Goal: Task Accomplishment & Management: Manage account settings

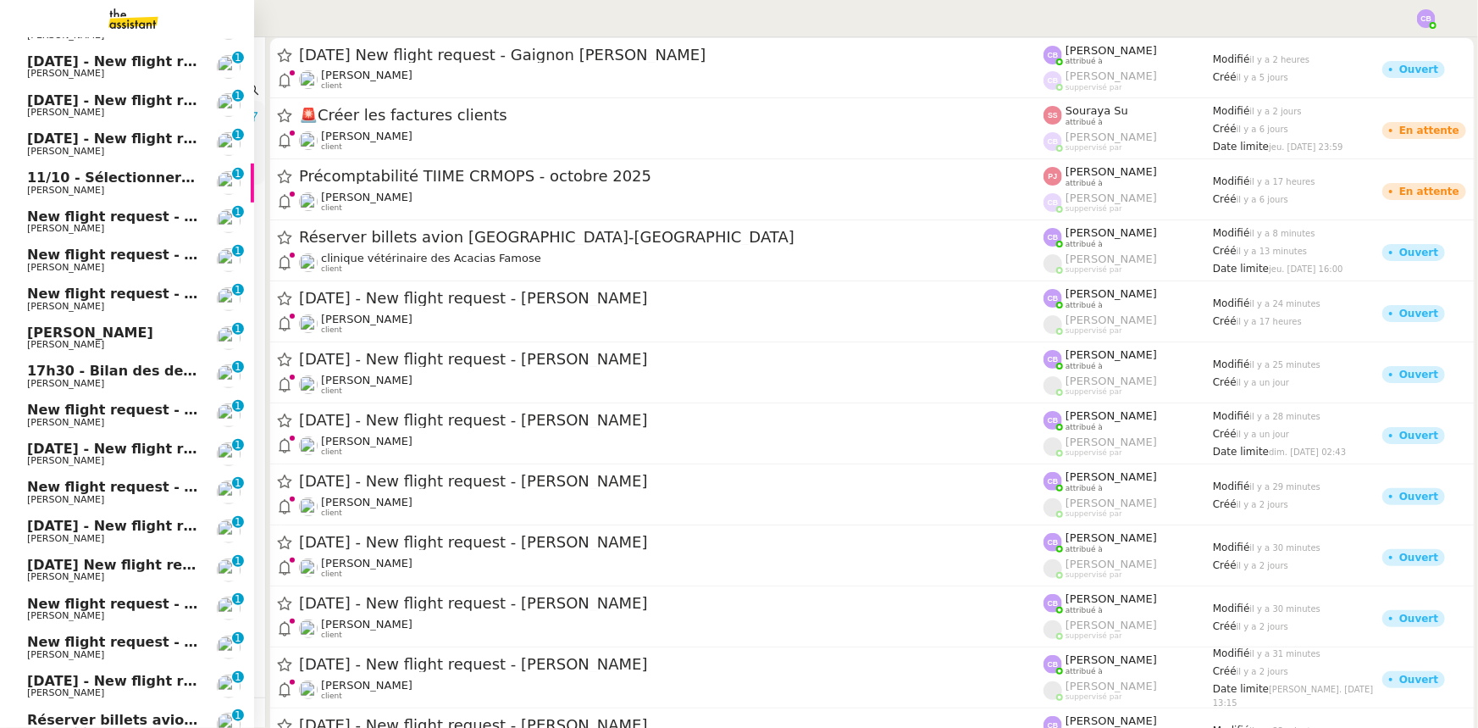
scroll to position [485, 0]
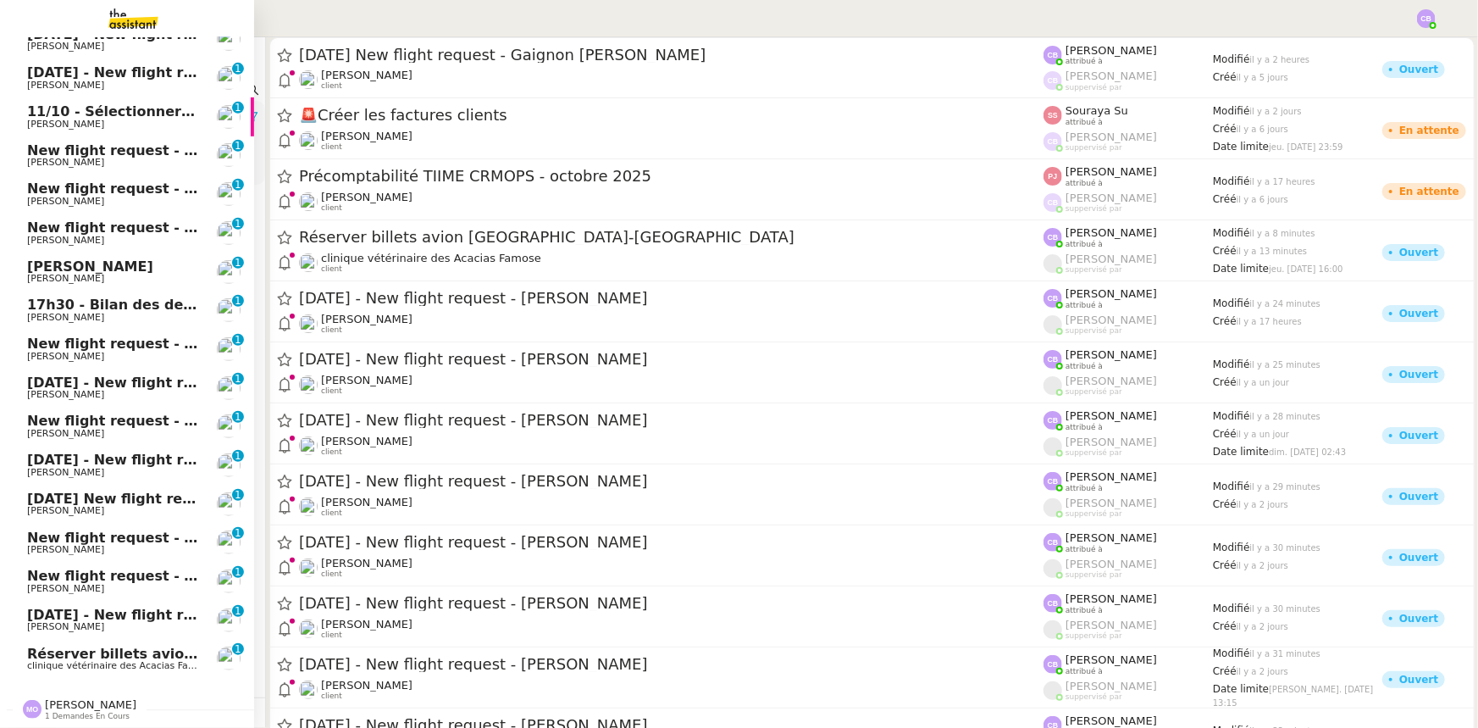
click at [135, 660] on span "clinique vétérinaire des Acacias Famose" at bounding box center [120, 665] width 186 height 11
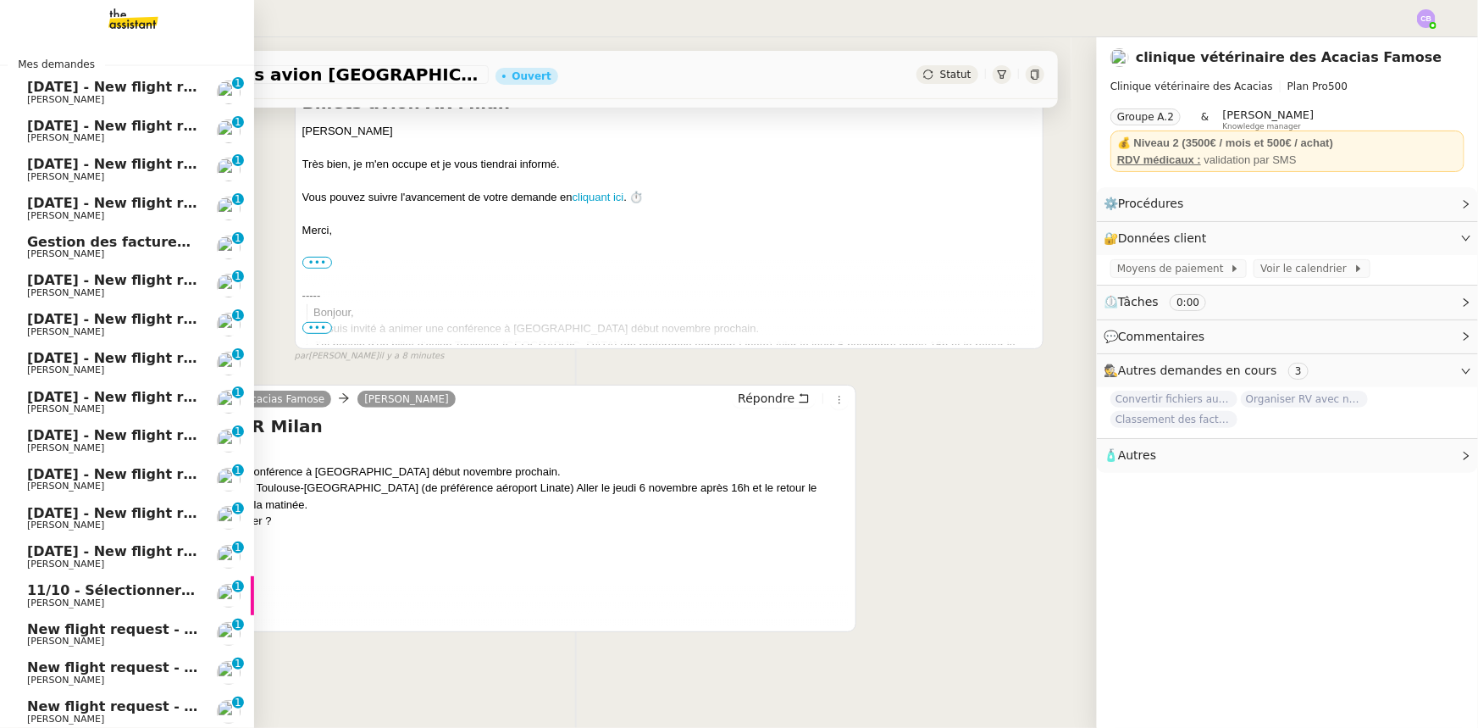
click at [97, 87] on span "[DATE] - New flight request - [PERSON_NAME]" at bounding box center [202, 87] width 350 height 16
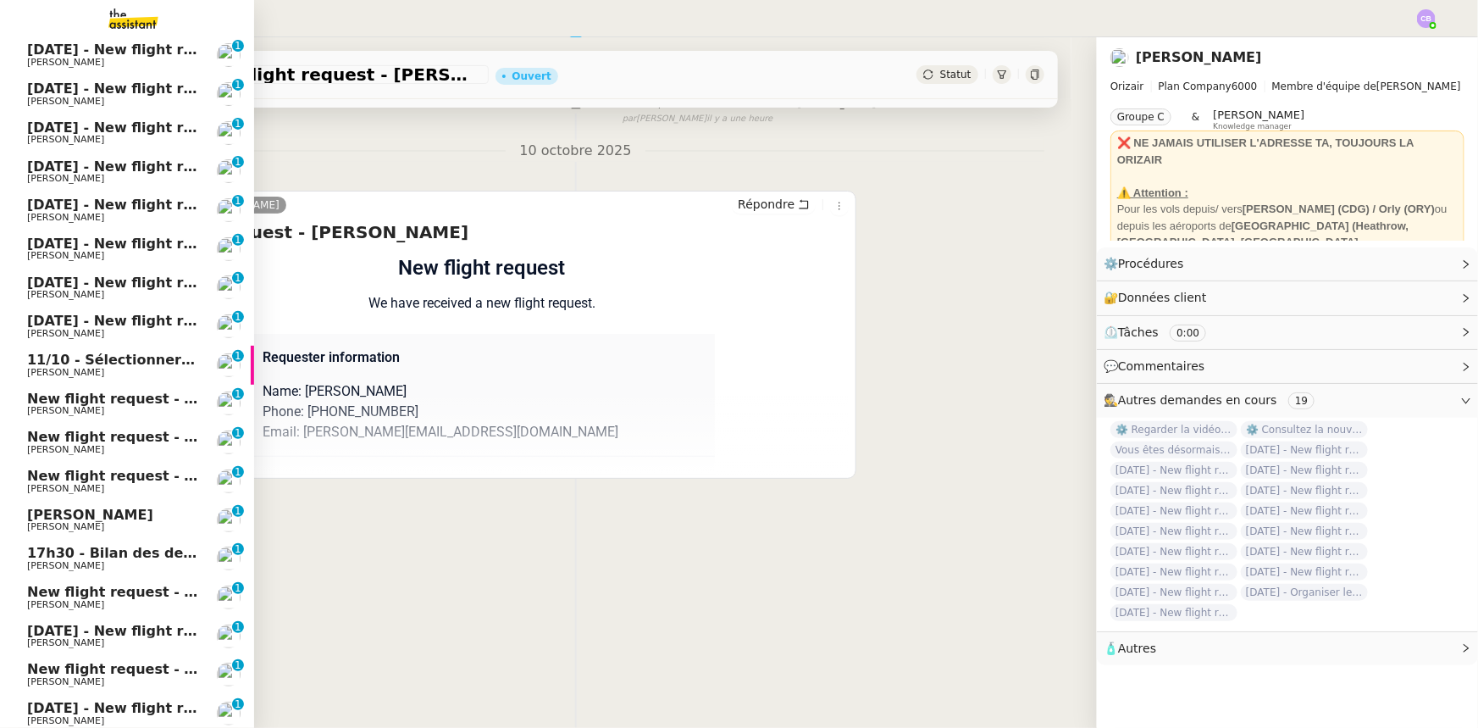
scroll to position [385, 0]
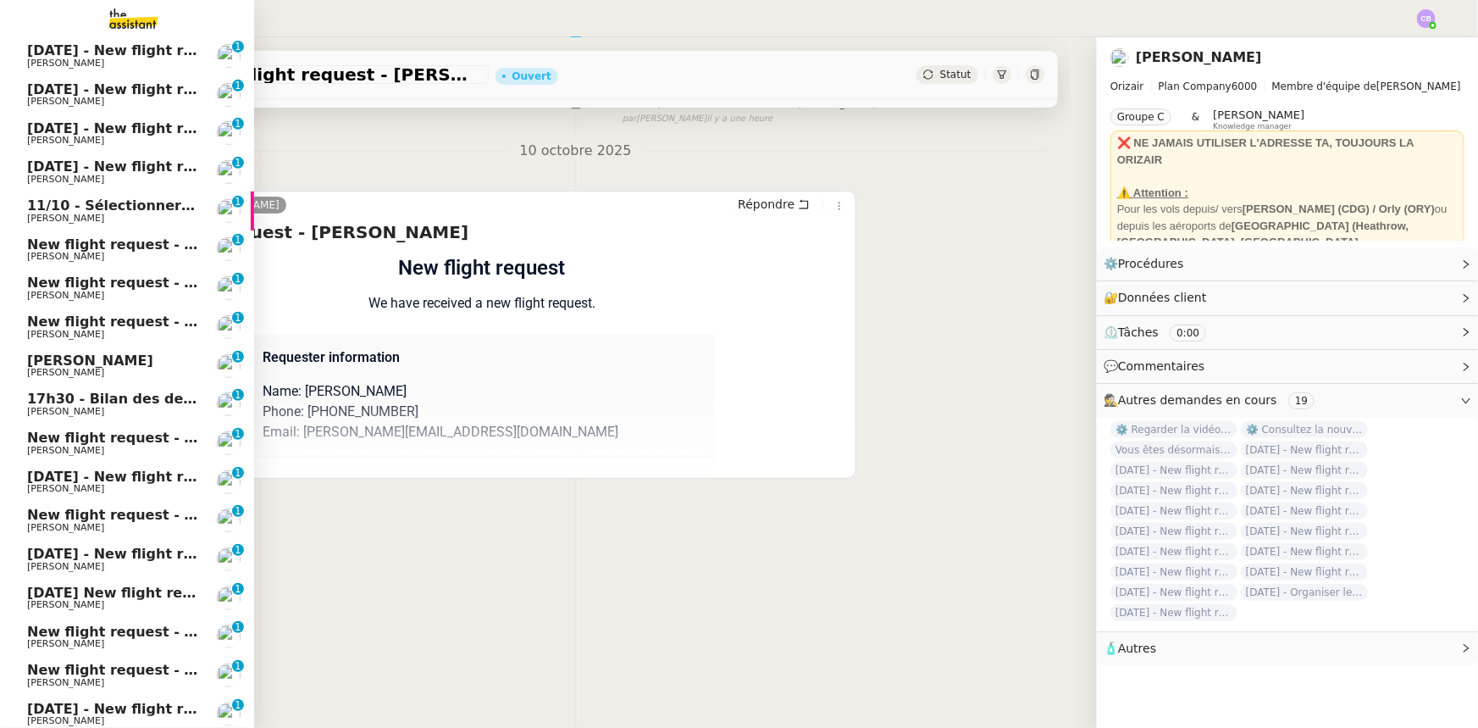
click at [98, 397] on span "17h30 - Bilan des demandes de la journée : en cours et restant à traiter - 10 o…" at bounding box center [372, 399] width 690 height 16
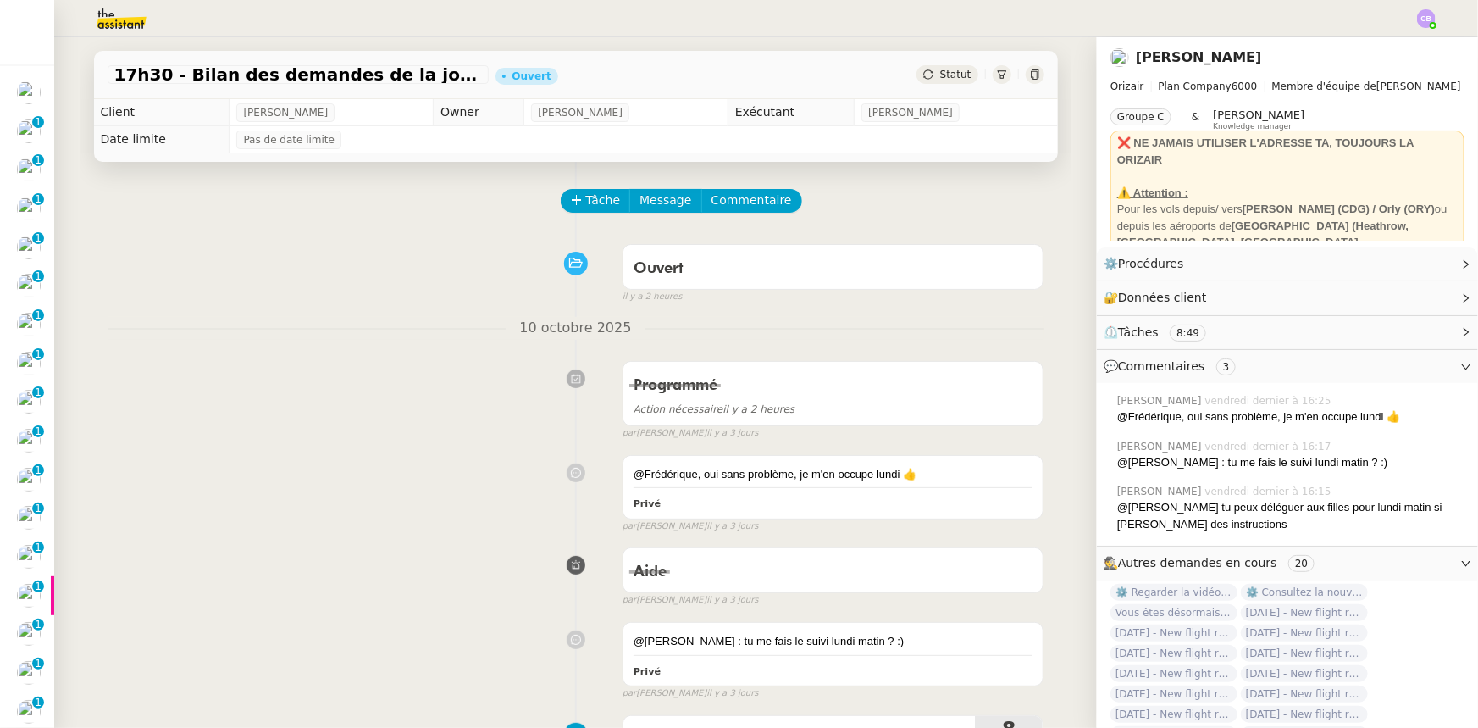
click at [394, 391] on div "Programmé Action nécessaire il y a 2 heures false par [PERSON_NAME] il y a 3 jo…" at bounding box center [576, 396] width 937 height 87
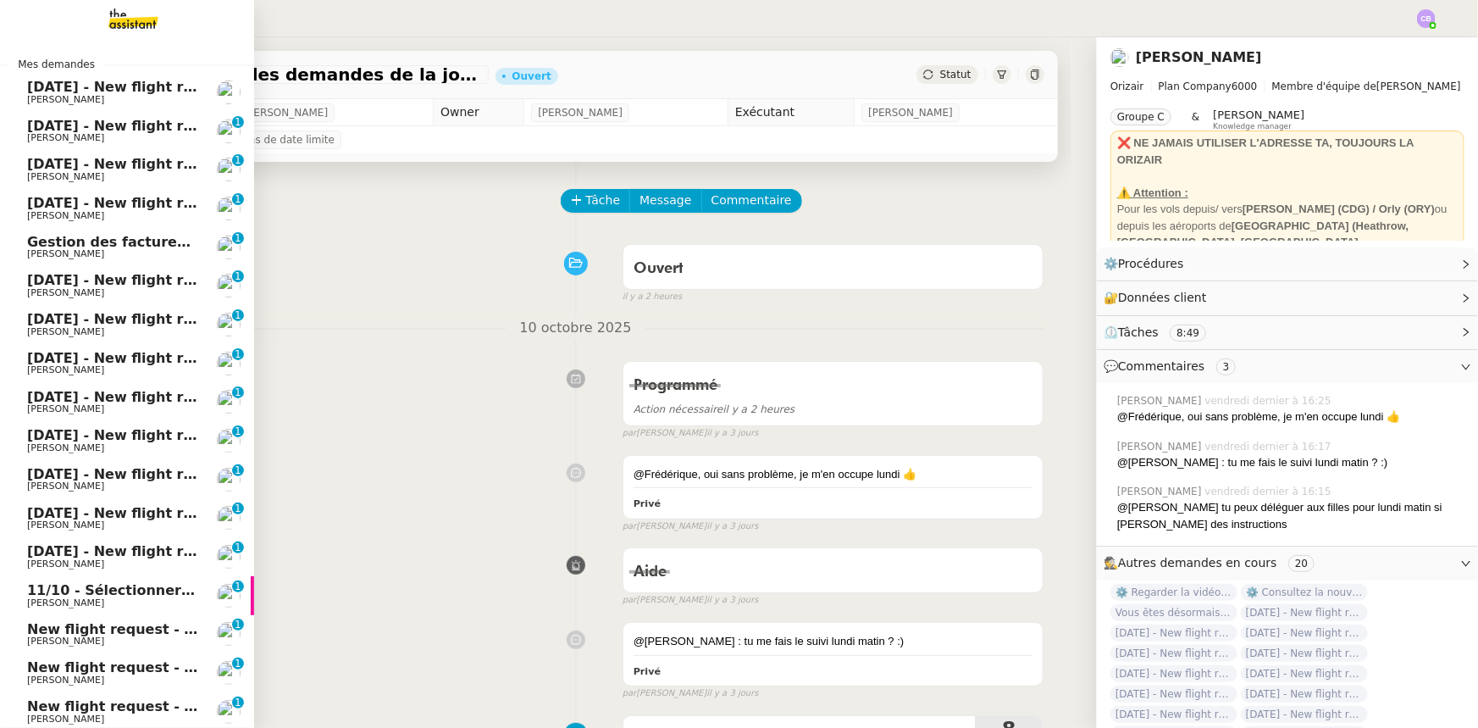
click at [119, 593] on span "11/10 - Sélectionner un restaurant à [GEOGRAPHIC_DATA] RER B" at bounding box center [272, 590] width 491 height 16
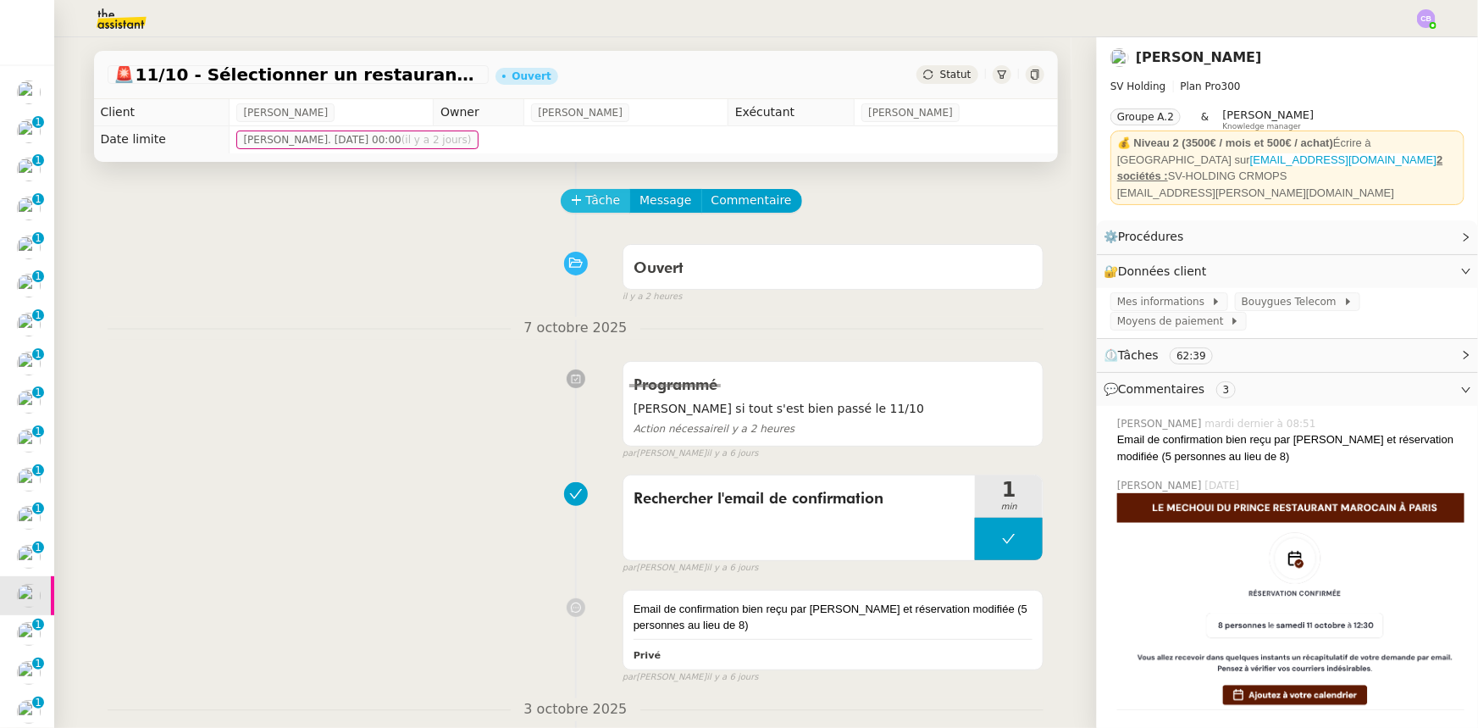
click at [586, 204] on span "Tâche" at bounding box center [603, 200] width 35 height 19
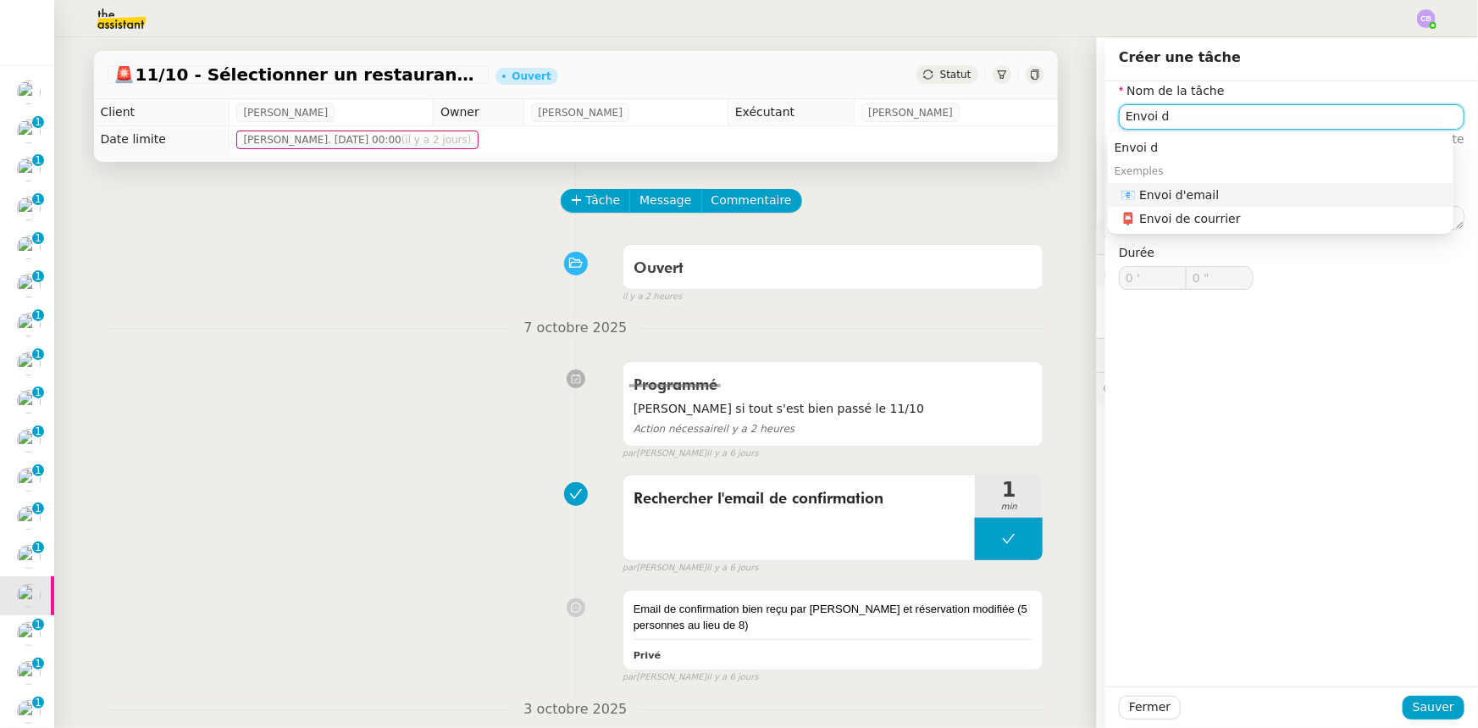
click at [1154, 194] on div "📧 Envoi d'email" at bounding box center [1284, 194] width 325 height 15
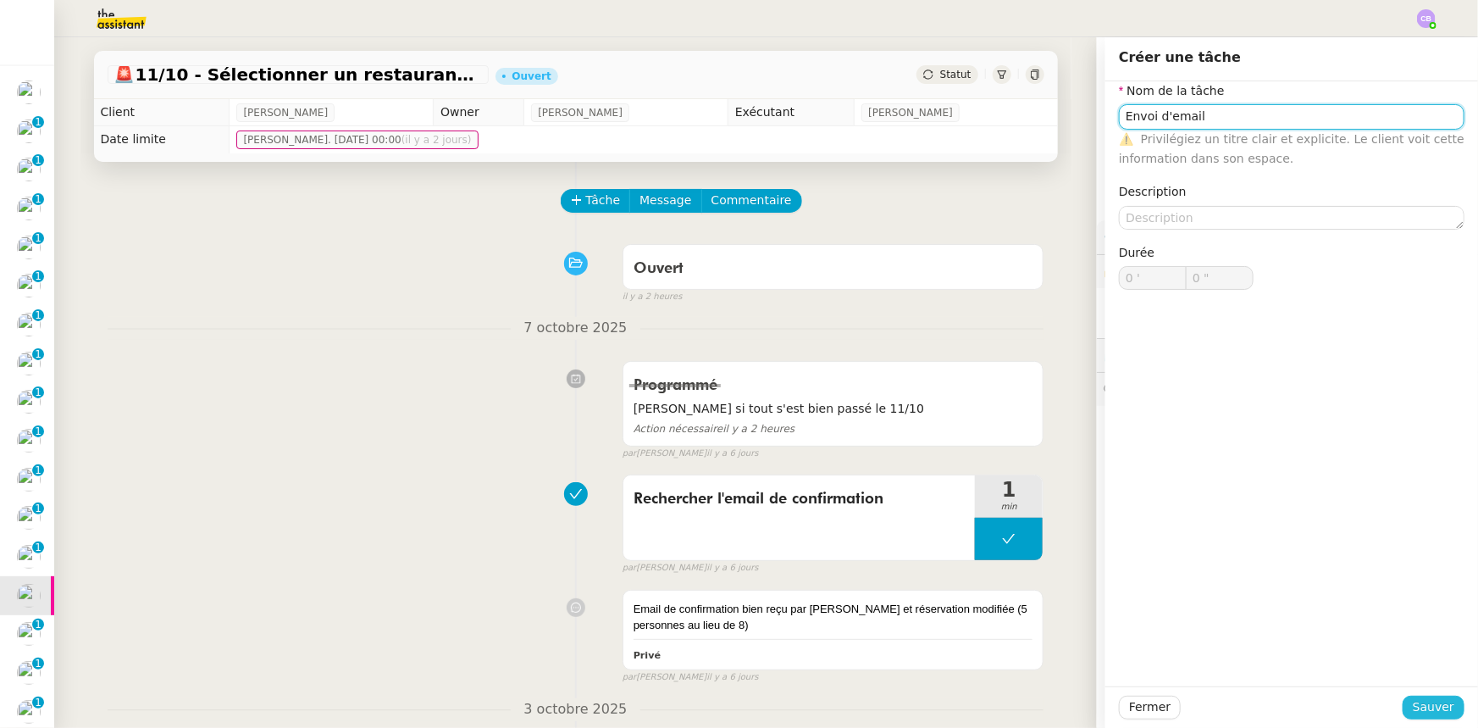
type input "Envoi d'email"
click at [1429, 709] on span "Sauver" at bounding box center [1434, 706] width 42 height 19
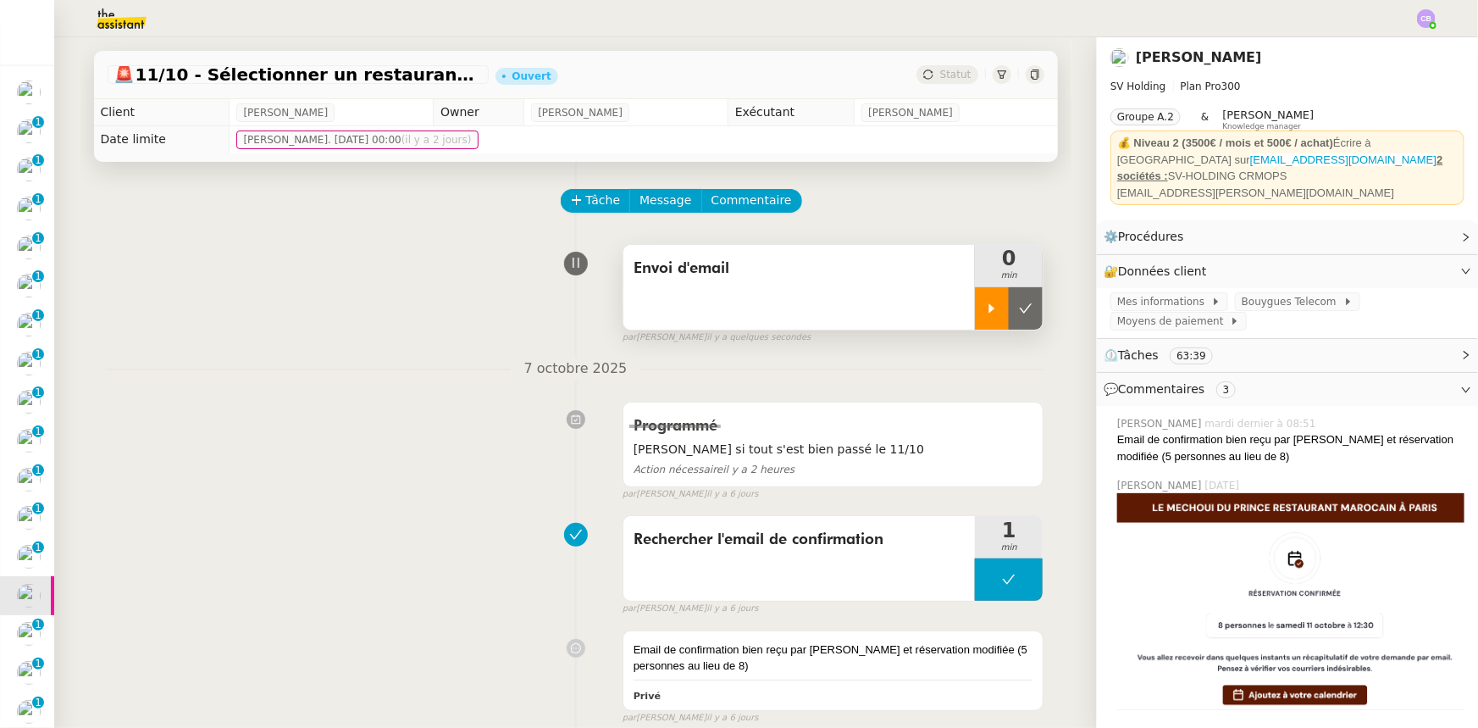
click at [979, 317] on div at bounding box center [992, 308] width 34 height 42
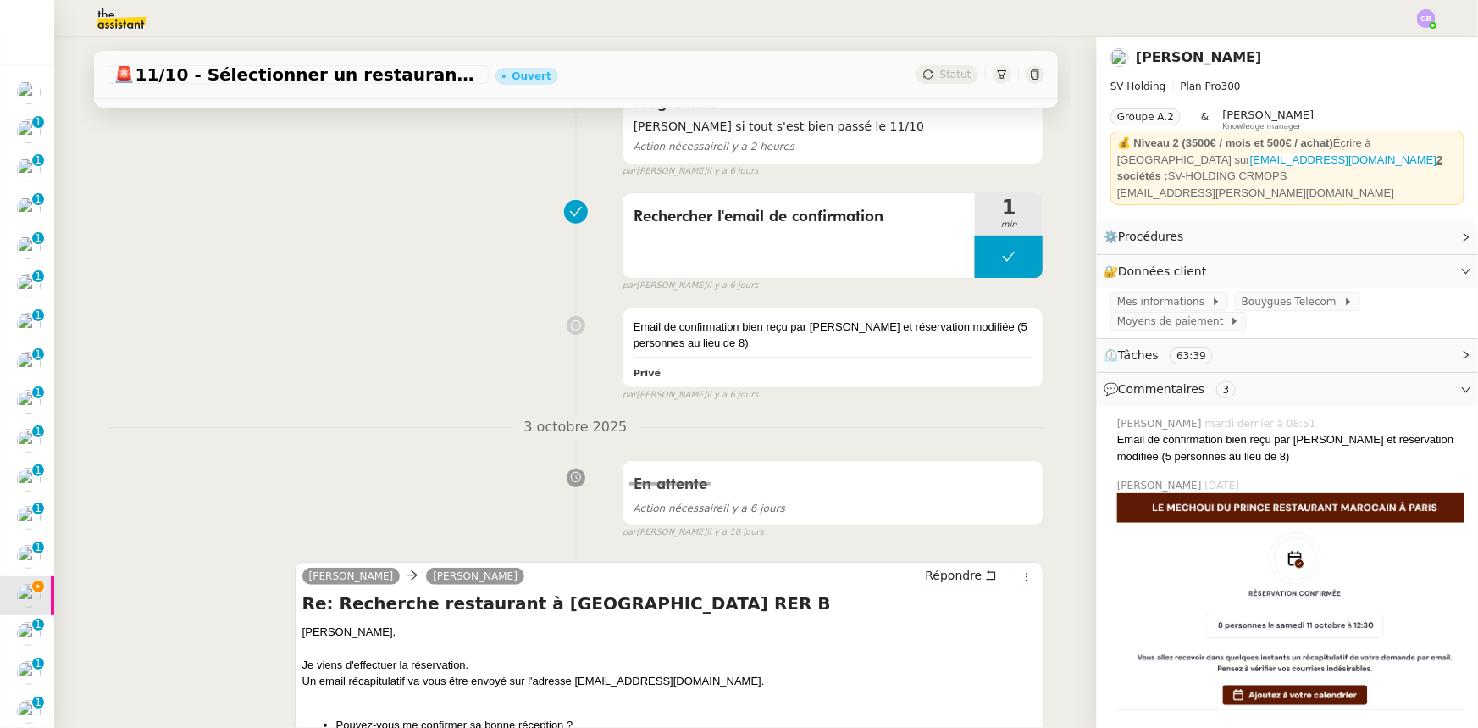
scroll to position [385, 0]
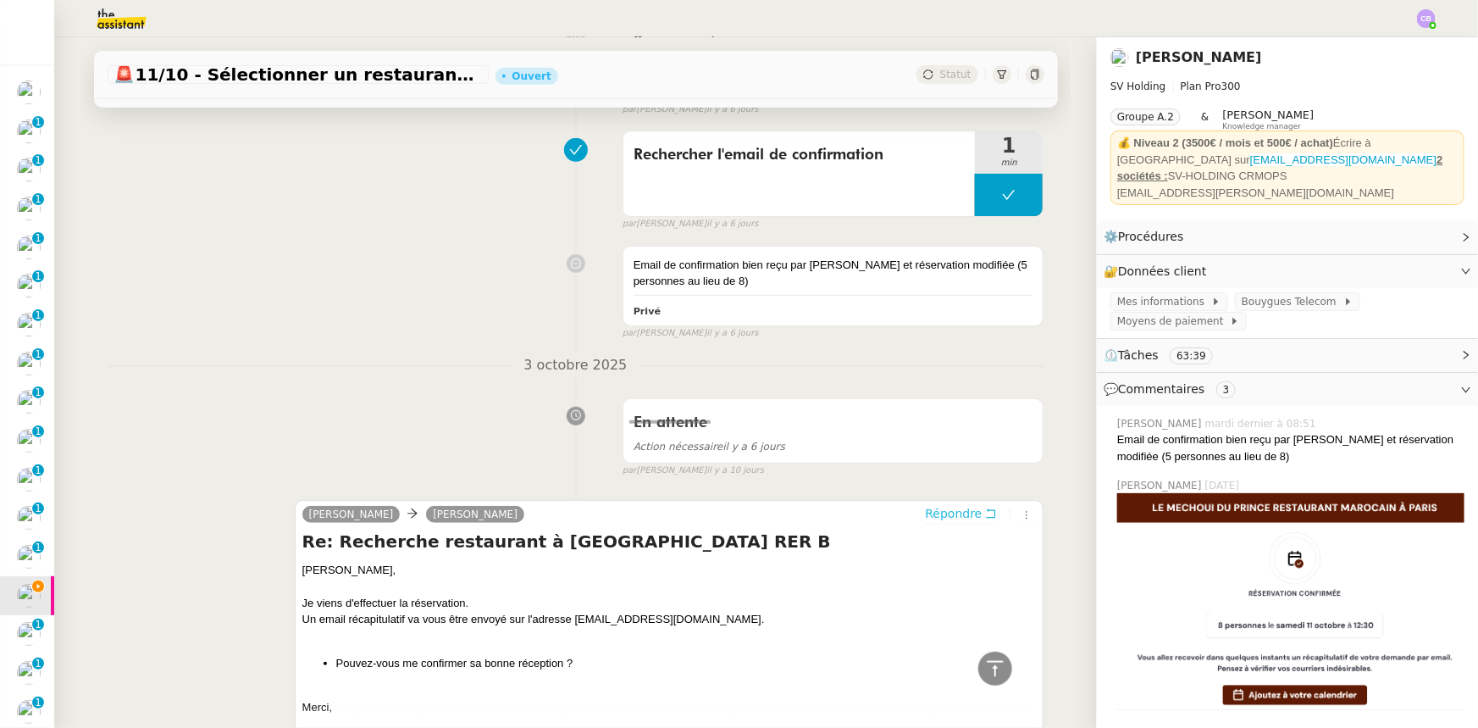
click at [934, 518] on span "Répondre" at bounding box center [953, 513] width 57 height 17
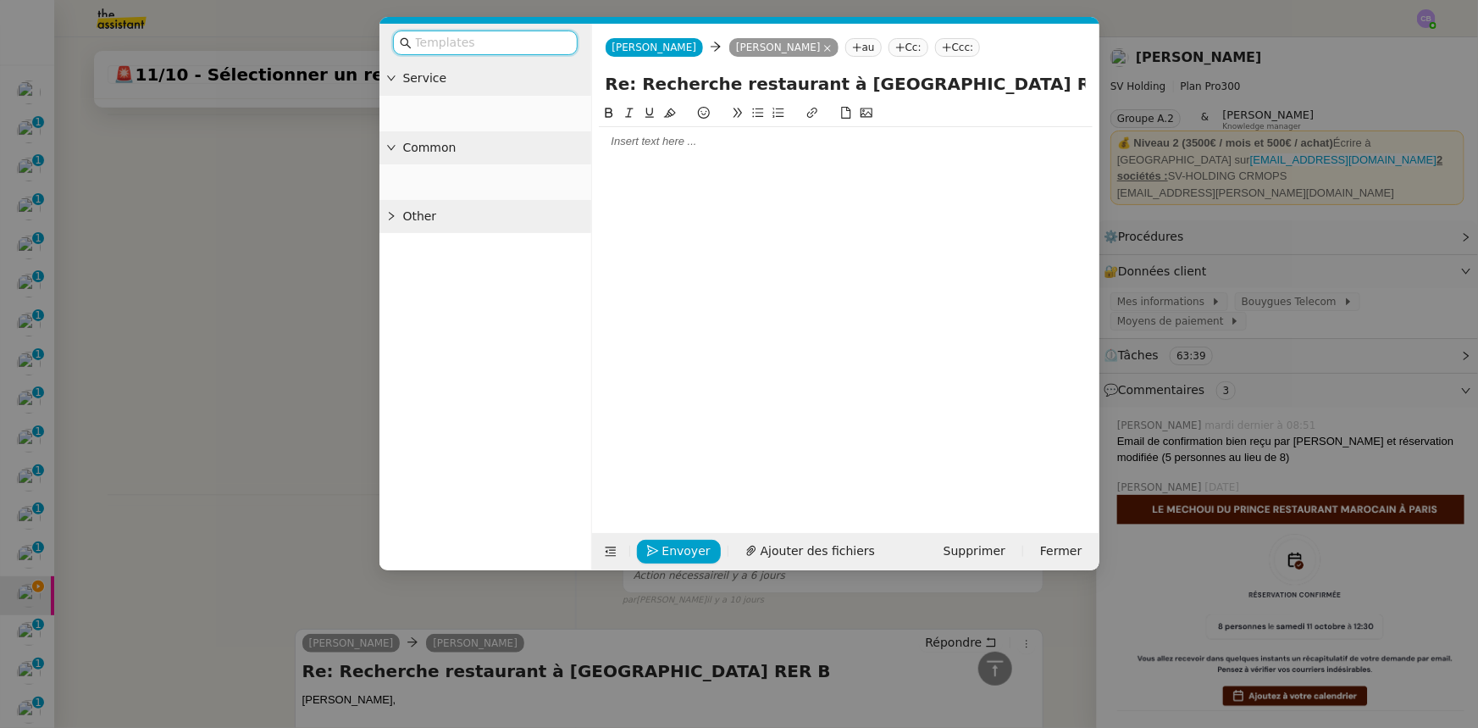
scroll to position [515, 0]
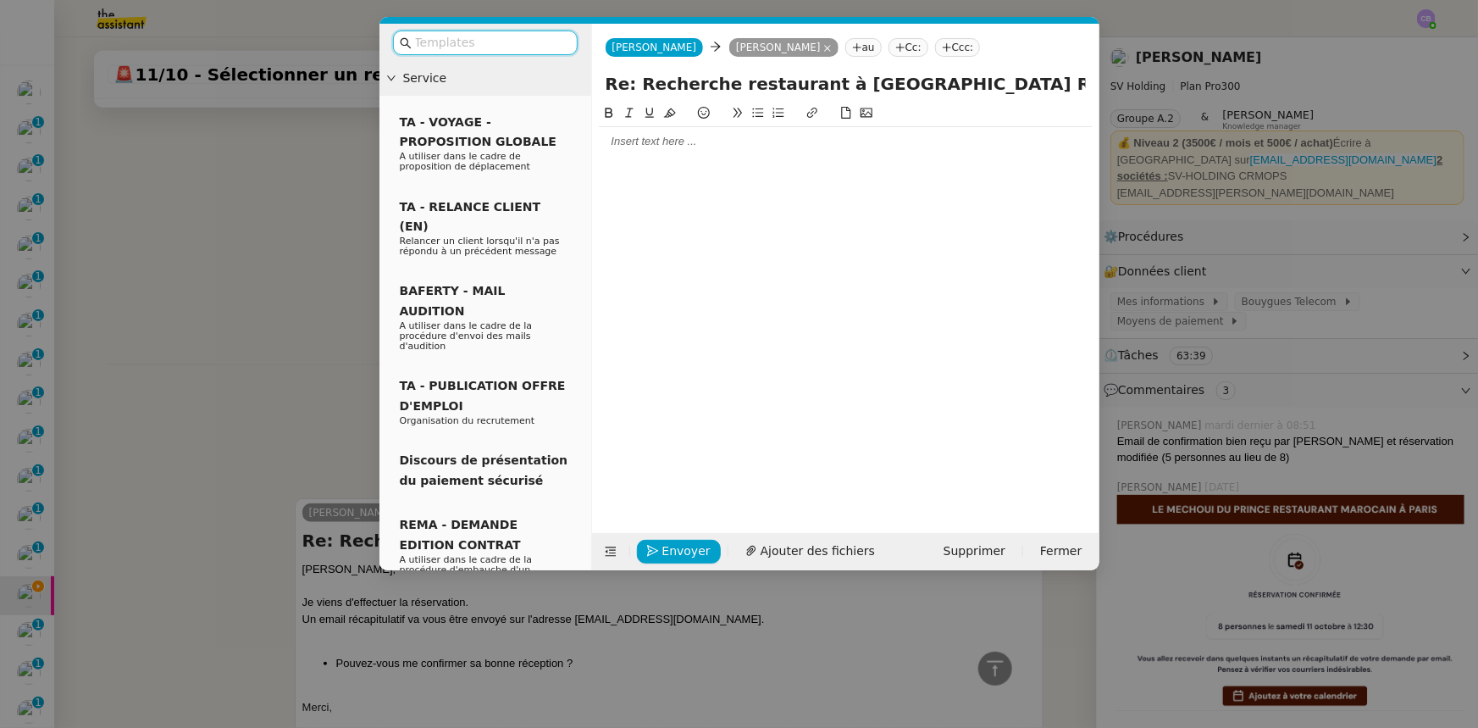
click at [673, 151] on div at bounding box center [846, 141] width 494 height 29
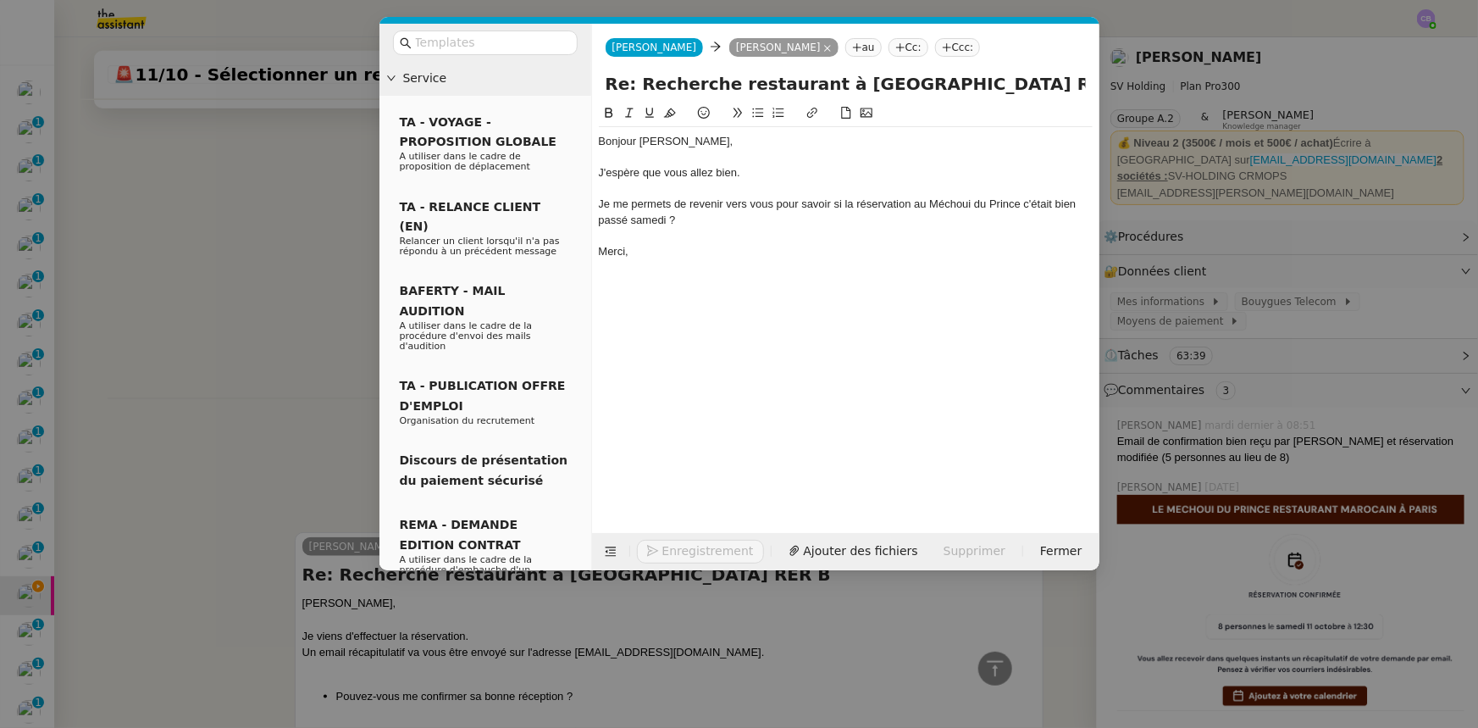
scroll to position [630, 0]
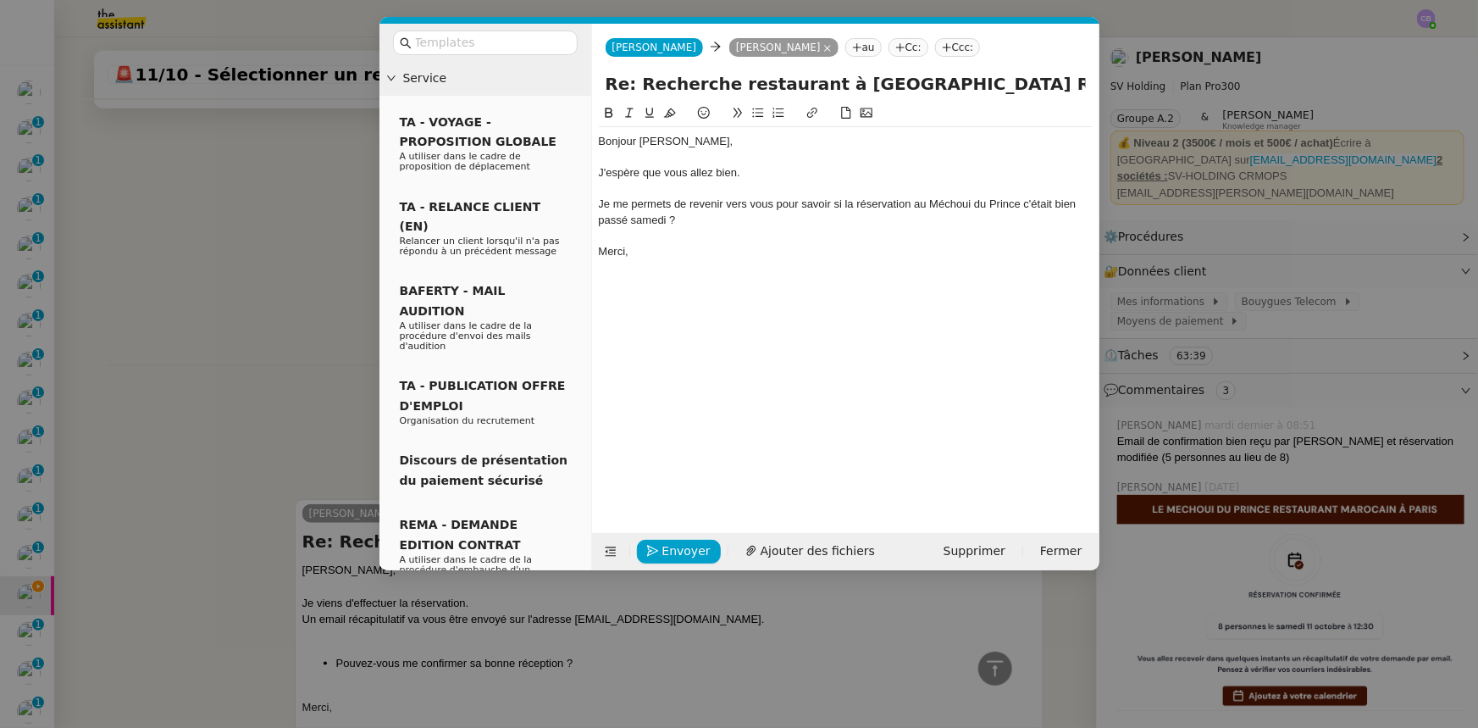
click at [600, 203] on div "Je me permets de revenir vers vous pour savoir si la réservation au Méchoui du …" at bounding box center [846, 212] width 494 height 31
click at [756, 119] on button at bounding box center [758, 112] width 20 height 19
click at [1060, 202] on li "Je me permets de revenir vers vous pour savoir si la réservation au Méchoui du …" at bounding box center [854, 212] width 478 height 31
click at [812, 228] on div at bounding box center [846, 235] width 494 height 15
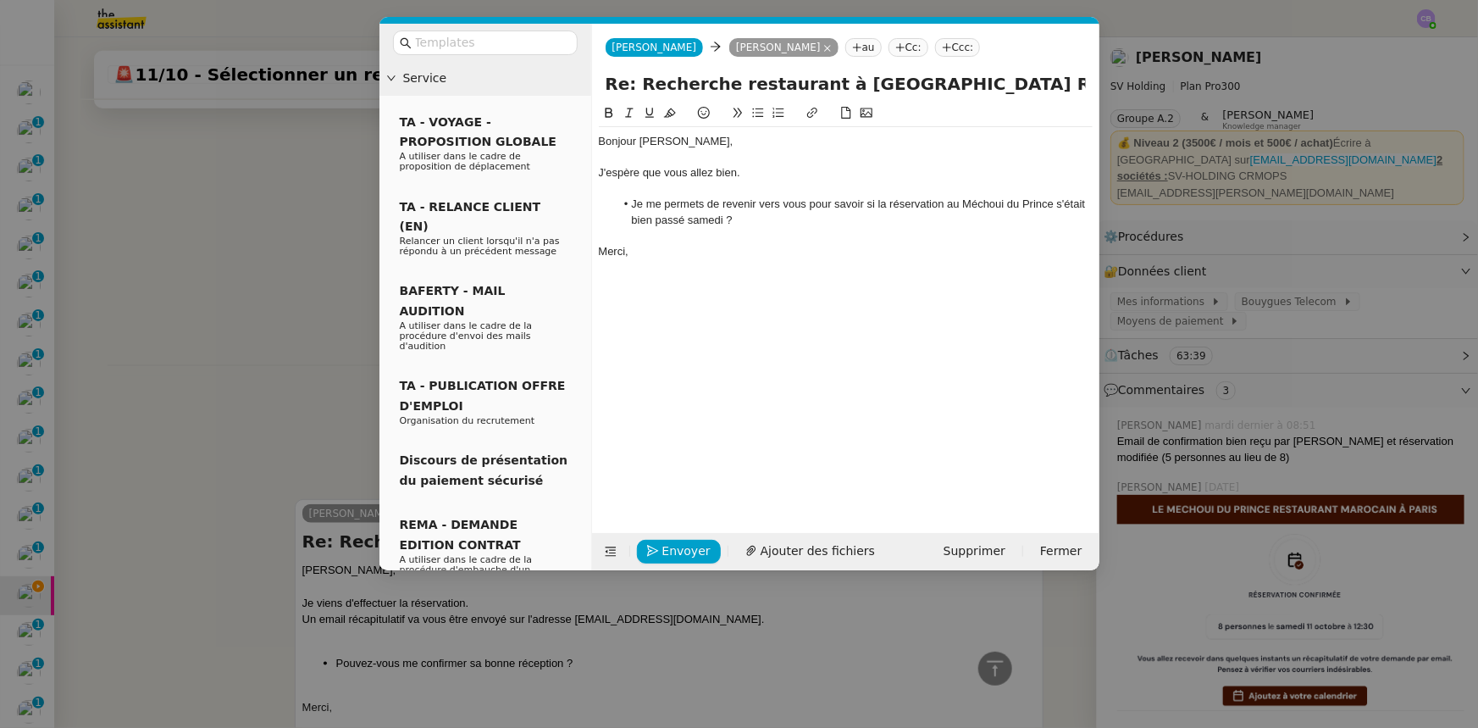
click at [683, 218] on li "Je me permets de revenir vers vous pour savoir si la réservation au Méchoui du …" at bounding box center [854, 212] width 478 height 31
click at [306, 263] on nz-modal-container "Service TA - VOYAGE - PROPOSITION GLOBALE A utiliser dans le cadre de propositi…" at bounding box center [739, 364] width 1478 height 728
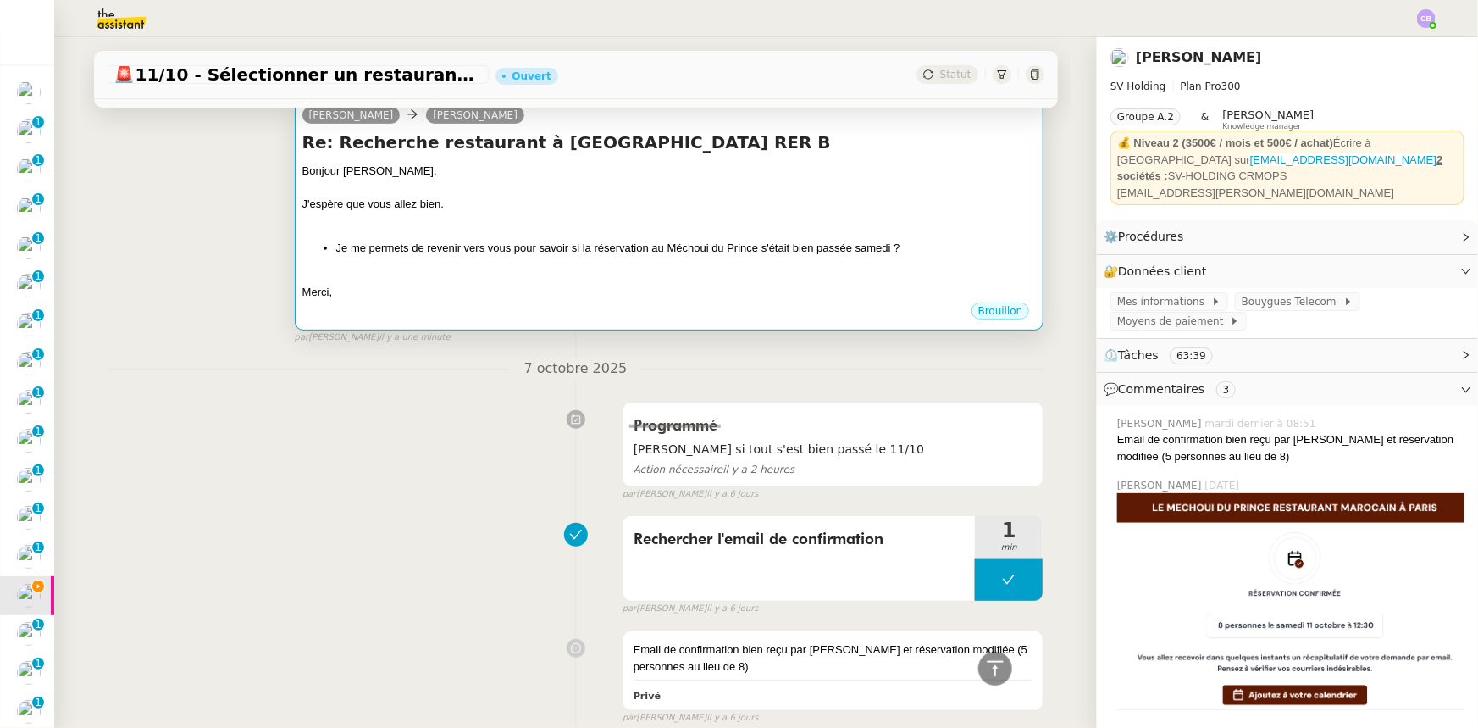
scroll to position [0, 0]
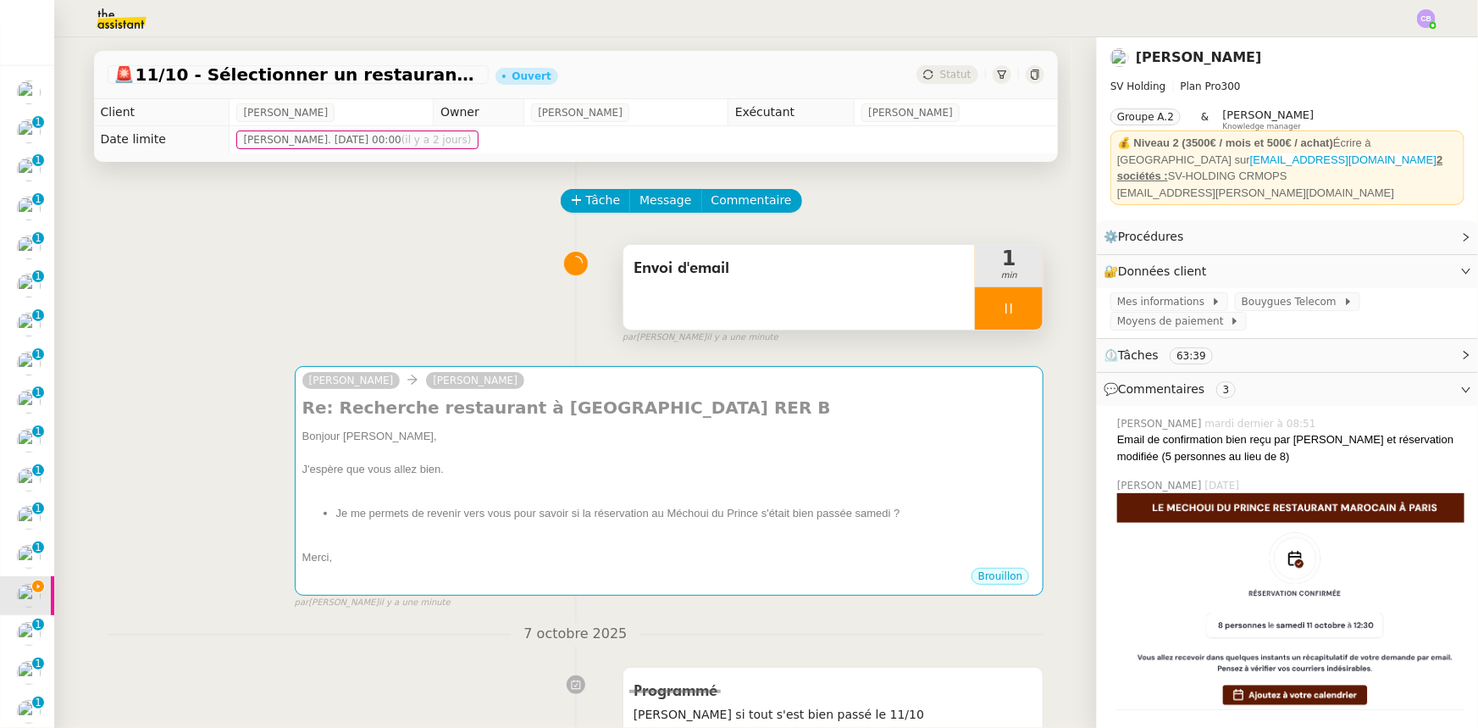
click at [976, 314] on div at bounding box center [1009, 308] width 68 height 42
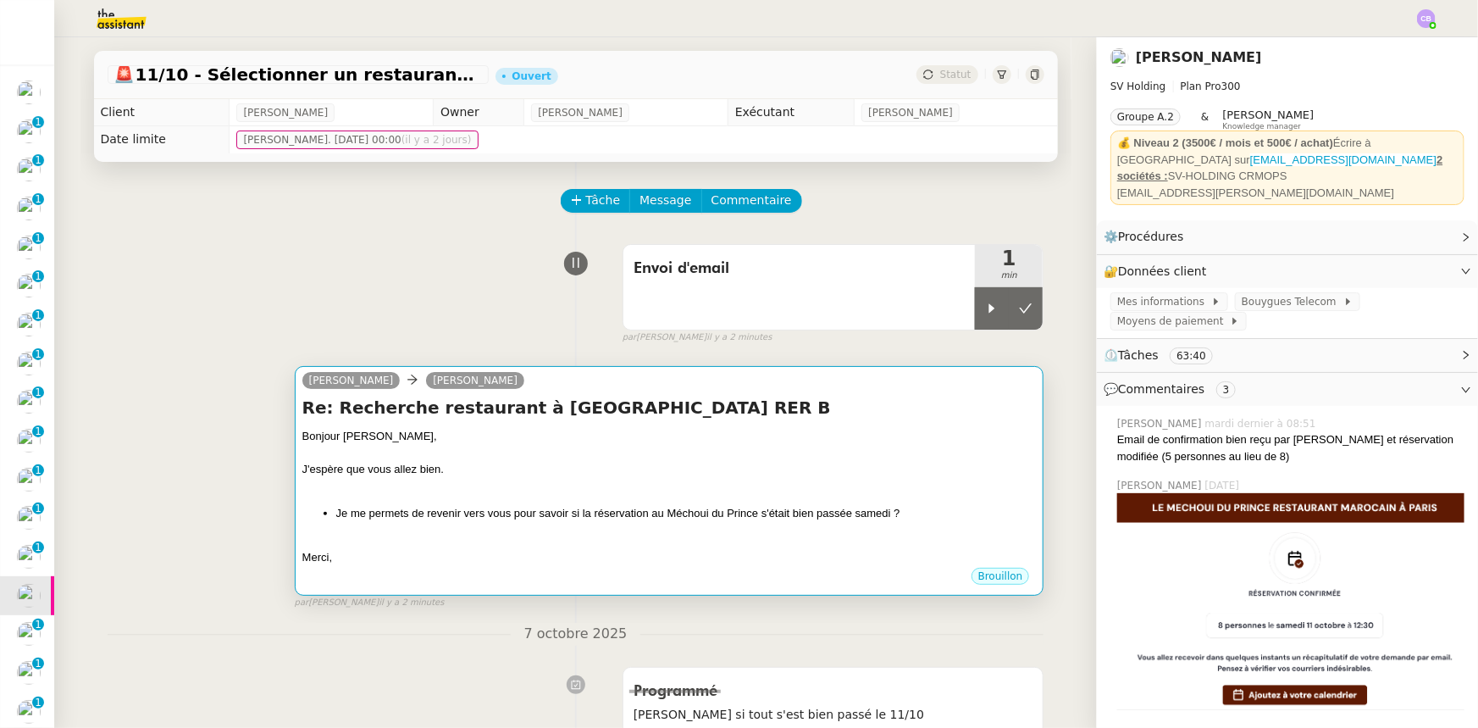
click at [705, 499] on div "Bonjour [PERSON_NAME], J'espère que vous allez bien. Je me permets de revenir v…" at bounding box center [669, 497] width 734 height 138
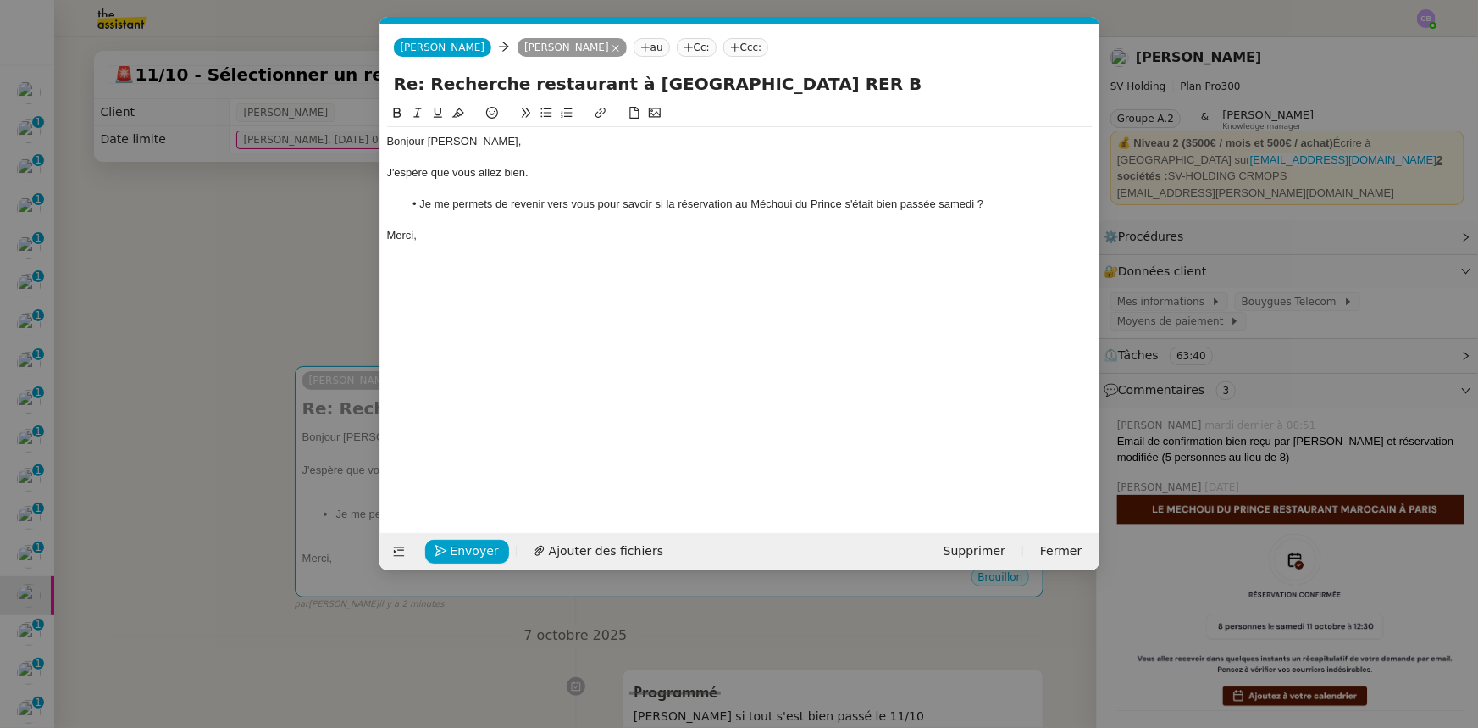
scroll to position [0, 36]
click at [873, 202] on li "Je me permets de revenir vers vous pour savoir si la réservation au Méchoui du …" at bounding box center [748, 204] width 690 height 15
click at [236, 263] on nz-modal-container "Service TA - VOYAGE - PROPOSITION GLOBALE A utiliser dans le cadre de propositi…" at bounding box center [739, 364] width 1478 height 728
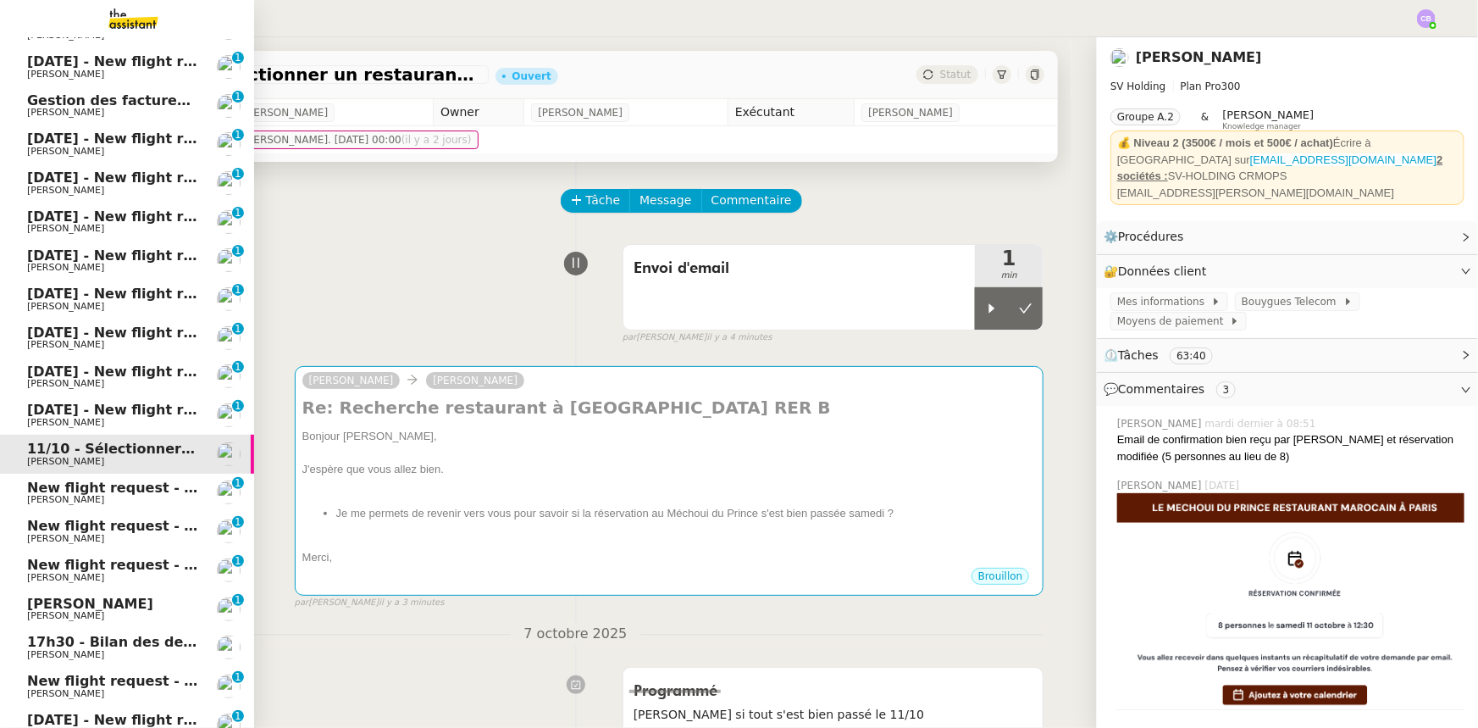
scroll to position [0, 0]
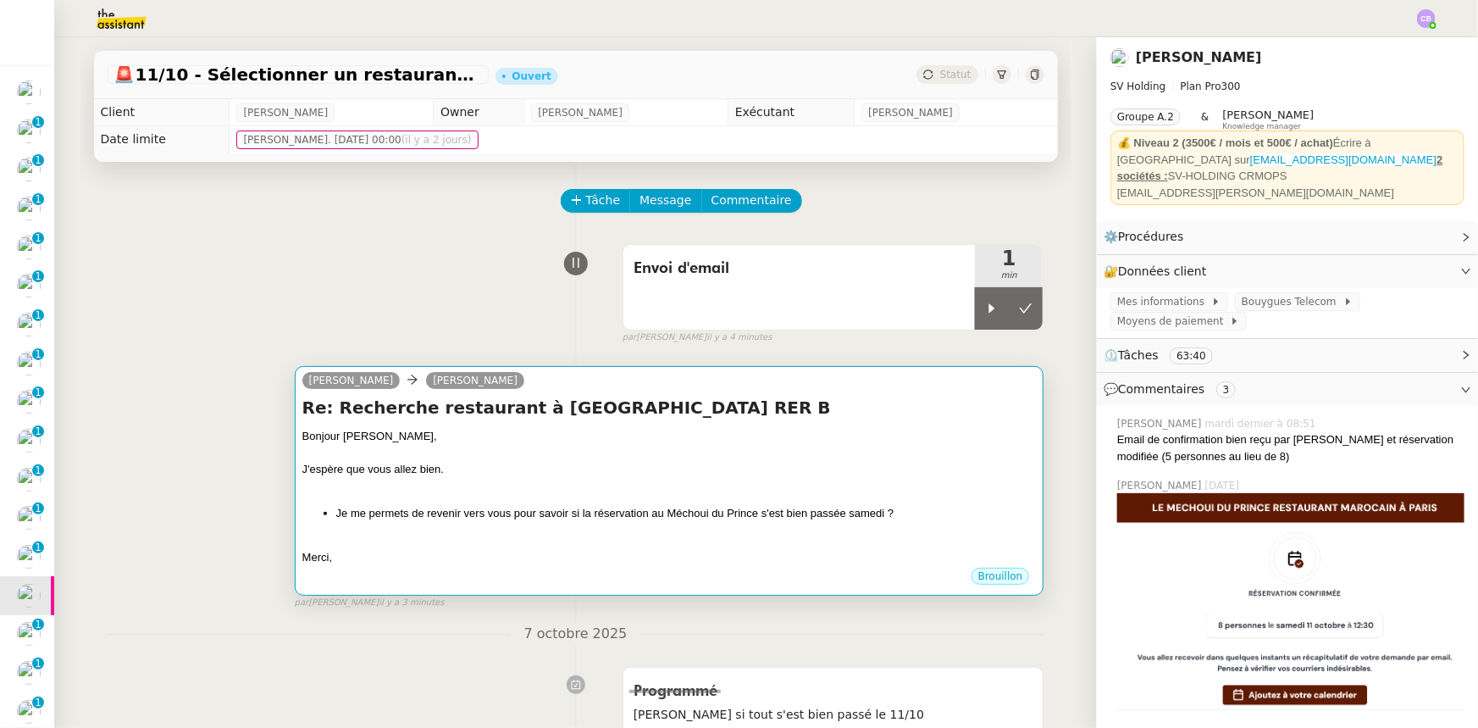
click at [703, 468] on div "J'espère que vous allez bien." at bounding box center [669, 469] width 734 height 17
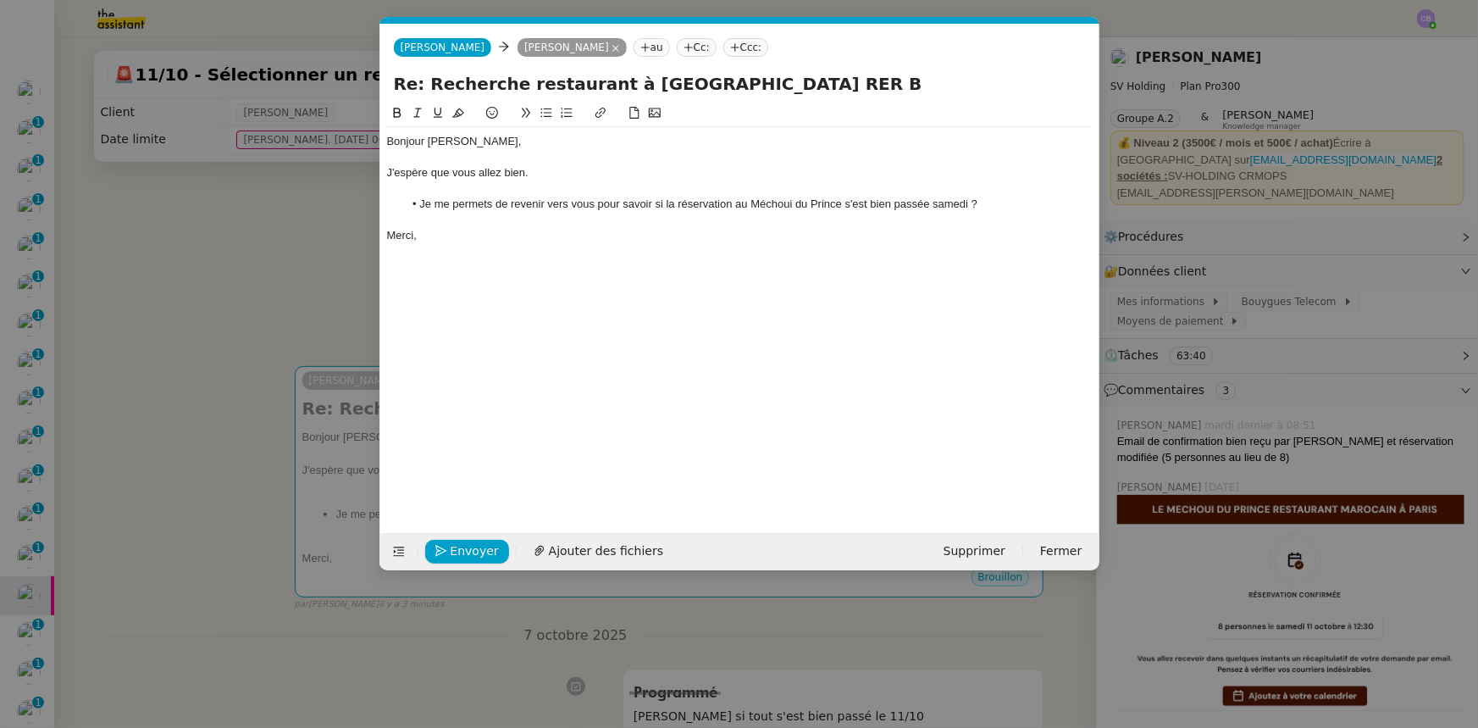
scroll to position [0, 36]
click at [989, 220] on div at bounding box center [740, 220] width 706 height 15
click at [0, 0] on lt-div at bounding box center [0, 0] width 0 height 0
click at [625, 256] on div "Bonjour [PERSON_NAME], J'espère que vous allez bien. Je me permets de revenir v…" at bounding box center [740, 304] width 706 height 403
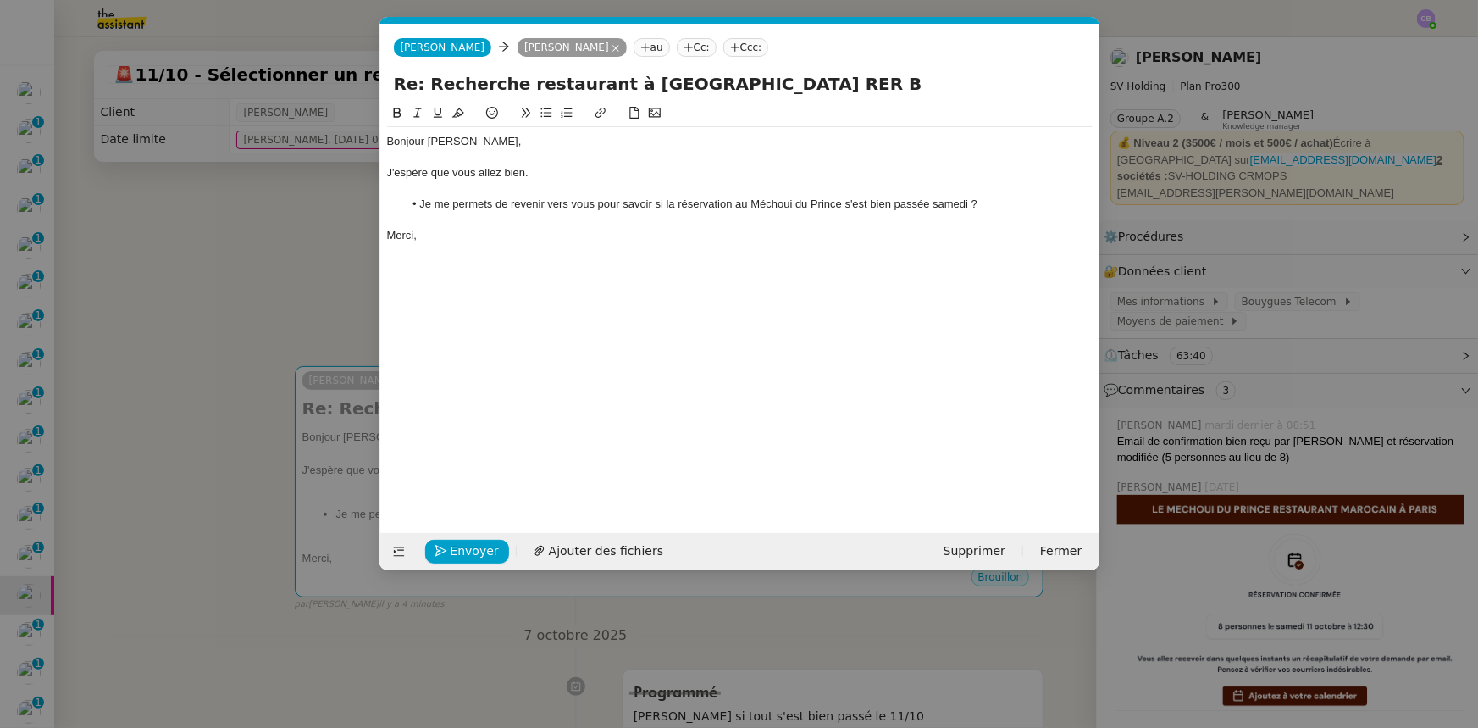
click at [828, 252] on div "Bonjour [PERSON_NAME], J'espère que vous allez bien. Je me permets de revenir v…" at bounding box center [740, 304] width 706 height 403
click at [484, 552] on span "Envoyer" at bounding box center [475, 550] width 48 height 19
click at [484, 552] on span "Confirmer l'envoi" at bounding box center [502, 550] width 102 height 19
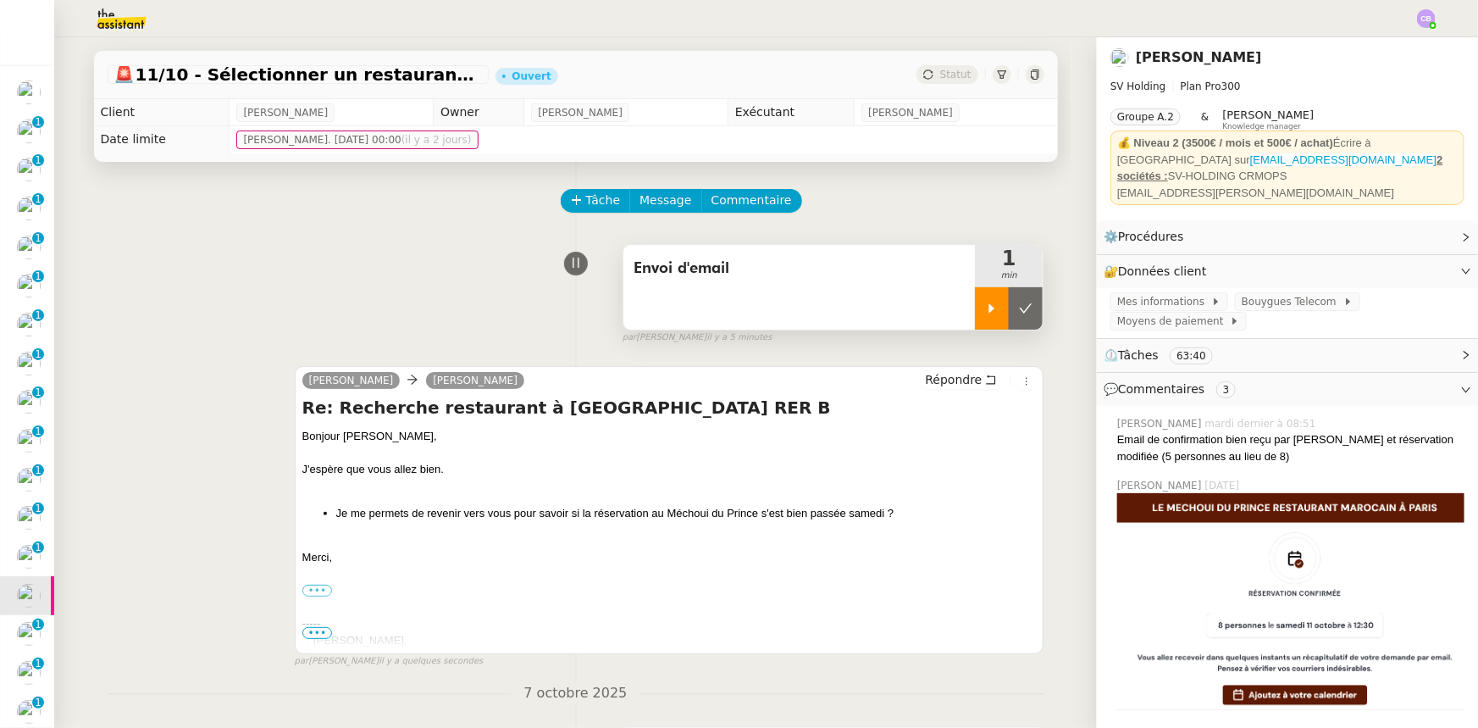
click at [985, 305] on icon at bounding box center [992, 309] width 14 height 14
click at [975, 304] on div at bounding box center [1009, 308] width 68 height 42
click at [1009, 318] on button at bounding box center [1026, 308] width 34 height 42
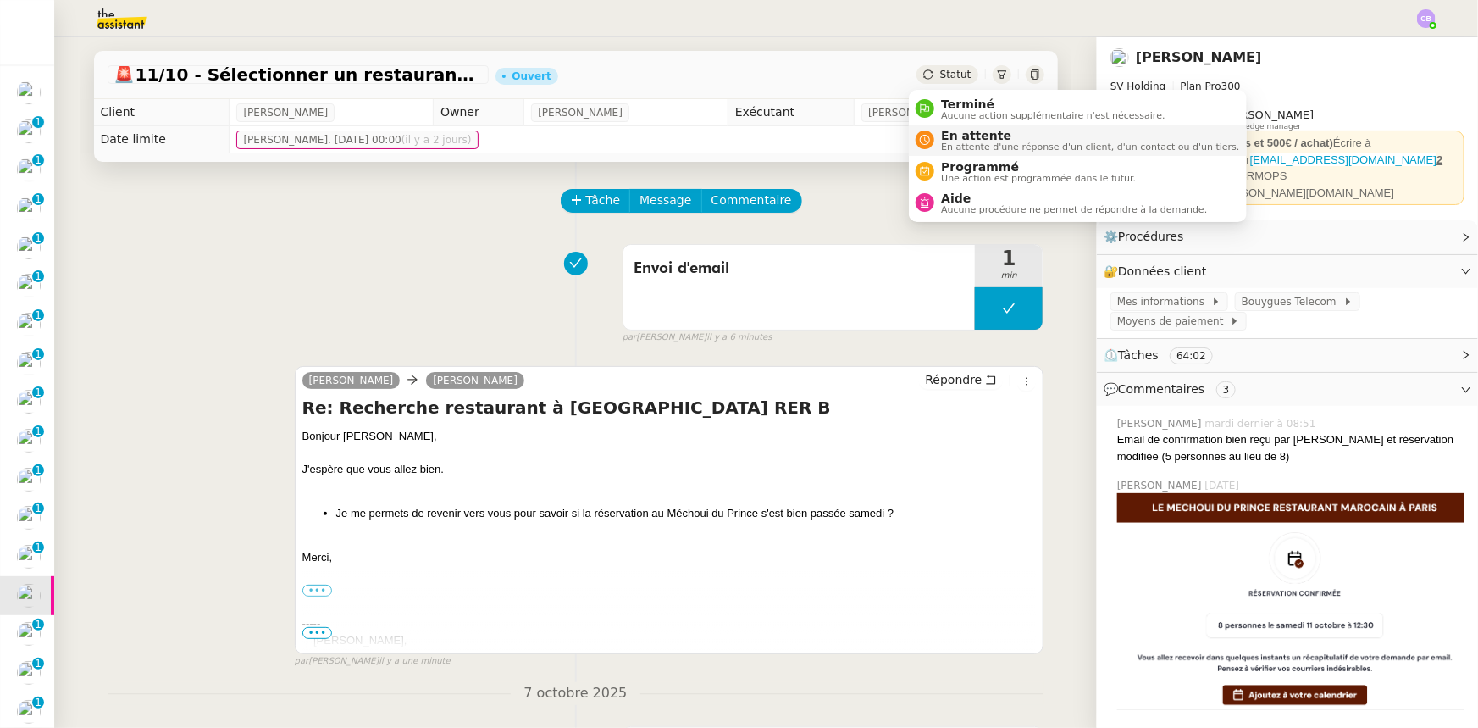
click at [948, 135] on span "En attente" at bounding box center [1090, 136] width 298 height 14
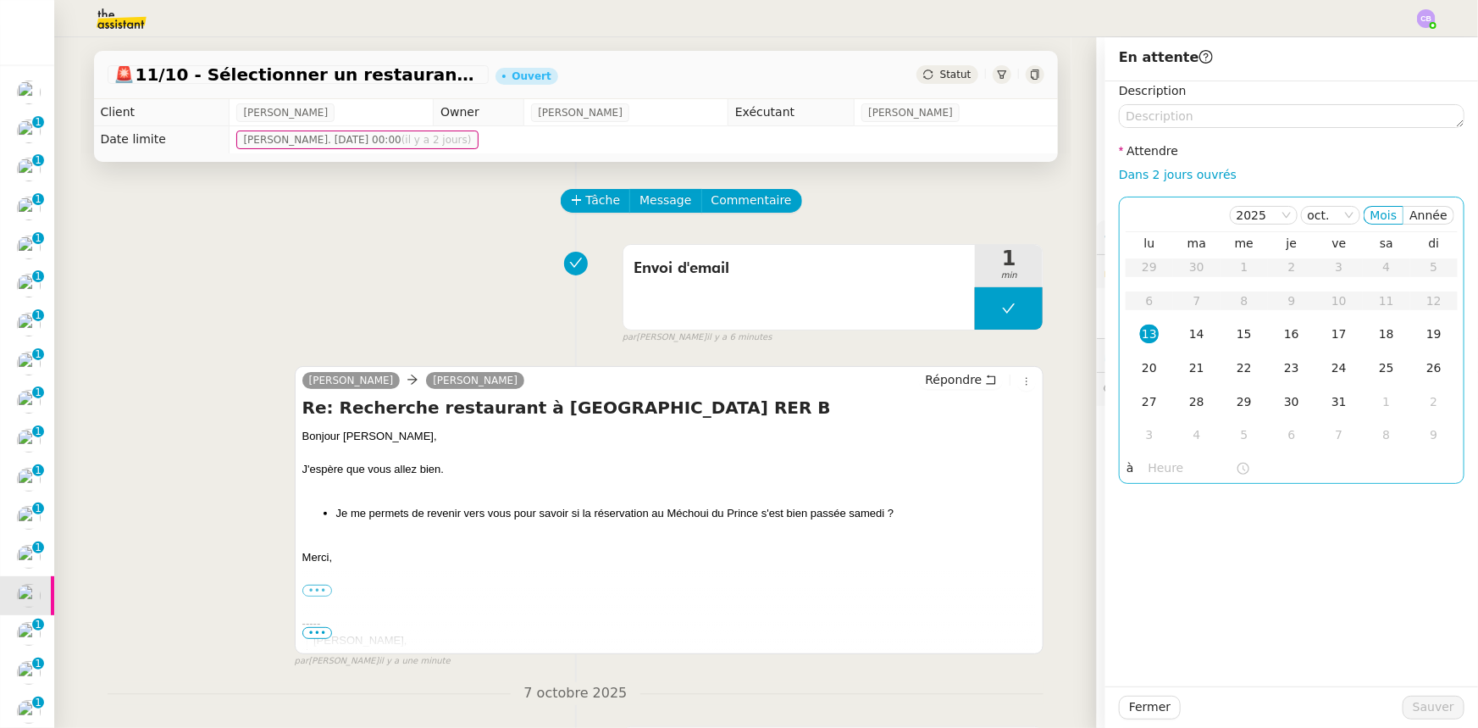
drag, startPoint x: 1139, startPoint y: 176, endPoint x: 1161, endPoint y: 231, distance: 59.0
click at [1139, 176] on link "Dans 2 jours ouvrés" at bounding box center [1178, 175] width 118 height 14
type input "07:00"
click at [1418, 704] on span "Sauver" at bounding box center [1434, 706] width 42 height 19
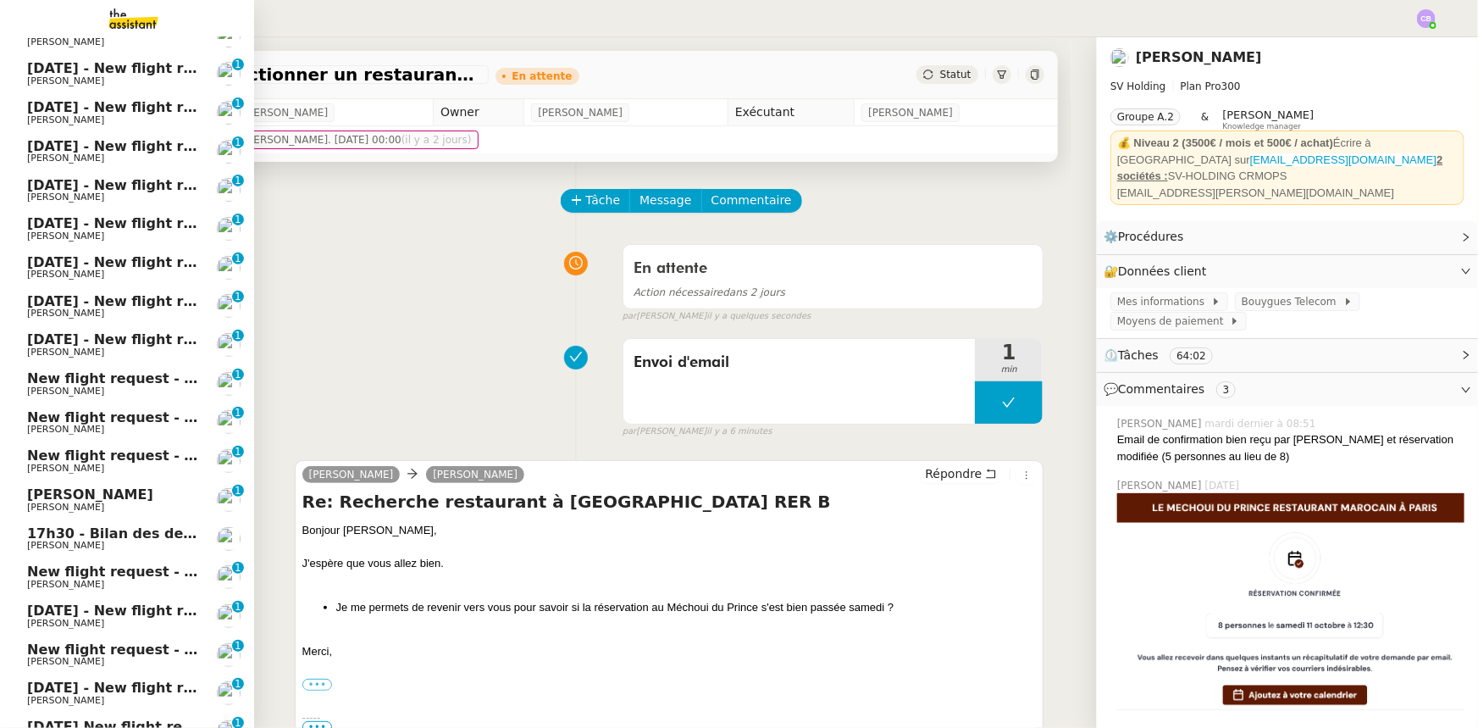
scroll to position [230, 0]
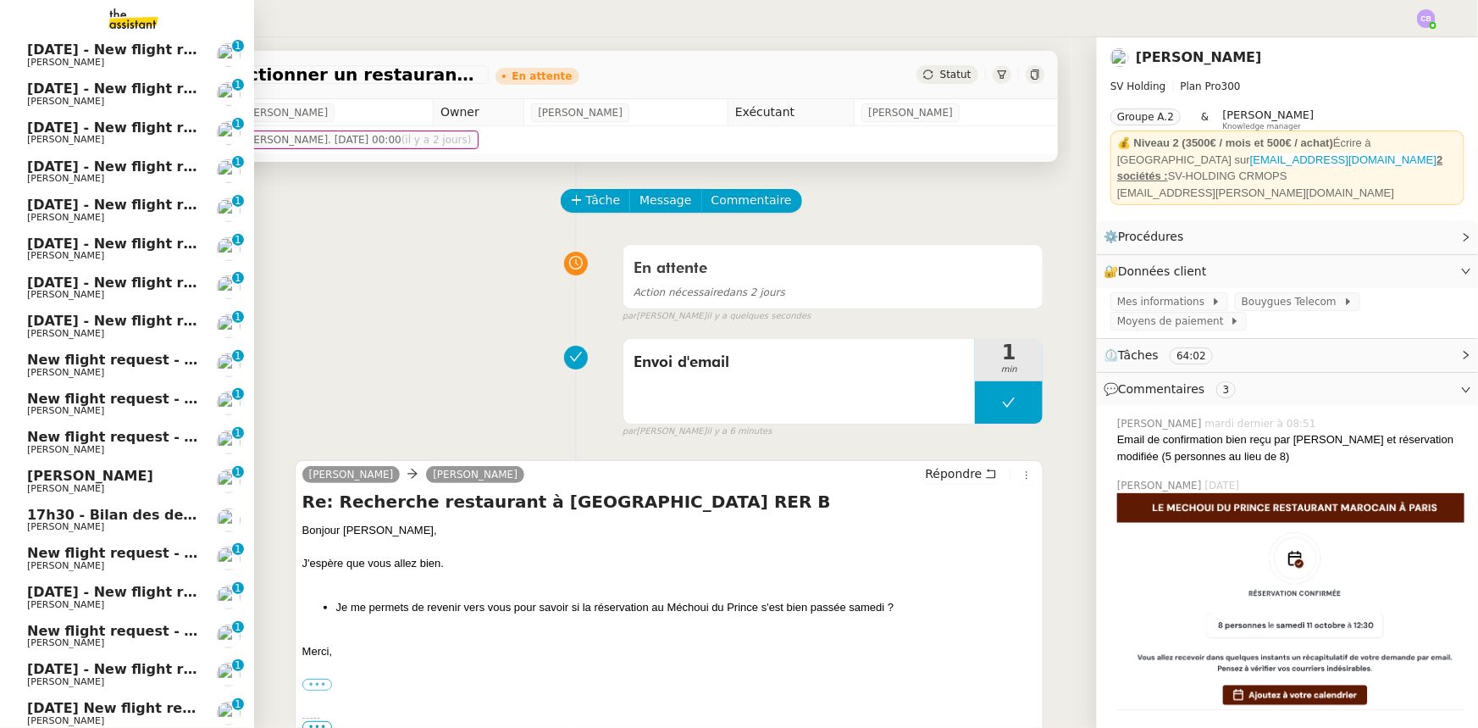
click at [126, 513] on span "17h30 - Bilan des demandes de la journée : en cours et restant à traiter - 10 o…" at bounding box center [372, 515] width 690 height 16
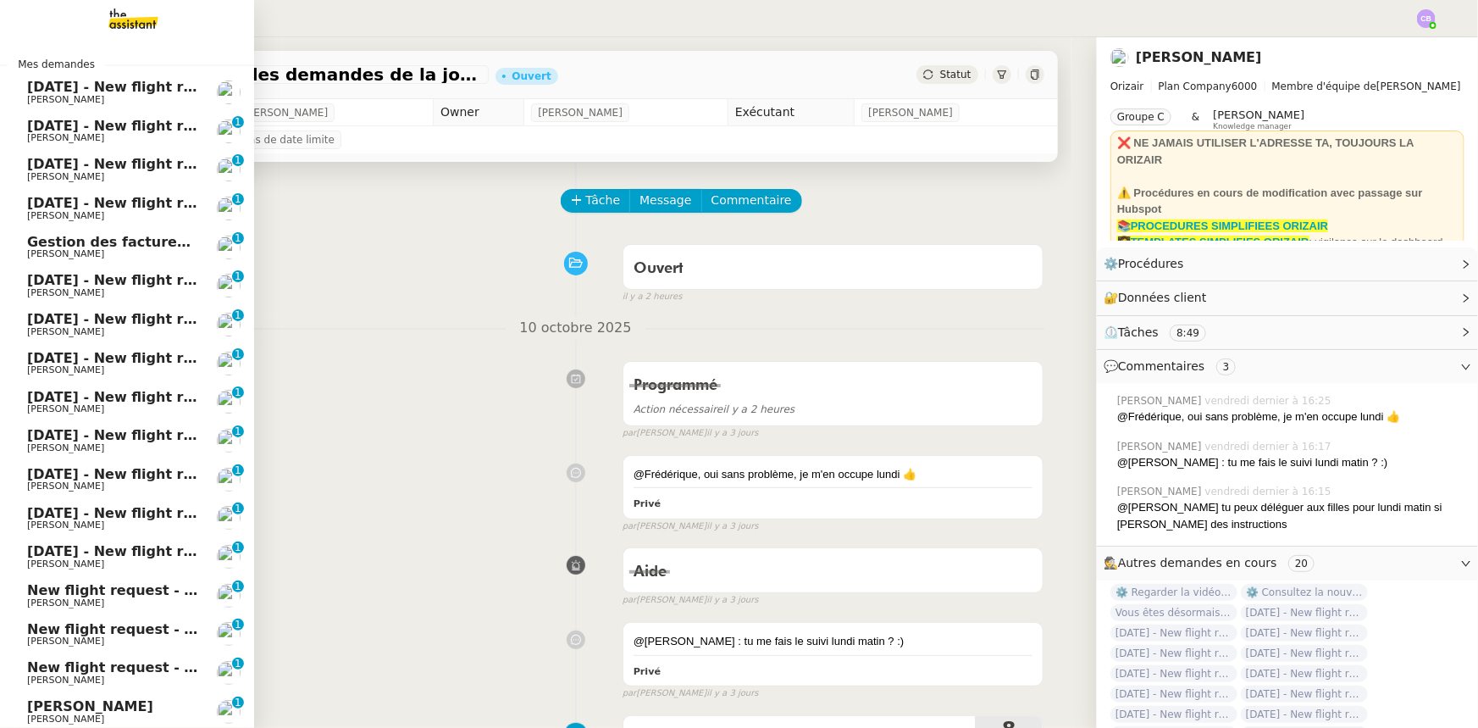
click at [104, 82] on span "[DATE] - New flight request - [PERSON_NAME]" at bounding box center [202, 87] width 350 height 16
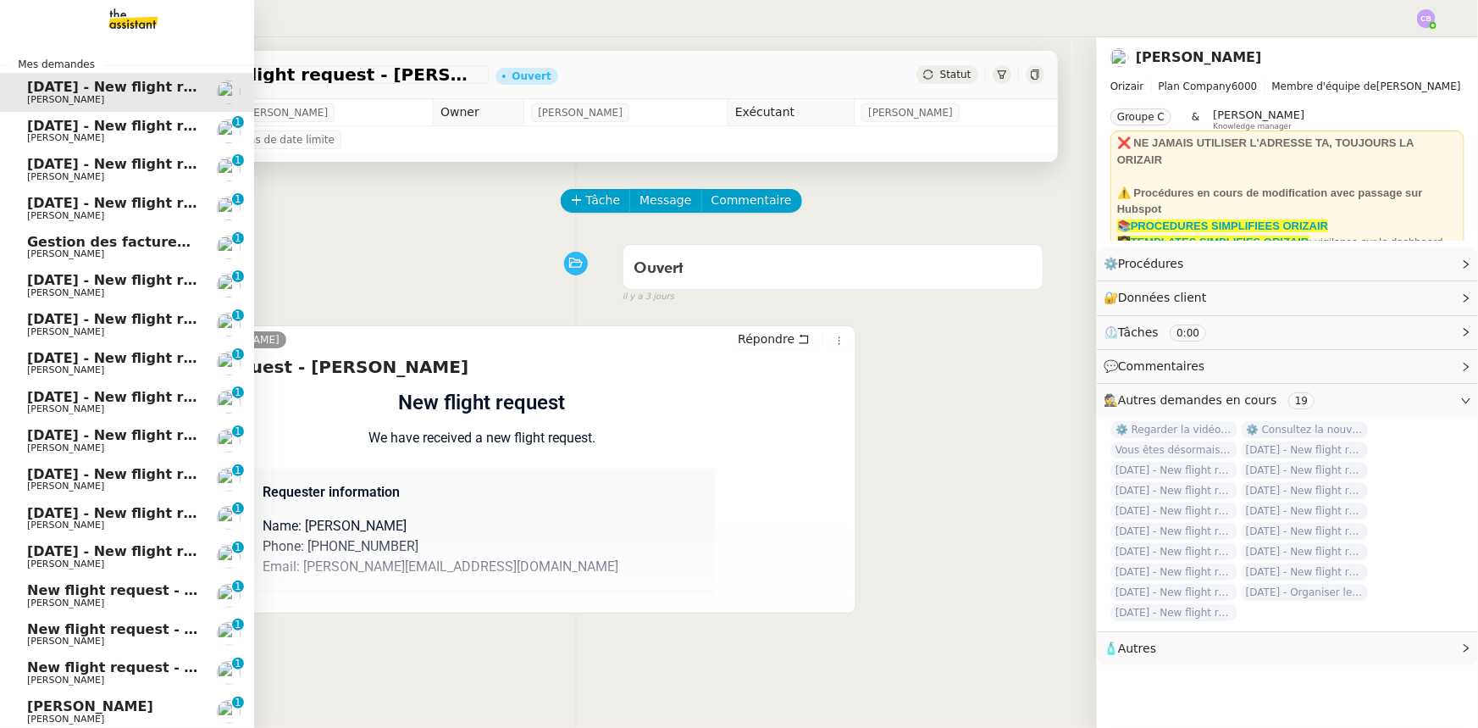
click at [120, 127] on span "[DATE] - New flight request - [PERSON_NAME]" at bounding box center [202, 126] width 350 height 16
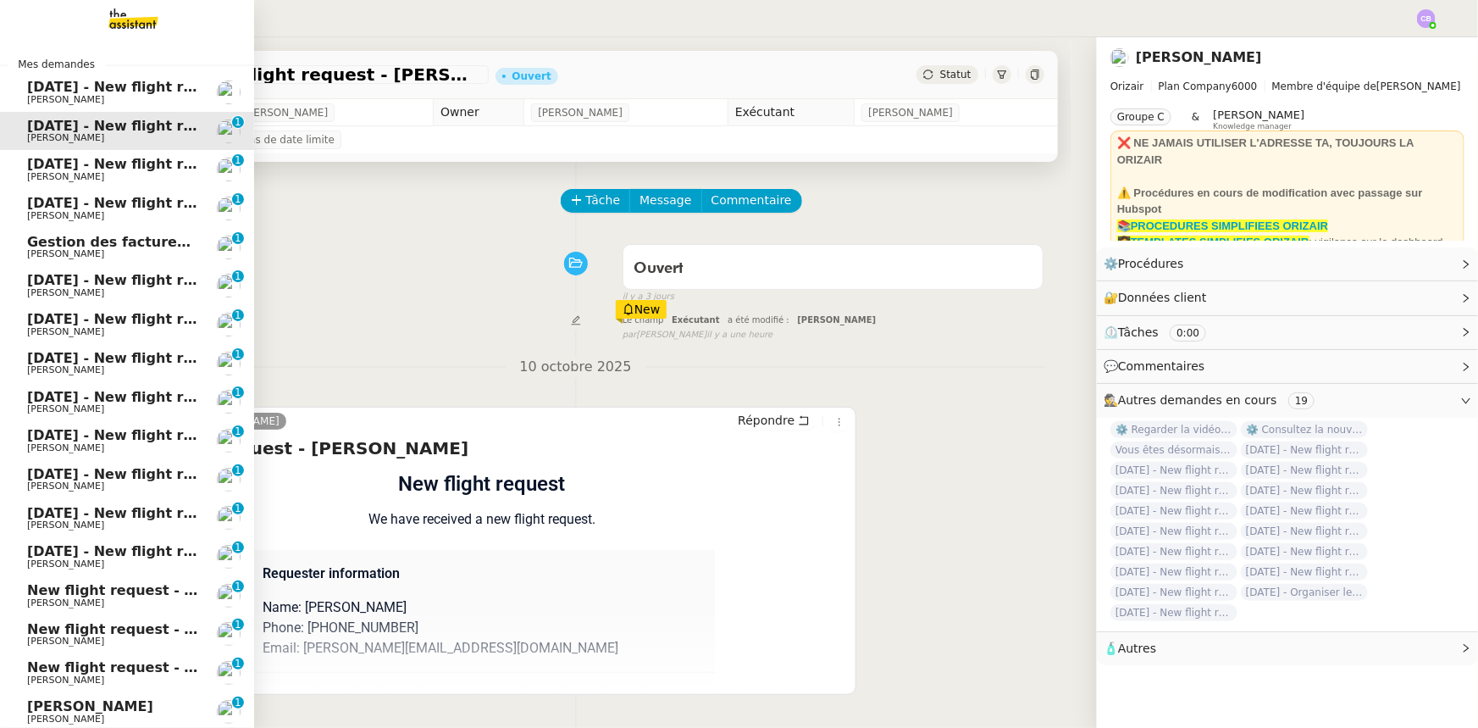
click at [121, 150] on link "[DATE] - New flight request - [PERSON_NAME] [PERSON_NAME] 0 1 2 3 4 5 6 7 8 9" at bounding box center [127, 169] width 254 height 39
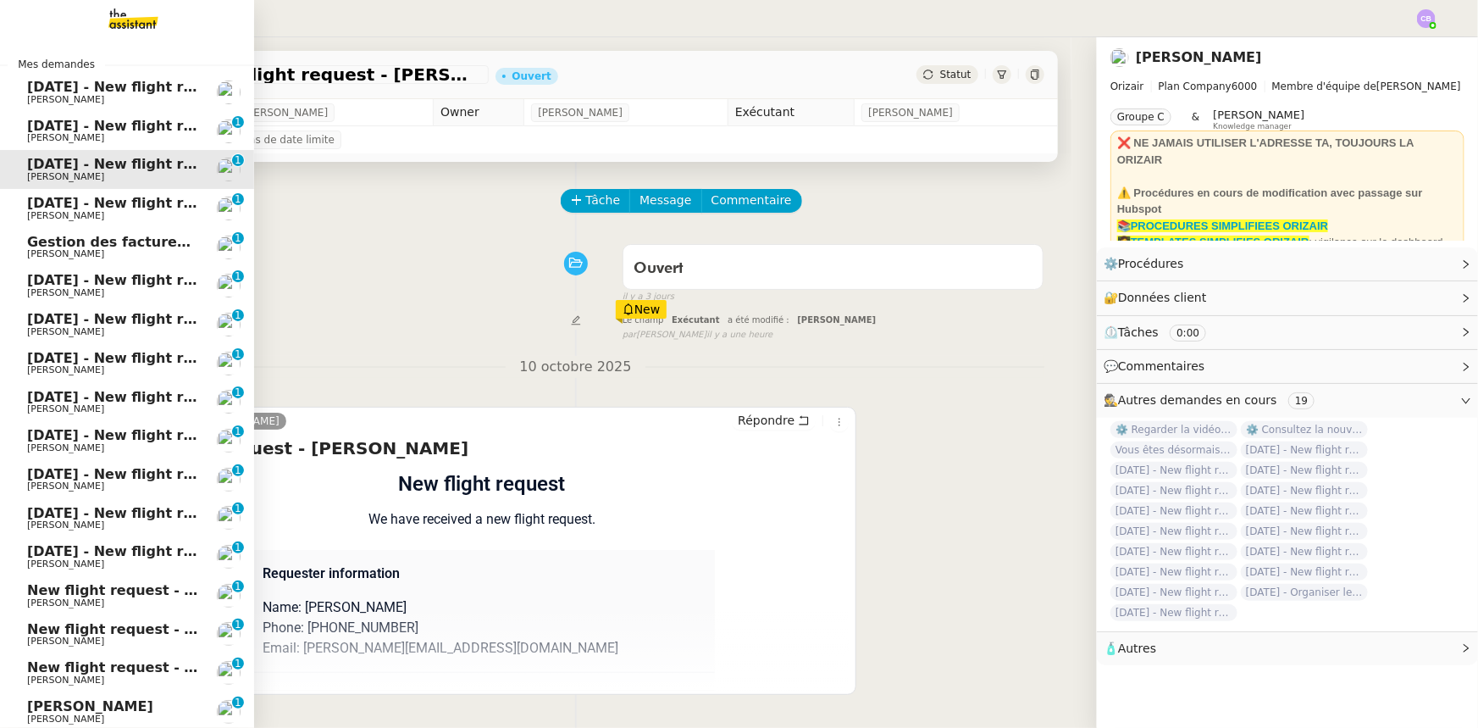
click at [131, 205] on span "[DATE] - New flight request - [PERSON_NAME]" at bounding box center [202, 203] width 350 height 16
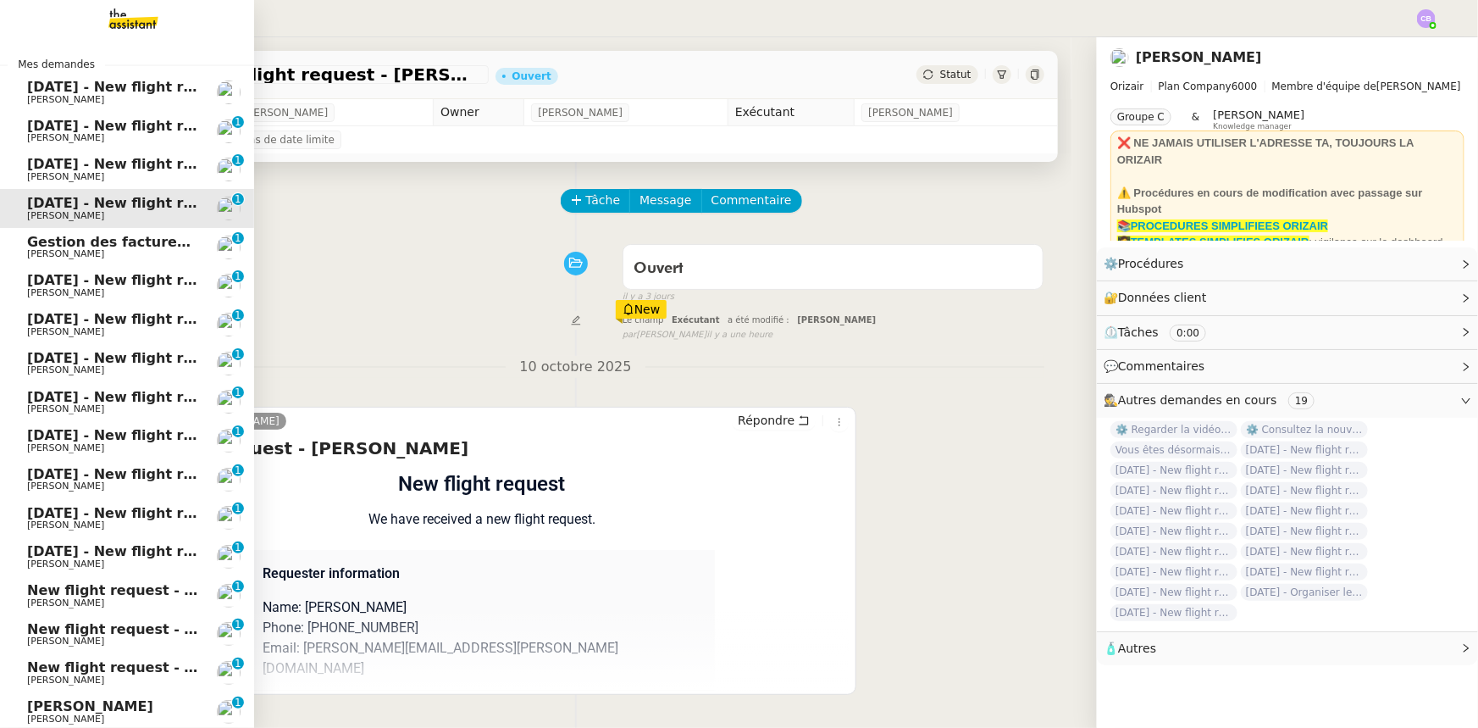
click at [120, 285] on span "[DATE] - New flight request - [PERSON_NAME]" at bounding box center [202, 280] width 350 height 16
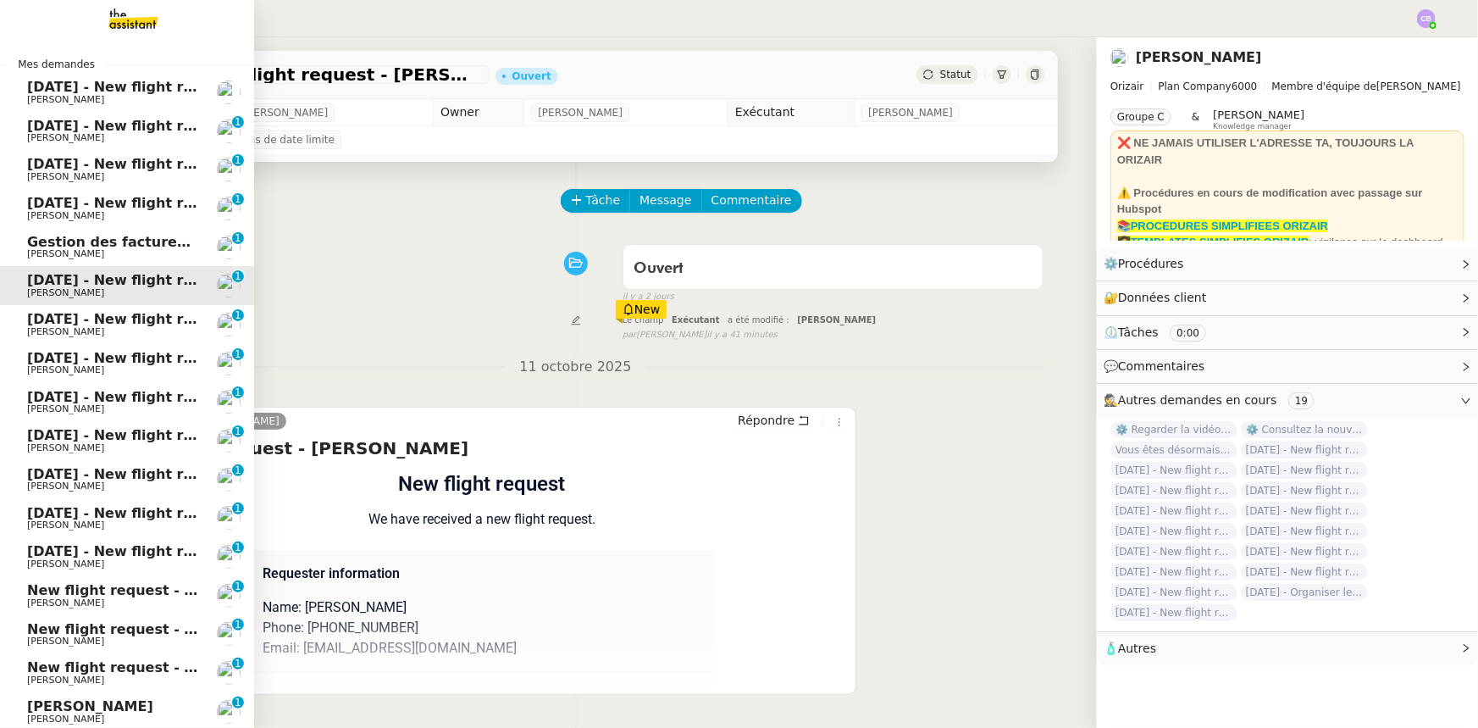
click at [122, 316] on span "[DATE] - New flight request - [PERSON_NAME]" at bounding box center [202, 319] width 350 height 16
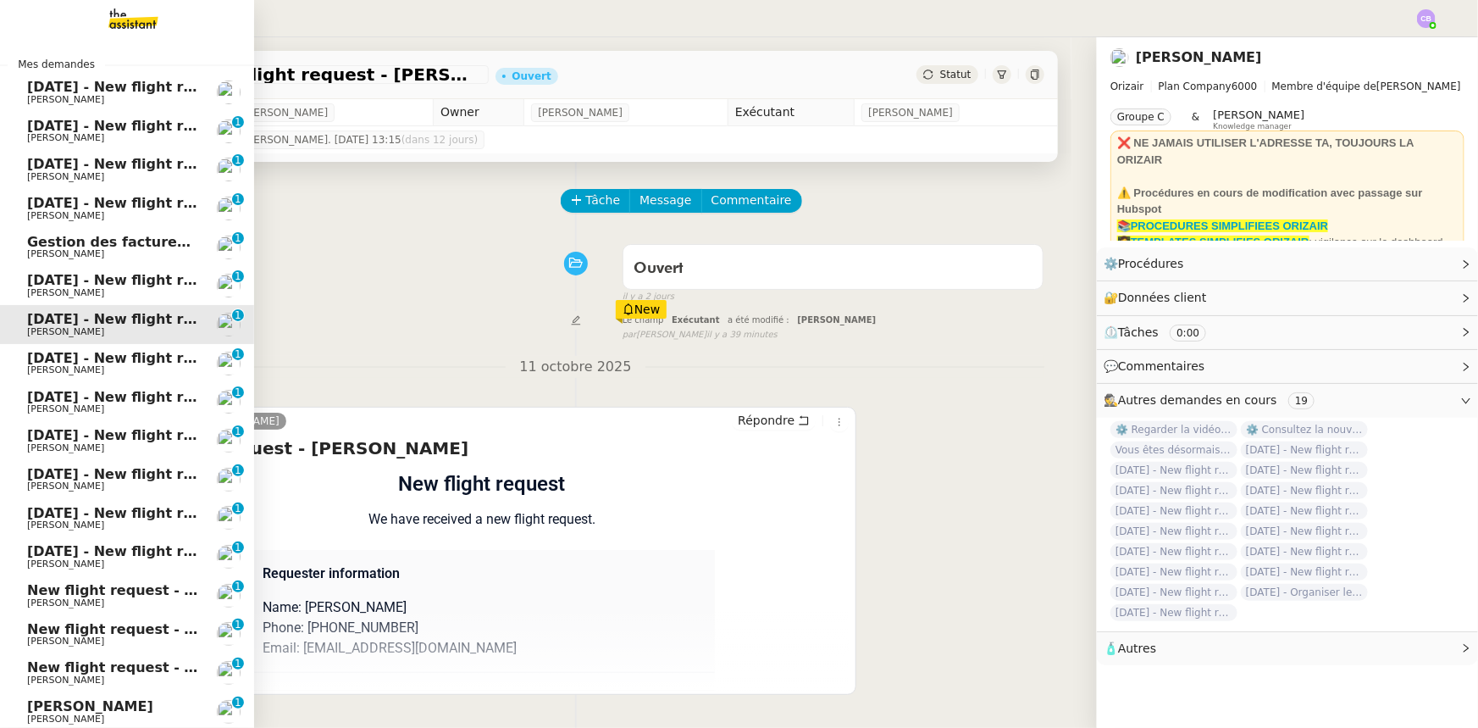
click at [120, 359] on span "[DATE] - New flight request - [PERSON_NAME]" at bounding box center [202, 358] width 350 height 16
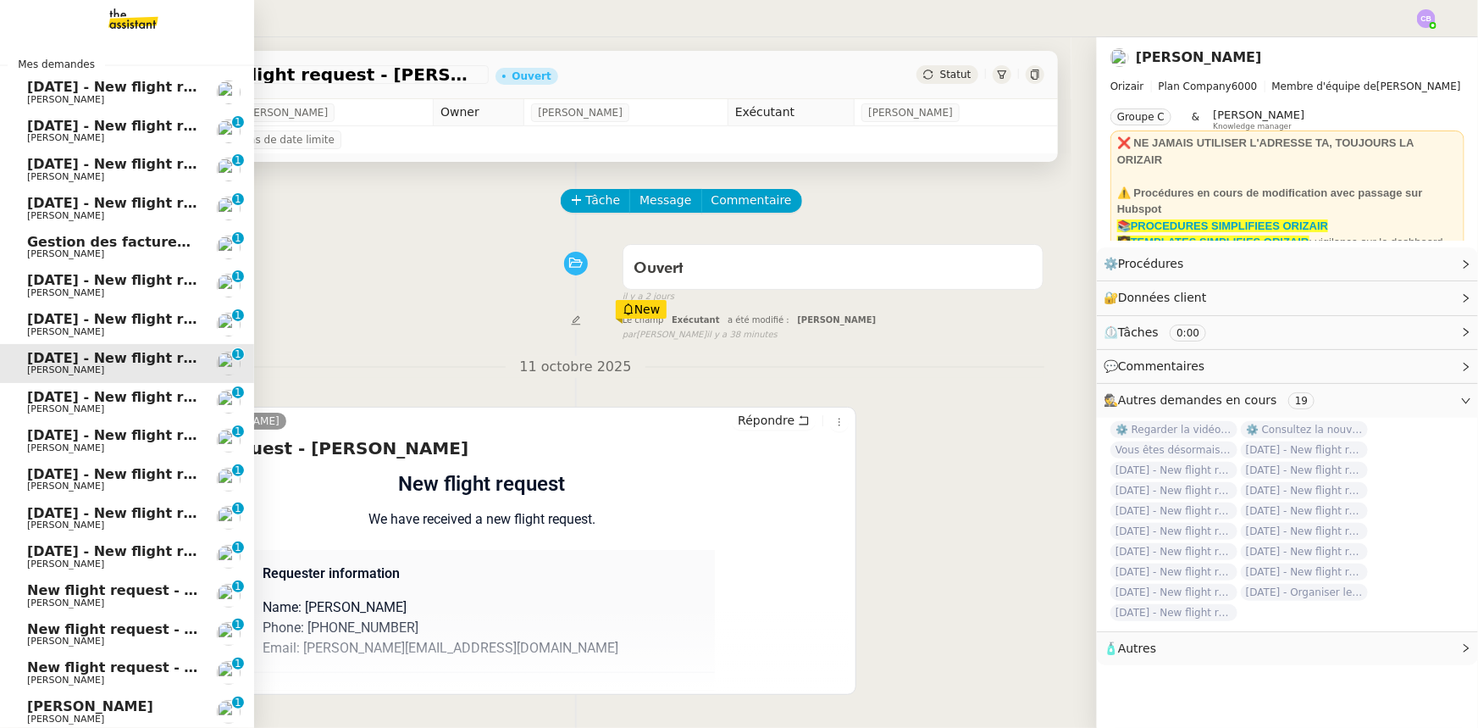
click at [136, 399] on span "[DATE] - New flight request - [PERSON_NAME]" at bounding box center [202, 397] width 350 height 16
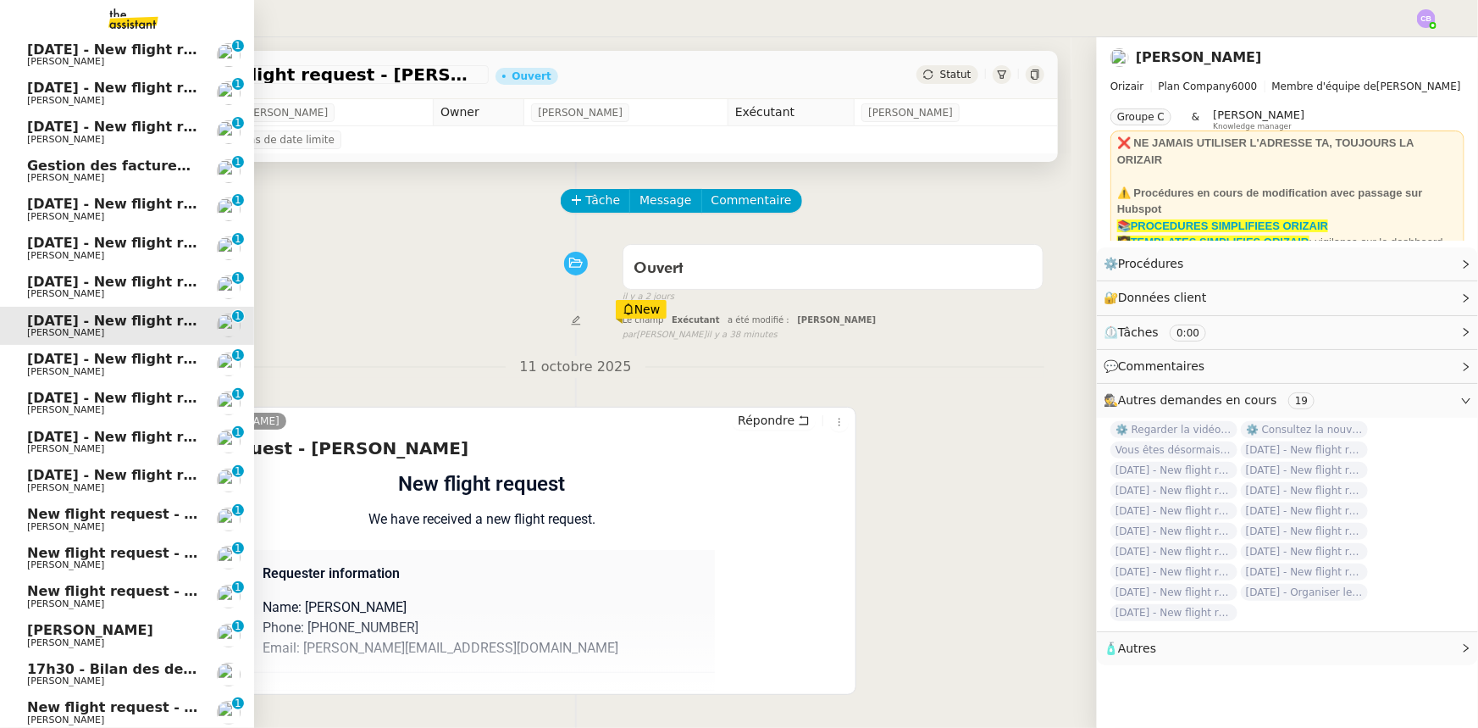
scroll to position [153, 0]
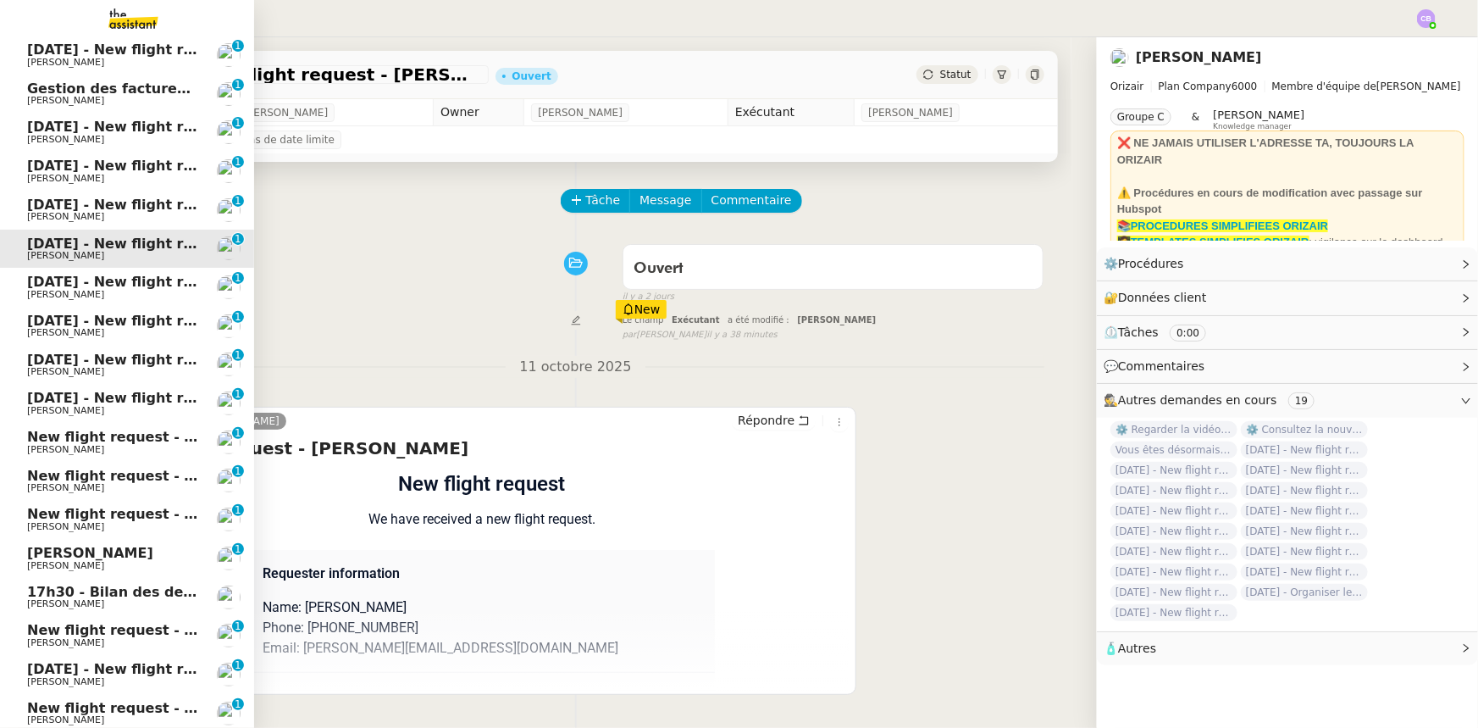
click at [132, 287] on span "[DATE] - New flight request - [PERSON_NAME]" at bounding box center [202, 282] width 350 height 16
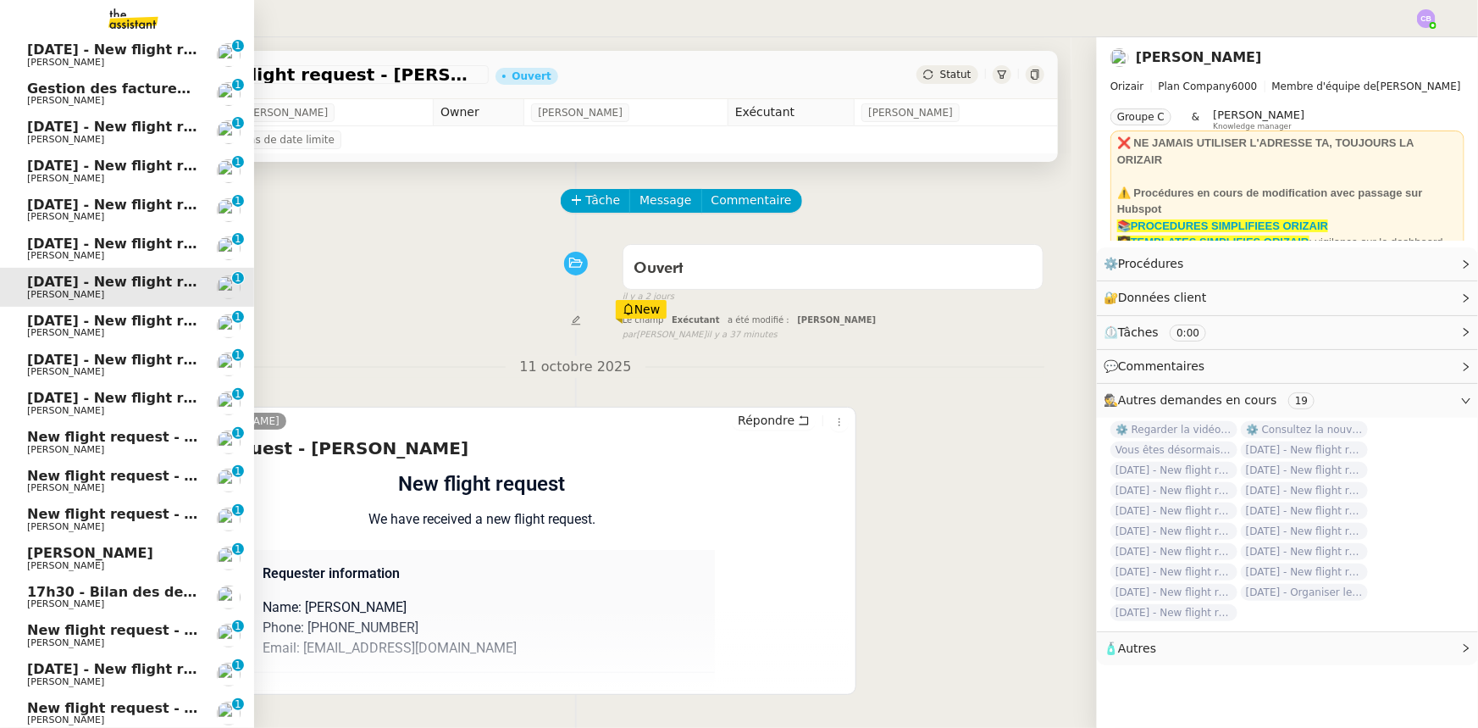
click at [127, 322] on span "[DATE] - New flight request - [PERSON_NAME]" at bounding box center [202, 321] width 350 height 16
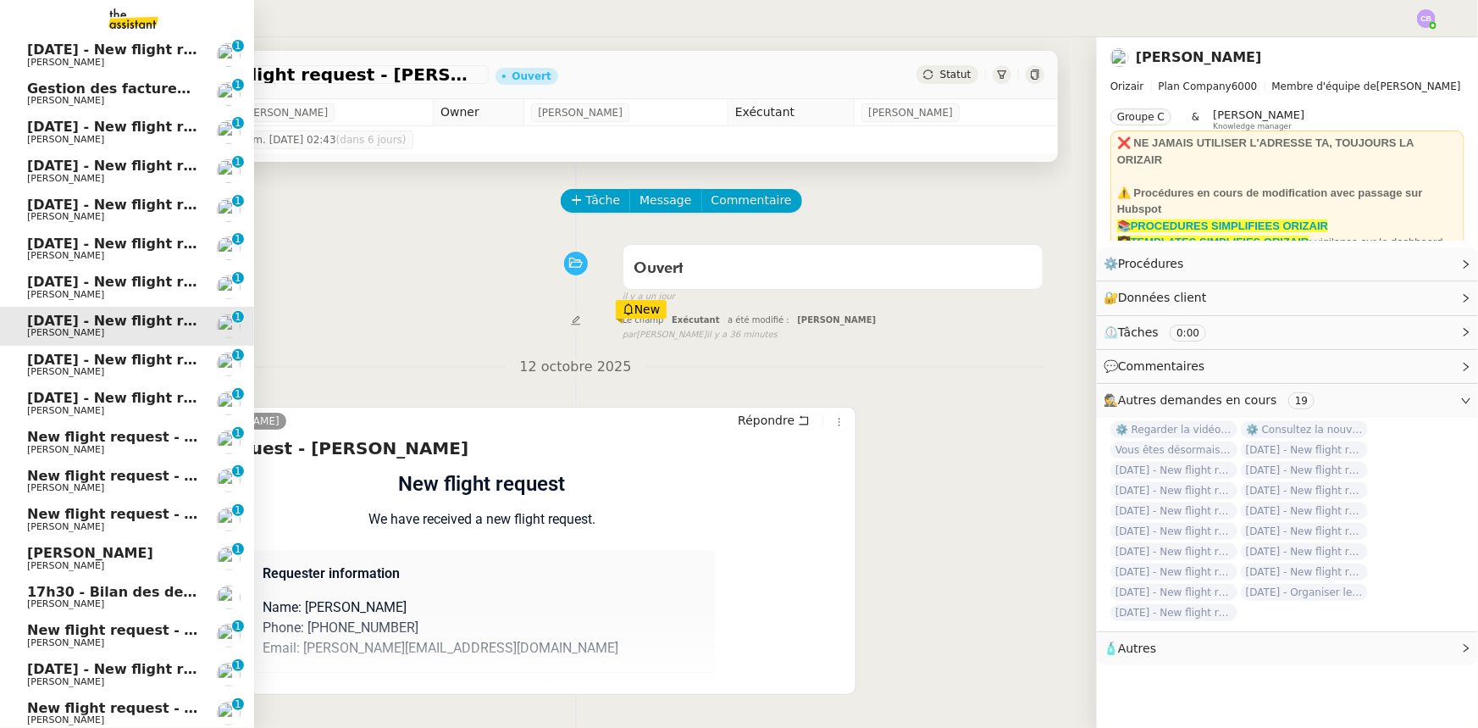
click at [127, 363] on span "[DATE] - New flight request - [PERSON_NAME]" at bounding box center [202, 360] width 350 height 16
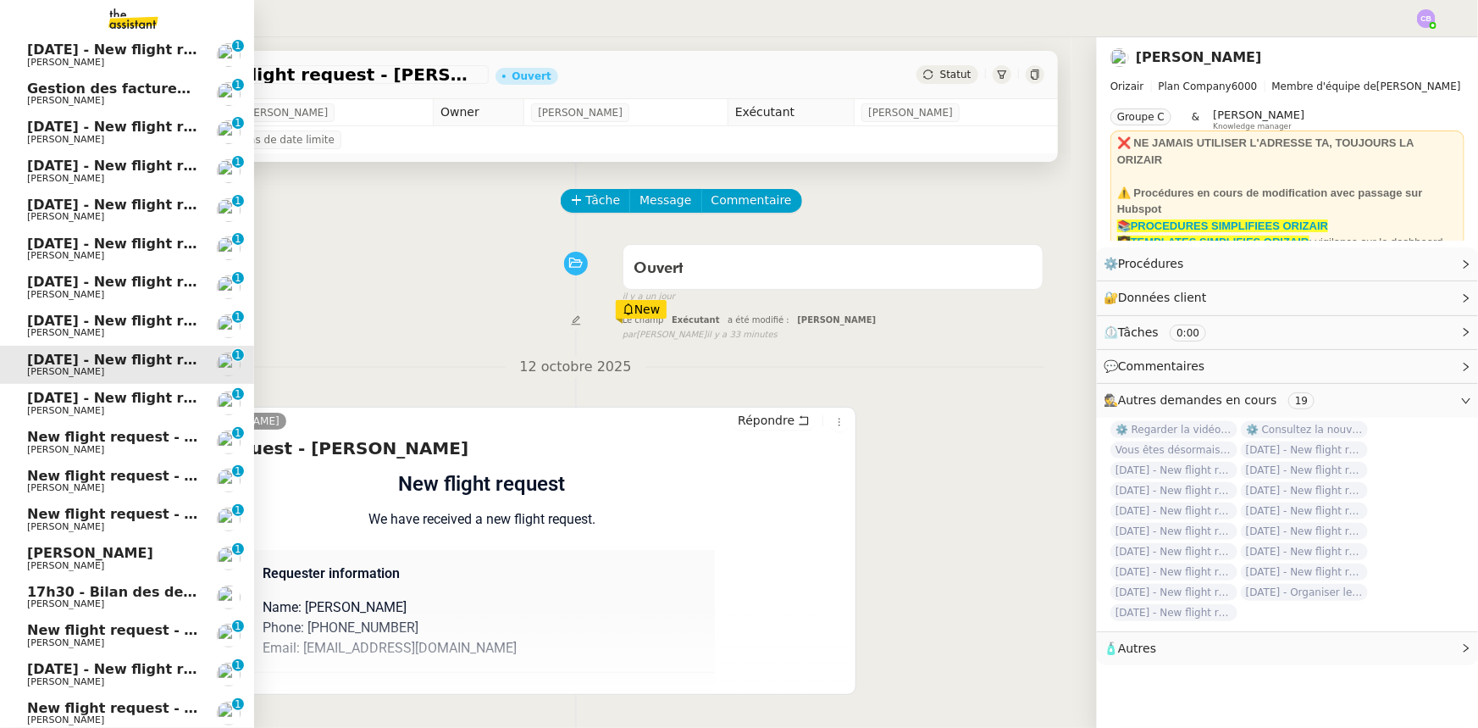
click at [132, 402] on span "[DATE] - New flight request - [PERSON_NAME]" at bounding box center [202, 398] width 350 height 16
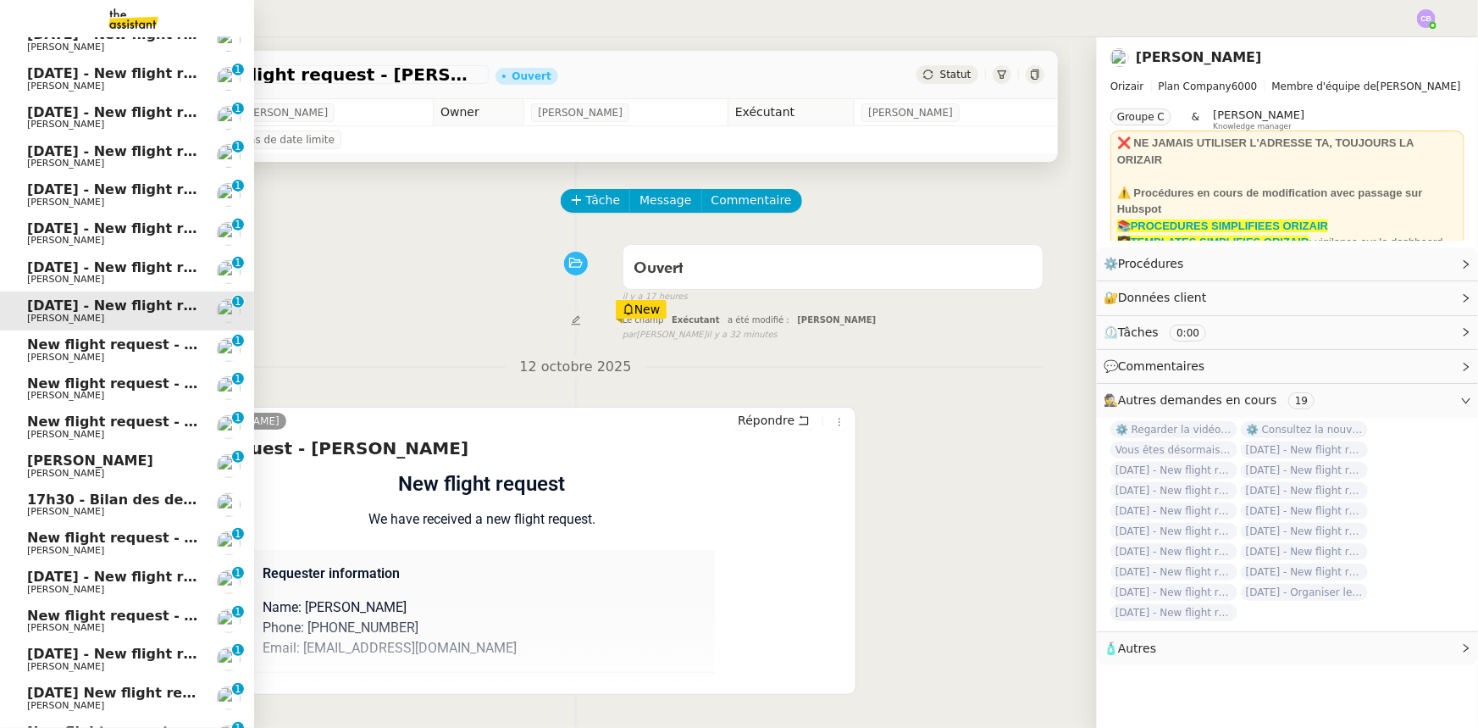
scroll to position [307, 0]
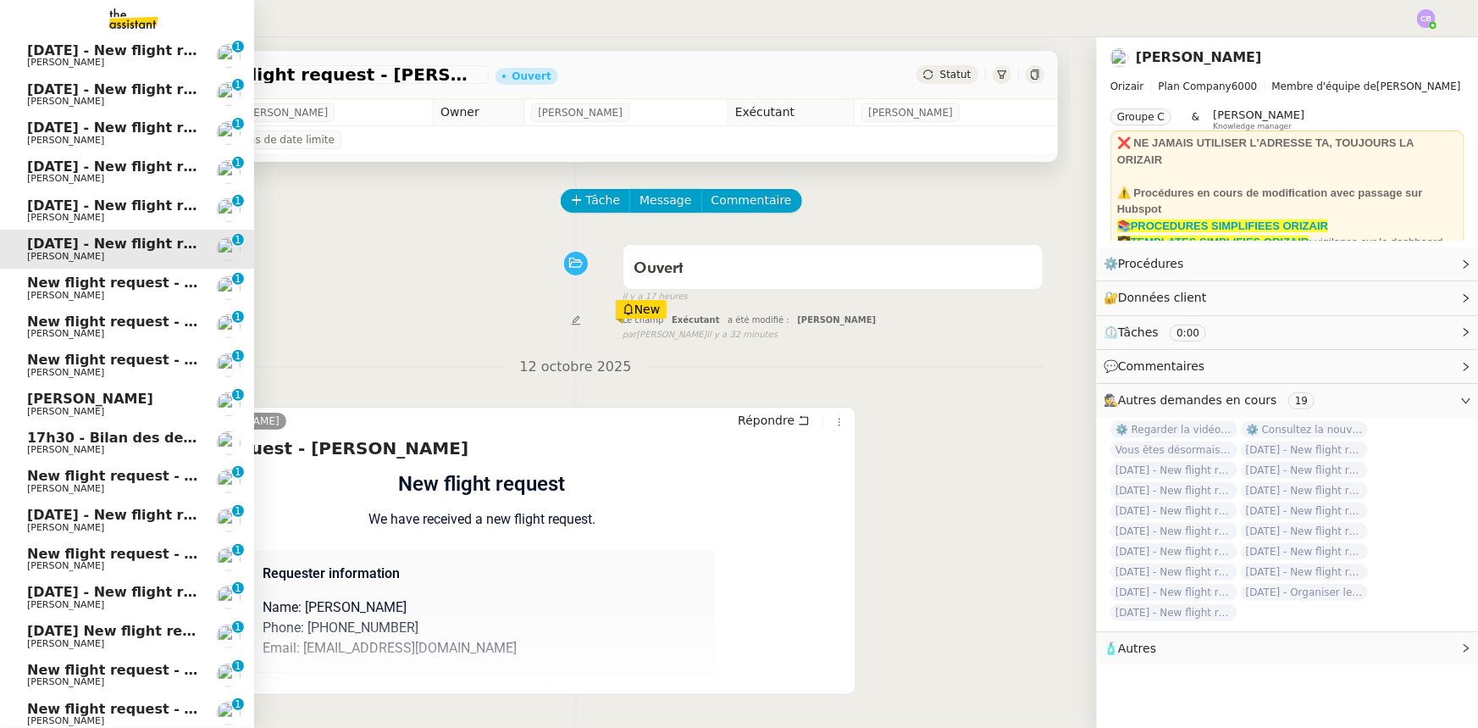
click at [134, 287] on span "New flight request - [PERSON_NAME]" at bounding box center [168, 282] width 283 height 16
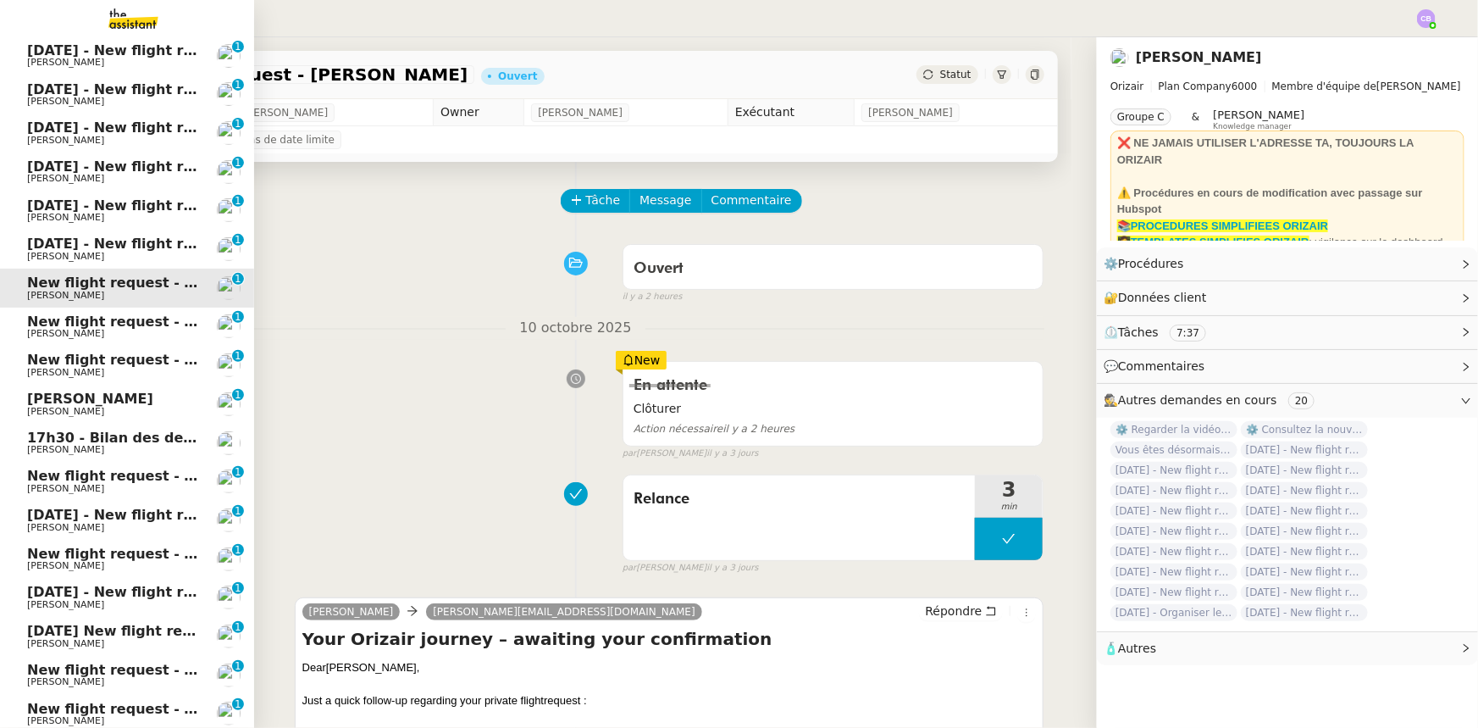
click at [131, 319] on span "New flight request - Rajhmithurn Vijayarajah" at bounding box center [198, 321] width 342 height 16
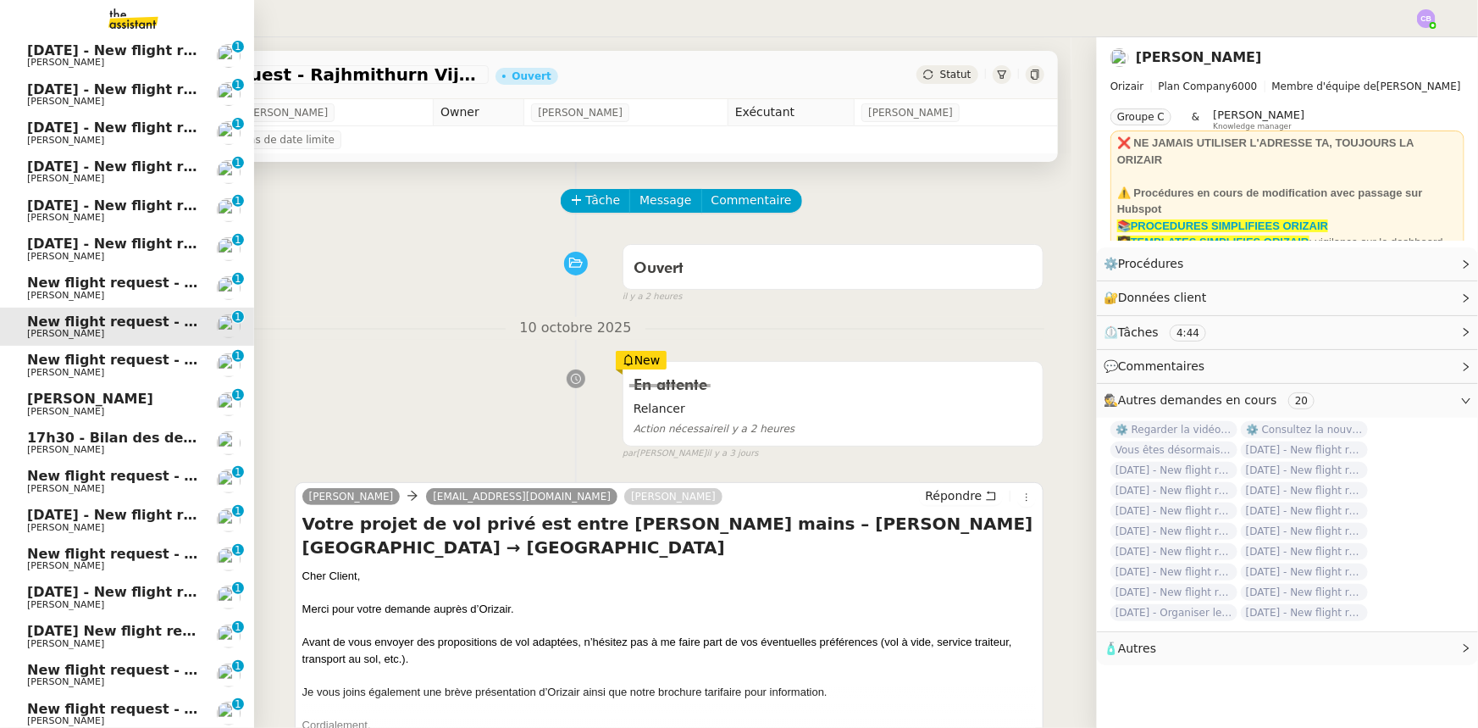
click at [118, 352] on span "New flight request - [PERSON_NAME]" at bounding box center [168, 360] width 283 height 16
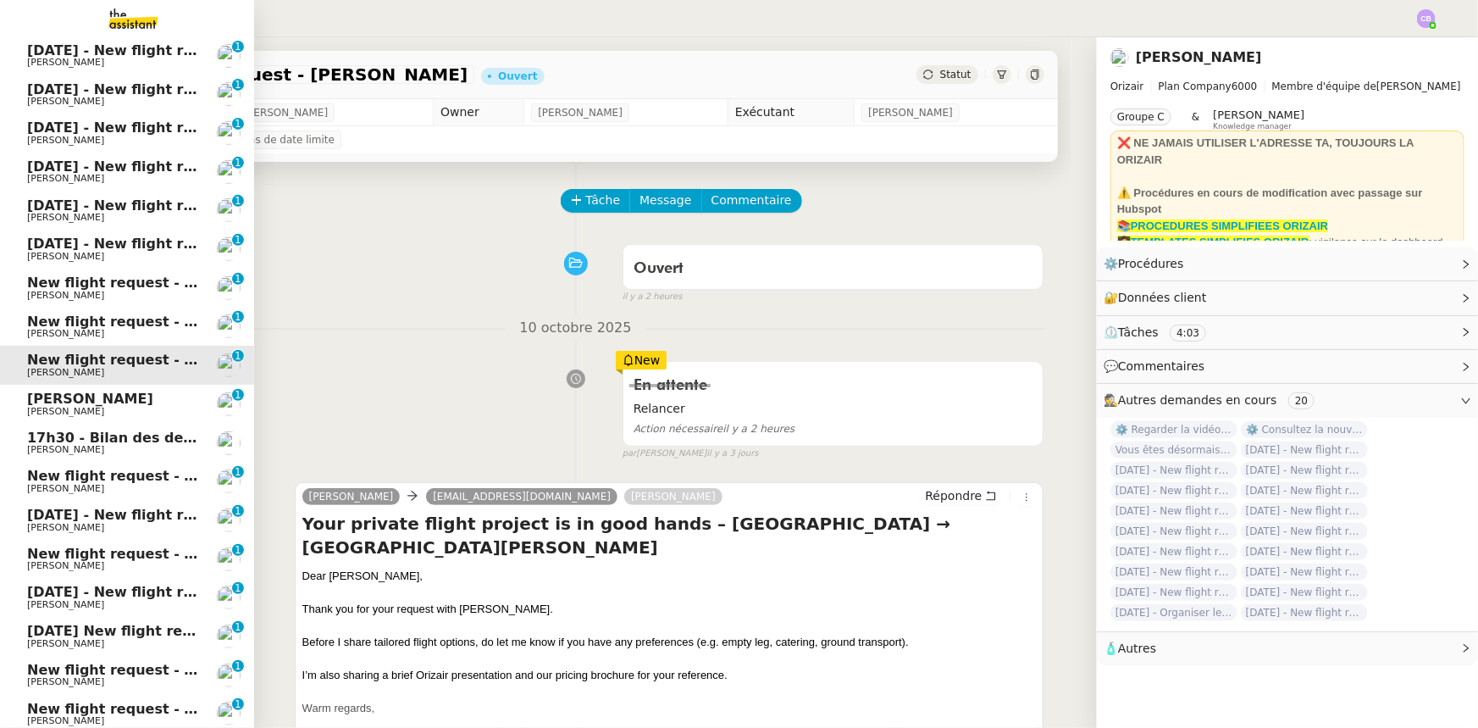
click at [104, 443] on span "17h30 - Bilan des demandes de la journée : en cours et restant à traiter - 10 o…" at bounding box center [372, 437] width 690 height 16
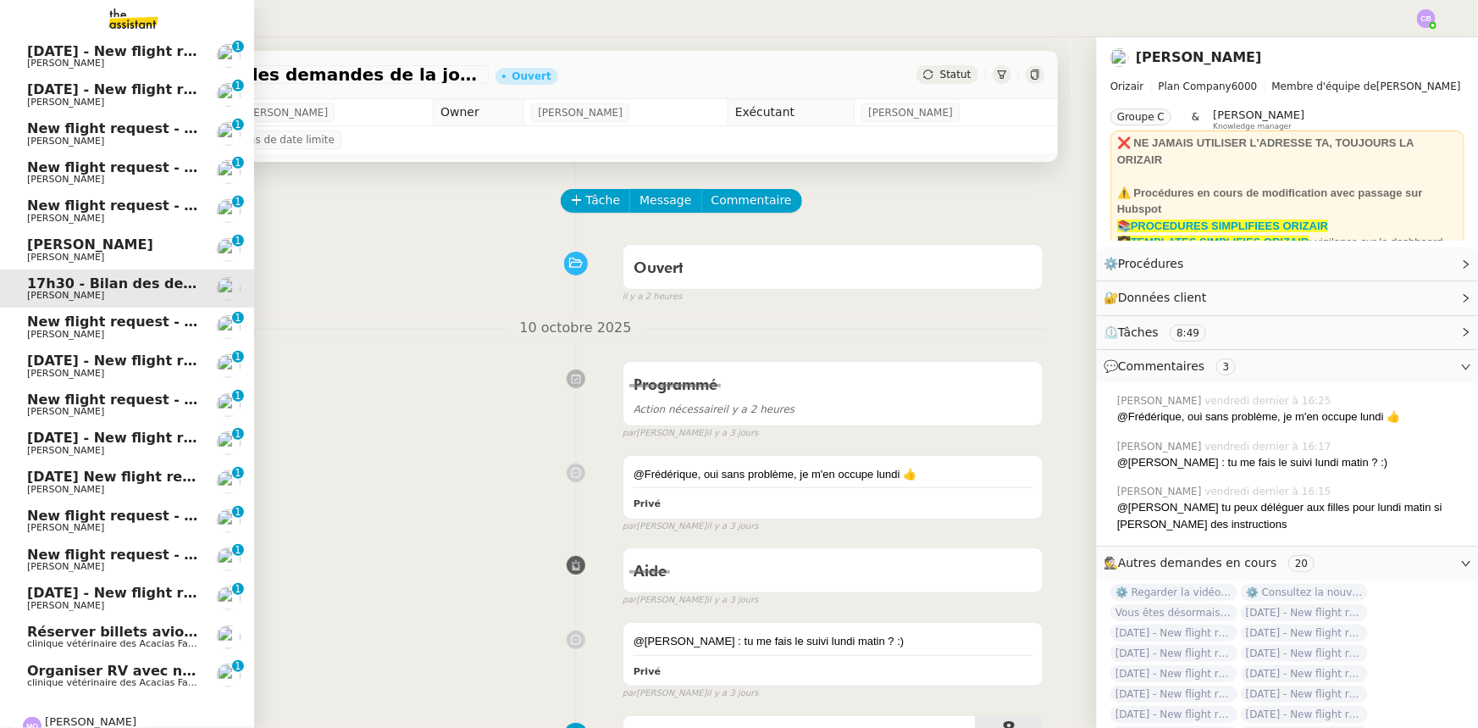
scroll to position [485, 0]
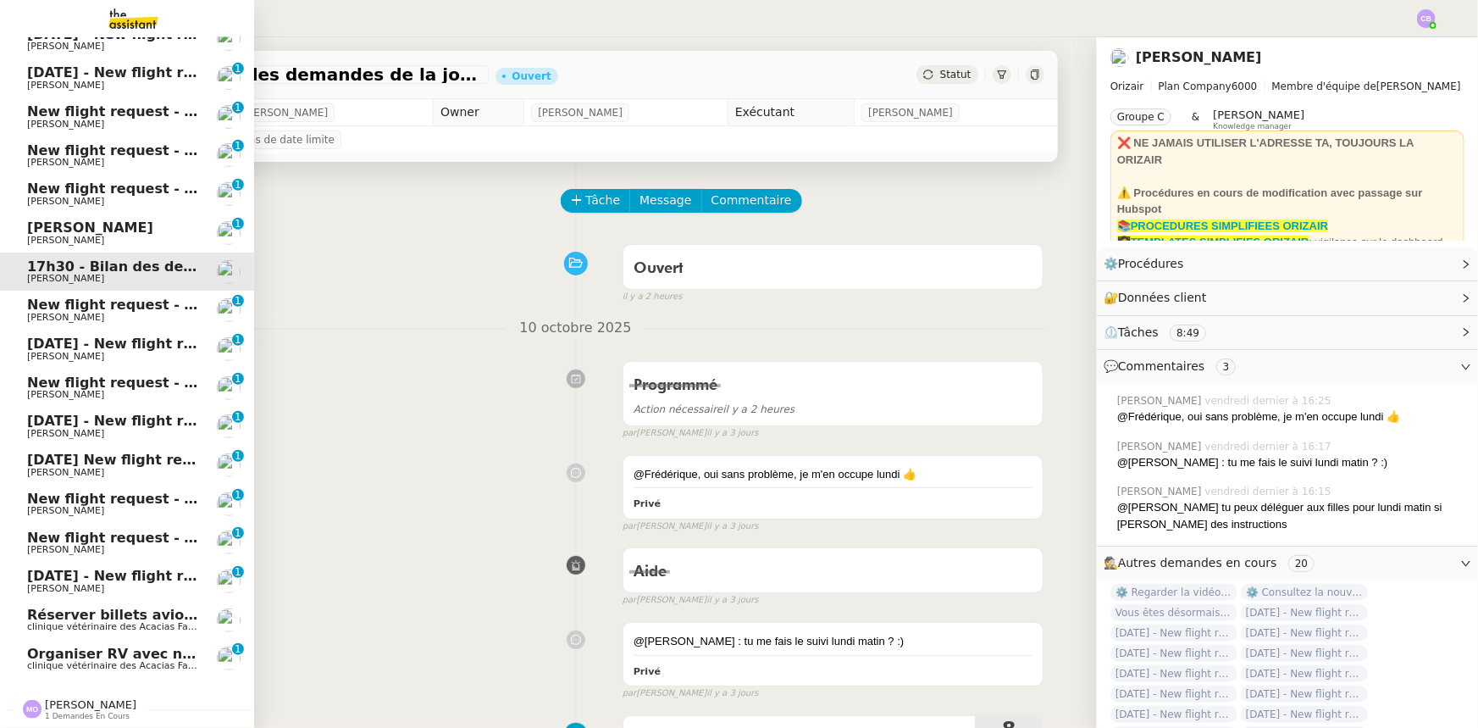
click at [136, 302] on span "New flight request - [PERSON_NAME]" at bounding box center [168, 304] width 283 height 16
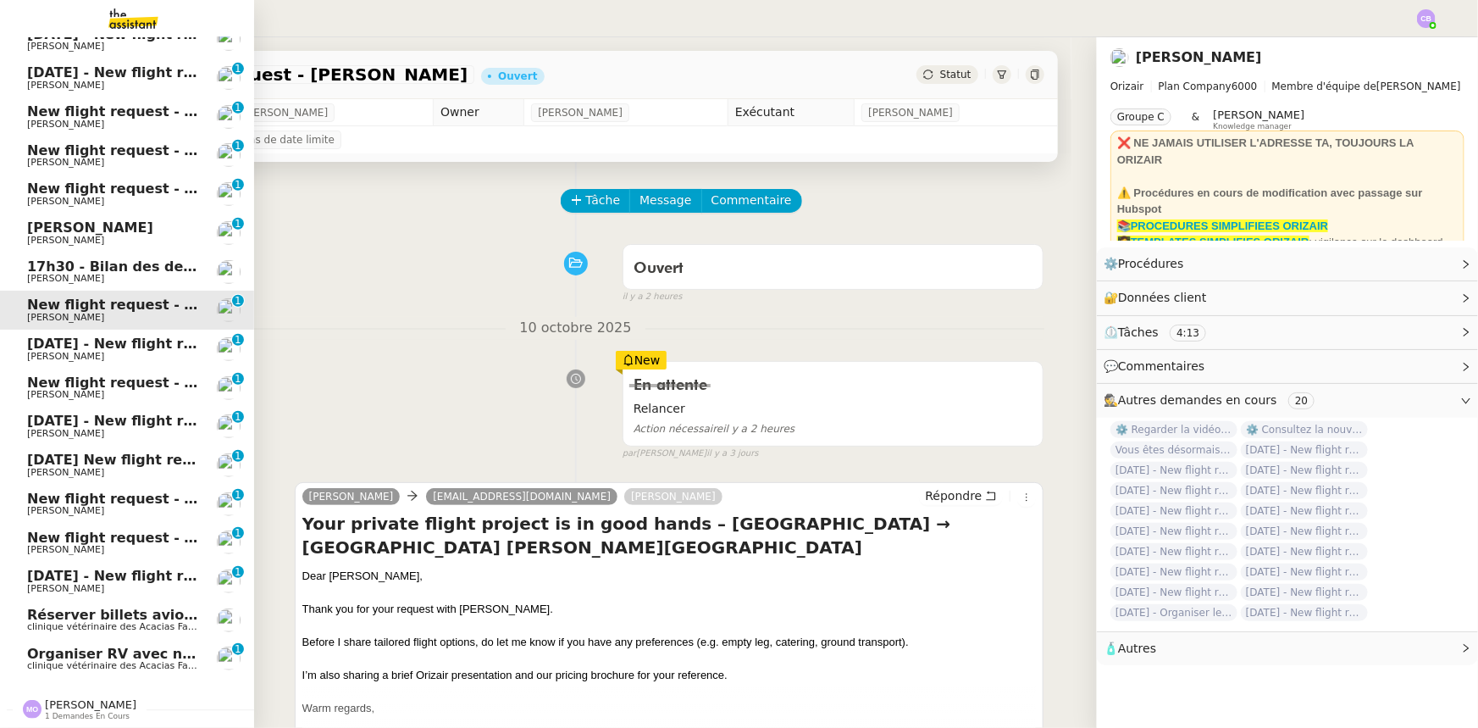
click at [132, 339] on span "[DATE] - New flight request - [PERSON_NAME]" at bounding box center [202, 343] width 350 height 16
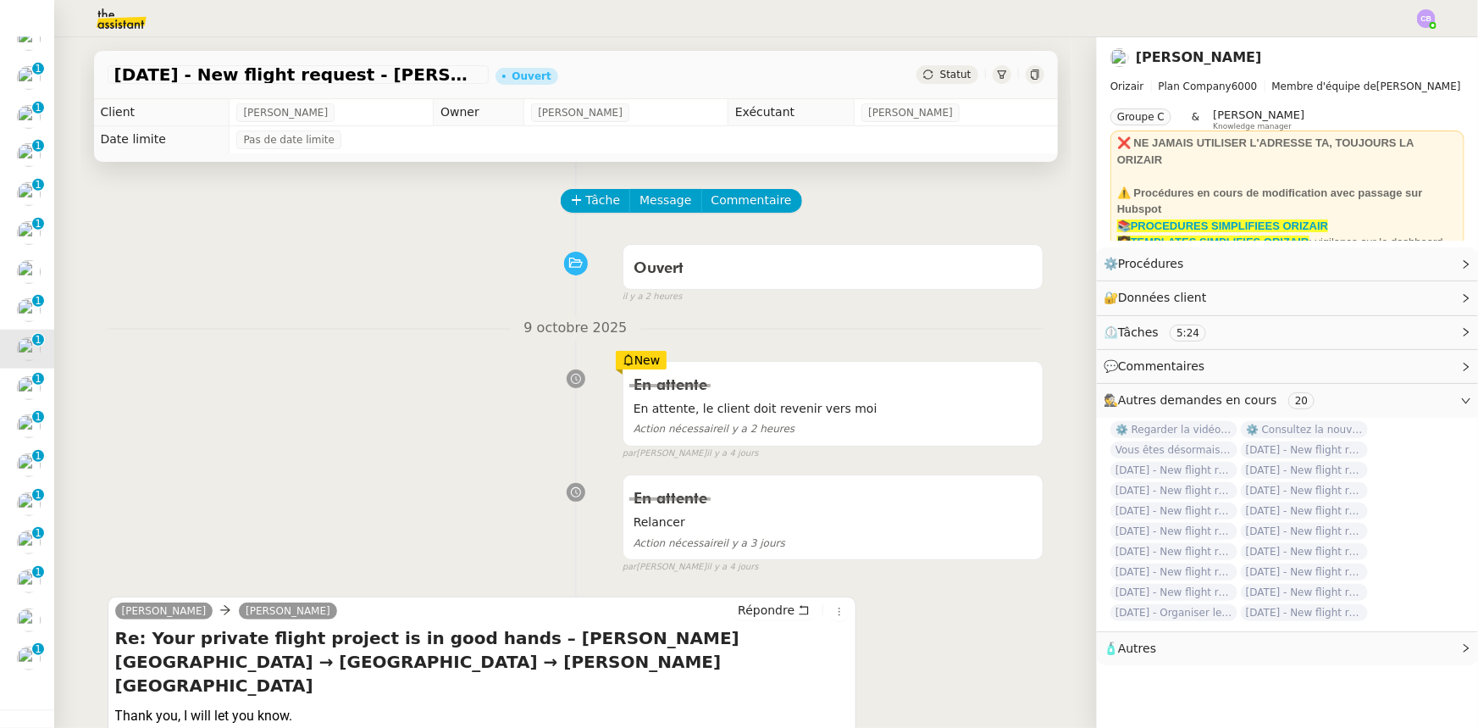
scroll to position [76, 0]
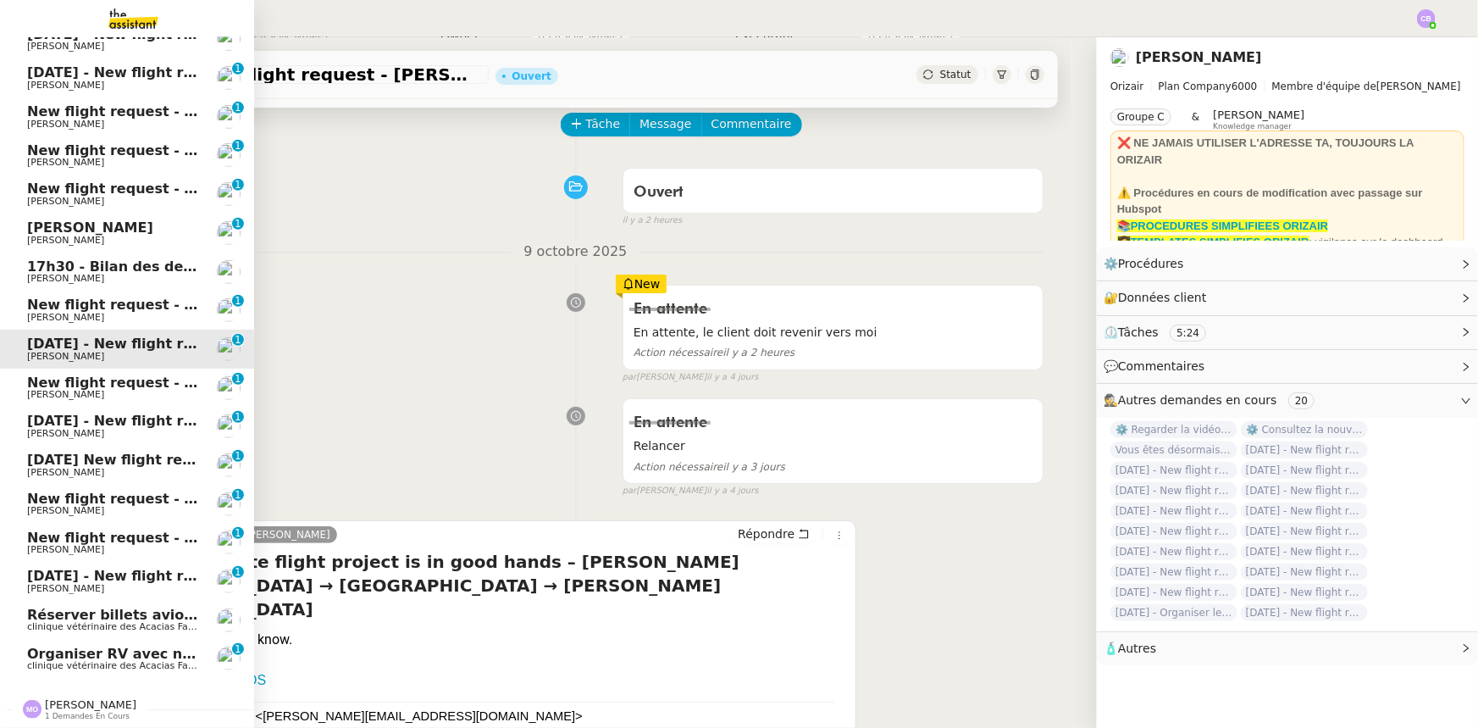
click at [78, 376] on span "New flight request - [PERSON_NAME]" at bounding box center [168, 382] width 283 height 16
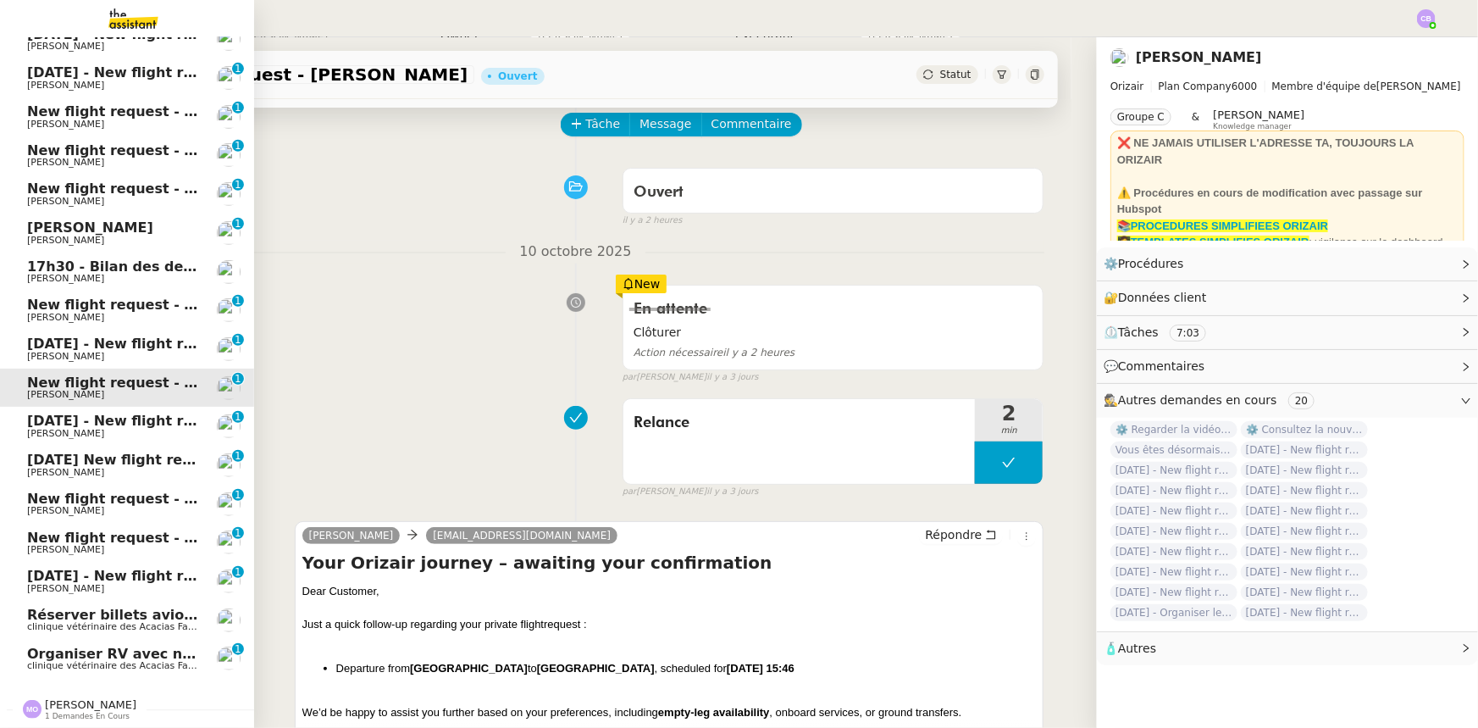
click at [85, 418] on span "[DATE] - New flight request - [PERSON_NAME]" at bounding box center [202, 421] width 350 height 16
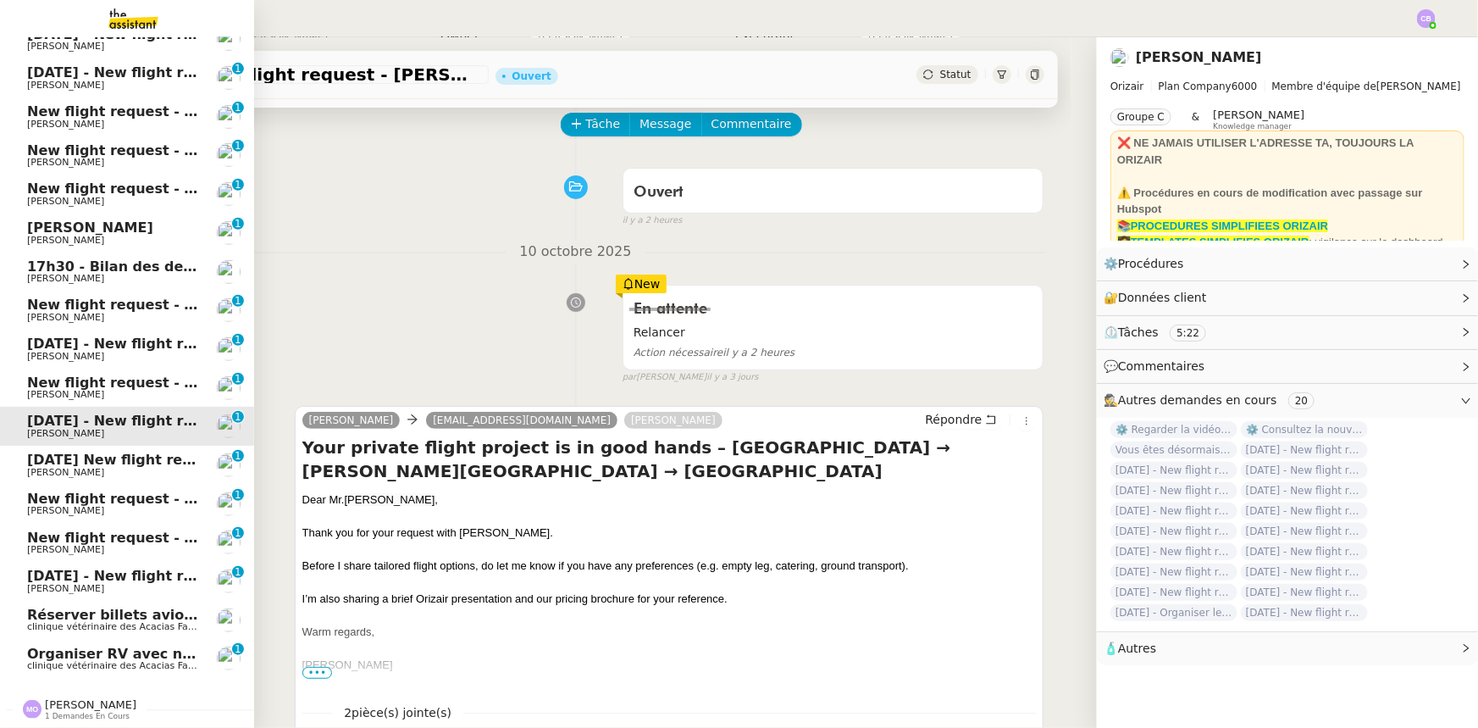
click at [101, 457] on span "[DATE] New flight request - Gaignon [PERSON_NAME]" at bounding box center [230, 460] width 407 height 16
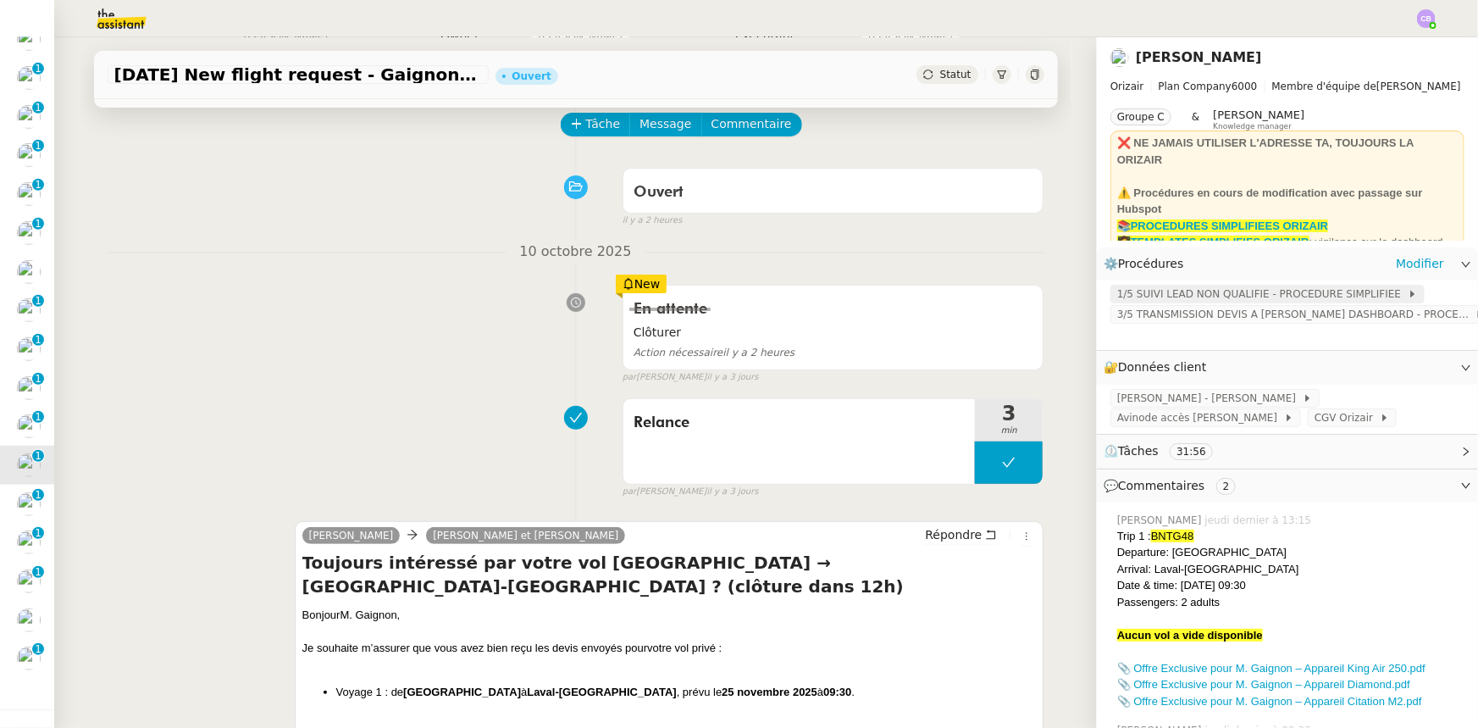
click at [1161, 295] on span "1/5 SUIVI LEAD NON QUALIFIE - PROCEDURE SIMPLIFIEE" at bounding box center [1262, 293] width 291 height 17
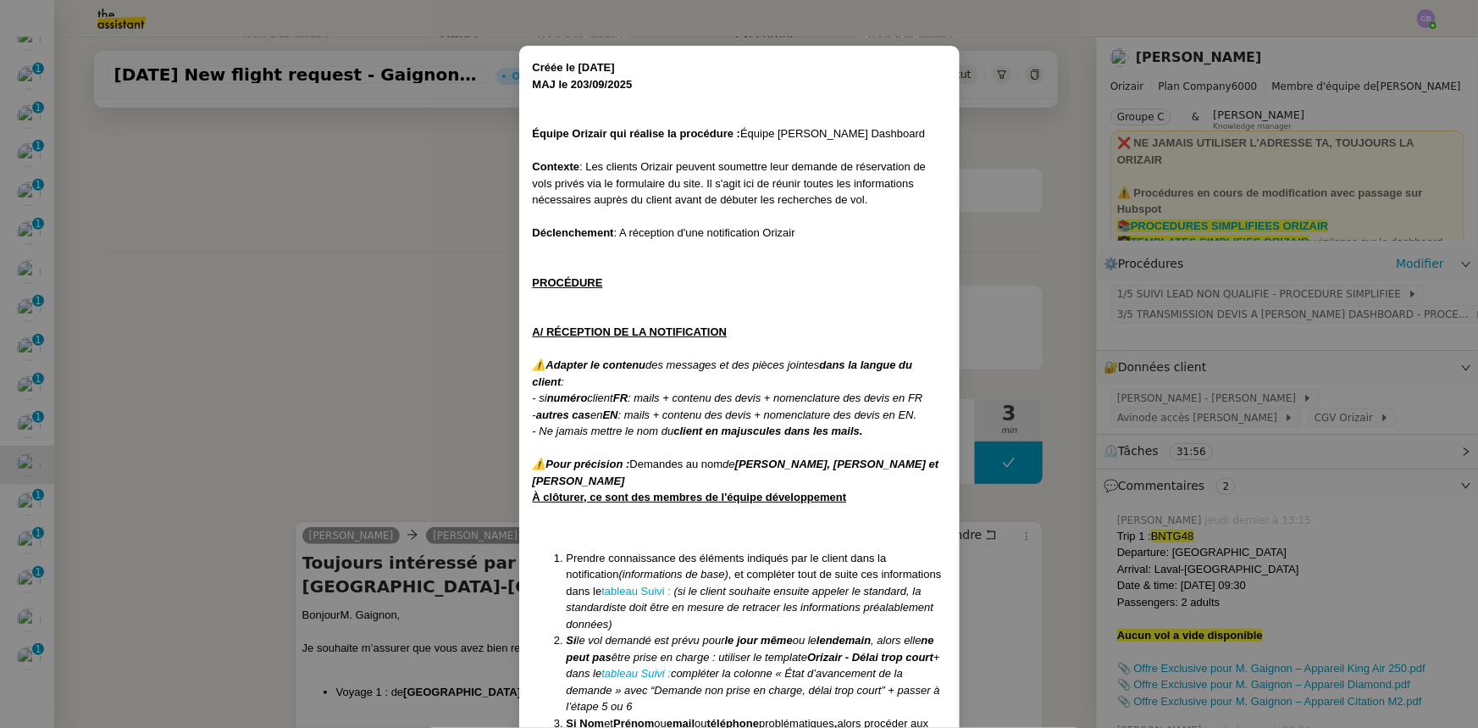
scroll to position [76, 0]
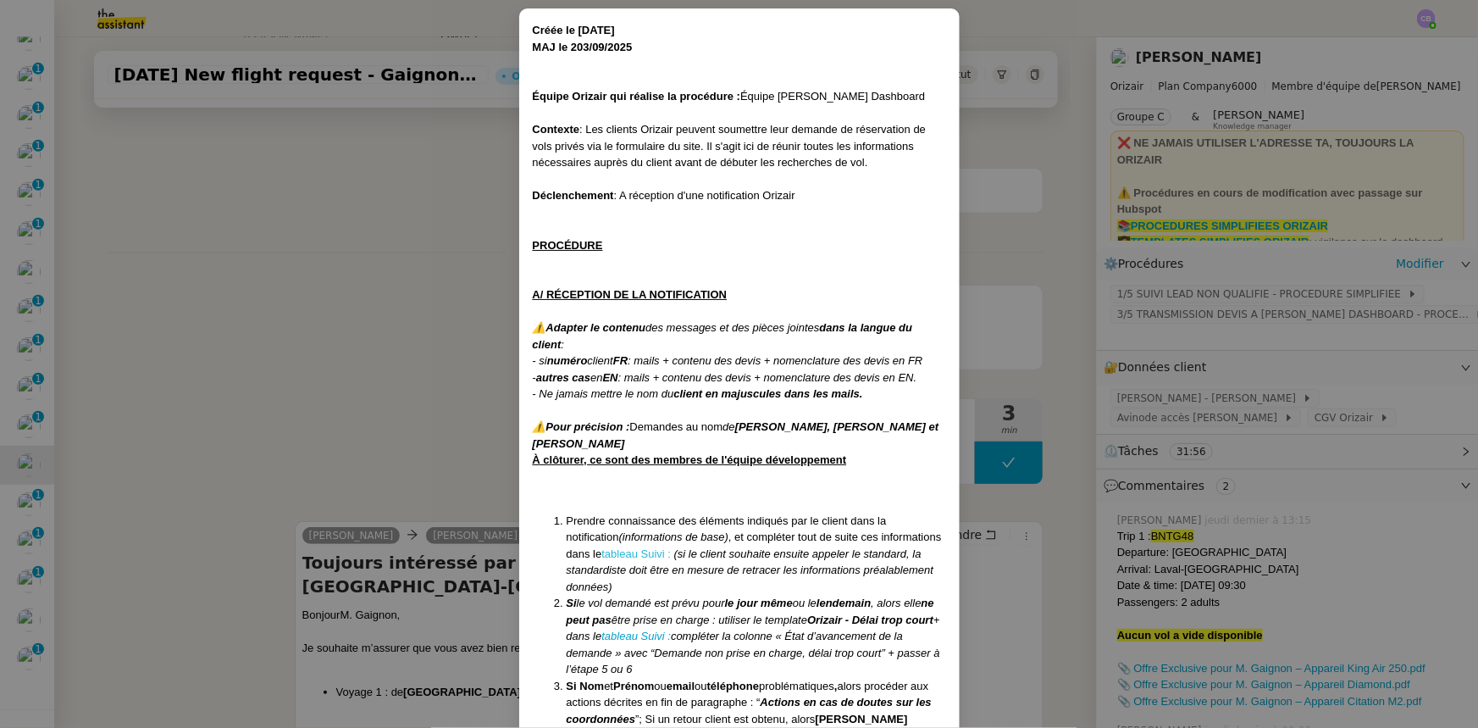
click at [630, 553] on link "tableau Suivi :" at bounding box center [635, 553] width 69 height 13
click at [433, 261] on nz-modal-container "Créée le [DATE] MAJ le 203/09 /2025 Équipe Orizair qui réalise la procédure : É…" at bounding box center [739, 364] width 1478 height 728
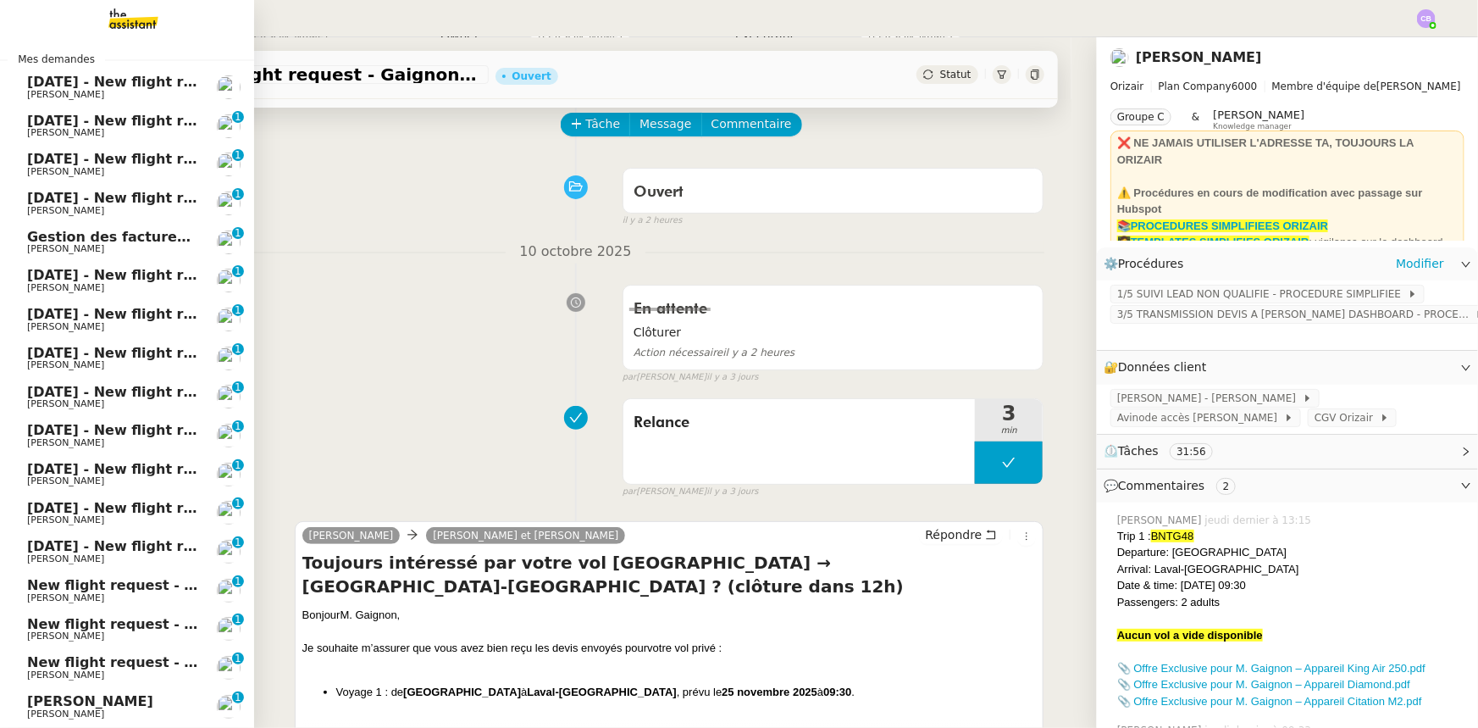
scroll to position [0, 0]
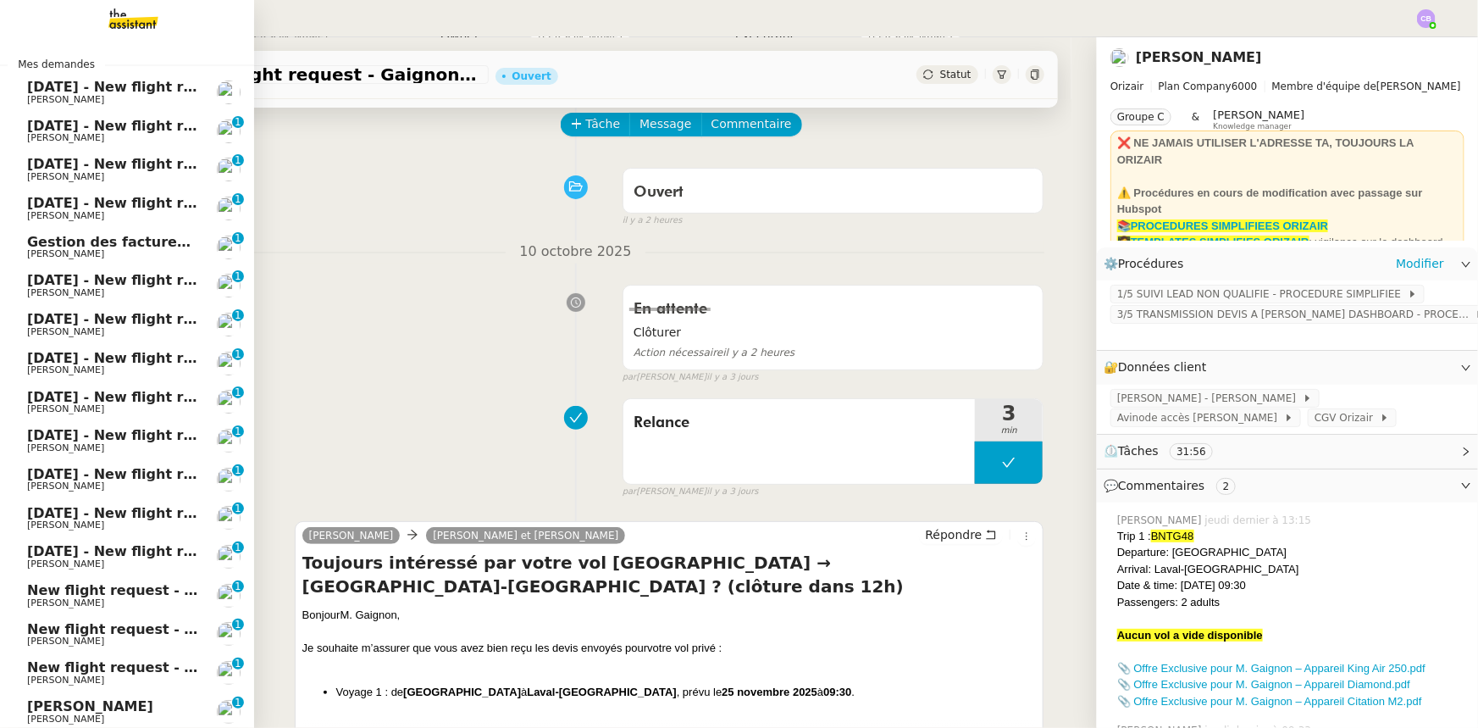
click at [119, 87] on span "[DATE] - New flight request - [PERSON_NAME]" at bounding box center [202, 87] width 350 height 16
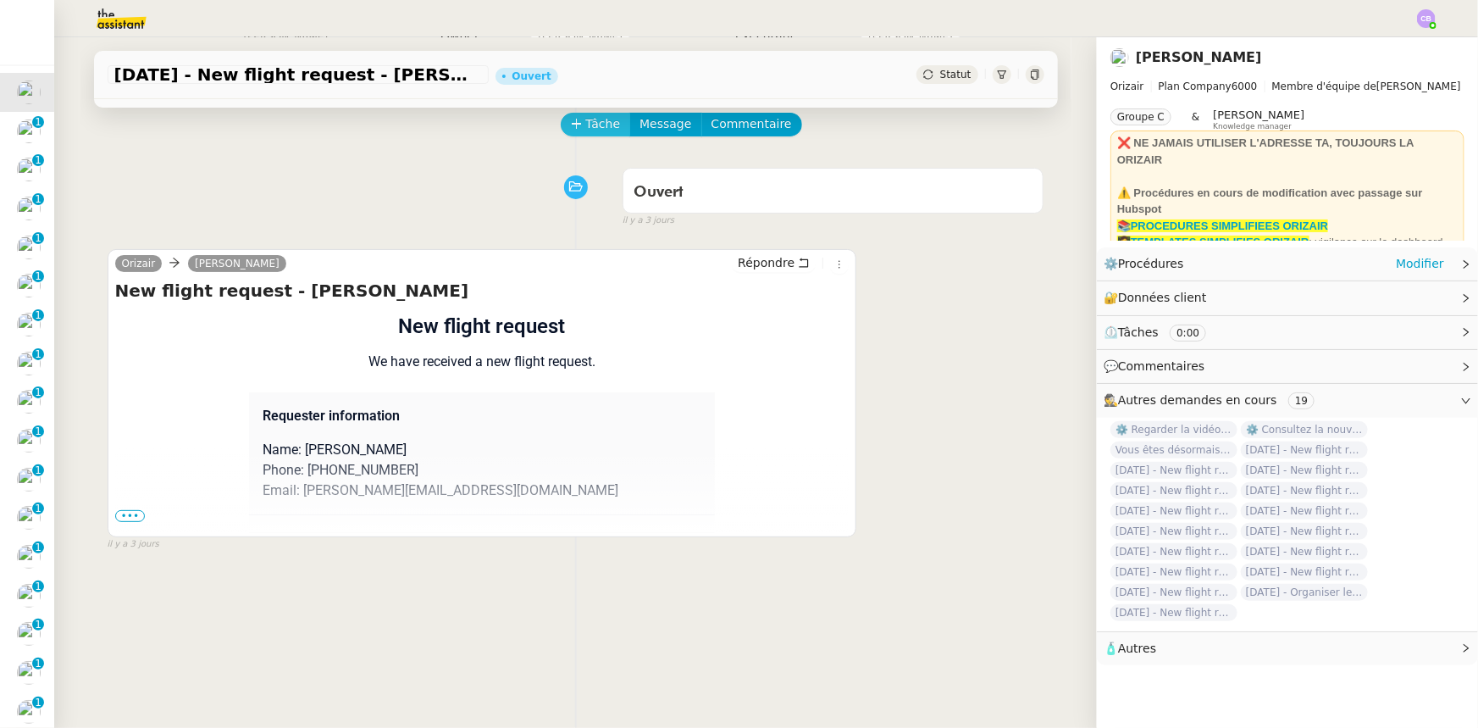
click at [575, 128] on button "Tâche" at bounding box center [596, 125] width 70 height 24
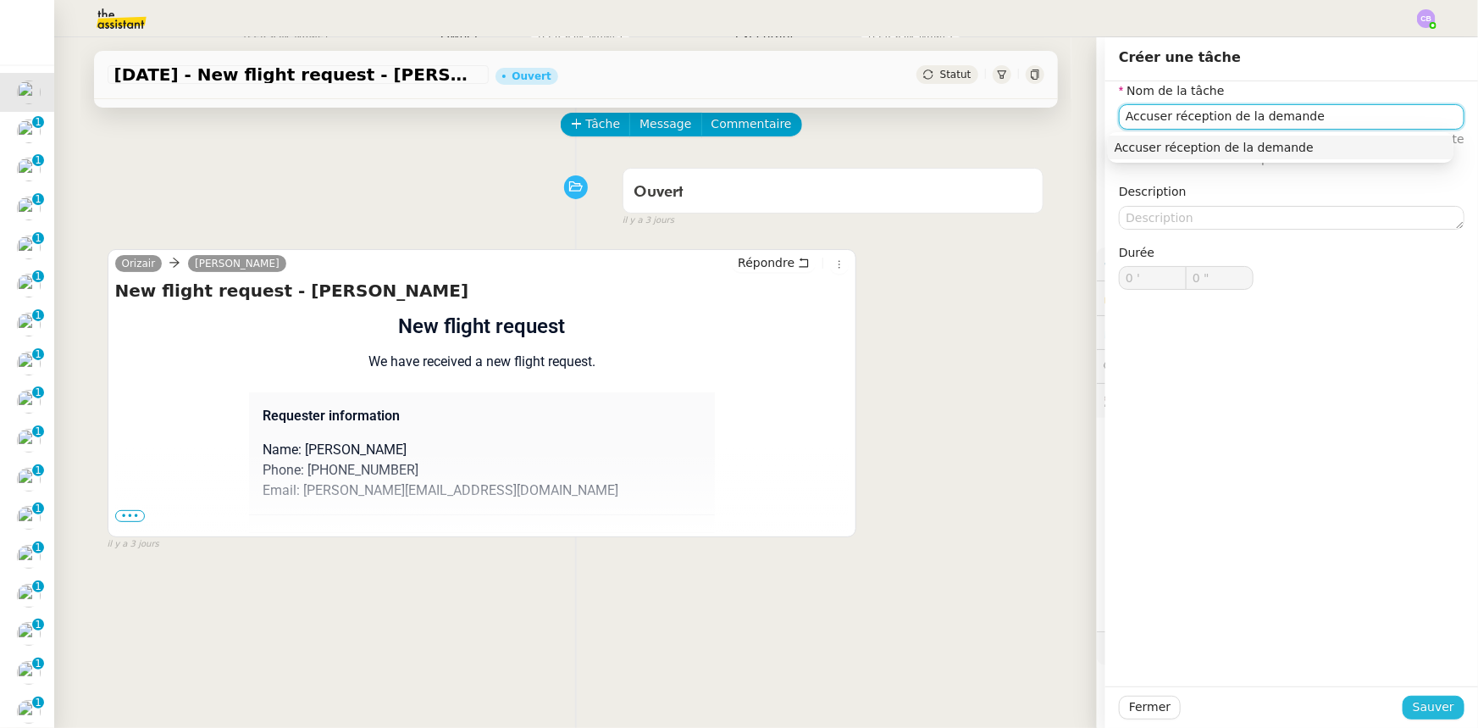
type input "Accuser réception de la demande"
click at [1413, 704] on span "Sauver" at bounding box center [1434, 706] width 42 height 19
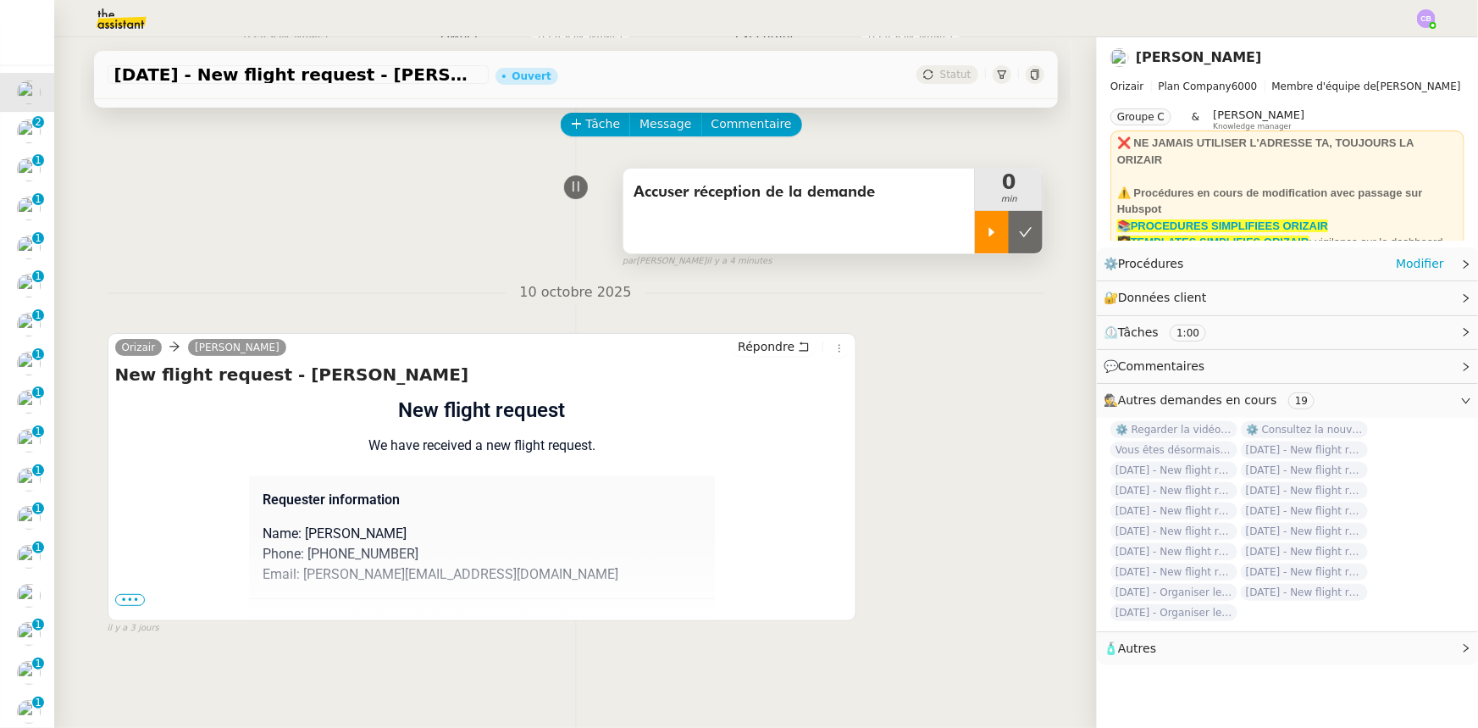
click at [975, 237] on div at bounding box center [992, 232] width 34 height 42
click at [132, 601] on span "•••" at bounding box center [130, 600] width 30 height 12
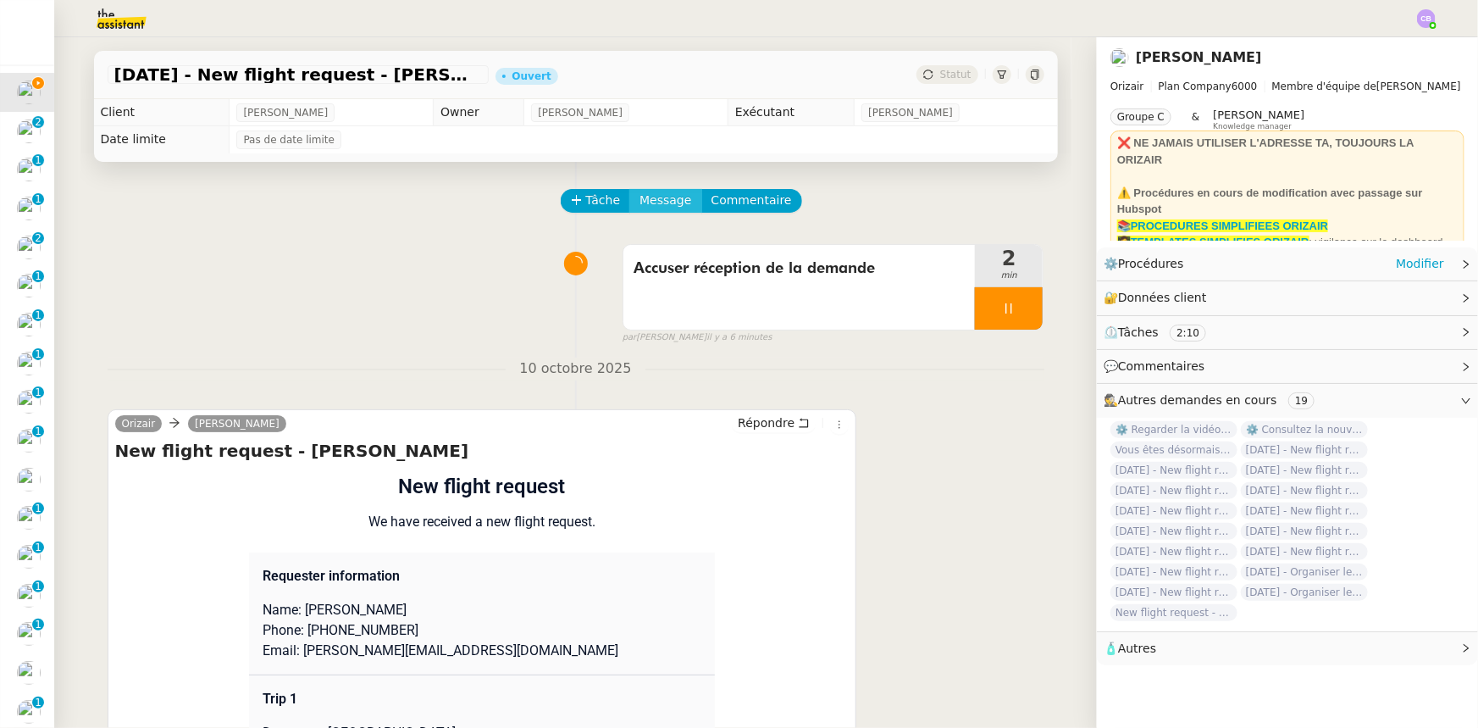
click at [653, 208] on span "Message" at bounding box center [666, 200] width 52 height 19
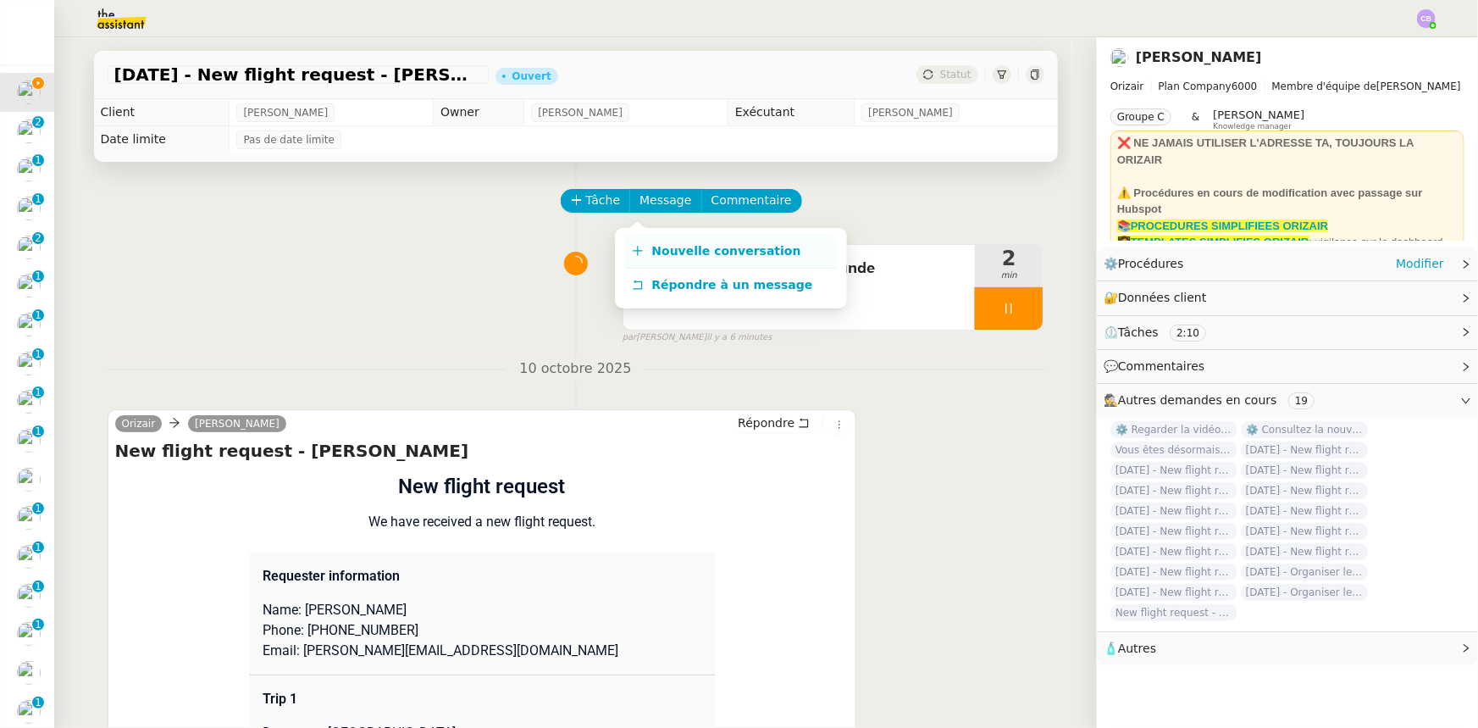
click at [686, 254] on span "Nouvelle conversation" at bounding box center [726, 251] width 149 height 14
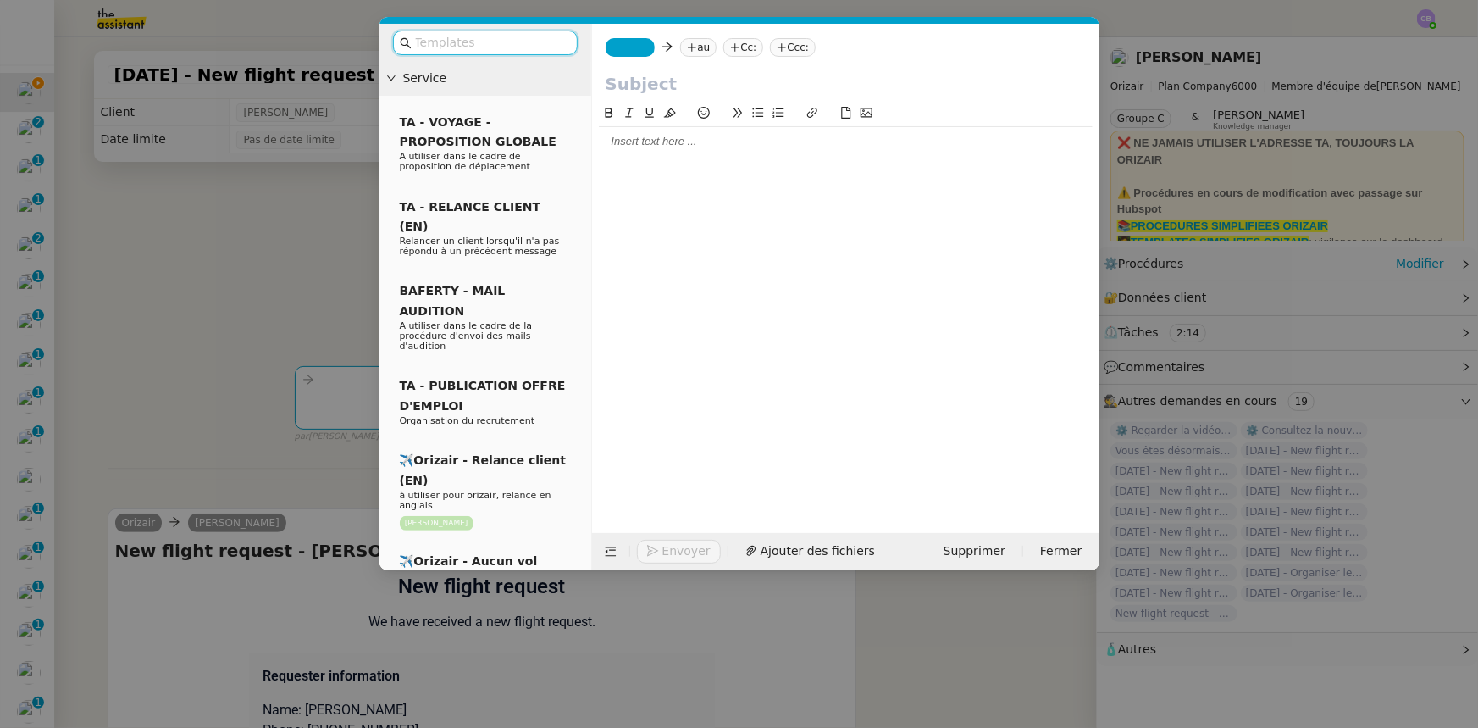
click at [524, 49] on input "text" at bounding box center [491, 42] width 152 height 19
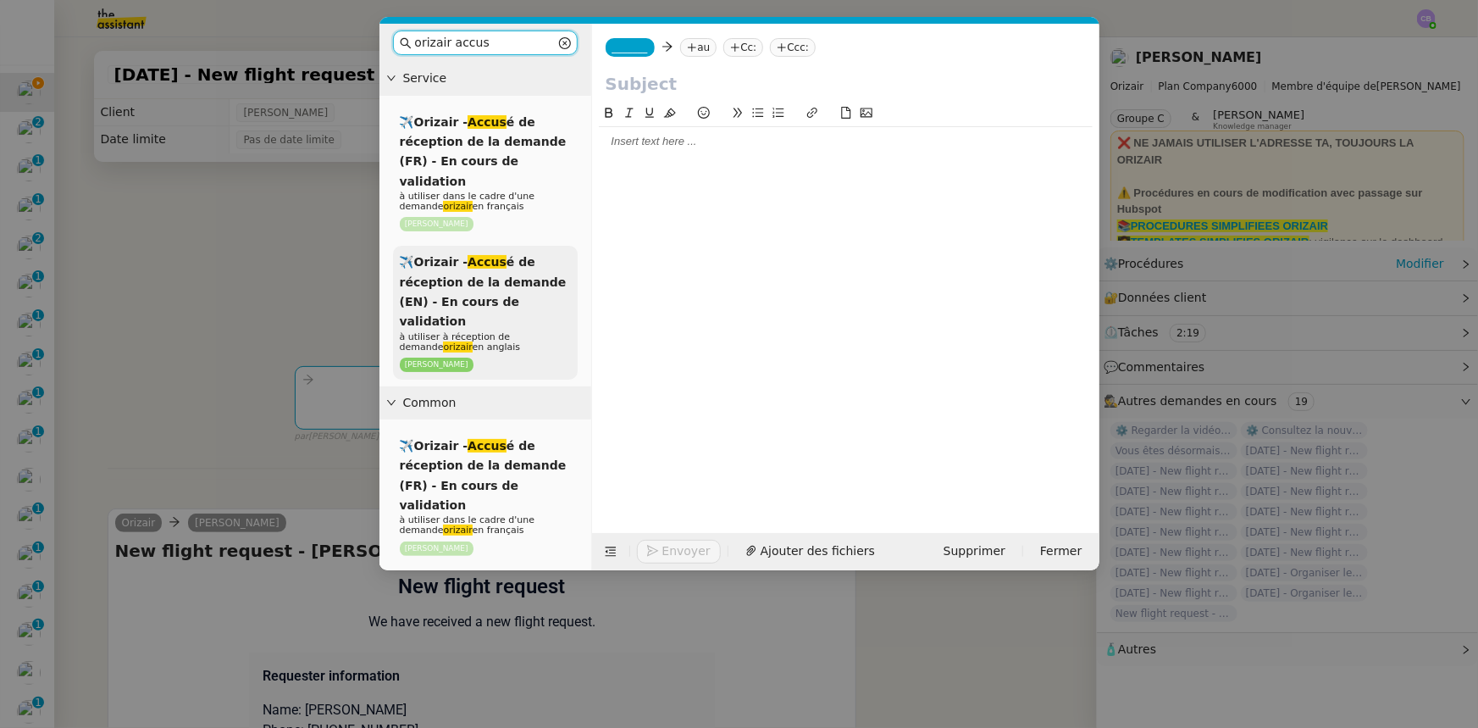
type input "orizair accus"
click at [499, 272] on span "✈️Orizair - Accus é de réception de la demande (EN) - En cours de validation" at bounding box center [483, 291] width 167 height 73
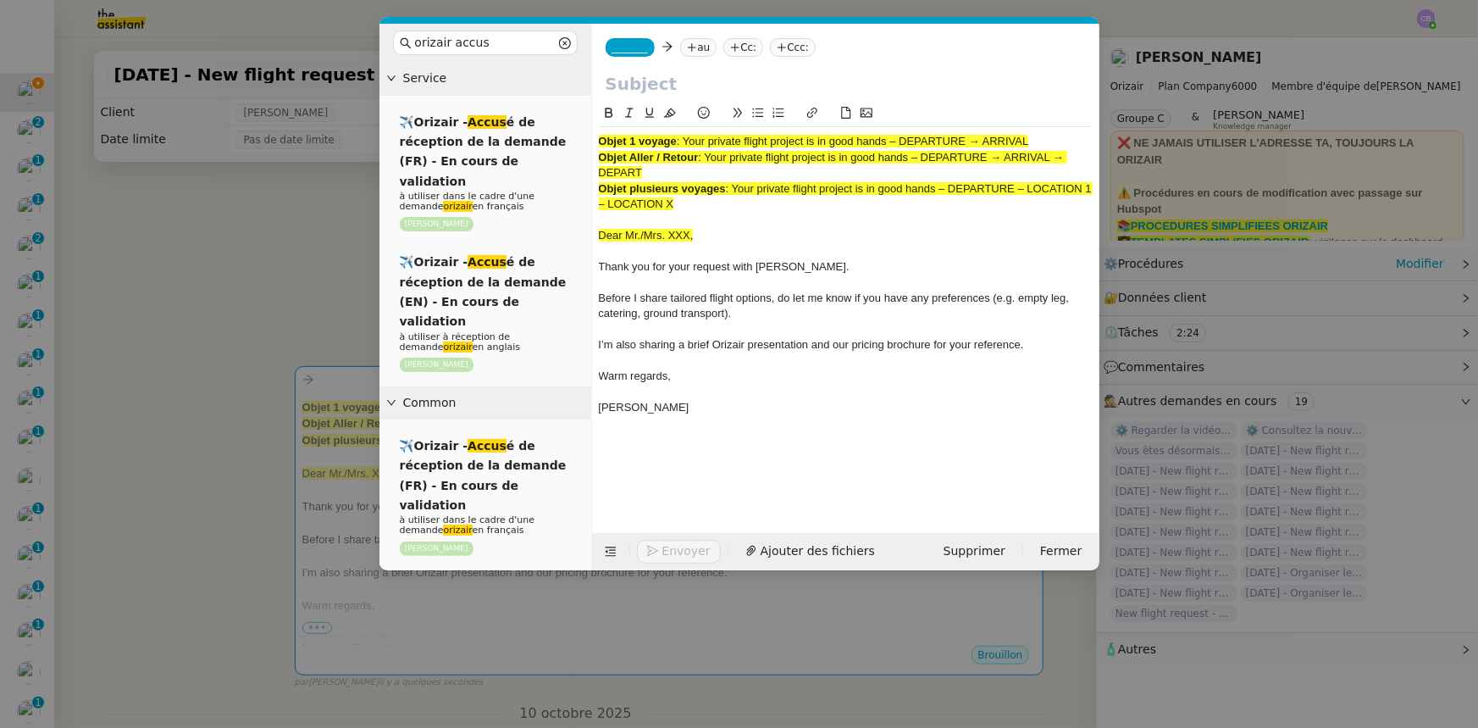
drag, startPoint x: 1033, startPoint y: 142, endPoint x: 688, endPoint y: 136, distance: 345.7
click at [688, 136] on span ": Your private flight project is in good hands – DEPARTURE → ARRIVAL" at bounding box center [853, 141] width 352 height 13
copy span "Your private flight project is in good hands – DEPARTURE → ARRIVAL"
click at [651, 85] on input "text" at bounding box center [846, 83] width 480 height 25
paste input "Your private flight project is in good hands – DEPARTURE → ARRIVAL"
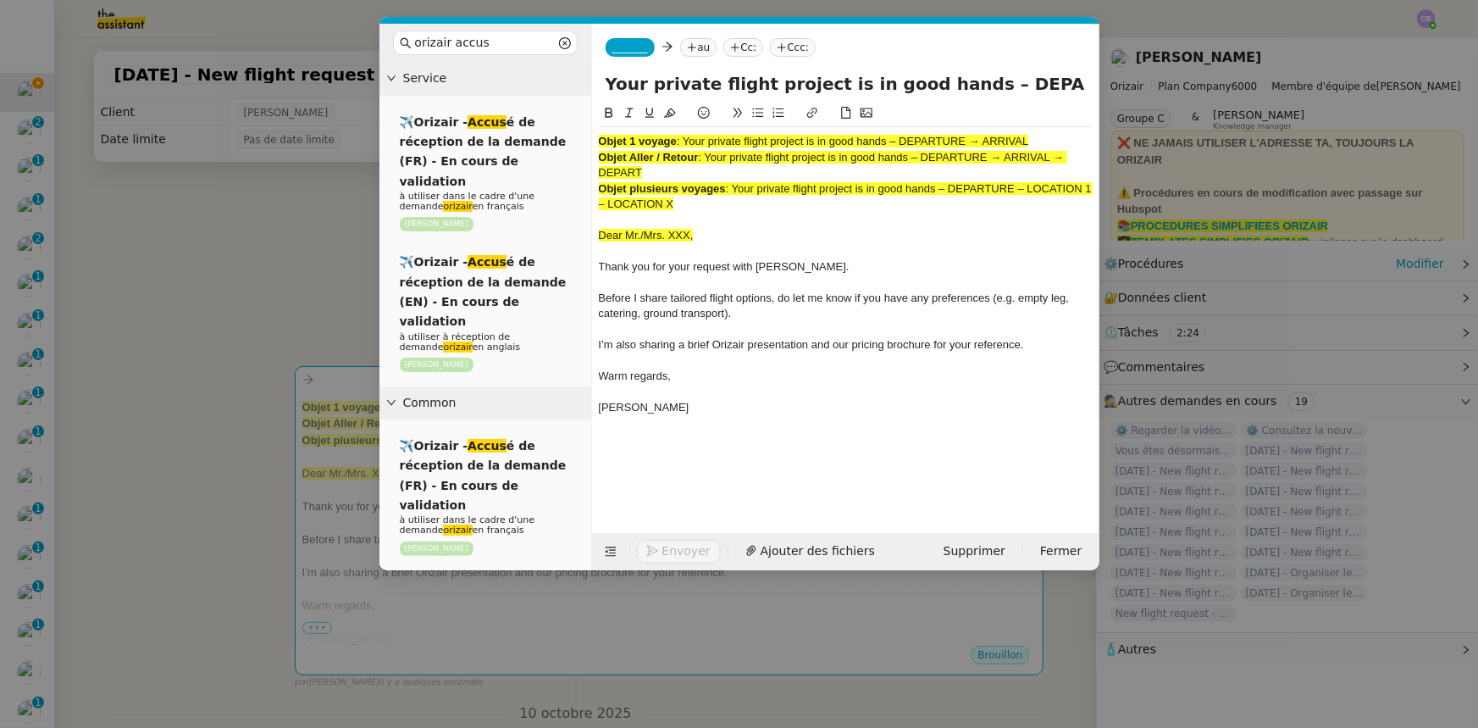
scroll to position [0, 73]
type input "Your private flight project is in good hands – DEPARTURE → ARRIVAL"
drag, startPoint x: 694, startPoint y: 206, endPoint x: 598, endPoint y: 141, distance: 115.8
click at [599, 141] on div "Objet 1 voyage : Your private flight project is in good hands – DEPARTURE → ARR…" at bounding box center [846, 282] width 494 height 311
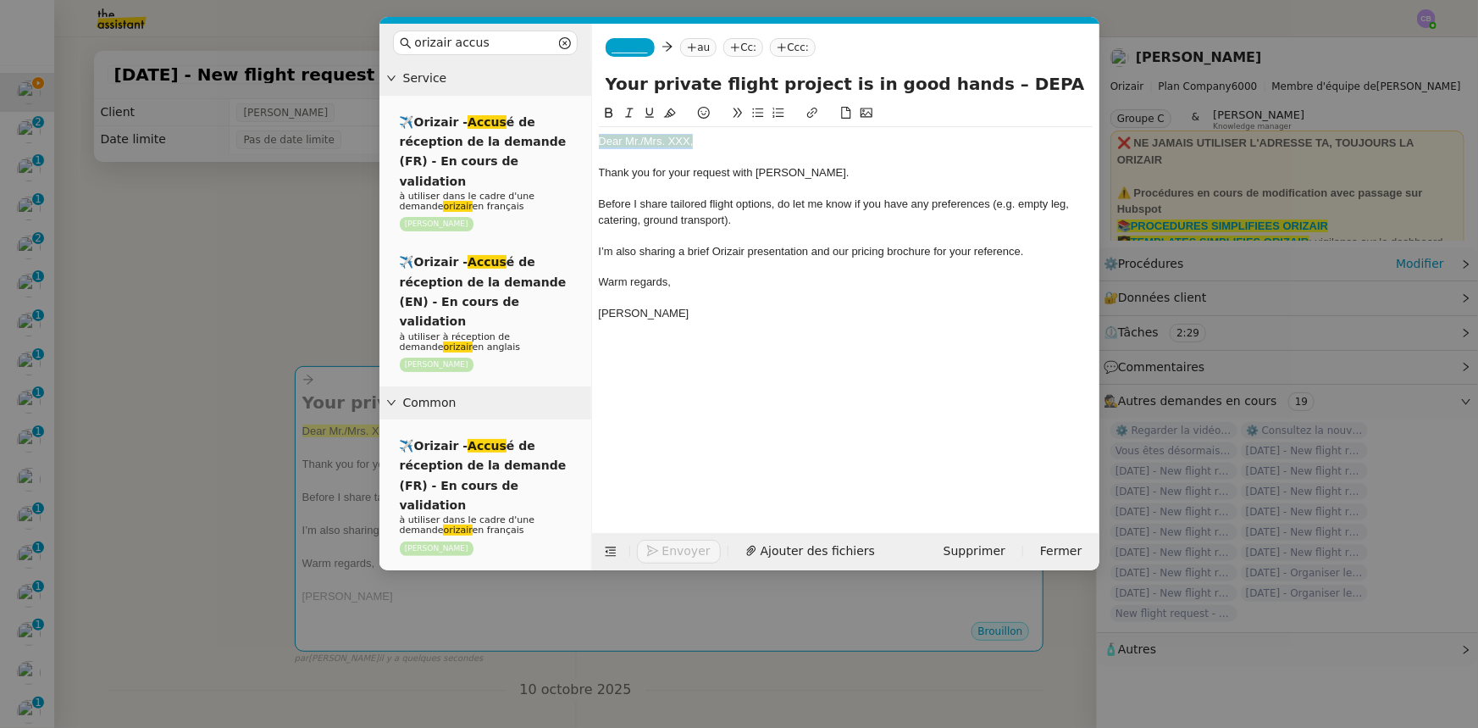
drag, startPoint x: 694, startPoint y: 143, endPoint x: 595, endPoint y: 136, distance: 99.3
click at [595, 136] on nz-spin "Dear Mr./Mrs. XXX, Thank you for your request with [PERSON_NAME]. Before I shar…" at bounding box center [845, 308] width 507 height 410
click at [669, 118] on icon at bounding box center [670, 113] width 12 height 12
click at [672, 156] on div at bounding box center [846, 157] width 494 height 15
click at [304, 307] on nz-modal-container "orizair accus Service ✈️Orizair - Accus é de réception de la demande (FR) - En …" at bounding box center [739, 364] width 1478 height 728
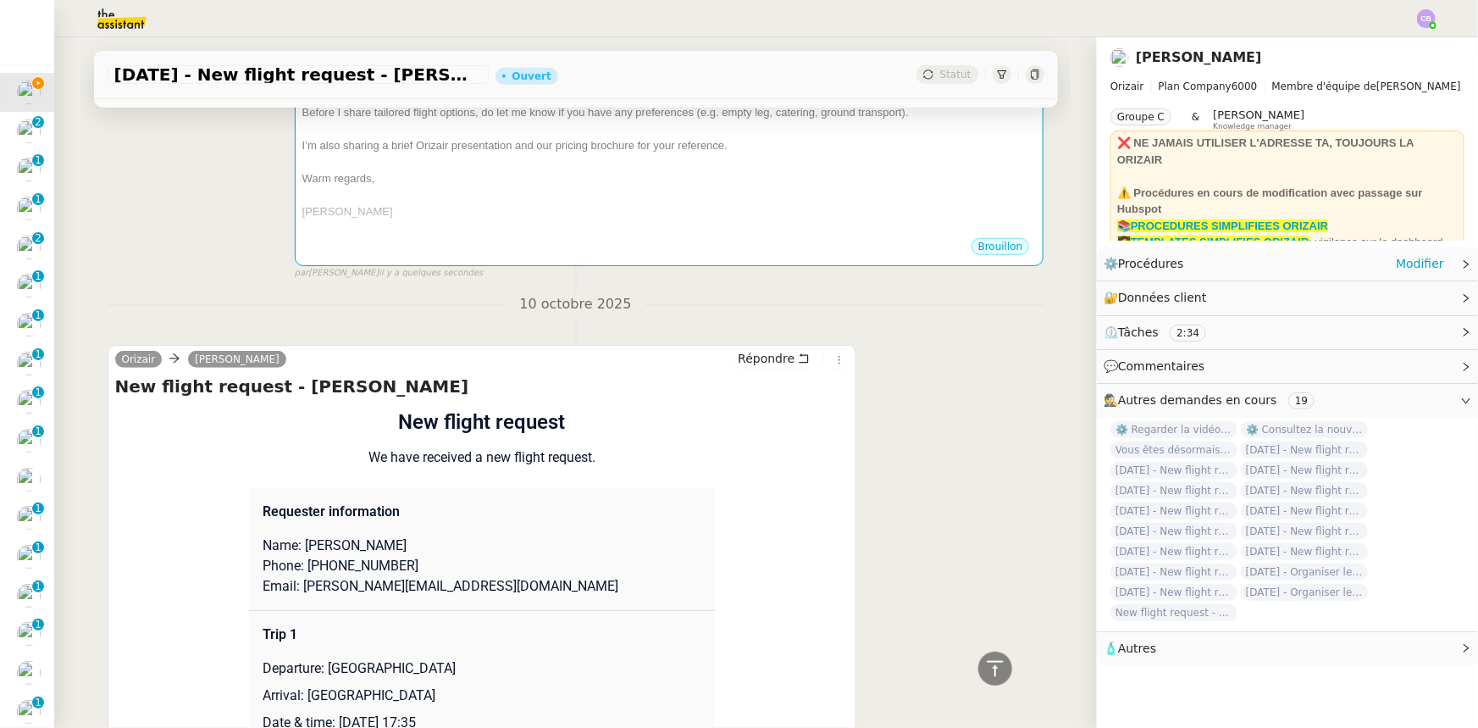
scroll to position [462, 0]
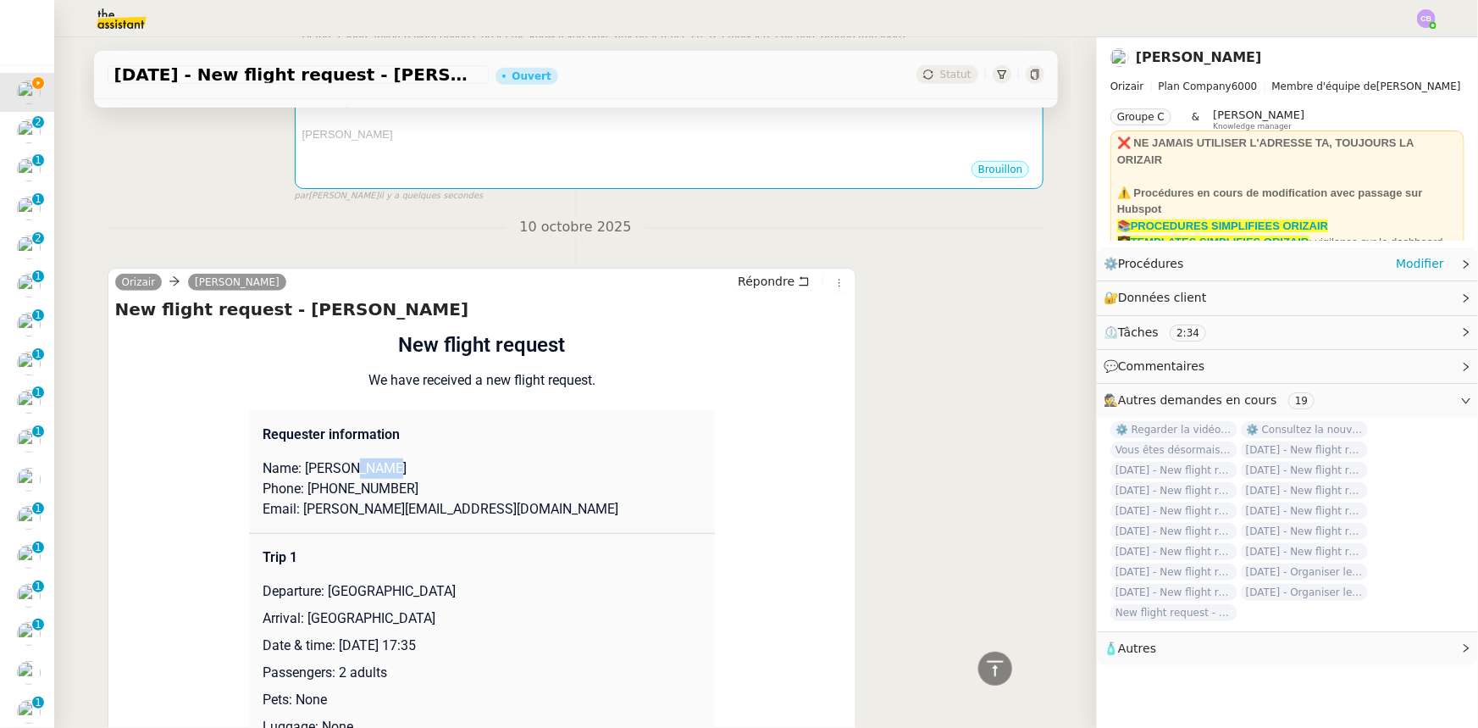
drag, startPoint x: 374, startPoint y: 470, endPoint x: 351, endPoint y: 470, distance: 22.9
click at [348, 470] on p "Name: [PERSON_NAME]" at bounding box center [482, 468] width 439 height 20
copy p "[PERSON_NAME]"
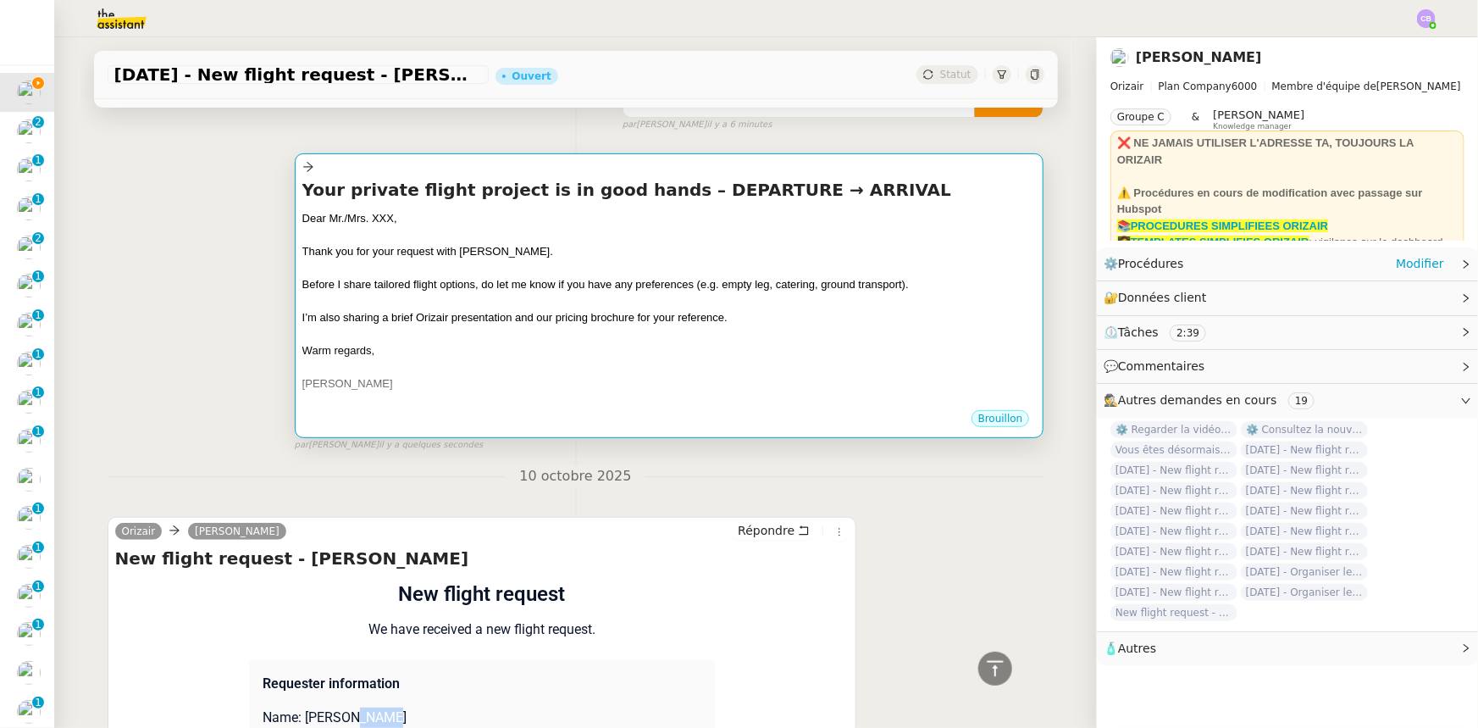
scroll to position [0, 0]
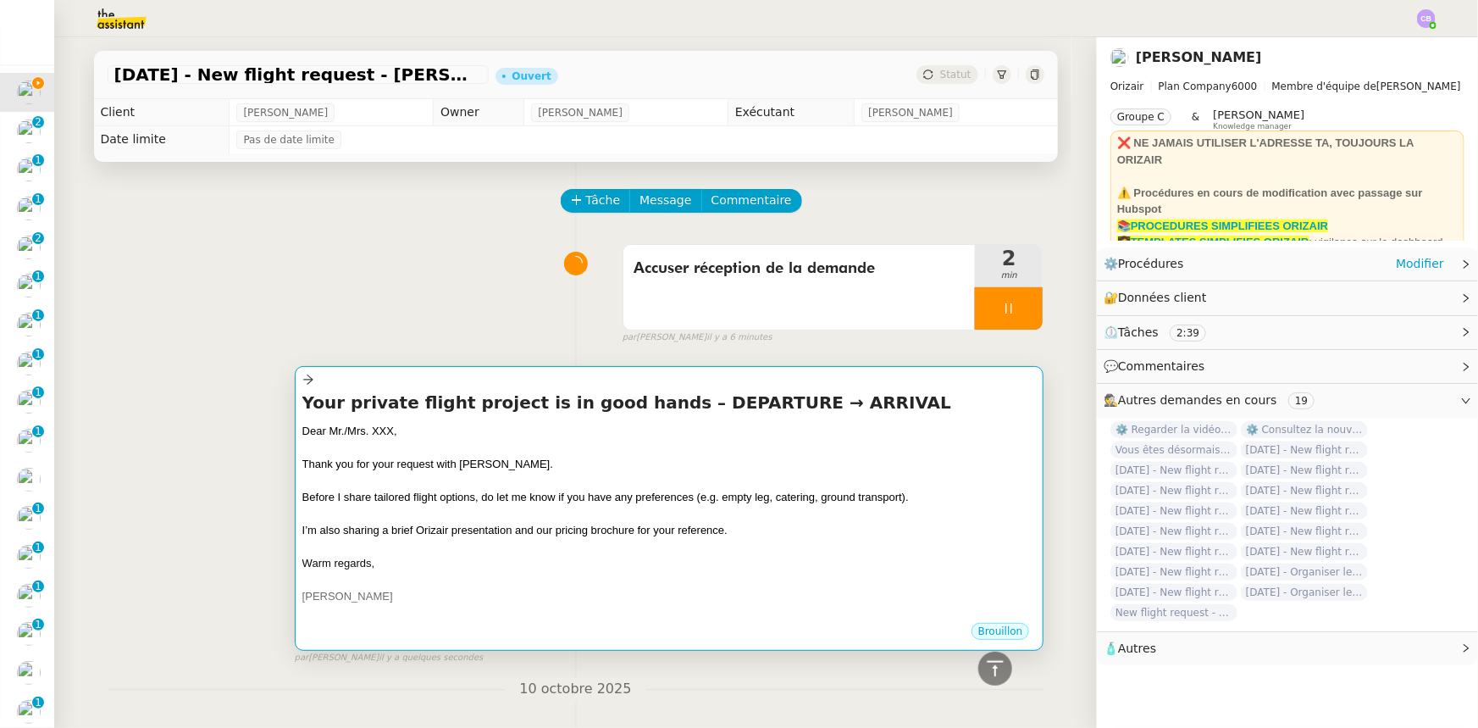
click at [440, 488] on div at bounding box center [669, 480] width 734 height 17
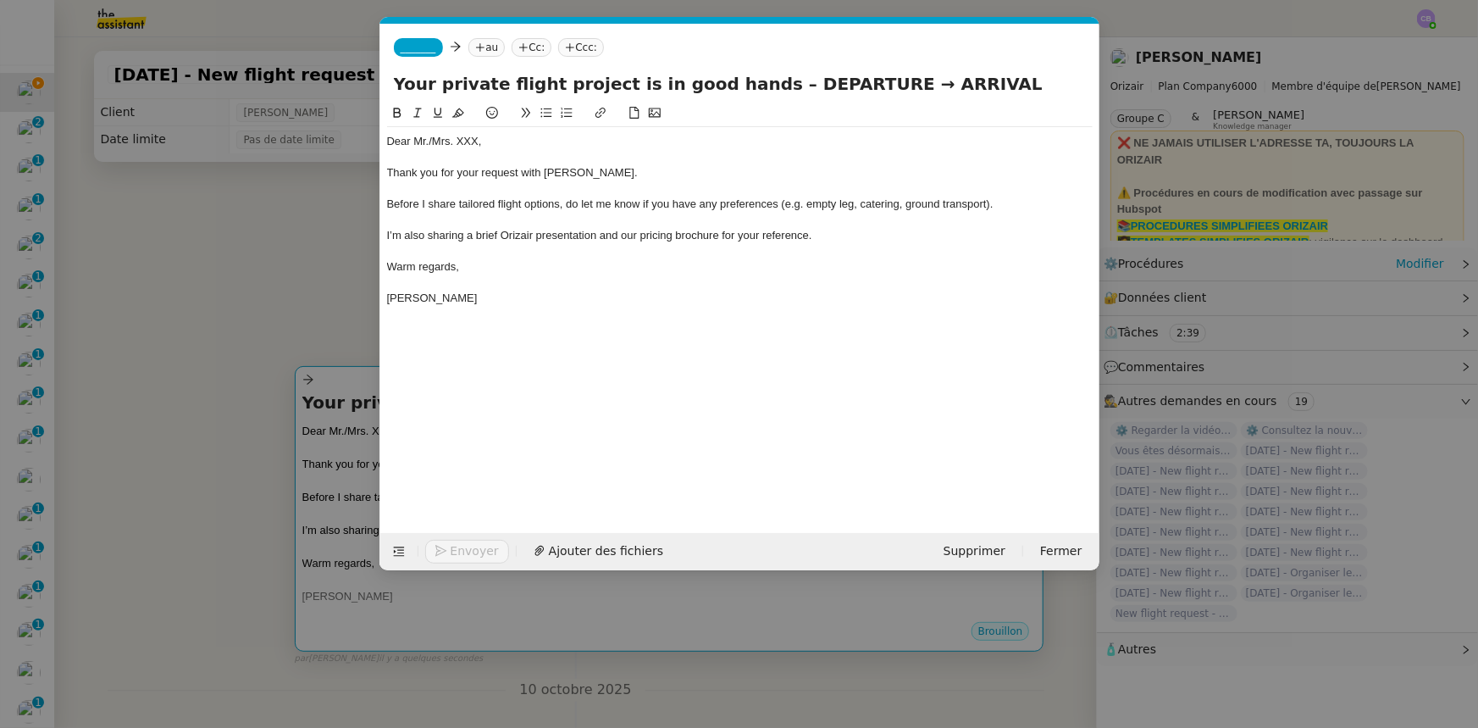
scroll to position [0, 99]
drag, startPoint x: 476, startPoint y: 142, endPoint x: 435, endPoint y: 142, distance: 40.7
click at [435, 142] on div "Dear Mr./Mrs. XXX," at bounding box center [740, 141] width 706 height 15
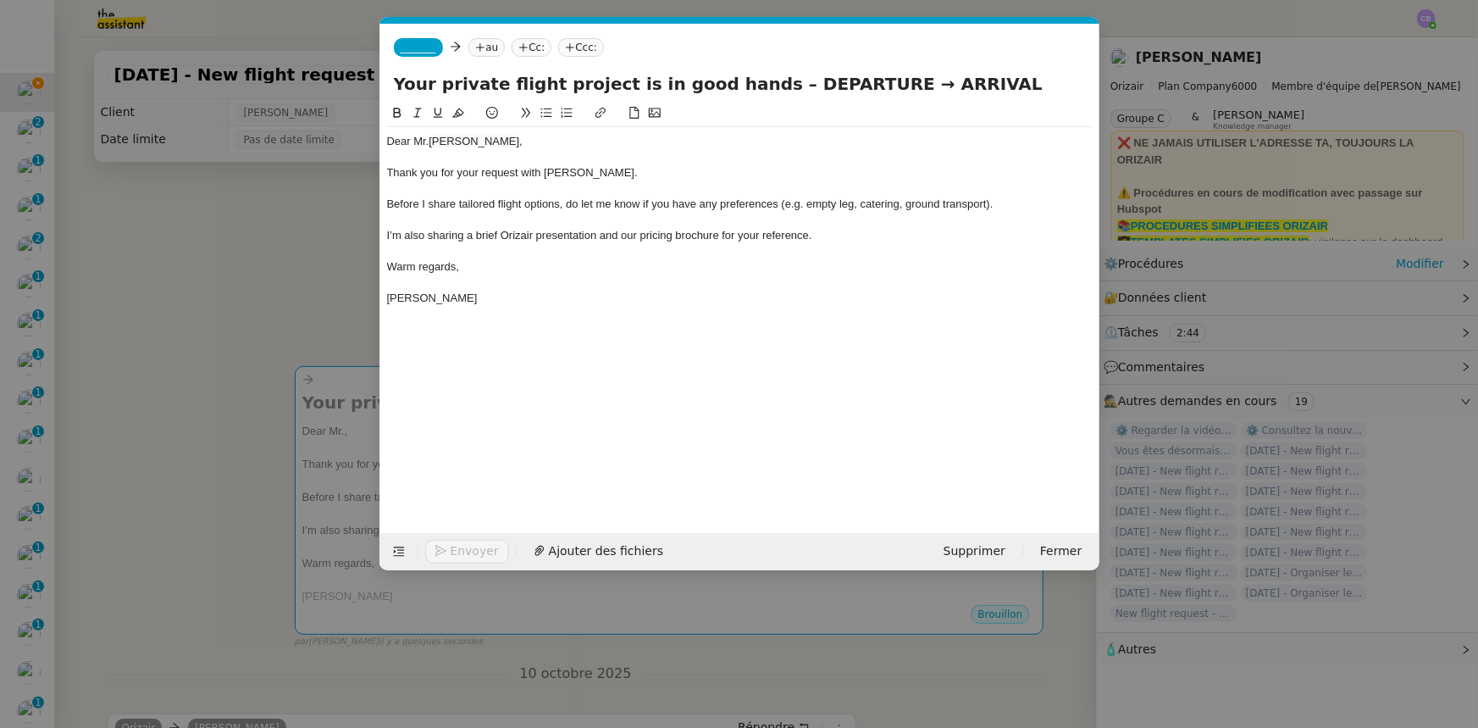
scroll to position [0, 0]
click at [593, 175] on div "Thank you for your request with [PERSON_NAME]." at bounding box center [740, 172] width 706 height 15
drag, startPoint x: 845, startPoint y: 84, endPoint x: 756, endPoint y: 83, distance: 88.9
click at [756, 83] on input "Your private flight project is in good hands – DEPARTURE → ARRIVAL" at bounding box center [740, 83] width 692 height 25
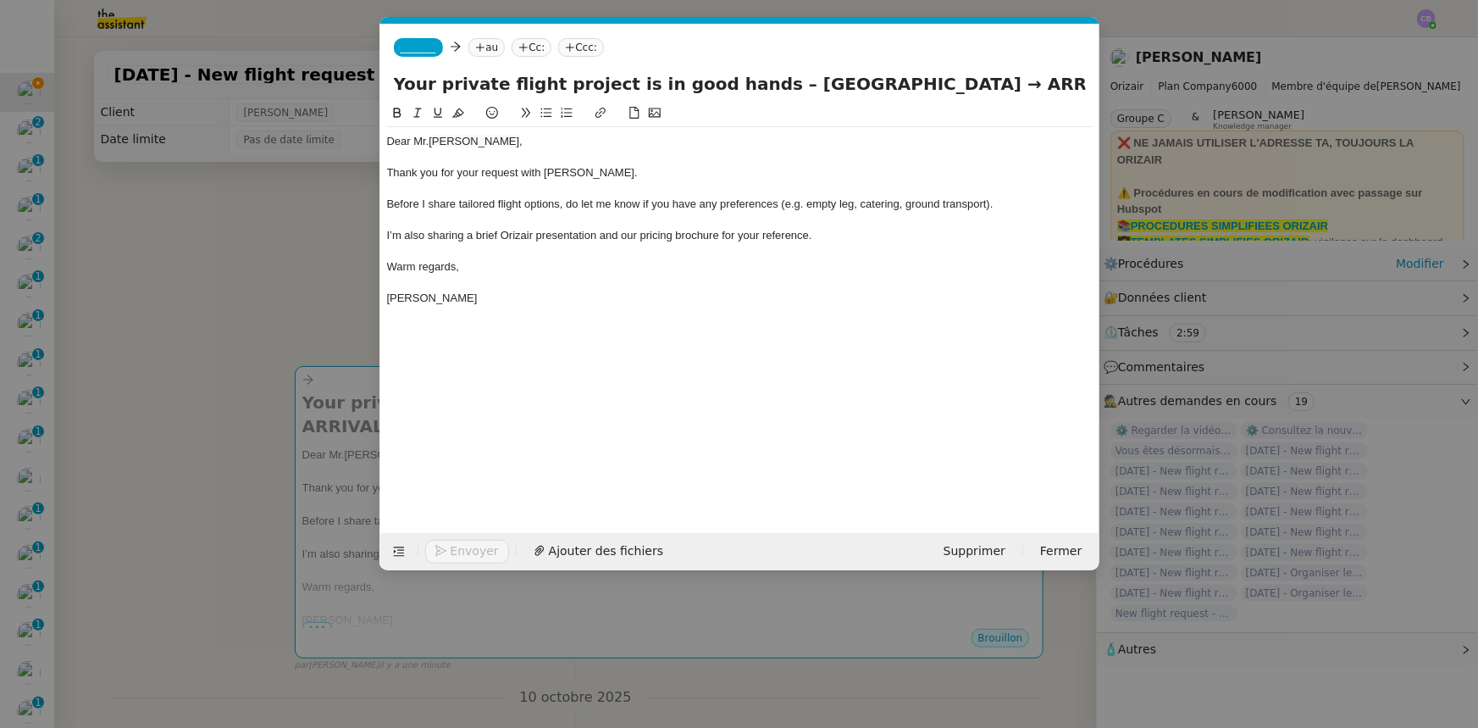
drag, startPoint x: 1011, startPoint y: 86, endPoint x: 948, endPoint y: 85, distance: 62.7
click at [948, 85] on input "Your private flight project is in good hands – [GEOGRAPHIC_DATA] → ARRIVAL" at bounding box center [740, 83] width 692 height 25
type input "Your private flight project is in good hands – [GEOGRAPHIC_DATA] → [GEOGRAPHIC_…"
click at [412, 45] on span "_______" at bounding box center [419, 48] width 36 height 12
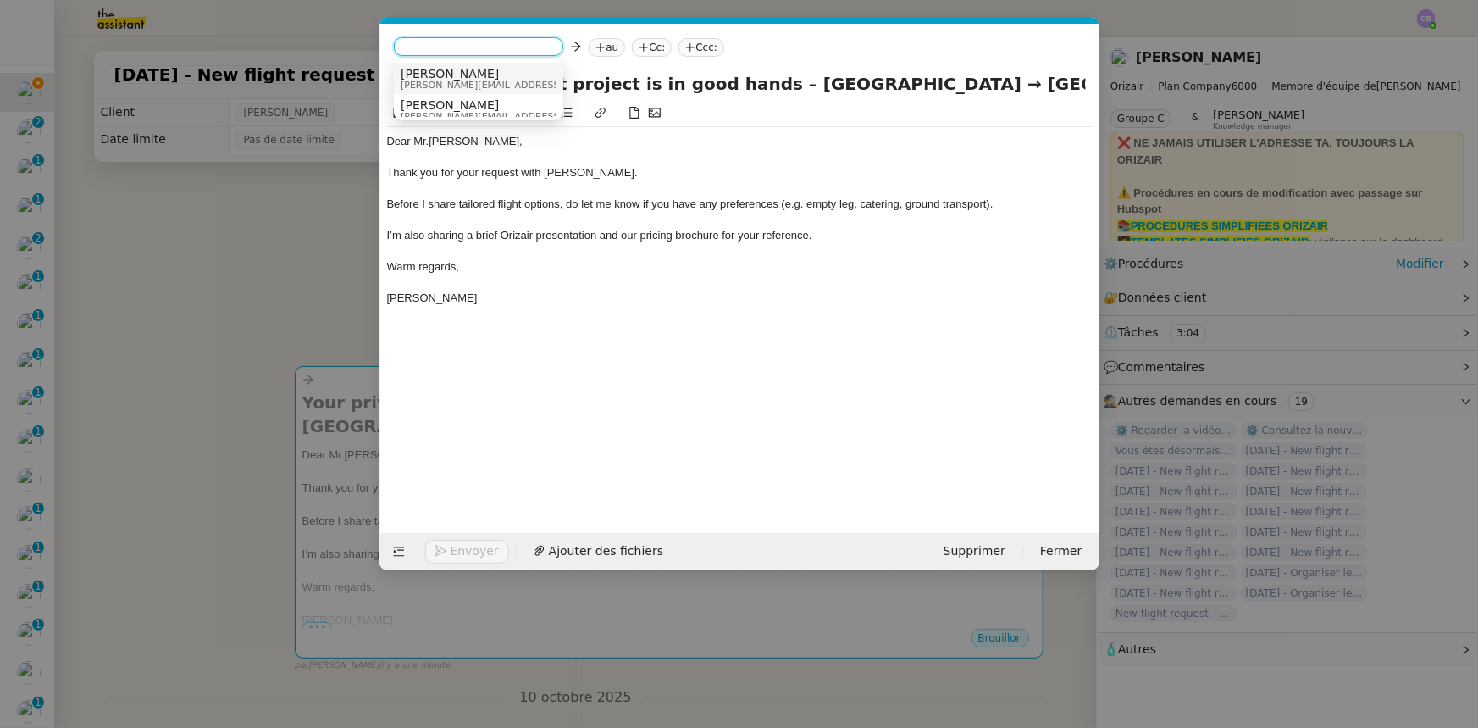
click at [434, 81] on span "[PERSON_NAME][EMAIL_ADDRESS][DOMAIN_NAME]" at bounding box center [521, 84] width 241 height 9
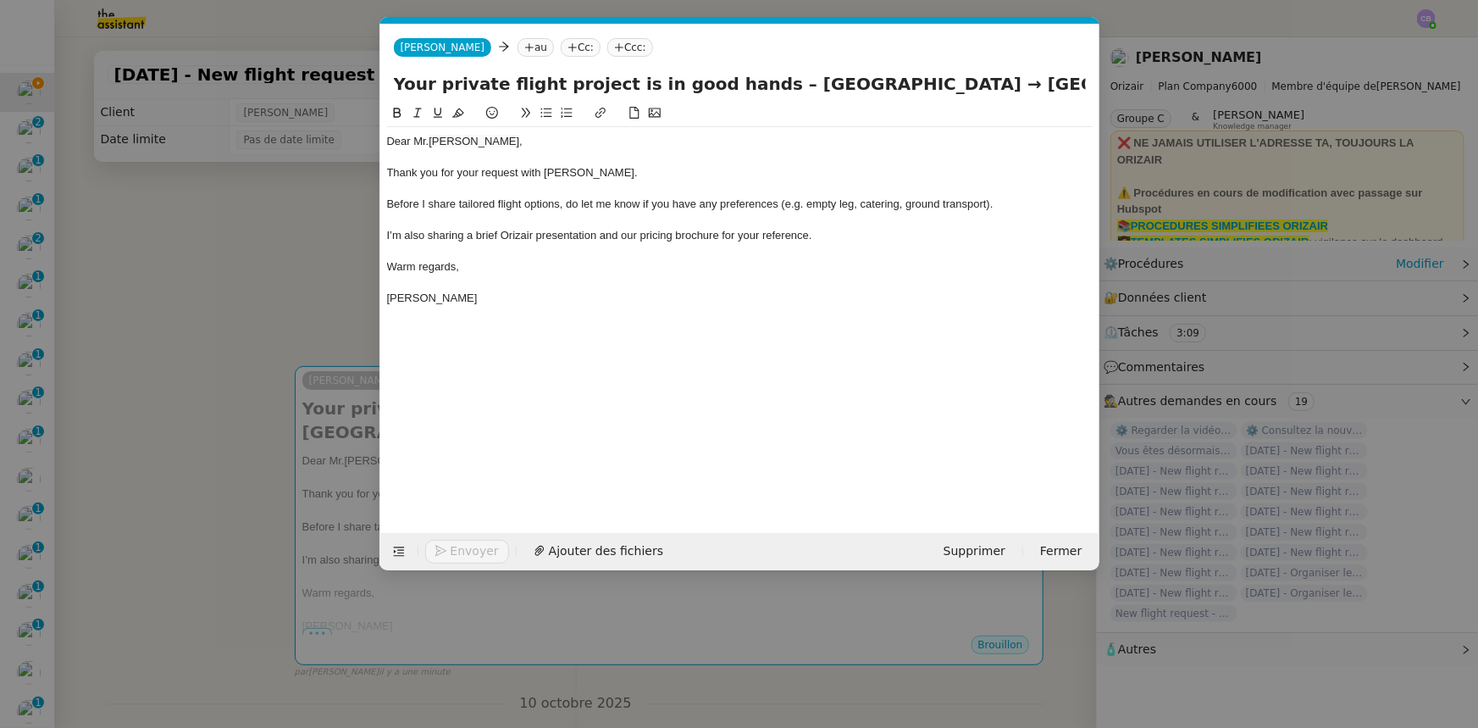
click at [331, 270] on nz-modal-container "orizair accus Service ✈️Orizair - Accus é de réception de la demande (FR) - En …" at bounding box center [739, 364] width 1478 height 728
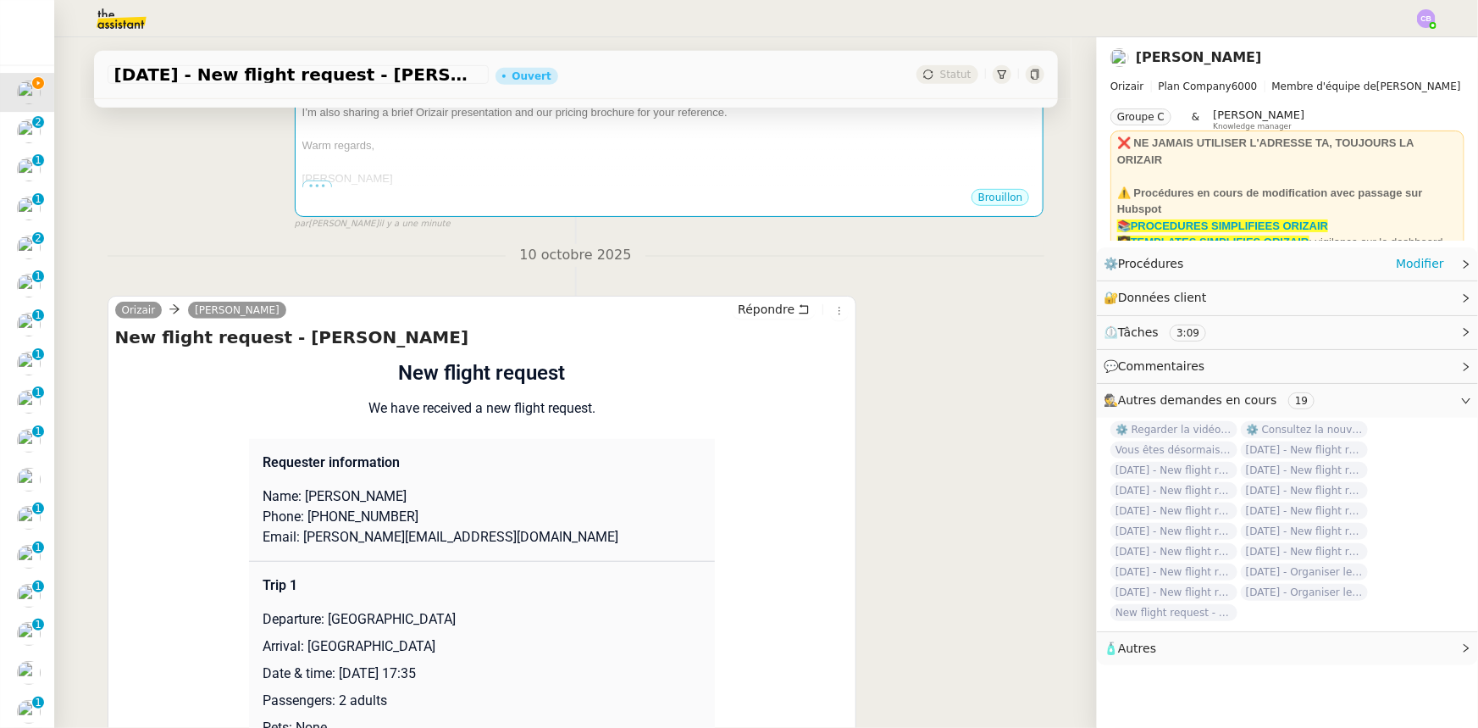
scroll to position [462, 0]
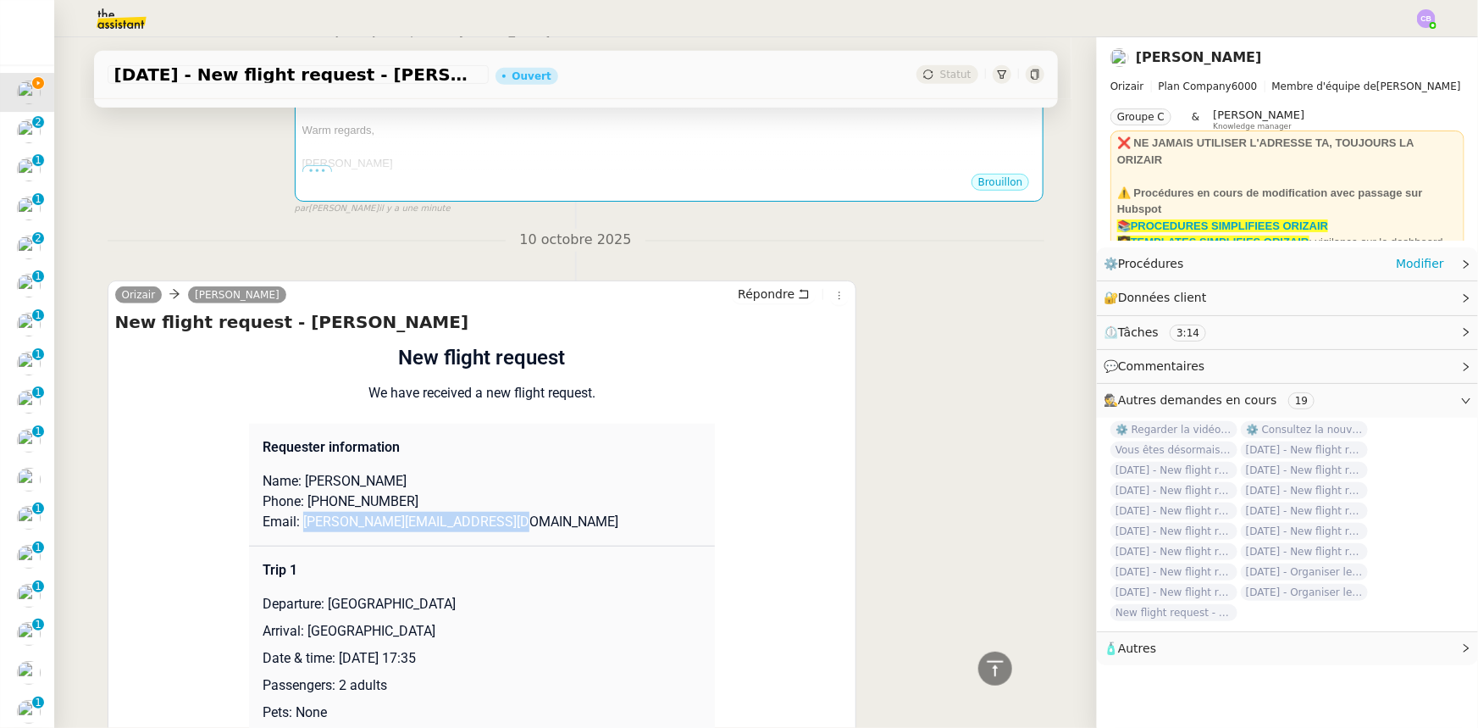
drag, startPoint x: 496, startPoint y: 504, endPoint x: 295, endPoint y: 500, distance: 201.7
click at [295, 512] on p "Email: [PERSON_NAME][EMAIL_ADDRESS][DOMAIN_NAME]" at bounding box center [482, 522] width 439 height 20
copy p "[PERSON_NAME][EMAIL_ADDRESS][DOMAIN_NAME]"
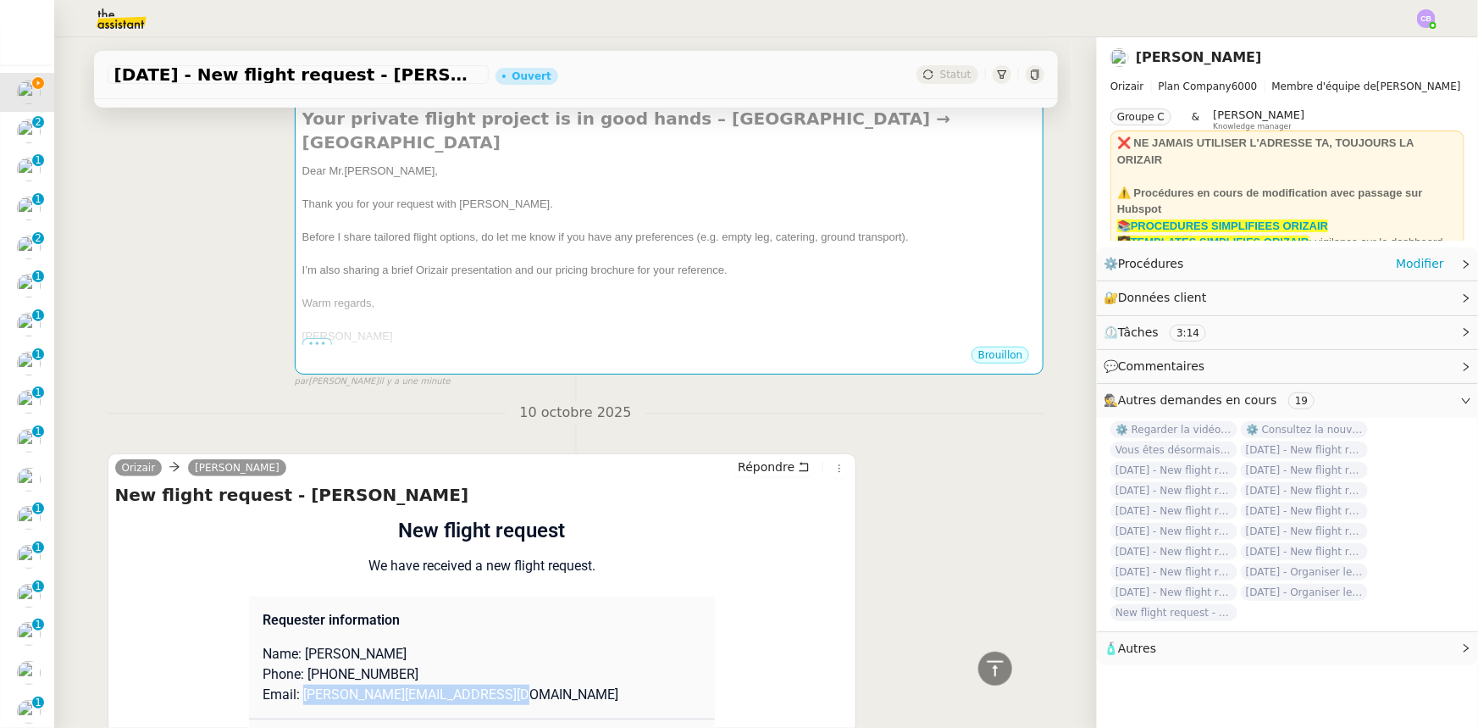
scroll to position [76, 0]
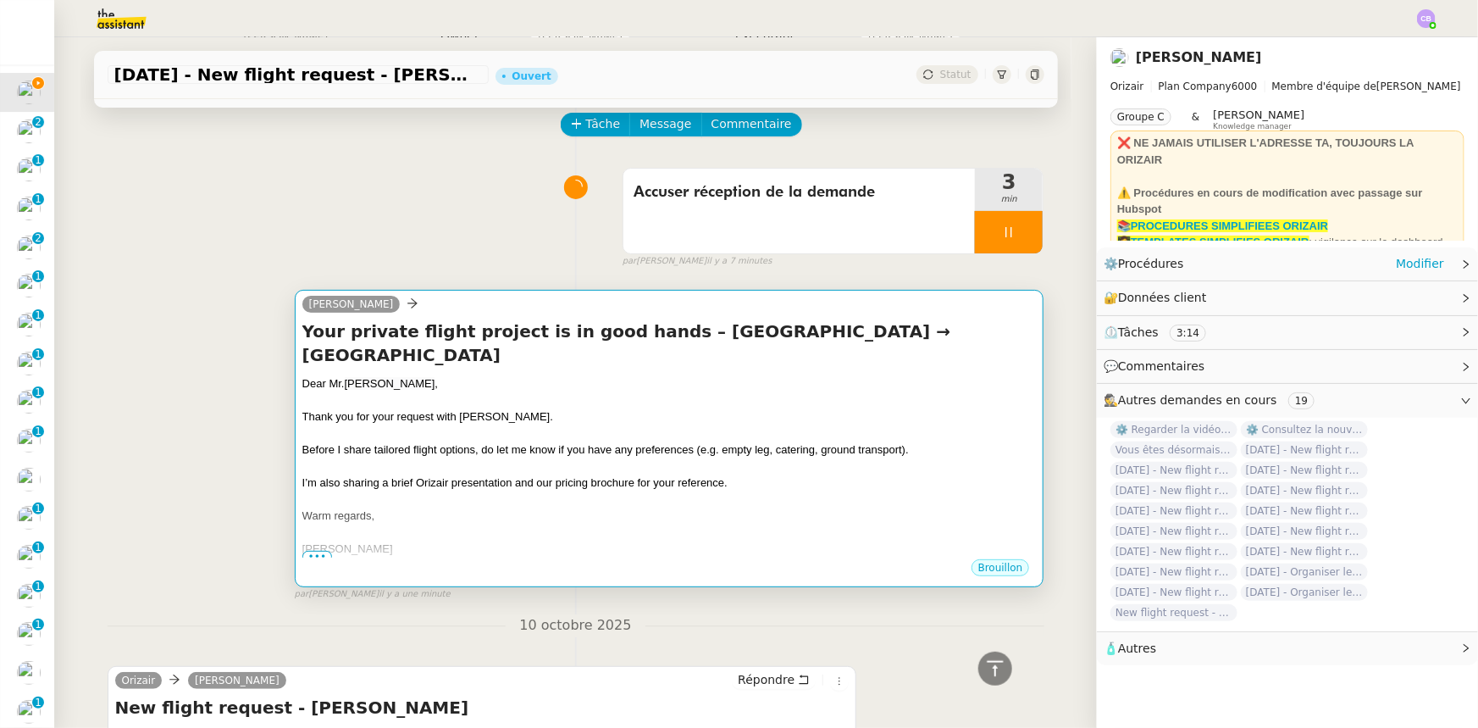
click at [474, 491] on div at bounding box center [669, 499] width 734 height 17
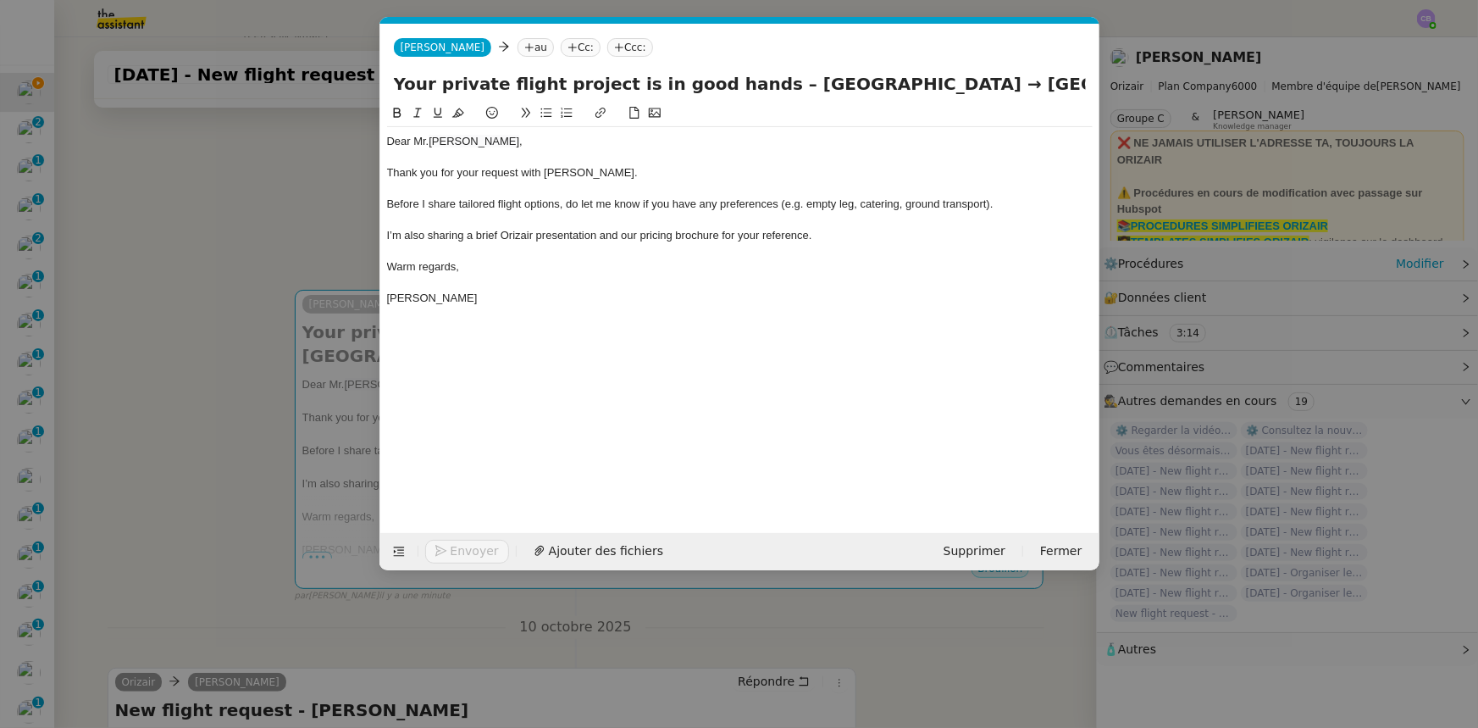
scroll to position [0, 99]
click at [518, 46] on nz-tag "au" at bounding box center [536, 47] width 36 height 19
paste input "[PERSON_NAME][EMAIL_ADDRESS][DOMAIN_NAME]"
type input "[PERSON_NAME][EMAIL_ADDRESS][DOMAIN_NAME]"
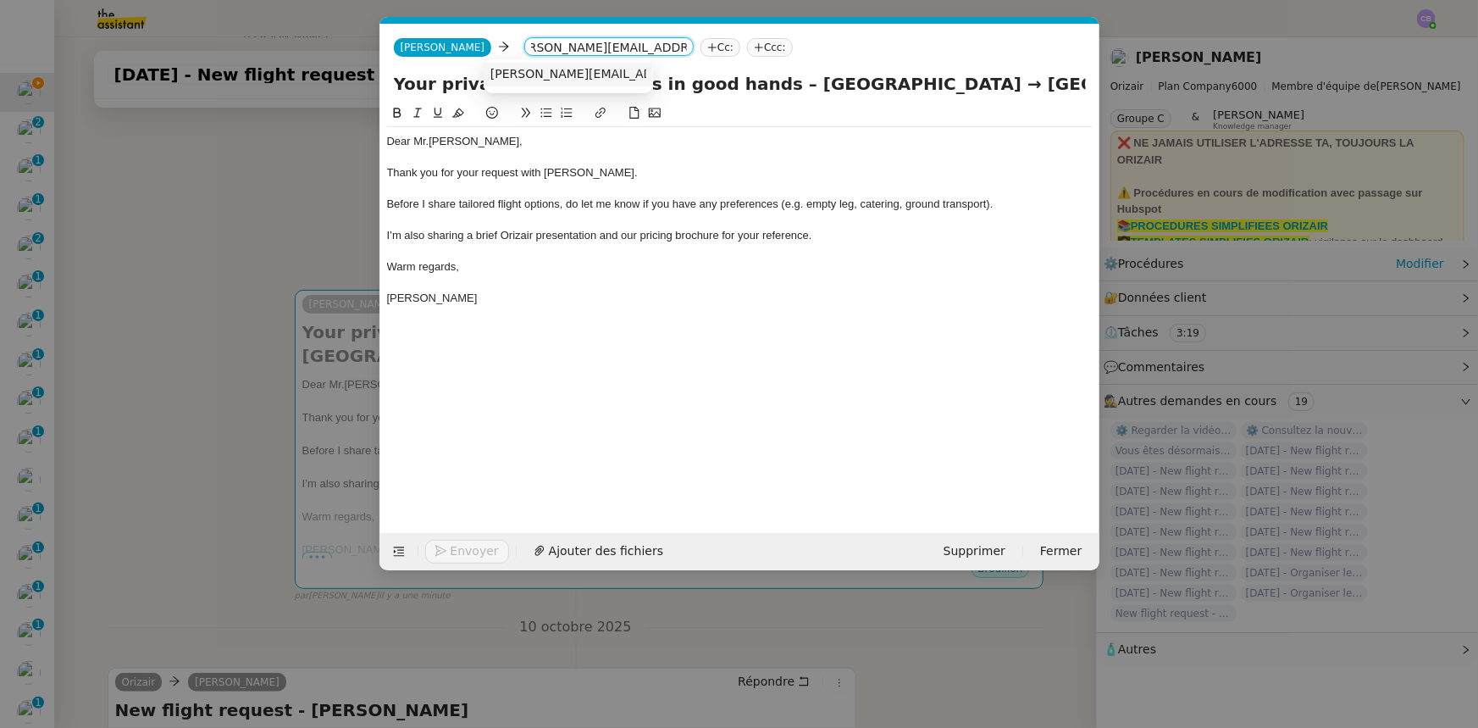
click at [512, 70] on span "[PERSON_NAME][EMAIL_ADDRESS][DOMAIN_NAME]" at bounding box center [643, 74] width 306 height 14
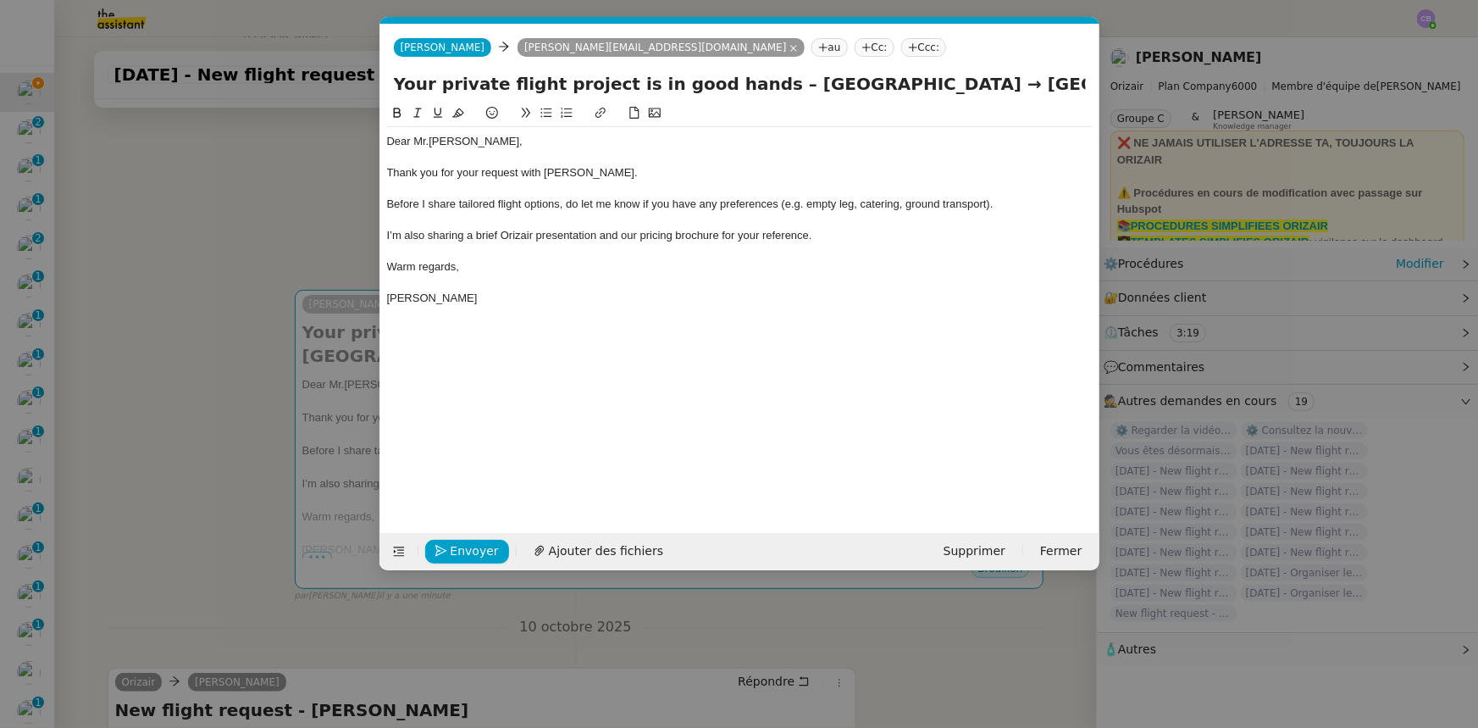
click at [901, 47] on nz-tag "Ccc:" at bounding box center [924, 47] width 46 height 19
type input "[PERSON_NAME]"
click at [788, 70] on span "[PERSON_NAME]" at bounding box center [887, 74] width 241 height 14
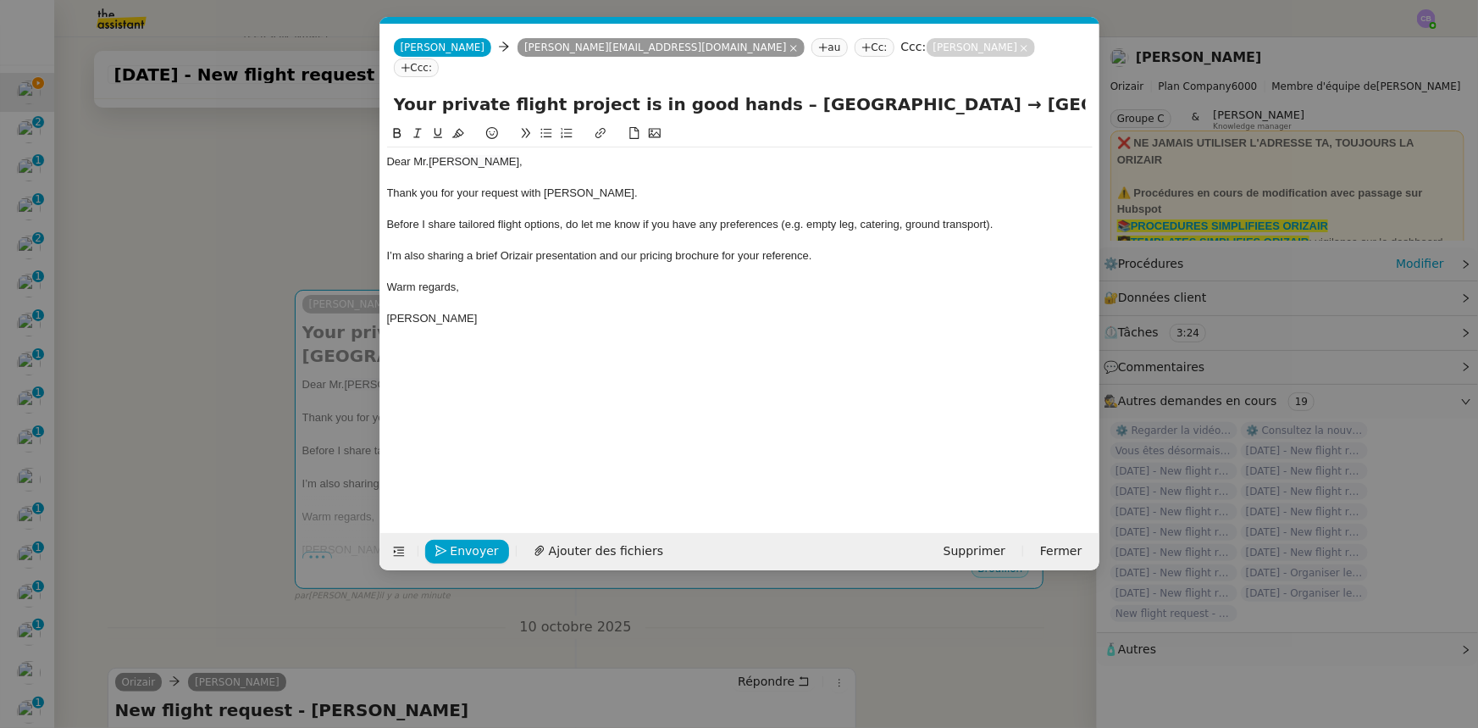
click at [791, 202] on div at bounding box center [740, 209] width 706 height 15
click at [861, 264] on div at bounding box center [740, 271] width 706 height 15
click at [602, 548] on span "Ajouter des fichiers" at bounding box center [606, 550] width 114 height 19
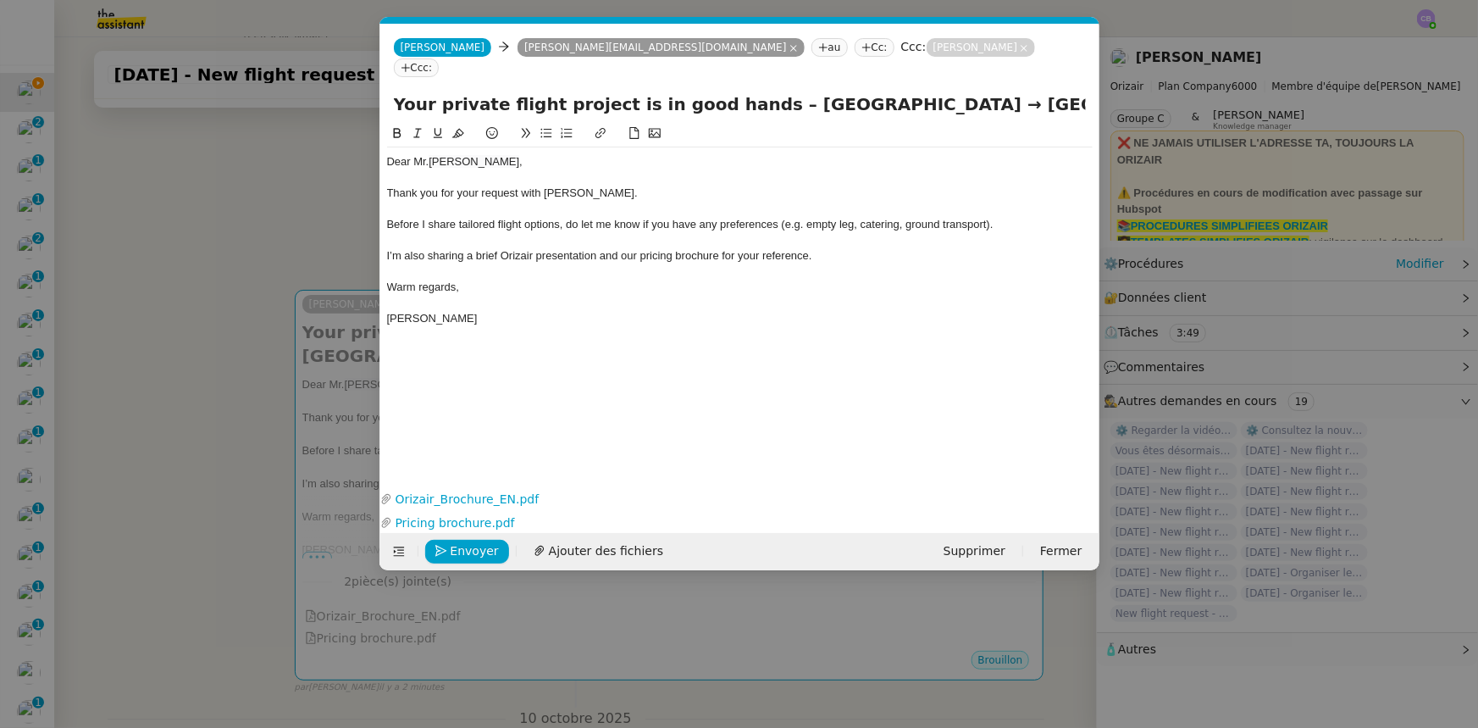
click at [1012, 91] on input "Your private flight project is in good hands – [GEOGRAPHIC_DATA] → [GEOGRAPHIC_…" at bounding box center [740, 103] width 692 height 25
type input "Your private flight project is in good hands – [GEOGRAPHIC_DATA] → [GEOGRAPHIC_…"
drag, startPoint x: 237, startPoint y: 259, endPoint x: 276, endPoint y: 318, distance: 70.2
click at [237, 259] on nz-modal-container "orizair accus Service ✈️Orizair - Accus é de réception de la demande (FR) - En …" at bounding box center [739, 364] width 1478 height 728
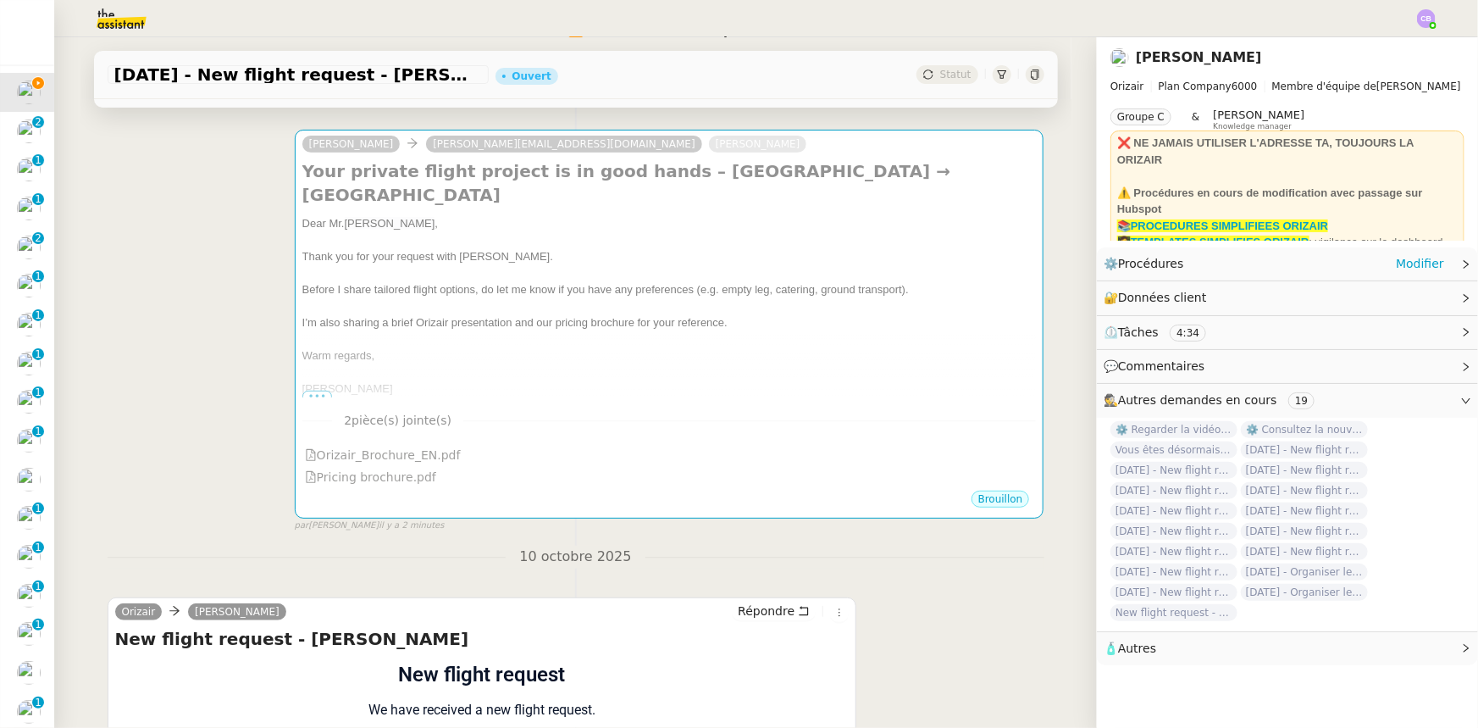
scroll to position [230, 0]
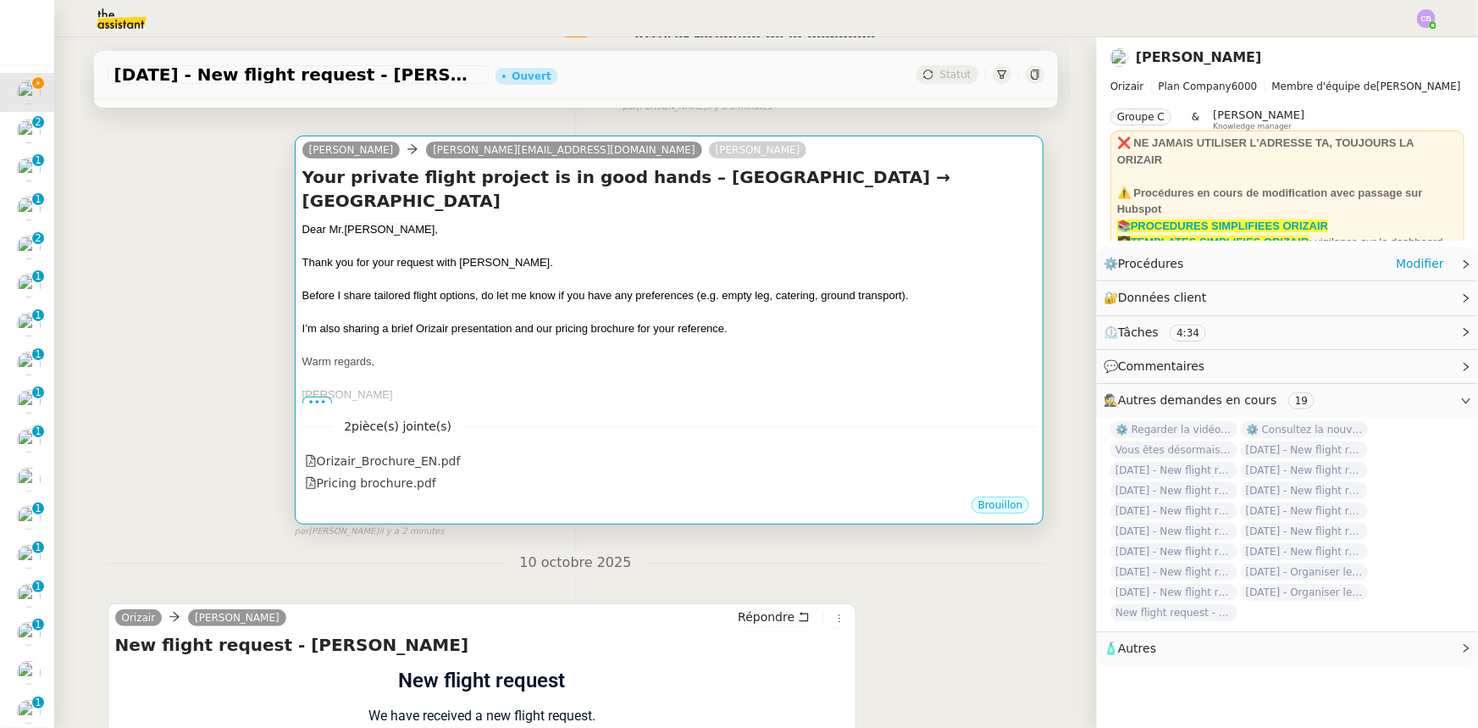
click at [635, 337] on div at bounding box center [669, 345] width 734 height 17
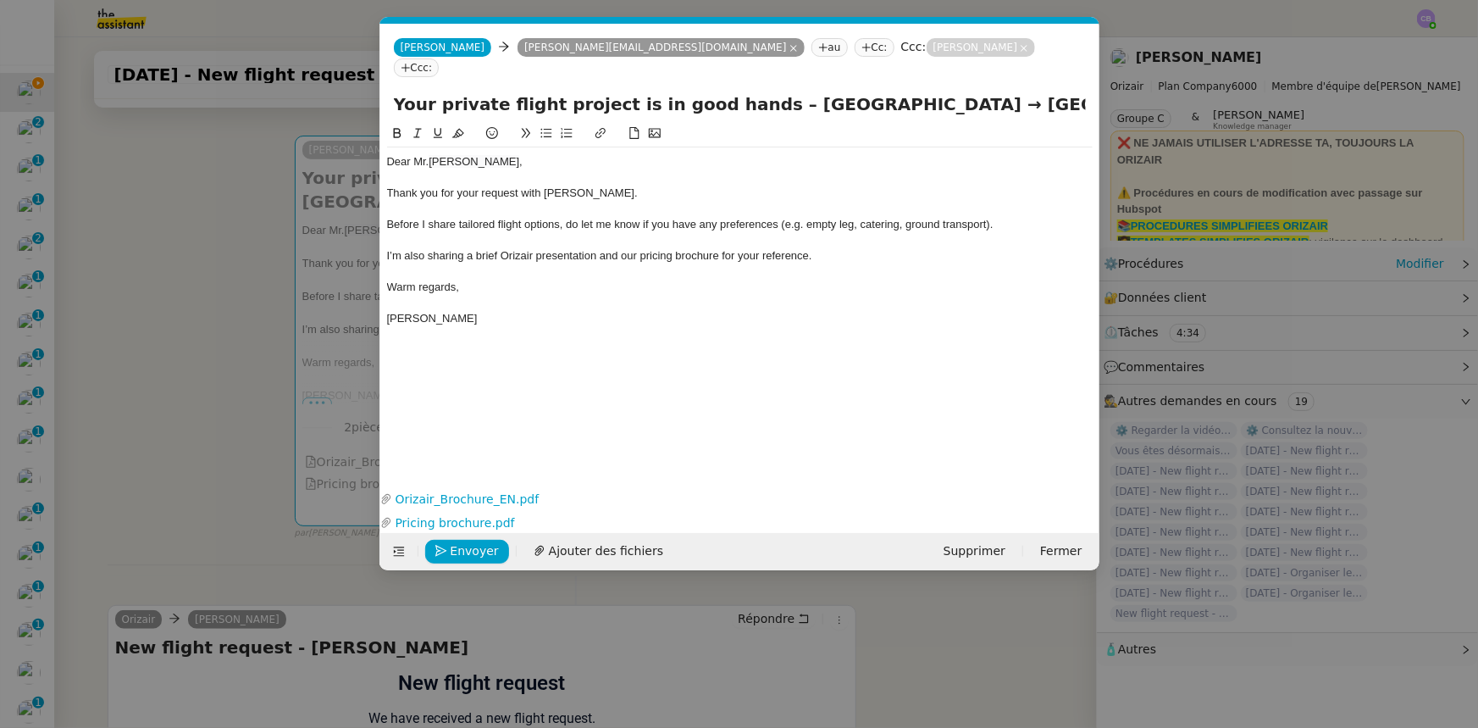
scroll to position [0, 99]
click at [476, 548] on span "Envoyer" at bounding box center [475, 550] width 48 height 19
click at [476, 548] on span "Confirmer l'envoi" at bounding box center [502, 550] width 102 height 19
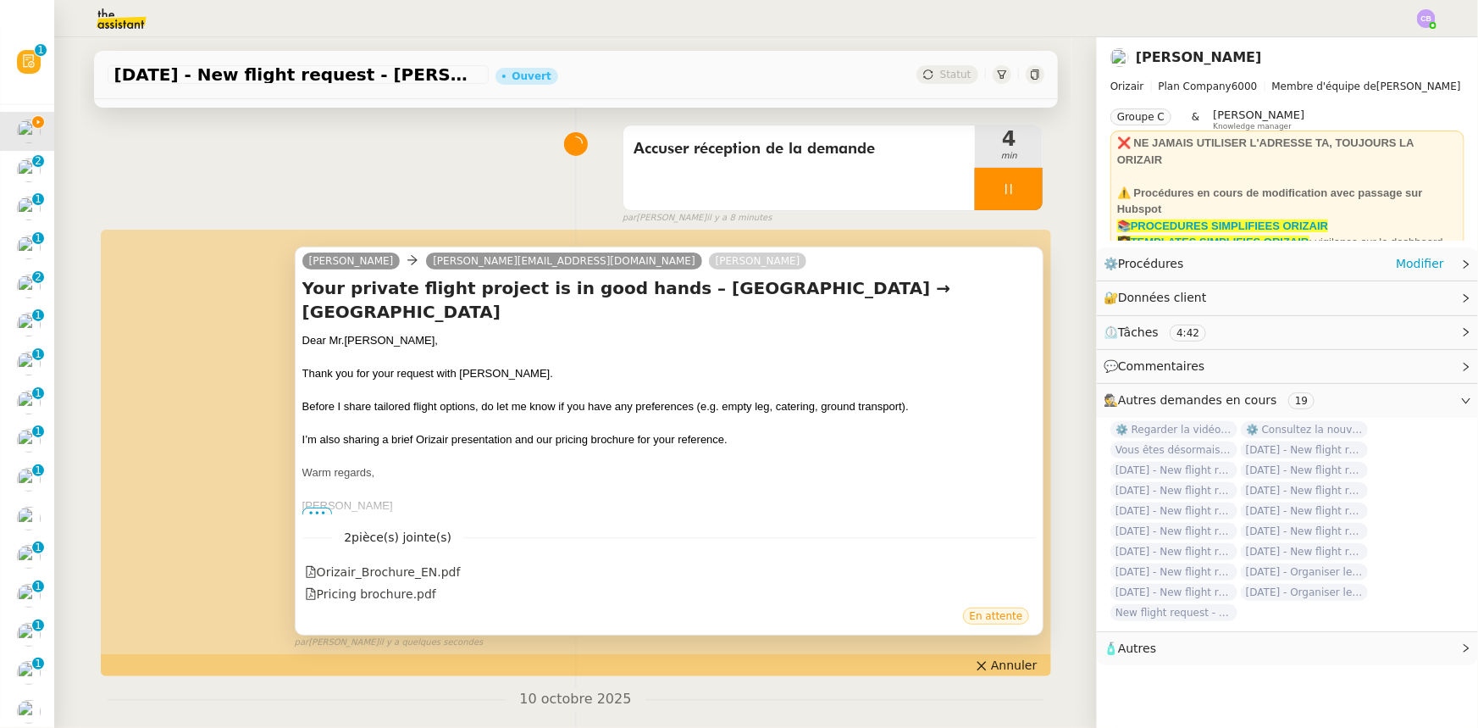
scroll to position [0, 0]
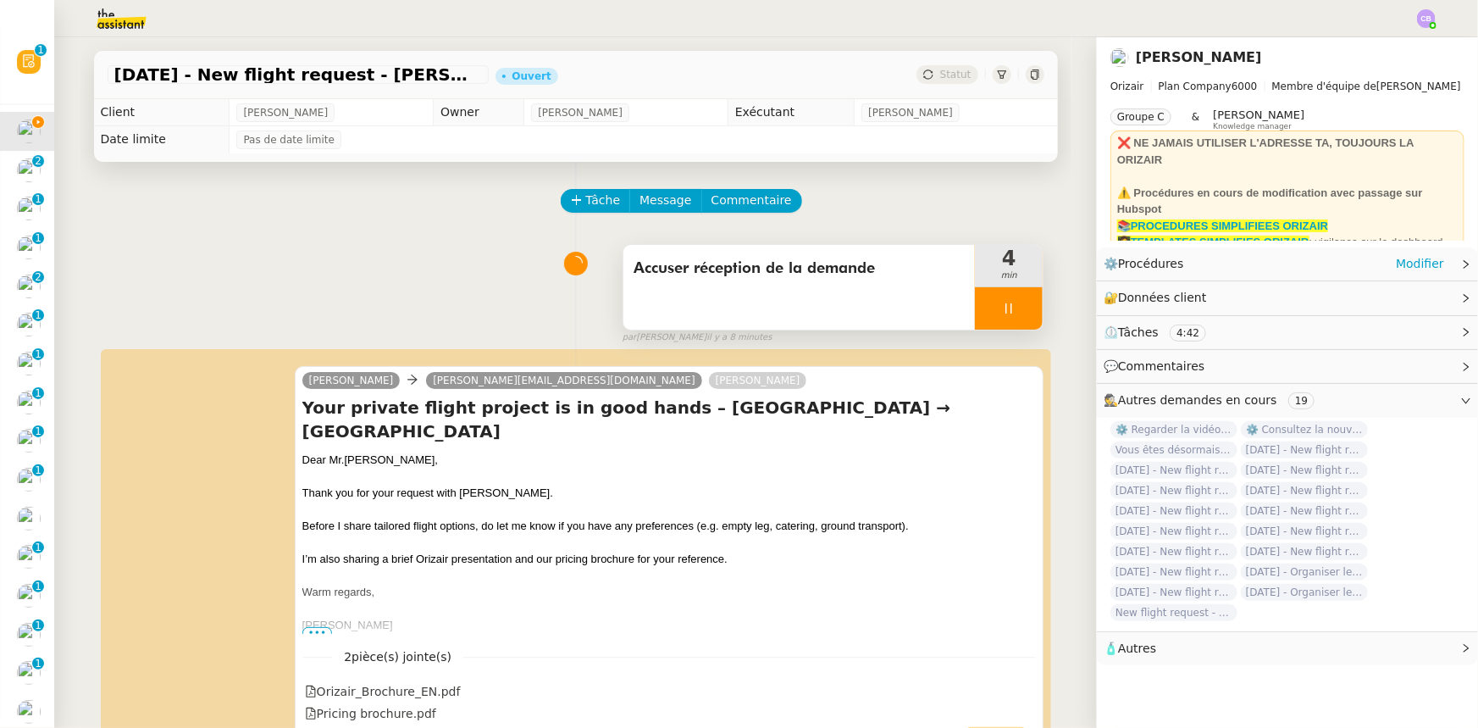
click at [975, 306] on div at bounding box center [1009, 308] width 68 height 42
click at [1013, 318] on button at bounding box center [1026, 308] width 34 height 42
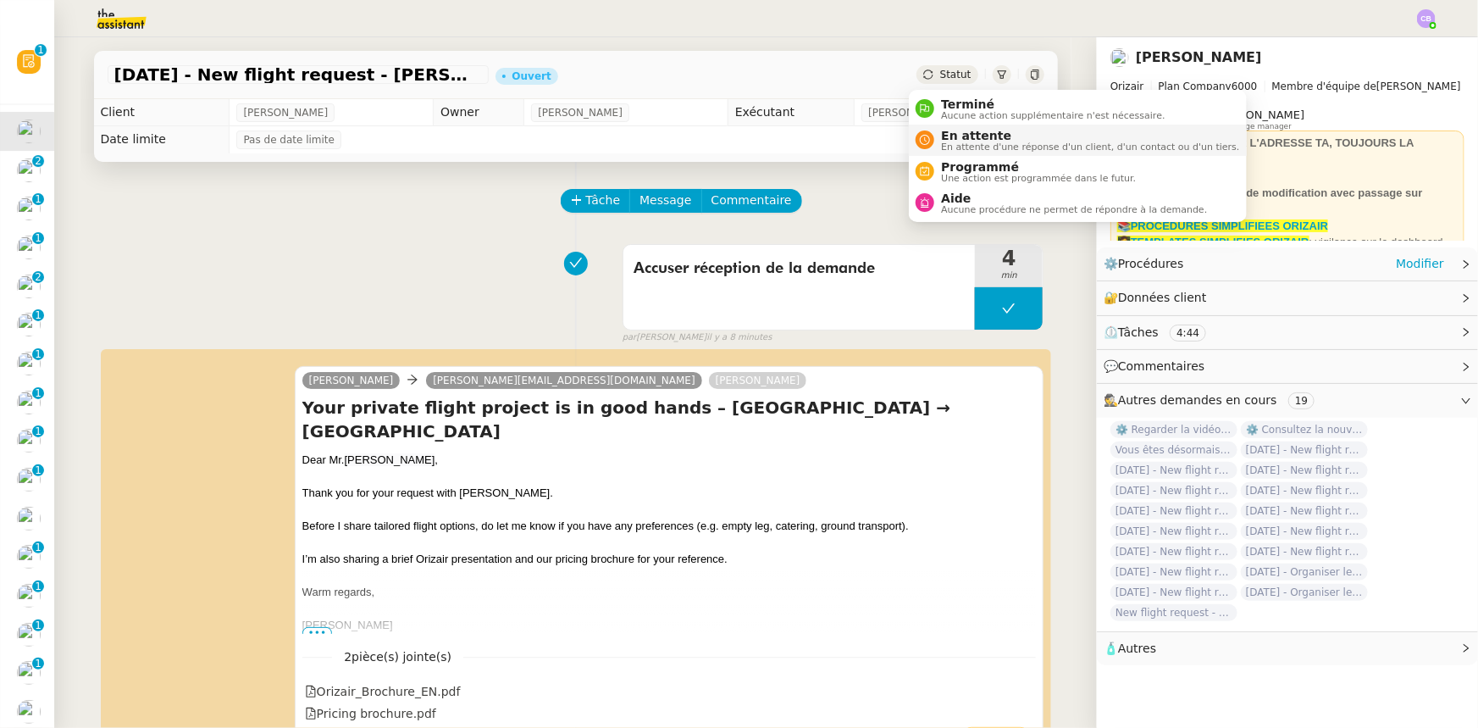
click at [961, 138] on span "En attente" at bounding box center [1090, 136] width 298 height 14
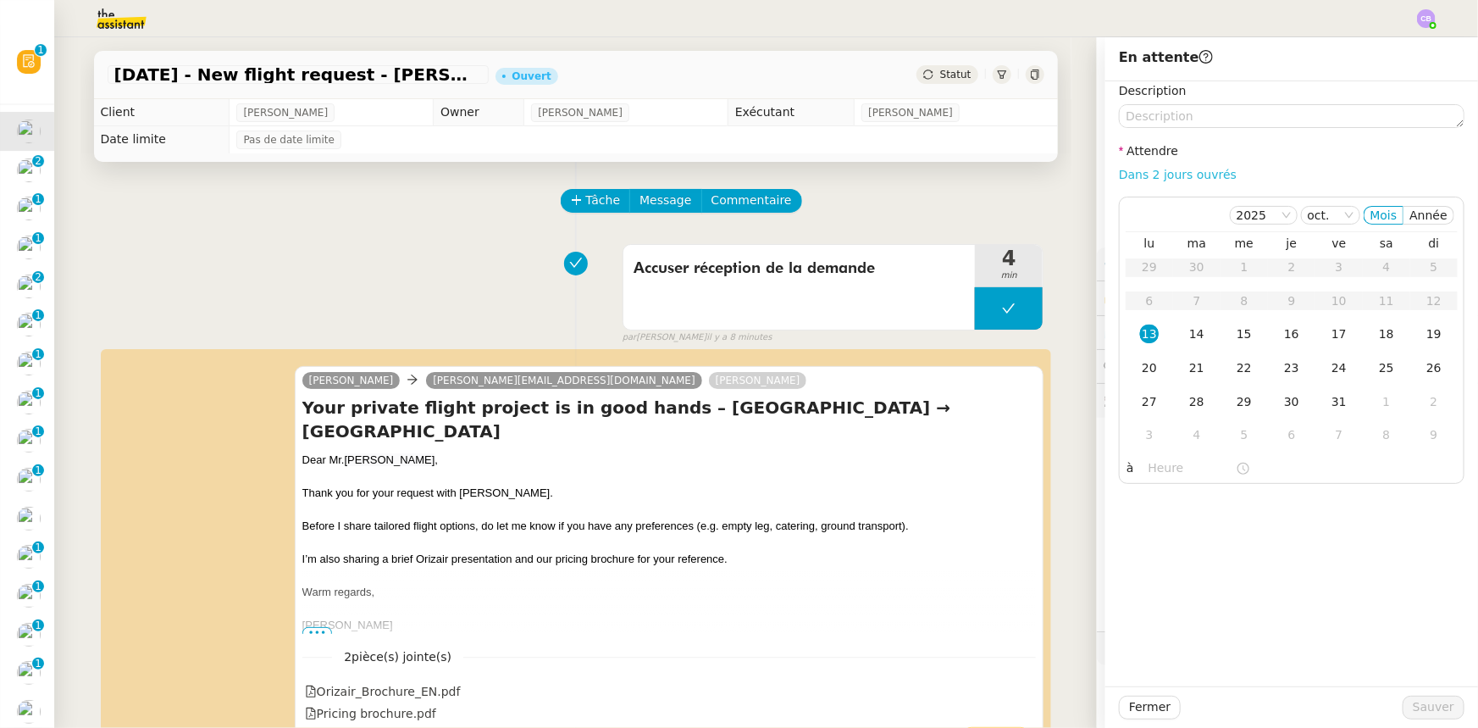
click at [1121, 175] on link "Dans 2 jours ouvrés" at bounding box center [1178, 175] width 118 height 14
type input "07:00"
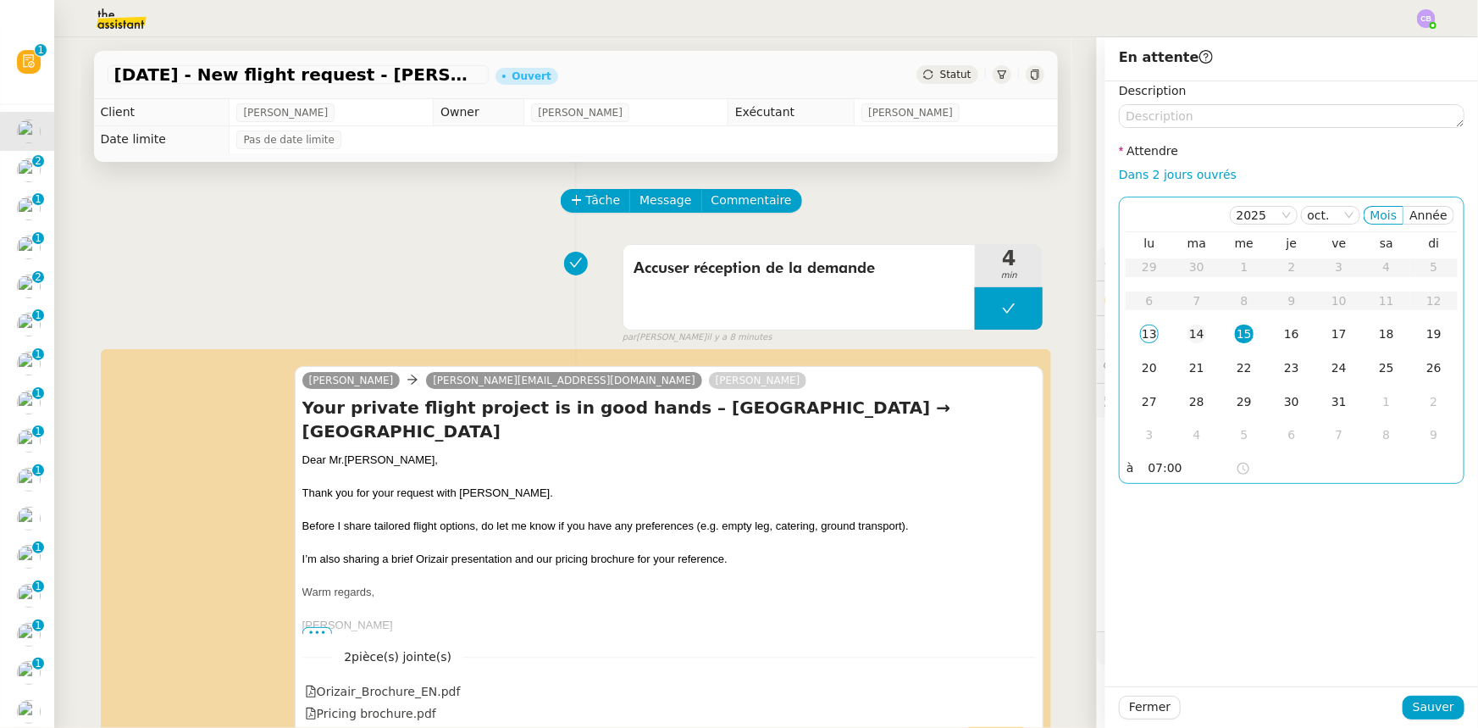
click at [1188, 332] on div "14" at bounding box center [1197, 333] width 19 height 19
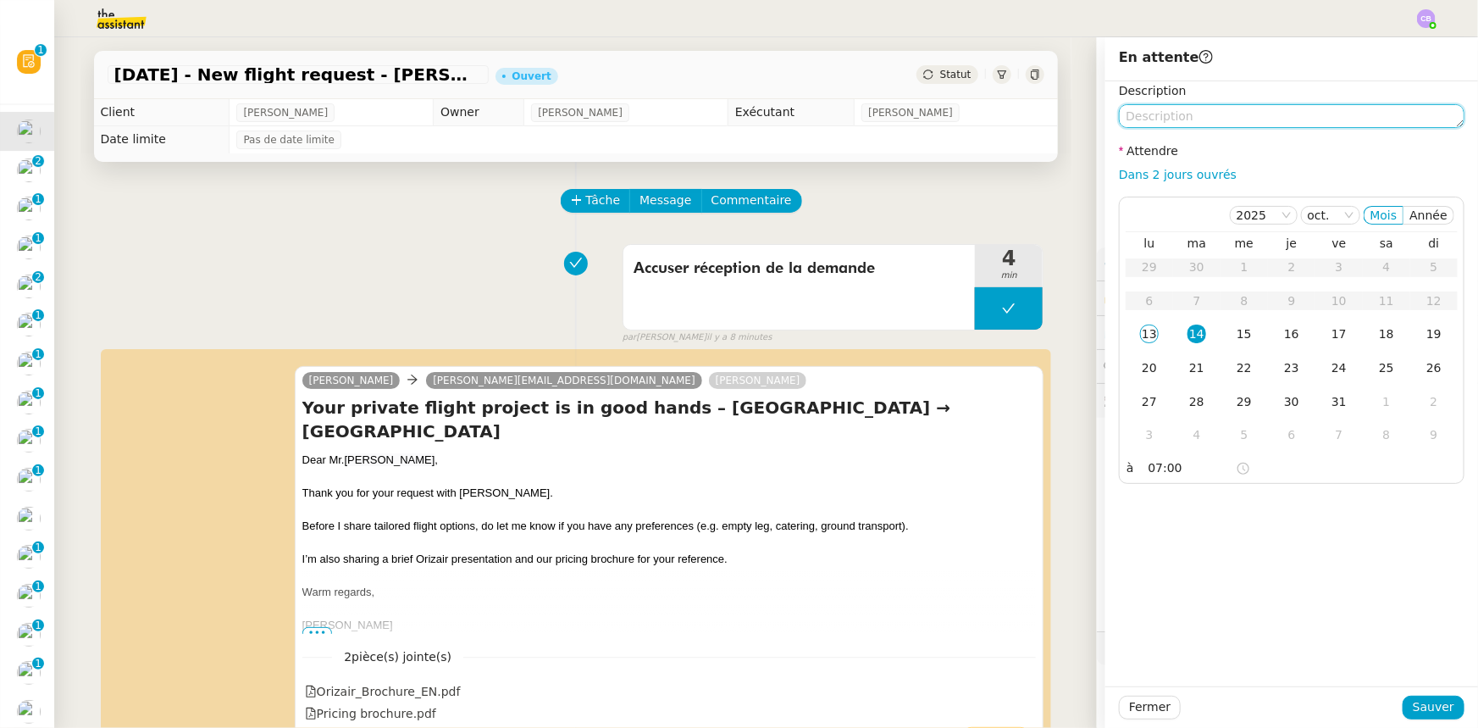
click at [1174, 115] on textarea at bounding box center [1292, 116] width 346 height 24
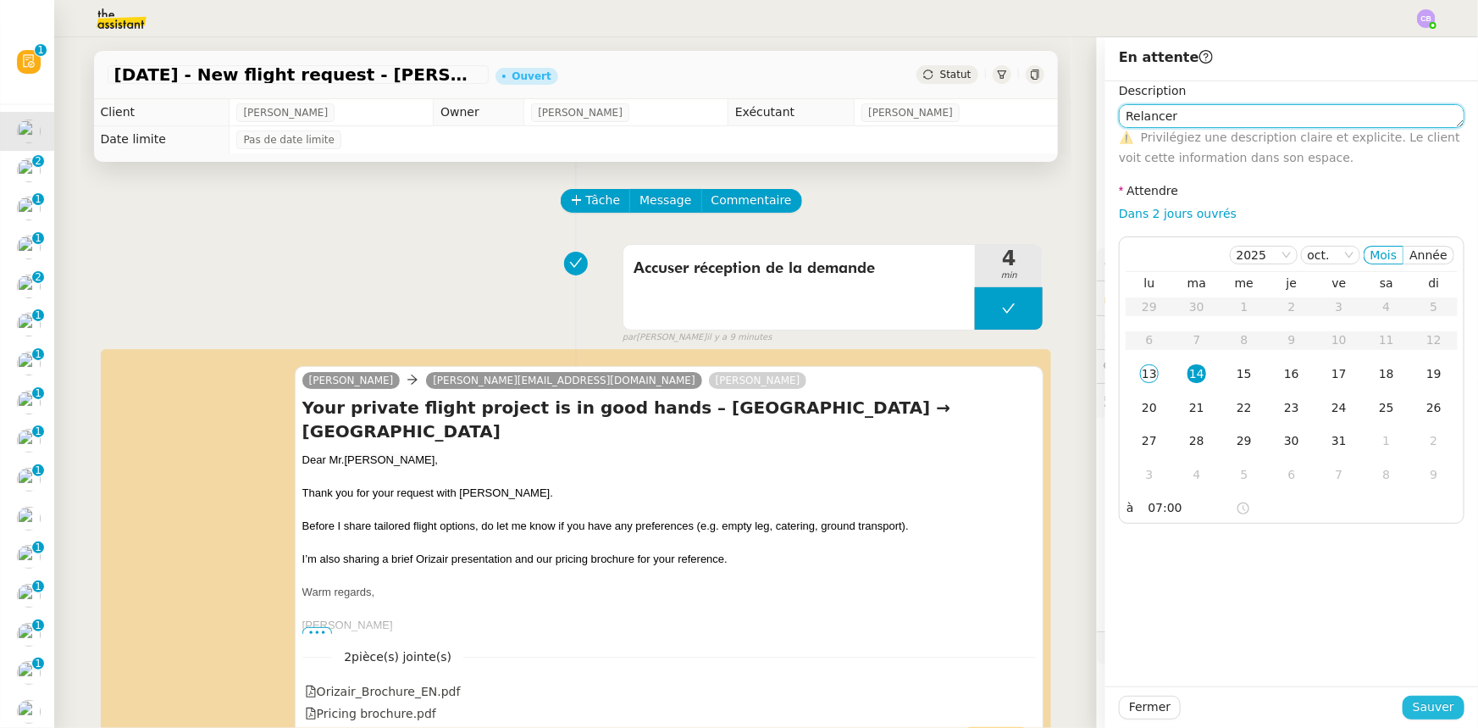
type textarea "Relancer"
click at [1413, 703] on span "Sauver" at bounding box center [1434, 706] width 42 height 19
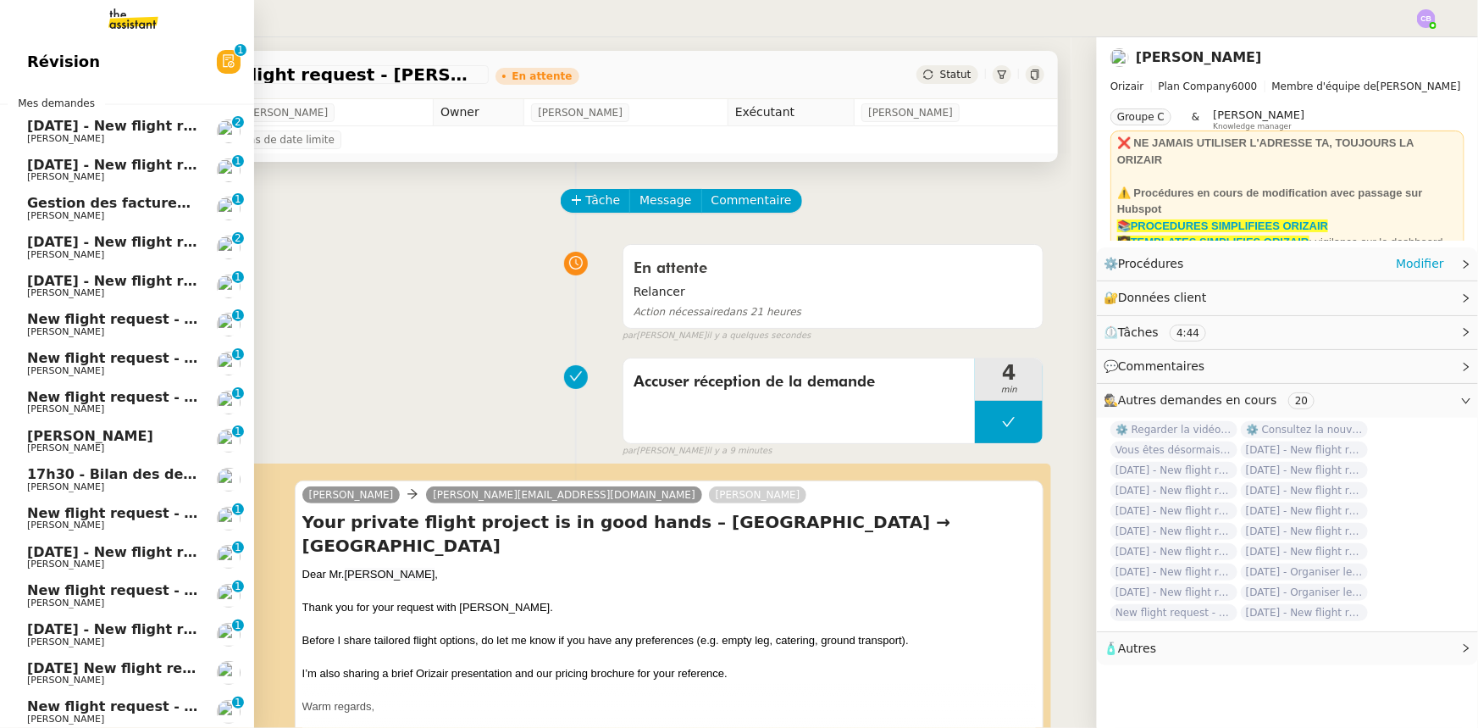
click at [110, 127] on span "[DATE] - New flight request - [PERSON_NAME]" at bounding box center [202, 126] width 350 height 16
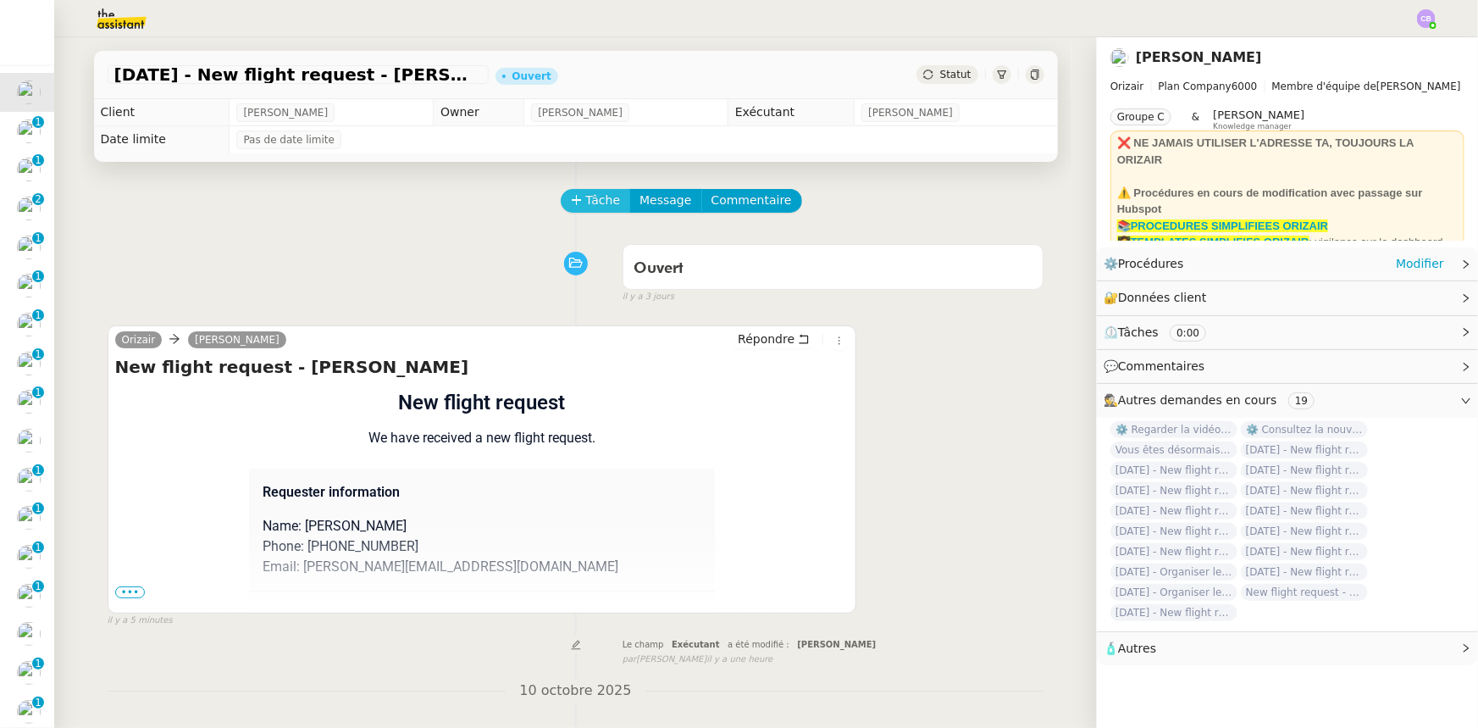
click at [586, 202] on span "Tâche" at bounding box center [603, 200] width 35 height 19
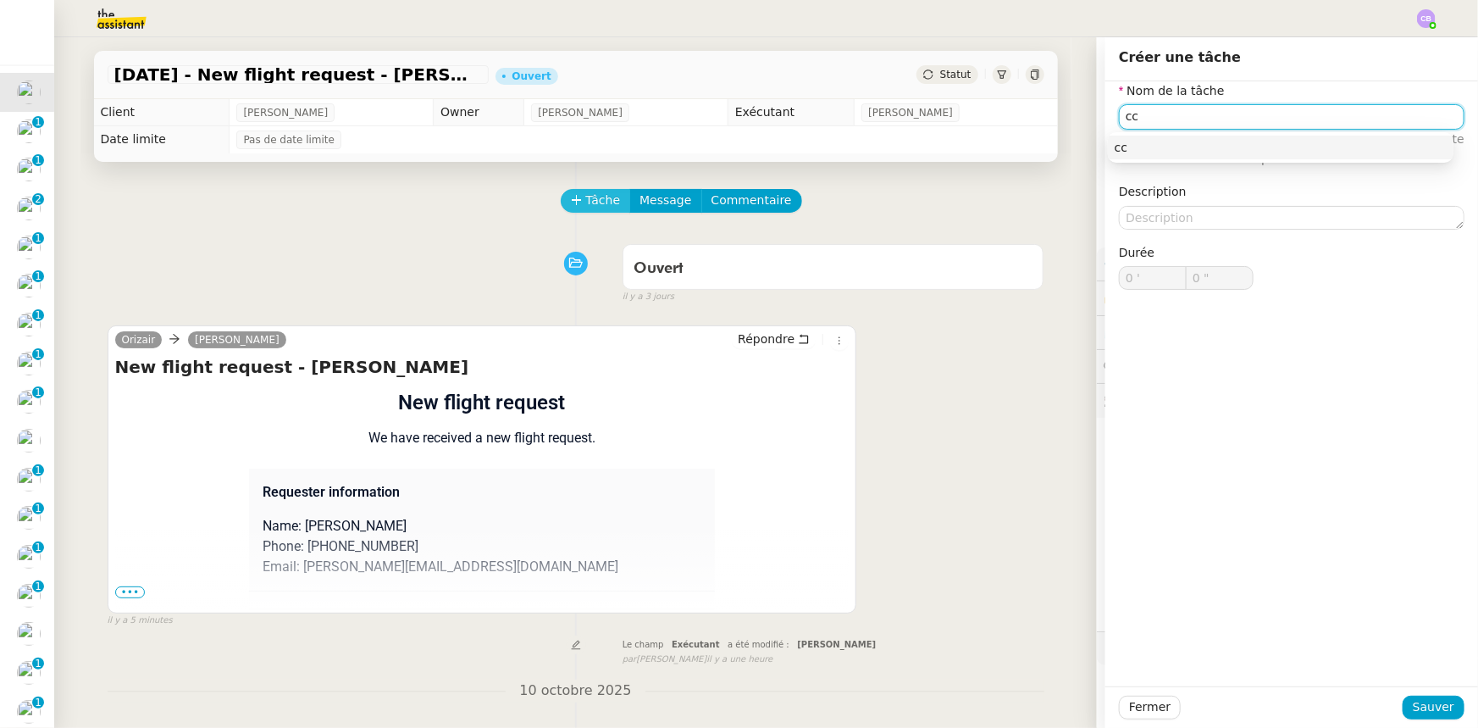
type input "c"
type input "Accuser réception de la demande"
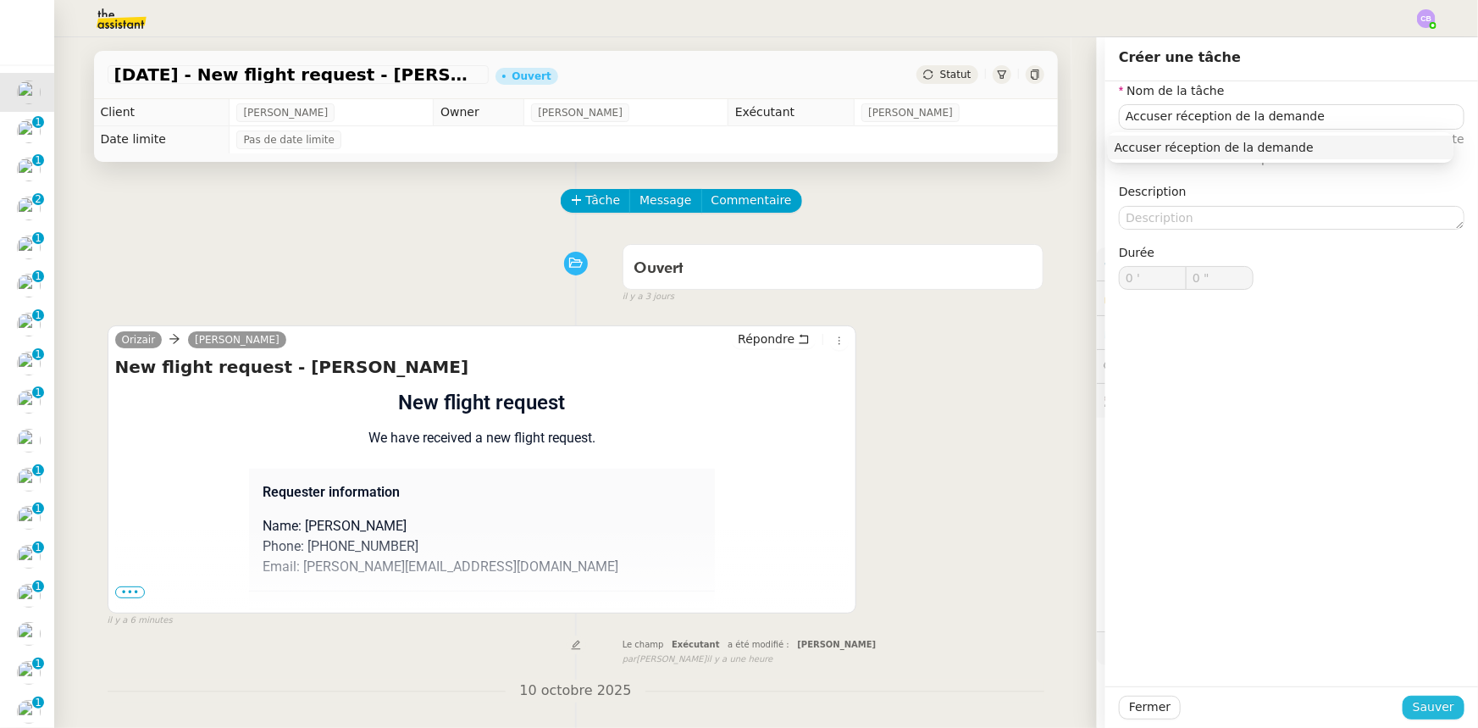
click at [1416, 705] on span "Sauver" at bounding box center [1434, 706] width 42 height 19
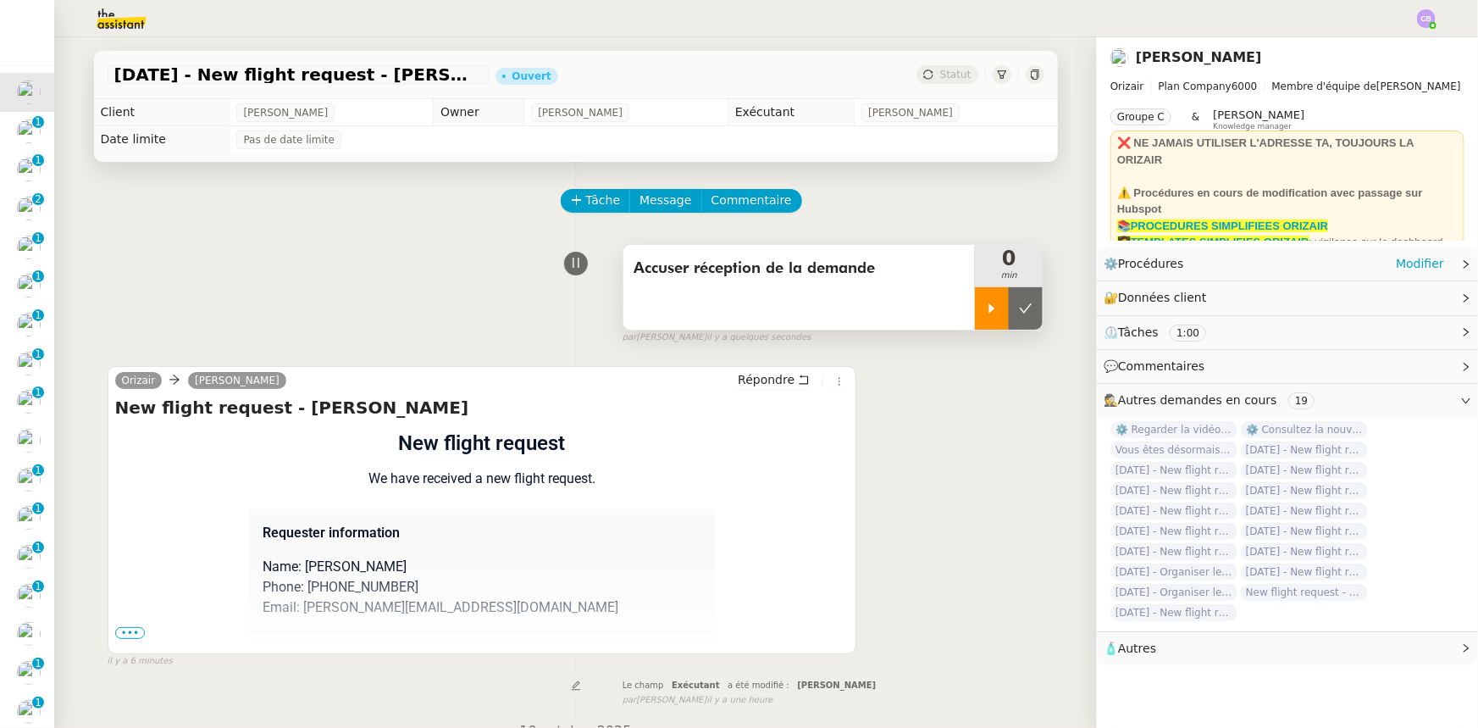
click at [985, 314] on icon at bounding box center [992, 309] width 14 height 14
click at [134, 639] on span "•••" at bounding box center [130, 633] width 30 height 12
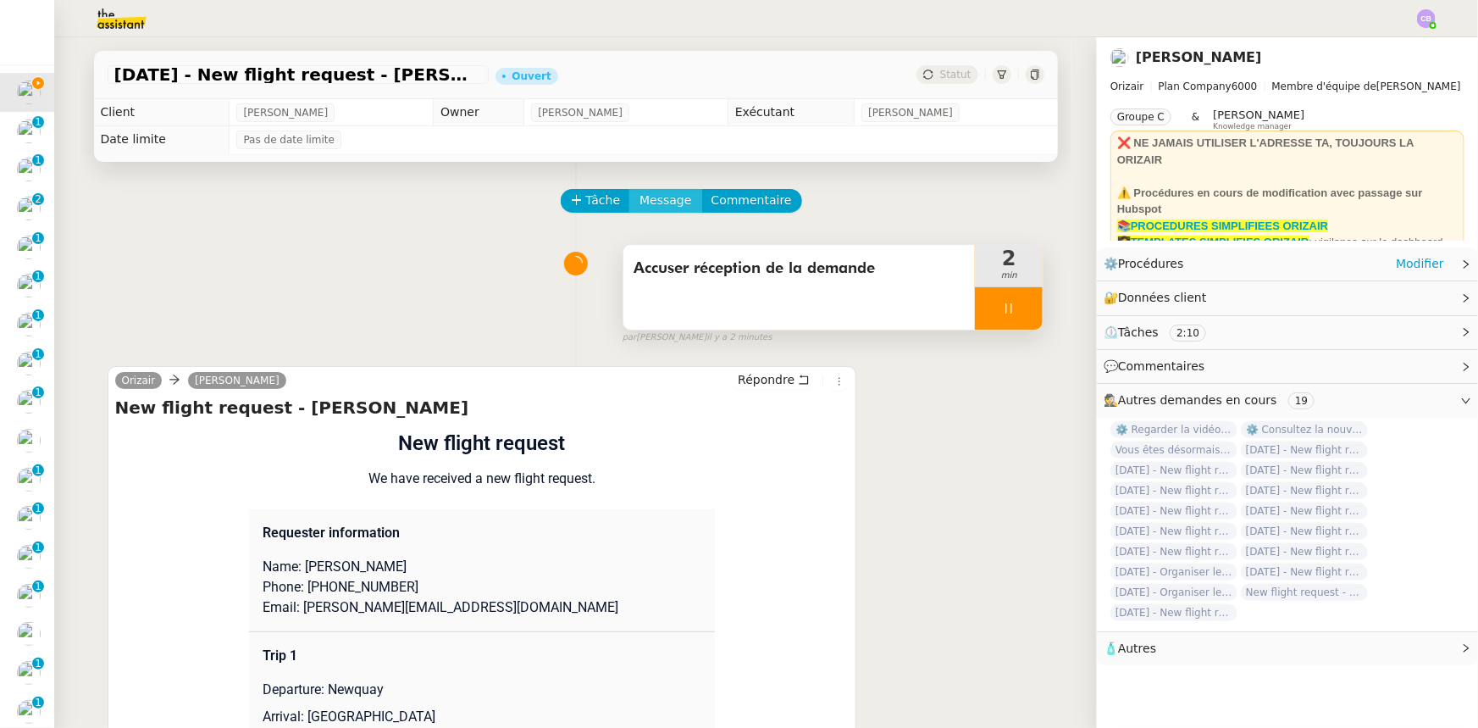
click at [651, 199] on span "Message" at bounding box center [666, 200] width 52 height 19
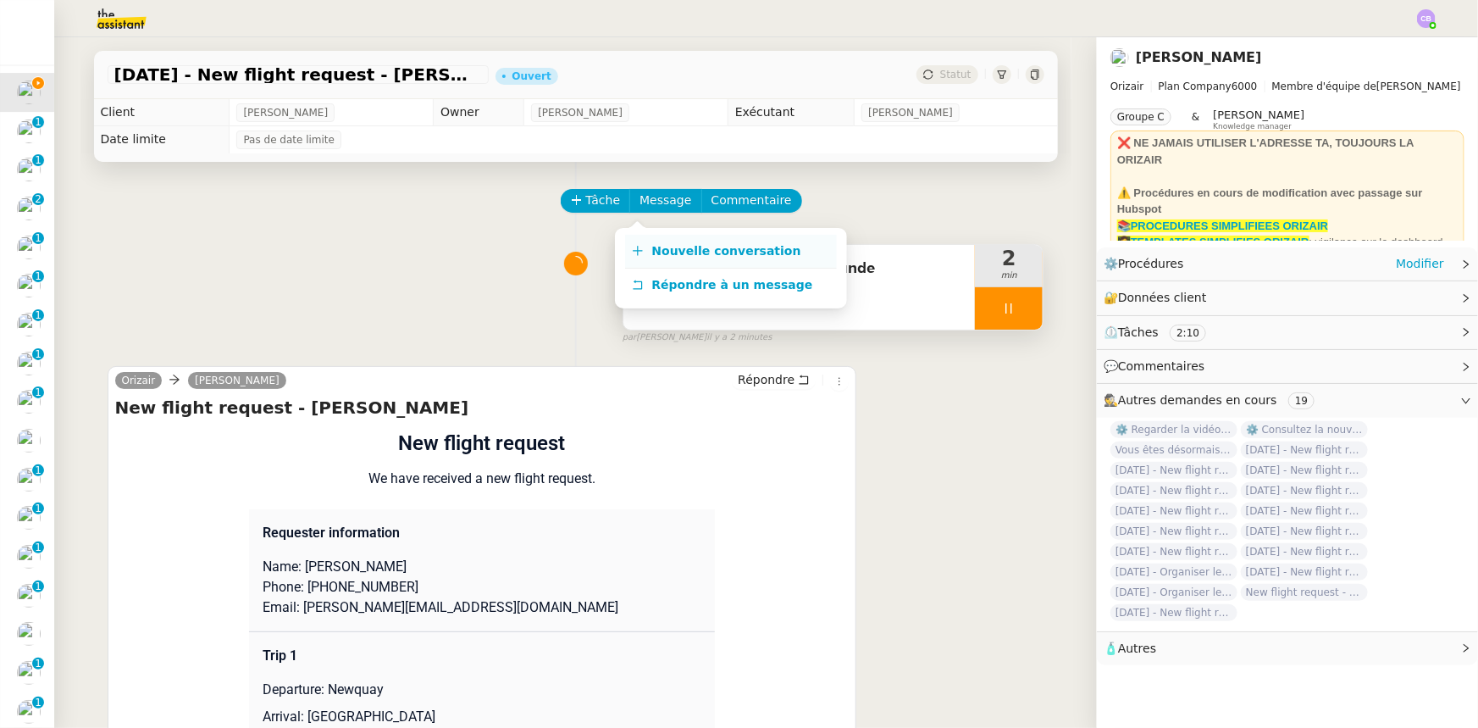
click at [737, 256] on span "Nouvelle conversation" at bounding box center [726, 251] width 149 height 14
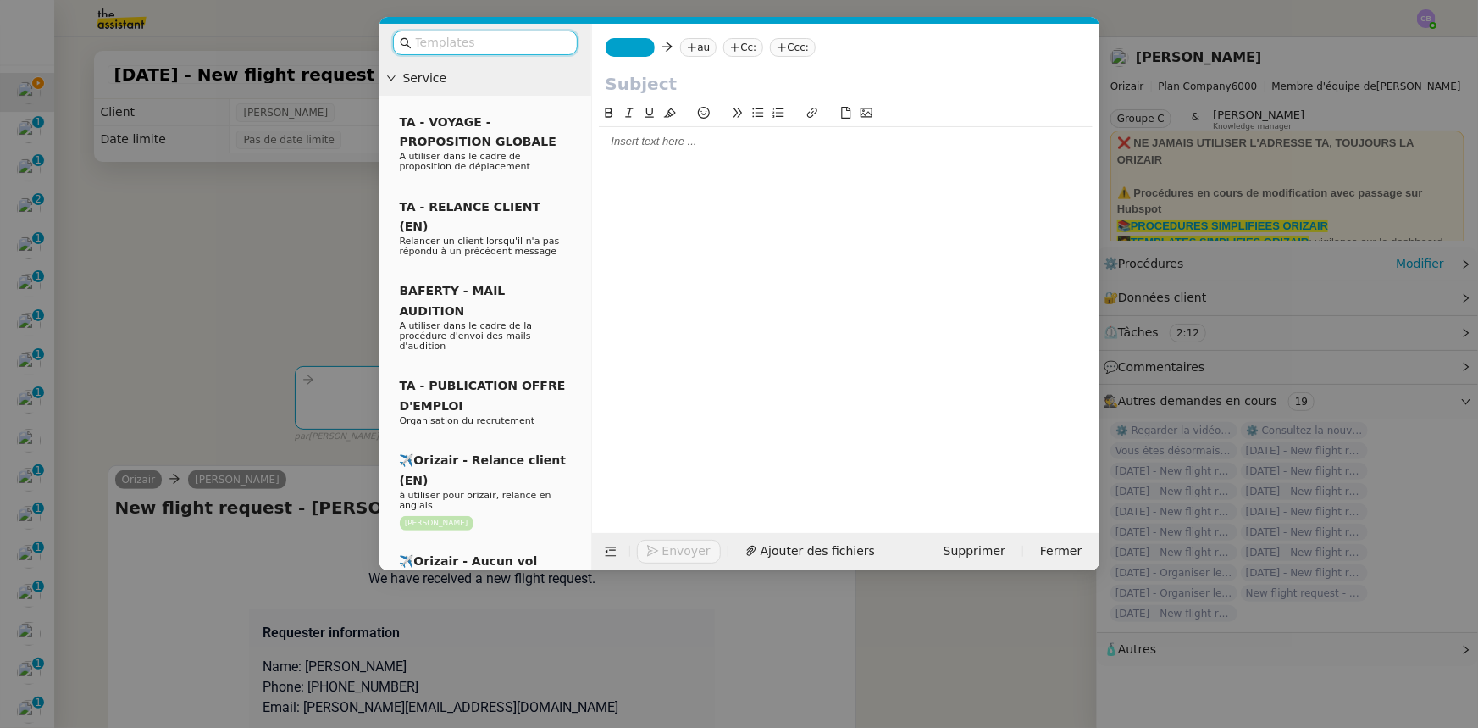
click at [448, 41] on input "text" at bounding box center [491, 42] width 152 height 19
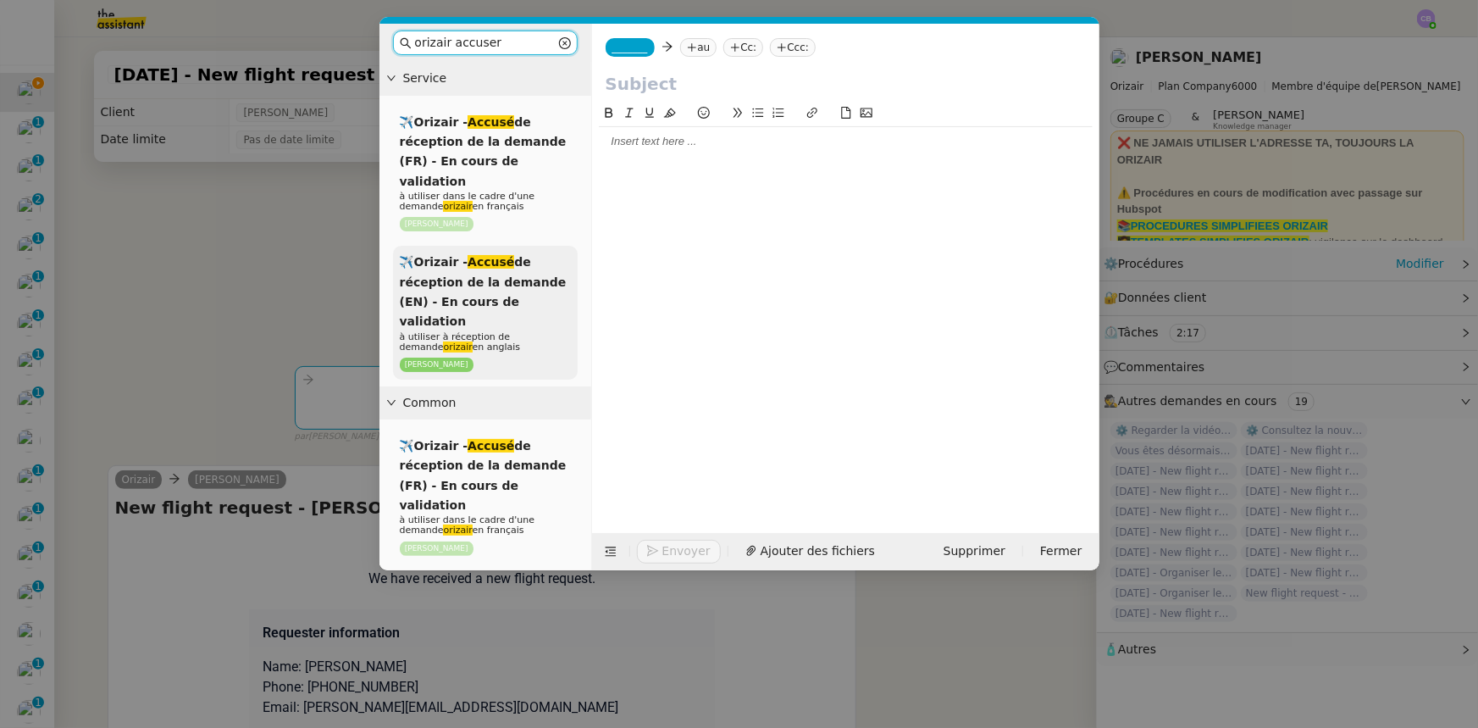
type input "orizair accuser"
click at [451, 277] on span "✈️Orizair - Accusé de réception de la demande (EN) - En cours de validation" at bounding box center [483, 291] width 167 height 73
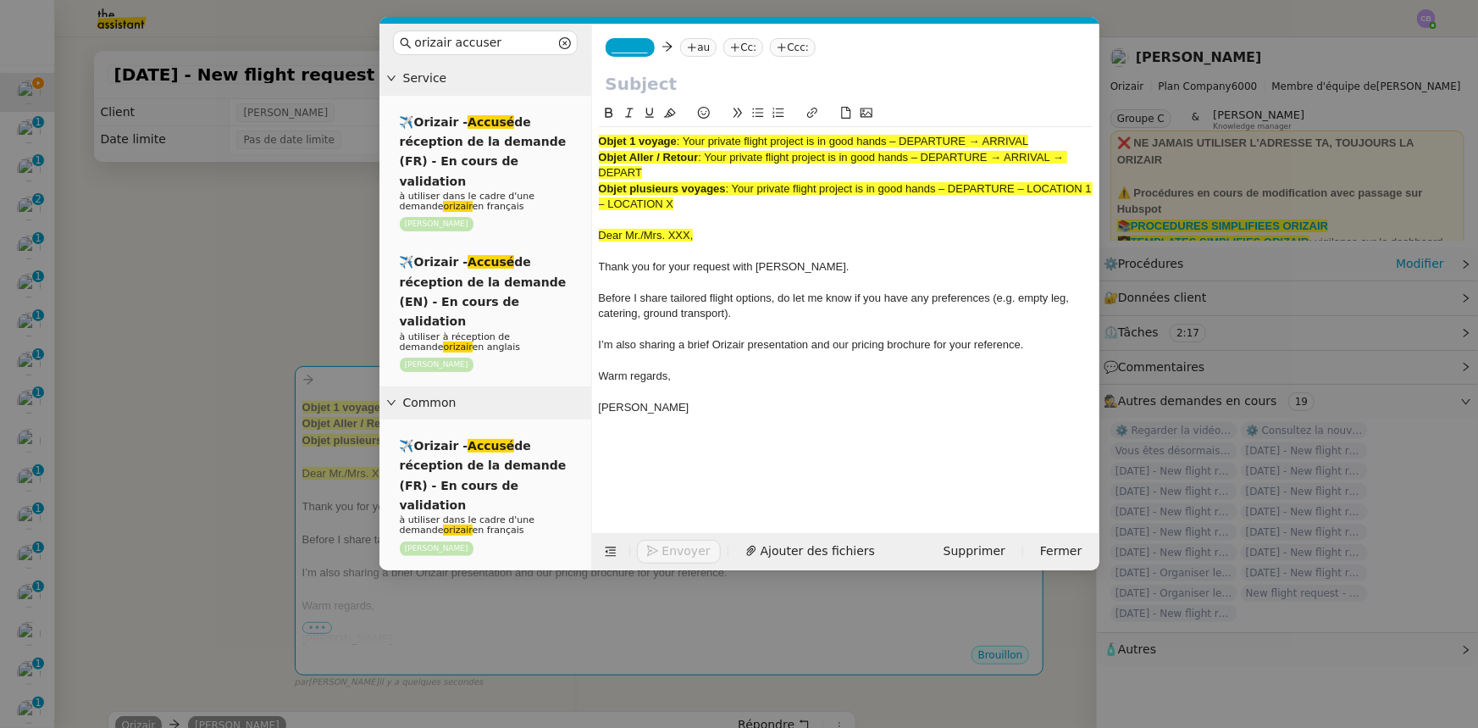
drag, startPoint x: 1038, startPoint y: 139, endPoint x: 688, endPoint y: 139, distance: 349.9
click at [688, 139] on div "Objet 1 voyage : Your private flight project is in good hands – DEPARTURE → ARR…" at bounding box center [846, 141] width 494 height 15
copy span "Your private flight project is in good hands – DEPARTURE → ARRIVAL"
click at [652, 87] on input "text" at bounding box center [846, 83] width 480 height 25
paste input "Your private flight project is in good hands – DEPARTURE → ARRIVAL"
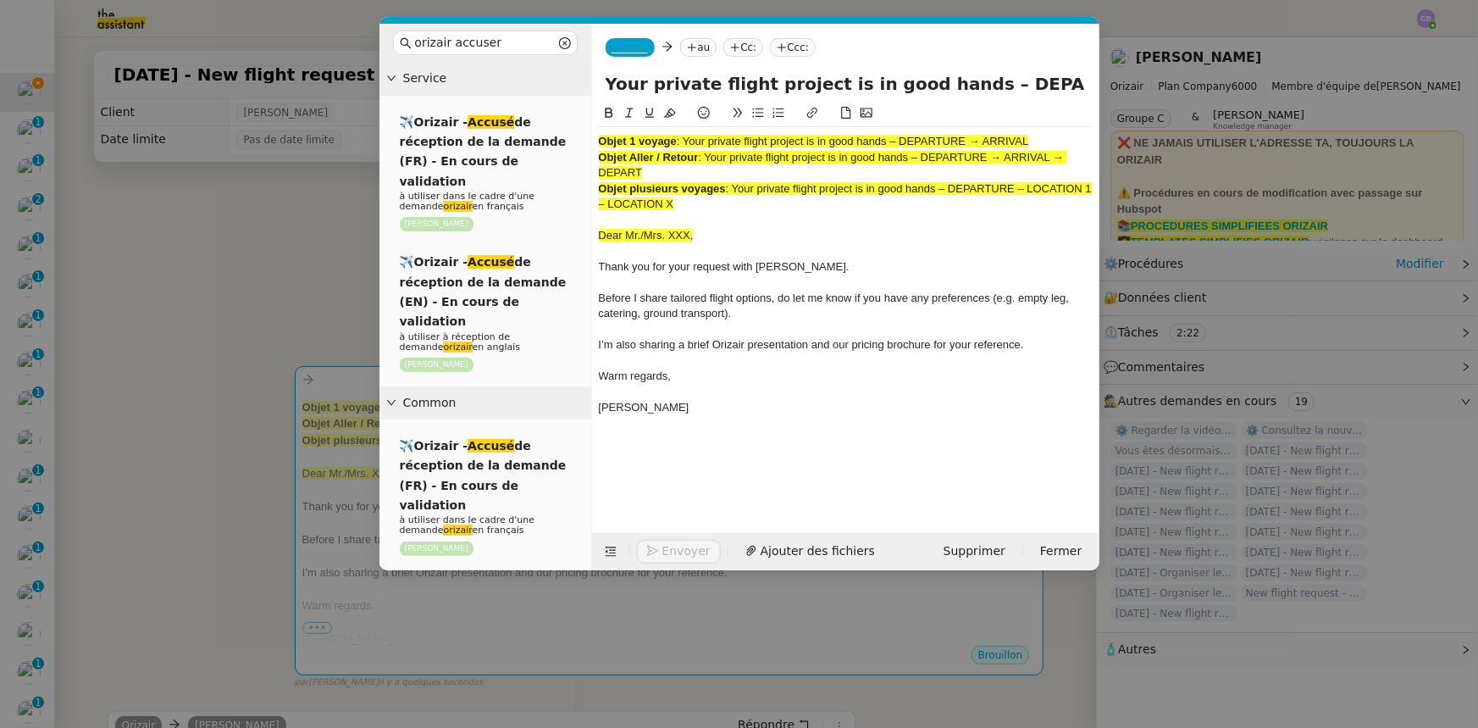
scroll to position [0, 73]
type input "Your private flight project is in good hands – DEPARTURE → ARRIVAL"
drag, startPoint x: 691, startPoint y: 202, endPoint x: 601, endPoint y: 140, distance: 109.7
click at [601, 140] on div "Objet 1 voyage : Your private flight project is in good hands – DEPARTURE → ARR…" at bounding box center [846, 282] width 494 height 311
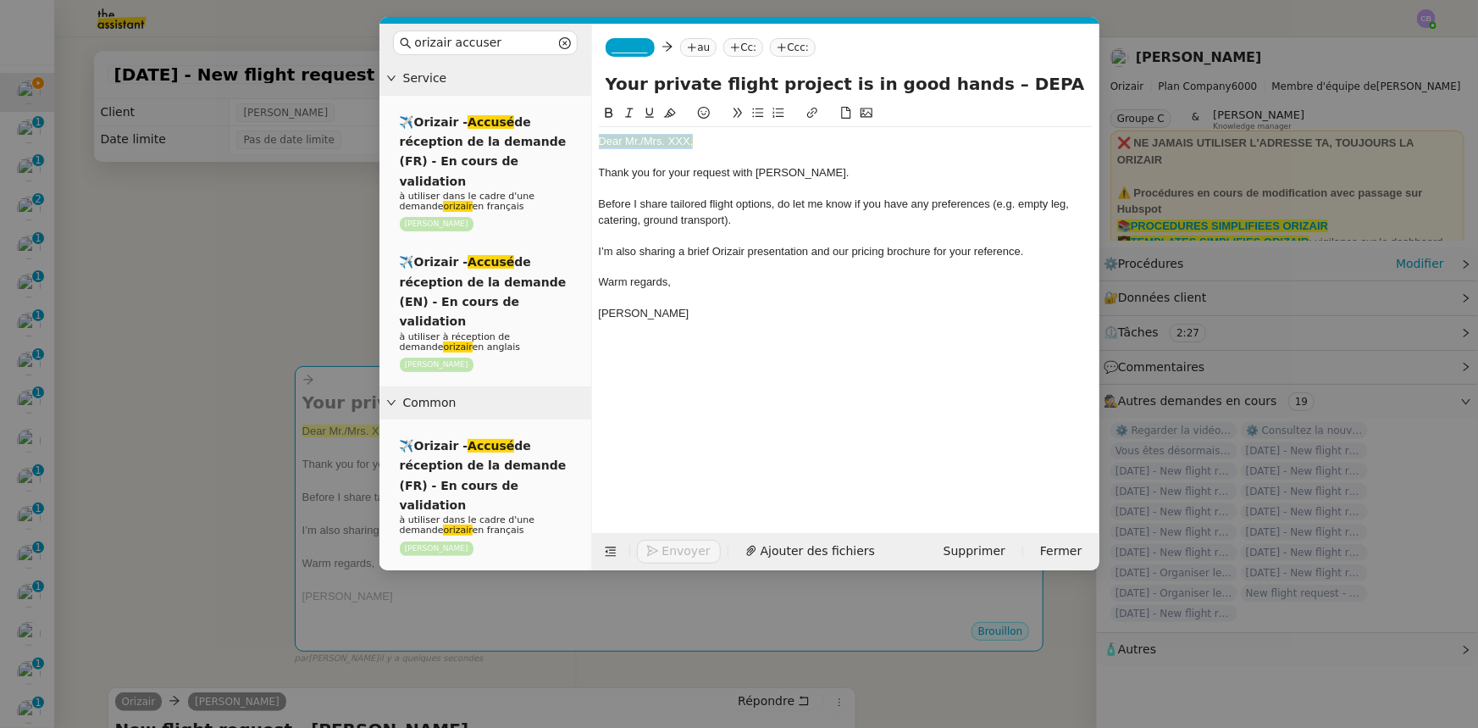
drag, startPoint x: 694, startPoint y: 144, endPoint x: 601, endPoint y: 142, distance: 92.3
click at [601, 142] on div "Dear Mr./Mrs. XXX," at bounding box center [846, 141] width 494 height 15
click at [668, 118] on icon at bounding box center [670, 112] width 12 height 9
click at [688, 142] on div "Dear Mr./Mrs. XXX," at bounding box center [846, 141] width 494 height 15
click at [605, 551] on icon at bounding box center [611, 552] width 12 height 12
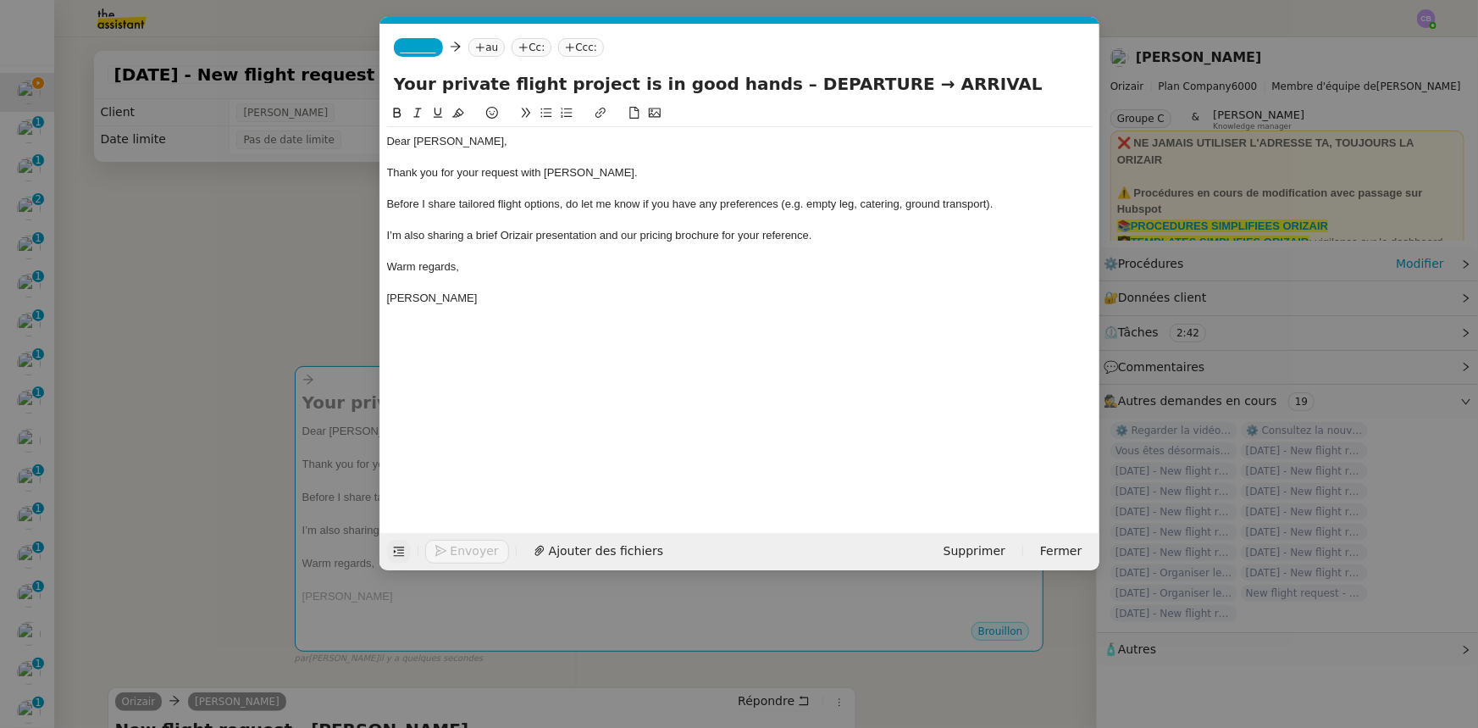
drag, startPoint x: 769, startPoint y: 87, endPoint x: 756, endPoint y: 85, distance: 13.8
click at [756, 85] on input "Your private flight project is in good hands – DEPARTURE → ARRIVAL" at bounding box center [740, 83] width 692 height 25
drag, startPoint x: 922, startPoint y: 84, endPoint x: 855, endPoint y: 80, distance: 67.0
click at [855, 80] on input "Your private flight project is in good hands – Newquay → ARRIVAL" at bounding box center [740, 83] width 692 height 25
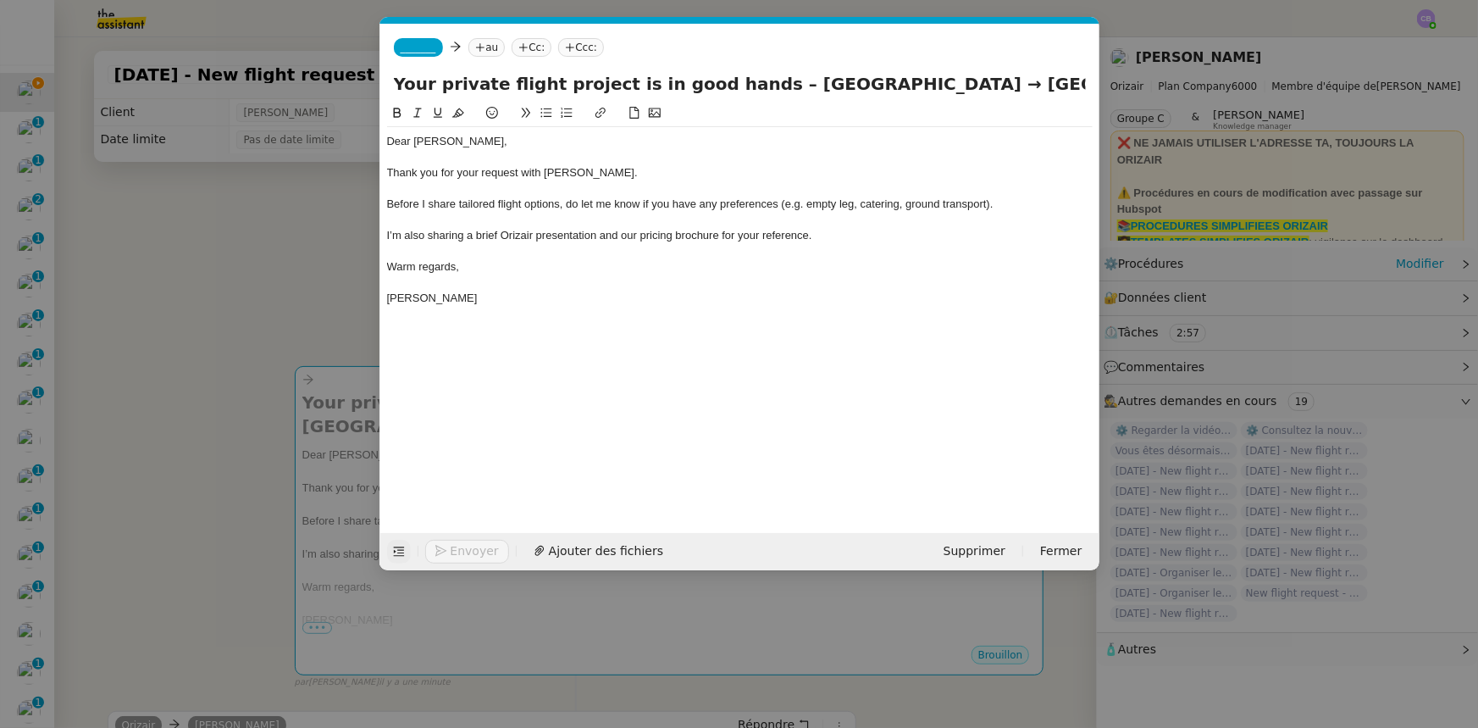
type input "Your private flight project is in good hands – [GEOGRAPHIC_DATA] → [GEOGRAPHIC_…"
click at [407, 44] on span "_______" at bounding box center [419, 48] width 36 height 12
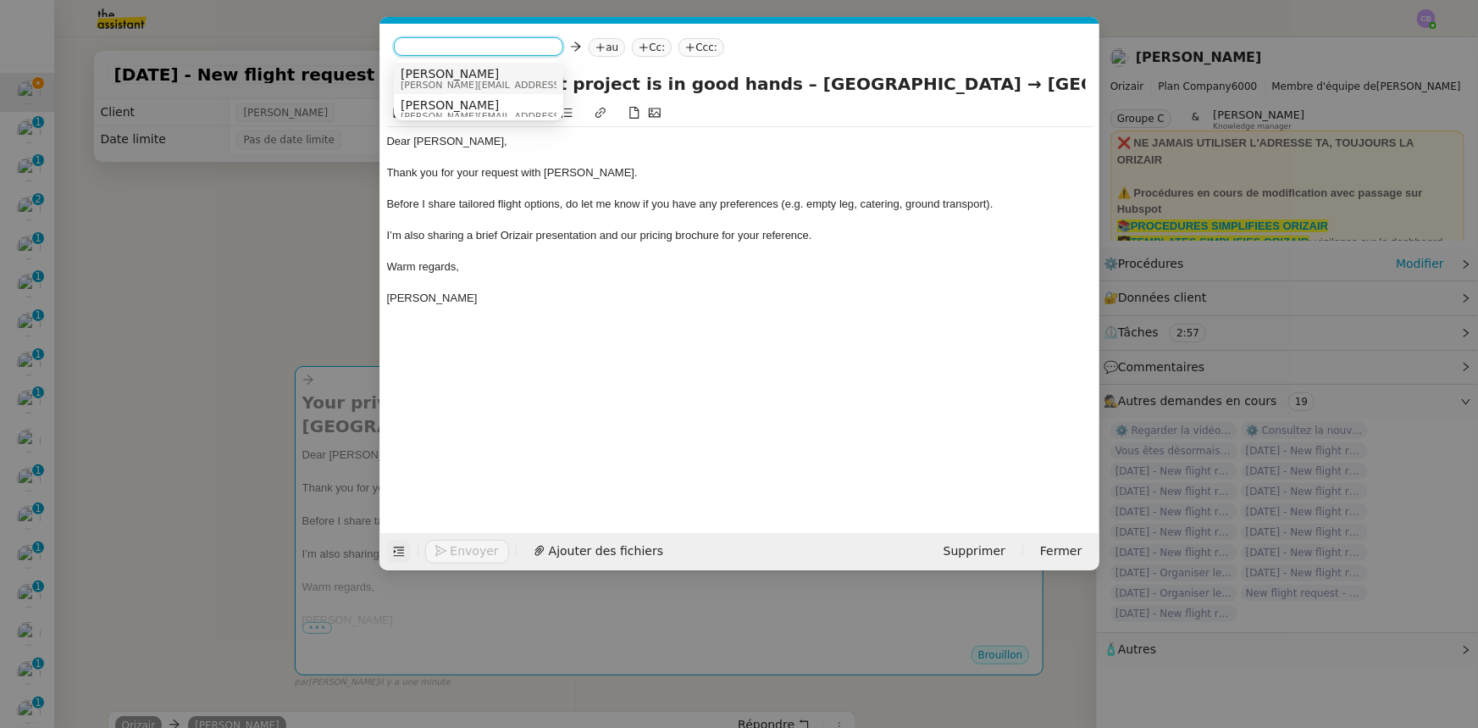
click at [434, 75] on span "[PERSON_NAME]" at bounding box center [521, 74] width 241 height 14
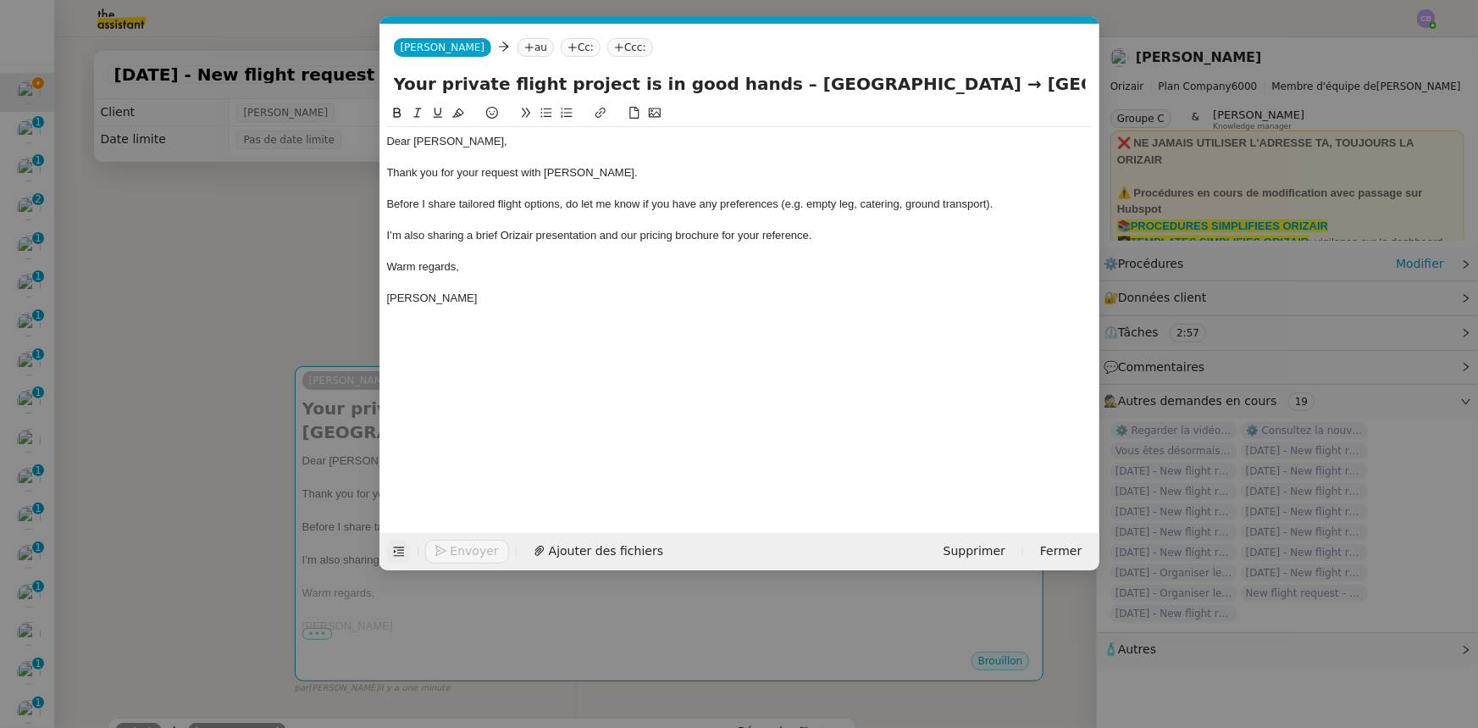
click at [343, 263] on nz-modal-container "orizair accuser Service ✈️Orizair - Accusé de réception de la demande (FR) - En…" at bounding box center [739, 364] width 1478 height 728
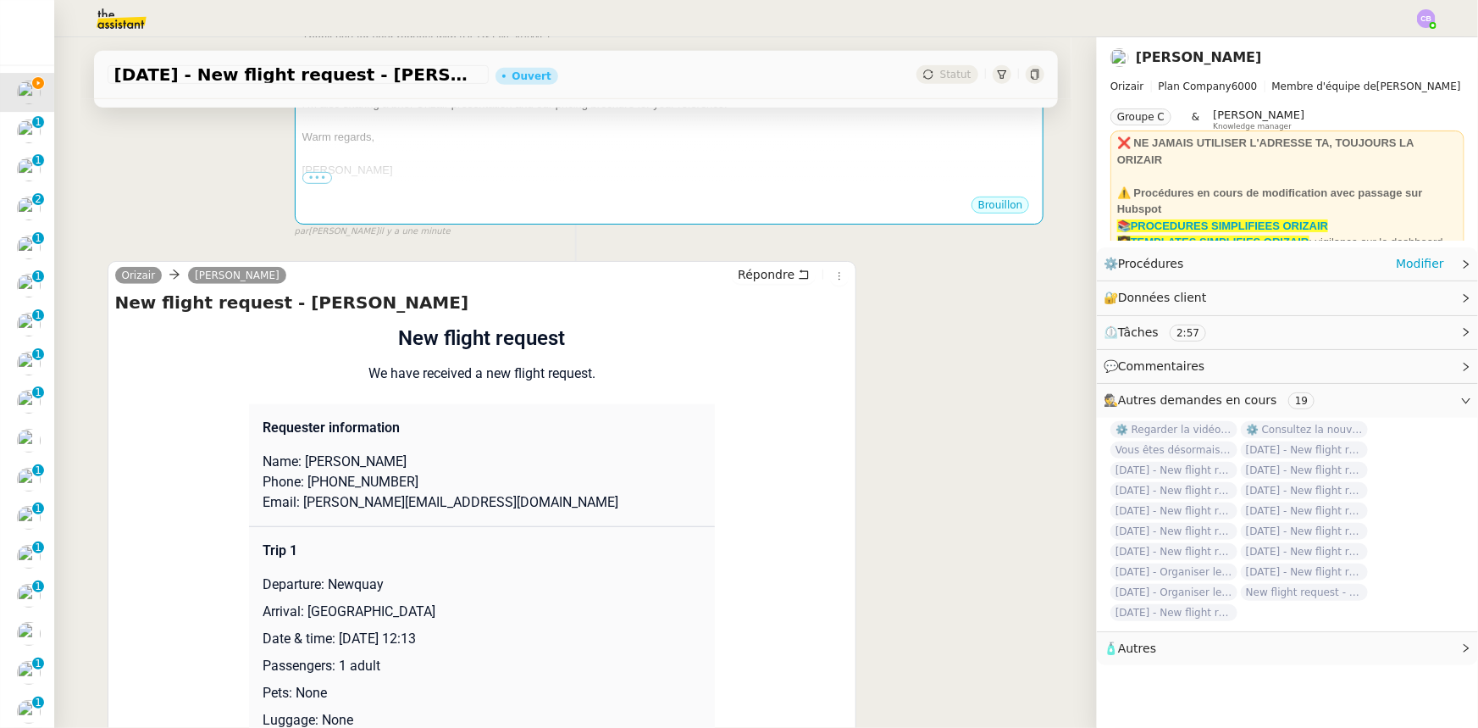
scroll to position [462, 0]
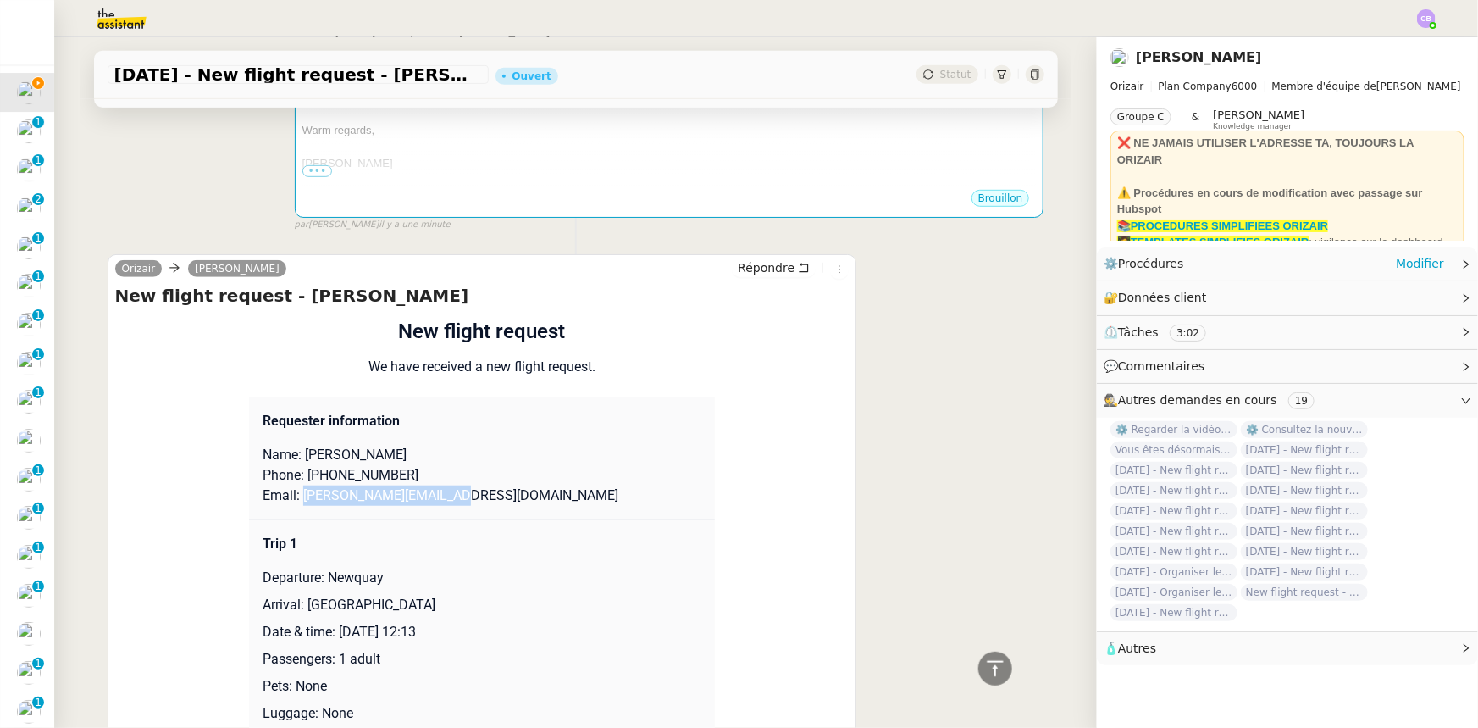
drag, startPoint x: 448, startPoint y: 474, endPoint x: 294, endPoint y: 474, distance: 154.2
click at [294, 485] on p "Email: [PERSON_NAME][EMAIL_ADDRESS][DOMAIN_NAME]" at bounding box center [482, 495] width 439 height 20
copy p "[PERSON_NAME][EMAIL_ADDRESS][DOMAIN_NAME]"
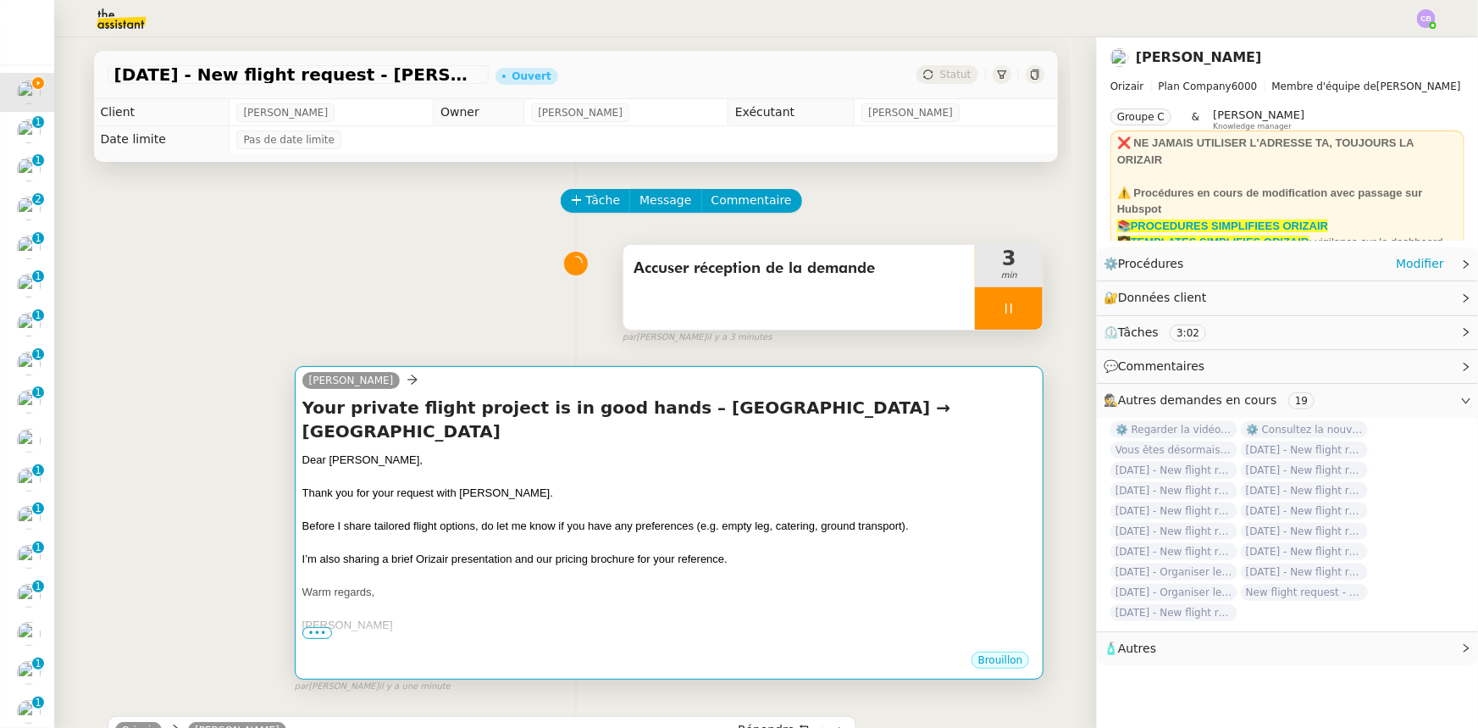
click at [574, 485] on div "Thank you for your request with [PERSON_NAME]." at bounding box center [669, 493] width 734 height 17
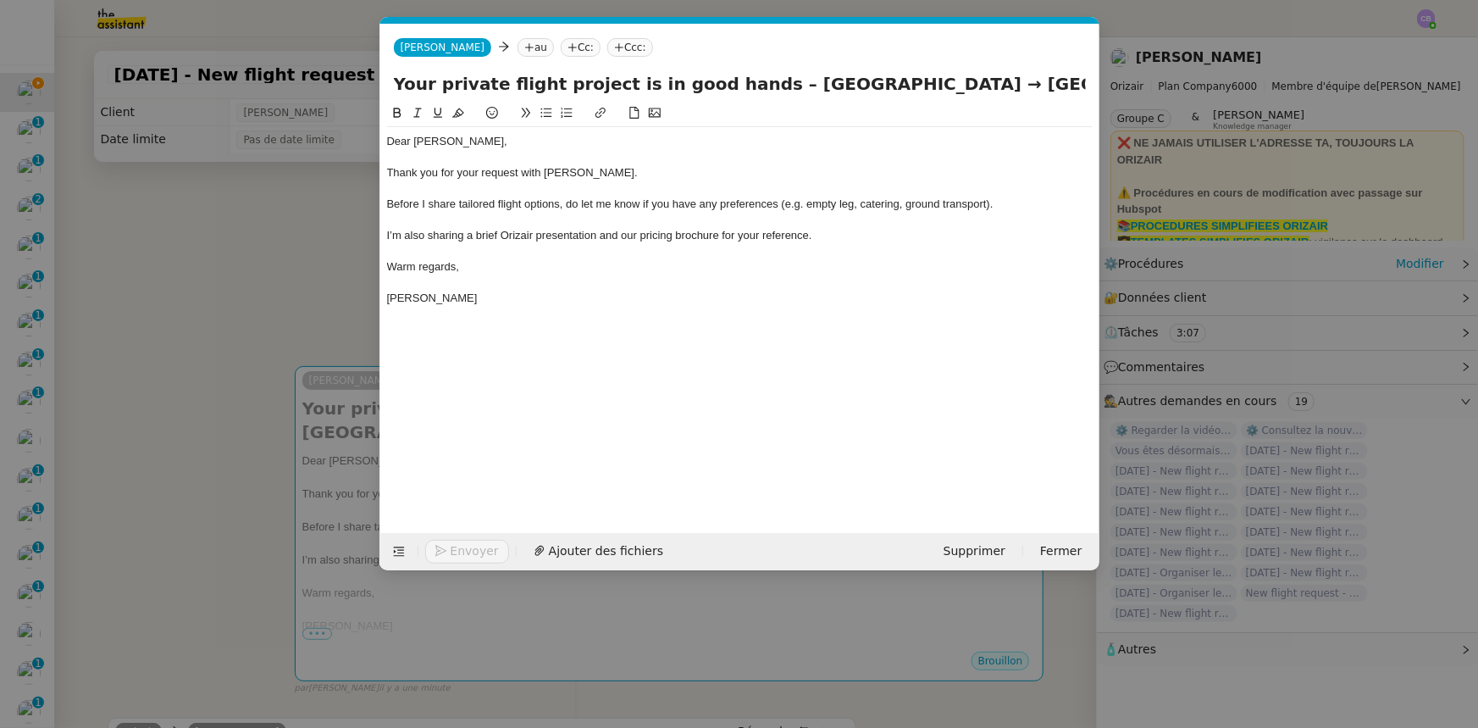
scroll to position [0, 109]
click at [524, 46] on icon at bounding box center [529, 47] width 10 height 10
paste input "[PERSON_NAME][EMAIL_ADDRESS][DOMAIN_NAME]"
type input "[PERSON_NAME][EMAIL_ADDRESS][DOMAIN_NAME]"
click at [513, 75] on span "[PERSON_NAME][EMAIL_ADDRESS][DOMAIN_NAME]" at bounding box center [643, 74] width 306 height 14
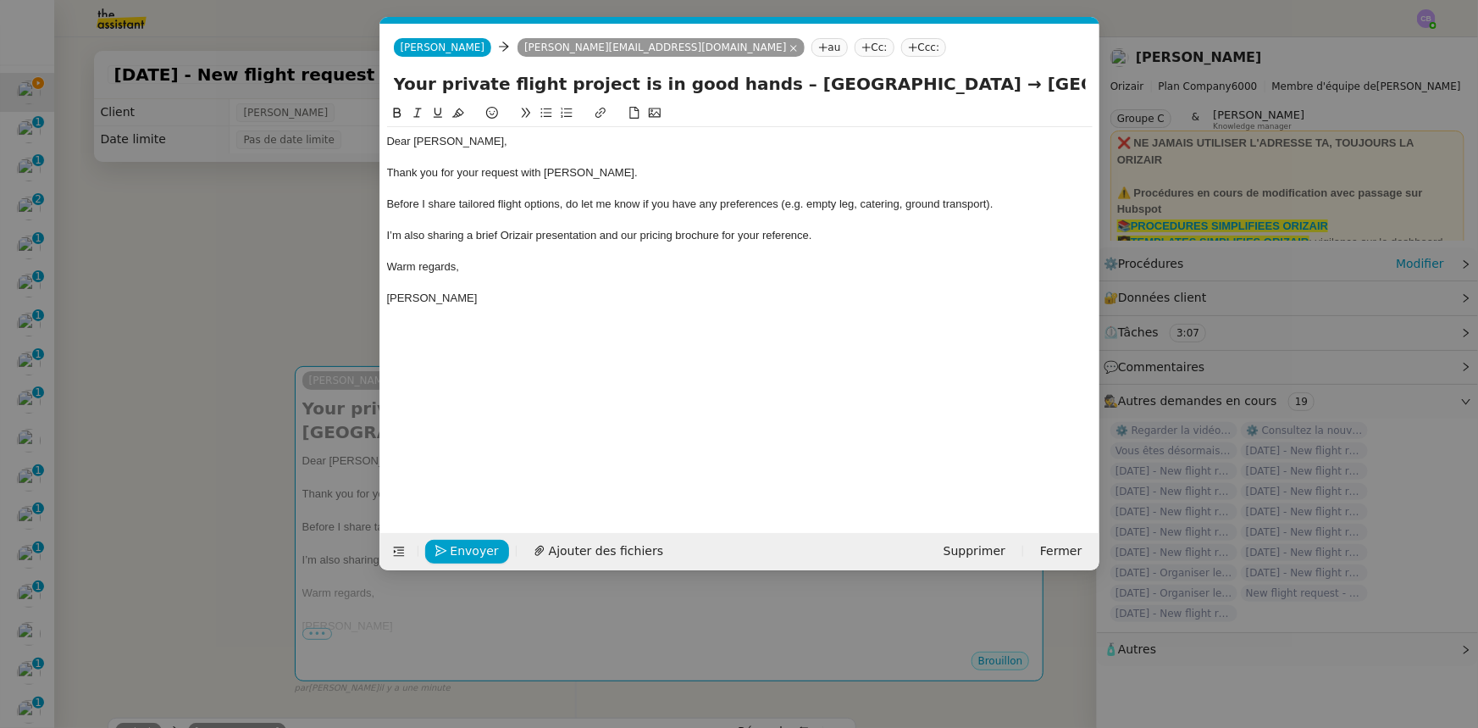
click at [901, 49] on nz-tag "Ccc:" at bounding box center [924, 47] width 46 height 19
type input "[PERSON_NAME]"
click at [767, 74] on span "[PERSON_NAME]" at bounding box center [853, 74] width 241 height 14
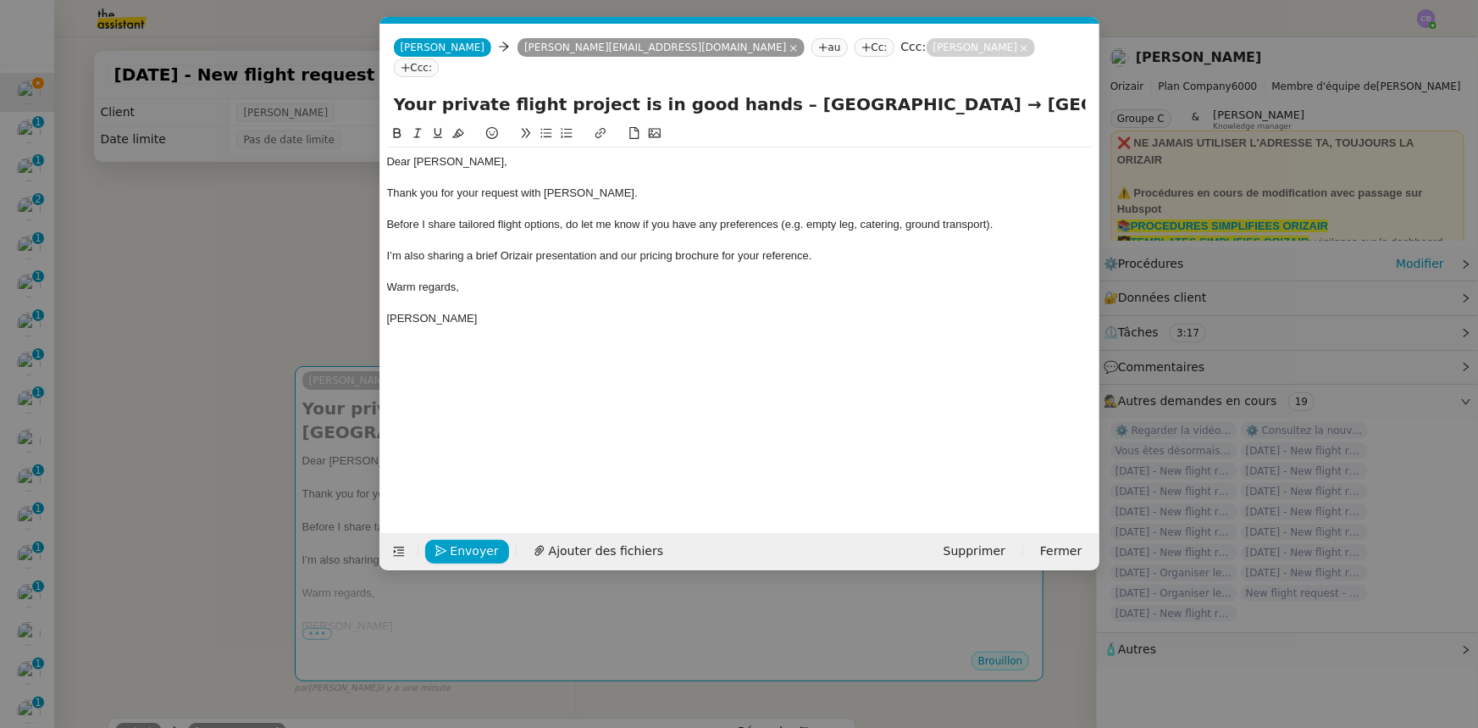
click at [861, 248] on div "I’m also sharing a brief Orizair presentation and our pricing brochure for your…" at bounding box center [740, 255] width 706 height 15
click at [599, 552] on span "Ajouter des fichiers" at bounding box center [606, 550] width 114 height 19
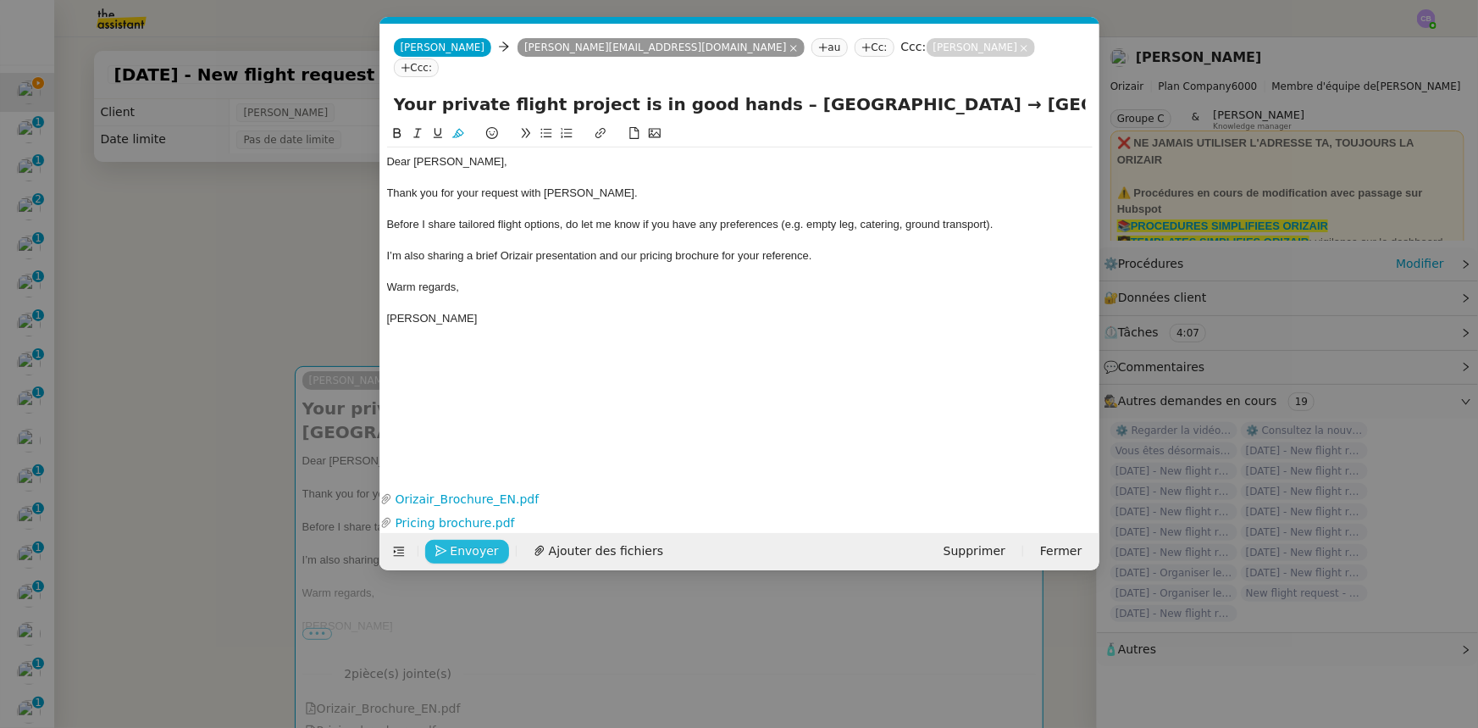
click at [477, 548] on span "Envoyer" at bounding box center [475, 550] width 48 height 19
click at [477, 548] on span "Confirmer l'envoi" at bounding box center [502, 550] width 102 height 19
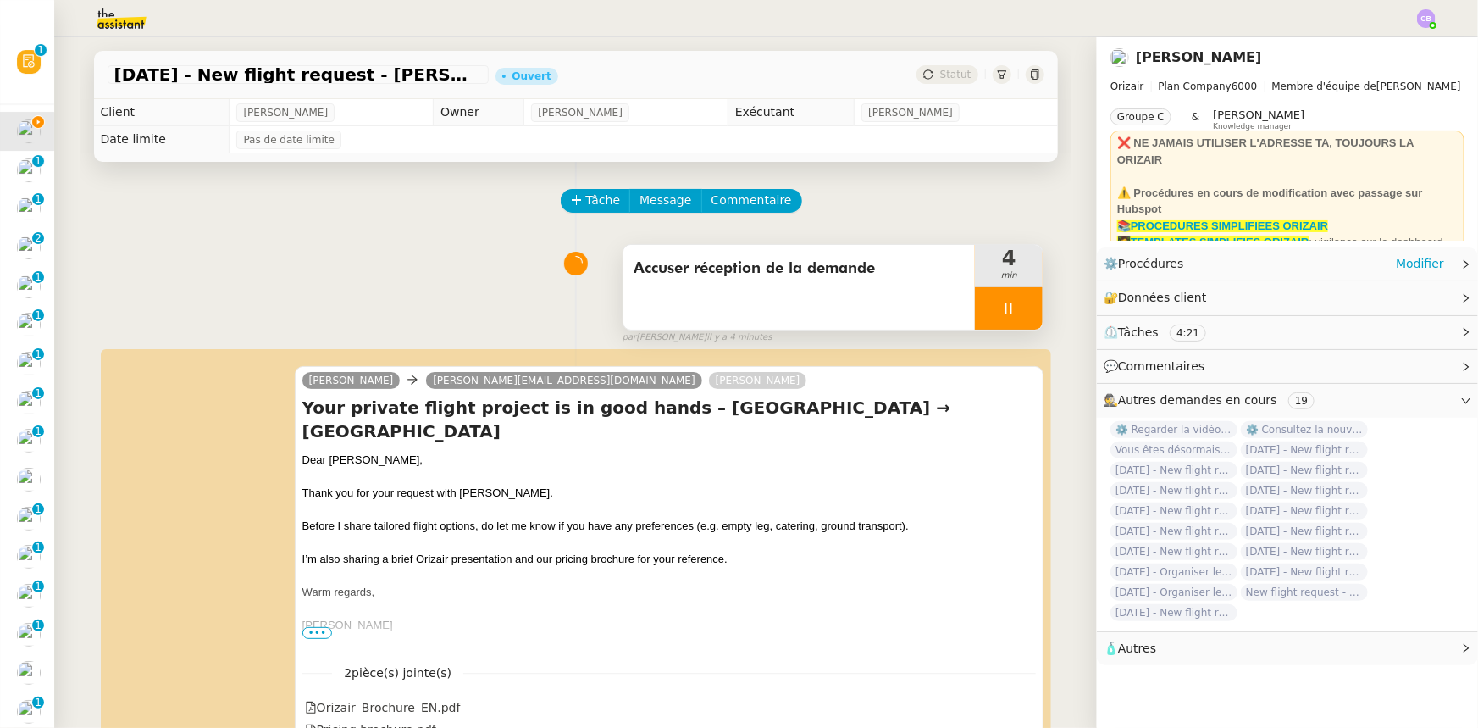
click at [977, 306] on div at bounding box center [1009, 308] width 68 height 42
click at [1016, 317] on button at bounding box center [1026, 308] width 34 height 42
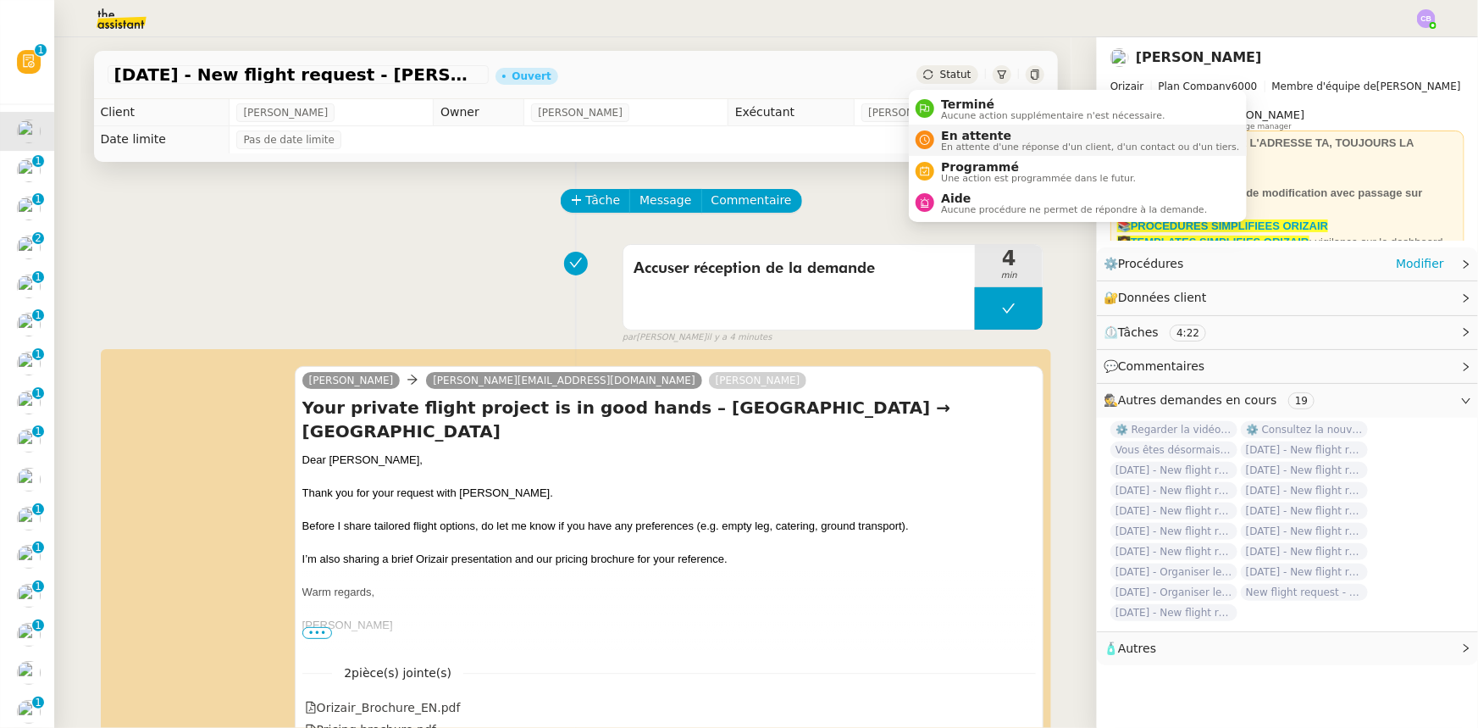
click at [963, 139] on span "En attente" at bounding box center [1090, 136] width 298 height 14
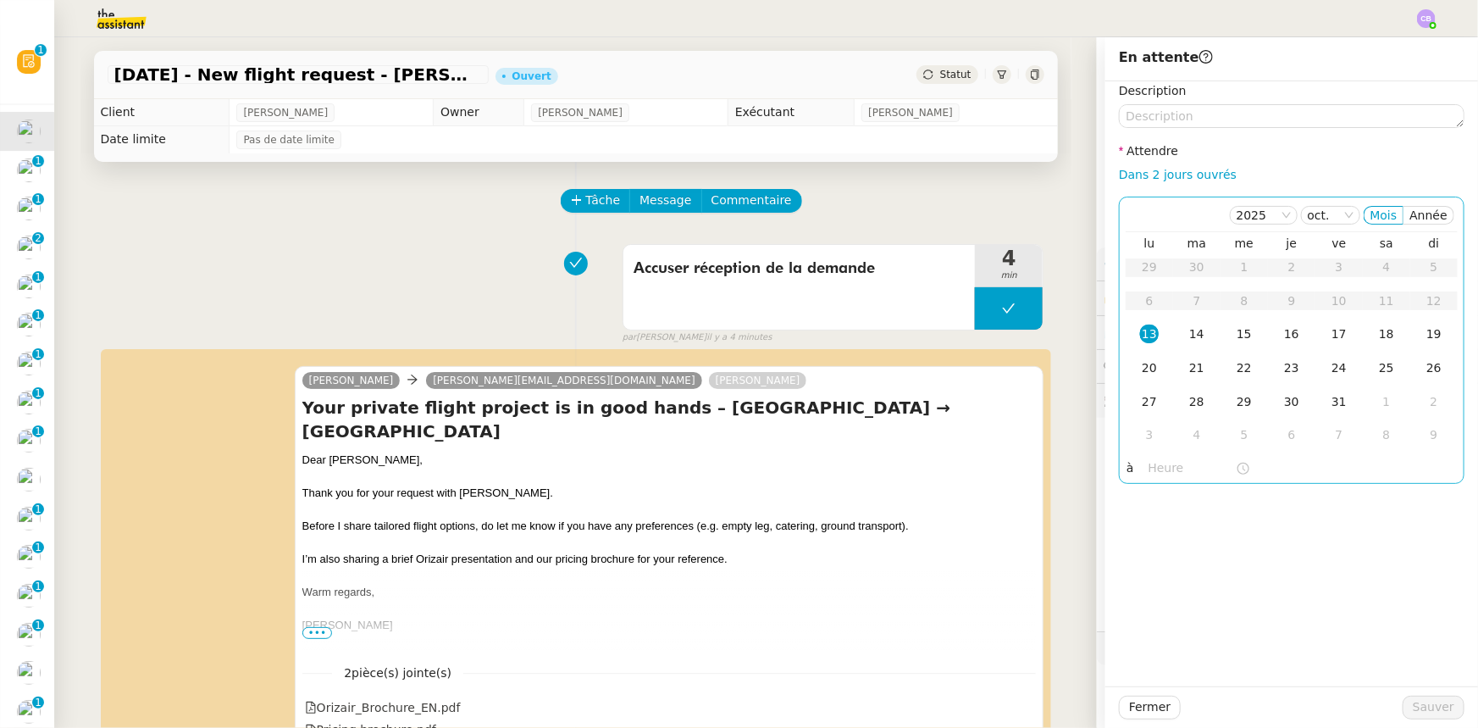
drag, startPoint x: 1154, startPoint y: 176, endPoint x: 1155, endPoint y: 202, distance: 25.4
click at [1154, 176] on link "Dans 2 jours ouvrés" at bounding box center [1178, 175] width 118 height 14
type input "07:00"
click at [1188, 333] on div "14" at bounding box center [1197, 333] width 19 height 19
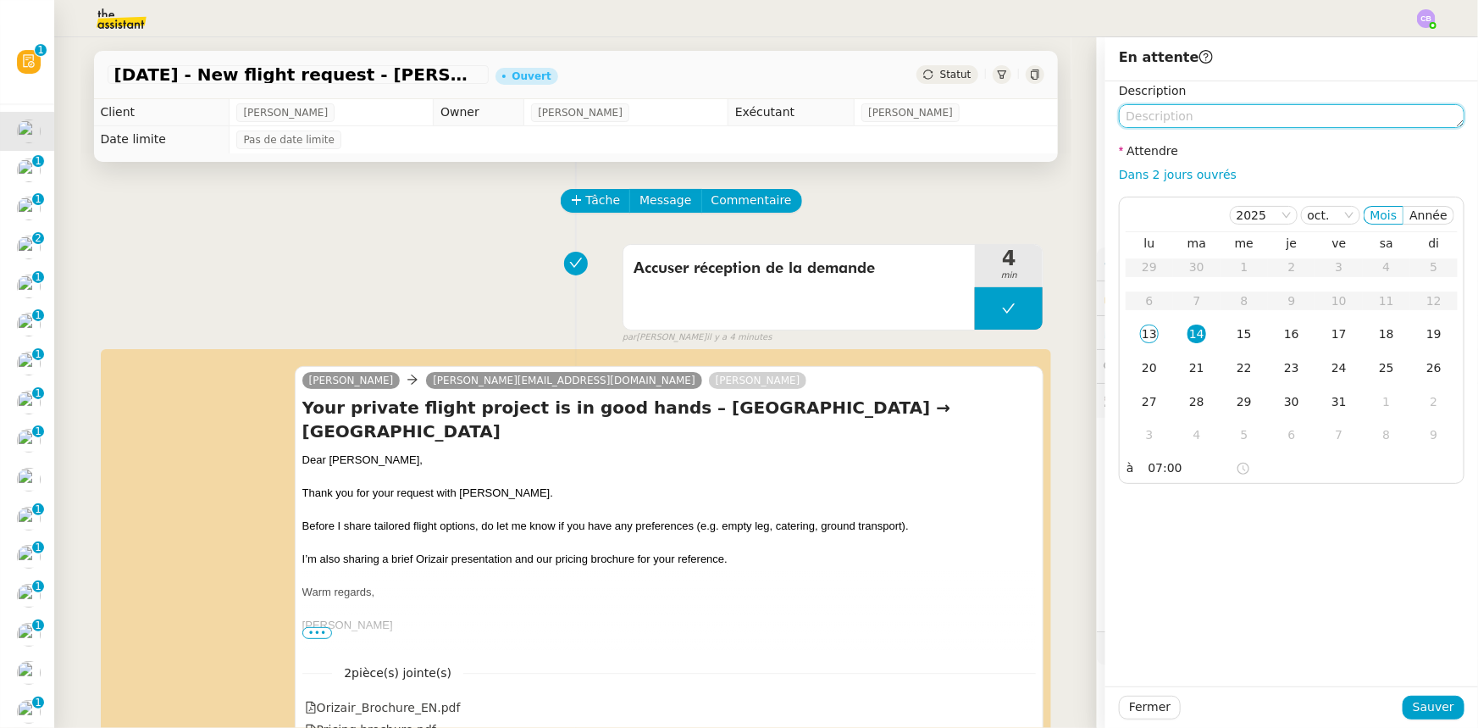
click at [1186, 120] on textarea at bounding box center [1292, 116] width 346 height 24
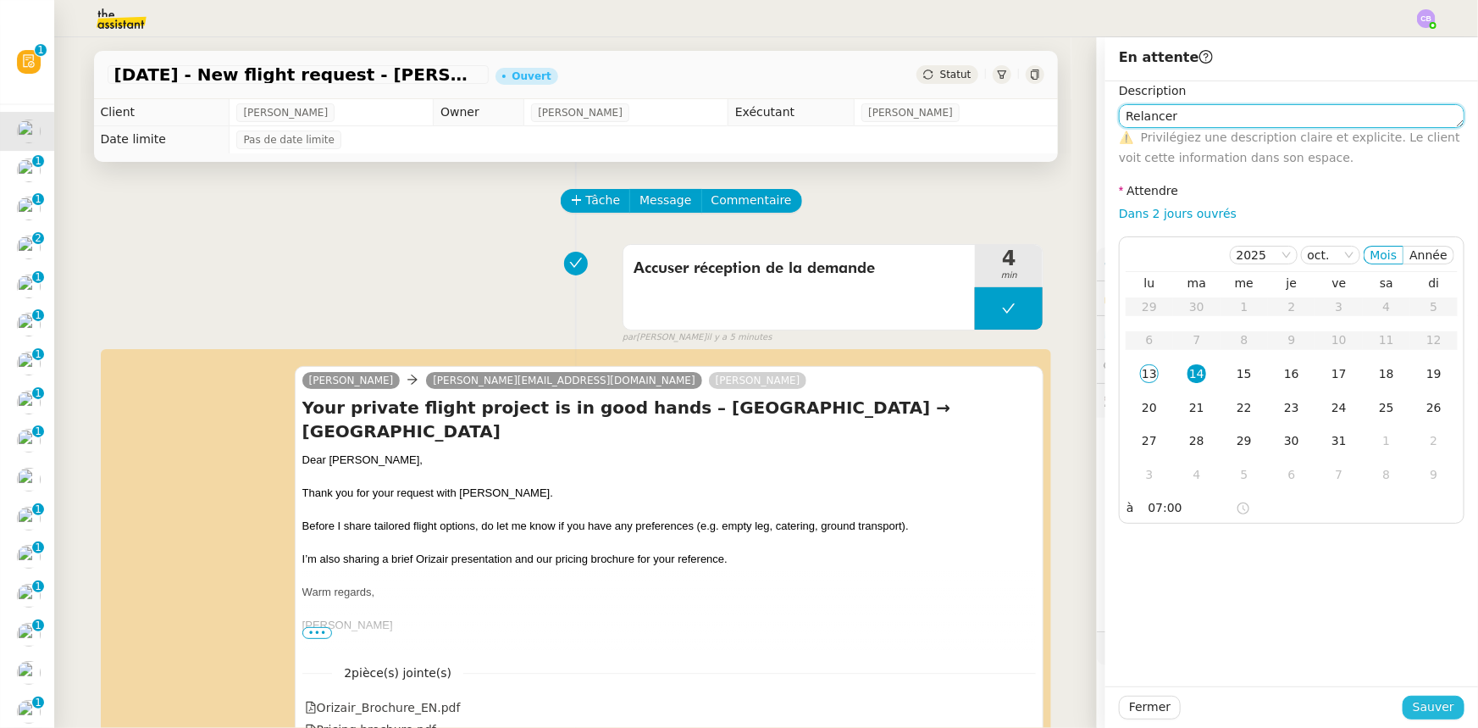
type textarea "Relancer"
click at [1433, 706] on span "Sauver" at bounding box center [1434, 706] width 42 height 19
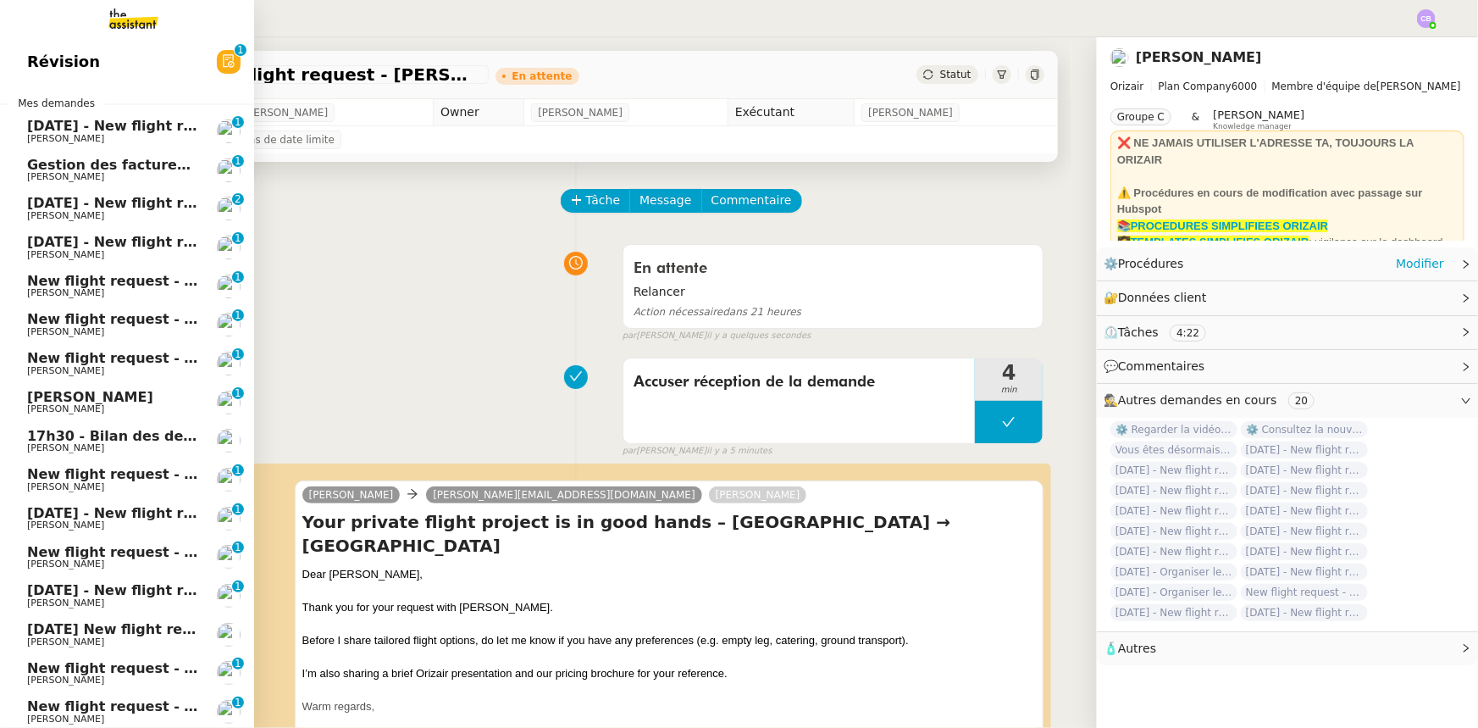
click at [81, 130] on span "[DATE] - New flight request - [PERSON_NAME]" at bounding box center [202, 126] width 350 height 16
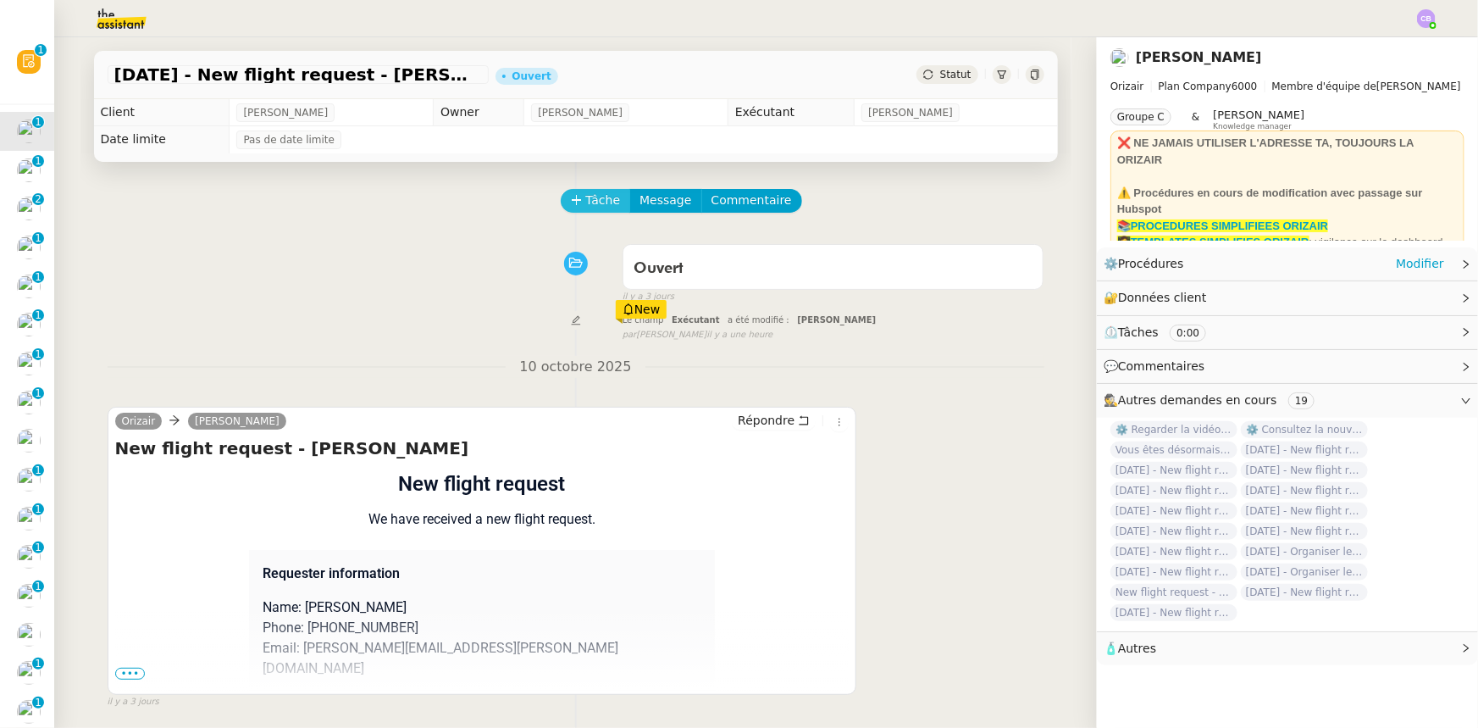
click at [575, 203] on button "Tâche" at bounding box center [596, 201] width 70 height 24
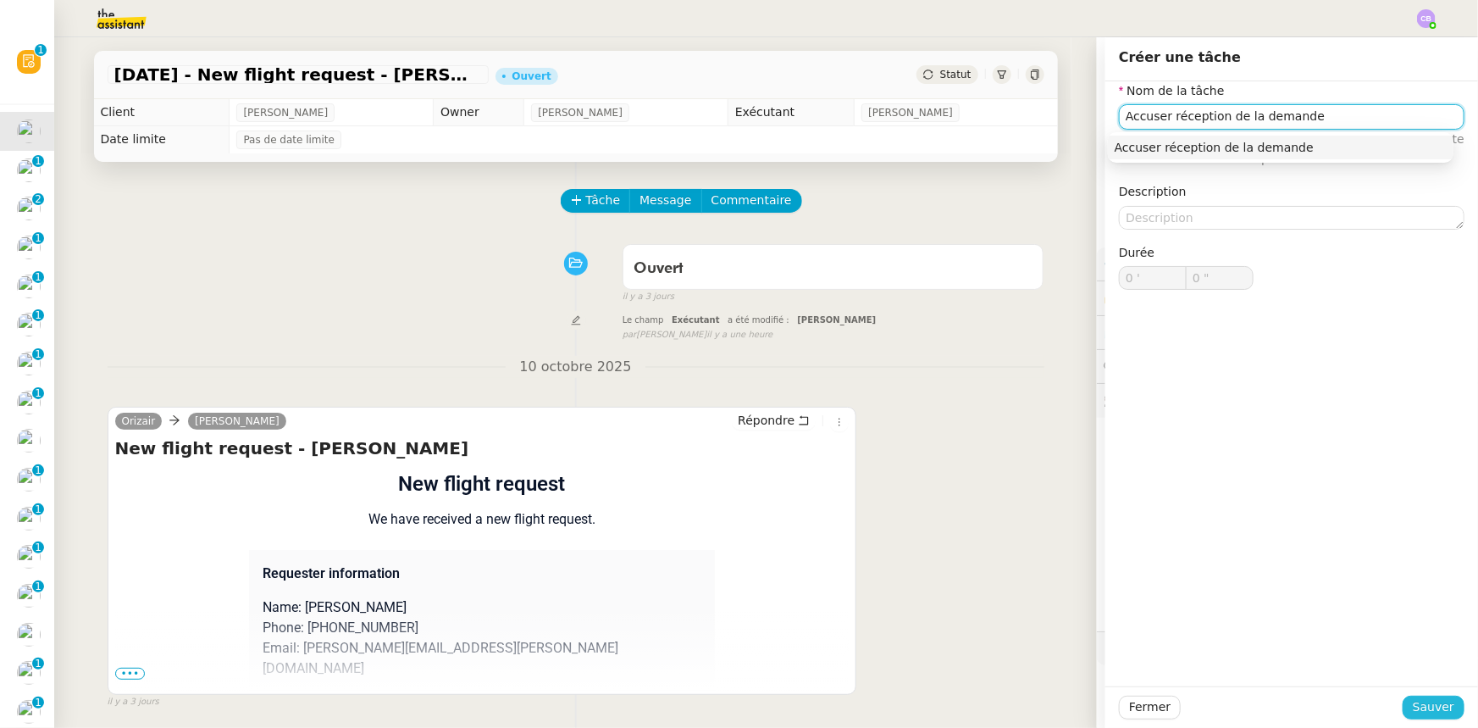
type input "Accuser réception de la demande"
click at [1413, 710] on span "Sauver" at bounding box center [1434, 706] width 42 height 19
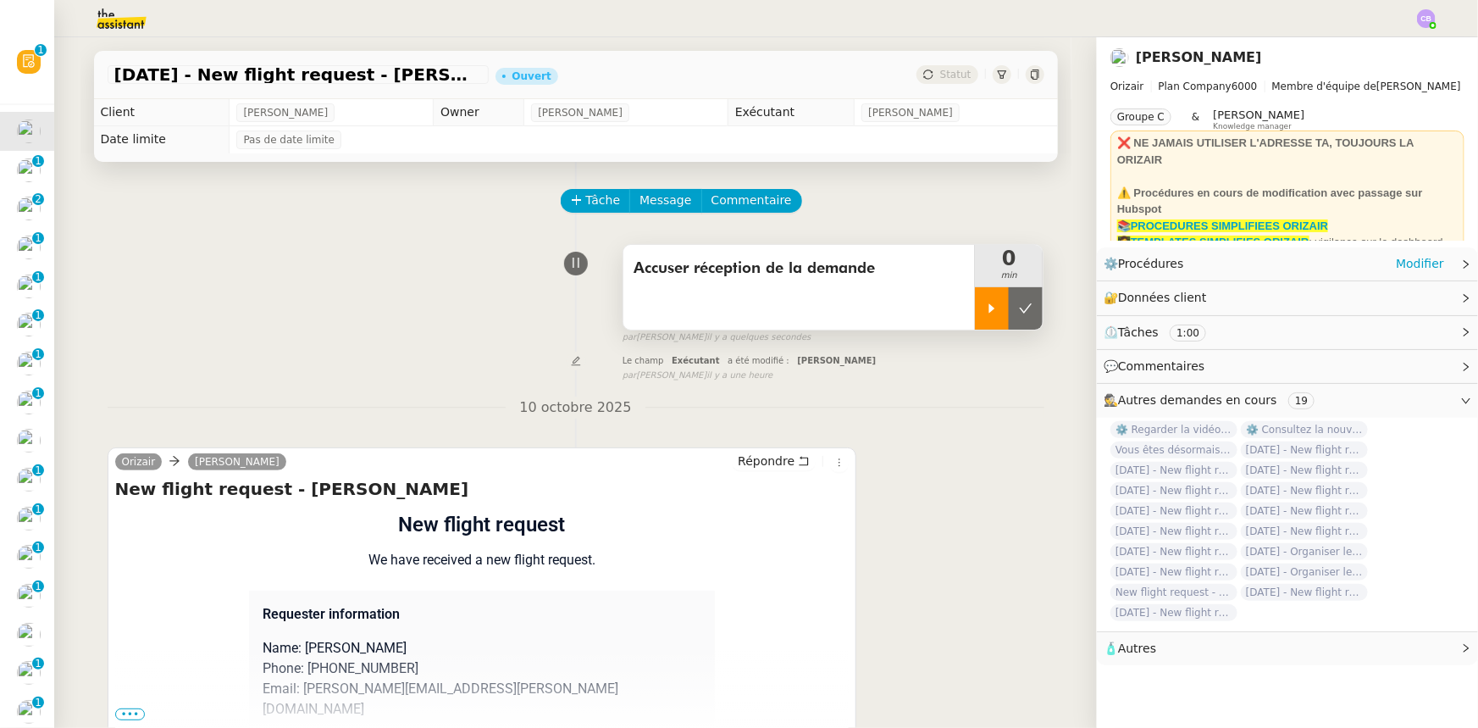
click at [975, 319] on div at bounding box center [992, 308] width 34 height 42
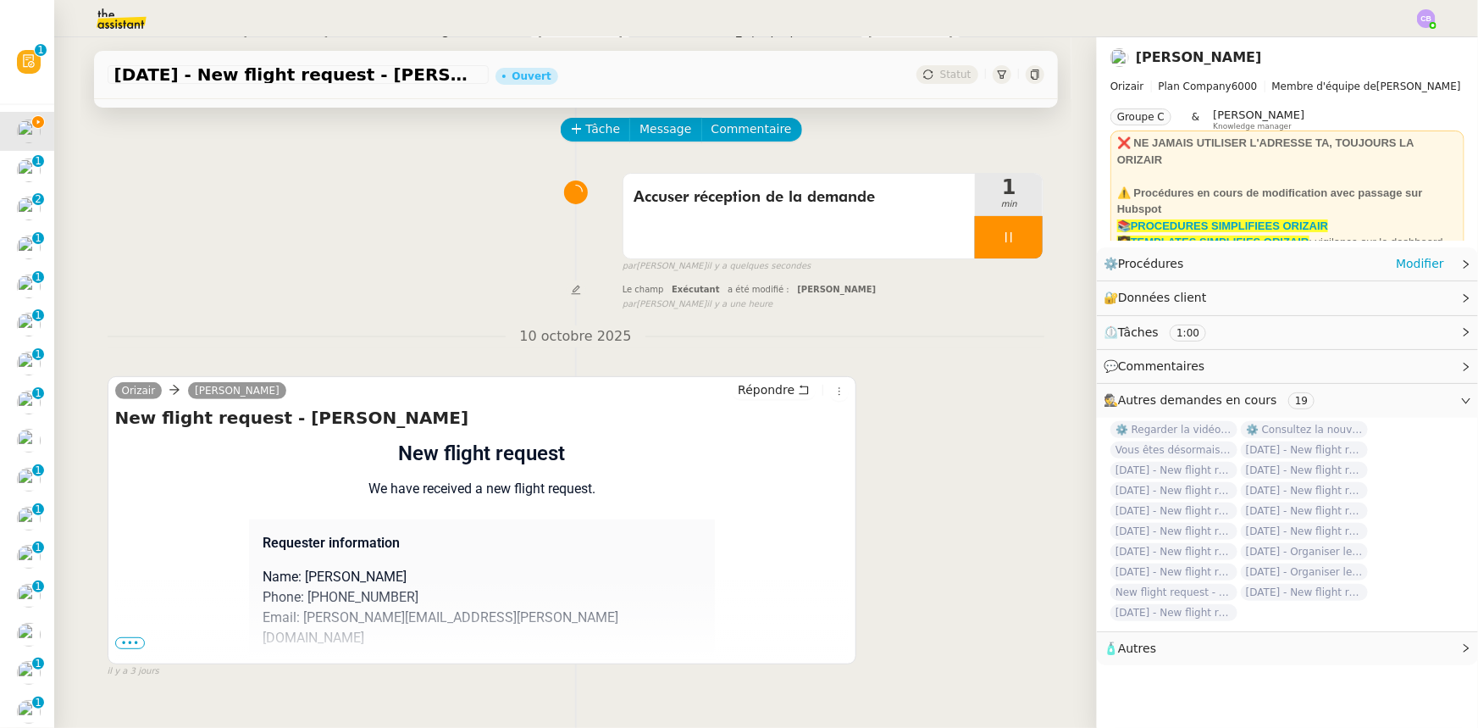
scroll to position [153, 0]
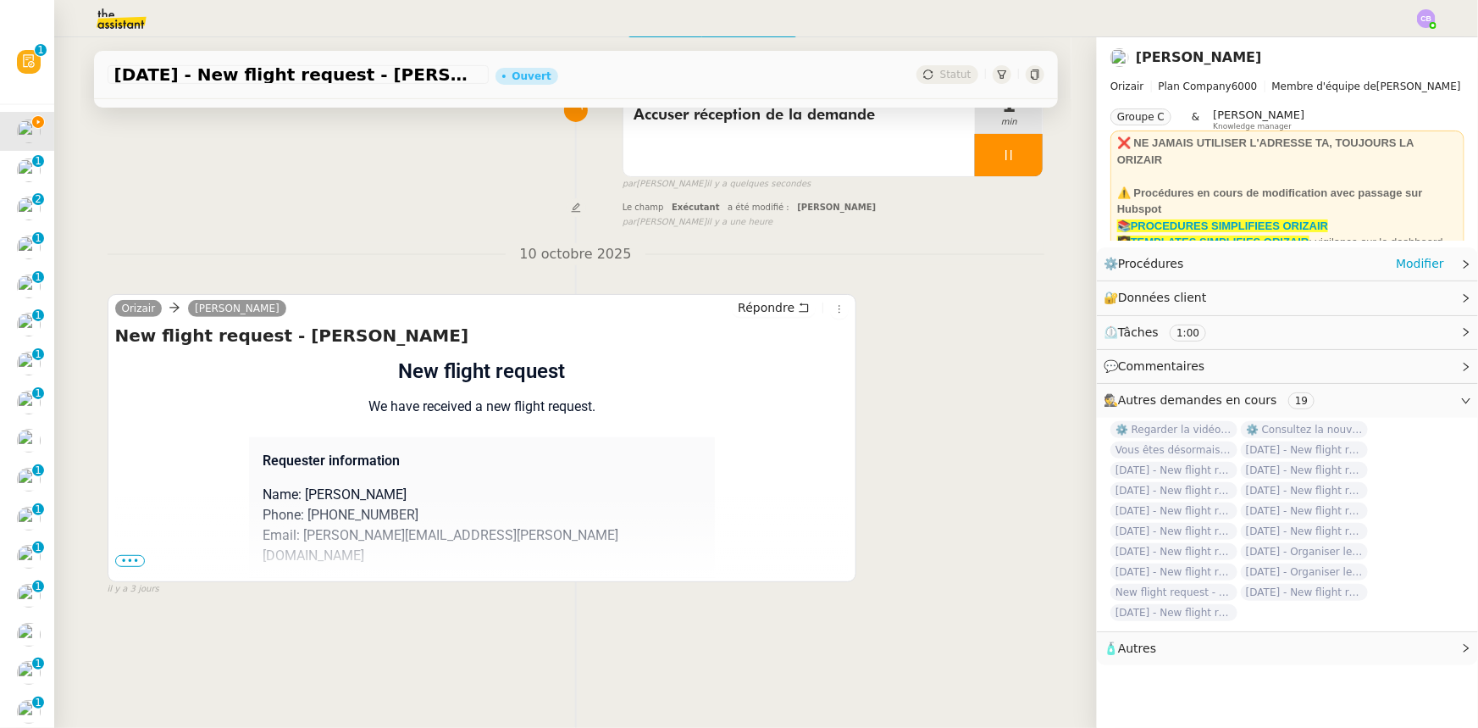
click at [115, 563] on span "•••" at bounding box center [130, 561] width 30 height 12
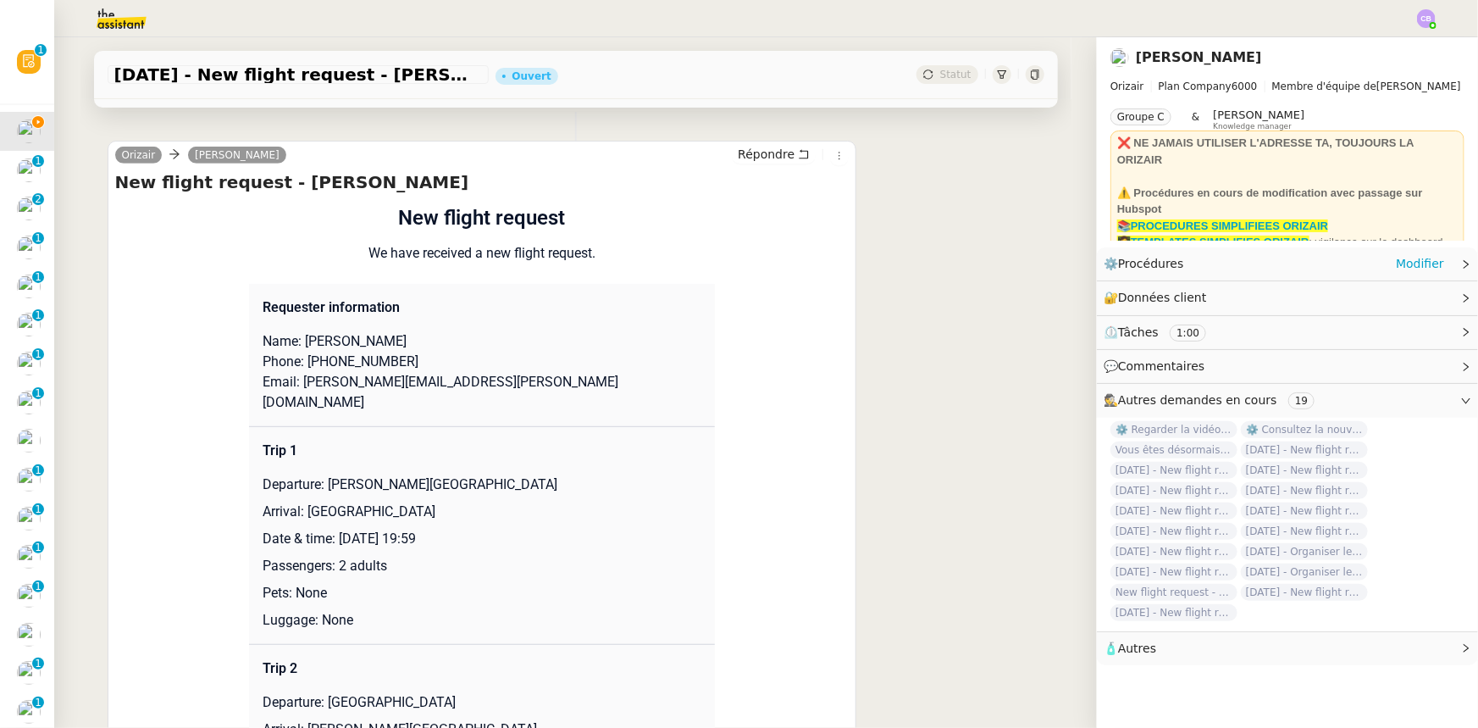
scroll to position [307, 0]
drag, startPoint x: 470, startPoint y: 384, endPoint x: 296, endPoint y: 384, distance: 174.5
click at [296, 384] on p "Email: [PERSON_NAME][EMAIL_ADDRESS][PERSON_NAME][DOMAIN_NAME]" at bounding box center [482, 391] width 439 height 41
copy p "[PERSON_NAME][EMAIL_ADDRESS][PERSON_NAME][DOMAIN_NAME]"
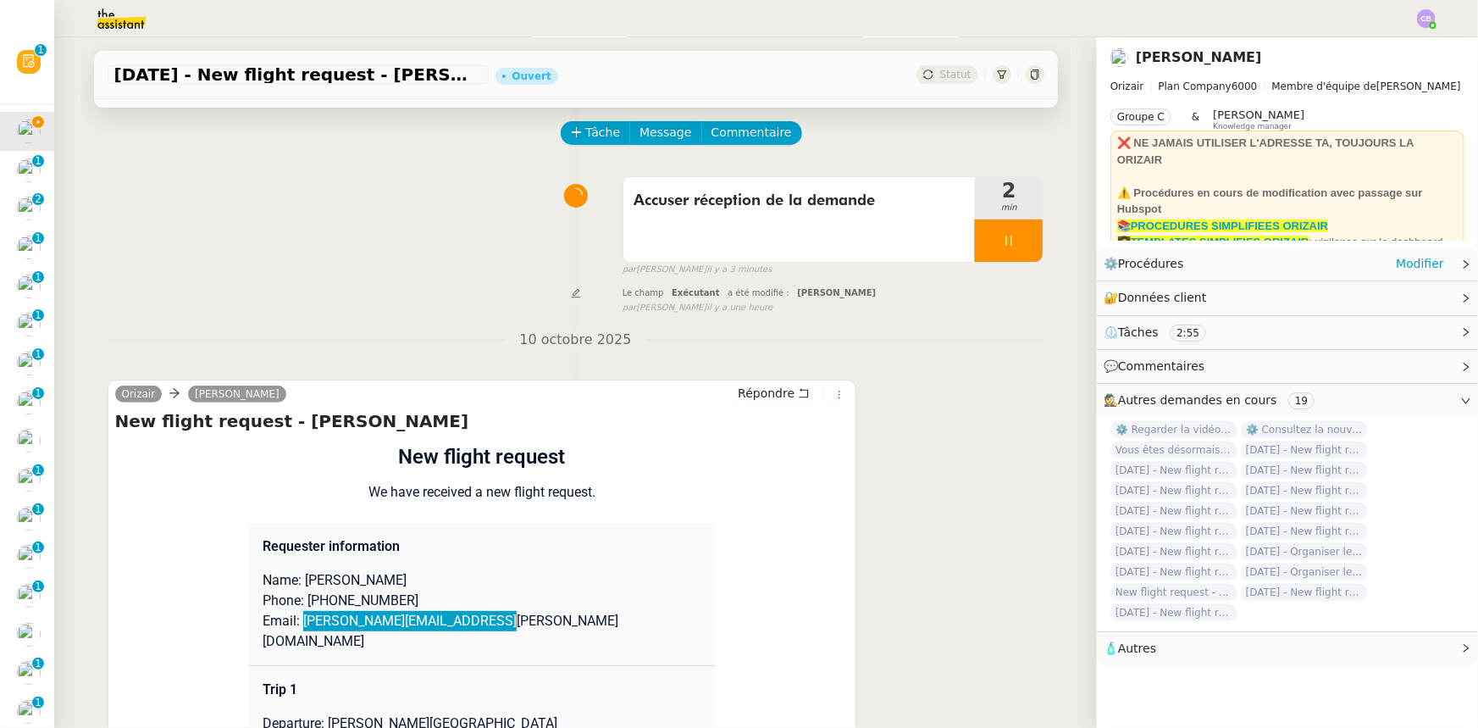
scroll to position [0, 0]
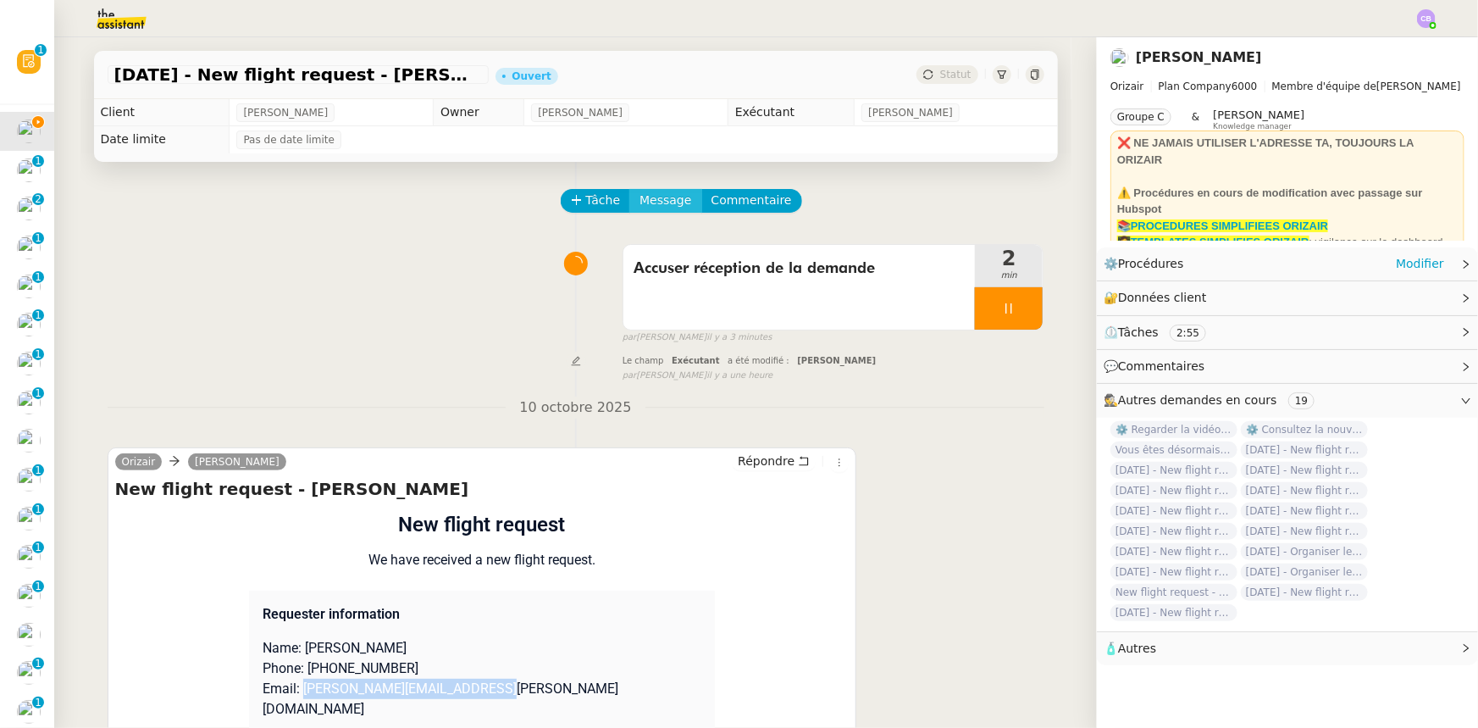
click at [642, 202] on span "Message" at bounding box center [666, 200] width 52 height 19
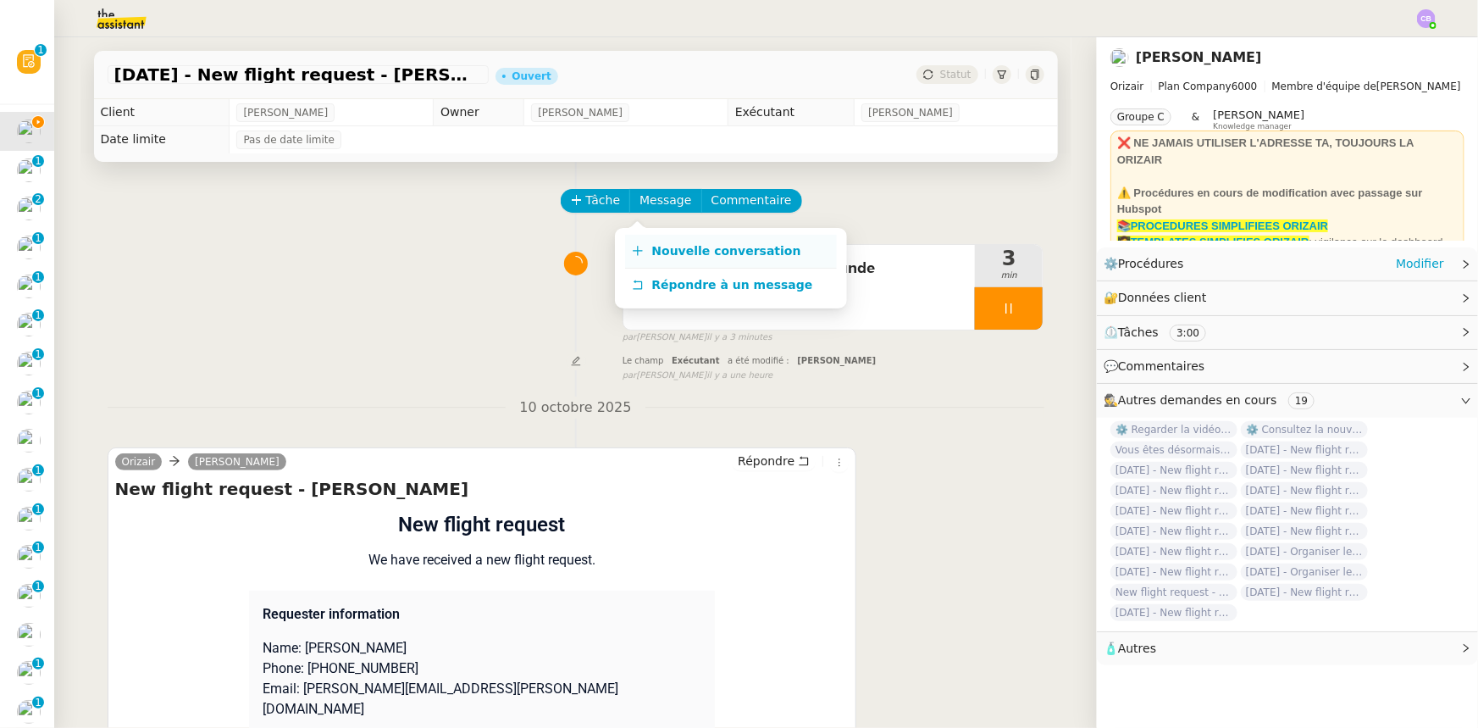
click at [675, 251] on span "Nouvelle conversation" at bounding box center [726, 251] width 149 height 14
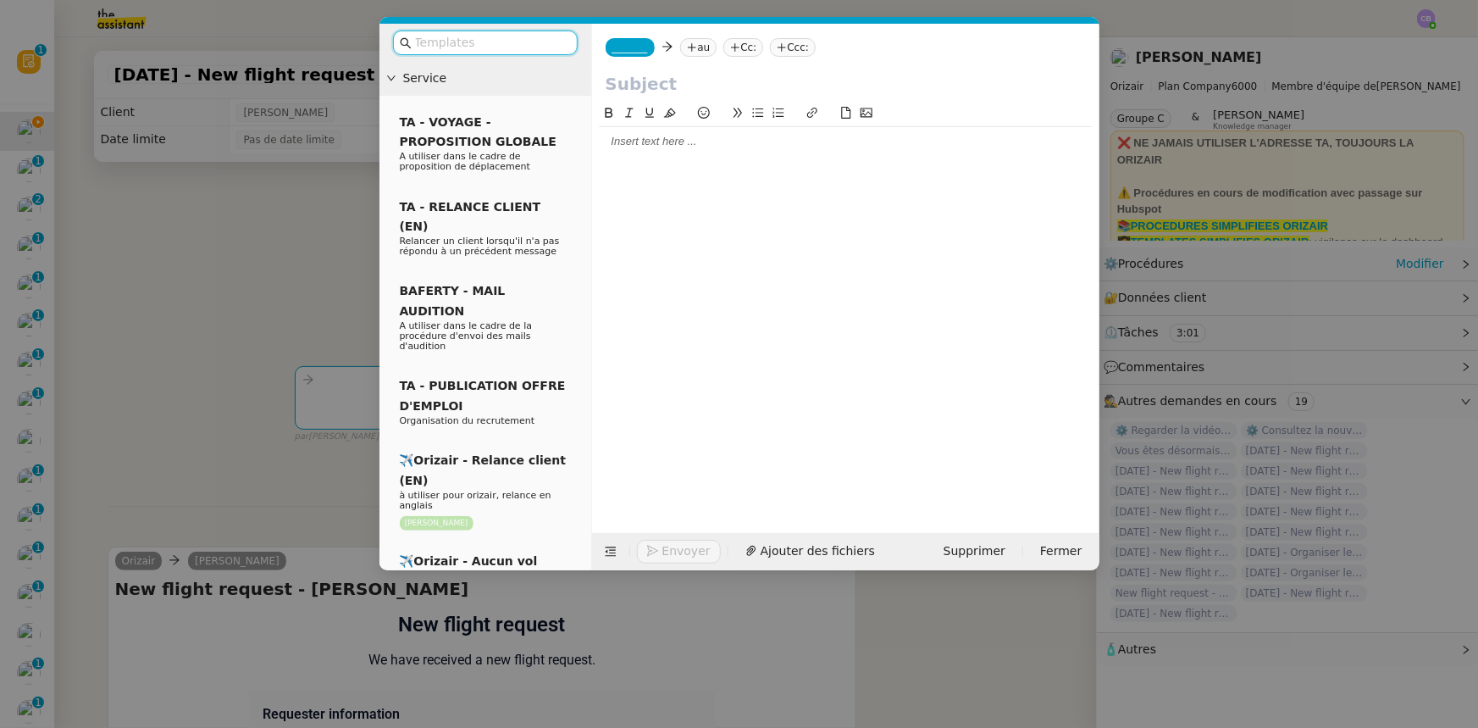
click at [524, 42] on input "text" at bounding box center [491, 42] width 152 height 19
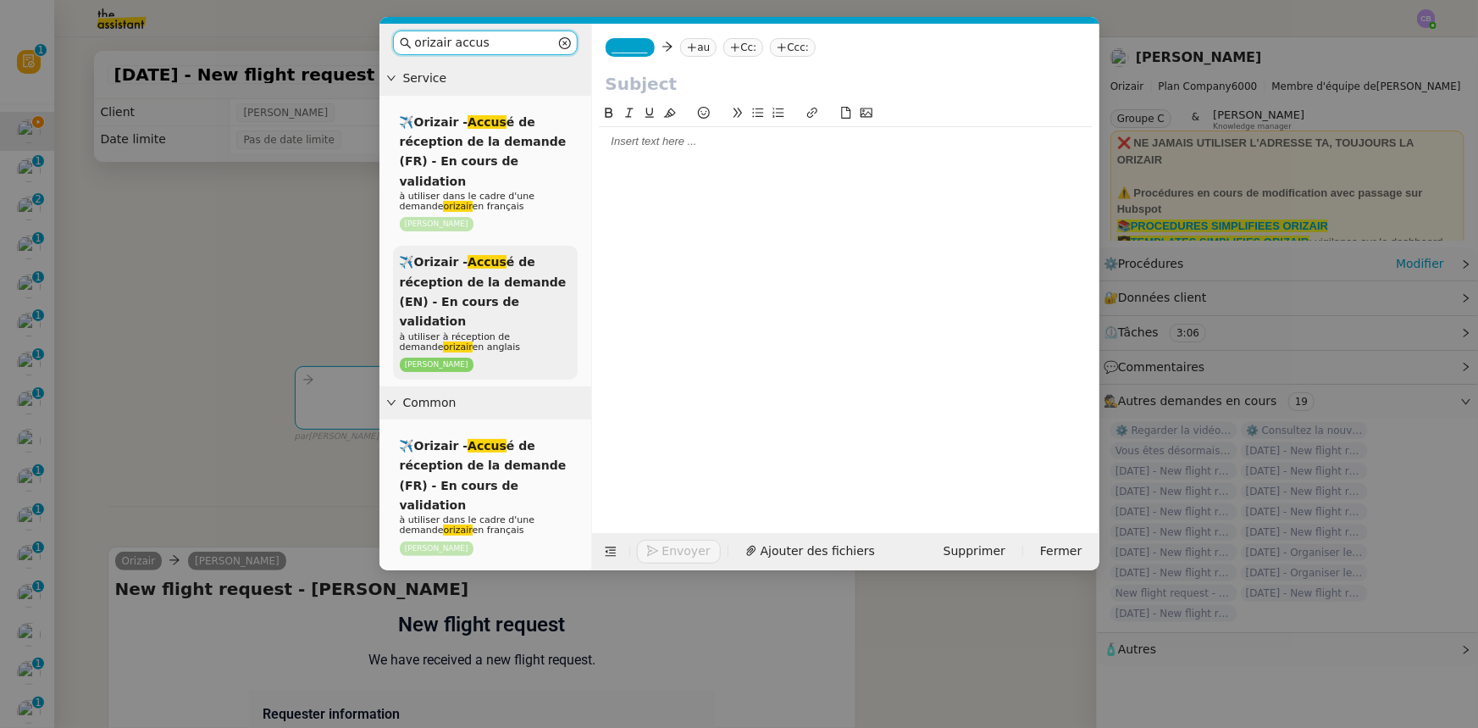
type input "orizair accus"
click at [487, 272] on span "✈️Orizair - Accus é de réception de la demande (EN) - En cours de validation" at bounding box center [483, 291] width 167 height 73
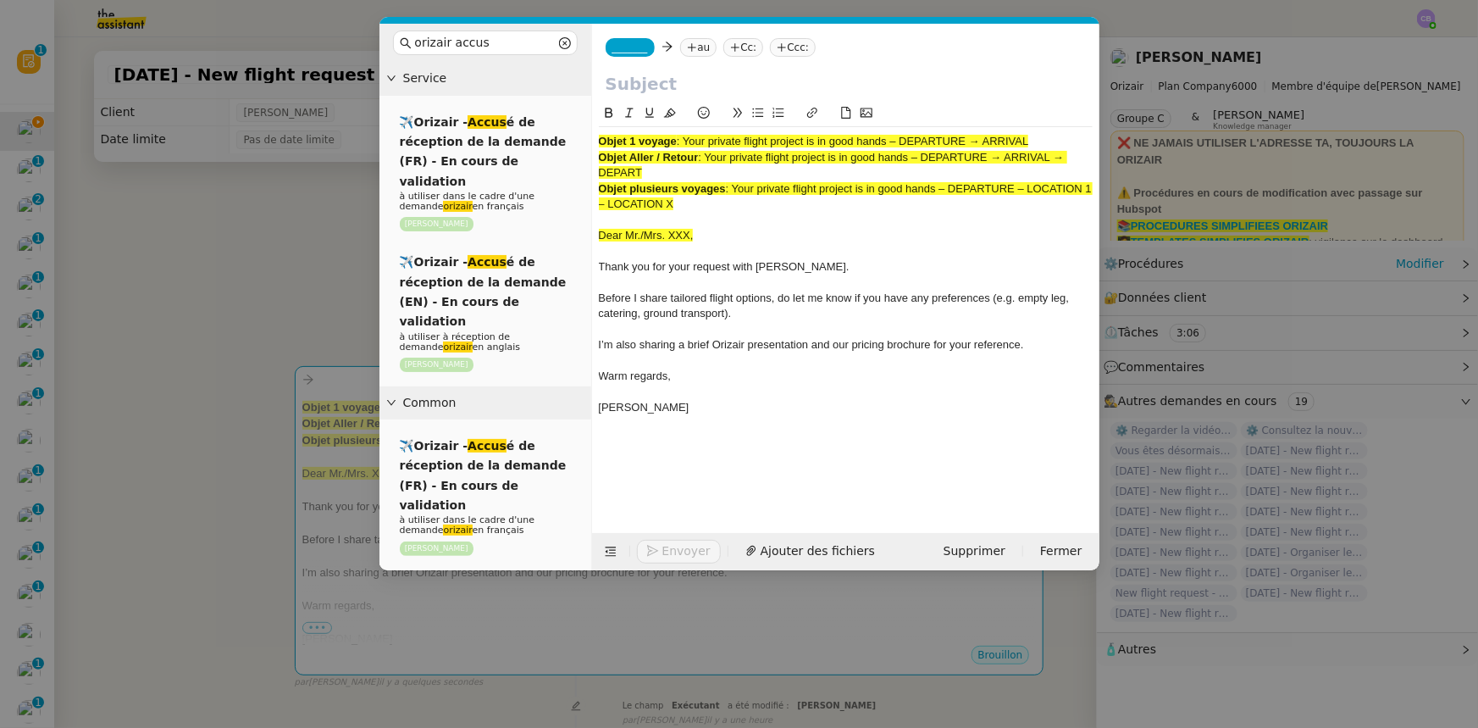
drag, startPoint x: 644, startPoint y: 169, endPoint x: 706, endPoint y: 156, distance: 64.1
click at [706, 156] on span ": Your private flight project is in good hands – DEPARTURE → ARRIVAL → DEPART" at bounding box center [833, 165] width 468 height 28
copy span "Your private flight project is in good hands – DEPARTURE → ARRIVAL → DEPART"
click at [669, 81] on input "text" at bounding box center [846, 83] width 480 height 25
paste input "Your private flight project is in good hands – DEPARTURE → ARRIVAL → DEPART"
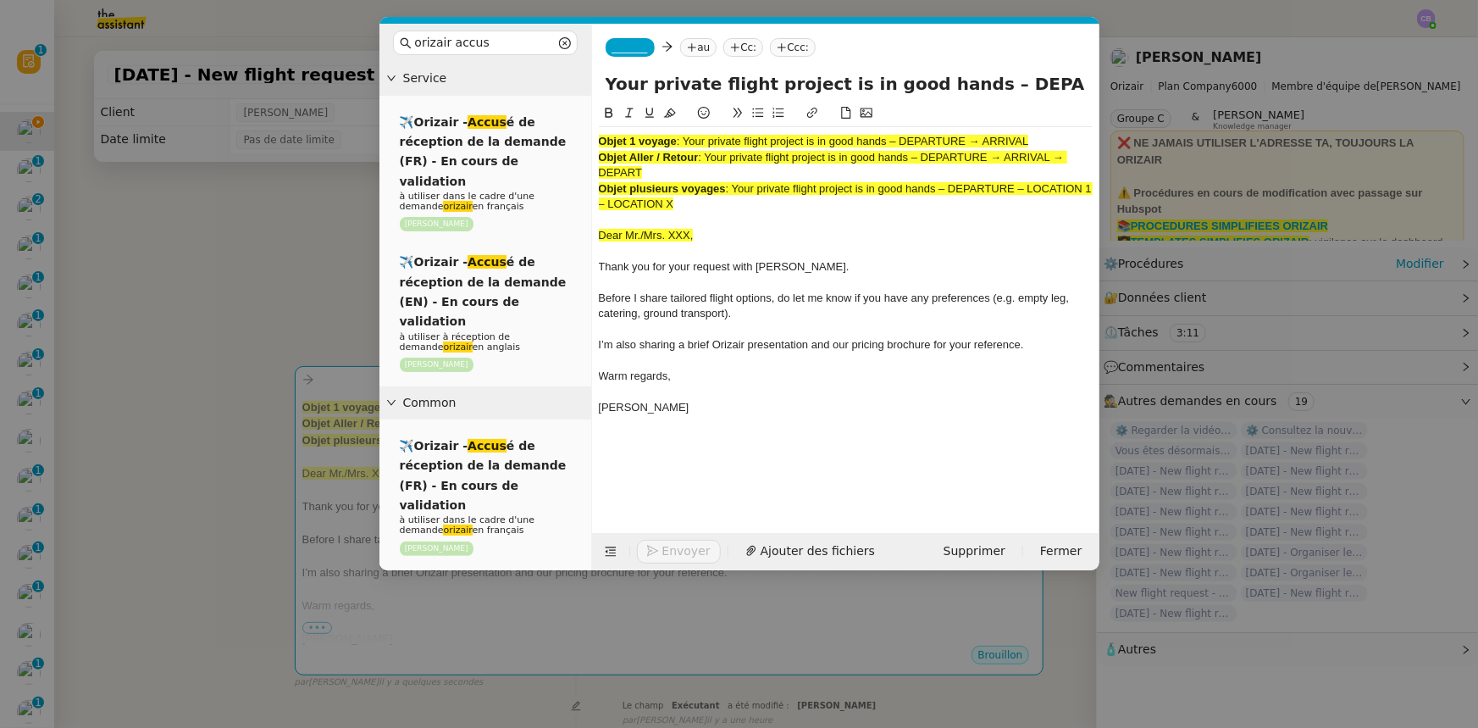
scroll to position [0, 160]
type input "Your private flight project is in good hands – DEPARTURE → ARRIVAL → DEPART"
drag, startPoint x: 702, startPoint y: 206, endPoint x: 598, endPoint y: 141, distance: 122.9
click at [599, 141] on div "Objet 1 voyage : Your private flight project is in good hands – DEPARTURE → ARR…" at bounding box center [846, 282] width 494 height 311
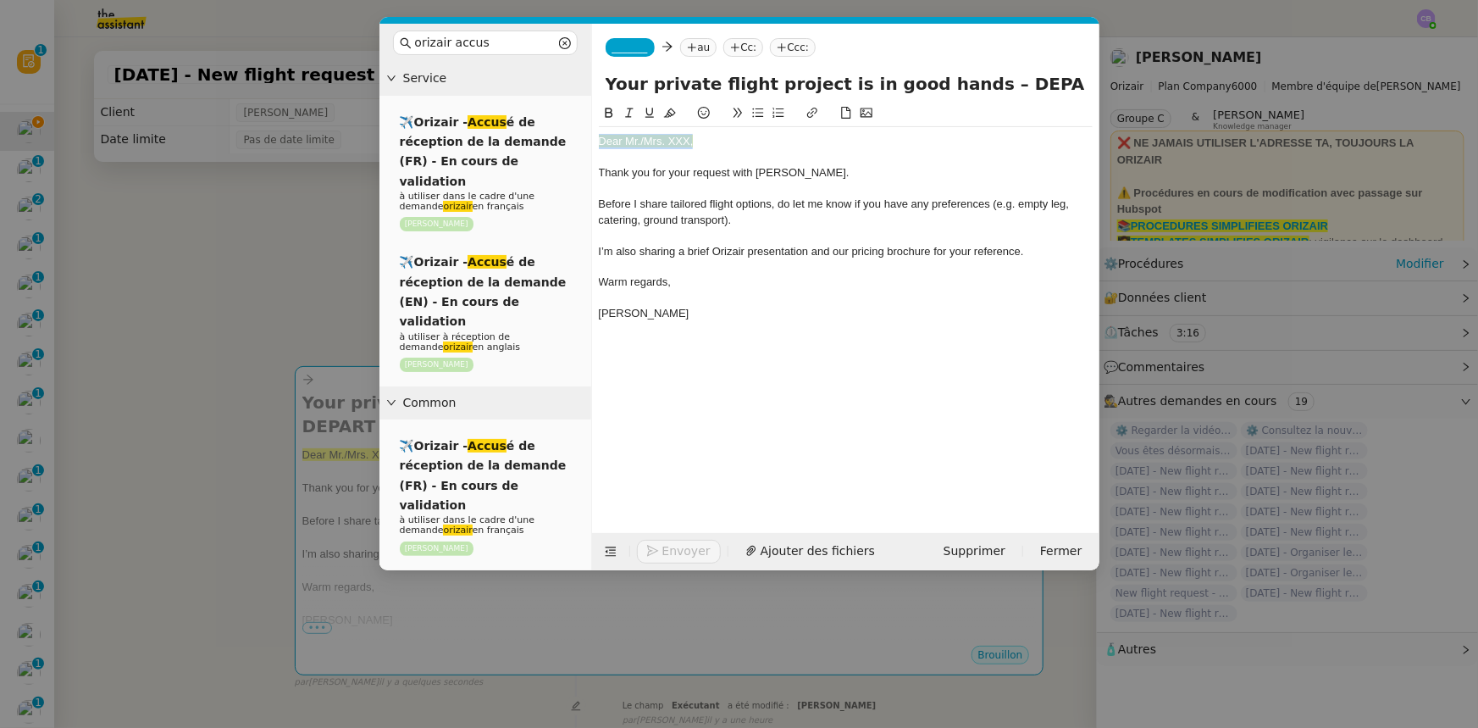
drag, startPoint x: 701, startPoint y: 140, endPoint x: 596, endPoint y: 140, distance: 104.2
click at [596, 140] on nz-spin "Dear Mr./Mrs. XXX, Thank you for your request with [PERSON_NAME]. Before I shar…" at bounding box center [845, 308] width 507 height 410
click at [669, 115] on icon at bounding box center [670, 113] width 12 height 12
click at [690, 139] on div "Dear Mr./Mrs. XXX," at bounding box center [846, 141] width 494 height 15
click at [305, 294] on nz-modal-container "orizair accus Service ✈️Orizair - Accus é de réception de la demande (FR) - En …" at bounding box center [739, 364] width 1478 height 728
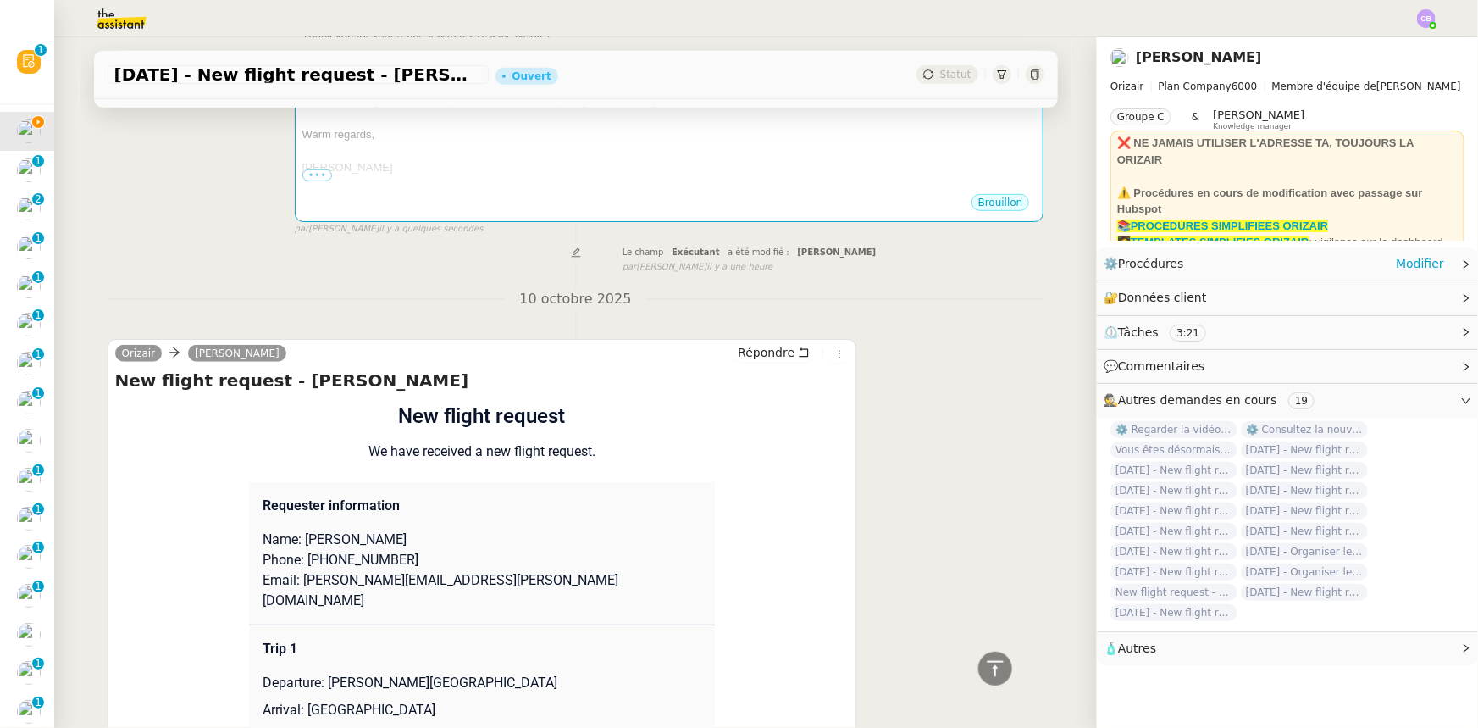
scroll to position [462, 0]
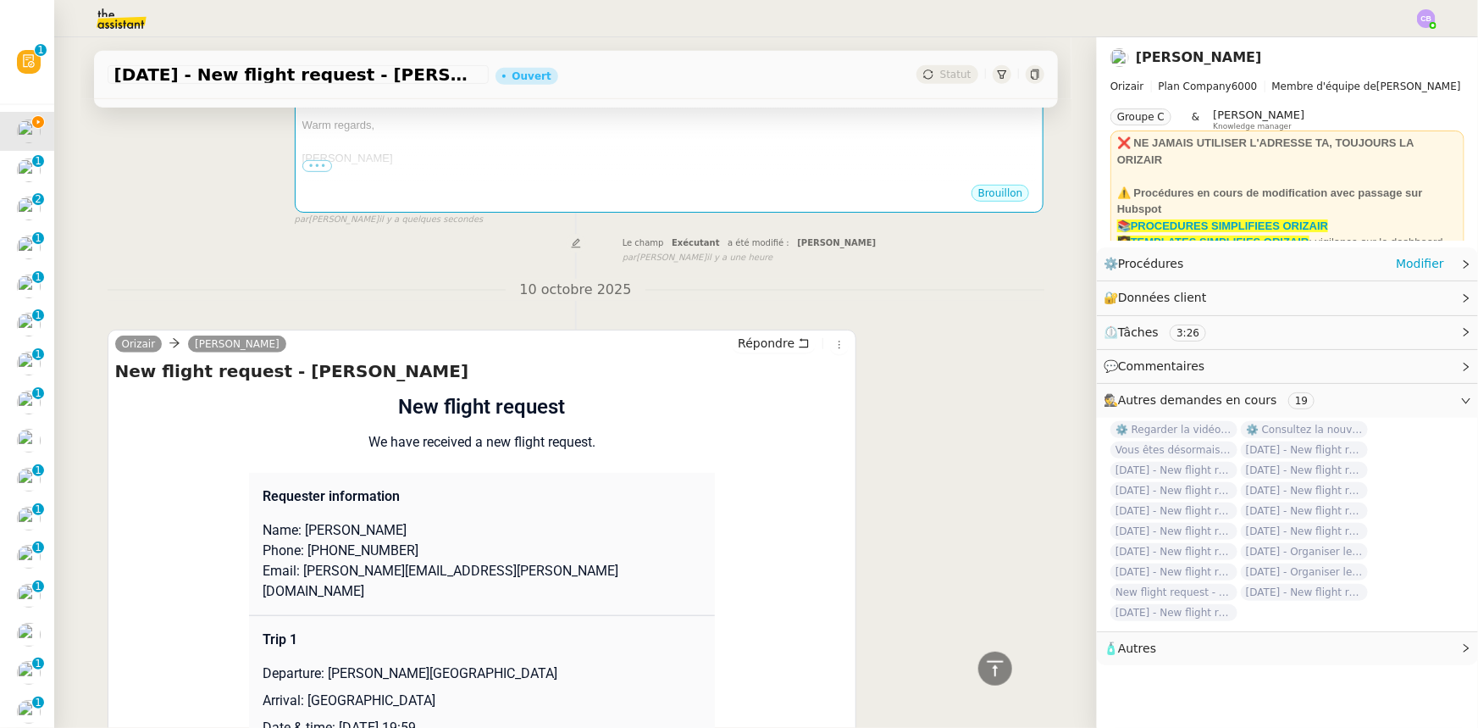
drag, startPoint x: 398, startPoint y: 509, endPoint x: 356, endPoint y: 508, distance: 42.4
click at [356, 520] on p "Name: [PERSON_NAME]" at bounding box center [482, 530] width 439 height 20
copy p "[PERSON_NAME]"
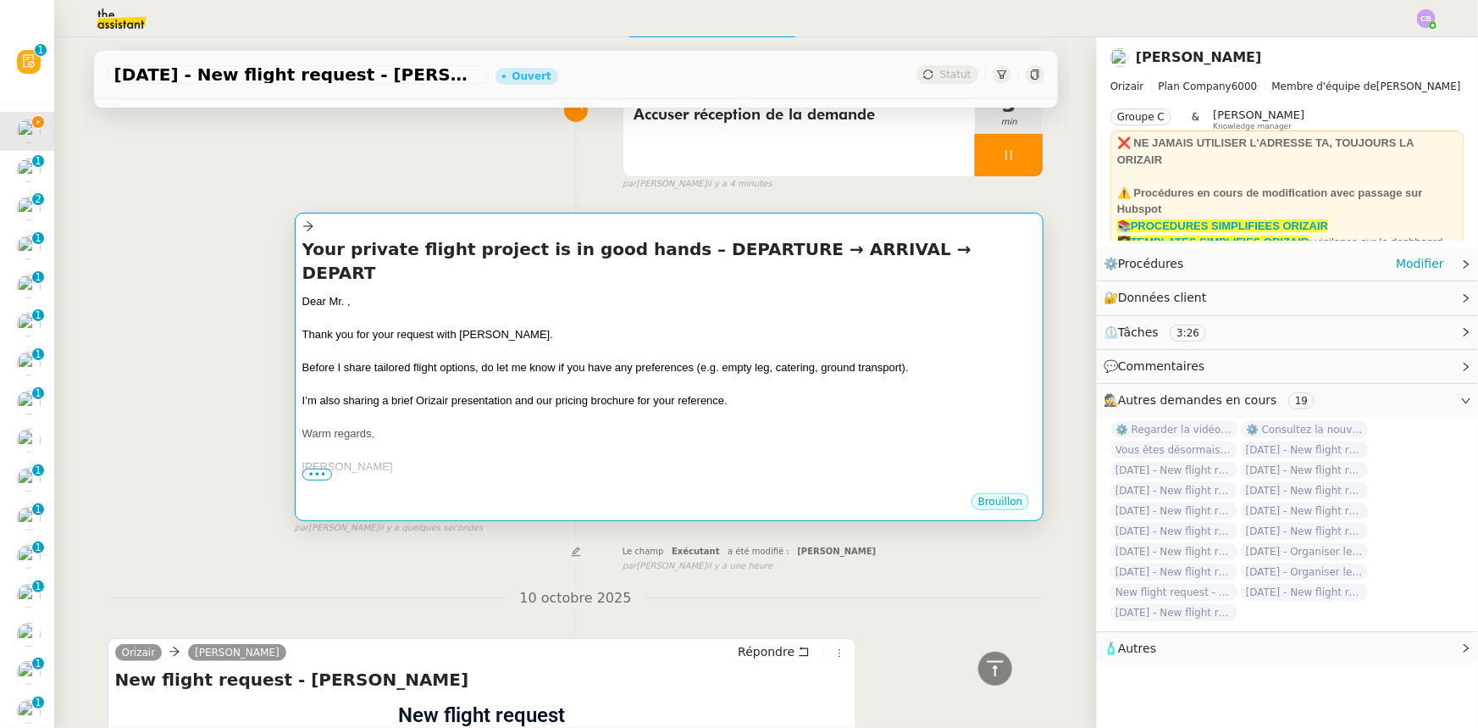
click at [426, 441] on div at bounding box center [669, 449] width 734 height 17
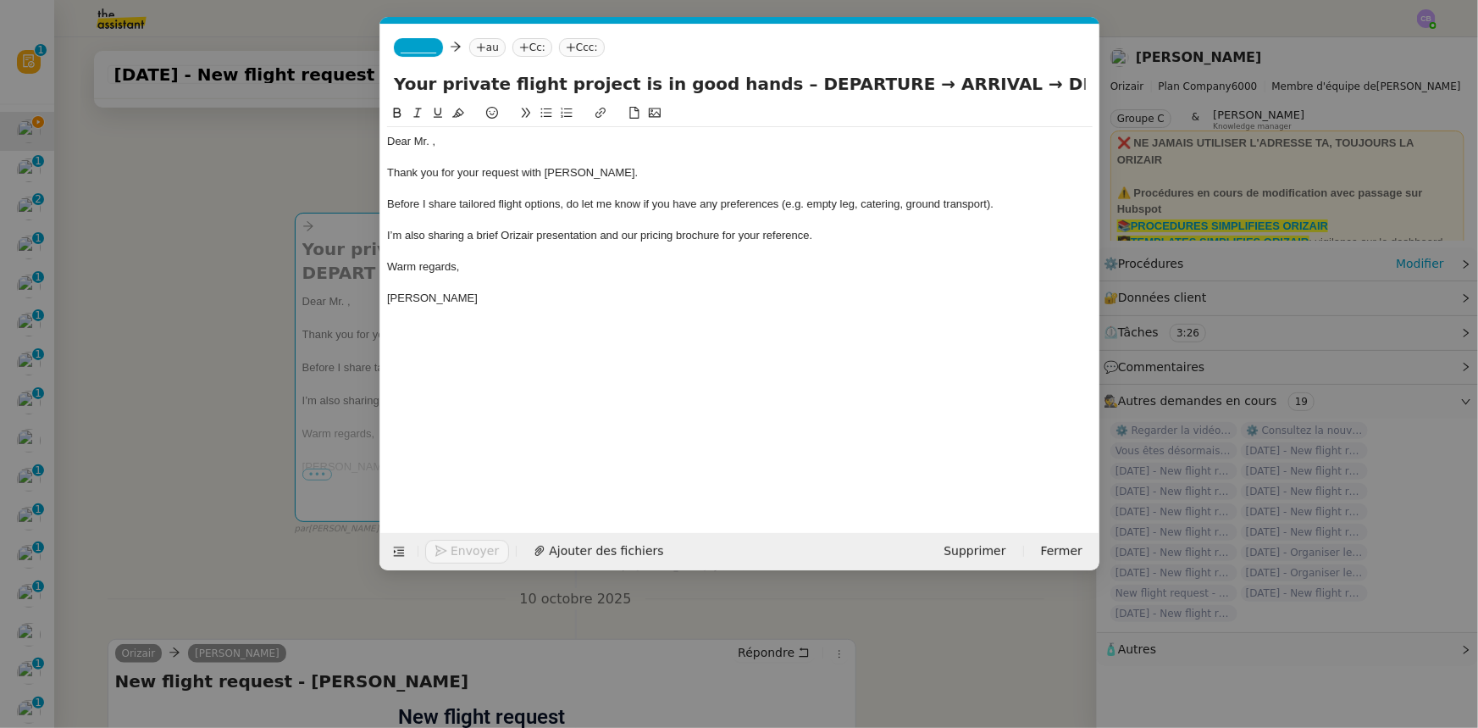
scroll to position [0, 99]
click at [431, 141] on div "Dear Mr. ," at bounding box center [740, 141] width 706 height 15
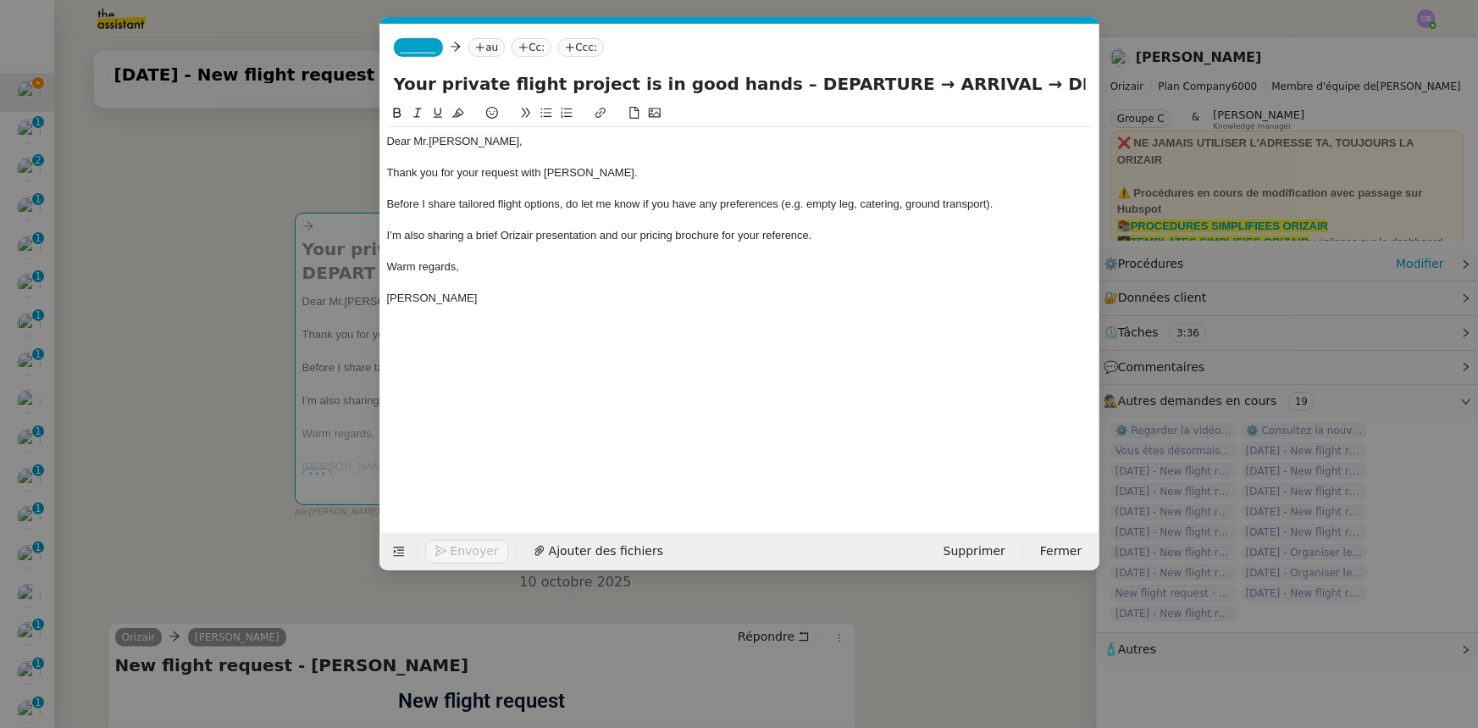
drag, startPoint x: 846, startPoint y: 83, endPoint x: 754, endPoint y: 85, distance: 92.3
click at [754, 85] on input "Your private flight project is in good hands – DEPARTURE → ARRIVAL → DEPART" at bounding box center [740, 83] width 692 height 25
drag, startPoint x: 754, startPoint y: 86, endPoint x: 1059, endPoint y: 87, distance: 305.0
click at [1059, 87] on input "Your private flight project is in good hands – [PERSON_NAME][GEOGRAPHIC_DATA] →…" at bounding box center [740, 83] width 692 height 25
click at [1072, 84] on input "Your private flight project is in good hands – [PERSON_NAME][GEOGRAPHIC_DATA] →…" at bounding box center [740, 83] width 692 height 25
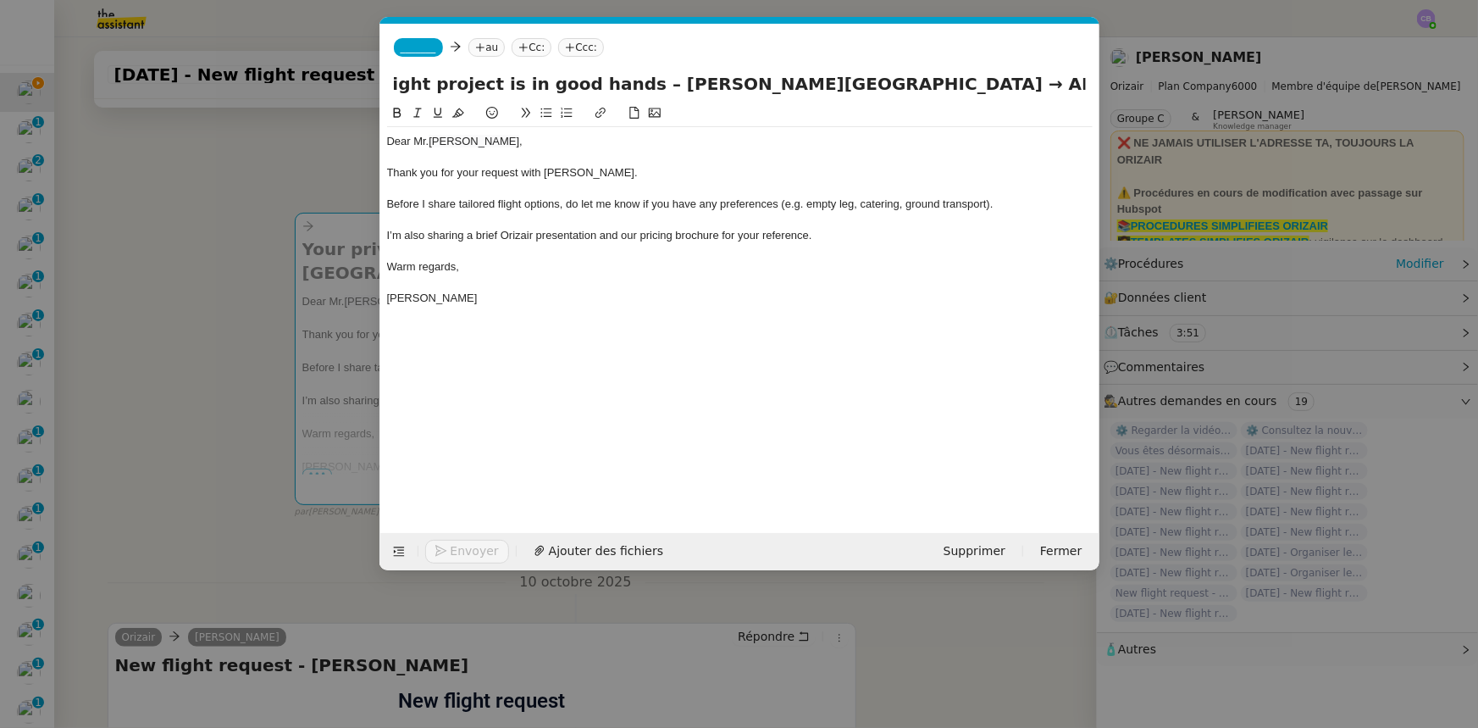
scroll to position [0, 161]
drag, startPoint x: 1078, startPoint y: 80, endPoint x: 1022, endPoint y: 84, distance: 55.2
click at [1022, 84] on input "Your private flight project is in good hands – [PERSON_NAME][GEOGRAPHIC_DATA] →…" at bounding box center [740, 83] width 692 height 25
paste input "[PERSON_NAME][GEOGRAPHIC_DATA]"
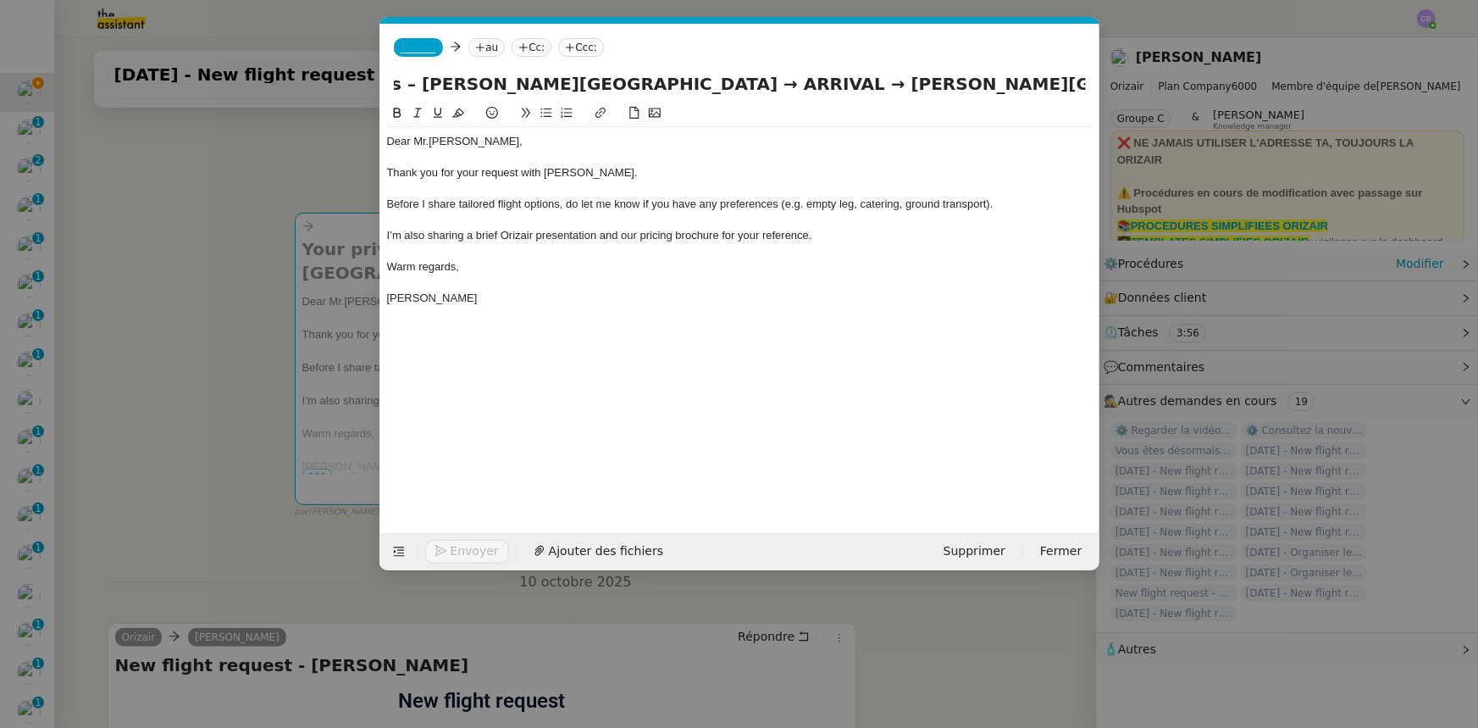
drag, startPoint x: 751, startPoint y: 83, endPoint x: 687, endPoint y: 80, distance: 64.4
click at [687, 80] on input "Your private flight project is in good hands – [PERSON_NAME][GEOGRAPHIC_DATA] →…" at bounding box center [740, 83] width 692 height 25
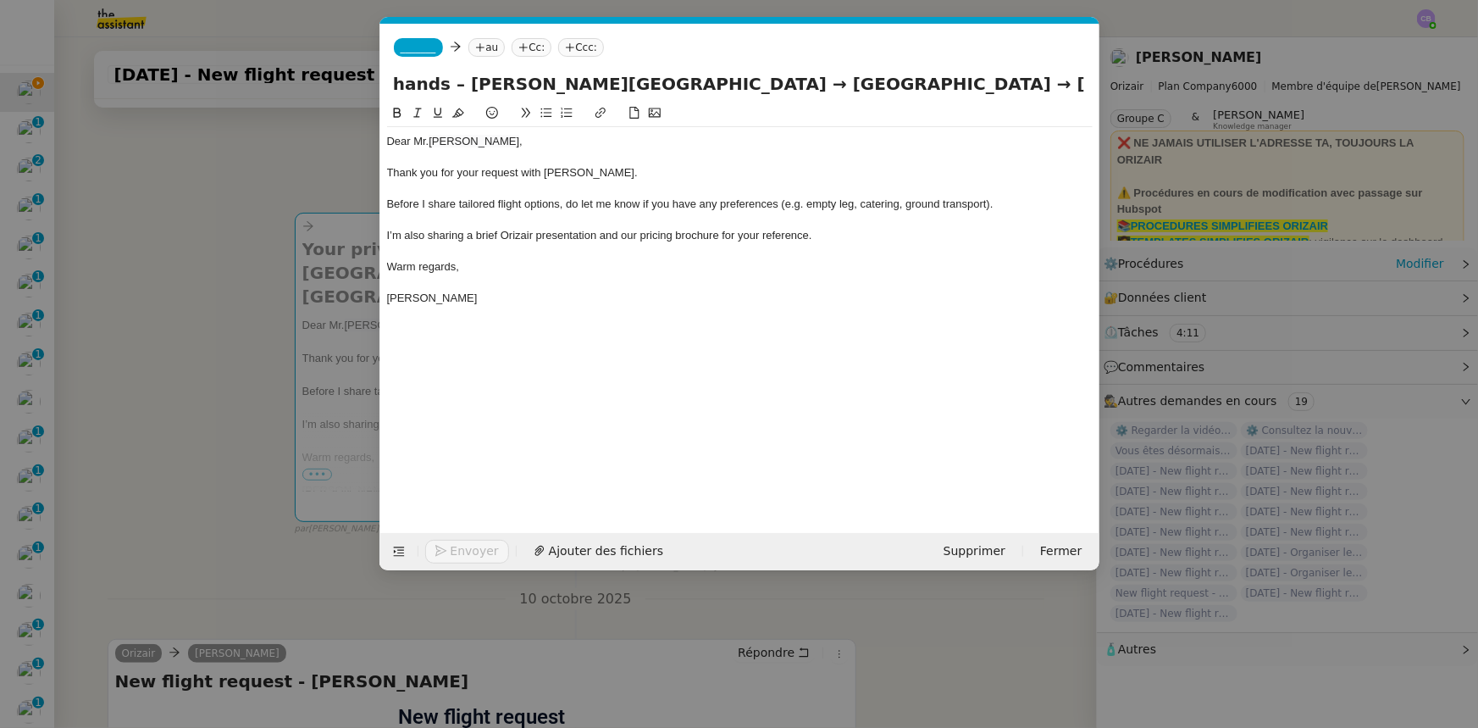
type input "Your private flight project is in good hands – [PERSON_NAME][GEOGRAPHIC_DATA] →…"
click at [413, 47] on span "_______" at bounding box center [419, 48] width 36 height 12
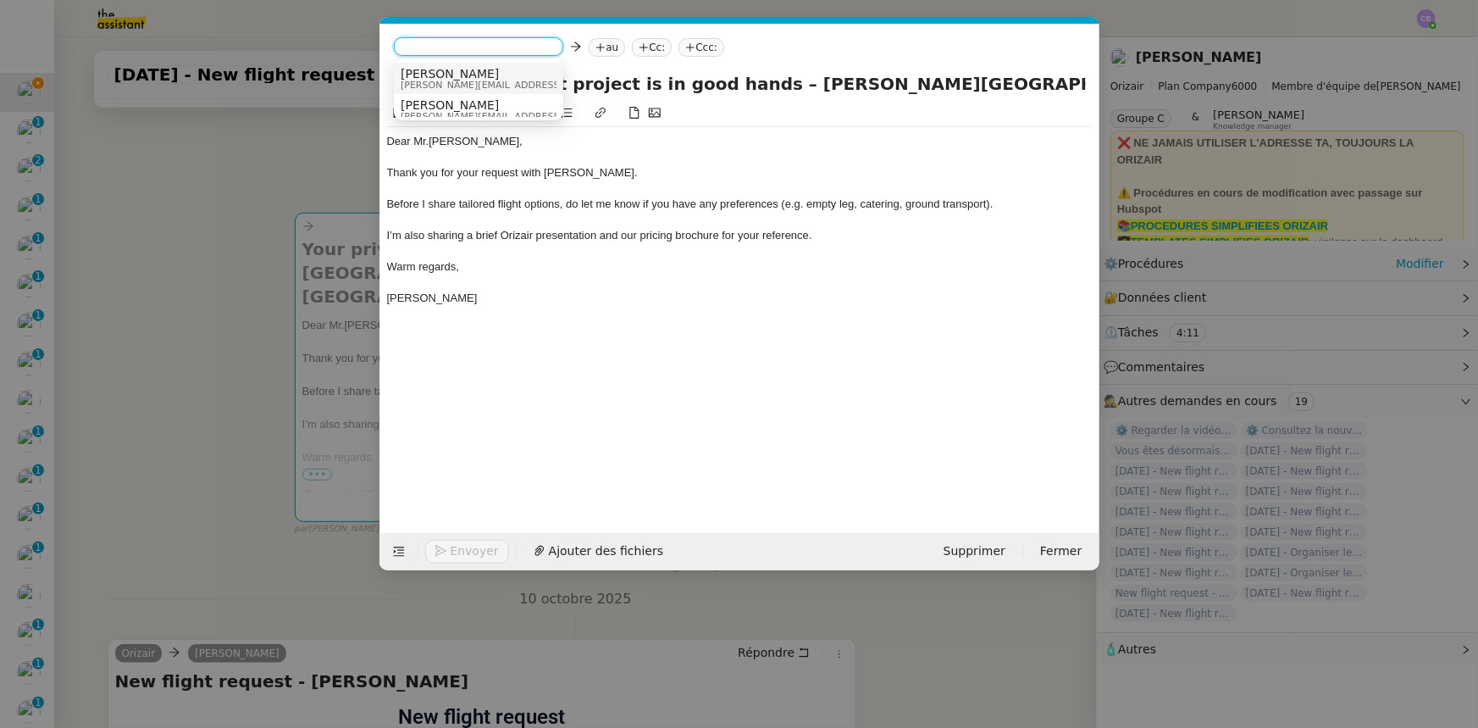
click at [441, 77] on span "[PERSON_NAME]" at bounding box center [521, 74] width 241 height 14
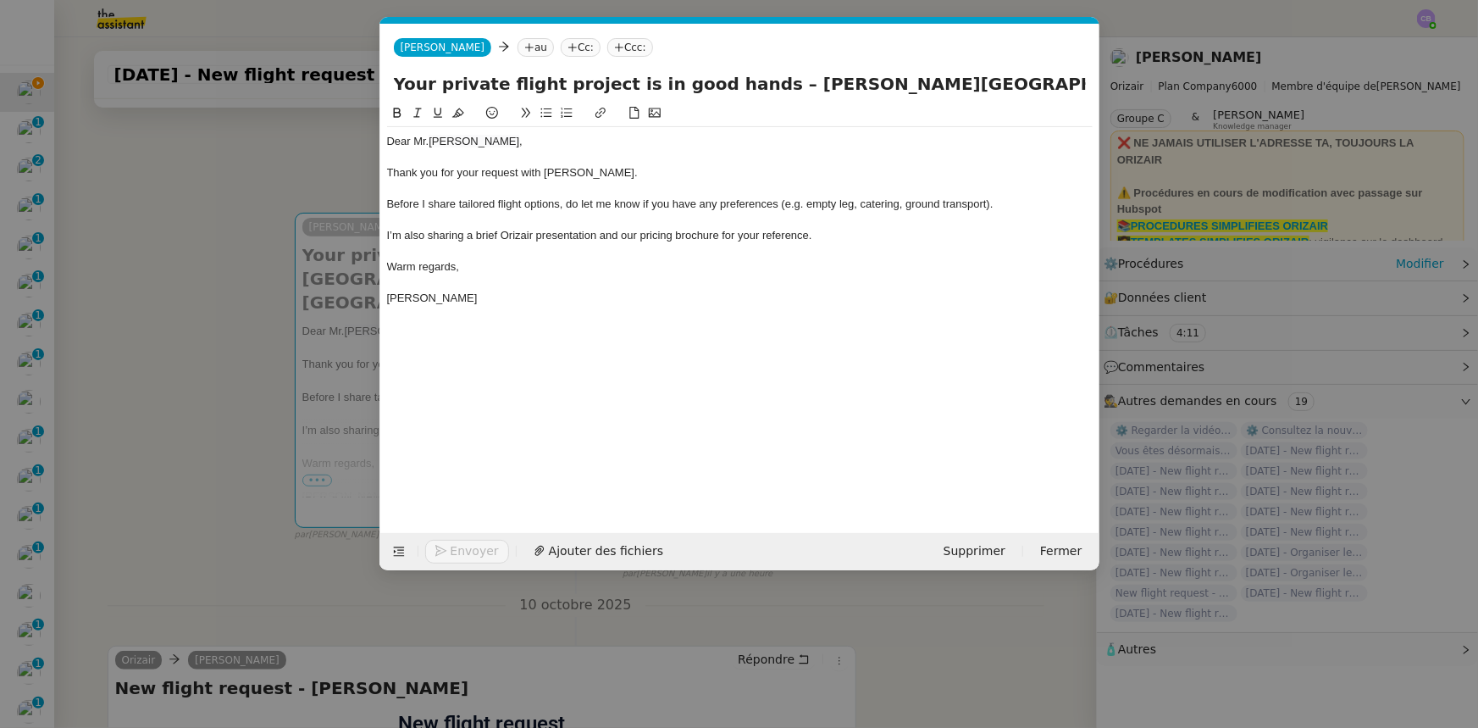
click at [241, 278] on nz-modal-container "orizair accus Service ✈️Orizair - Accus é de réception de la demande (FR) - En …" at bounding box center [739, 364] width 1478 height 728
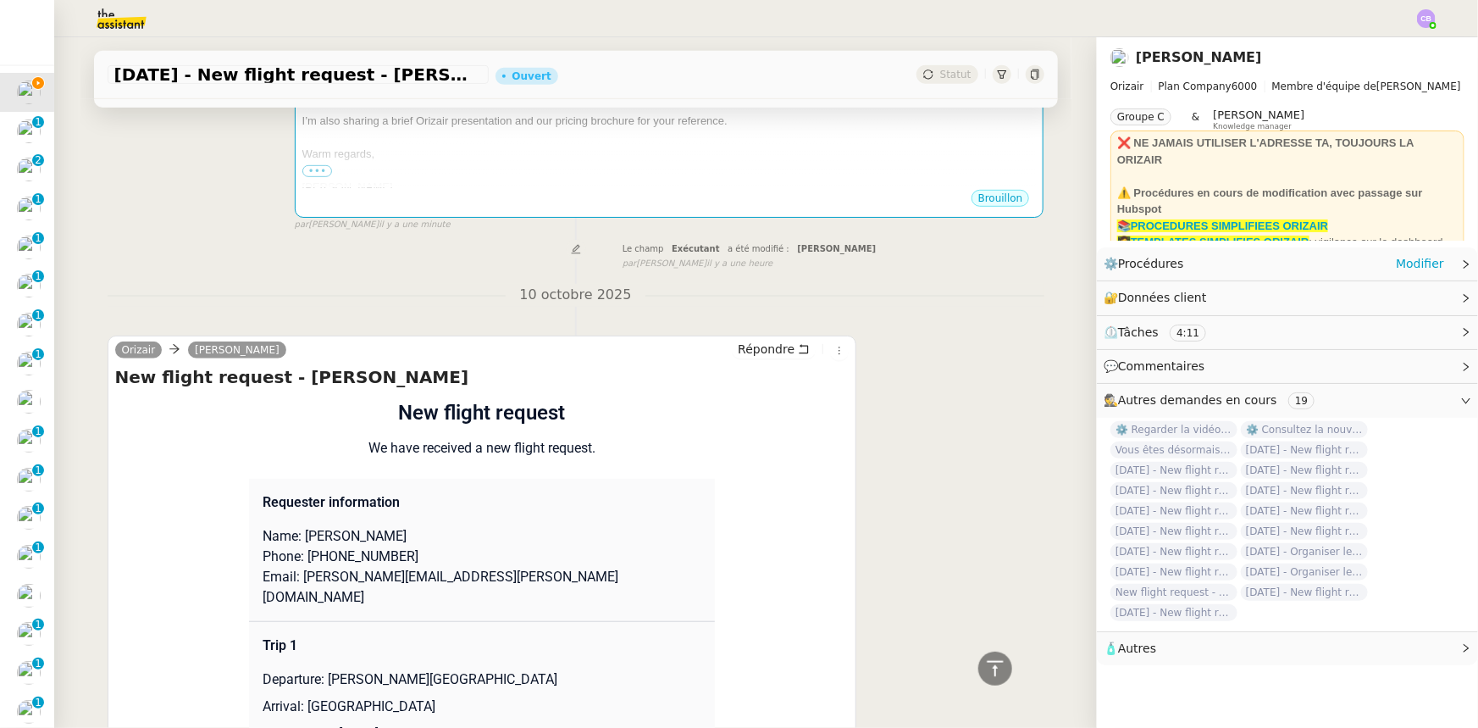
scroll to position [616, 0]
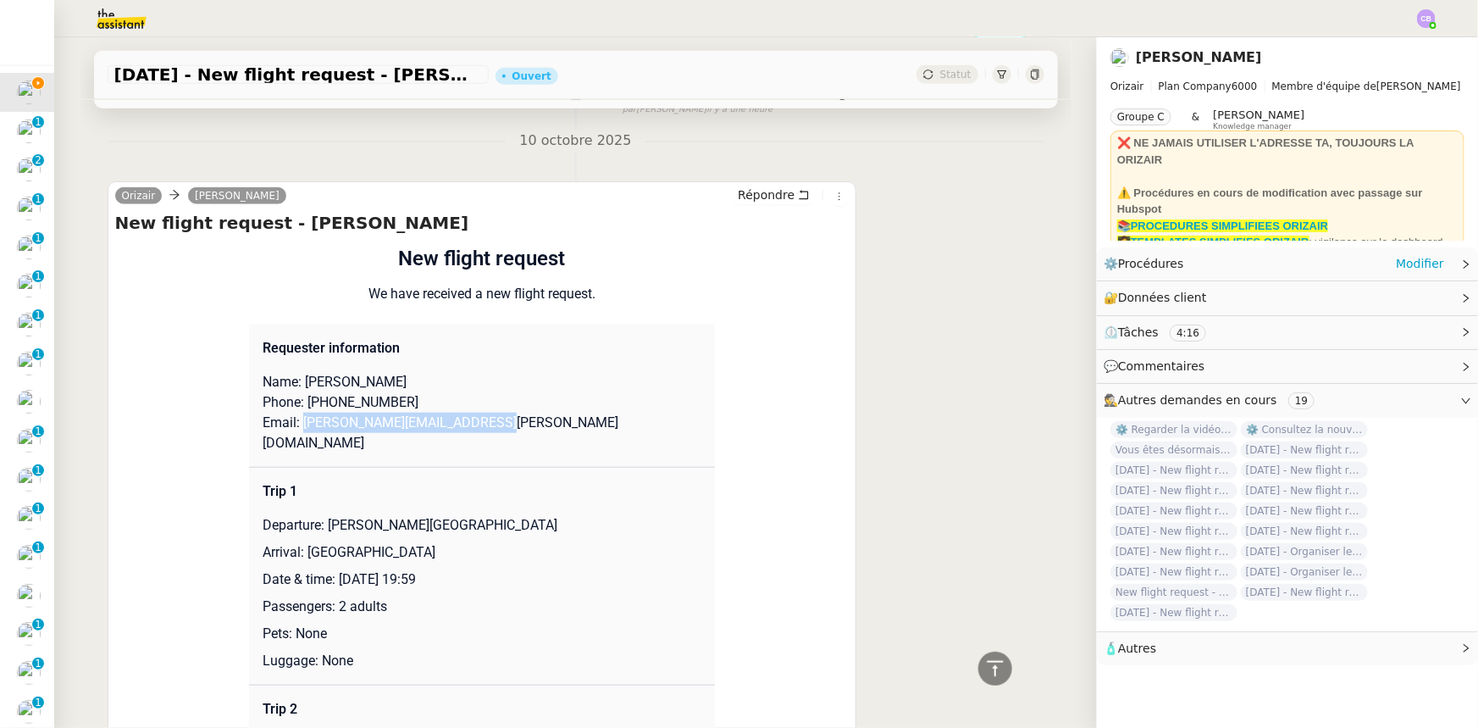
drag, startPoint x: 470, startPoint y: 410, endPoint x: 296, endPoint y: 410, distance: 174.5
click at [296, 413] on p "Email: [PERSON_NAME][EMAIL_ADDRESS][PERSON_NAME][DOMAIN_NAME]" at bounding box center [482, 433] width 439 height 41
copy p "[PERSON_NAME][EMAIL_ADDRESS][PERSON_NAME][DOMAIN_NAME]"
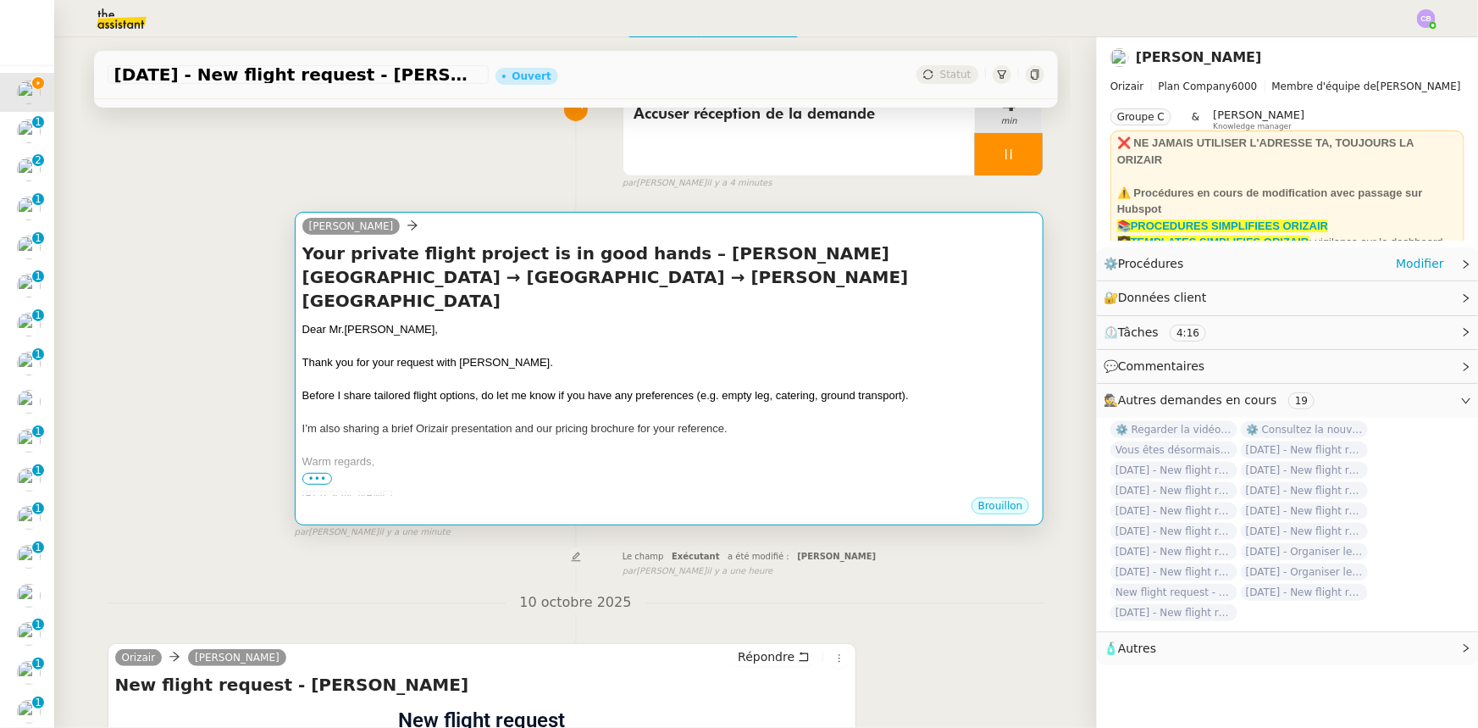
scroll to position [153, 0]
click at [534, 390] on span "Before I share tailored flight options, do let me know if you have any preferen…" at bounding box center [605, 396] width 607 height 13
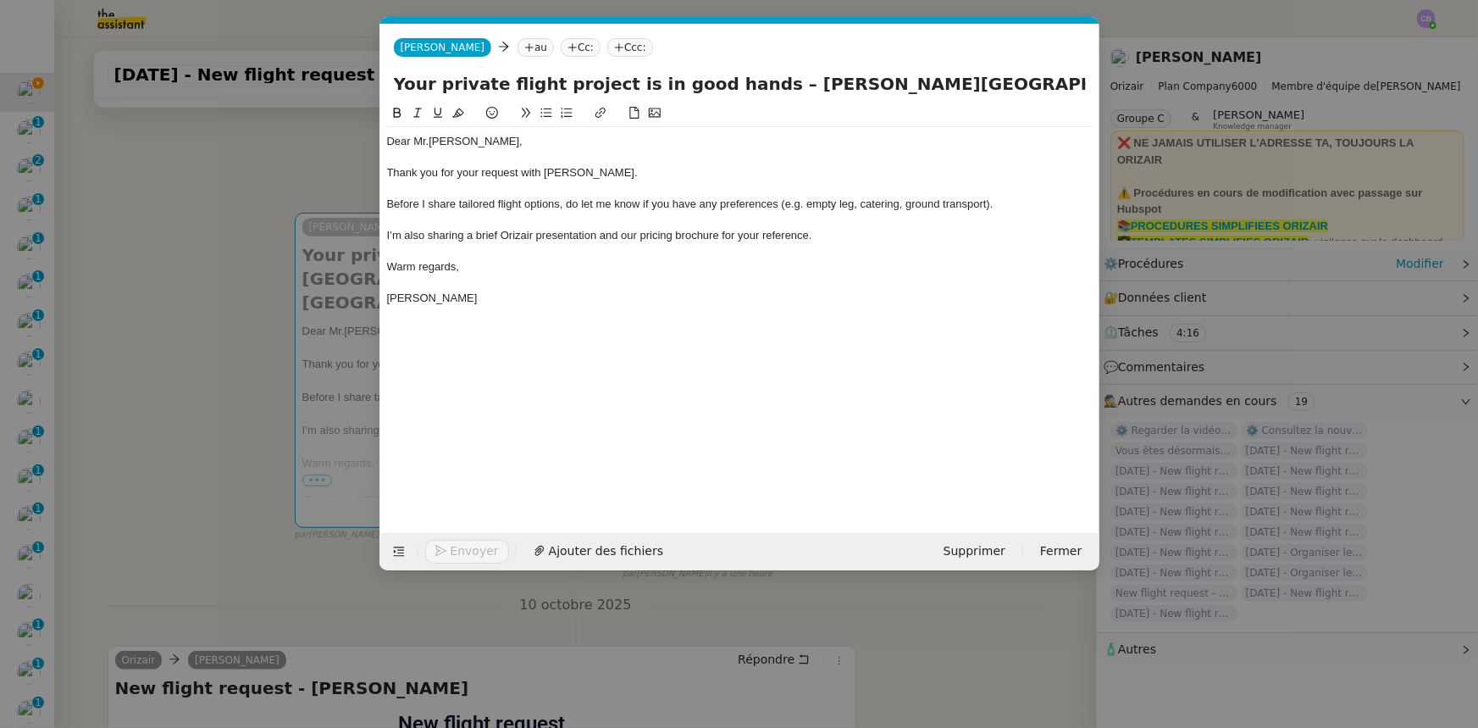
scroll to position [0, 99]
click at [518, 47] on nz-tag "au" at bounding box center [536, 47] width 36 height 19
paste input "[PERSON_NAME][EMAIL_ADDRESS][PERSON_NAME][DOMAIN_NAME]"
type input "[PERSON_NAME][EMAIL_ADDRESS][PERSON_NAME][DOMAIN_NAME]"
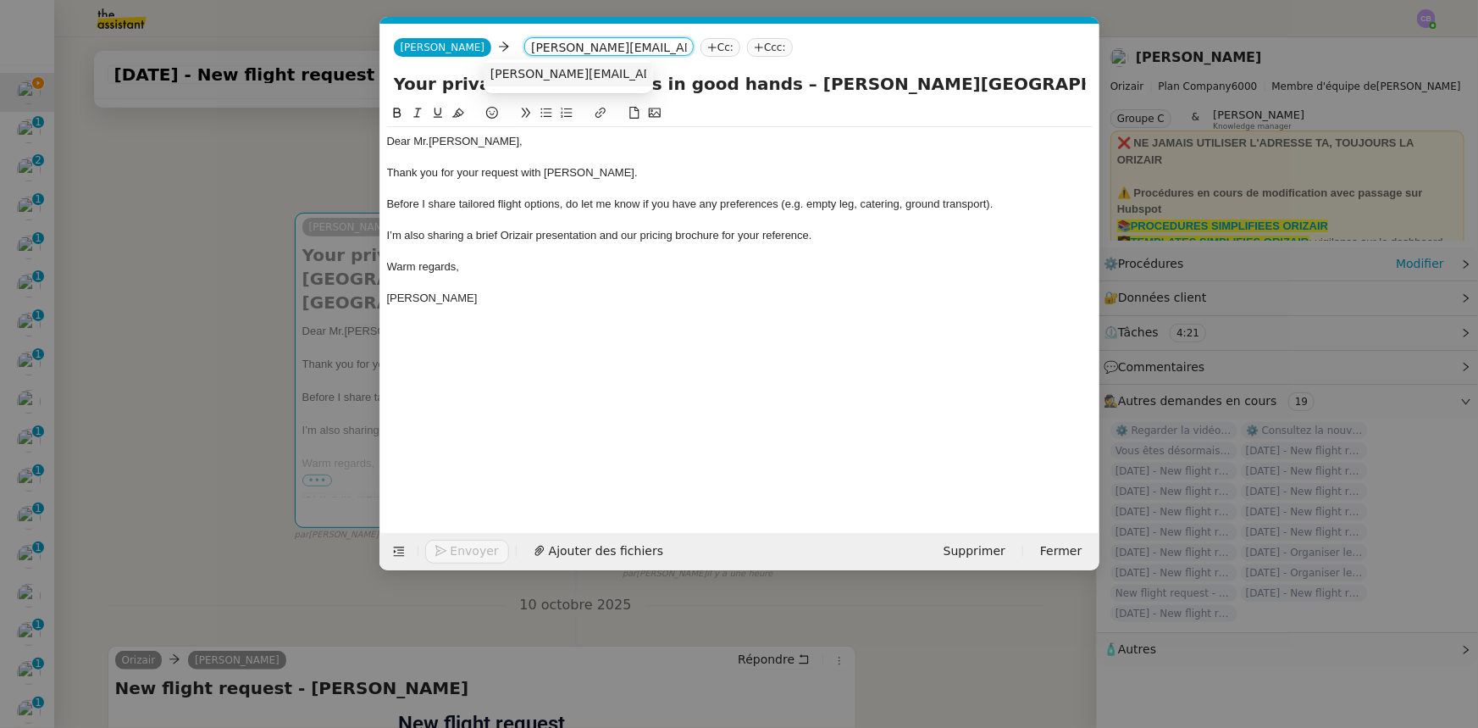
click at [531, 76] on span "[PERSON_NAME][EMAIL_ADDRESS][PERSON_NAME][DOMAIN_NAME]" at bounding box center [692, 74] width 404 height 14
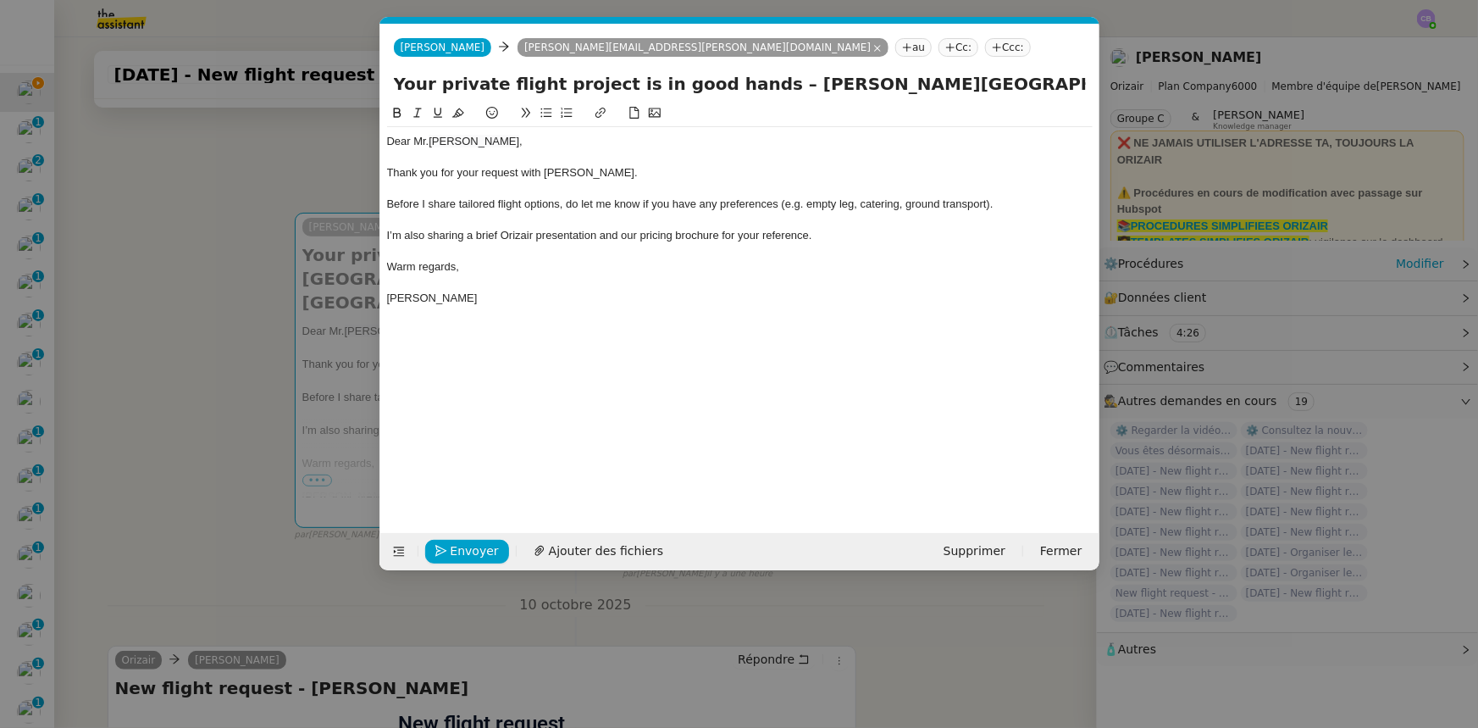
click at [985, 48] on nz-tag "Ccc:" at bounding box center [1008, 47] width 46 height 19
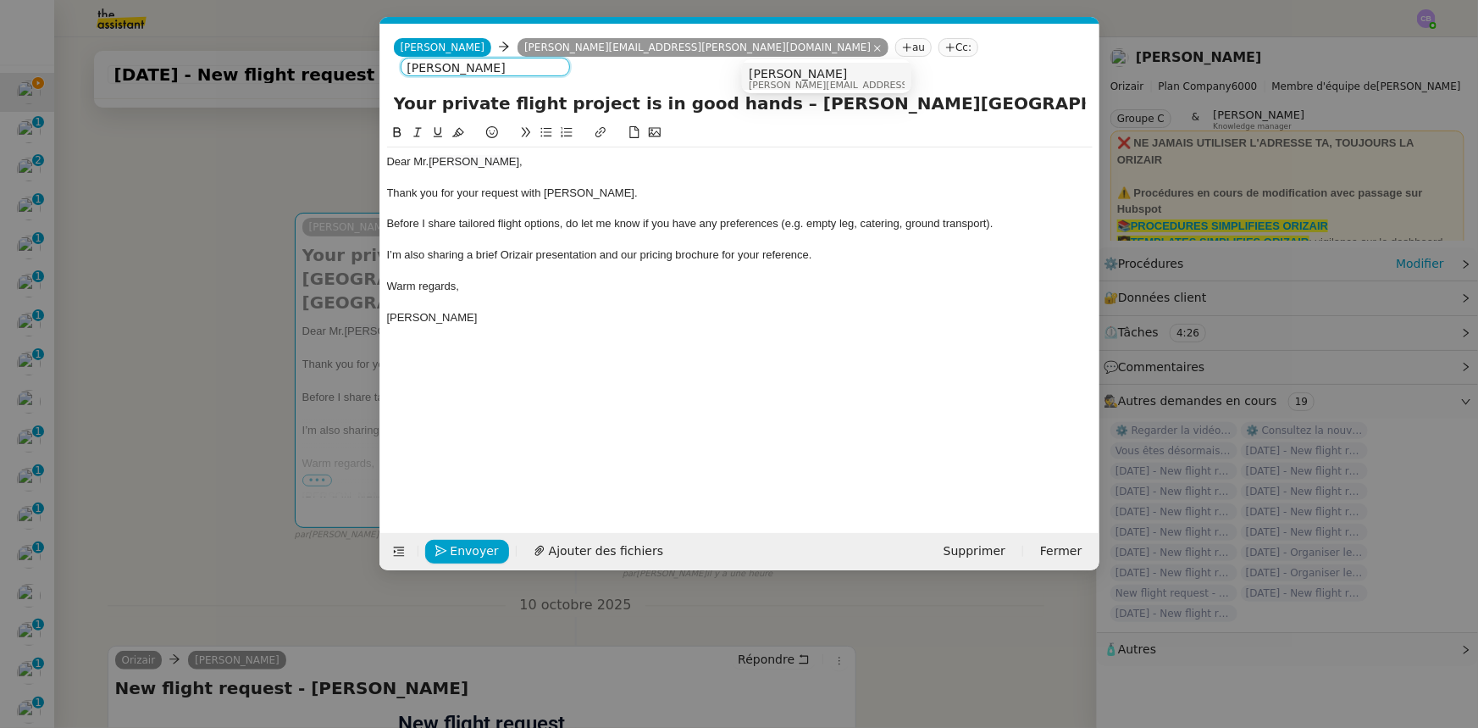
type input "[PERSON_NAME]"
click at [771, 71] on span "[PERSON_NAME]" at bounding box center [869, 74] width 241 height 14
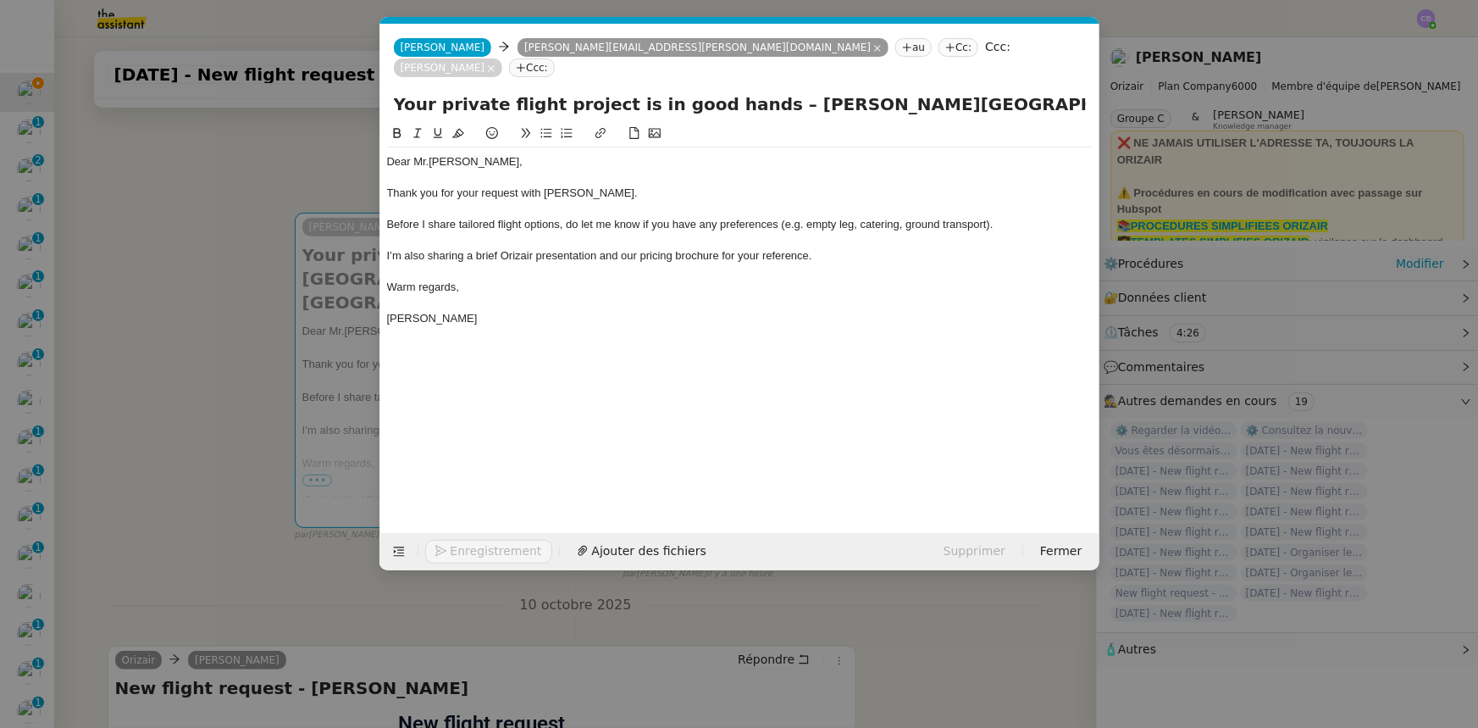
click at [832, 248] on div "I’m also sharing a brief Orizair presentation and our pricing brochure for your…" at bounding box center [740, 255] width 706 height 15
click at [597, 551] on span "Ajouter des fichiers" at bounding box center [606, 550] width 114 height 19
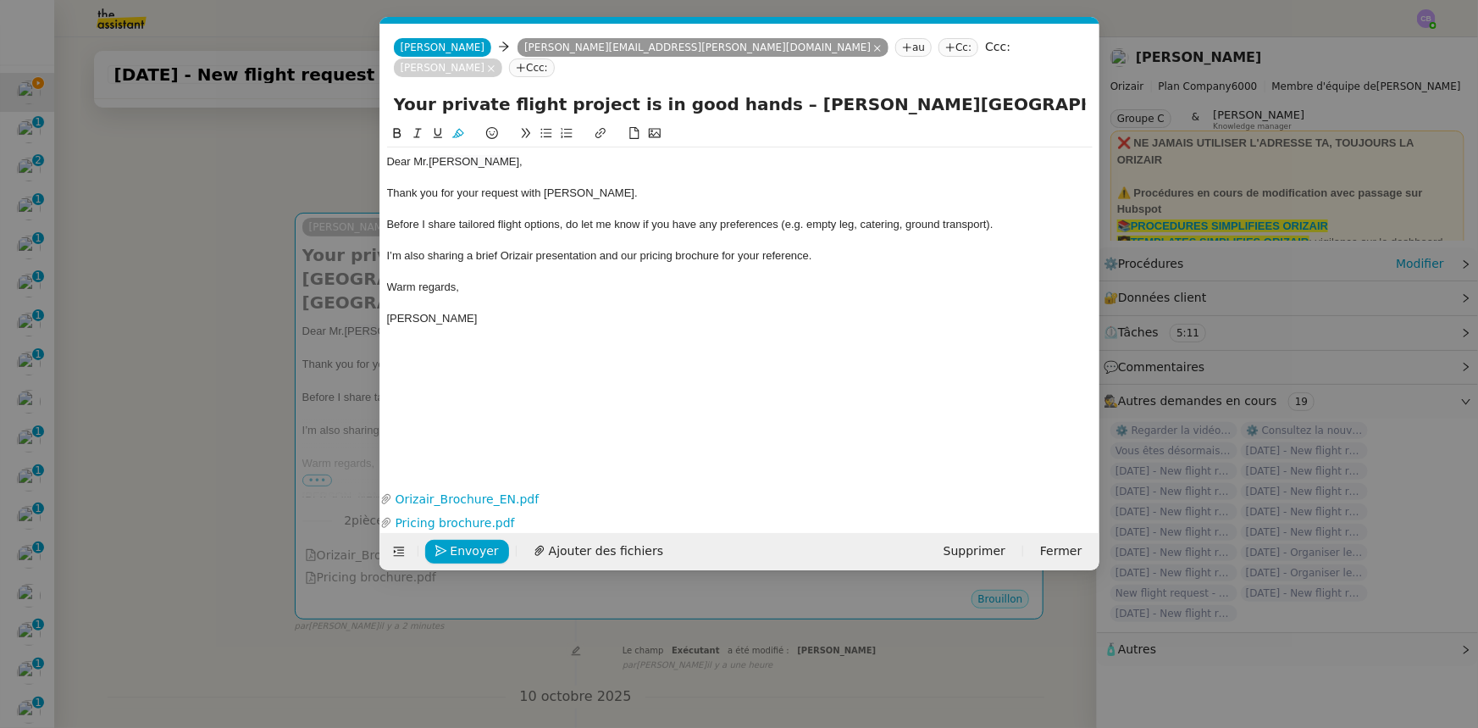
click at [1000, 217] on div "Before I share tailored flight options, do let me know if you have any preferen…" at bounding box center [740, 224] width 706 height 15
click at [475, 551] on span "Envoyer" at bounding box center [475, 550] width 48 height 19
click at [475, 551] on span "Confirmer l'envoi" at bounding box center [502, 550] width 102 height 19
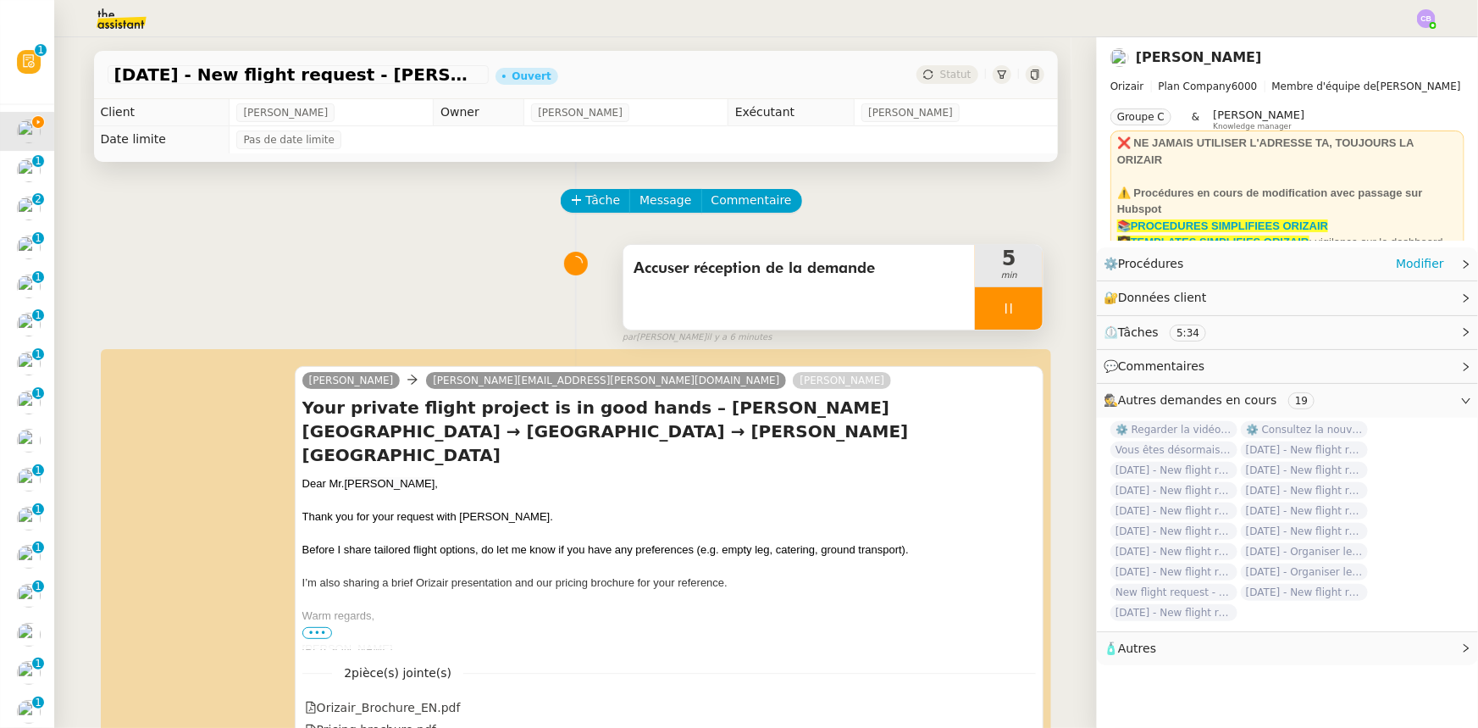
click at [975, 304] on div at bounding box center [1009, 308] width 68 height 42
click at [1009, 317] on button at bounding box center [1026, 308] width 34 height 42
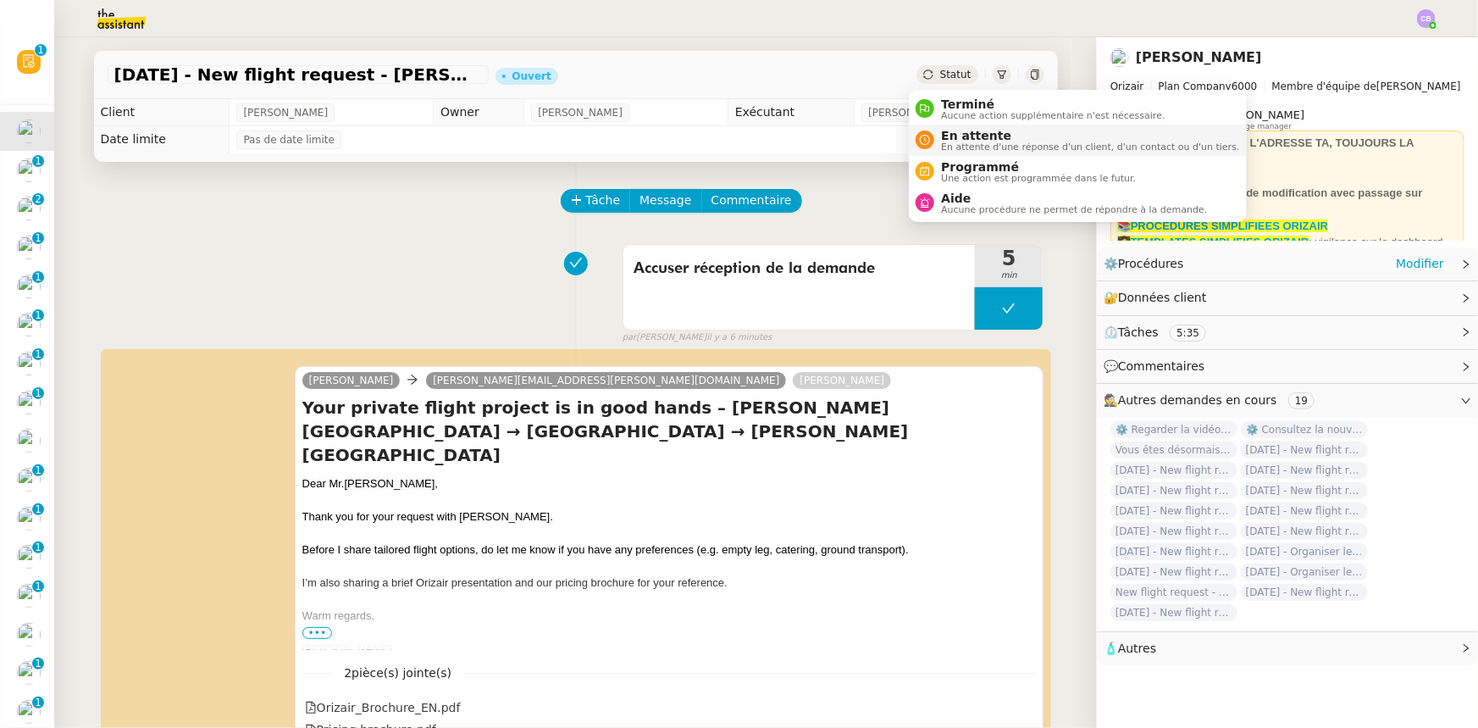
click at [957, 135] on span "En attente" at bounding box center [1090, 136] width 298 height 14
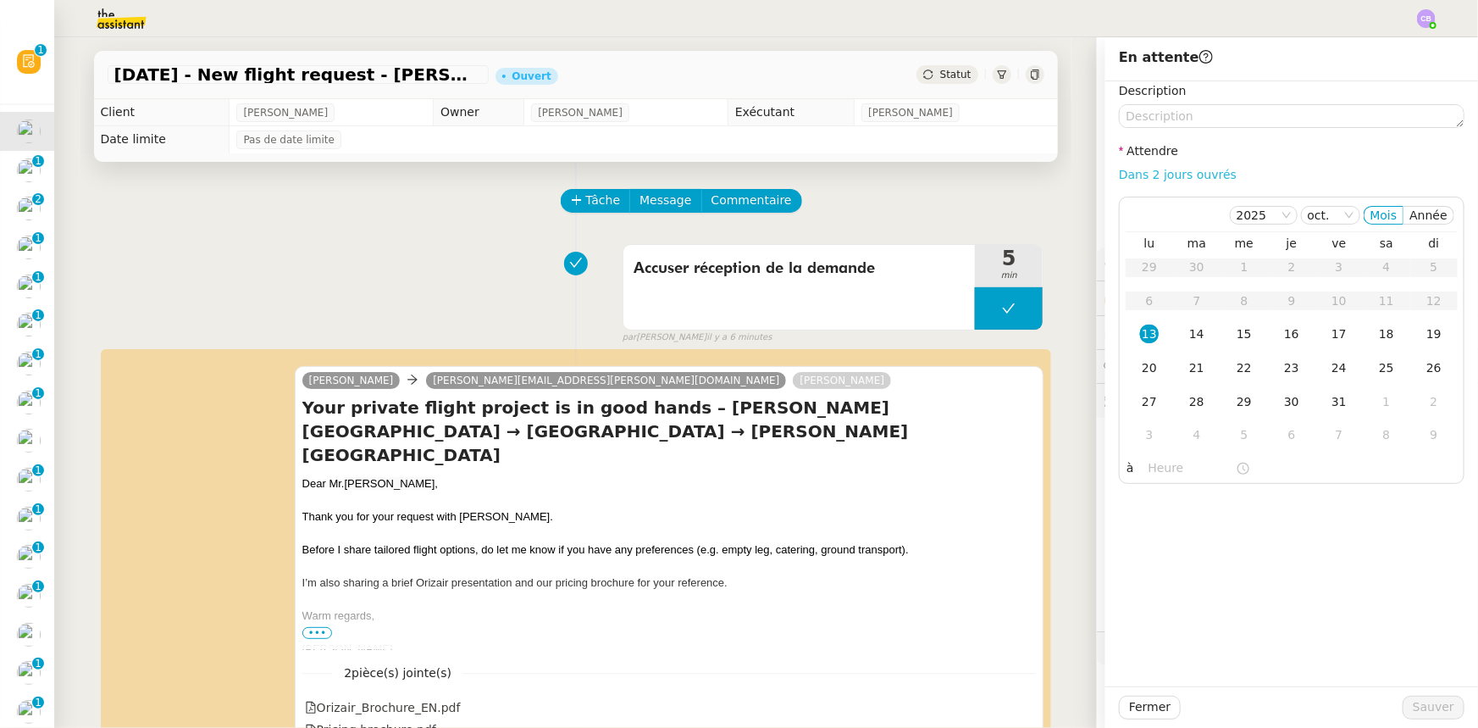
click at [1188, 169] on link "Dans 2 jours ouvrés" at bounding box center [1178, 175] width 118 height 14
type input "07:00"
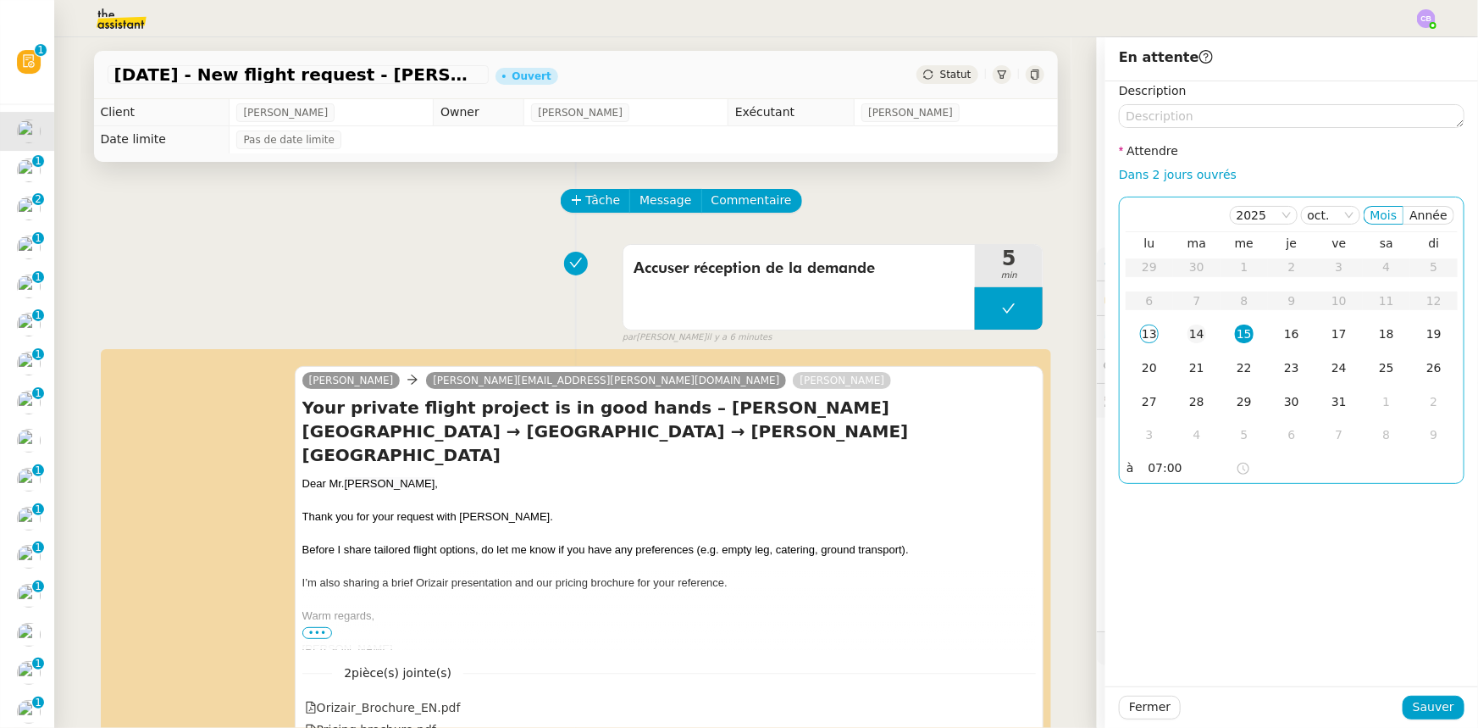
click at [1188, 336] on div "14" at bounding box center [1197, 333] width 19 height 19
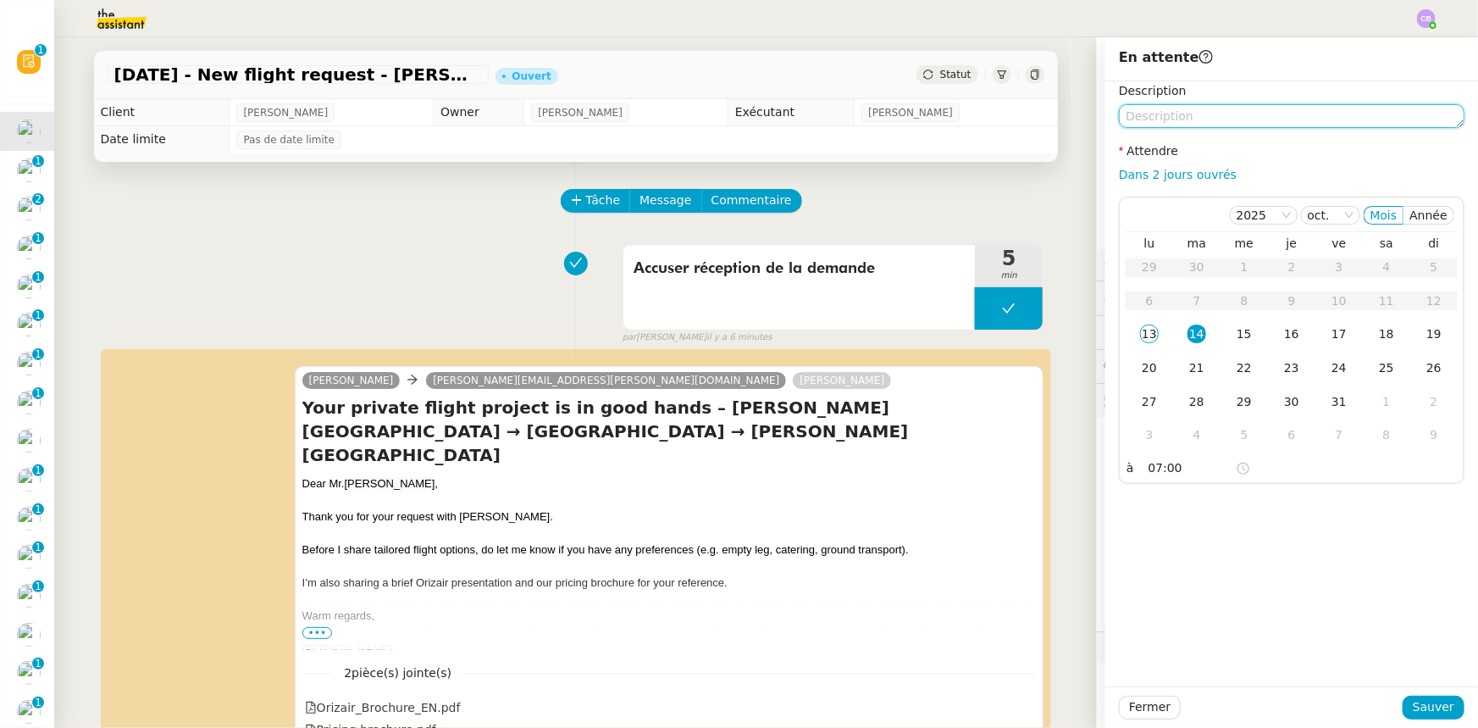
click at [1182, 122] on textarea at bounding box center [1292, 116] width 346 height 24
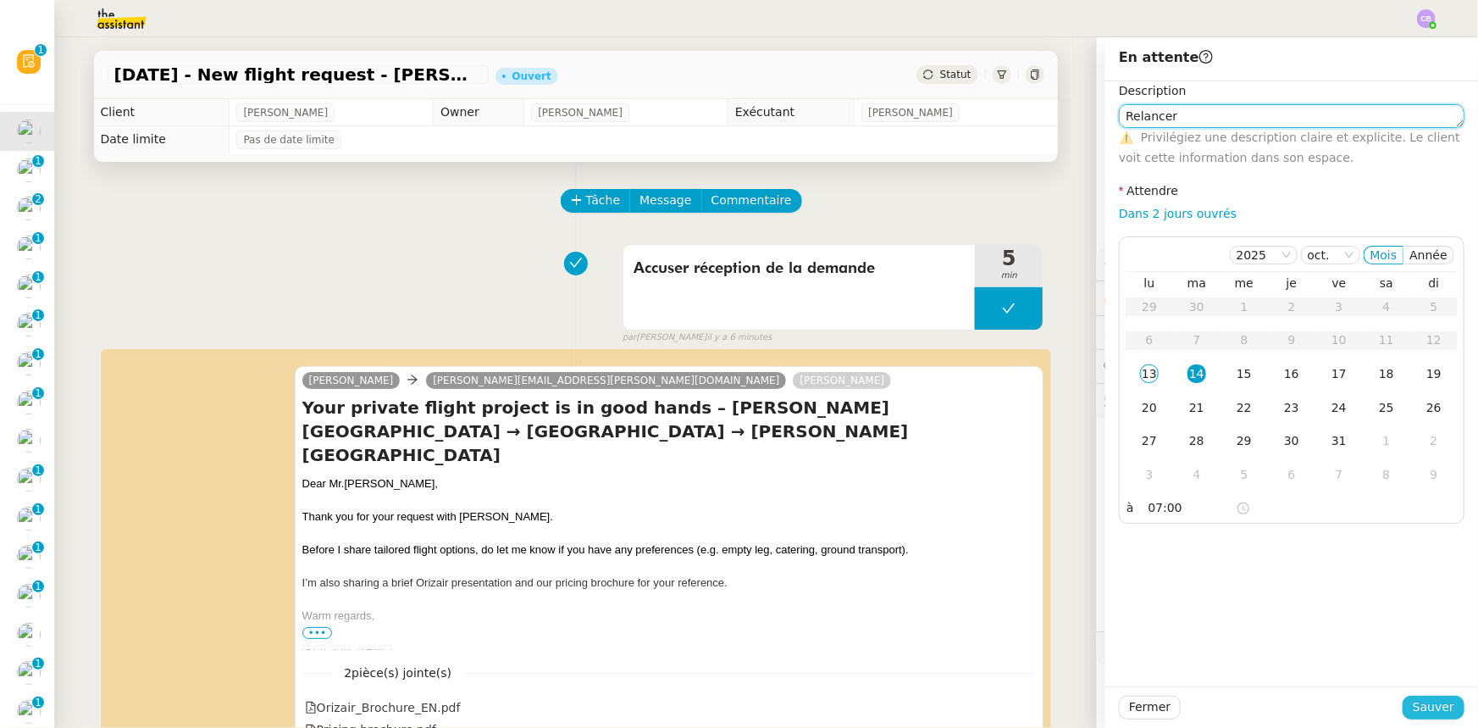
type textarea "Relancer"
click at [1413, 707] on span "Sauver" at bounding box center [1434, 706] width 42 height 19
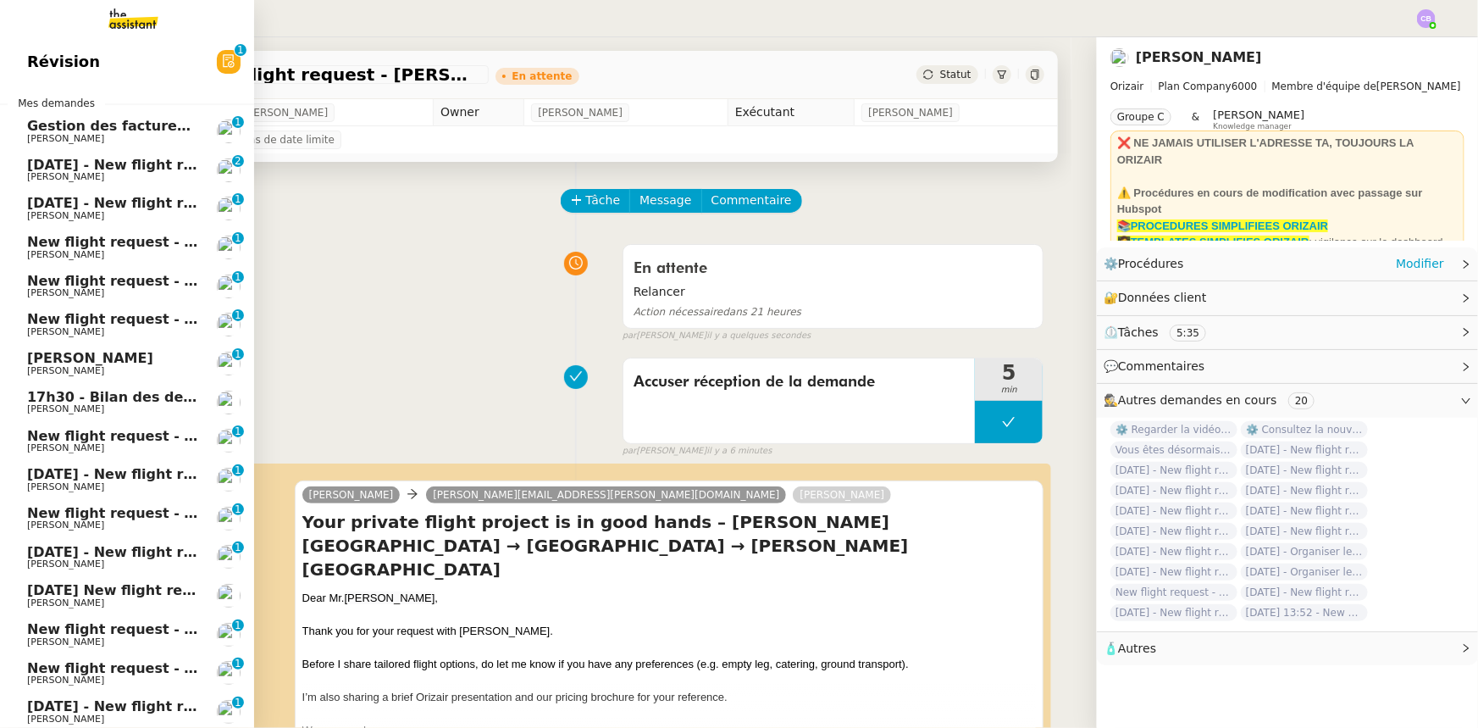
click at [99, 169] on span "[DATE] - New flight request - [PERSON_NAME]" at bounding box center [202, 165] width 350 height 16
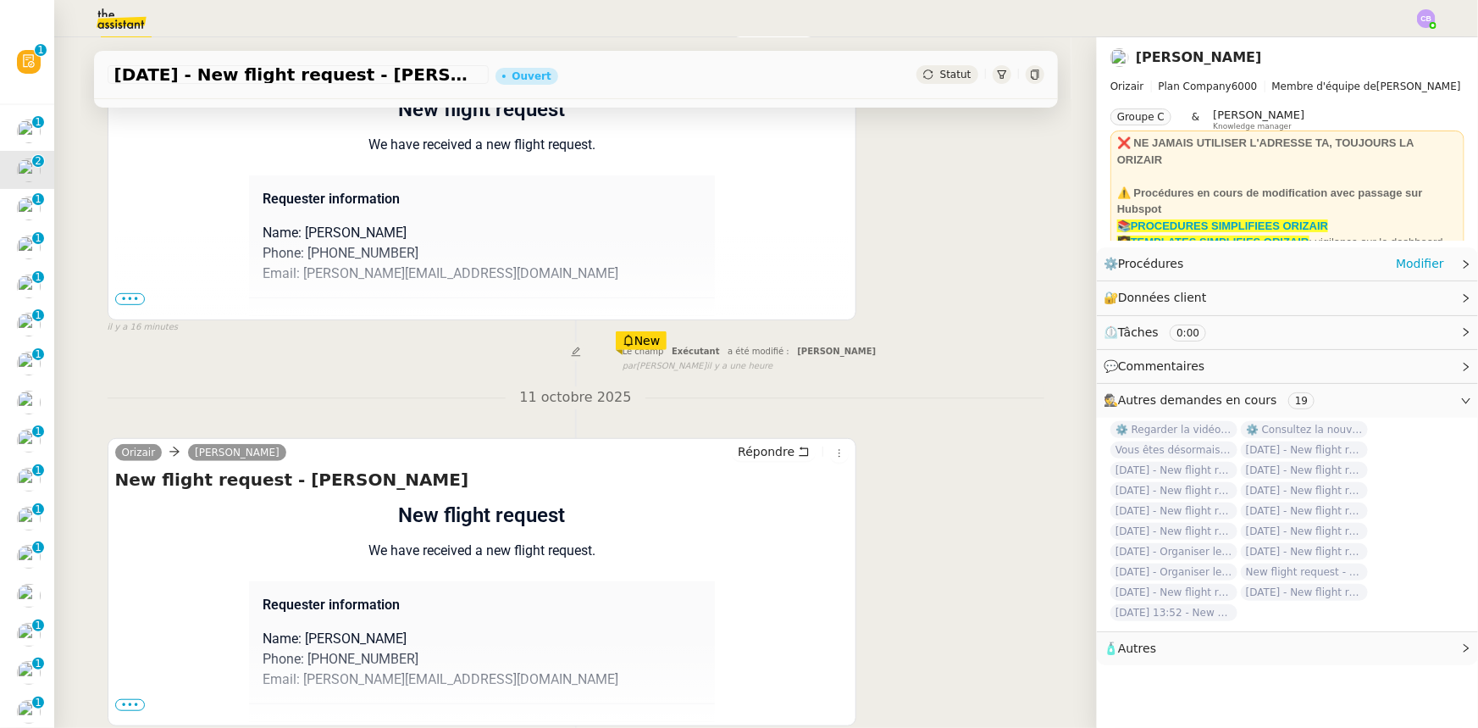
scroll to position [307, 0]
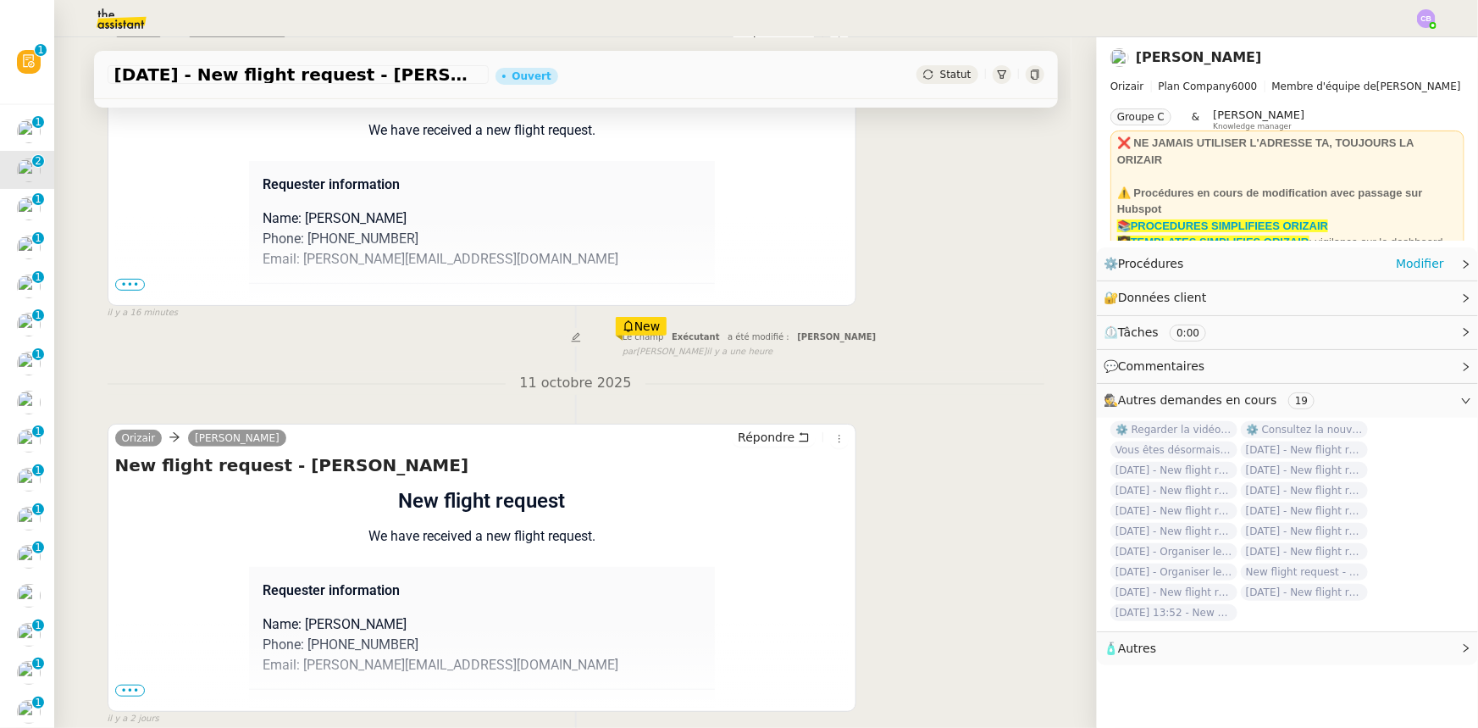
click at [133, 288] on span "•••" at bounding box center [130, 285] width 30 height 12
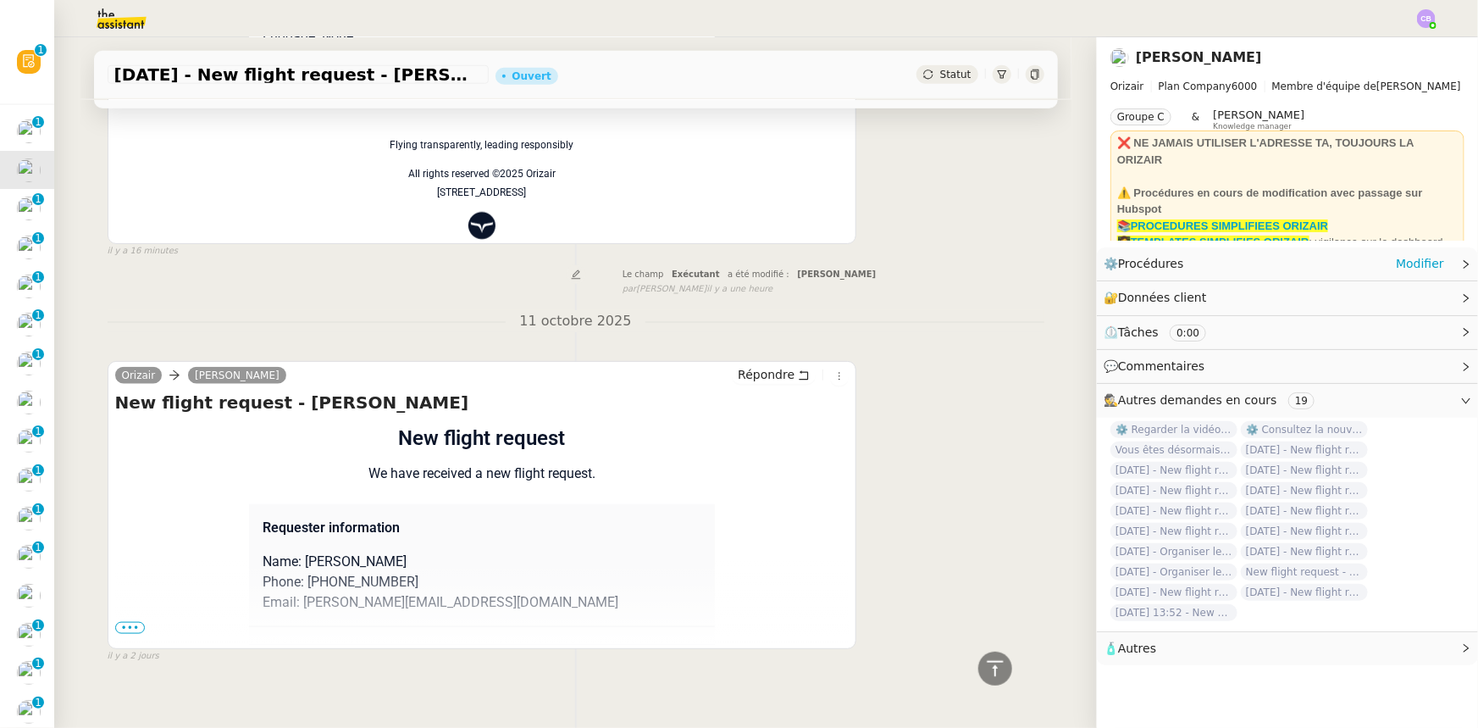
scroll to position [774, 0]
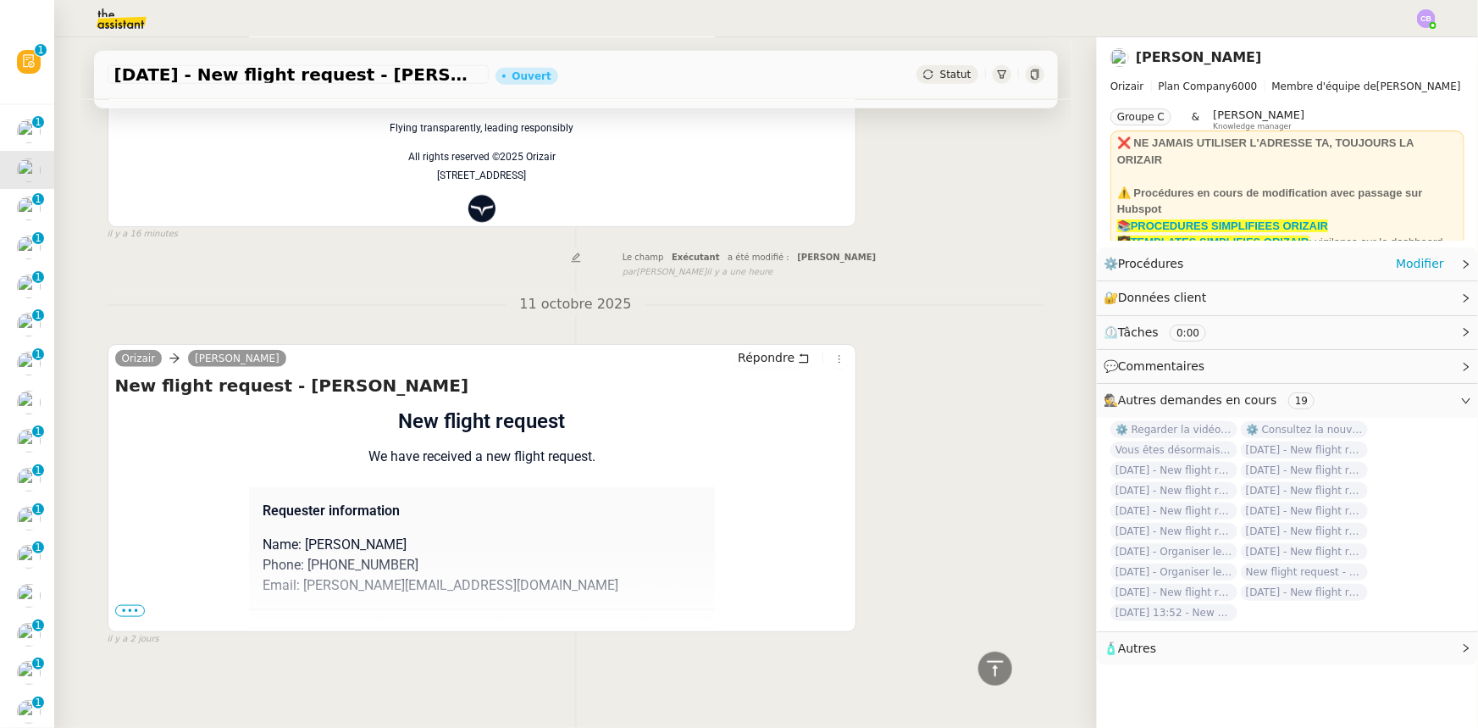
click at [125, 605] on span "•••" at bounding box center [130, 611] width 30 height 12
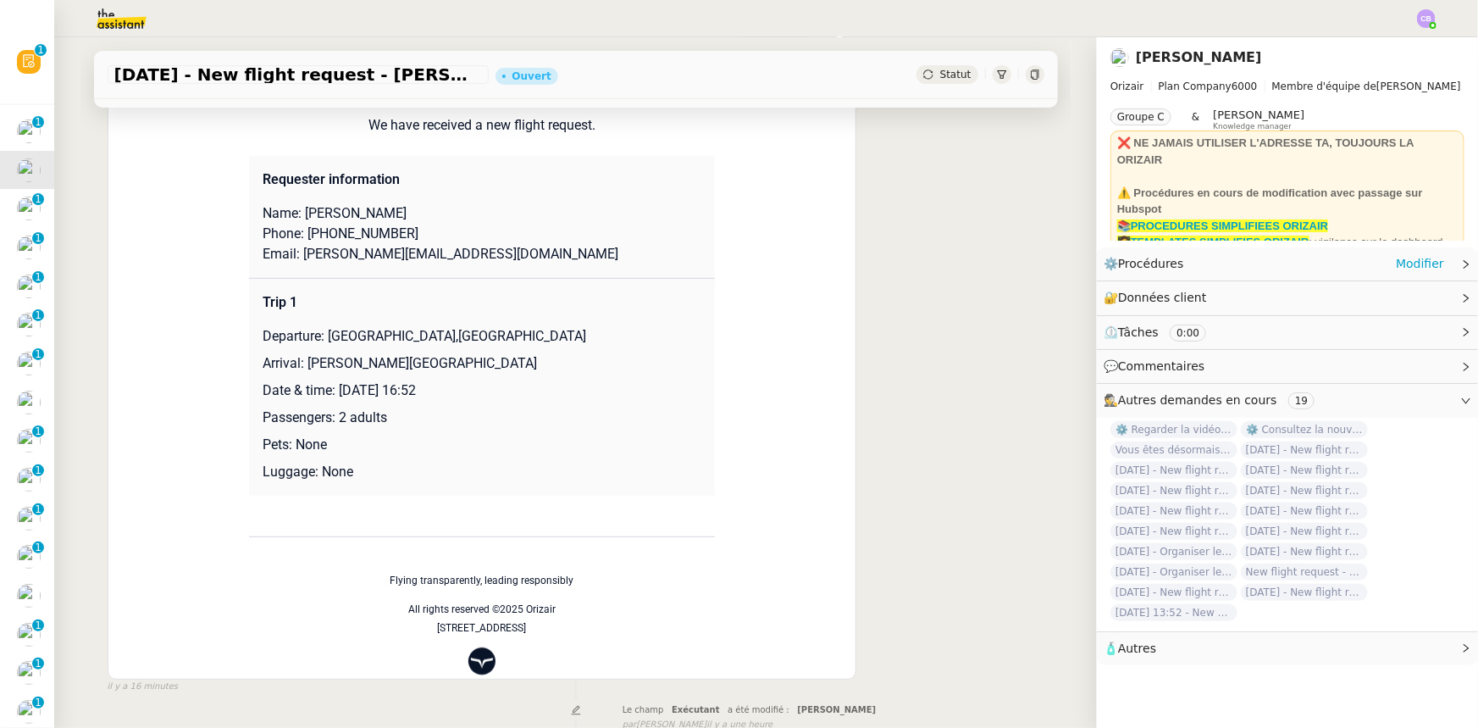
scroll to position [0, 0]
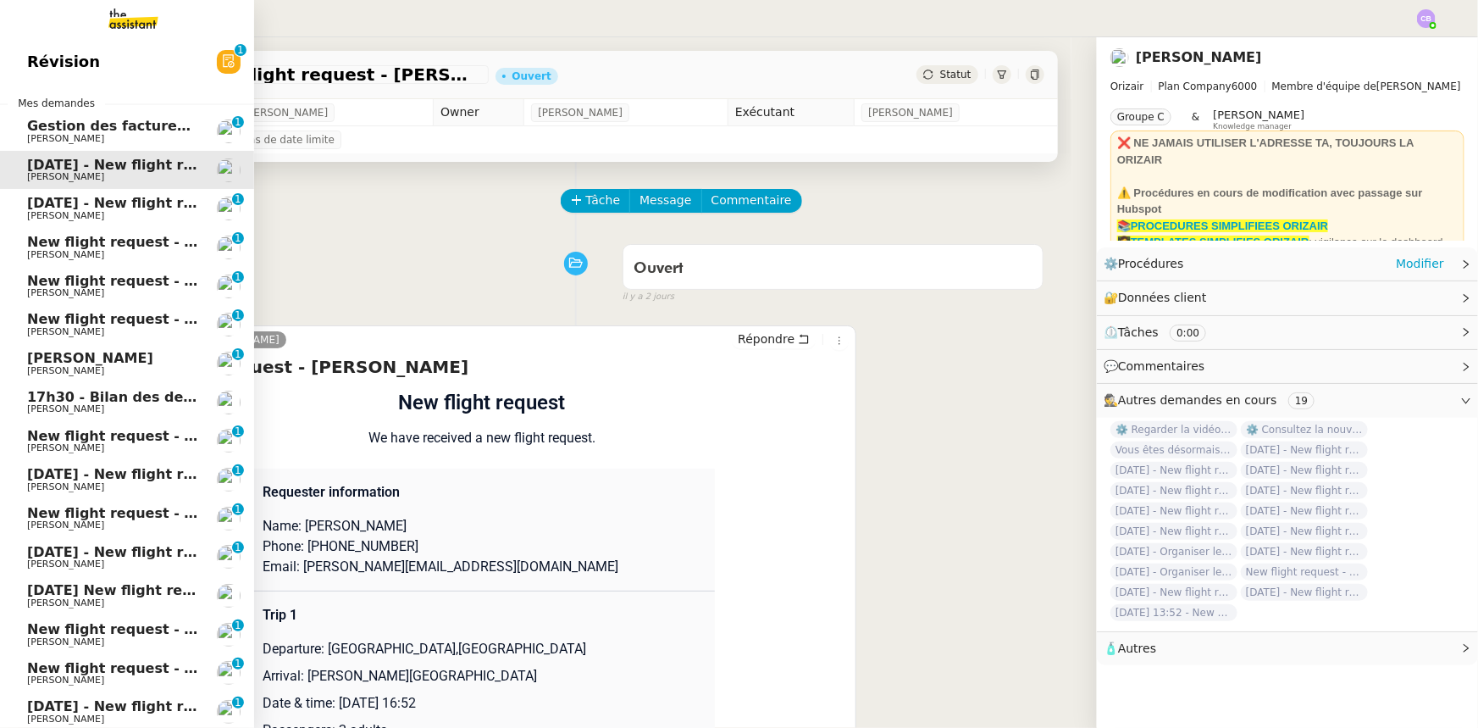
click at [53, 207] on span "[DATE] - New flight request - [PERSON_NAME]" at bounding box center [202, 203] width 350 height 16
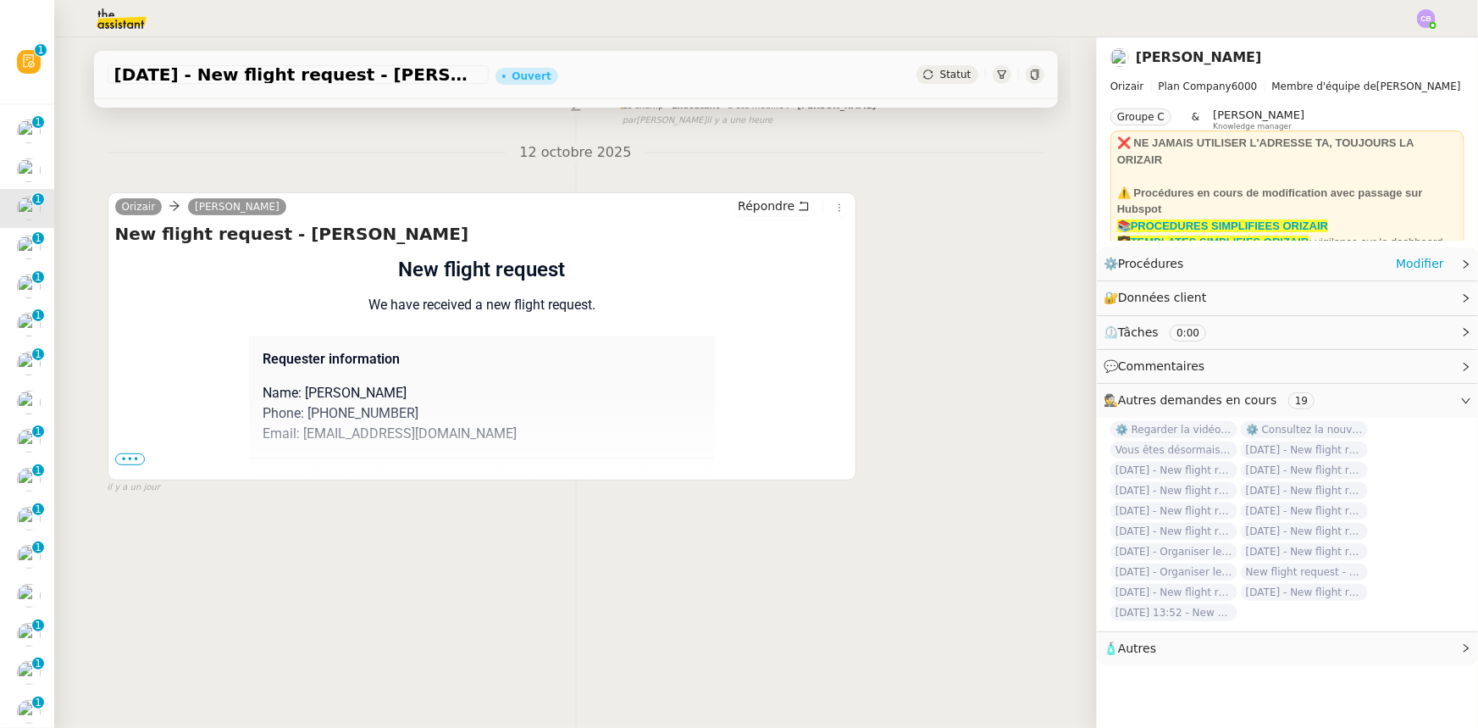
scroll to position [225, 0]
click at [131, 452] on span "•••" at bounding box center [130, 458] width 30 height 12
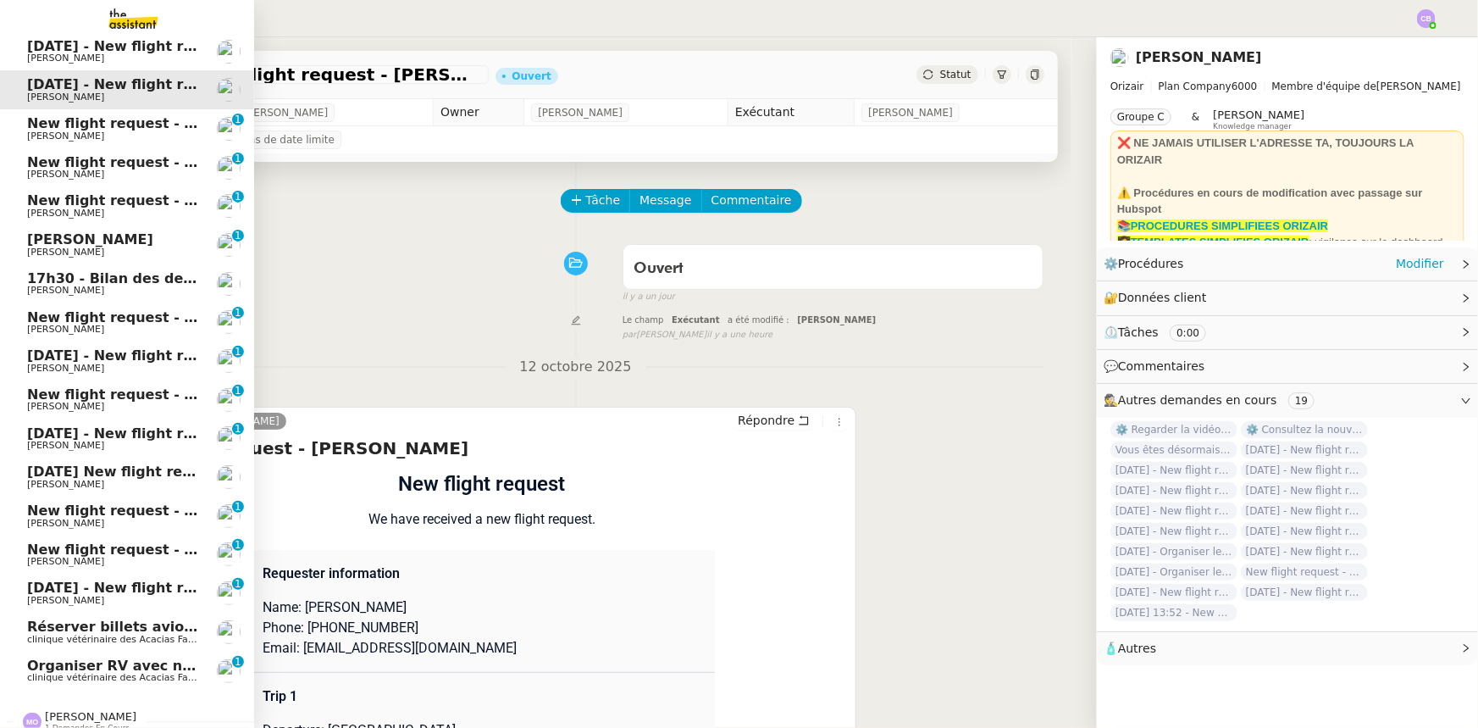
scroll to position [137, 0]
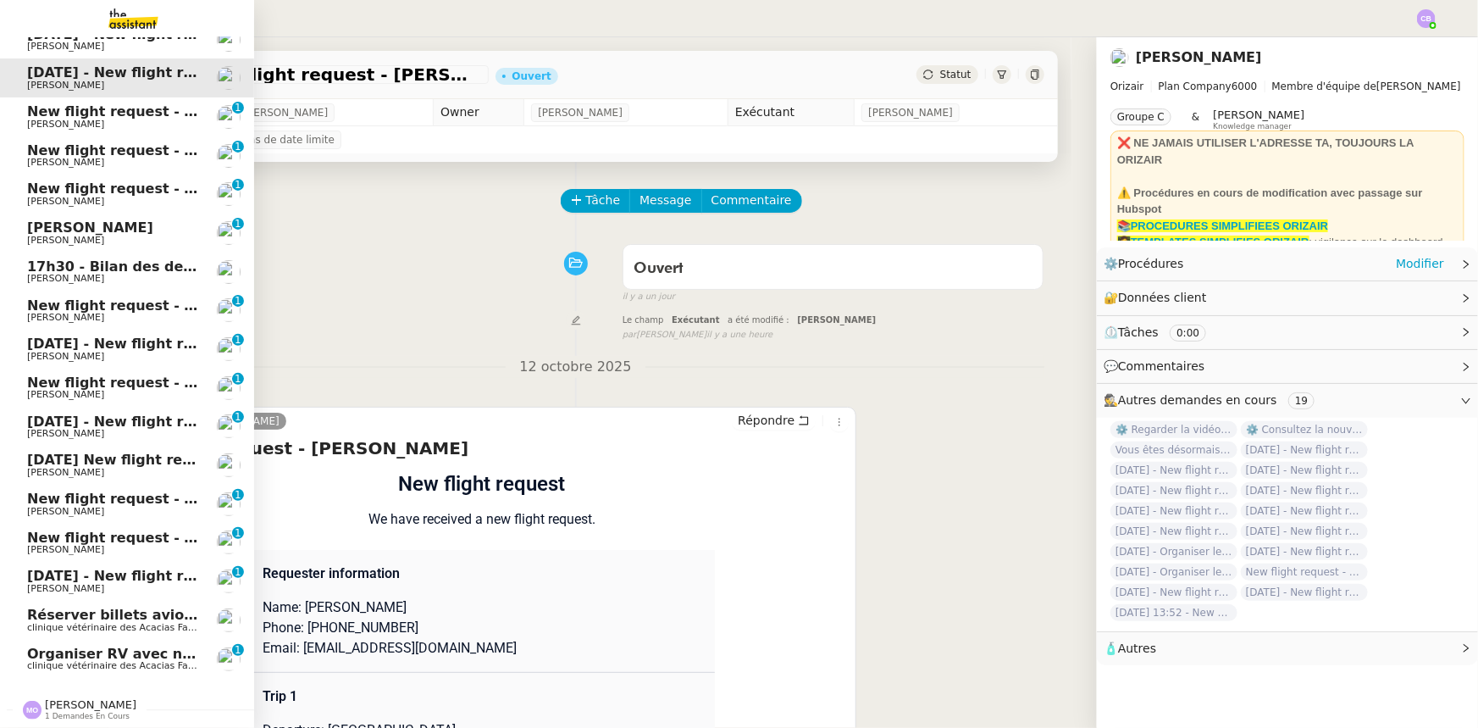
click at [36, 648] on span "Organiser RV avec nephrologue" at bounding box center [148, 653] width 242 height 16
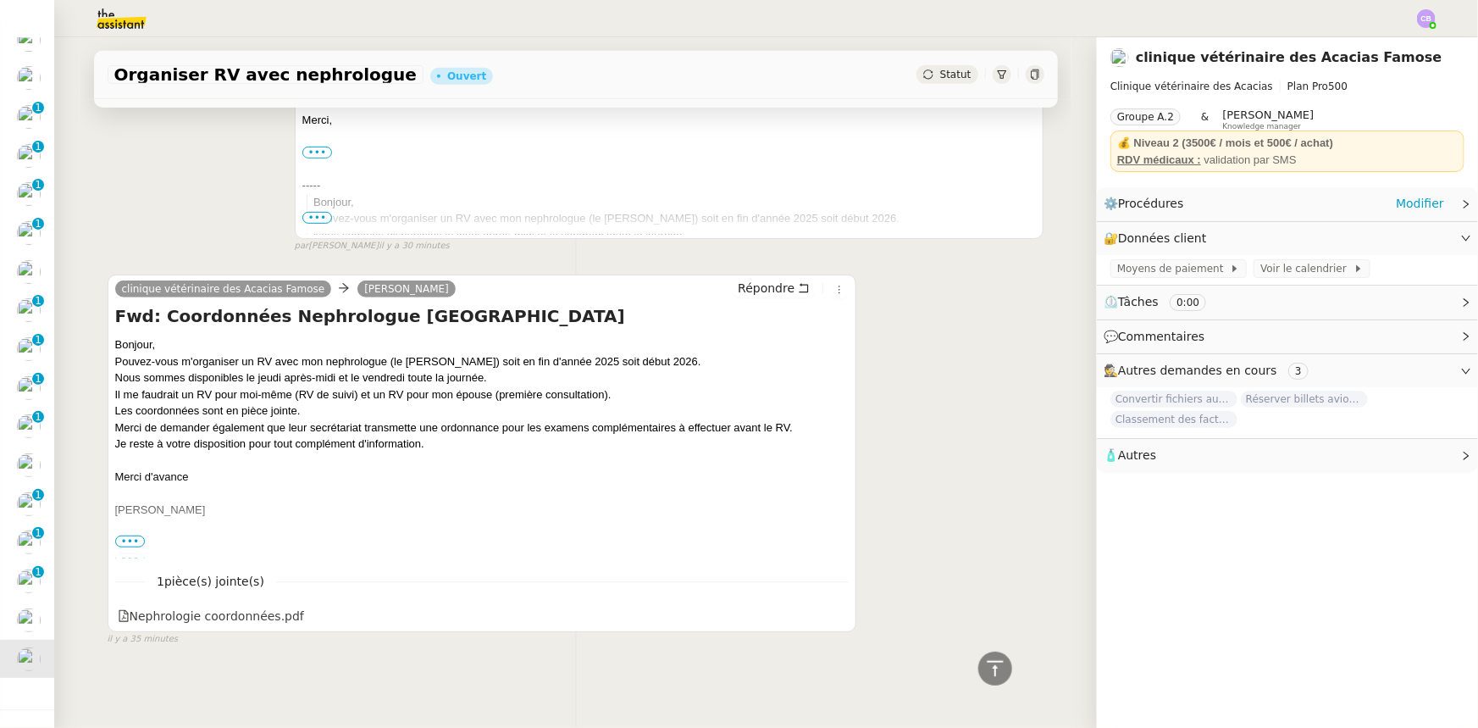
scroll to position [99, 0]
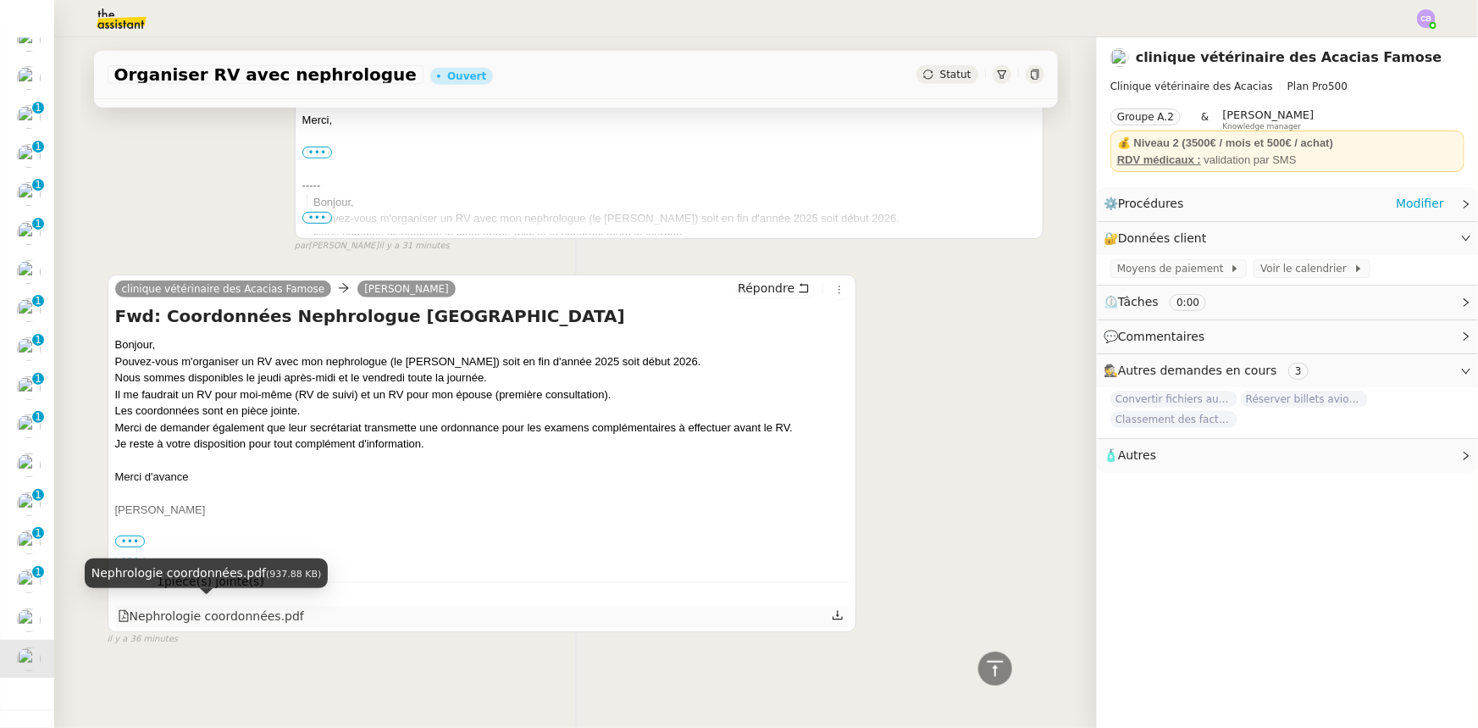
click at [241, 610] on div "Nephrologie coordonnées.pdf" at bounding box center [211, 616] width 186 height 19
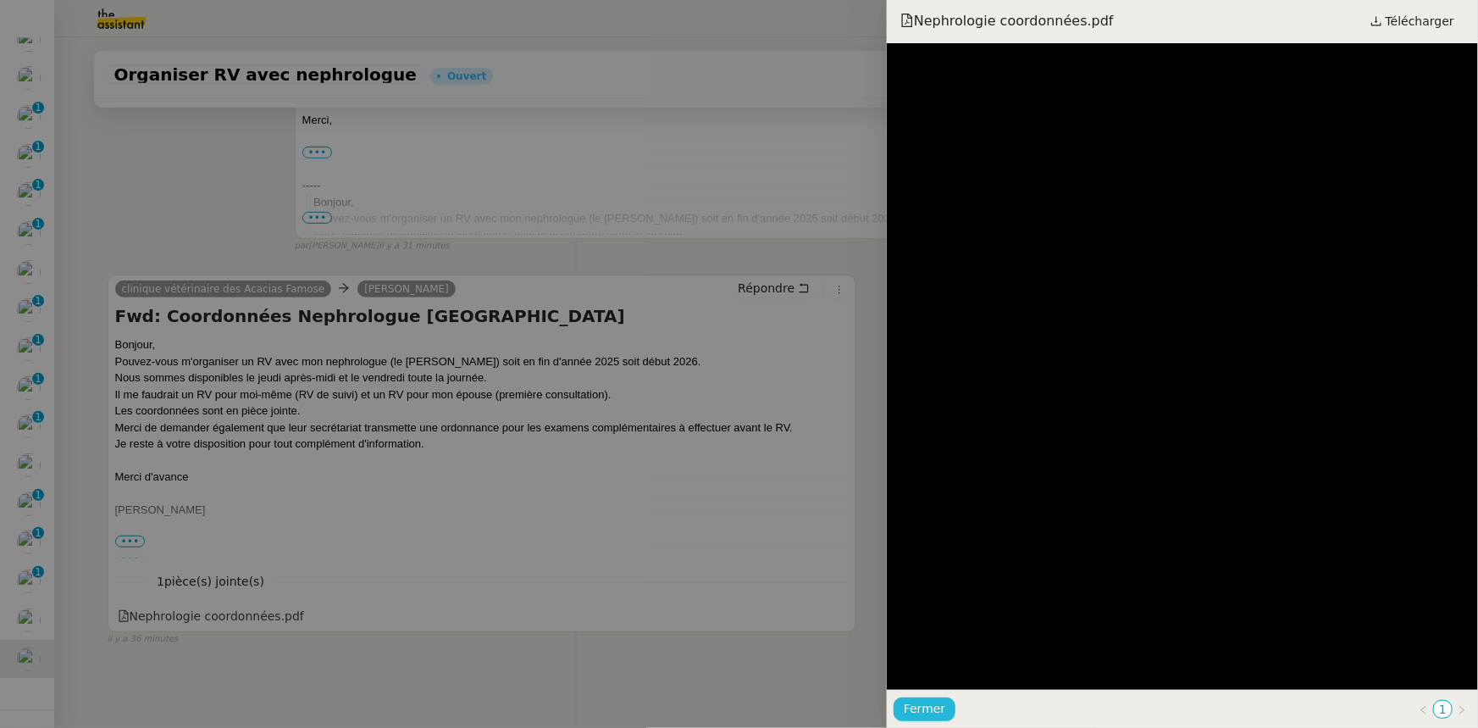
click at [932, 712] on span "Fermer" at bounding box center [925, 708] width 42 height 19
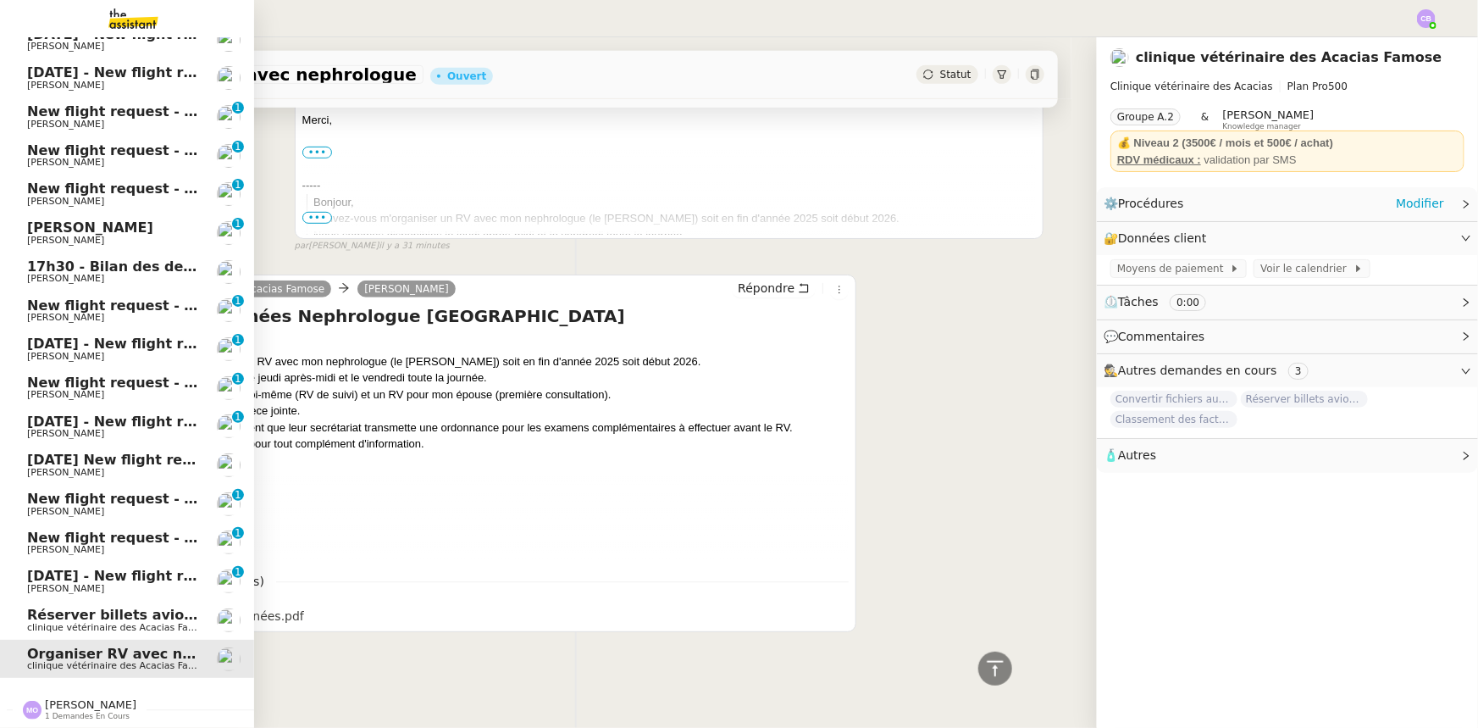
click at [134, 571] on span "[DATE] - New flight request - [PERSON_NAME]" at bounding box center [202, 576] width 350 height 16
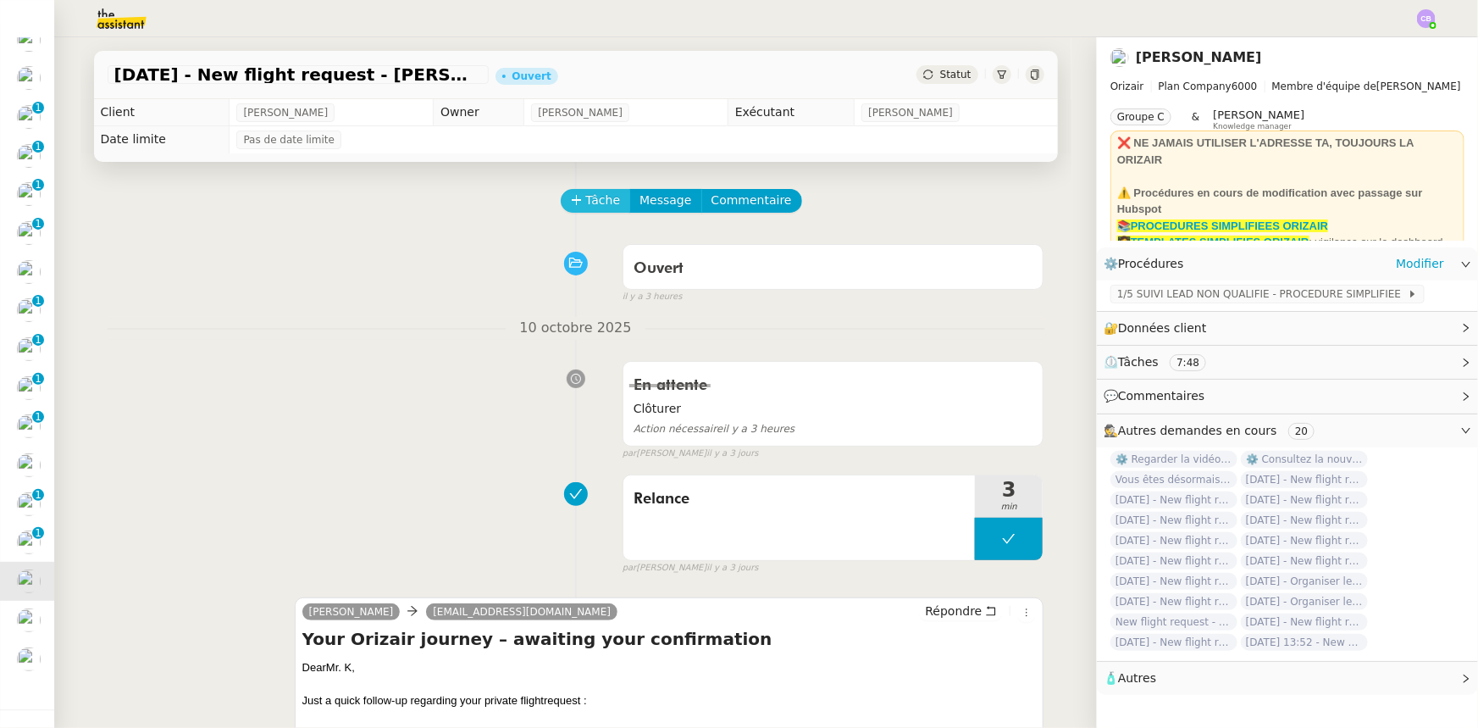
click at [591, 206] on span "Tâche" at bounding box center [603, 200] width 35 height 19
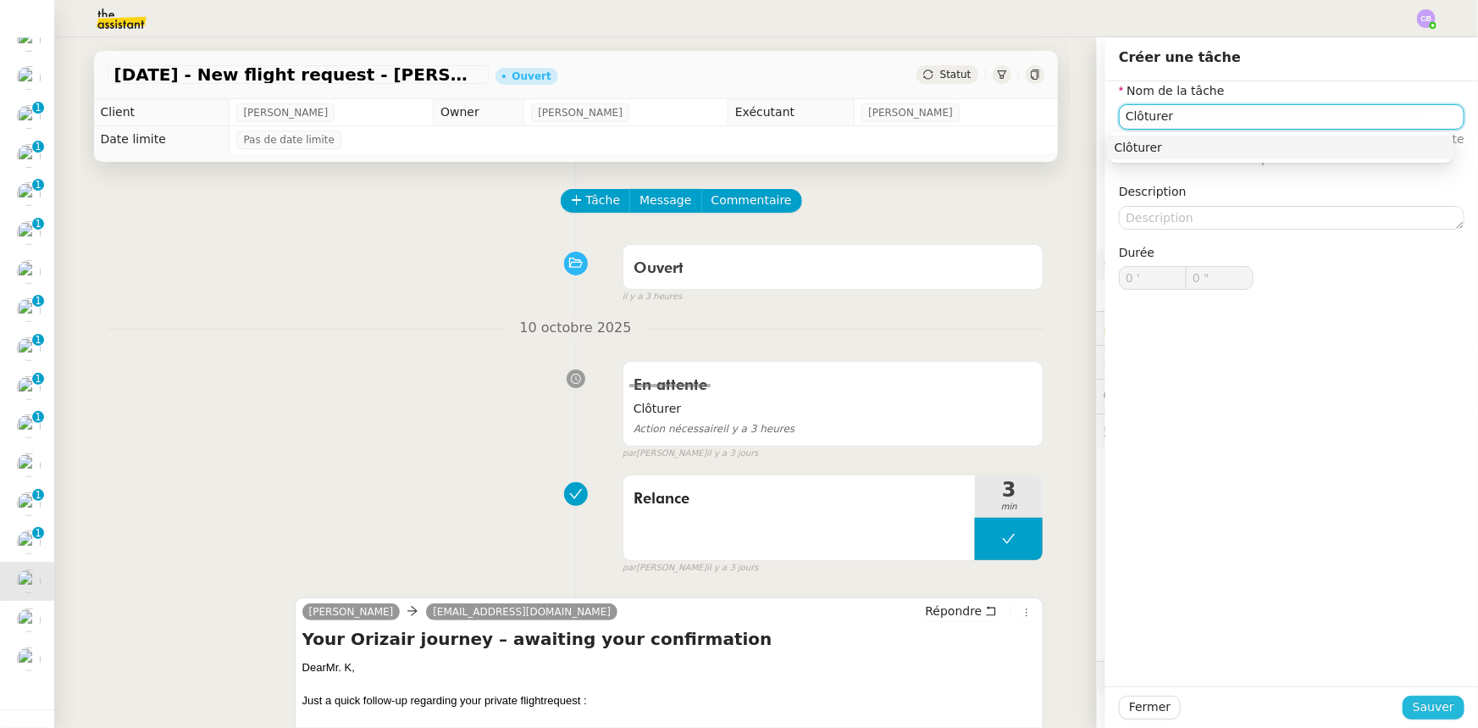
type input "Clôturer"
click at [1415, 703] on span "Sauver" at bounding box center [1434, 706] width 42 height 19
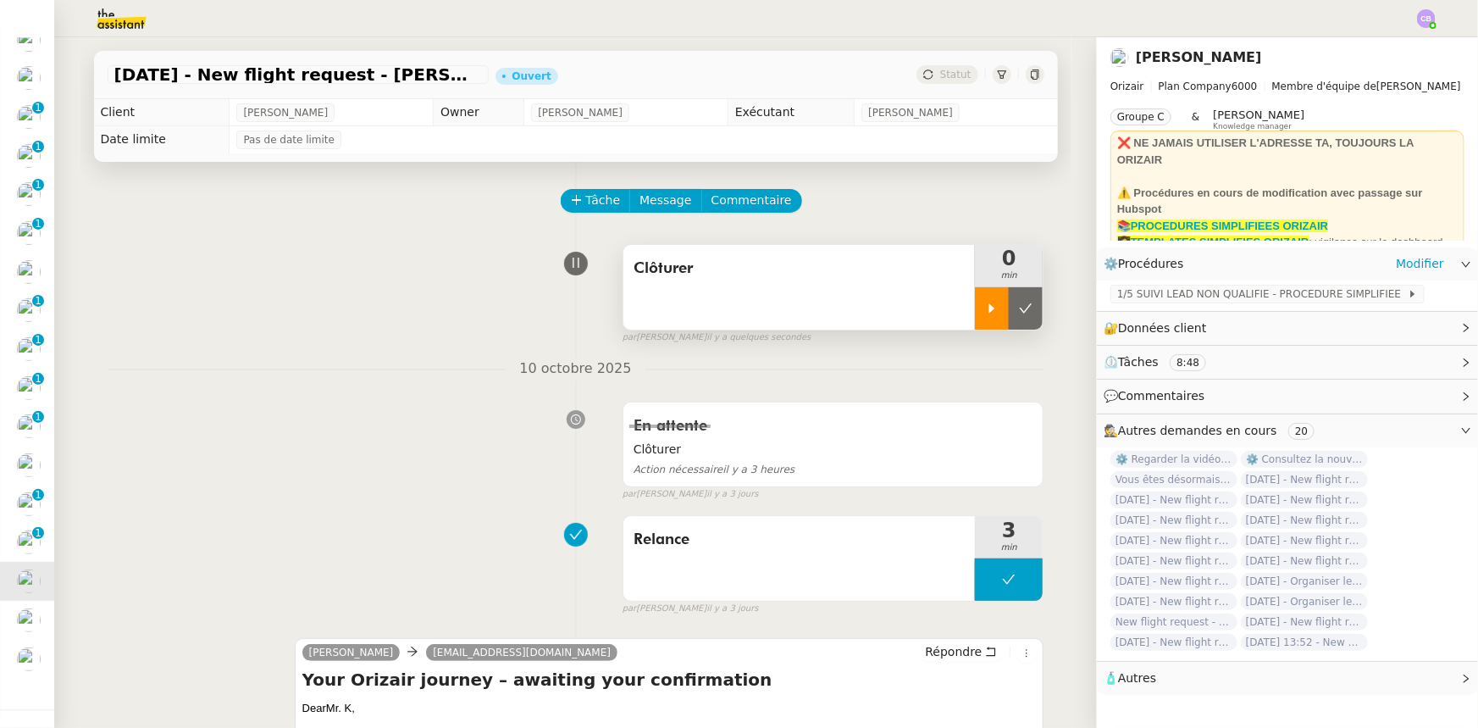
click at [975, 301] on div at bounding box center [992, 308] width 34 height 42
click at [975, 310] on div at bounding box center [1009, 308] width 68 height 42
click at [1009, 318] on button at bounding box center [1026, 308] width 34 height 42
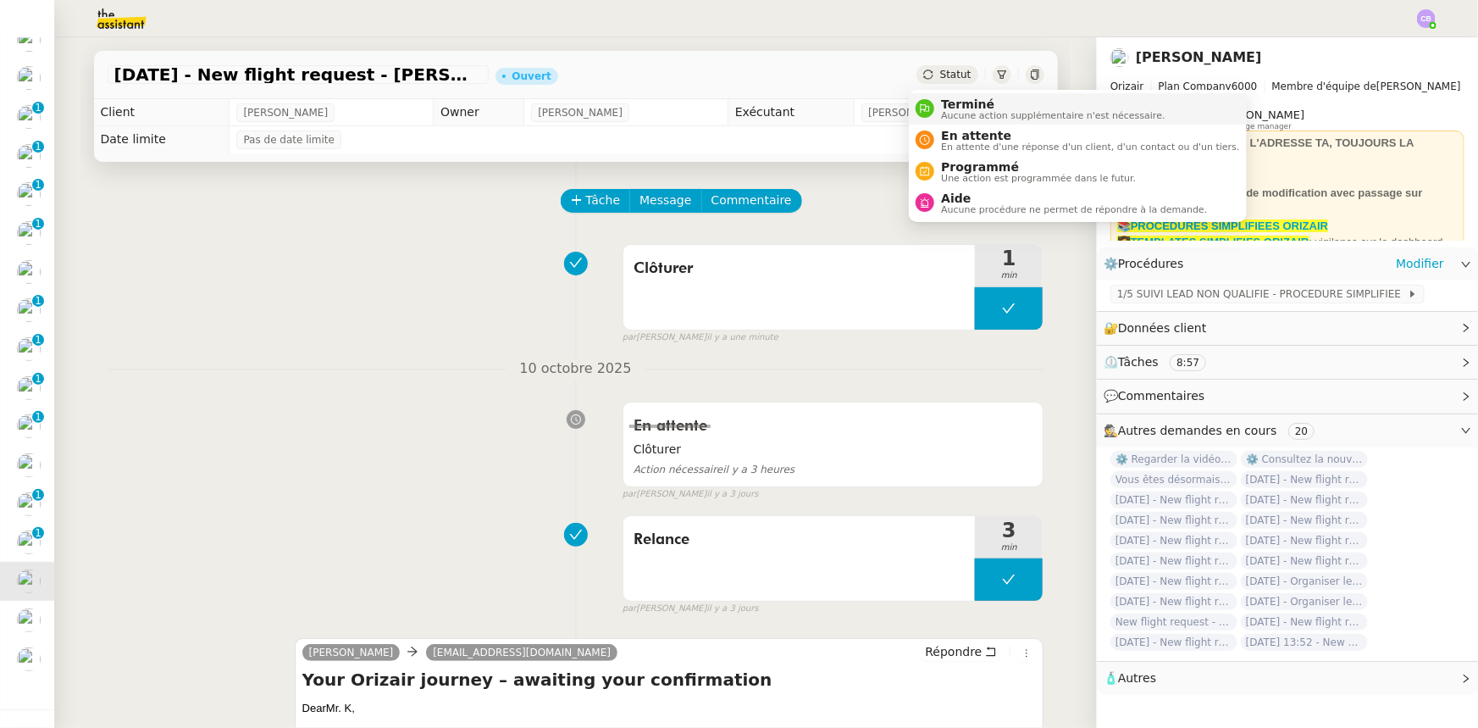
click at [959, 111] on span "Aucune action supplémentaire n'est nécessaire." at bounding box center [1053, 115] width 224 height 9
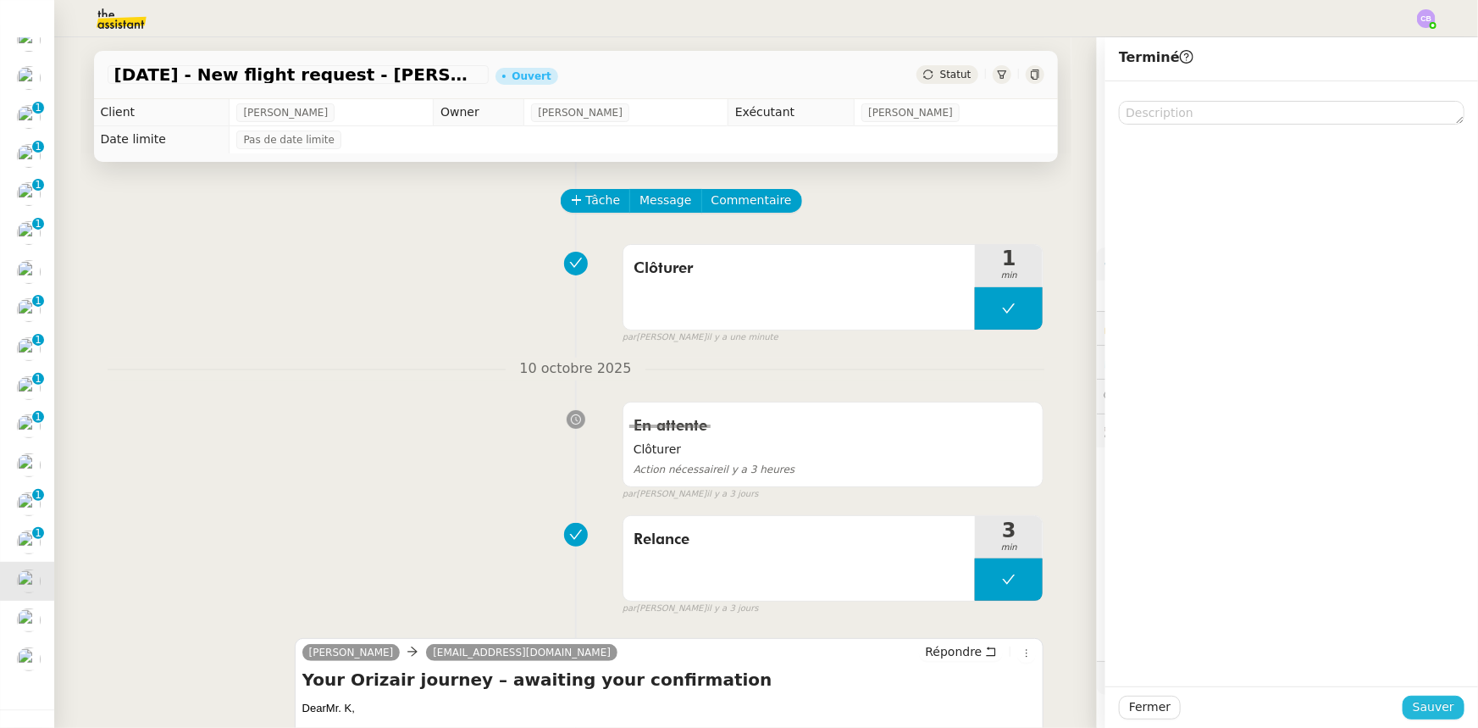
click at [1413, 703] on span "Sauver" at bounding box center [1434, 706] width 42 height 19
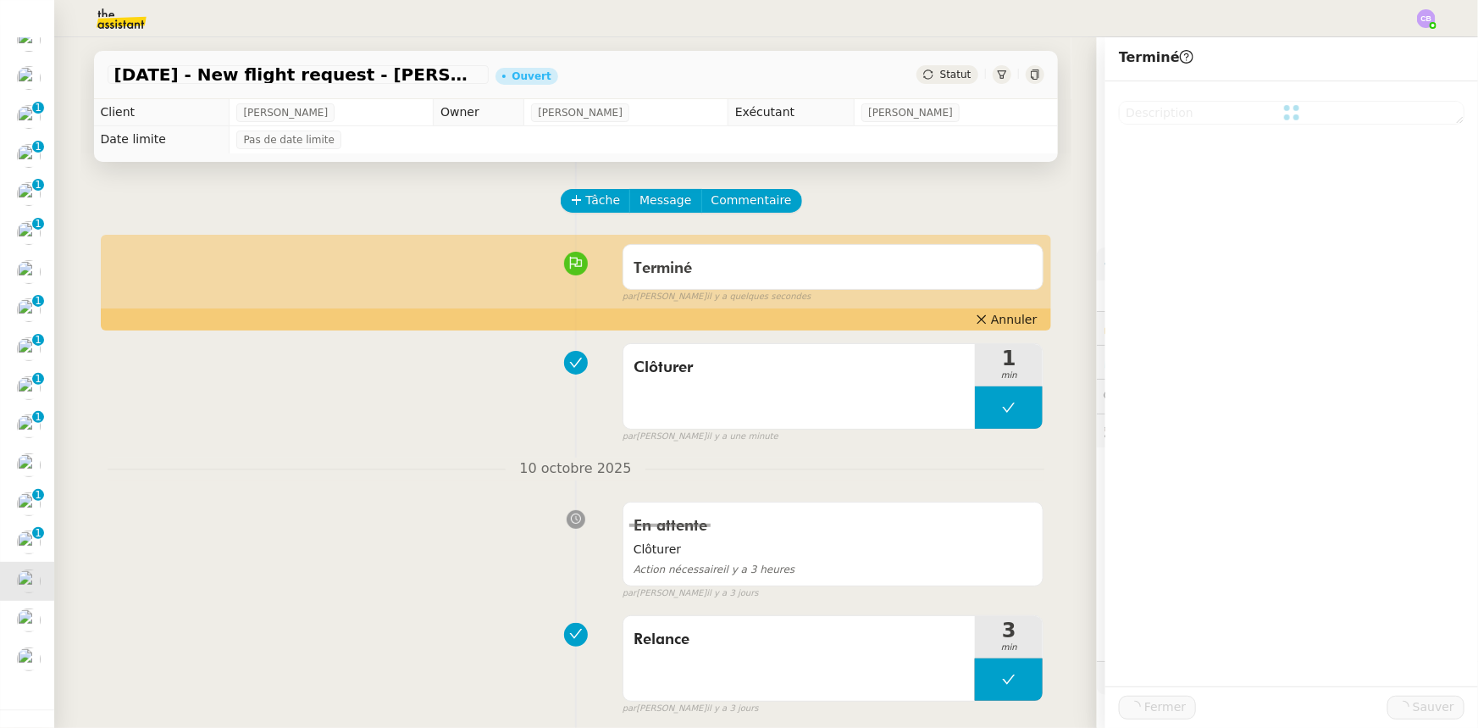
scroll to position [100, 0]
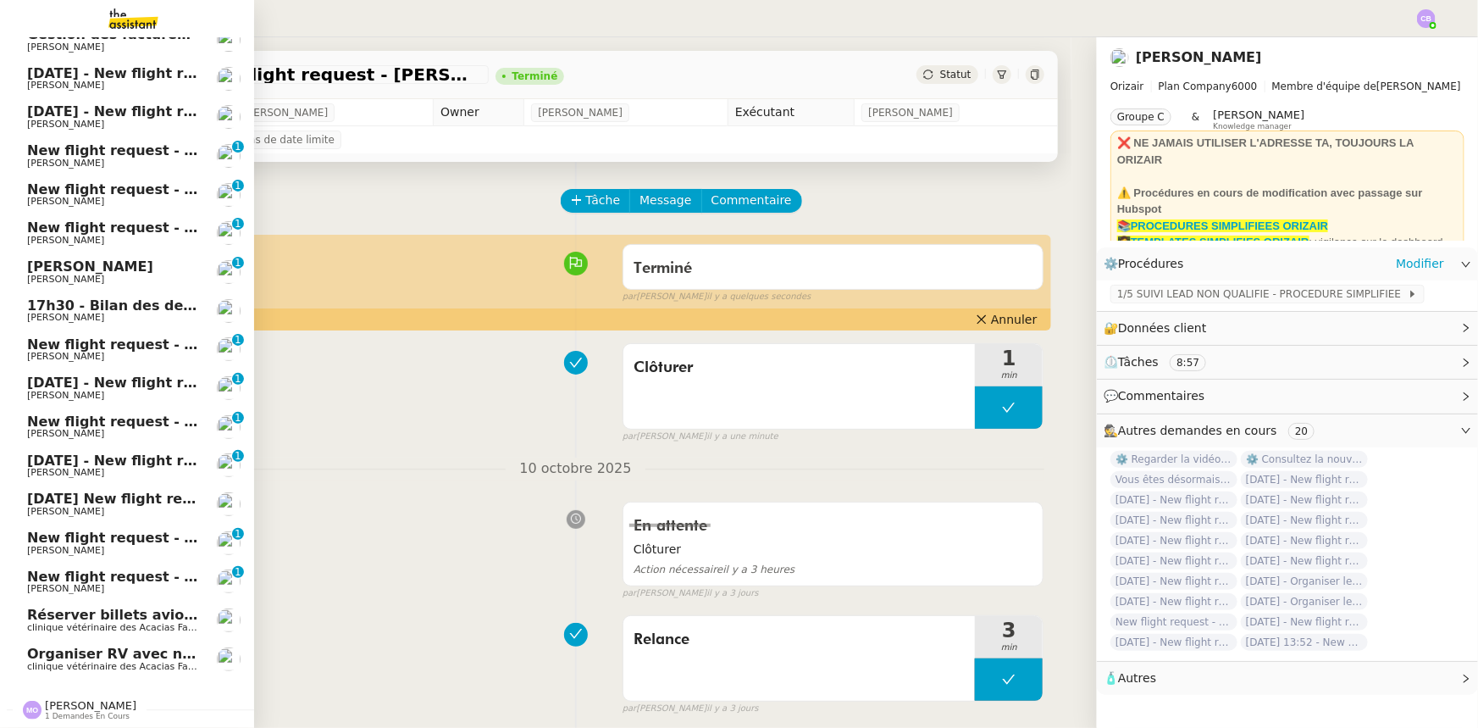
click at [43, 583] on span "[PERSON_NAME]" at bounding box center [65, 588] width 77 height 11
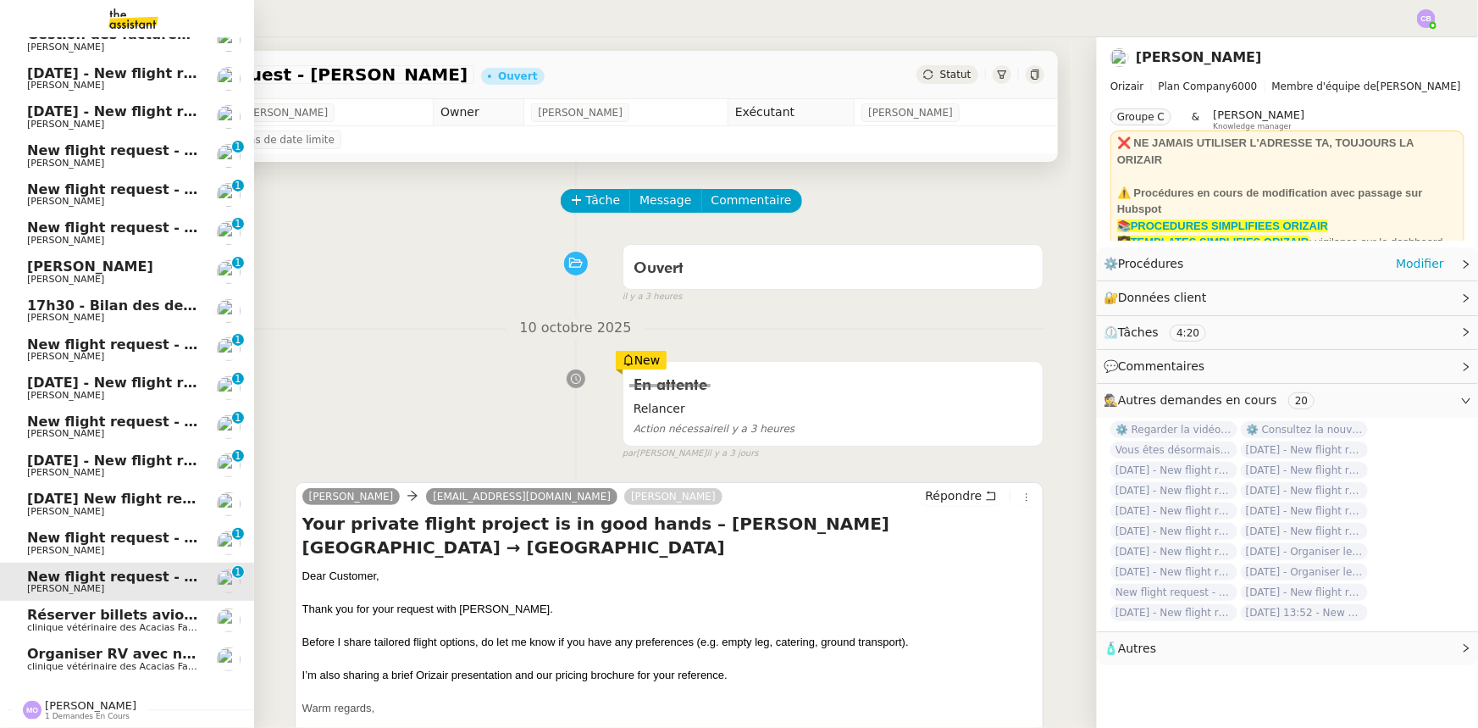
click at [64, 534] on span "New flight request - [PERSON_NAME]" at bounding box center [168, 537] width 283 height 16
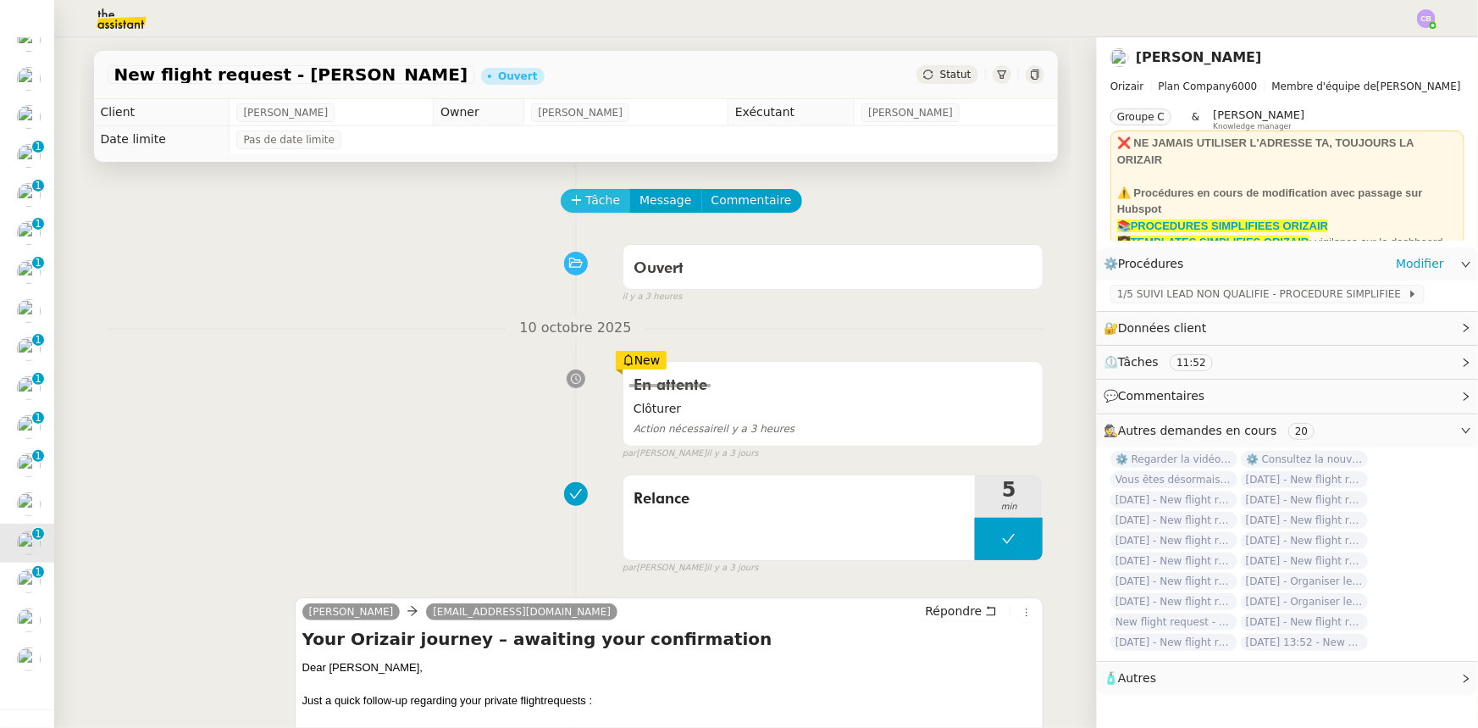
click at [586, 202] on span "Tâche" at bounding box center [603, 200] width 35 height 19
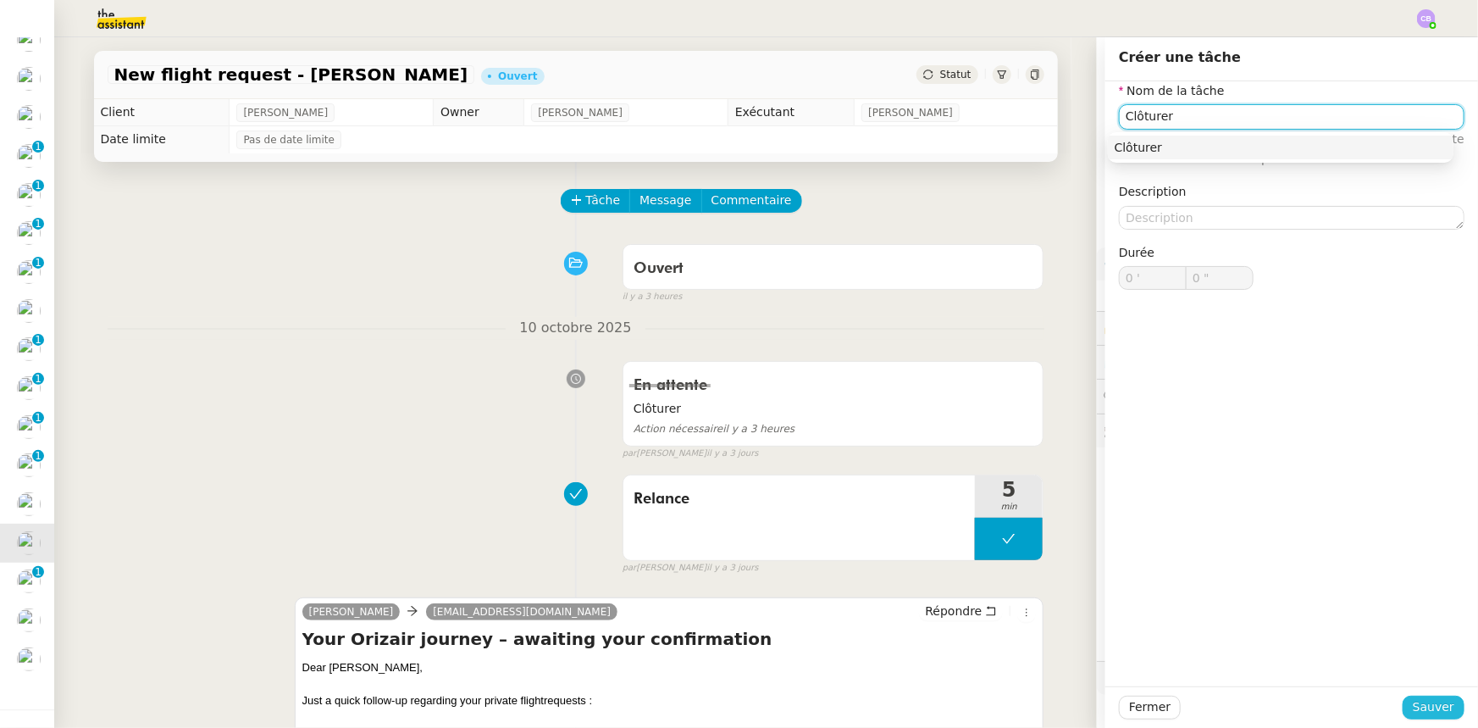
type input "Clôturer"
click at [1415, 707] on span "Sauver" at bounding box center [1434, 706] width 42 height 19
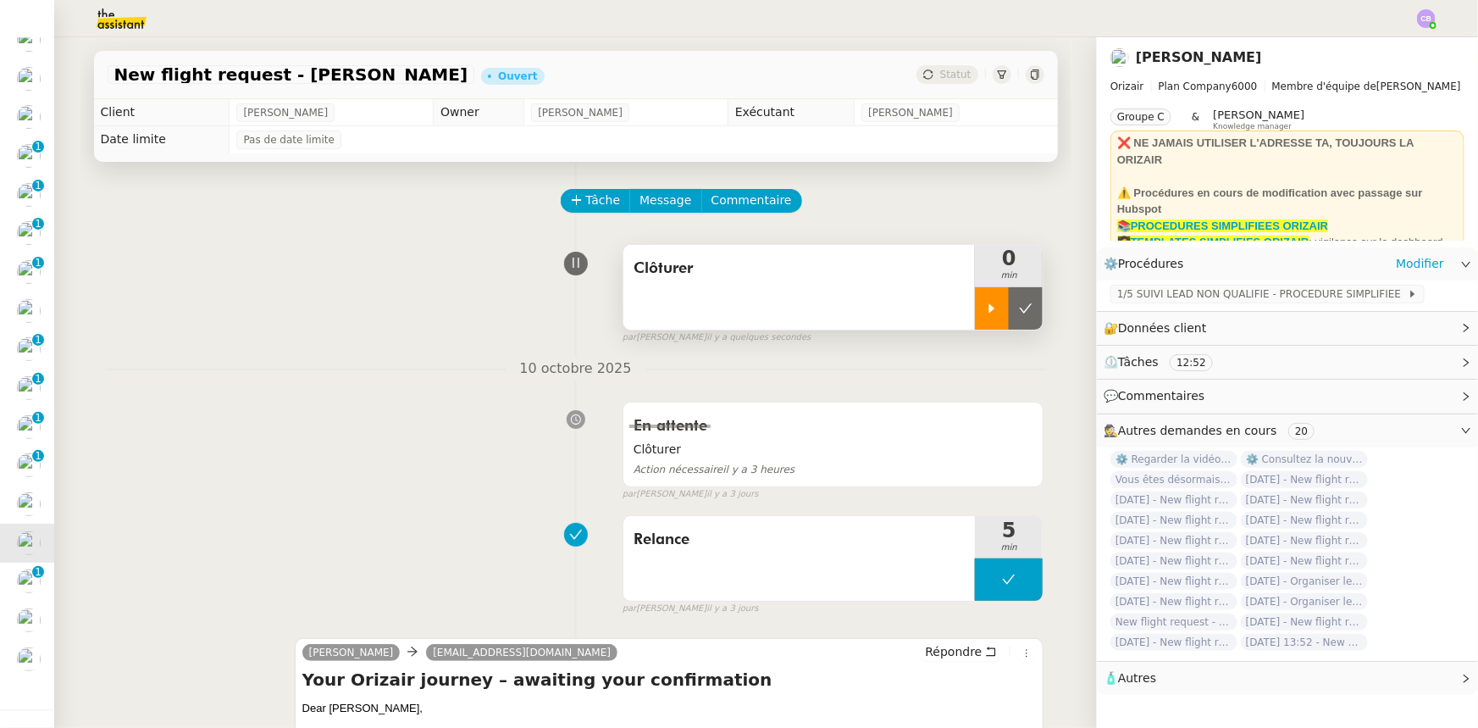
click at [975, 314] on div at bounding box center [992, 308] width 34 height 42
click at [975, 307] on div at bounding box center [1009, 308] width 68 height 42
click at [1019, 315] on icon at bounding box center [1026, 309] width 14 height 14
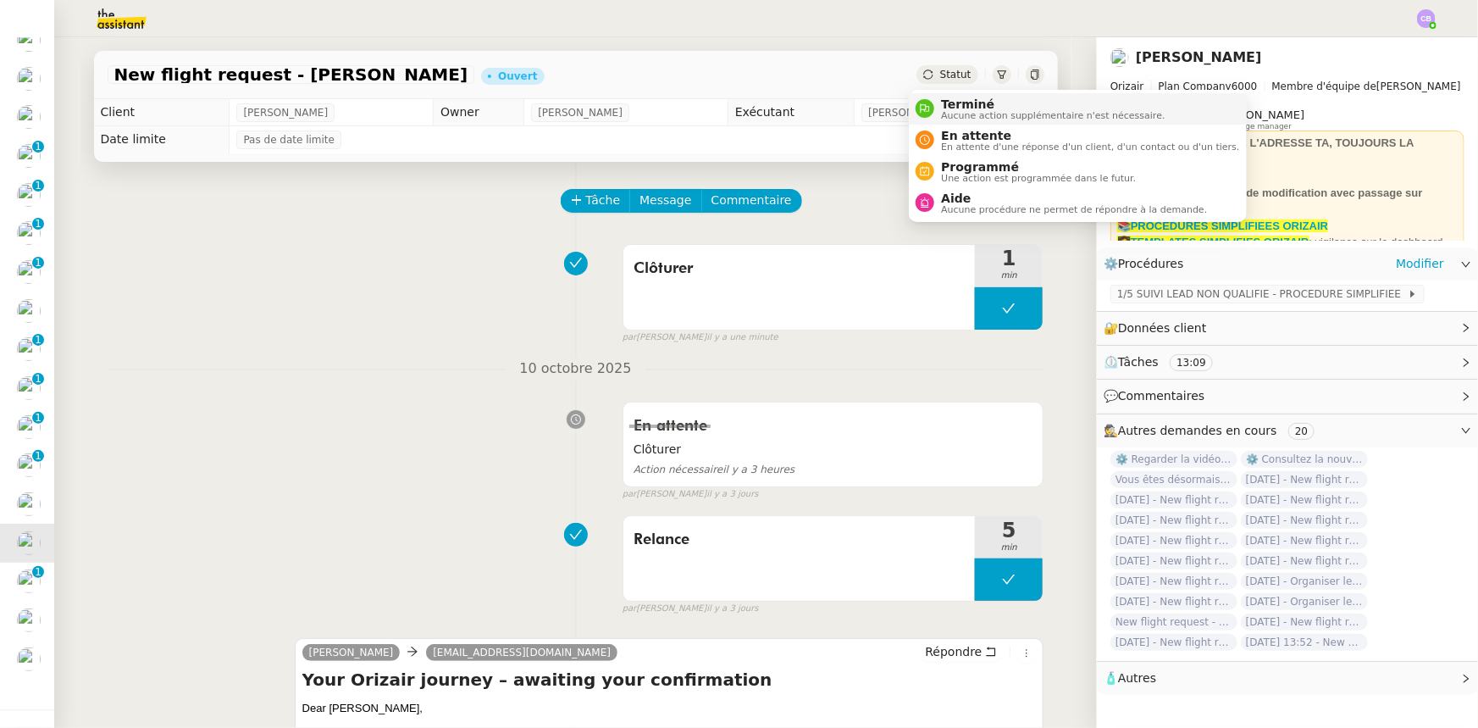
click at [951, 111] on span "Aucune action supplémentaire n'est nécessaire." at bounding box center [1053, 115] width 224 height 9
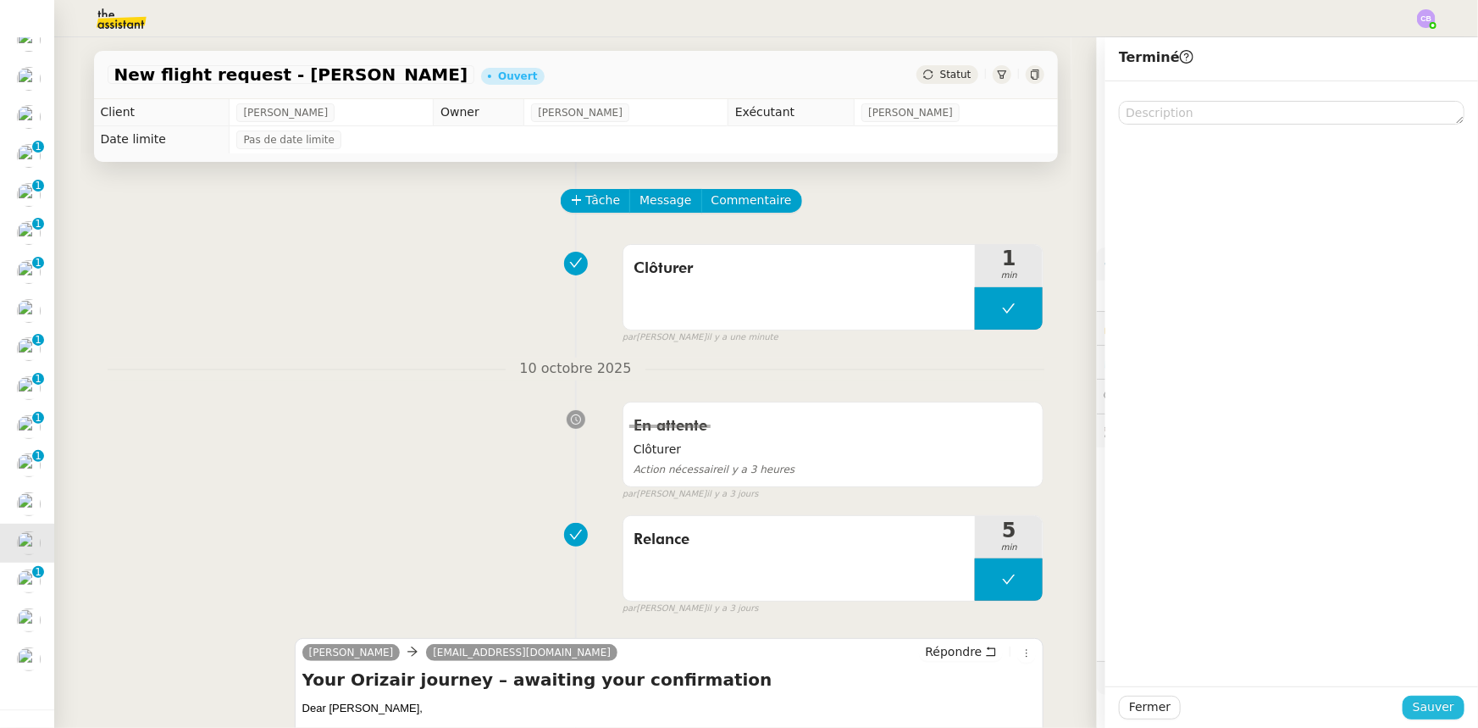
click at [1413, 703] on span "Sauver" at bounding box center [1434, 706] width 42 height 19
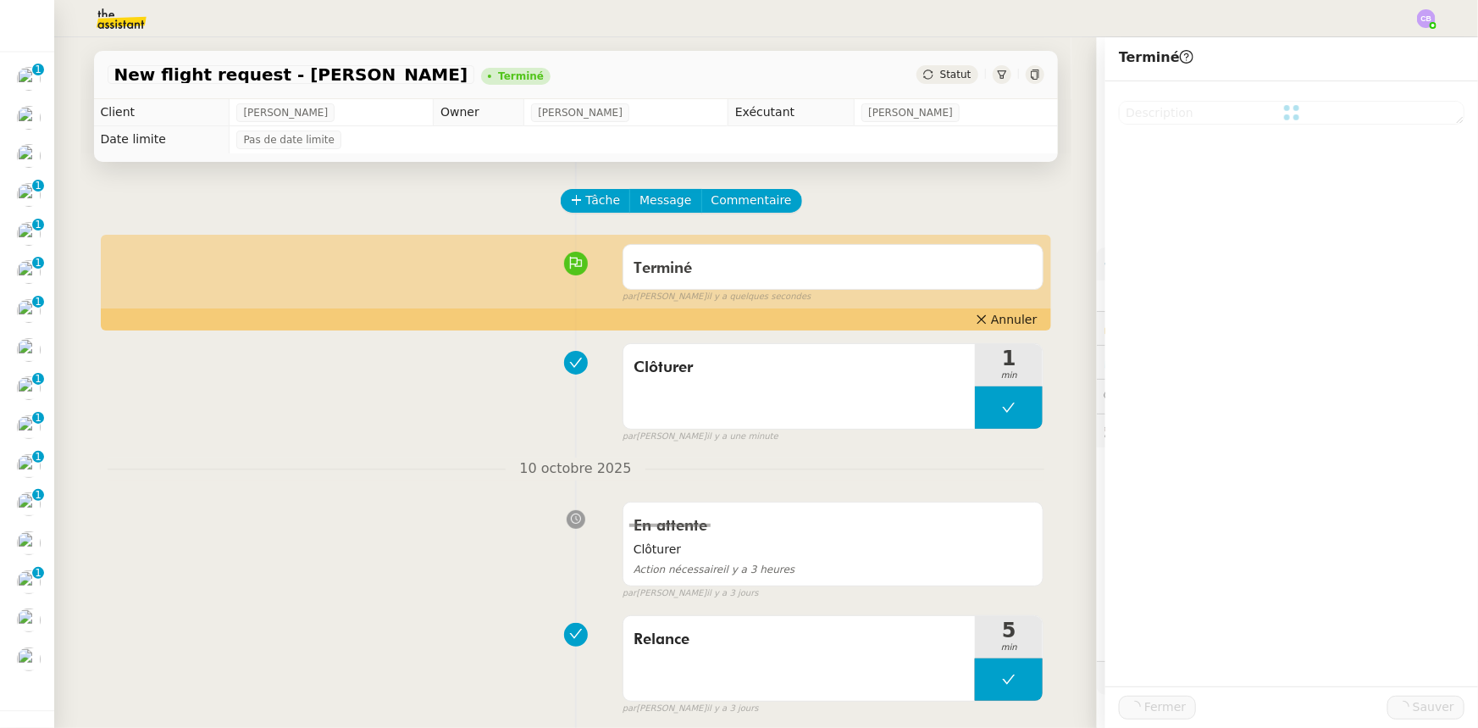
scroll to position [60, 0]
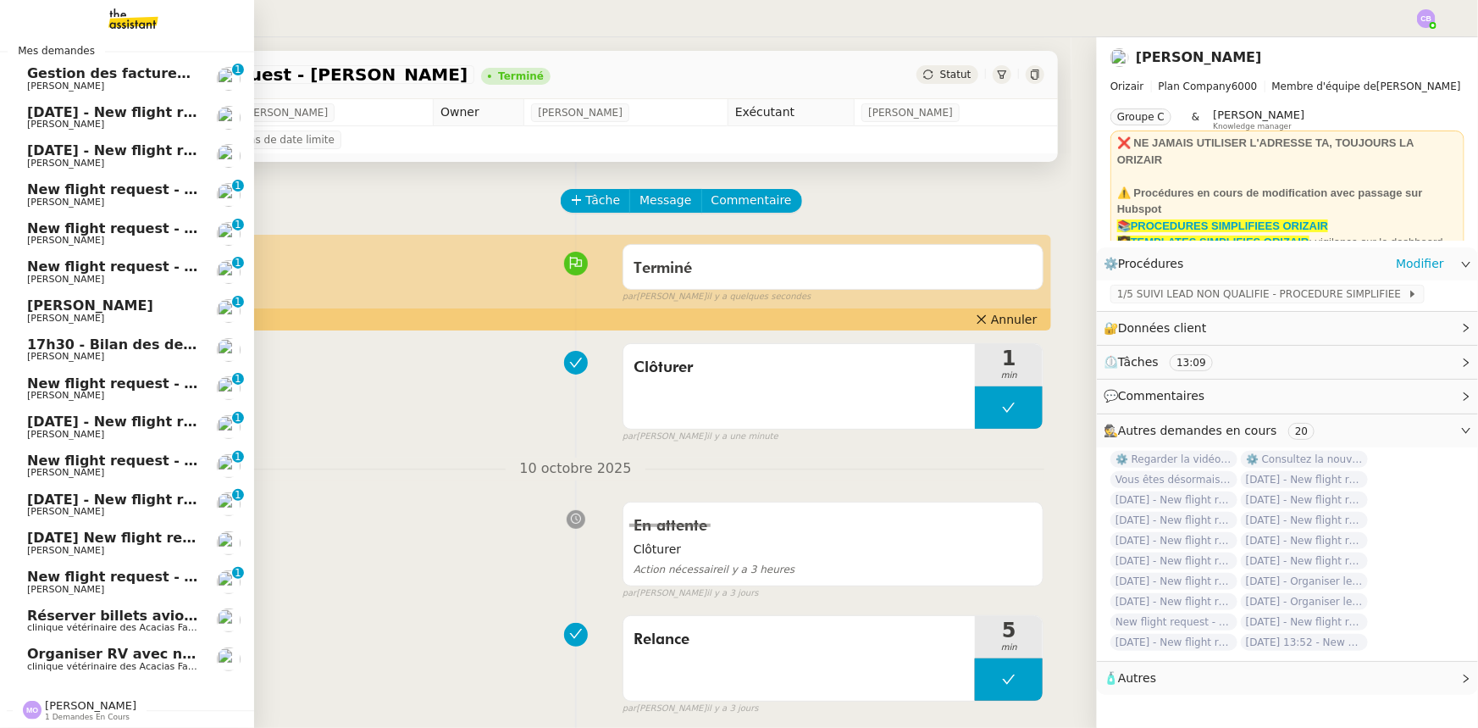
click at [74, 496] on span "[DATE] - New flight request - [PERSON_NAME]" at bounding box center [202, 499] width 350 height 16
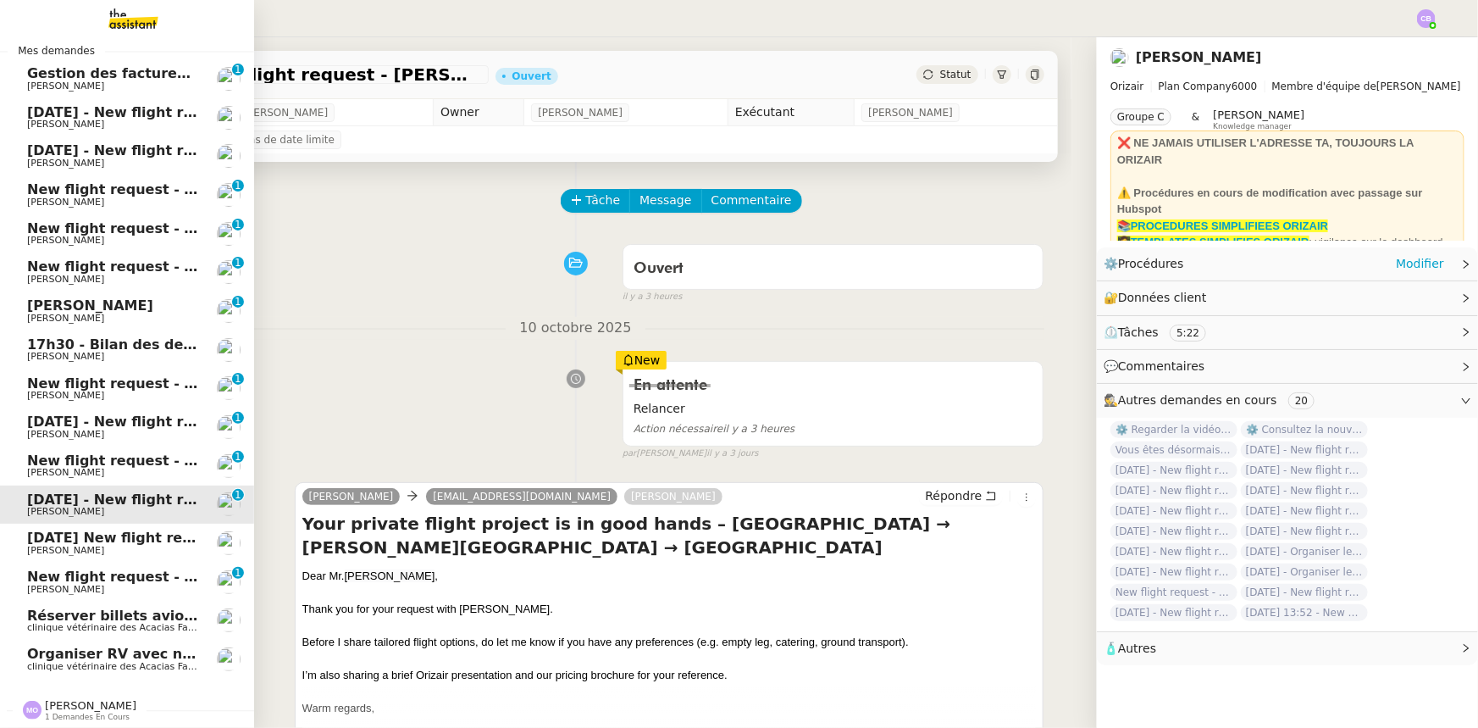
click at [90, 568] on span "New flight request - [PERSON_NAME]" at bounding box center [168, 576] width 283 height 16
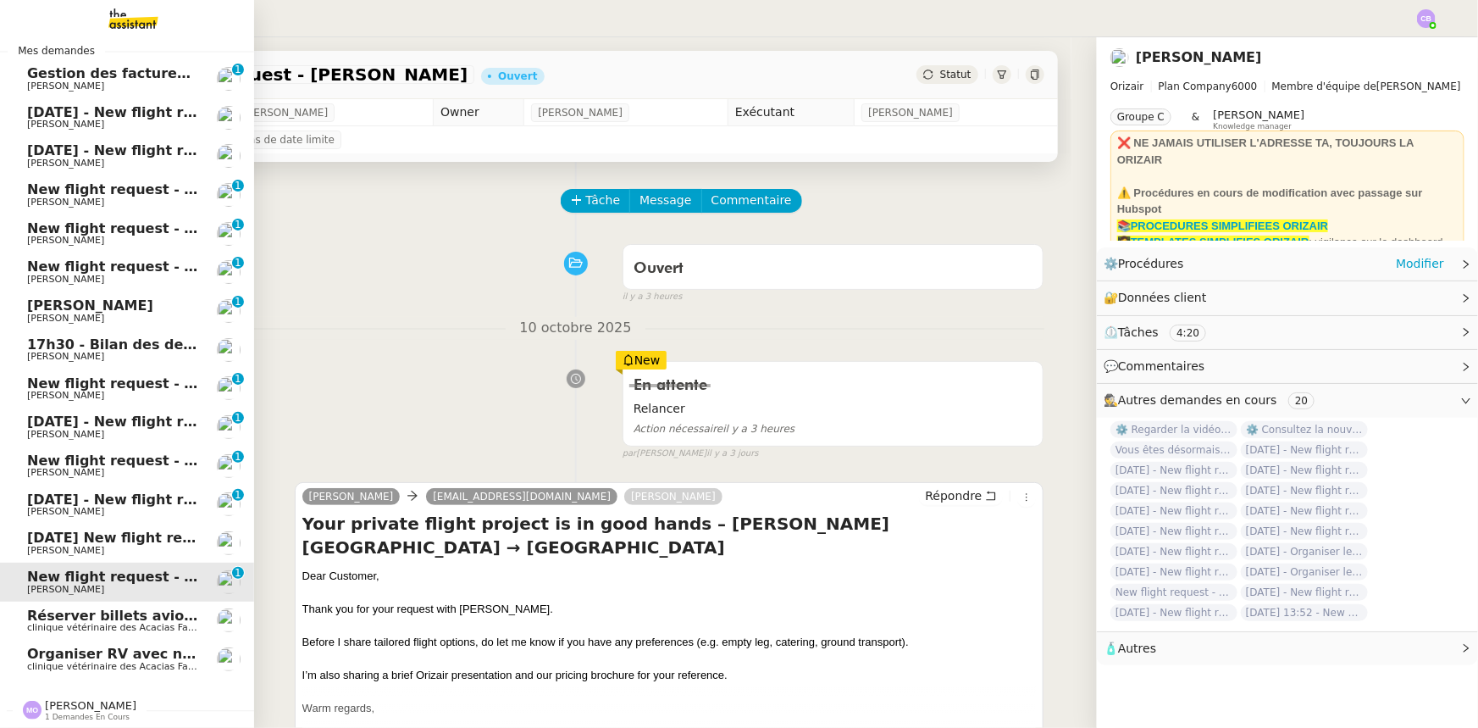
click at [101, 453] on span "New flight request - [PERSON_NAME]" at bounding box center [168, 460] width 283 height 16
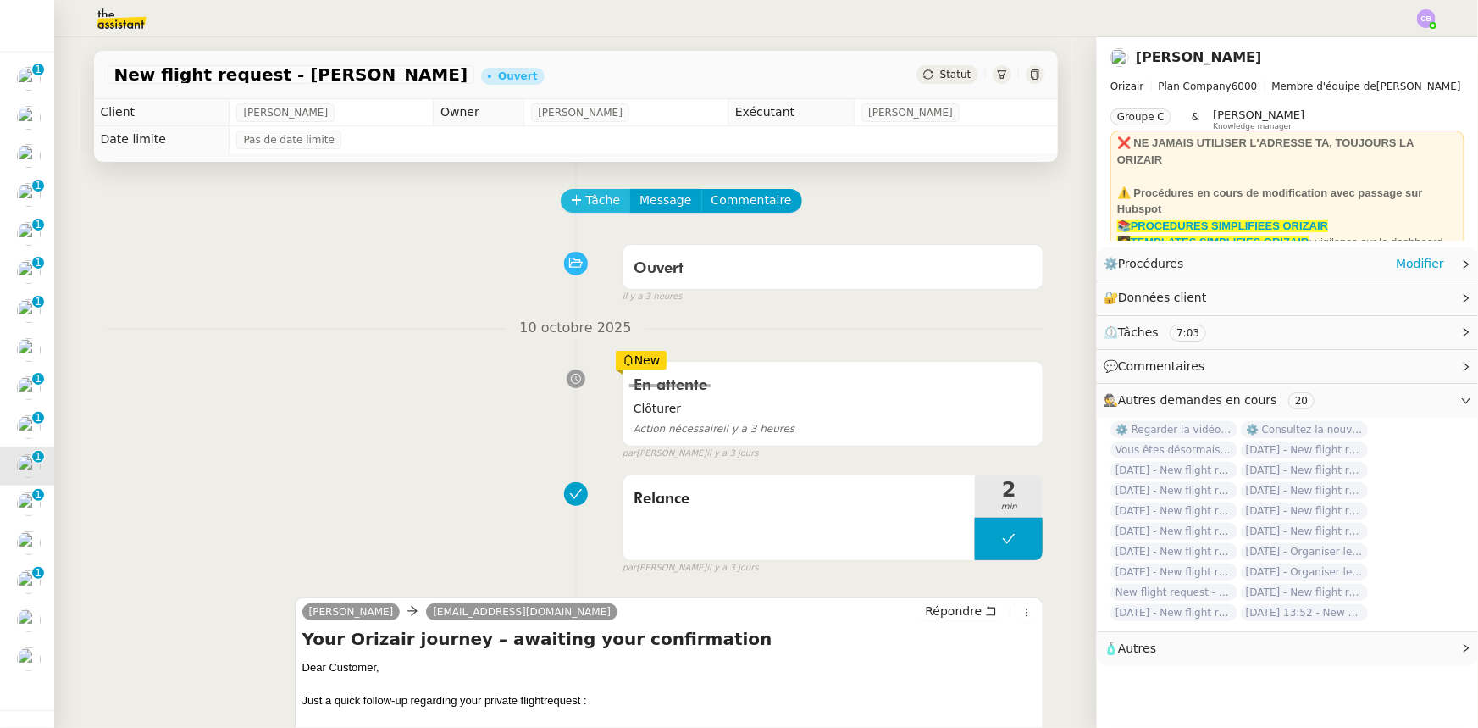
click at [586, 205] on span "Tâche" at bounding box center [603, 200] width 35 height 19
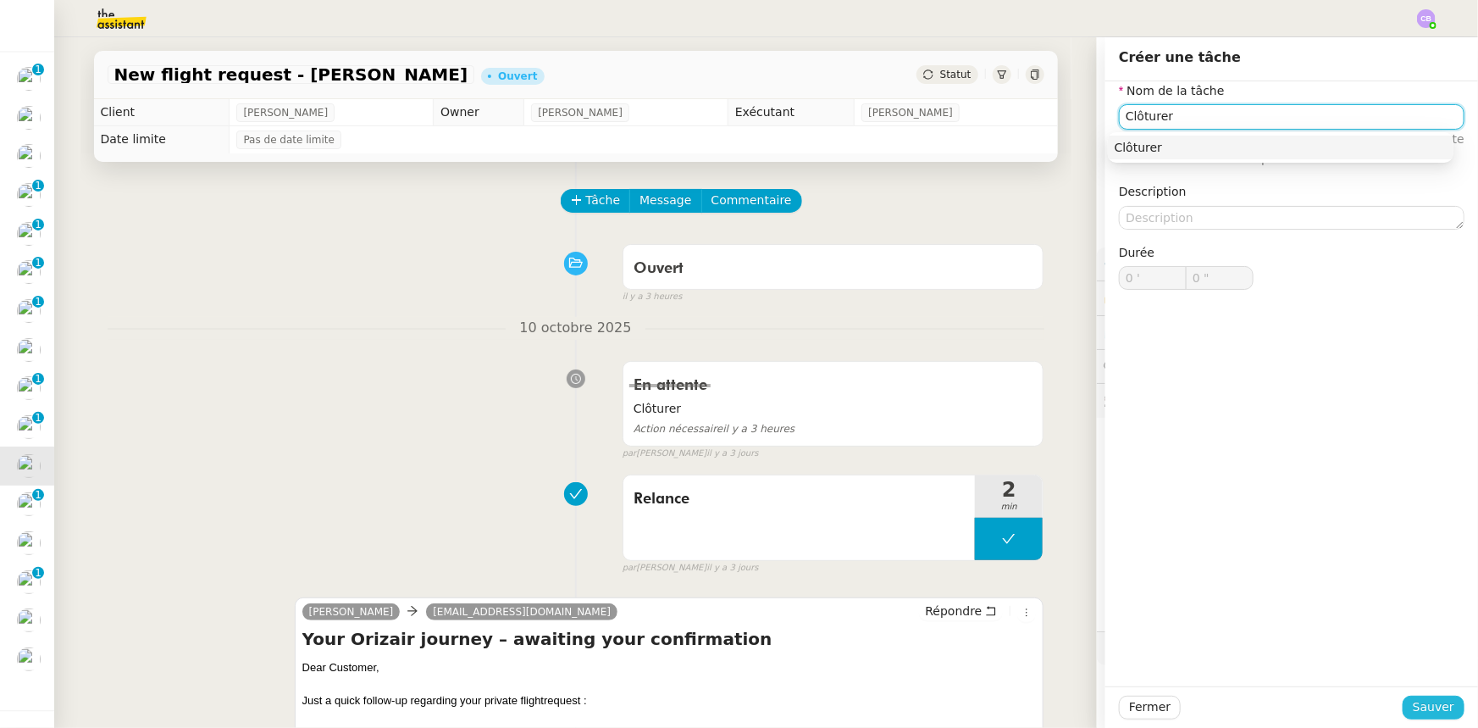
type input "Clôturer"
click at [1420, 707] on span "Sauver" at bounding box center [1434, 706] width 42 height 19
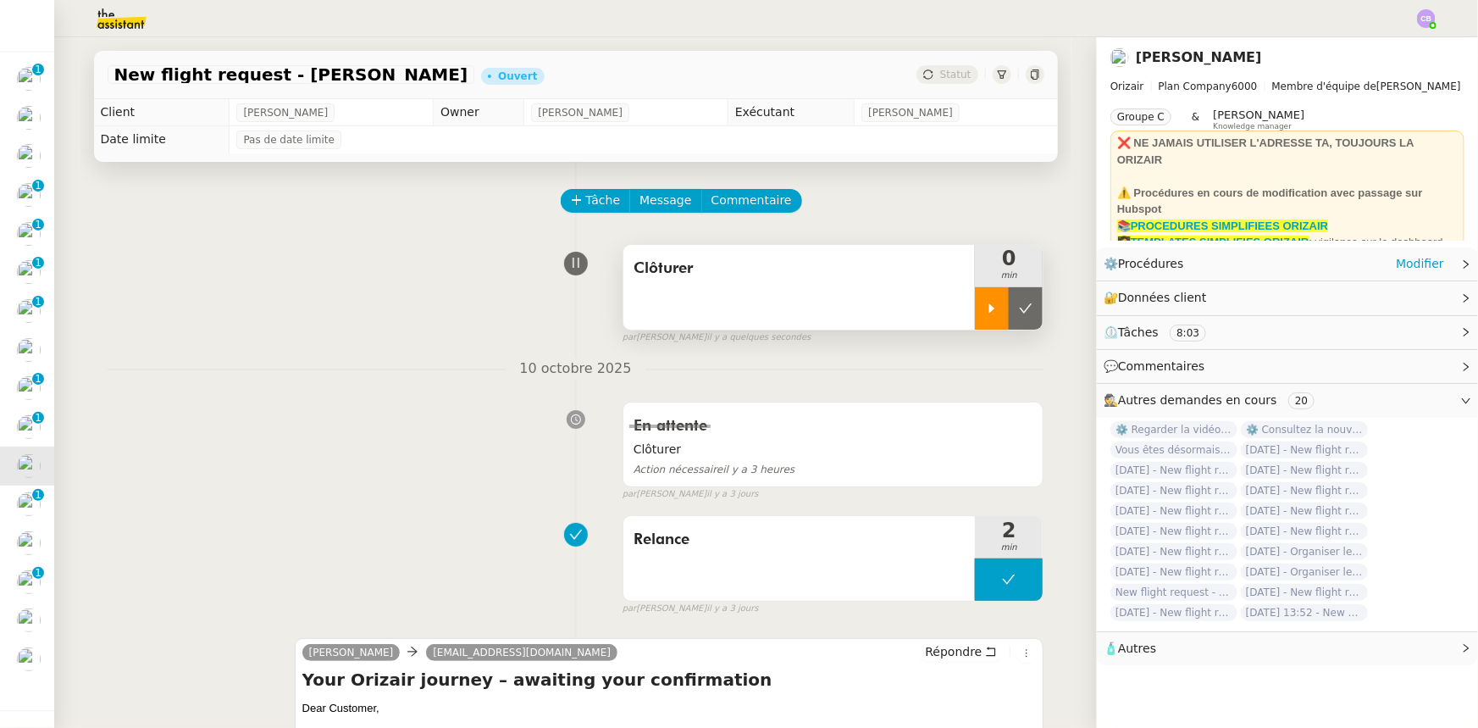
click at [989, 313] on icon at bounding box center [992, 307] width 6 height 9
click at [975, 314] on div at bounding box center [1009, 308] width 68 height 42
click at [1021, 317] on button at bounding box center [1026, 308] width 34 height 42
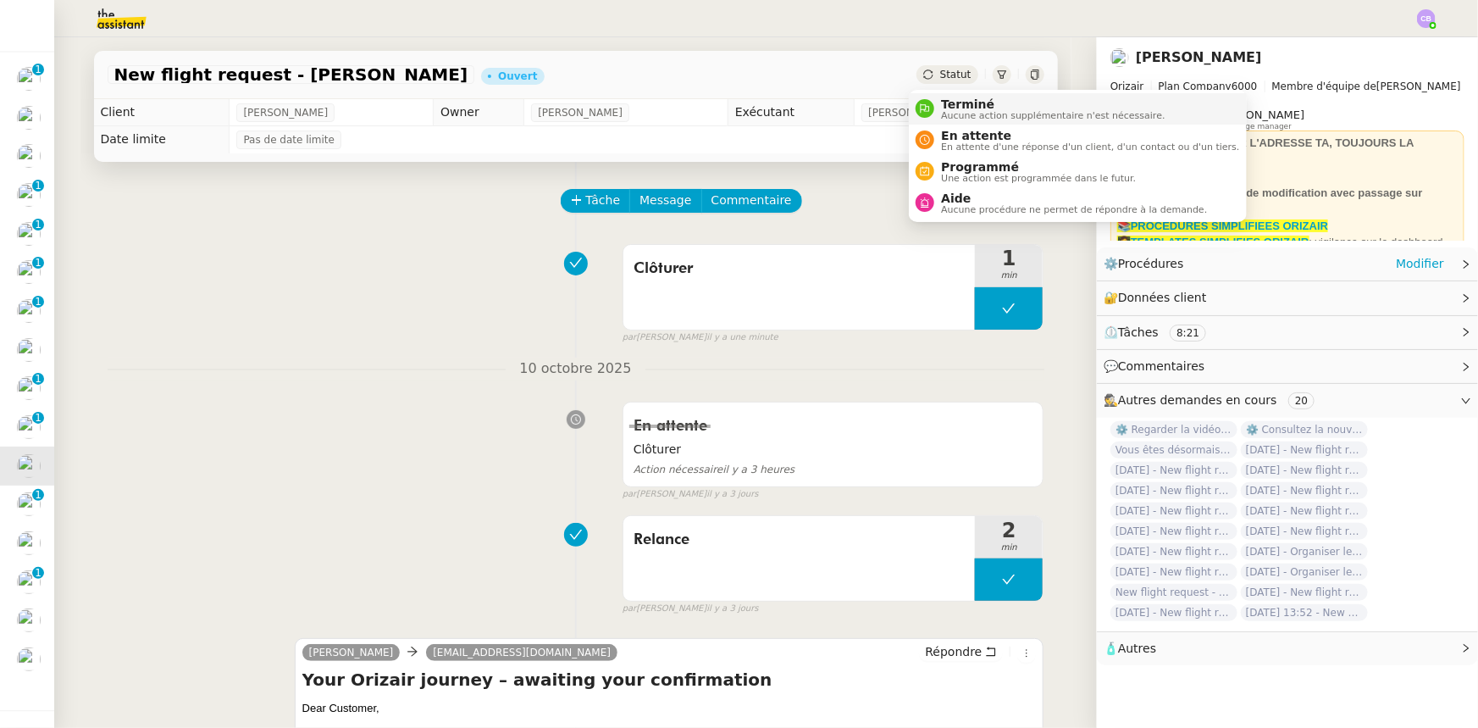
click at [949, 105] on span "Terminé" at bounding box center [1053, 104] width 224 height 14
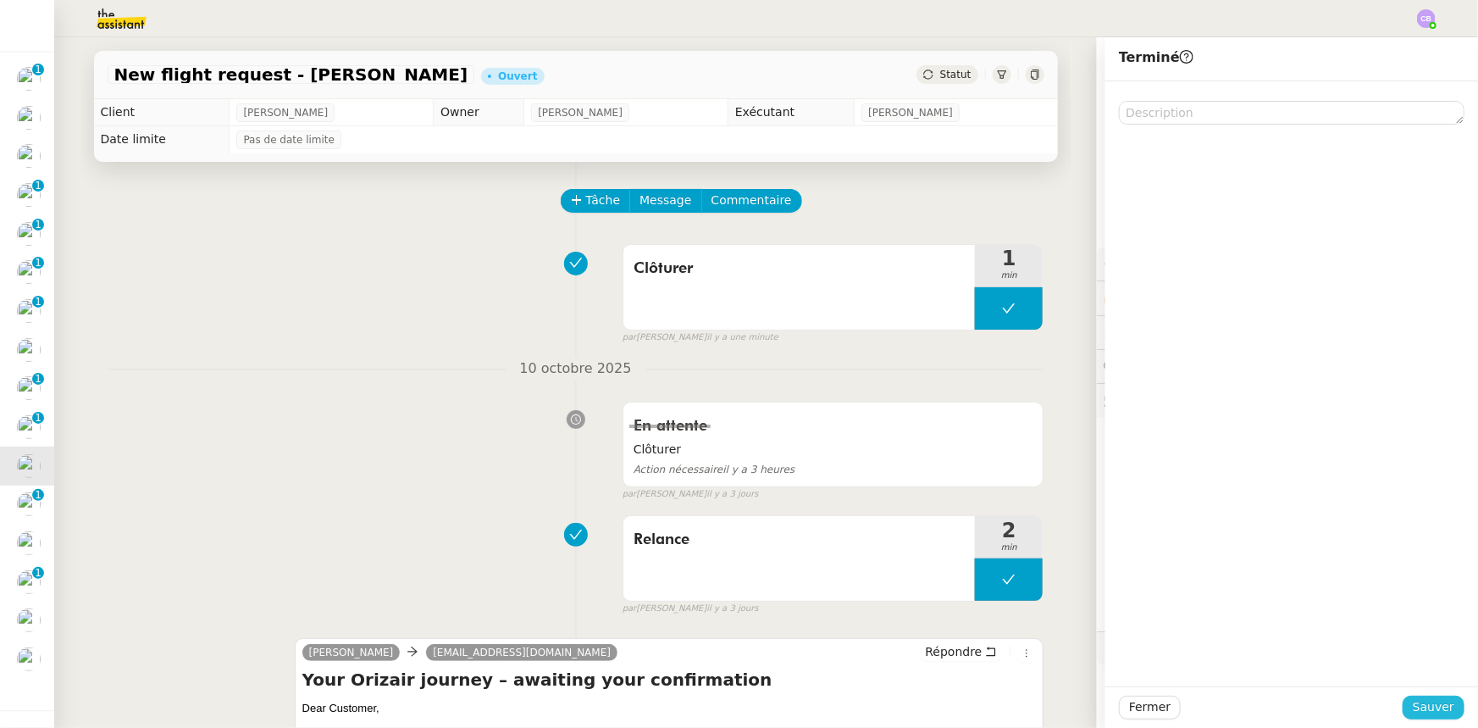
click at [1431, 703] on span "Sauver" at bounding box center [1434, 706] width 42 height 19
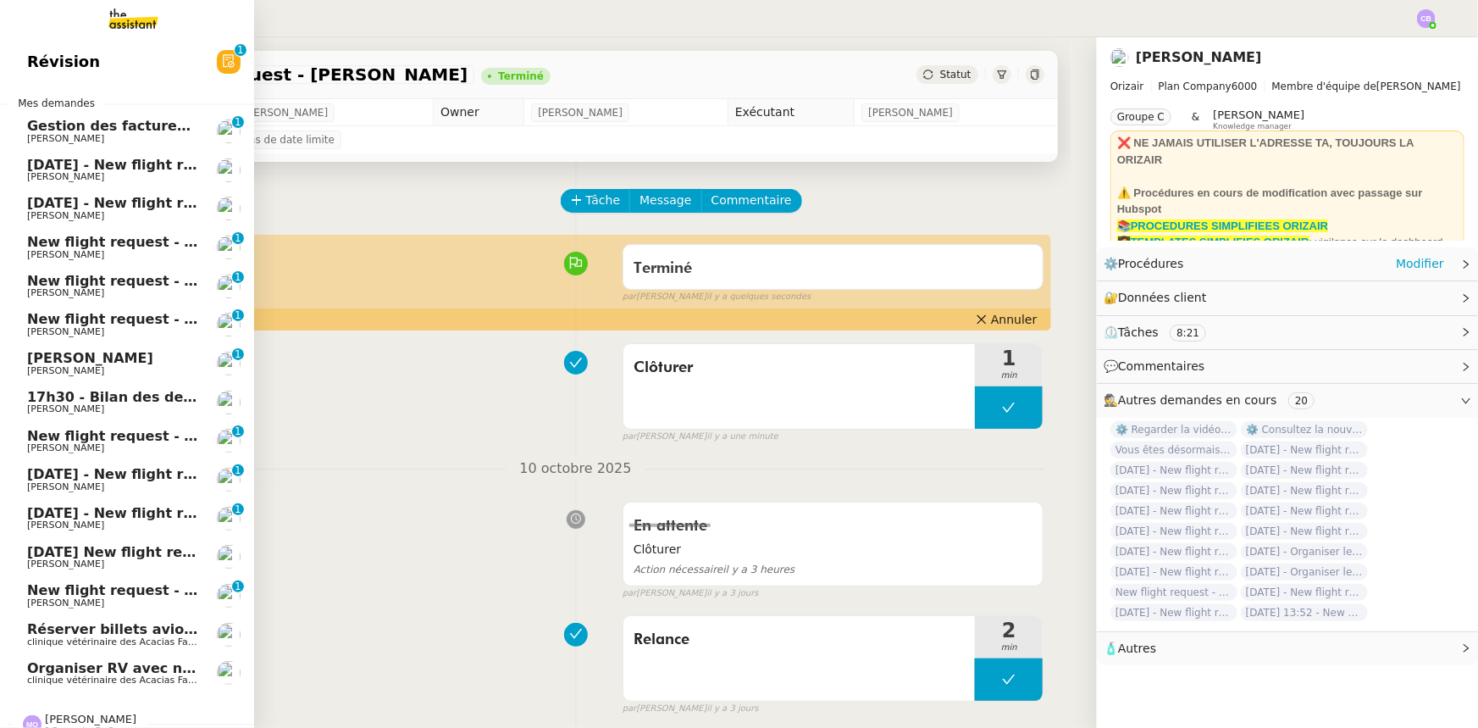
click at [131, 517] on span "[DATE] - New flight request - [PERSON_NAME]" at bounding box center [202, 513] width 350 height 16
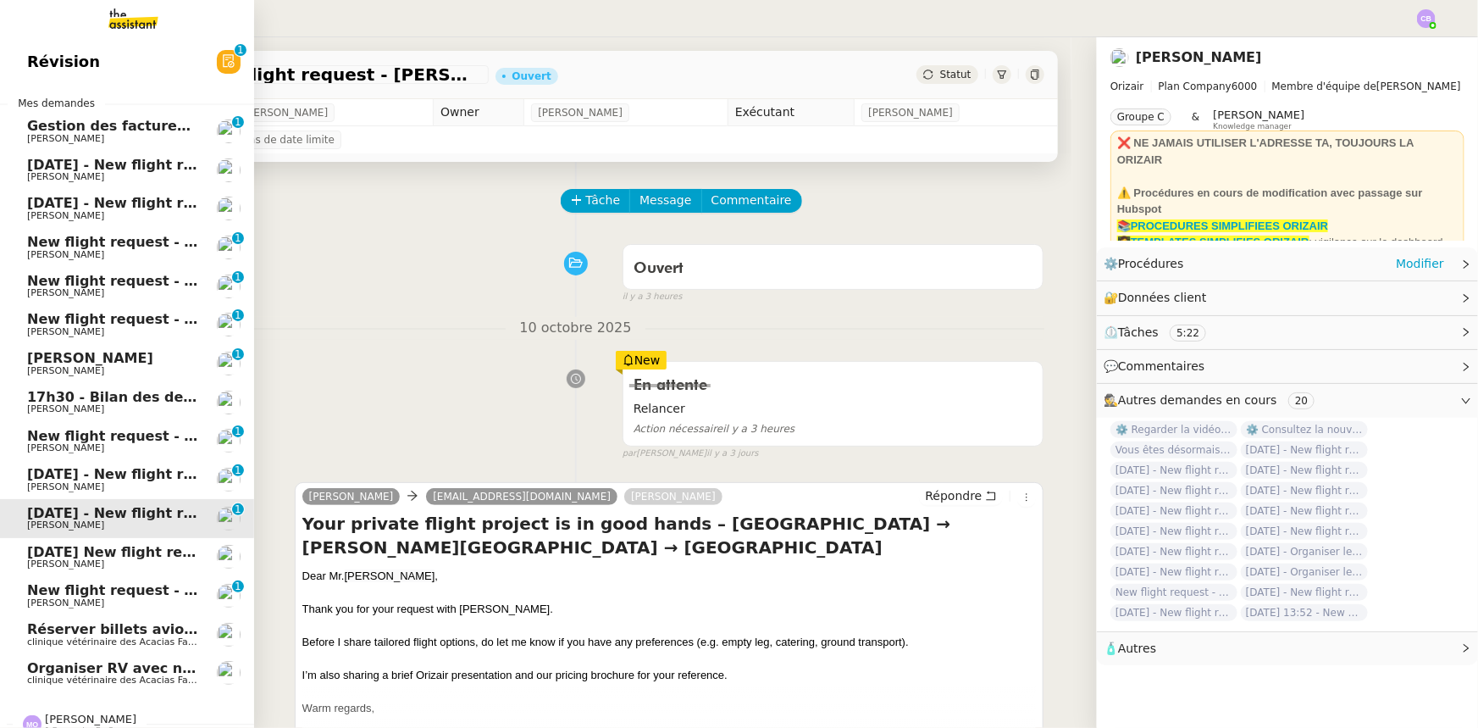
click at [122, 478] on span "[DATE] - New flight request - [PERSON_NAME]" at bounding box center [202, 474] width 350 height 16
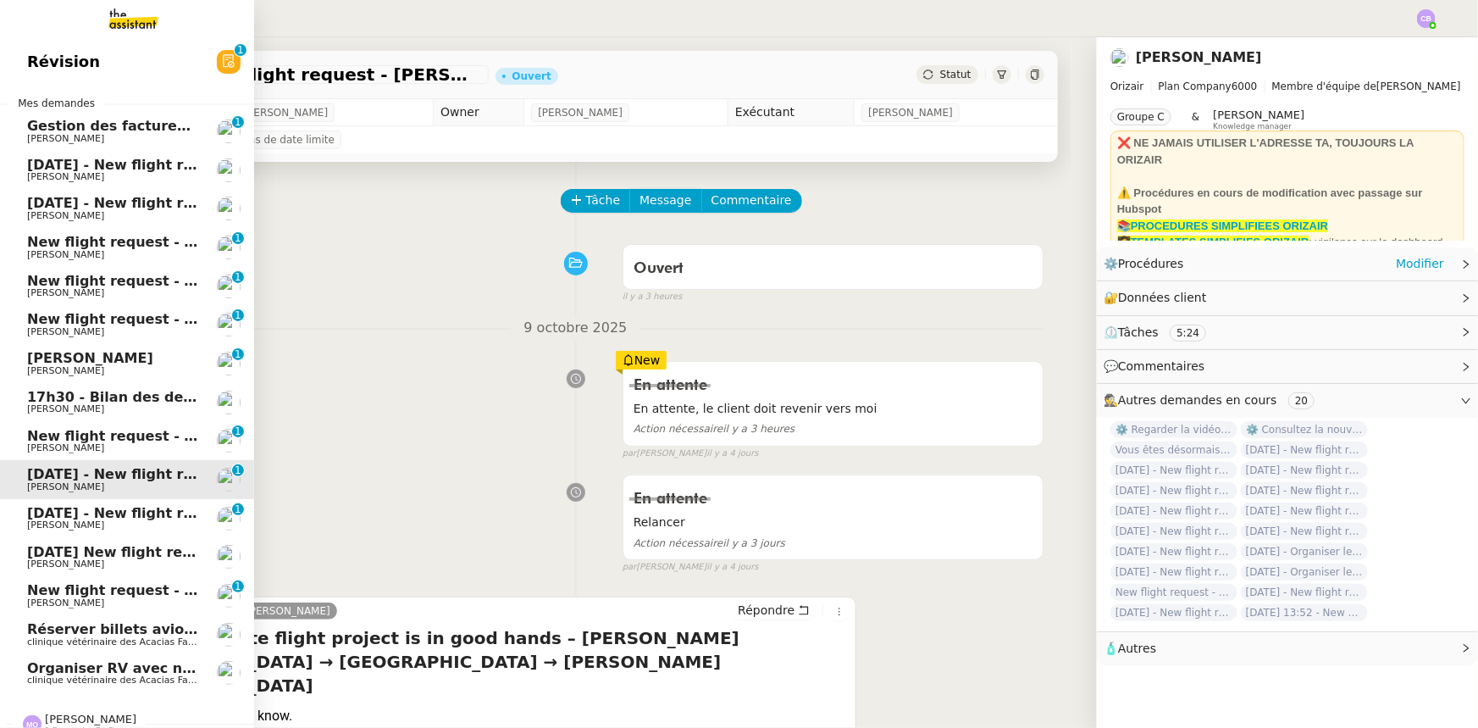
click at [118, 438] on span "New flight request - [PERSON_NAME]" at bounding box center [168, 436] width 283 height 16
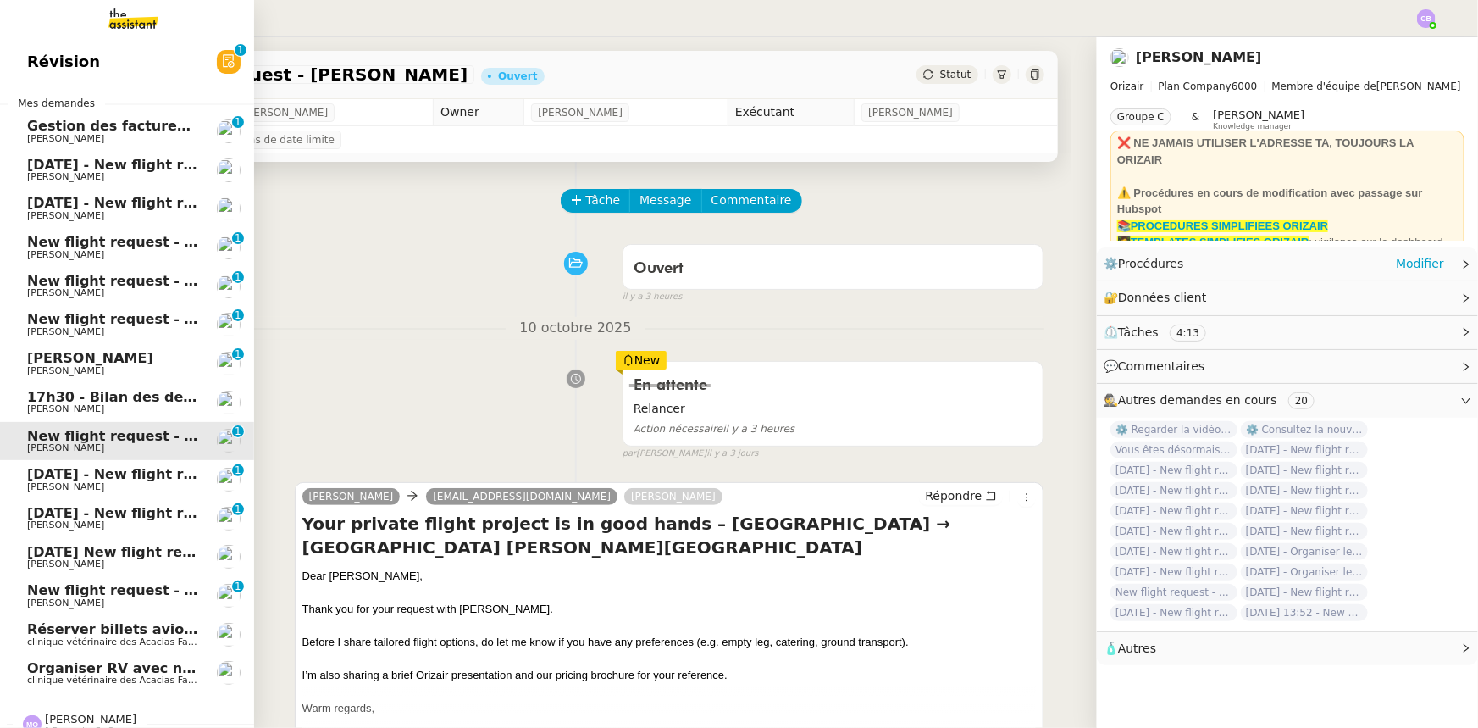
click at [93, 362] on span "[PERSON_NAME]" at bounding box center [90, 358] width 126 height 16
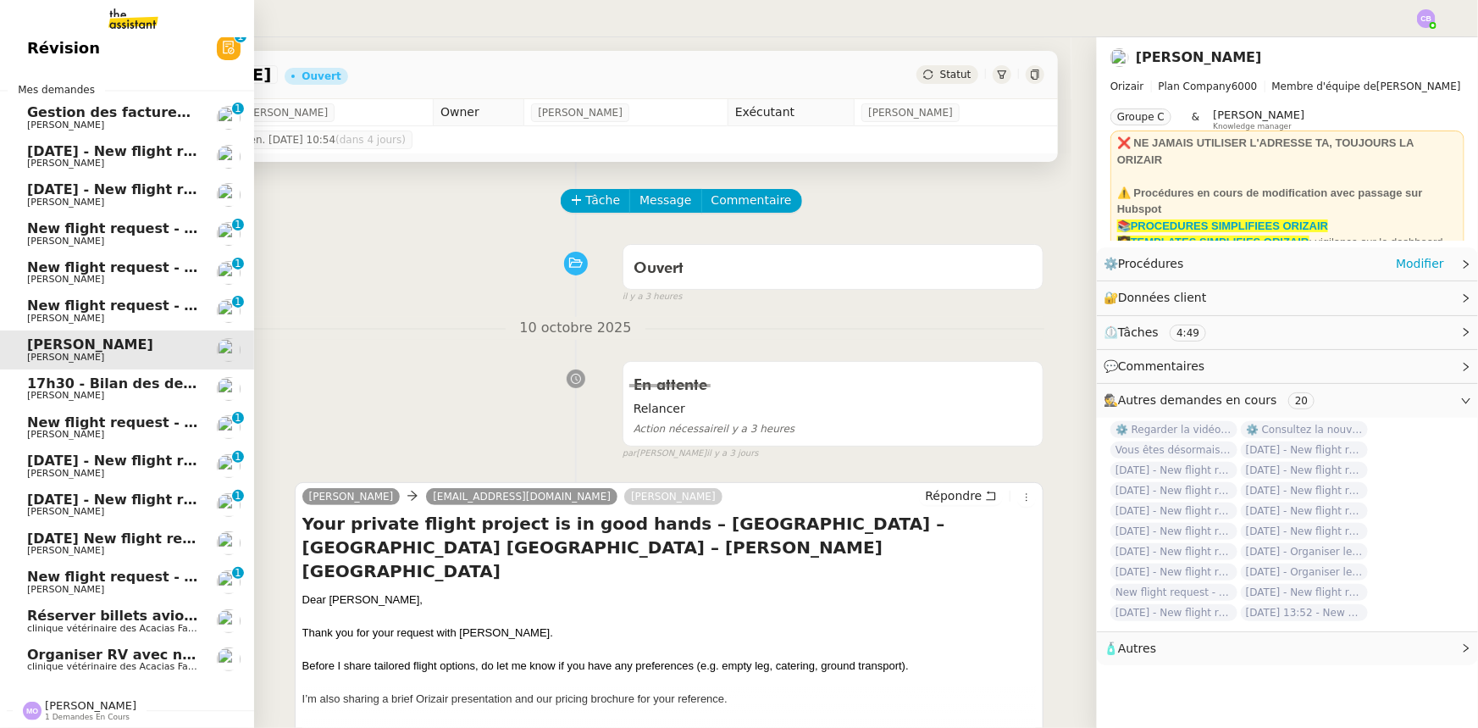
scroll to position [21, 0]
click at [69, 700] on span "[PERSON_NAME]" at bounding box center [90, 704] width 91 height 13
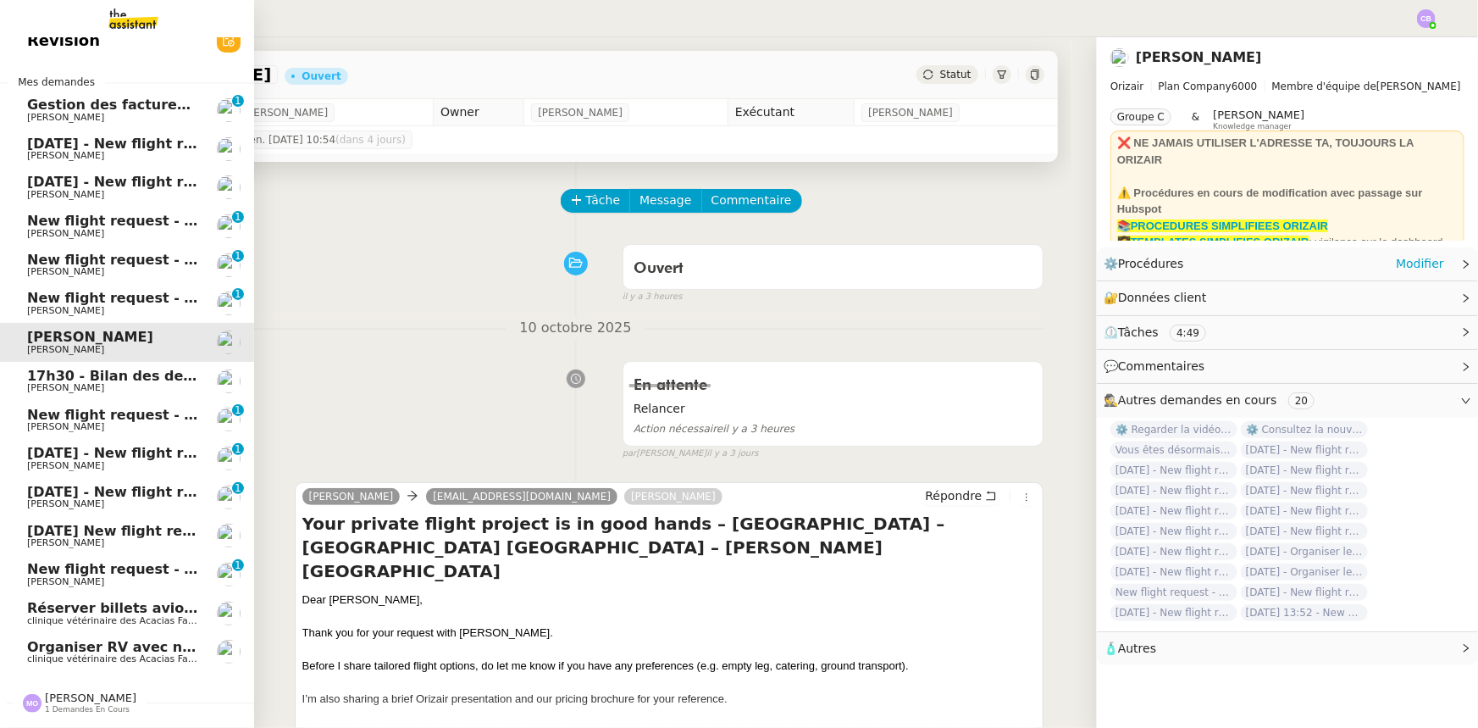
scroll to position [60, 0]
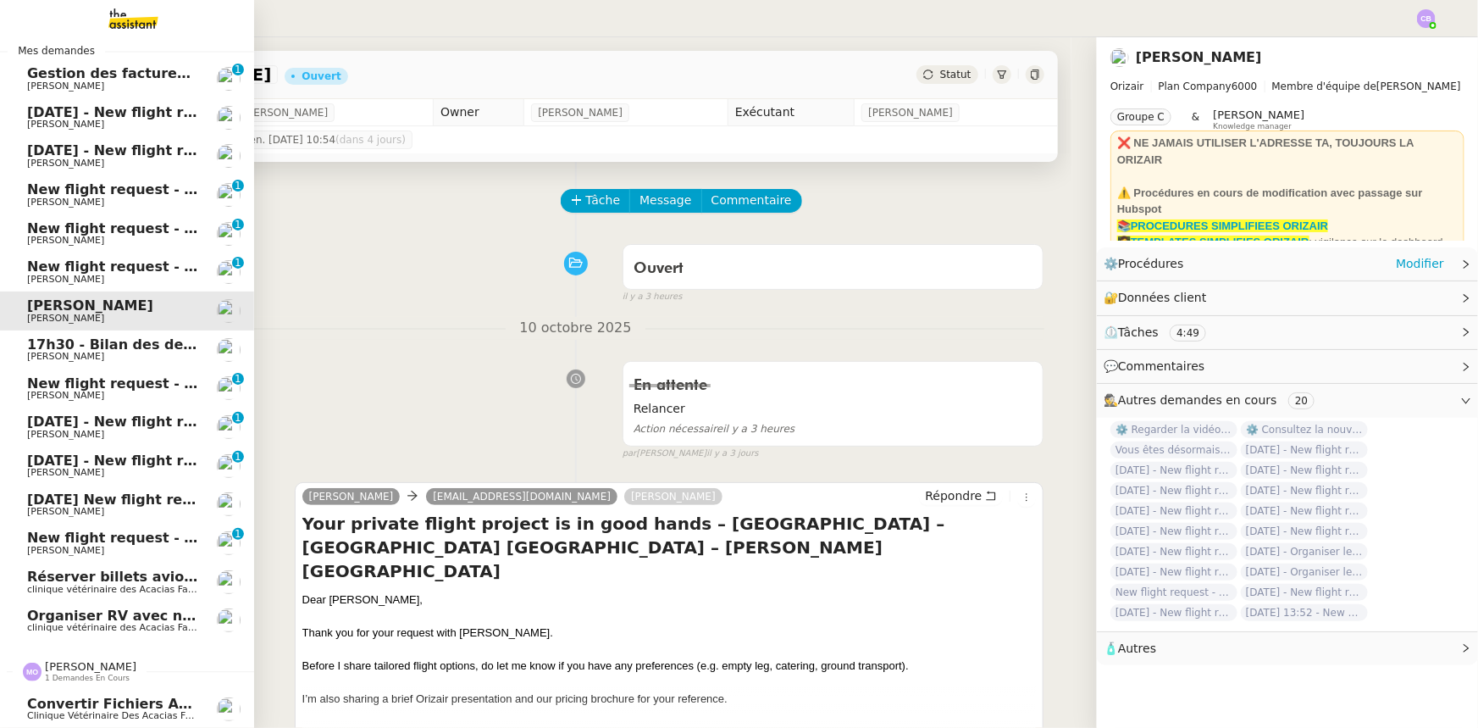
click at [80, 660] on span "[PERSON_NAME]" at bounding box center [90, 666] width 91 height 13
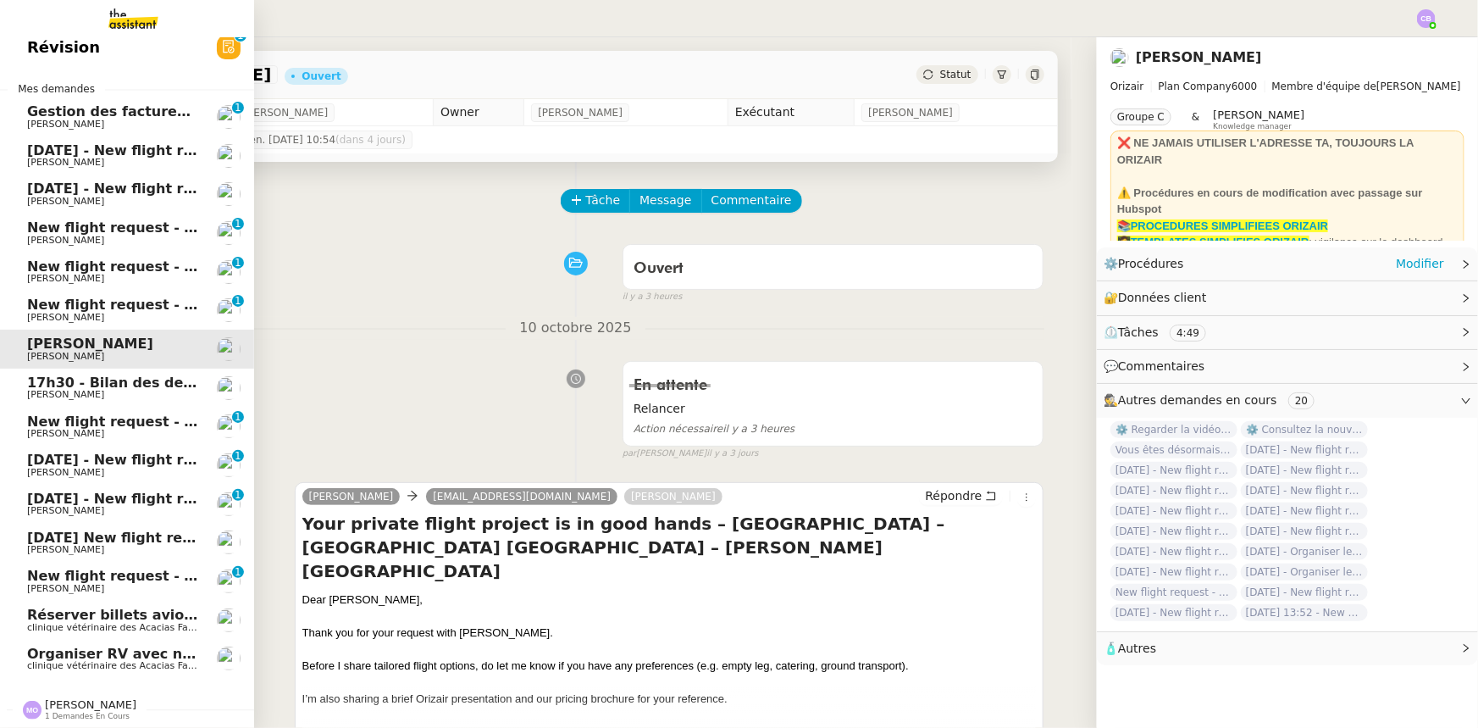
click at [111, 569] on span "New flight request - [PERSON_NAME]" at bounding box center [168, 576] width 283 height 16
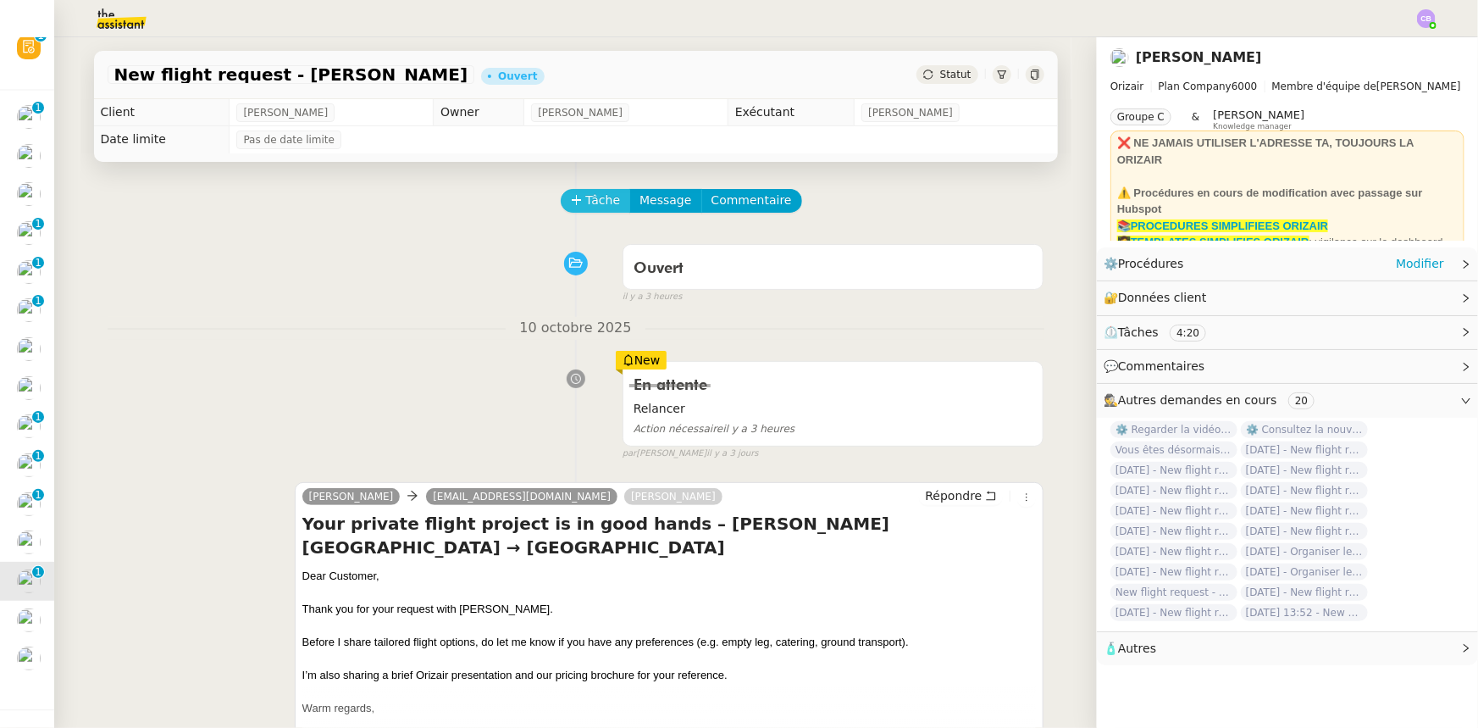
click at [593, 203] on span "Tâche" at bounding box center [603, 200] width 35 height 19
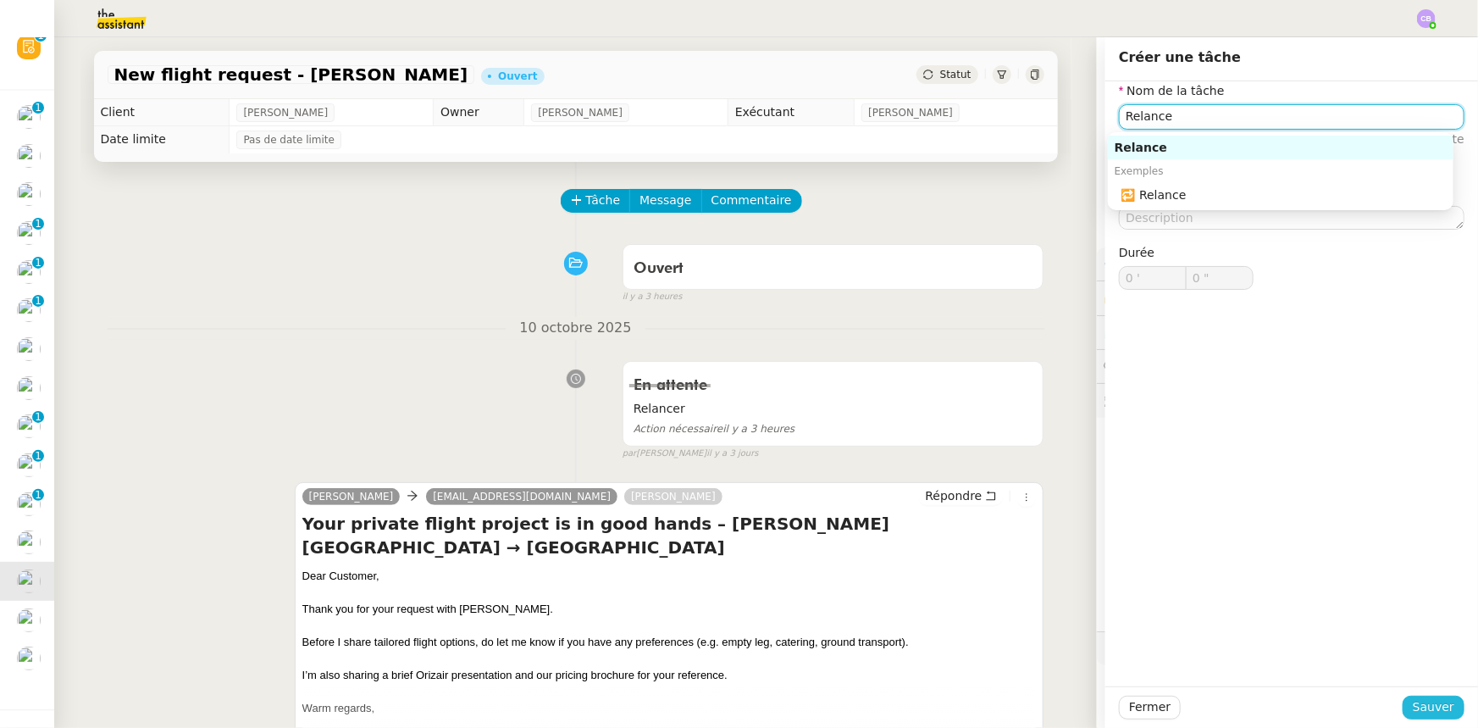
type input "Relance"
click at [1432, 702] on span "Sauver" at bounding box center [1434, 706] width 42 height 19
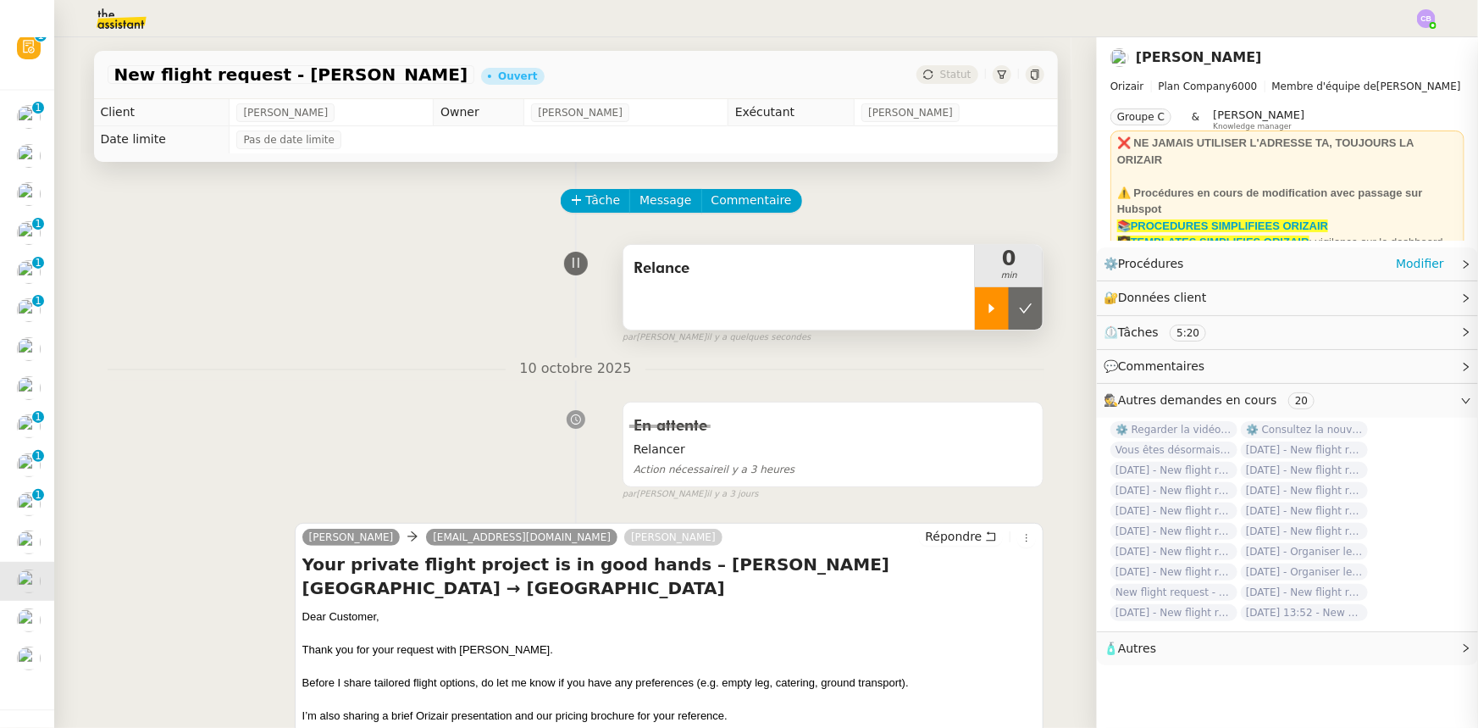
click at [975, 322] on div at bounding box center [992, 308] width 34 height 42
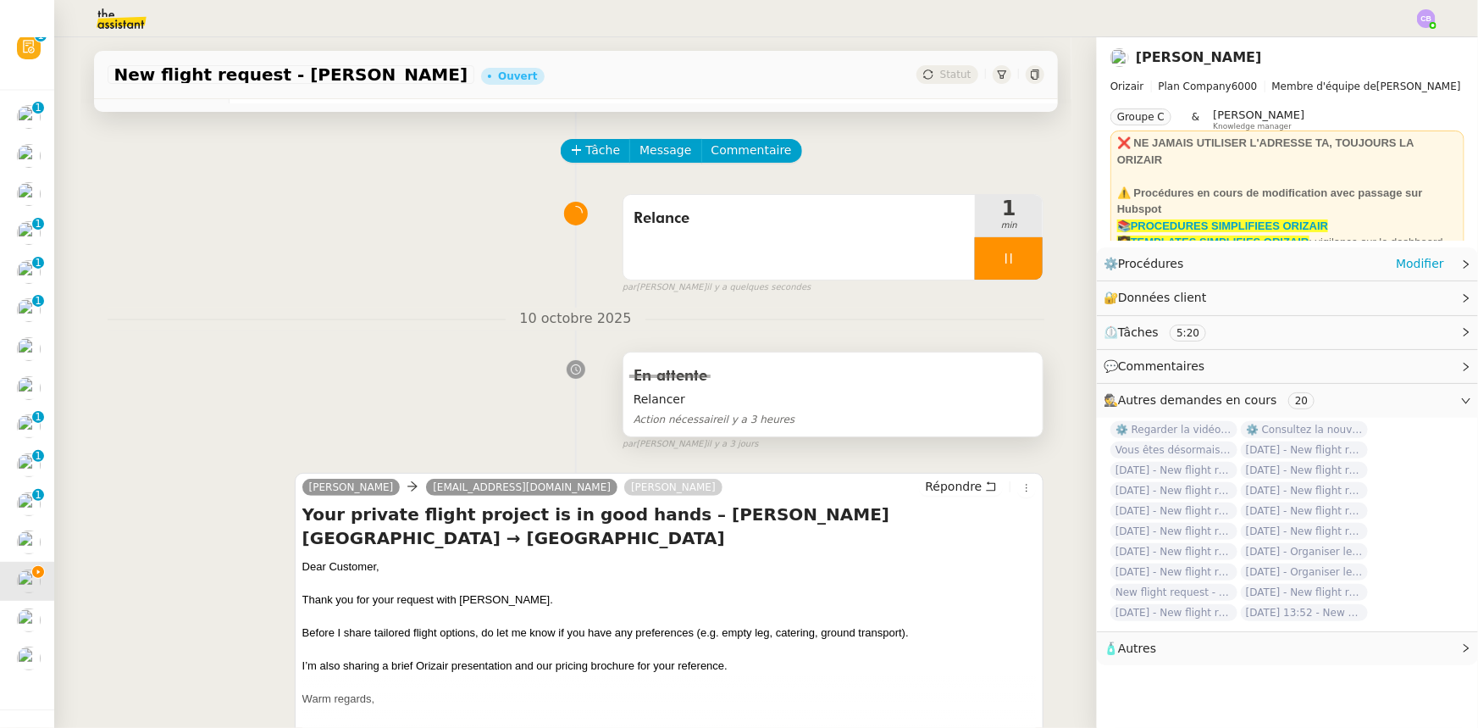
scroll to position [76, 0]
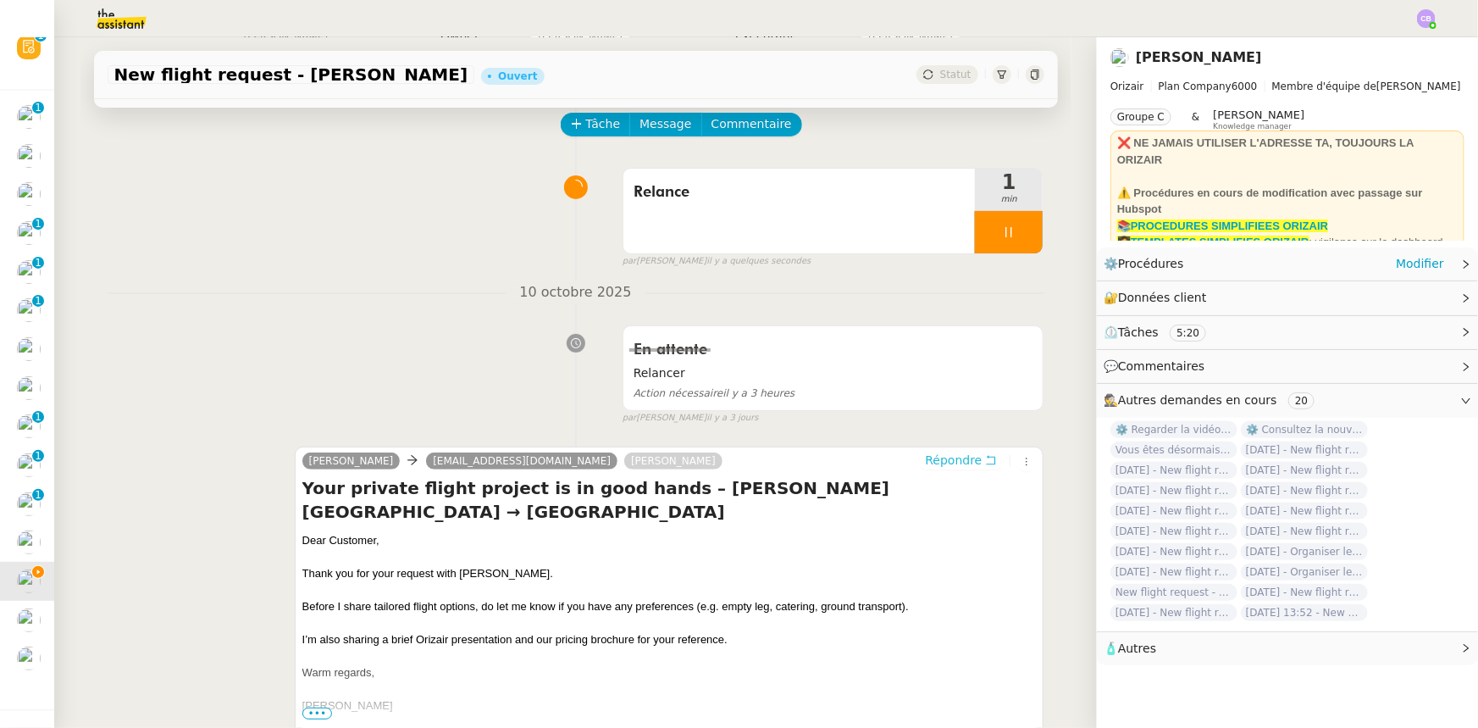
click at [939, 465] on span "Répondre" at bounding box center [953, 460] width 57 height 17
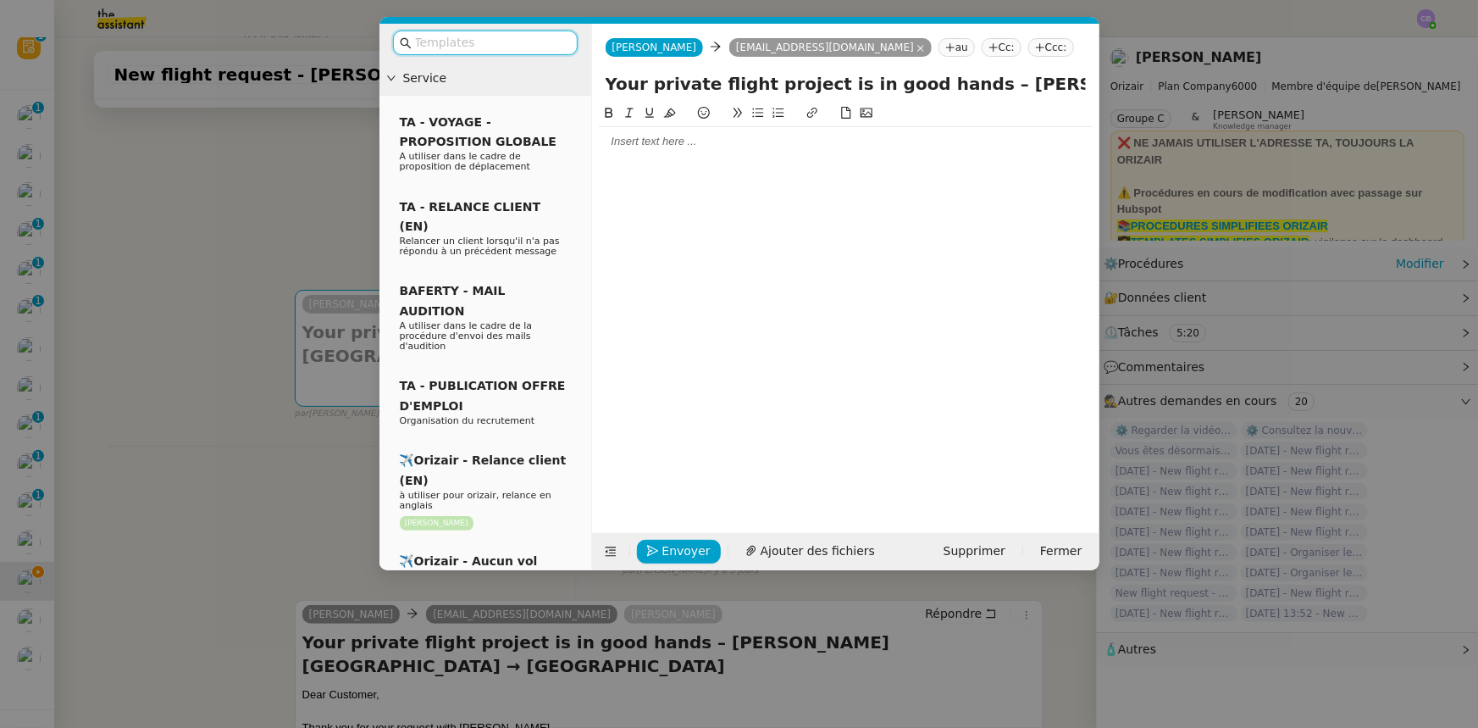
click at [502, 46] on input "text" at bounding box center [491, 42] width 152 height 19
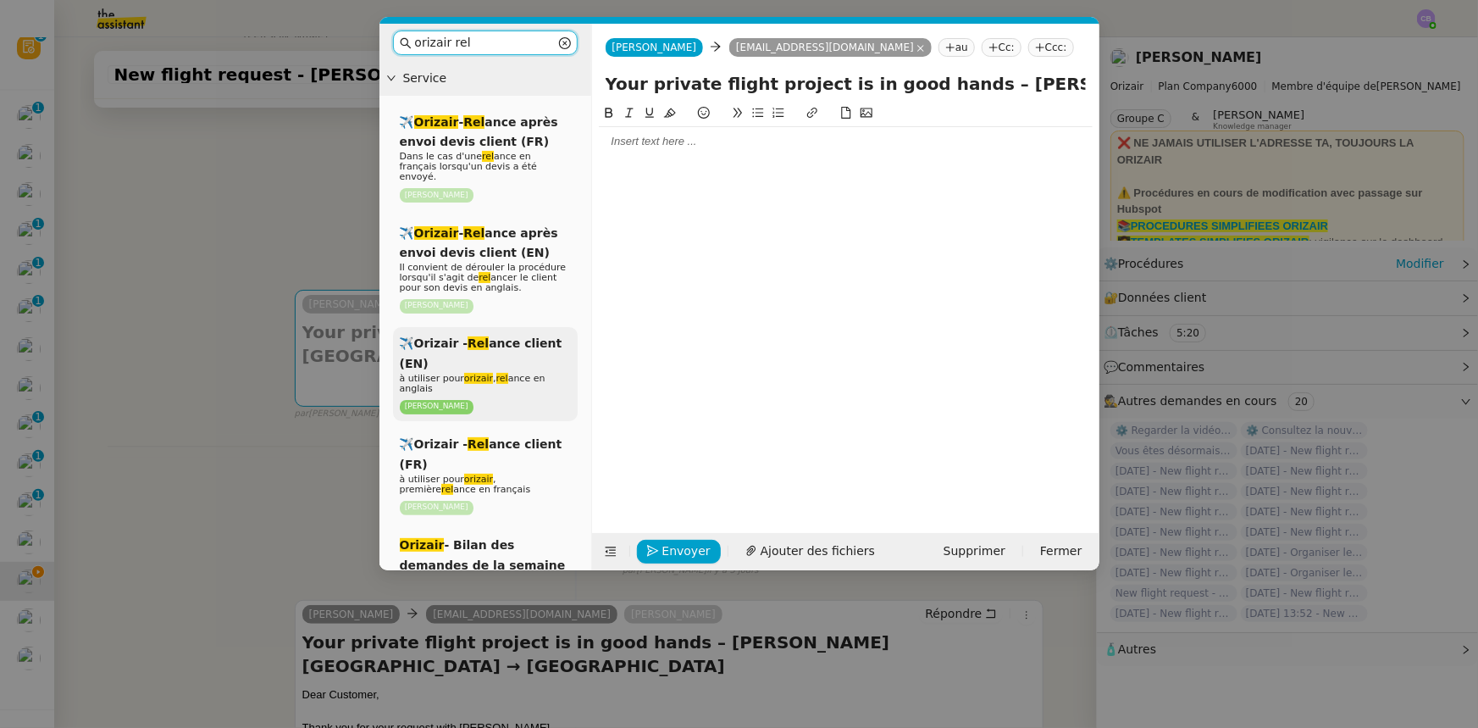
type input "orizair rel"
click at [518, 343] on div "✈️Orizair - Rel ance client (EN) à utiliser pour orizair , rel ance en anglais …" at bounding box center [485, 374] width 185 height 94
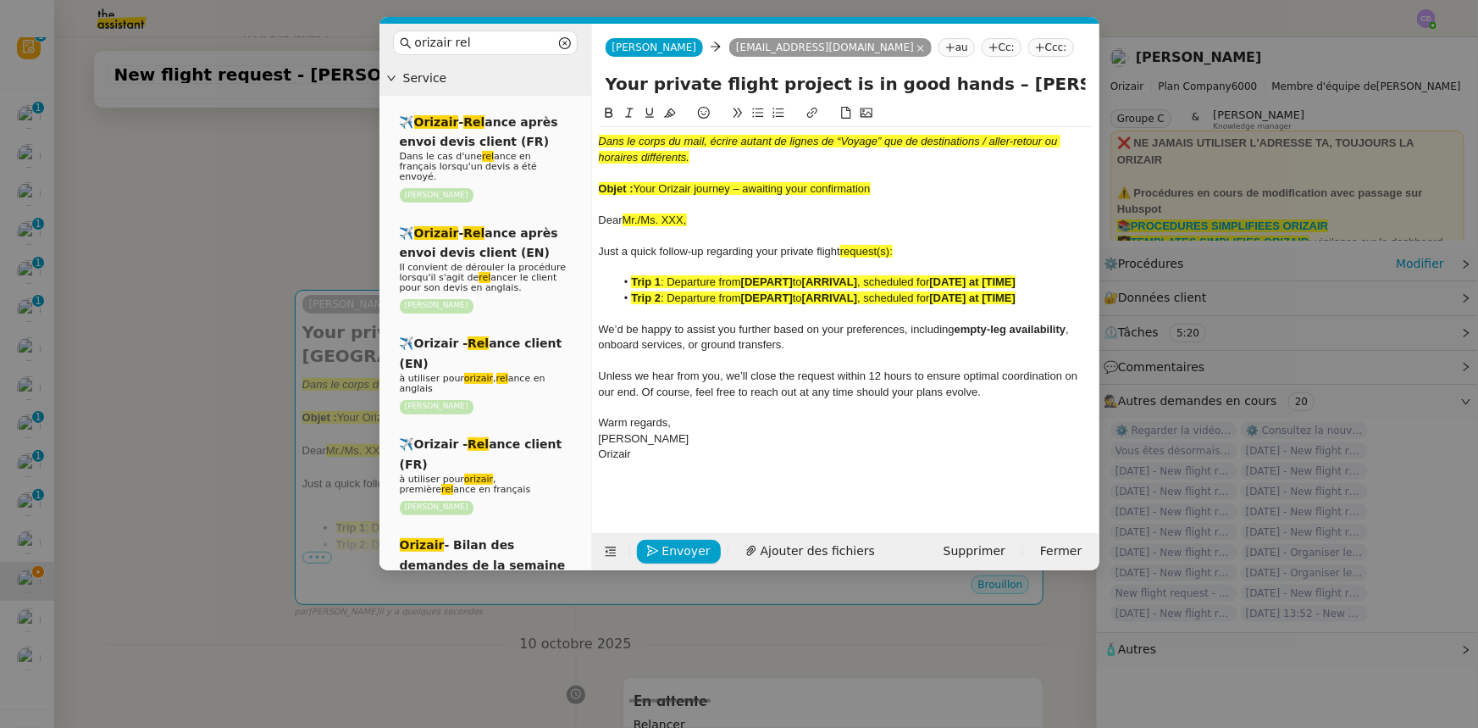
drag, startPoint x: 874, startPoint y: 187, endPoint x: 637, endPoint y: 186, distance: 237.2
click at [637, 186] on div "Objet : Your Orizair journey – awaiting your confirmation" at bounding box center [846, 188] width 494 height 15
copy span "Your Orizair journey – awaiting your confirmation"
drag, startPoint x: 943, startPoint y: 84, endPoint x: 607, endPoint y: 81, distance: 335.5
click at [607, 81] on input "Your private flight project is in good hands – [PERSON_NAME][GEOGRAPHIC_DATA] →…" at bounding box center [846, 83] width 480 height 25
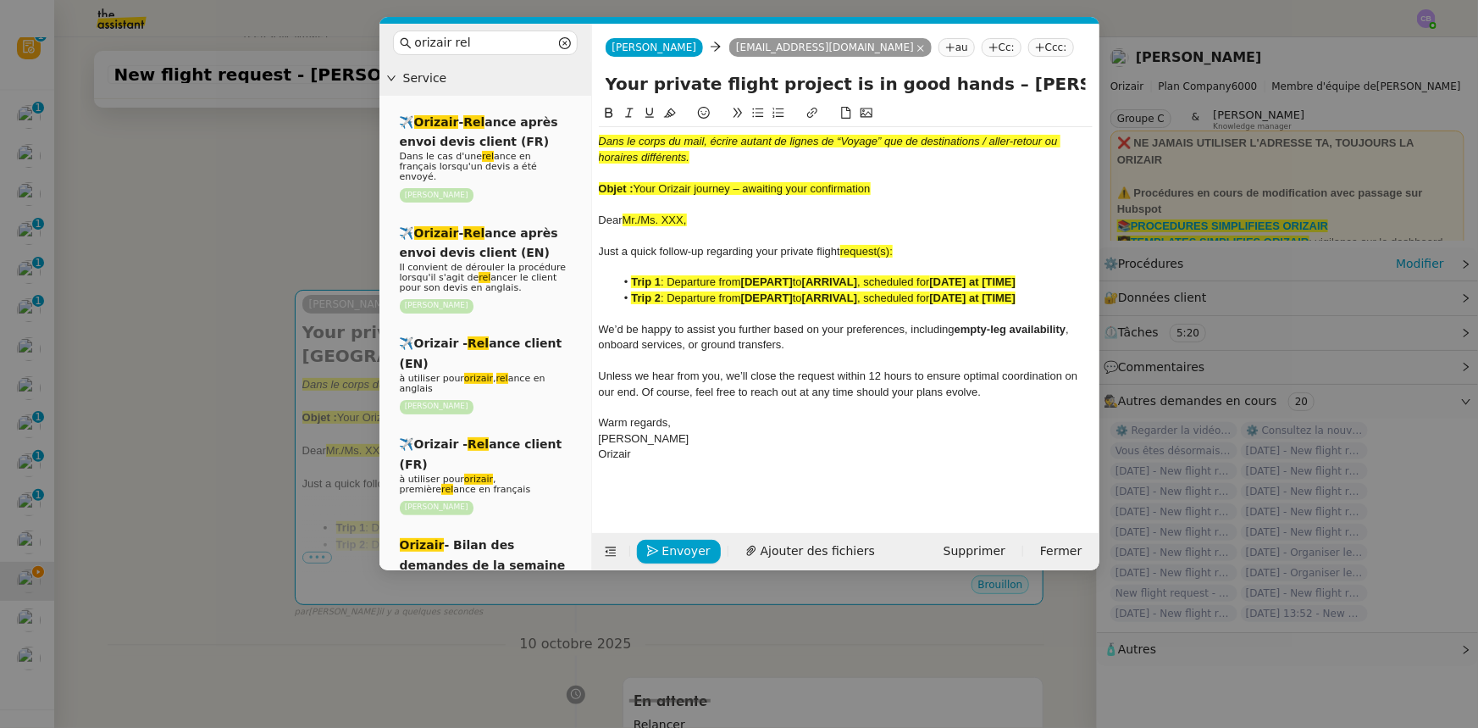
paste input "Orizair journey – awaiting your confirmation"
type input "Your Orizair journey – awaiting your confirmation – [PERSON_NAME][GEOGRAPHIC_DA…"
drag, startPoint x: 878, startPoint y: 191, endPoint x: 593, endPoint y: 138, distance: 289.4
click at [593, 138] on nz-spin "Dans le corps du mail, écrire autant de lignes de “Voyage” que de destinations …" at bounding box center [845, 308] width 507 height 410
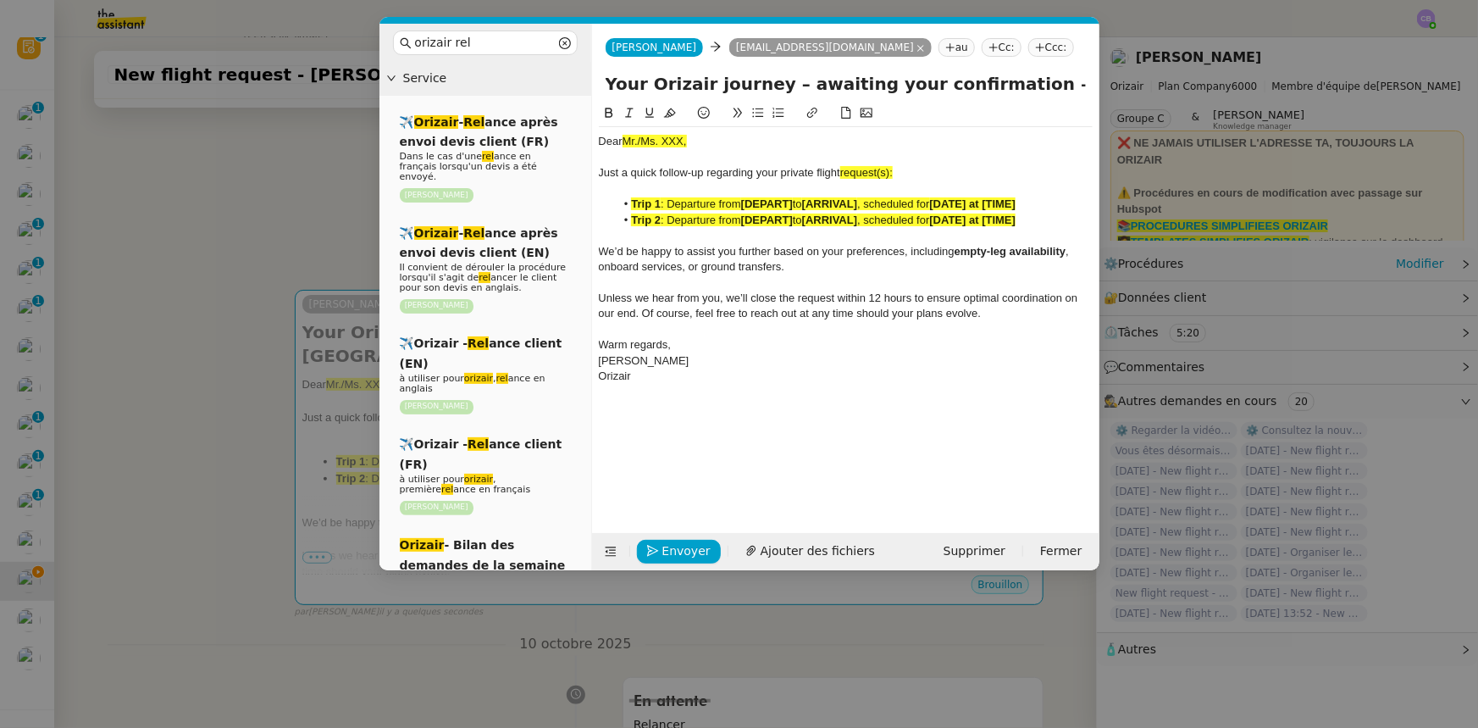
click at [343, 213] on nz-modal-container "orizair rel Service ✈️ Orizair - Rel ance après envoi devis client (FR) Dans le…" at bounding box center [739, 364] width 1478 height 728
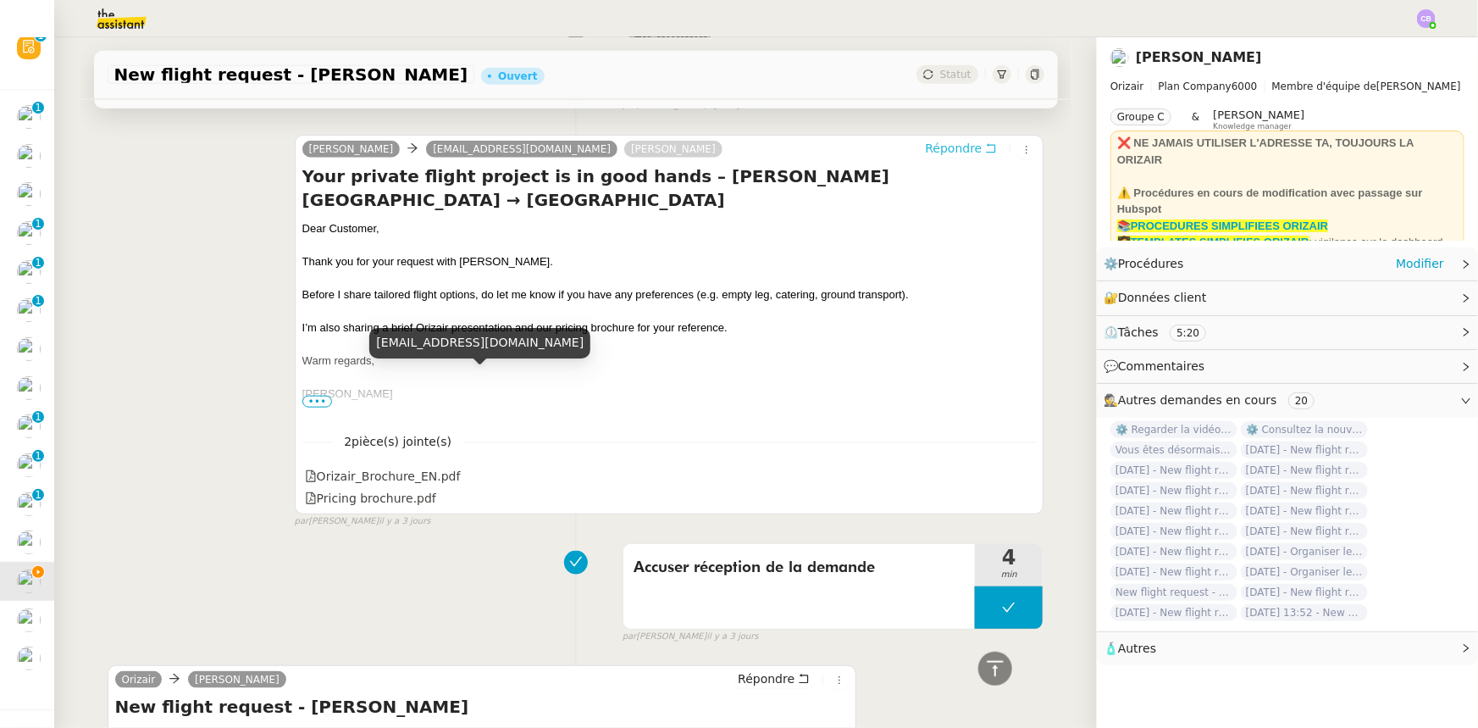
scroll to position [742, 0]
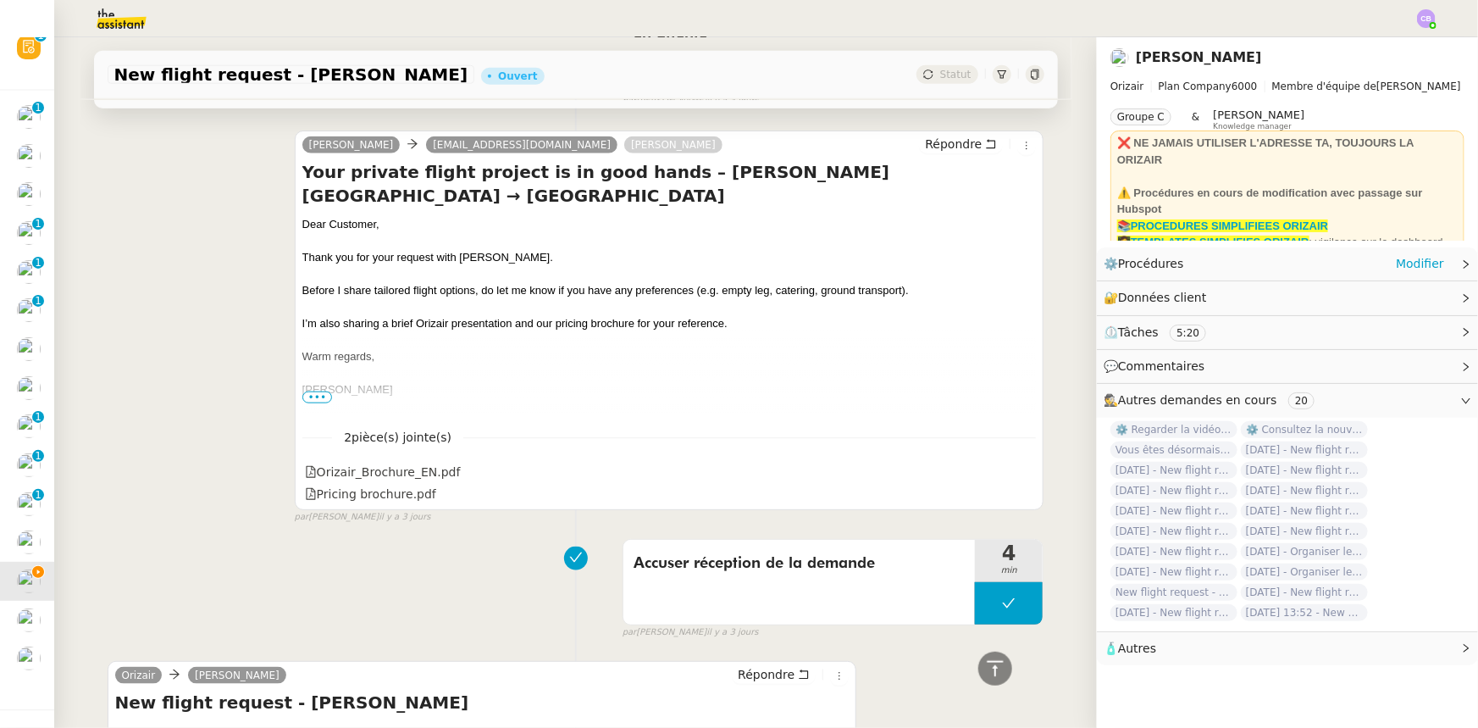
click at [368, 221] on div "Dear Customer," at bounding box center [669, 224] width 734 height 17
drag, startPoint x: 372, startPoint y: 228, endPoint x: 323, endPoint y: 228, distance: 49.1
click at [323, 228] on div "Dear Customer," at bounding box center [669, 224] width 734 height 17
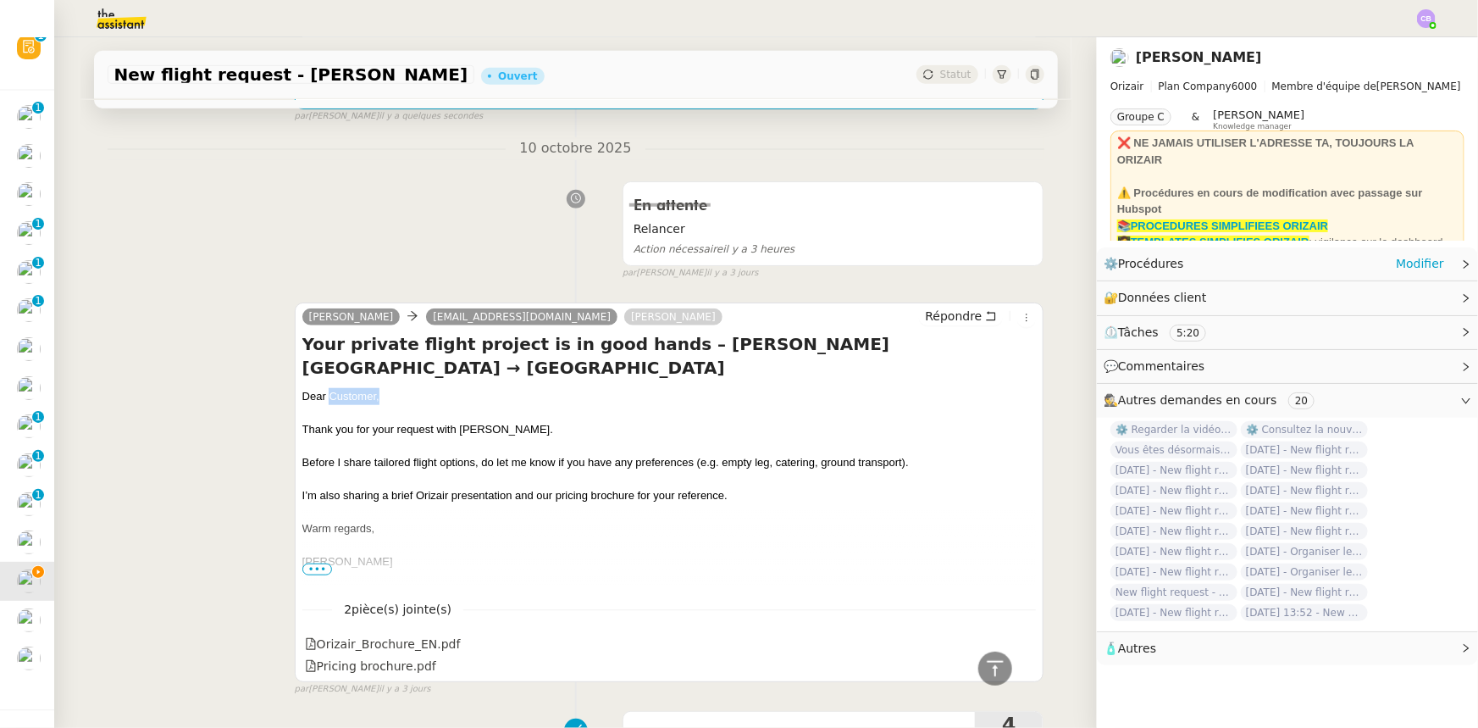
scroll to position [357, 0]
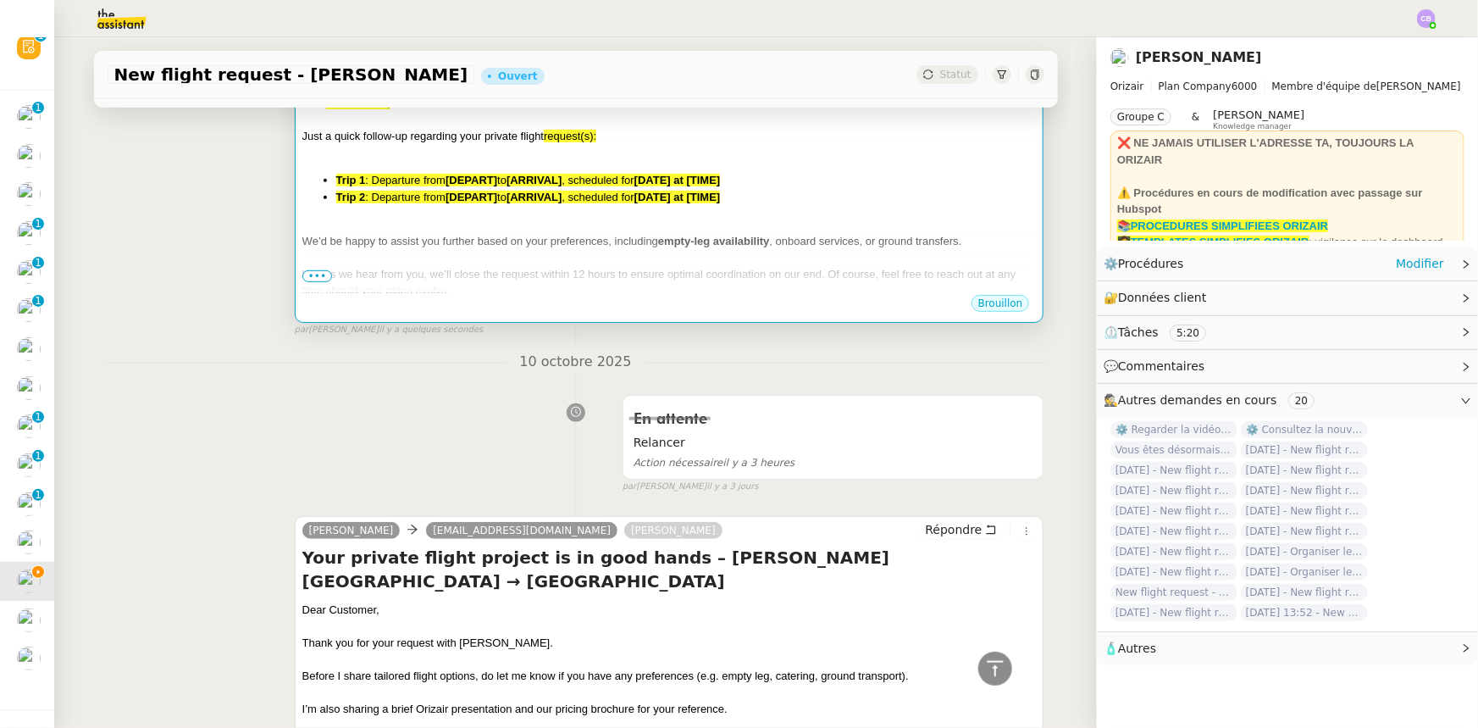
click at [541, 234] on div "We’d be happy to assist you further based on your preferences, including empty-…" at bounding box center [669, 241] width 734 height 17
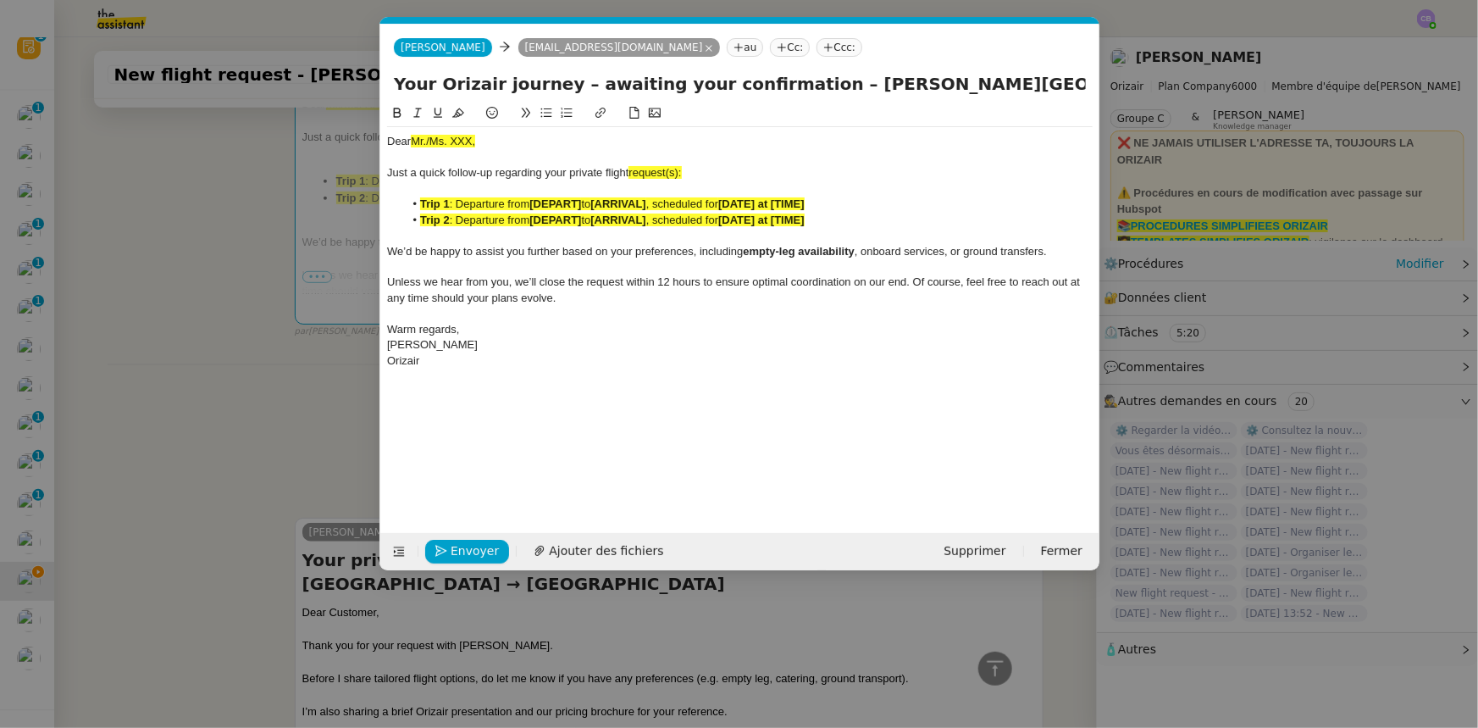
scroll to position [0, 84]
drag, startPoint x: 481, startPoint y: 142, endPoint x: 409, endPoint y: 140, distance: 72.0
click at [409, 140] on div "Dear Mr./Ms. XXX," at bounding box center [740, 141] width 706 height 15
click at [457, 117] on icon at bounding box center [458, 112] width 12 height 9
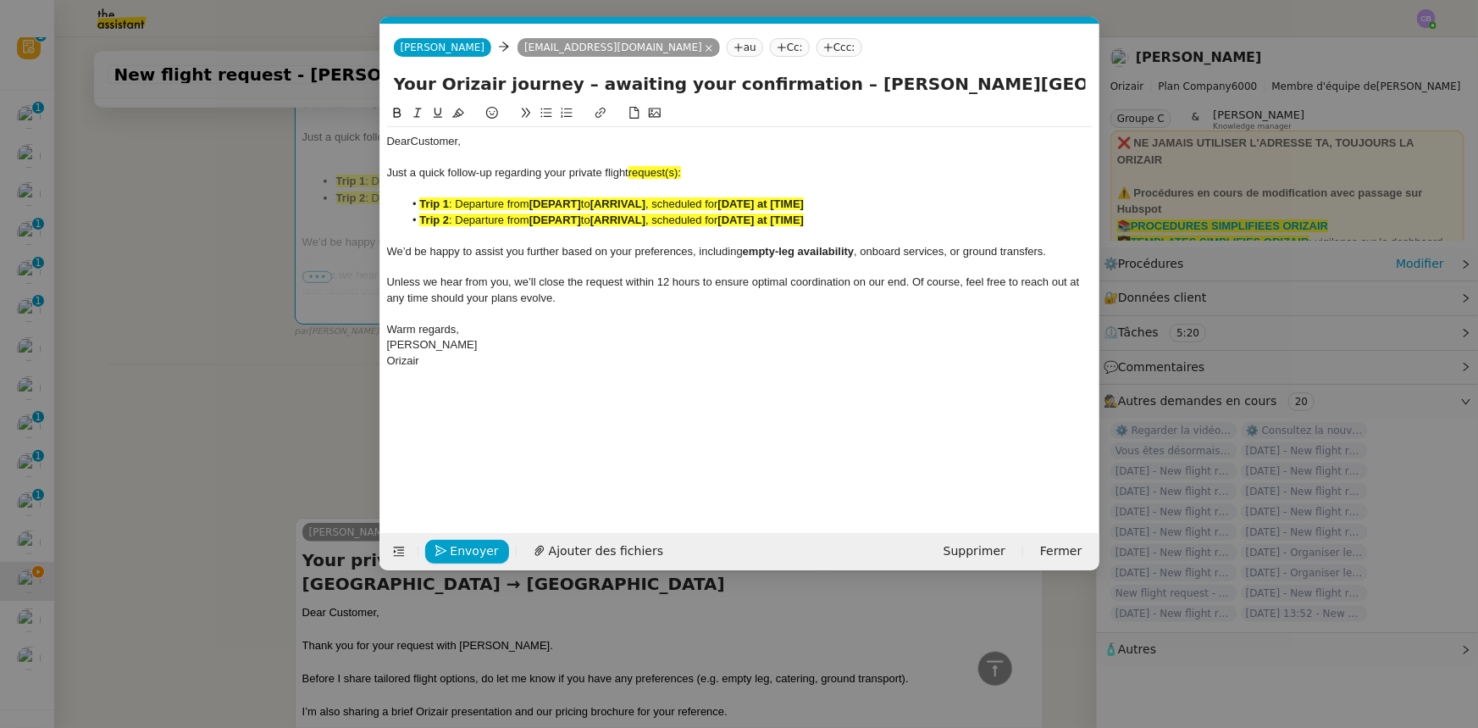
drag, startPoint x: 681, startPoint y: 169, endPoint x: 684, endPoint y: 180, distance: 11.3
click at [681, 169] on span "request(s):" at bounding box center [655, 172] width 53 height 13
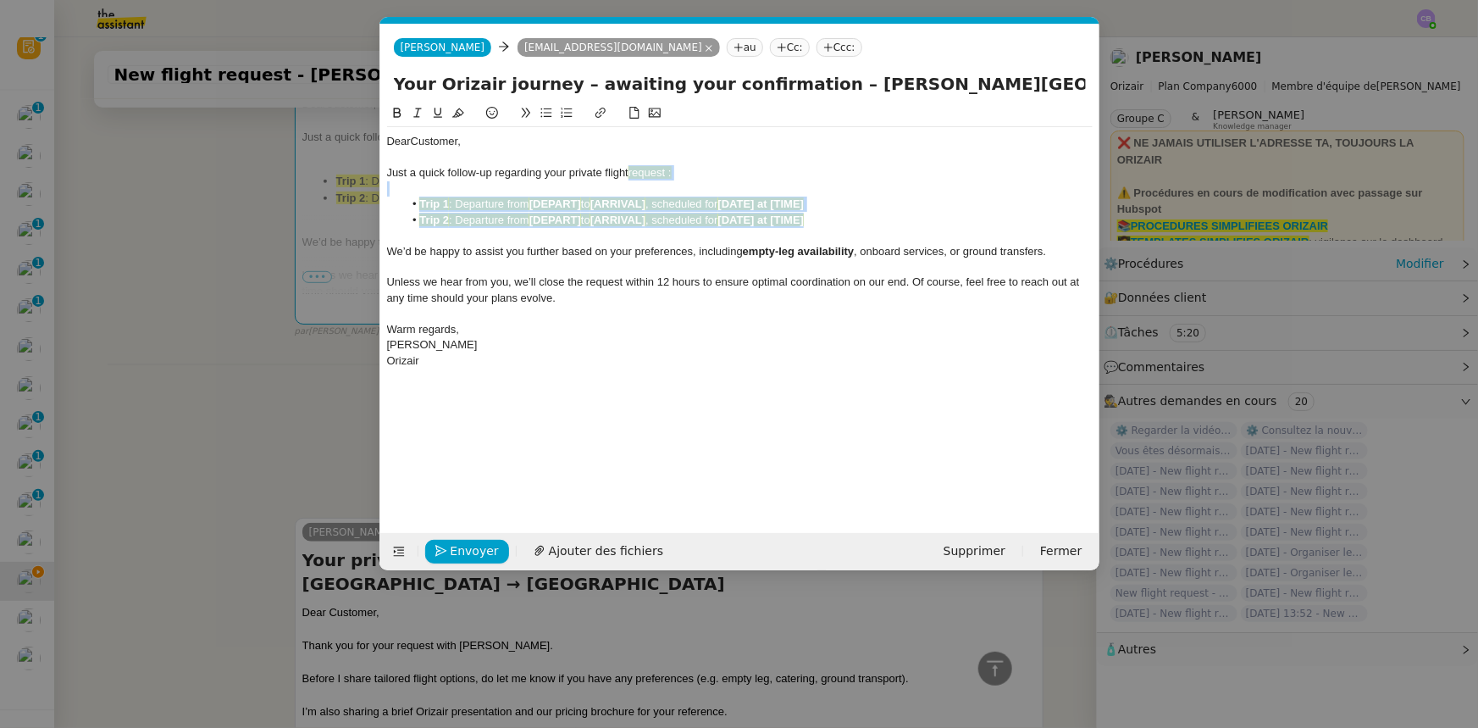
drag, startPoint x: 826, startPoint y: 220, endPoint x: 631, endPoint y: 173, distance: 200.5
click at [631, 173] on div "Dear Customer, Just a quick follow-up regarding your private flight request : T…" at bounding box center [740, 251] width 706 height 248
click at [455, 117] on icon at bounding box center [458, 113] width 12 height 12
click at [502, 256] on span "We’d be happy to assist you further based on your preferences, including" at bounding box center [565, 251] width 356 height 13
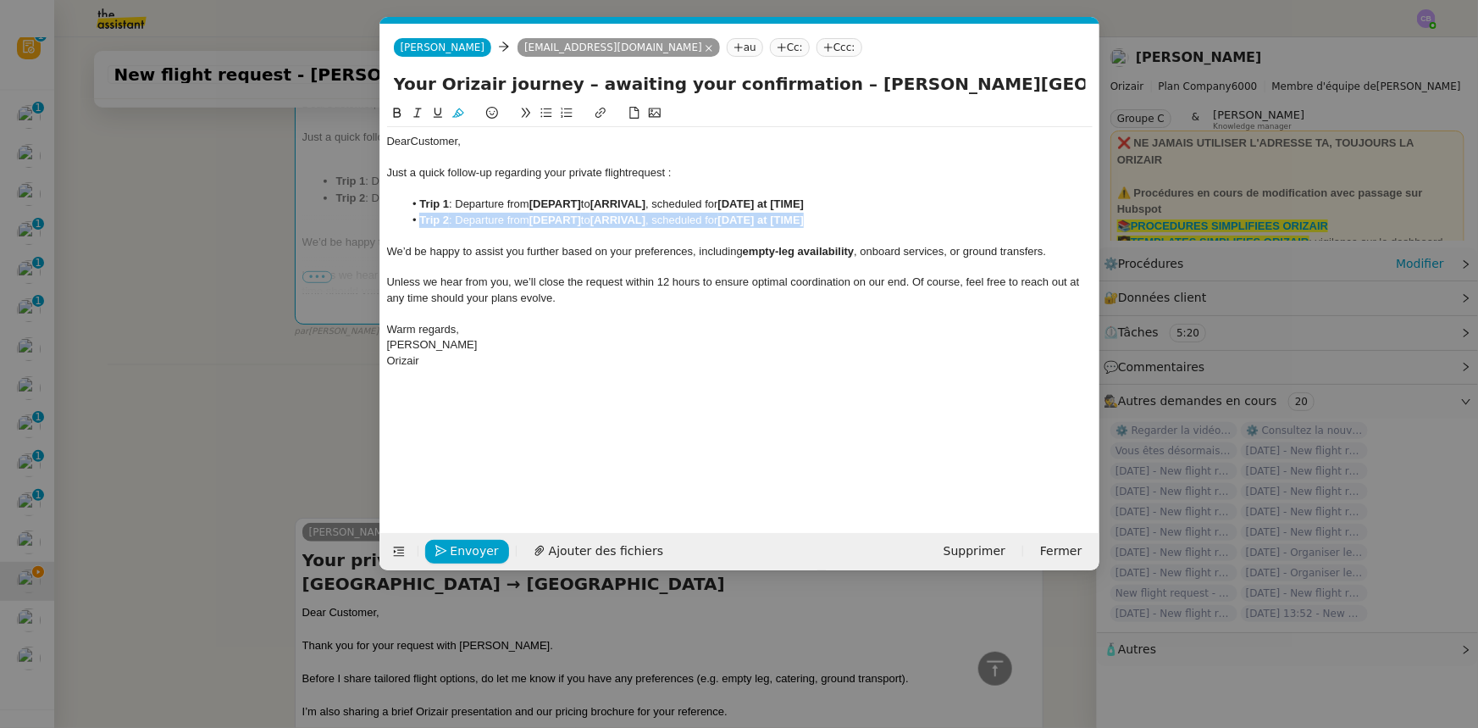
drag, startPoint x: 838, startPoint y: 219, endPoint x: 418, endPoint y: 220, distance: 419.3
click at [418, 220] on li "Trip 2 : Departure from [DEPART] to [ARRIVAL] , scheduled for [DATE] at [TIME]" at bounding box center [748, 220] width 690 height 15
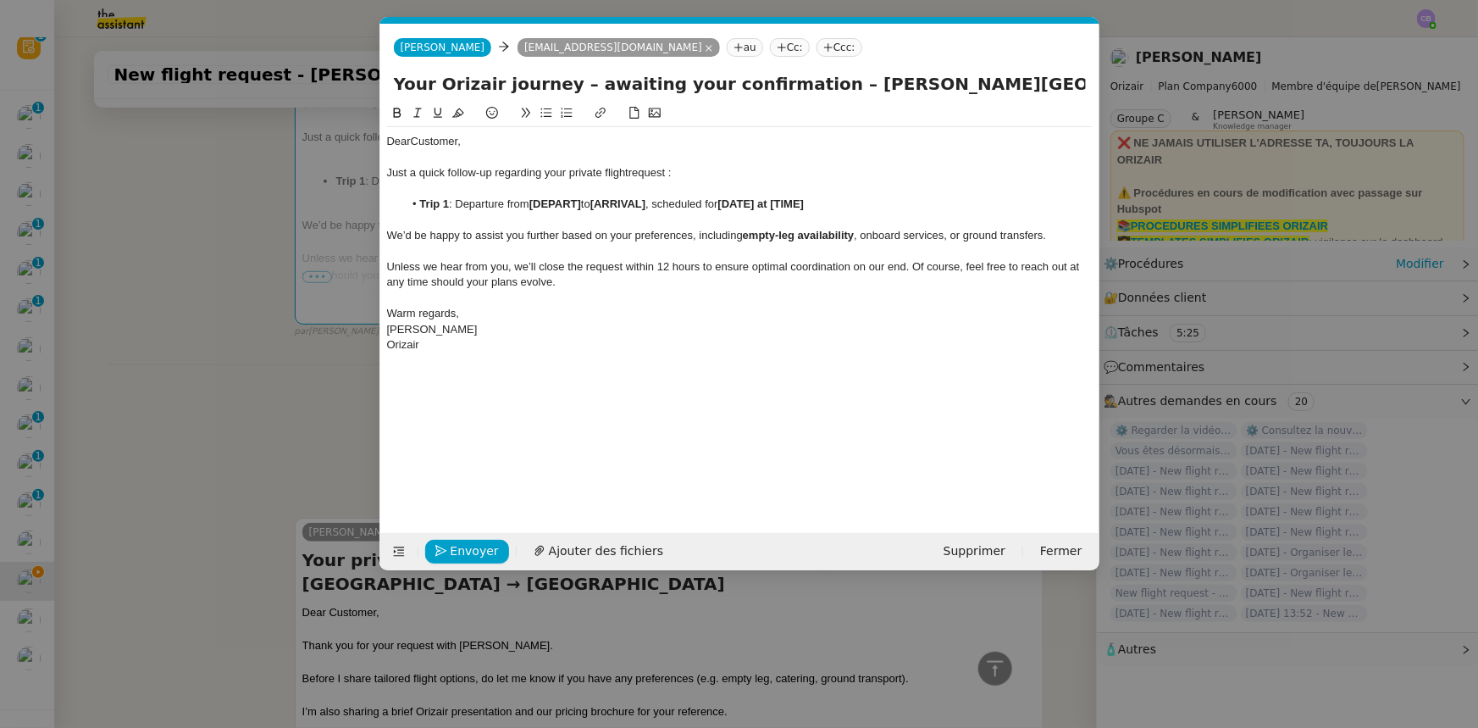
drag, startPoint x: 809, startPoint y: 85, endPoint x: 996, endPoint y: 80, distance: 187.3
click at [996, 80] on input "Your Orizair journey – awaiting your confirmation – [PERSON_NAME][GEOGRAPHIC_DA…" at bounding box center [740, 83] width 692 height 25
click at [560, 202] on strong "[DEPART]" at bounding box center [555, 203] width 52 height 13
click at [535, 202] on li "Trip 1 : Departure from [ [PERSON_NAME][GEOGRAPHIC_DATA] to [ARRIVAL] , schedul…" at bounding box center [748, 204] width 690 height 15
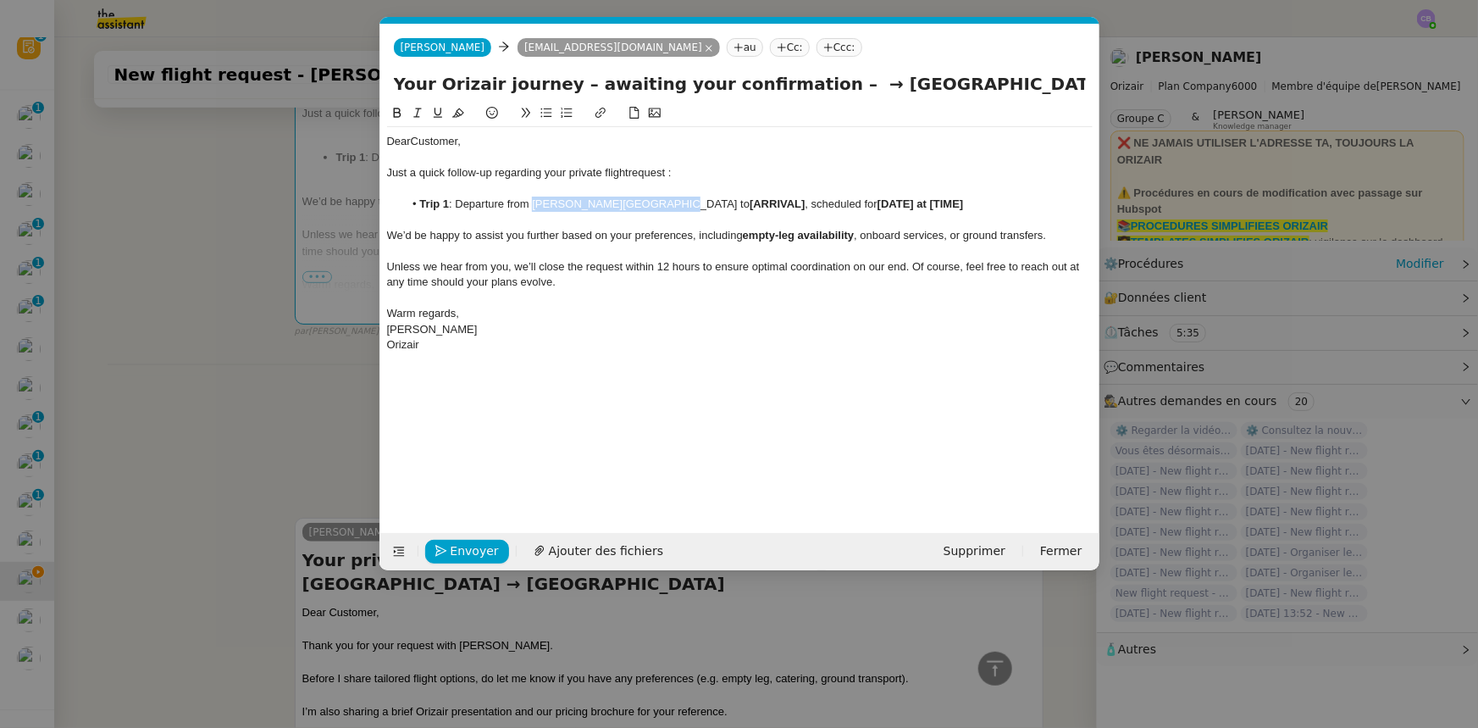
drag, startPoint x: 533, startPoint y: 206, endPoint x: 649, endPoint y: 202, distance: 116.1
click at [649, 202] on li "Trip 1 : Departure from [PERSON_NAME][GEOGRAPHIC_DATA] to [ARRIVAL] , scheduled…" at bounding box center [748, 204] width 690 height 15
click at [397, 116] on icon at bounding box center [397, 113] width 12 height 12
drag, startPoint x: 832, startPoint y: 84, endPoint x: 1025, endPoint y: 85, distance: 193.1
click at [1025, 85] on input "Your Orizair journey – awaiting your confirmation – → [GEOGRAPHIC_DATA]" at bounding box center [740, 83] width 692 height 25
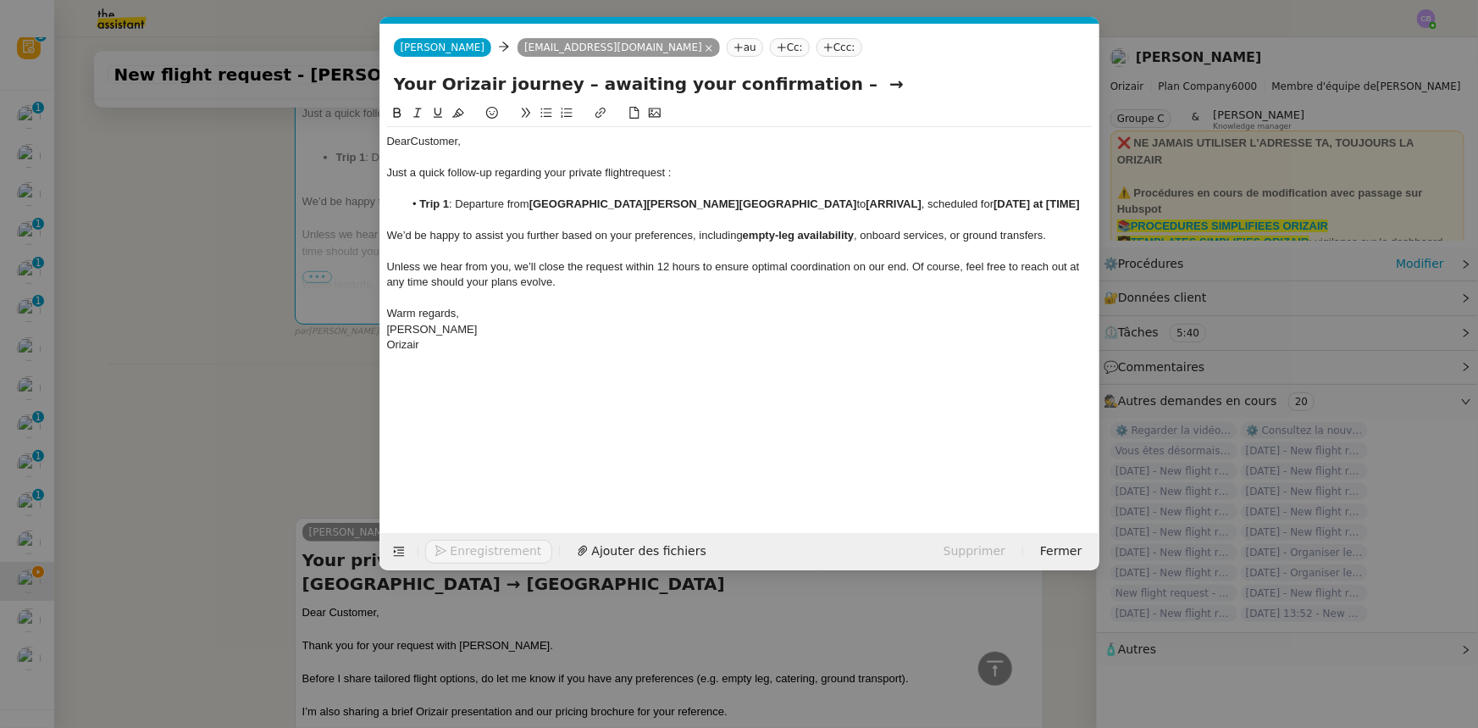
click at [867, 202] on strong "[ARRIVAL]" at bounding box center [894, 203] width 55 height 13
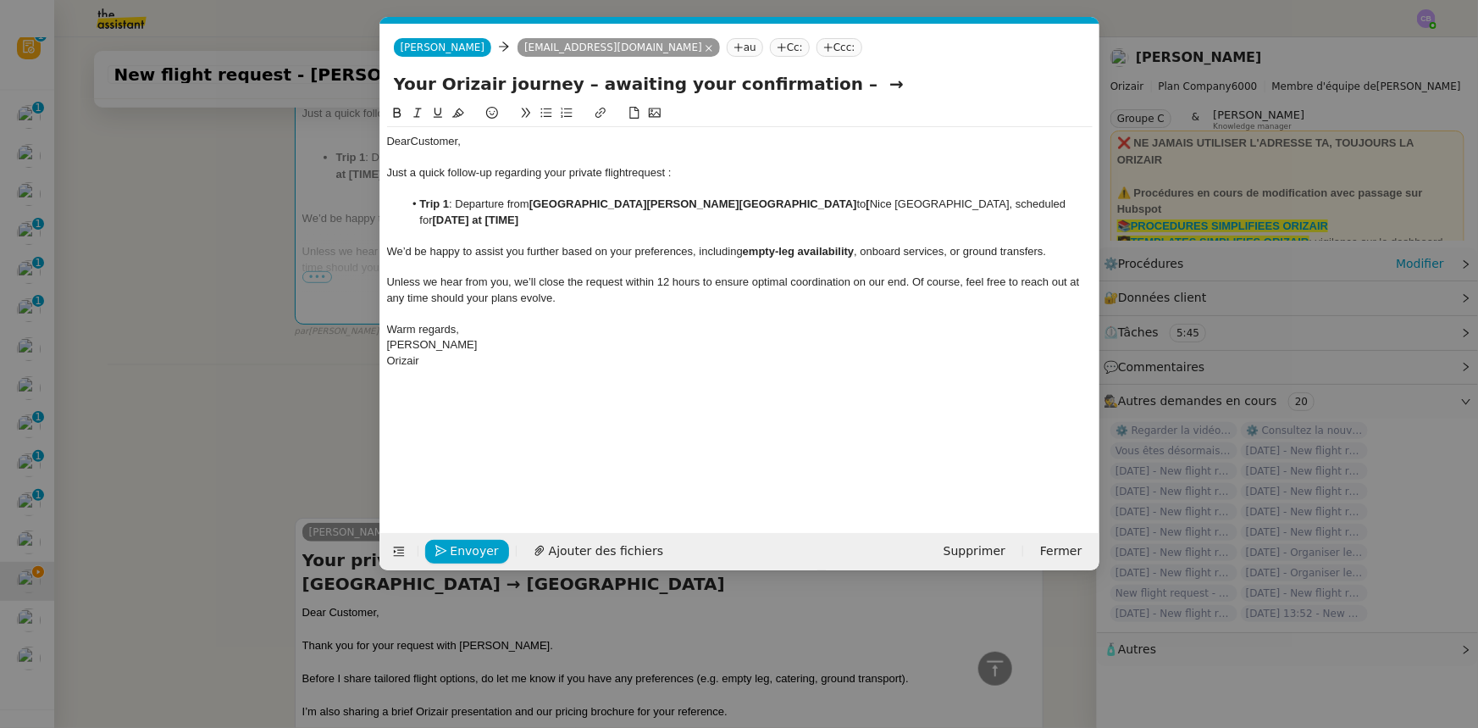
click at [679, 202] on li "Trip 1 : Departure from [PERSON_NAME][GEOGRAPHIC_DATA] to [ [GEOGRAPHIC_DATA], …" at bounding box center [748, 212] width 690 height 31
drag, startPoint x: 677, startPoint y: 202, endPoint x: 791, endPoint y: 202, distance: 114.4
click at [791, 202] on li "Trip 1 : Departure from [GEOGRAPHIC_DATA][PERSON_NAME][GEOGRAPHIC_DATA] to [GEO…" at bounding box center [748, 212] width 690 height 31
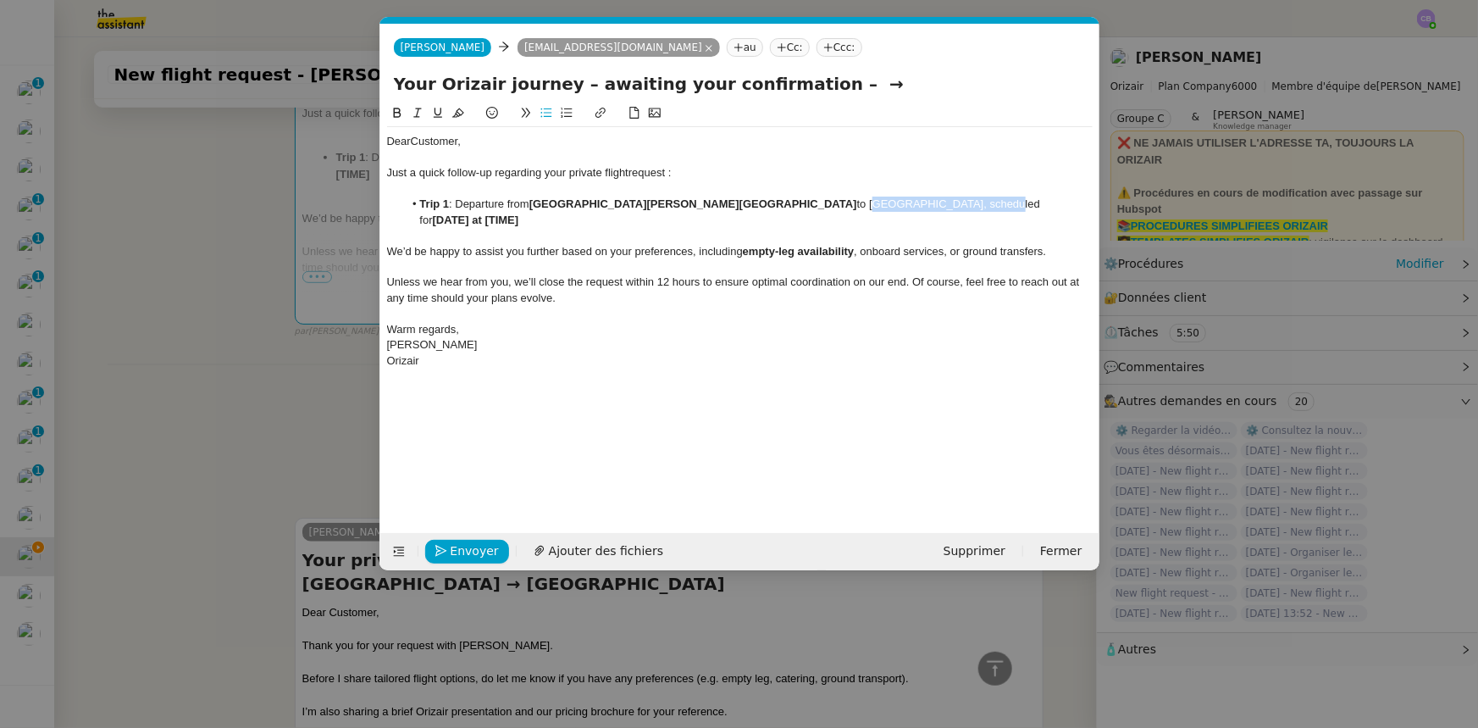
click at [394, 114] on icon at bounding box center [397, 113] width 8 height 10
click at [838, 88] on input "Your Orizair journey – awaiting your confirmation – →" at bounding box center [740, 83] width 692 height 25
type input "Your Orizair journey – awaiting your confirmation"
click at [519, 213] on strong "[DATE] at [TIME]" at bounding box center [476, 219] width 86 height 13
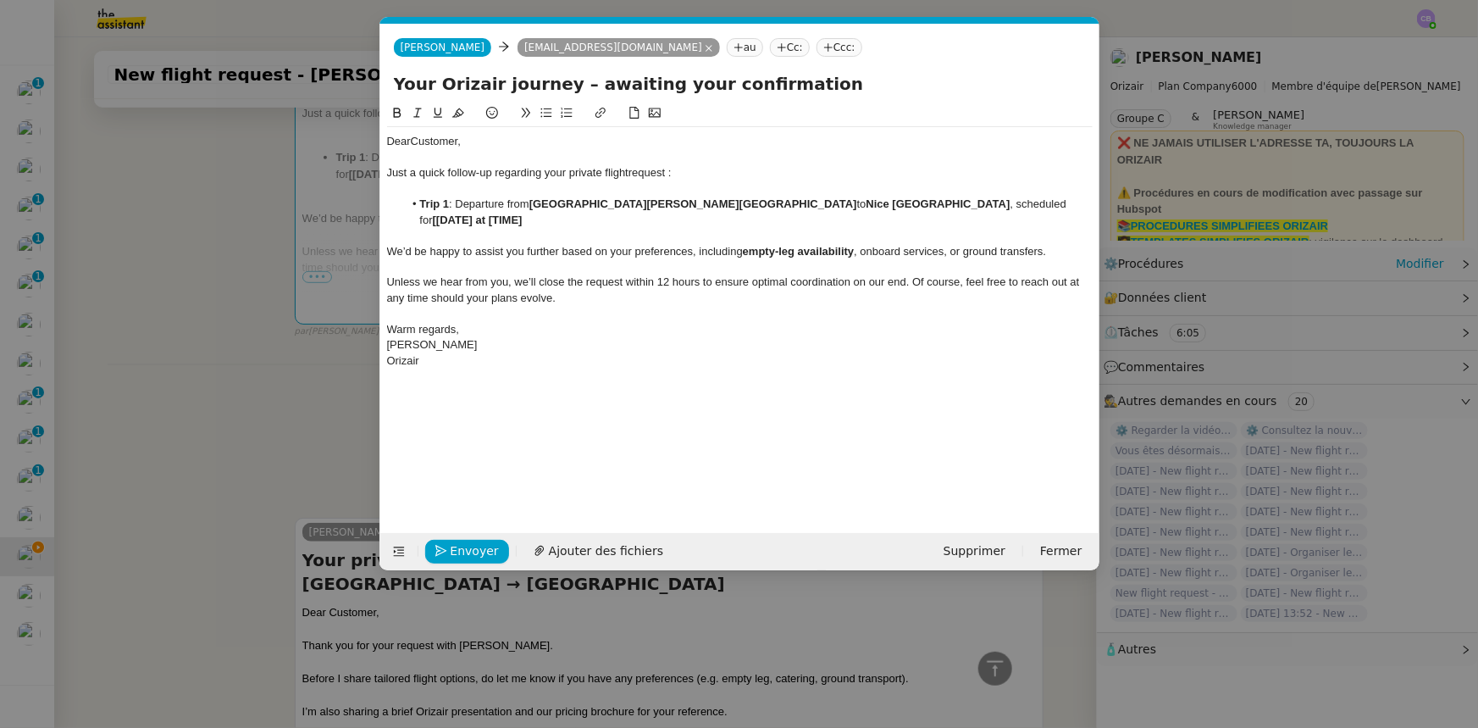
click at [523, 213] on strong "[[DATE] at [TIME]" at bounding box center [478, 219] width 90 height 13
click at [519, 213] on strong "[DATE] at [TIME]" at bounding box center [476, 219] width 86 height 13
click at [517, 213] on strong "[DATE] at [10:28" at bounding box center [475, 219] width 84 height 13
click at [478, 552] on span "Envoyer" at bounding box center [475, 550] width 48 height 19
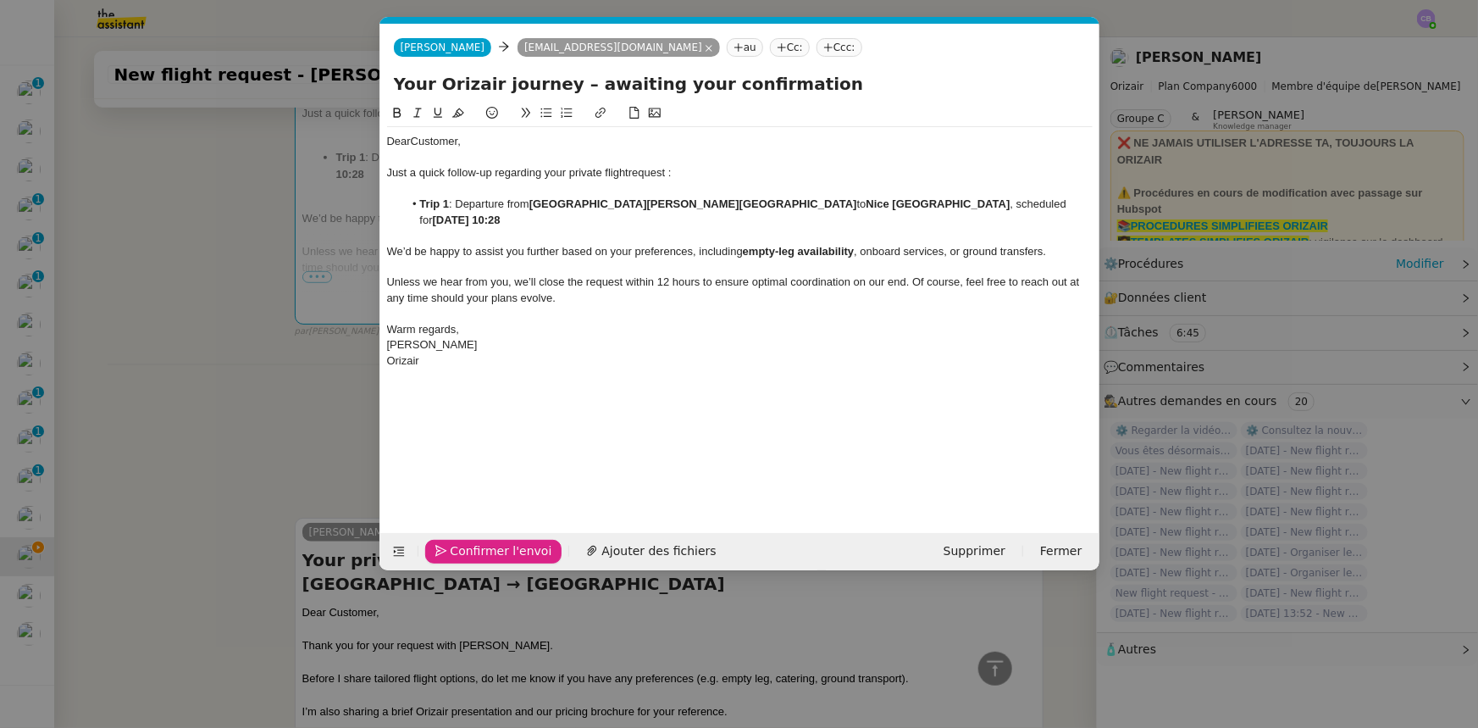
click at [478, 552] on span "Confirmer l'envoi" at bounding box center [502, 550] width 102 height 19
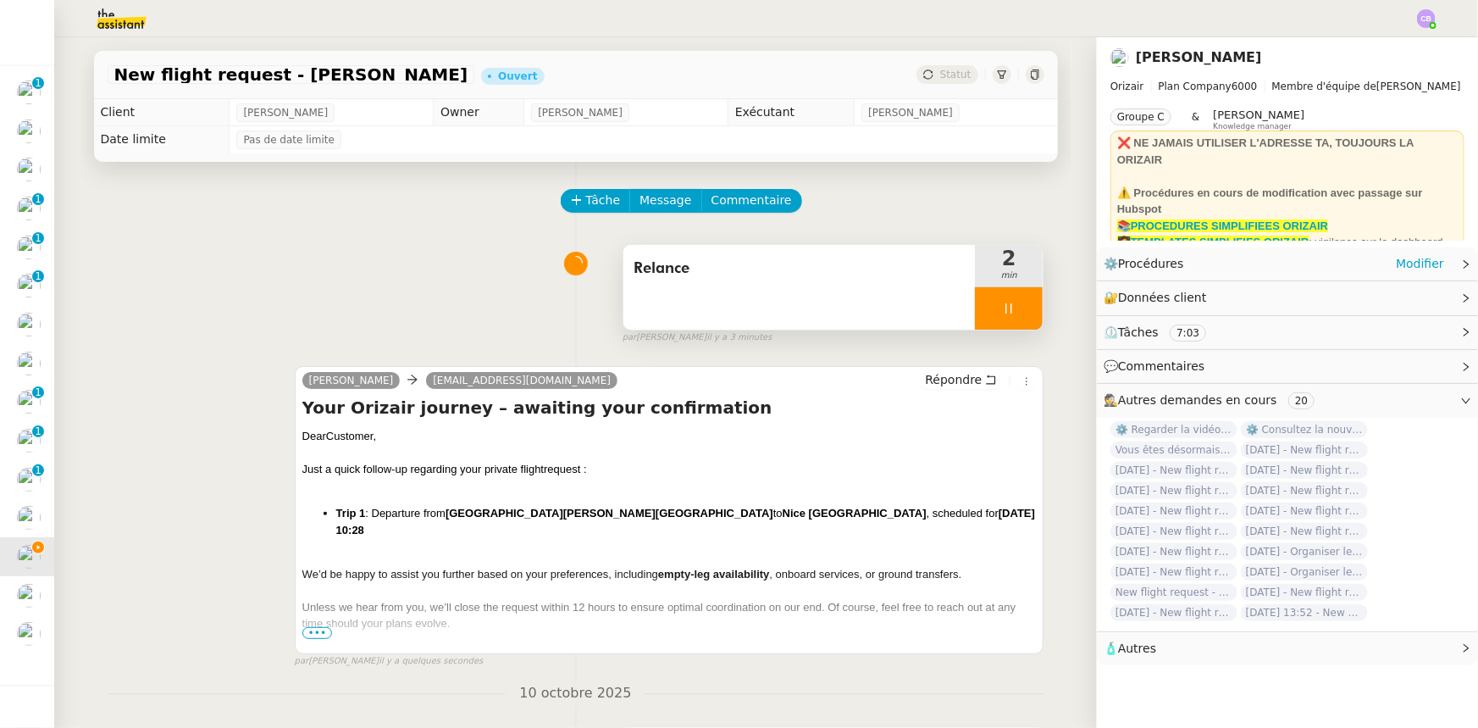
click at [975, 305] on div at bounding box center [1009, 308] width 68 height 42
click at [1011, 319] on button at bounding box center [1026, 308] width 34 height 42
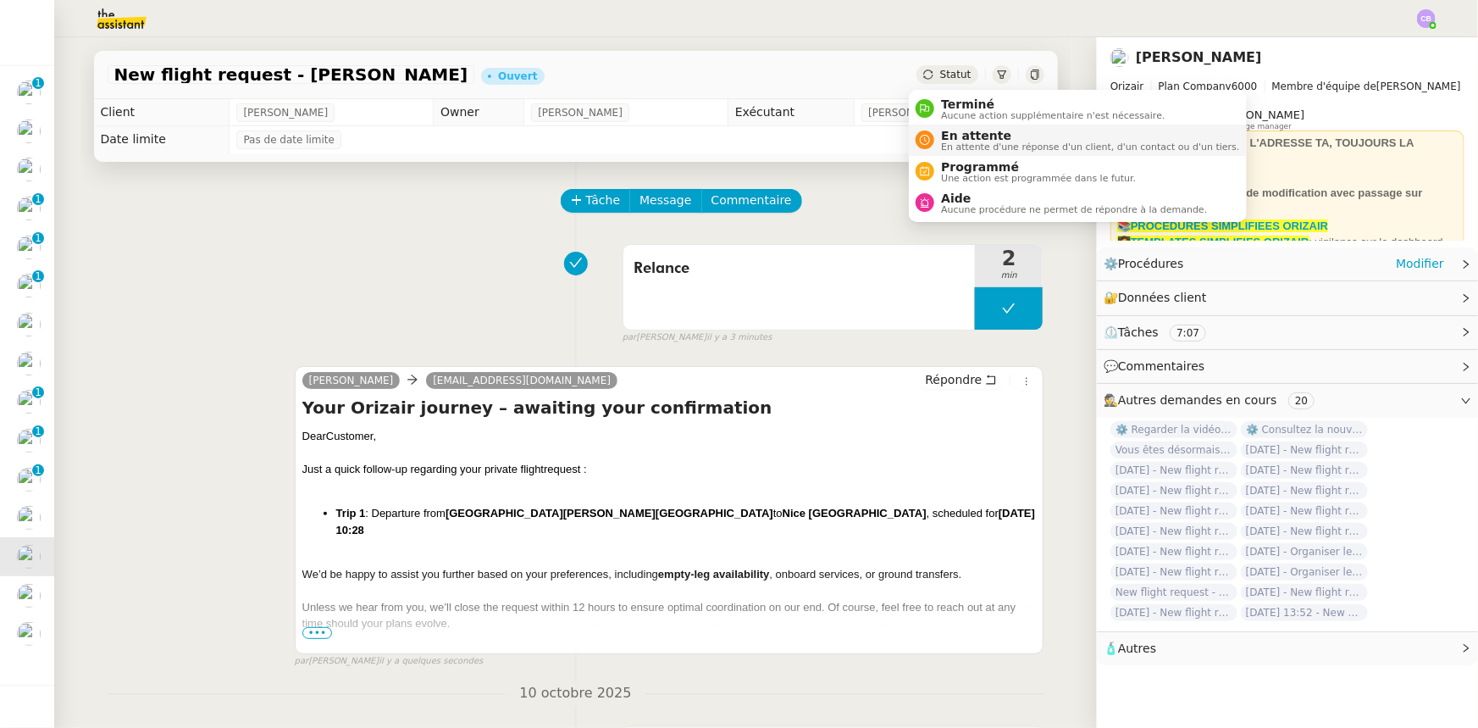
click at [966, 136] on span "En attente" at bounding box center [1090, 136] width 298 height 14
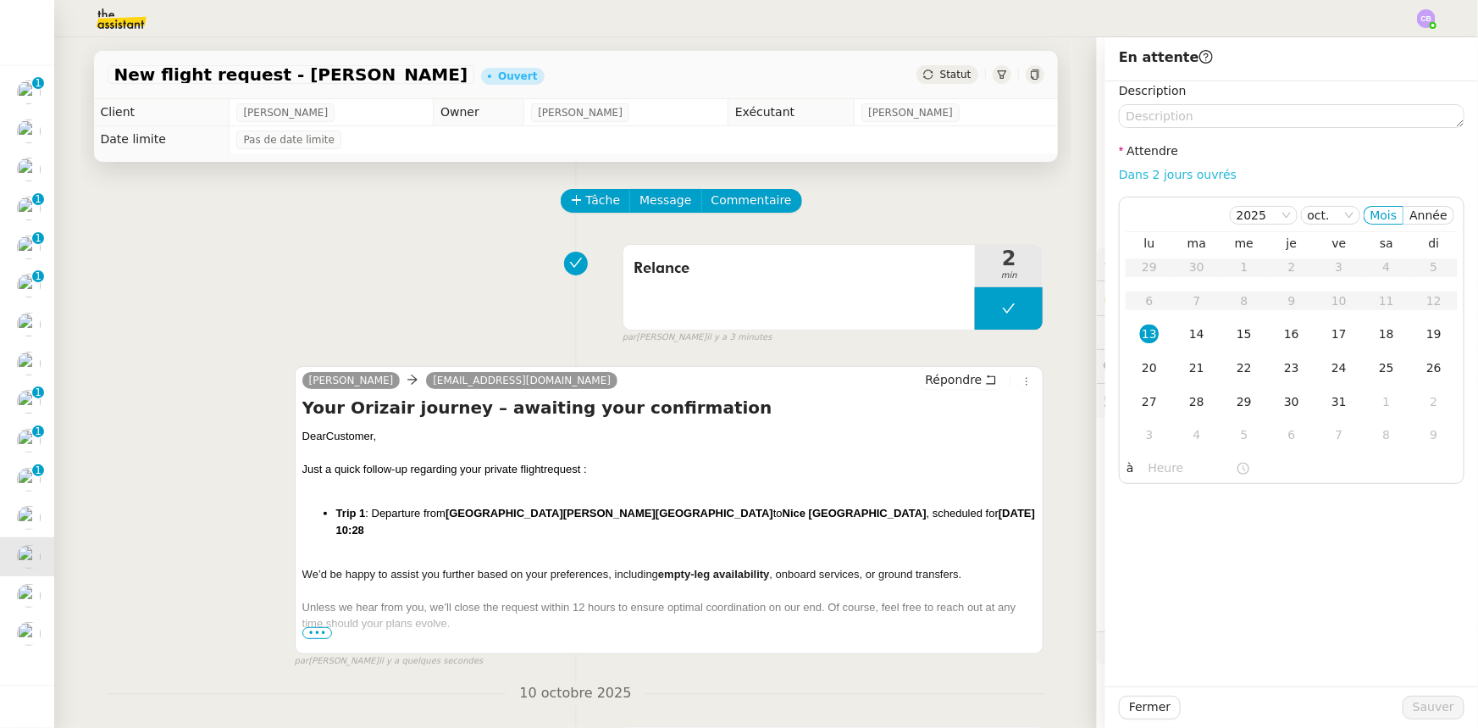
click at [1186, 173] on link "Dans 2 jours ouvrés" at bounding box center [1178, 175] width 118 height 14
type input "07:00"
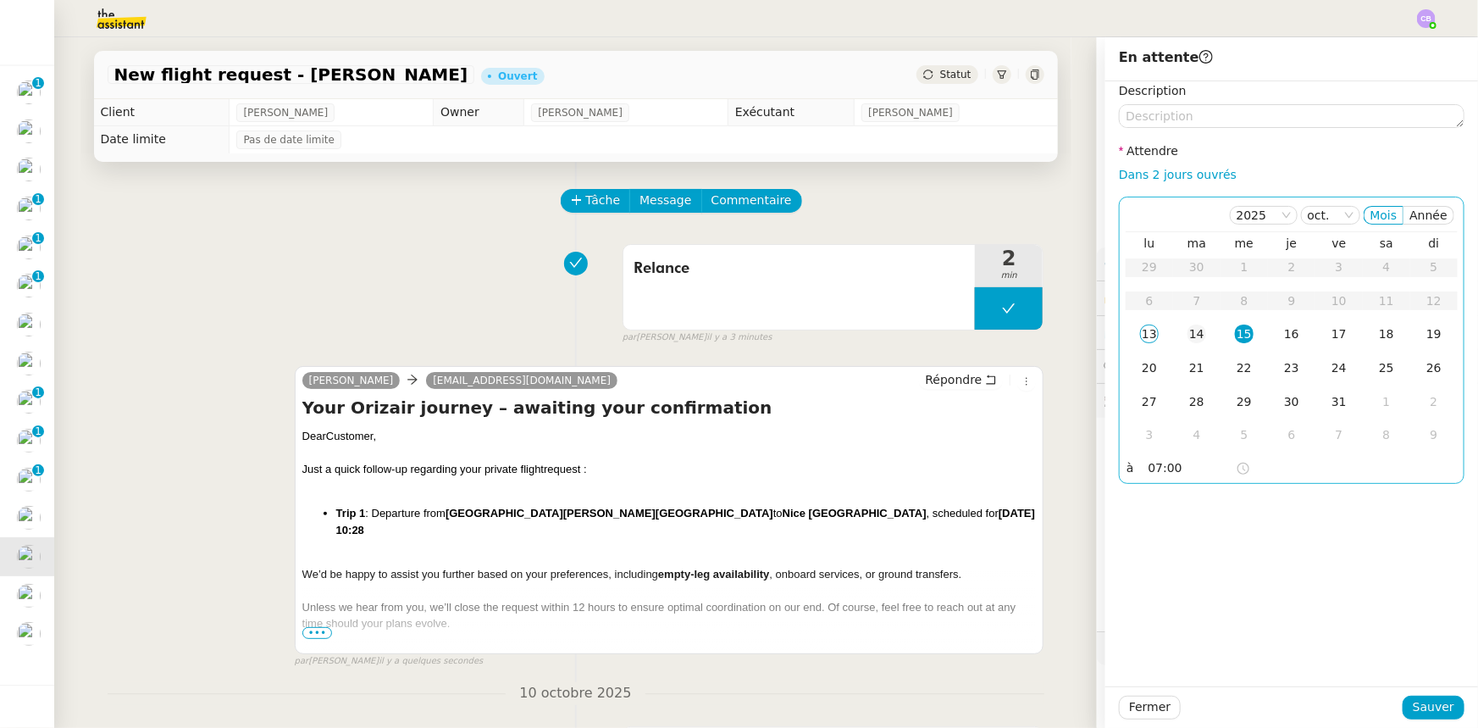
click at [1188, 335] on div "14" at bounding box center [1197, 333] width 19 height 19
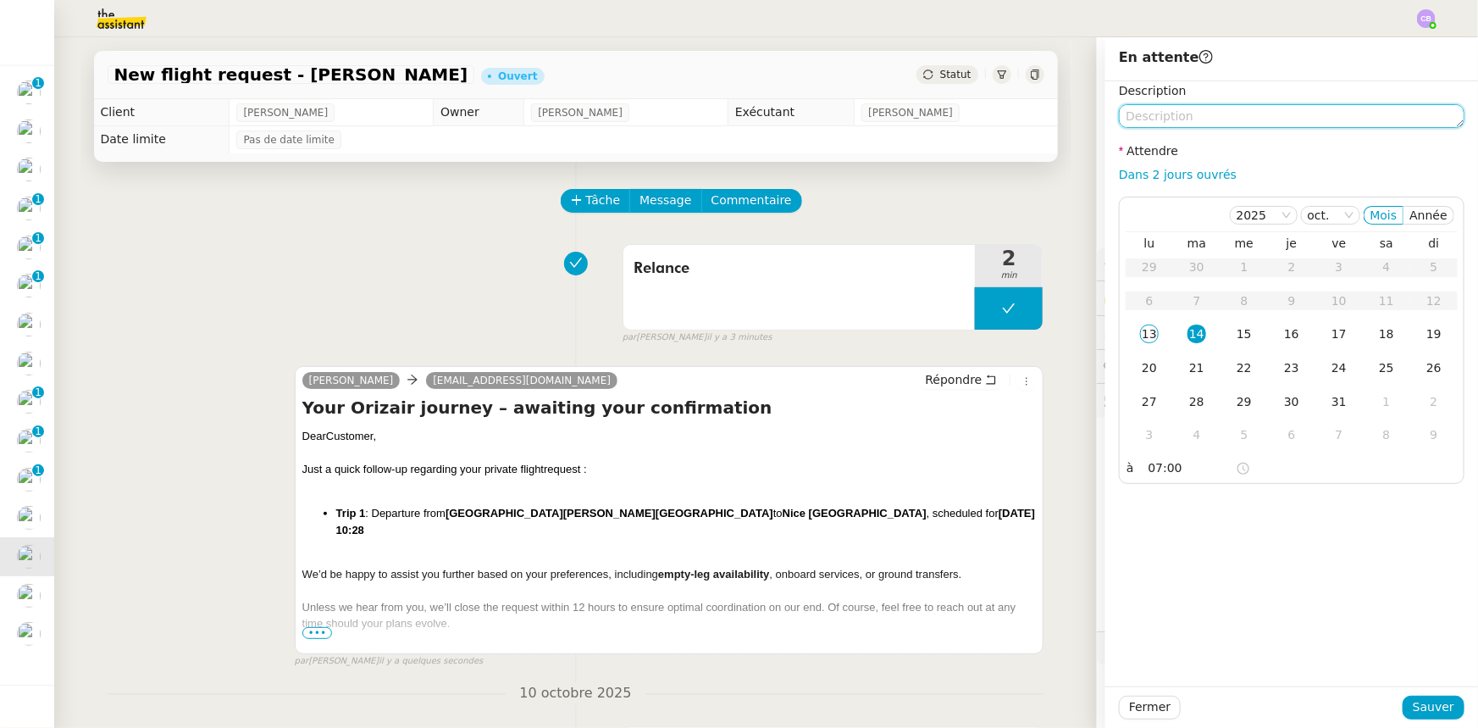
click at [1216, 119] on textarea at bounding box center [1292, 116] width 346 height 24
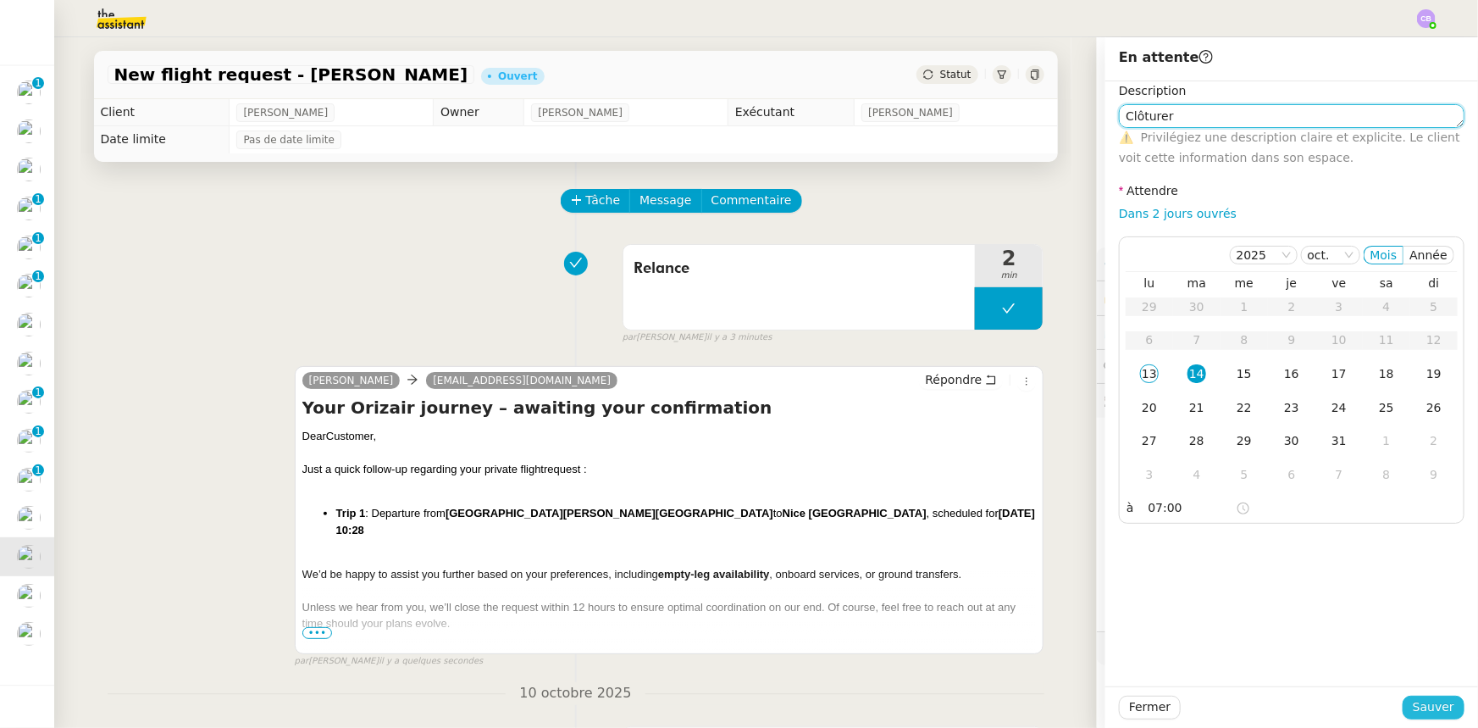
type textarea "Clôturer"
click at [1431, 710] on span "Sauver" at bounding box center [1434, 706] width 42 height 19
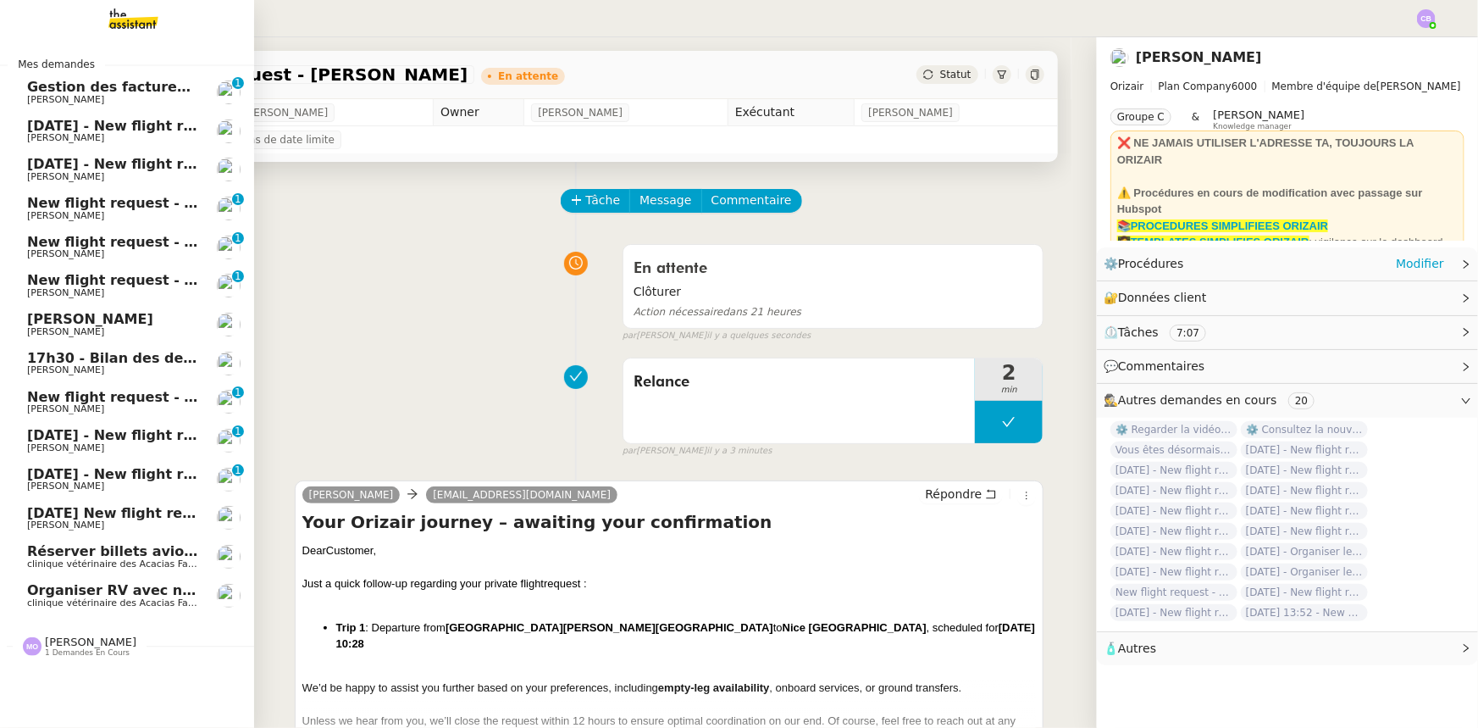
click at [42, 512] on span "[DATE] New flight request - Gaignon [PERSON_NAME]" at bounding box center [230, 513] width 407 height 16
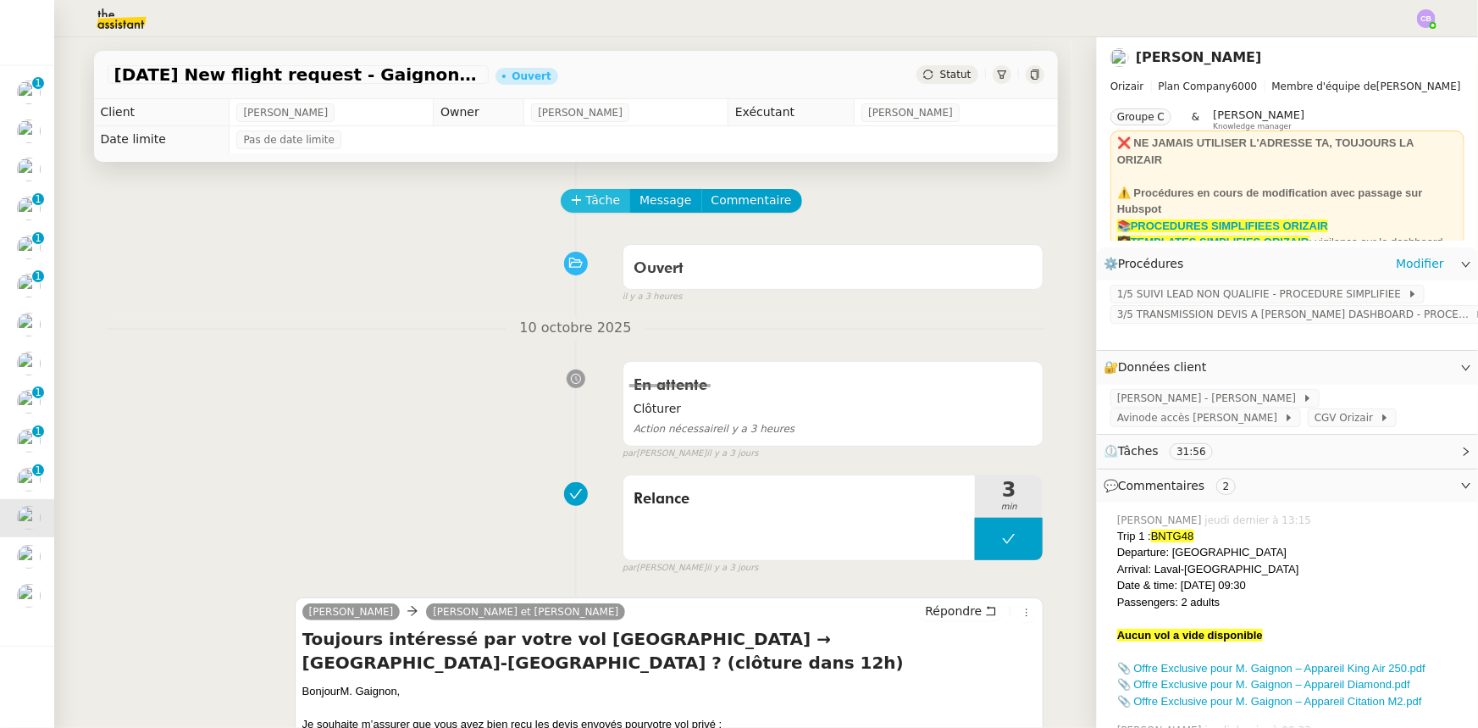
click at [586, 204] on span "Tâche" at bounding box center [603, 200] width 35 height 19
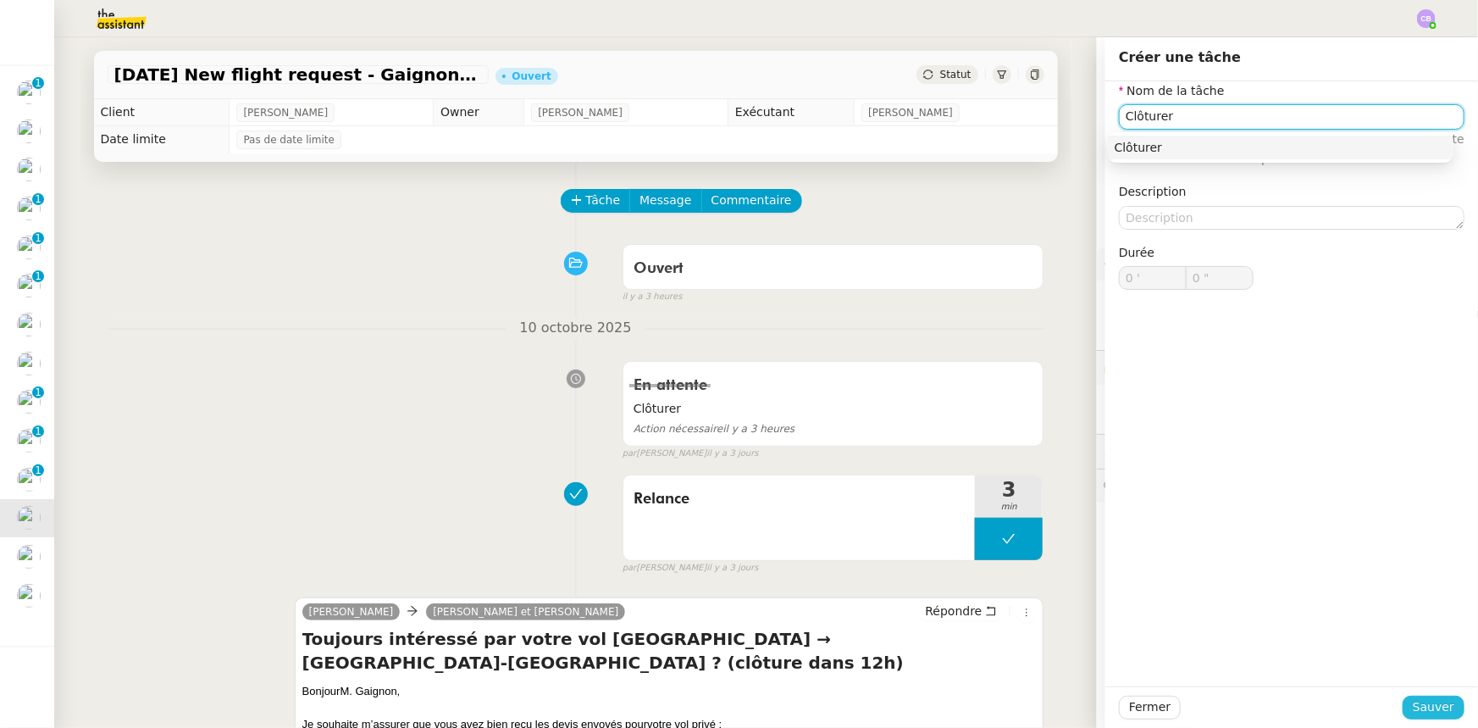
type input "Clôturer"
click at [1423, 709] on span "Sauver" at bounding box center [1434, 706] width 42 height 19
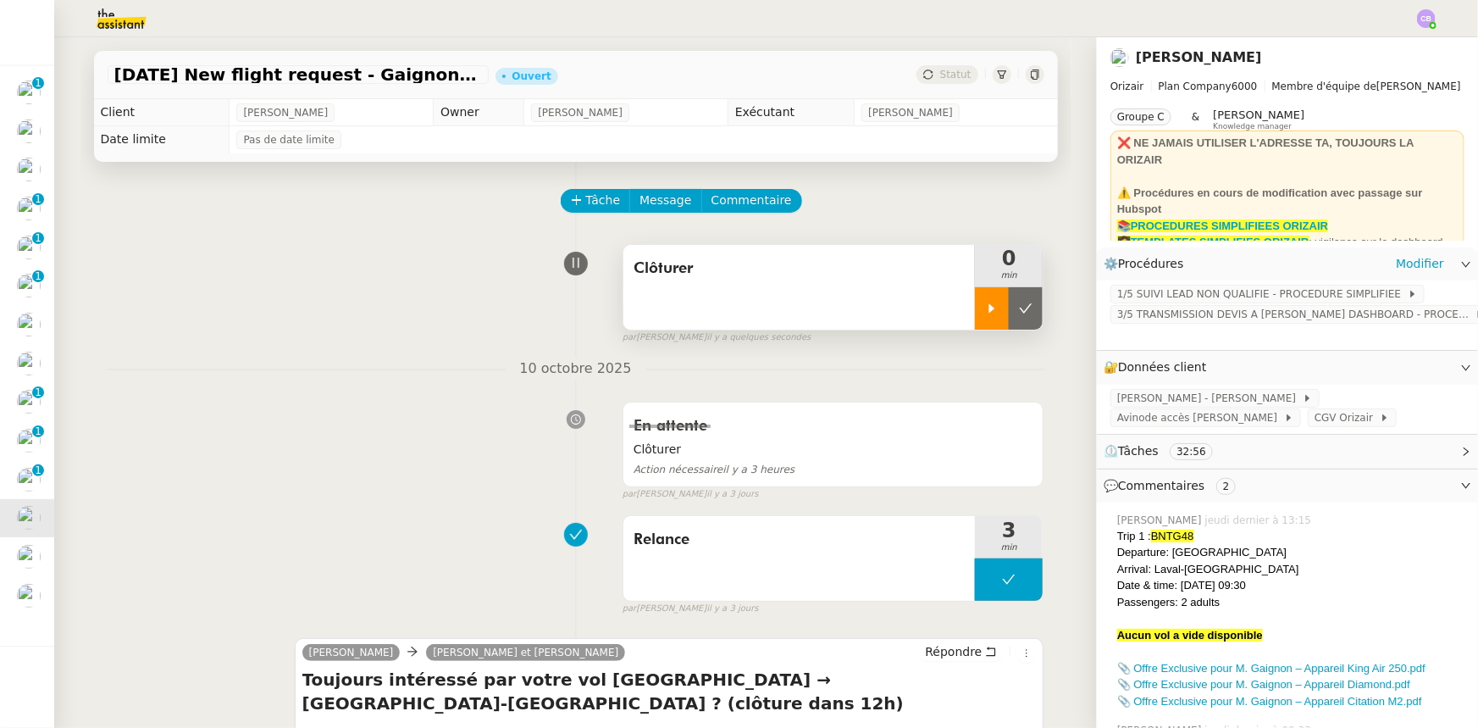
click at [983, 319] on div at bounding box center [992, 308] width 34 height 42
click at [975, 308] on div at bounding box center [1009, 308] width 68 height 42
click at [1012, 319] on button at bounding box center [1026, 308] width 34 height 42
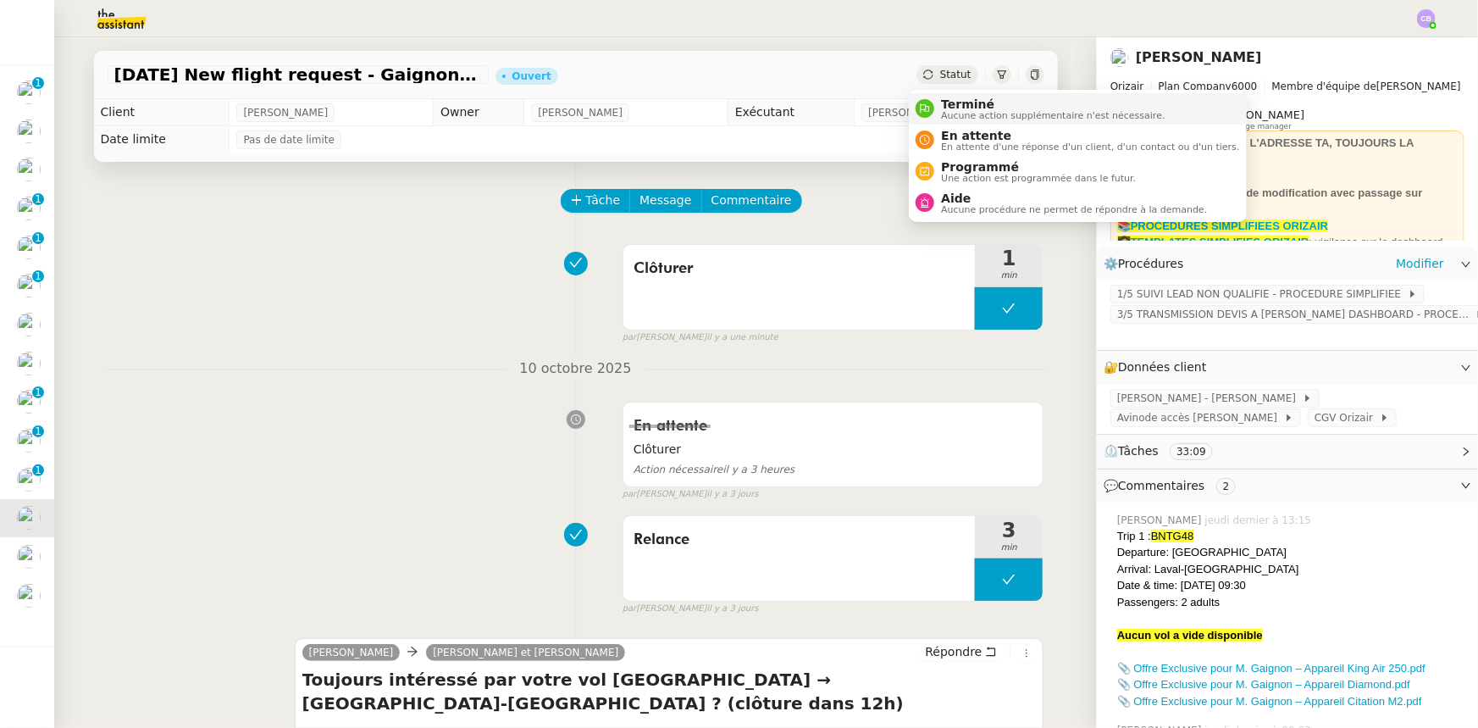
click at [972, 111] on span "Aucune action supplémentaire n'est nécessaire." at bounding box center [1053, 115] width 224 height 9
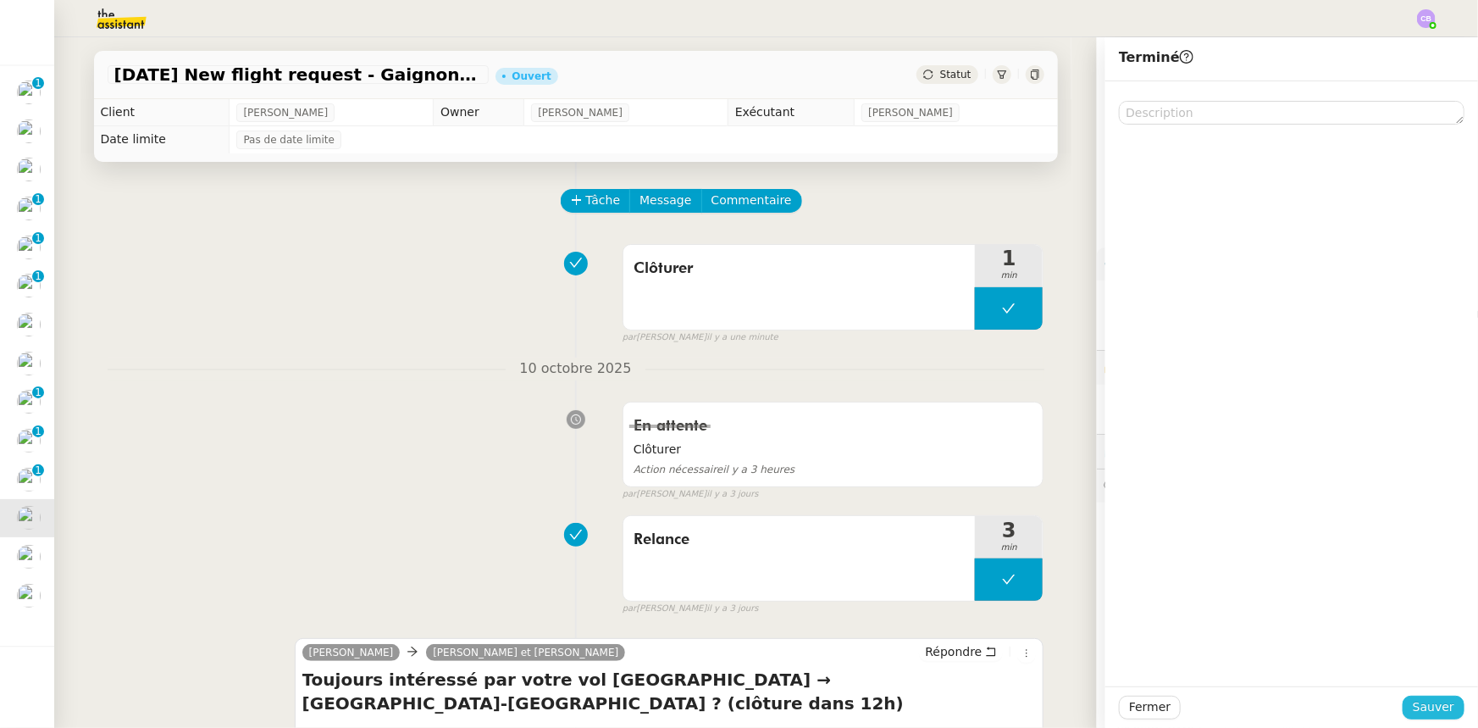
click at [1432, 703] on span "Sauver" at bounding box center [1434, 706] width 42 height 19
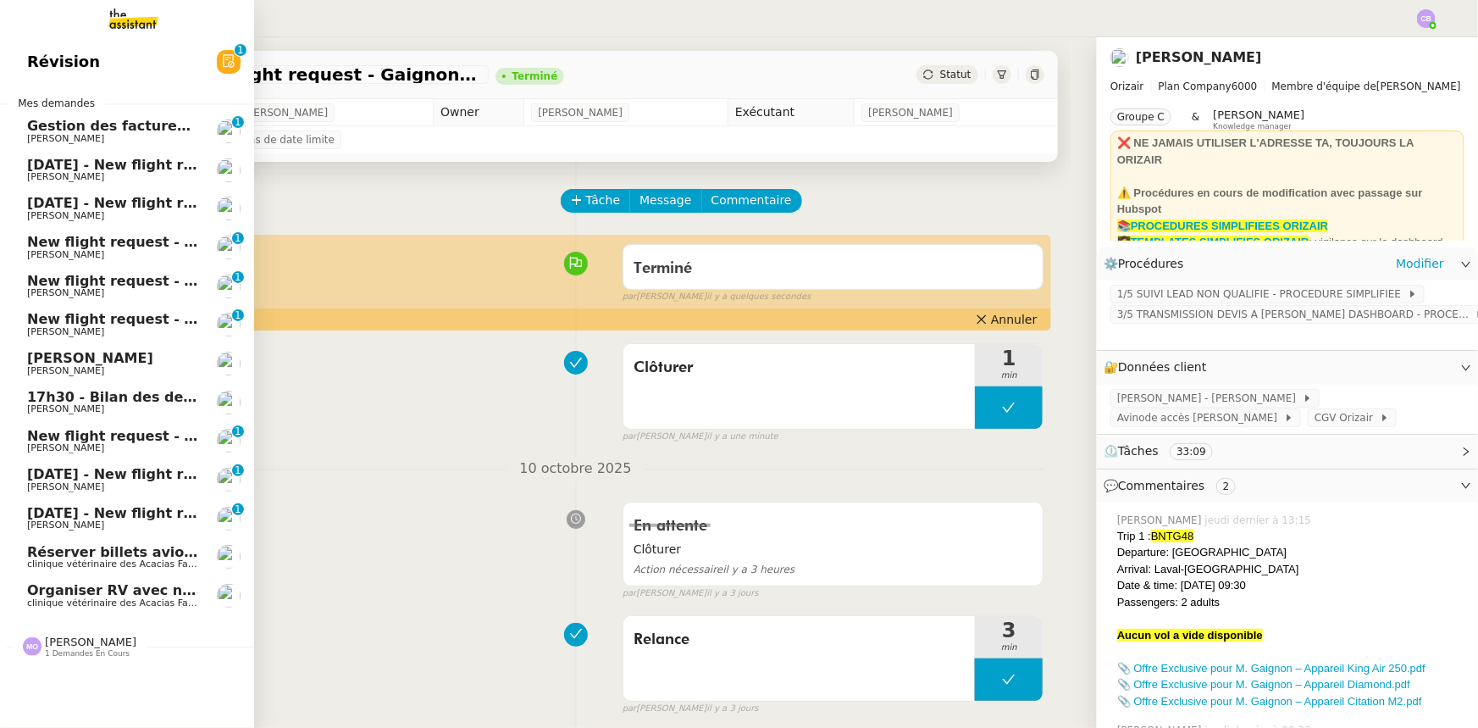
click at [161, 520] on span "[PERSON_NAME]" at bounding box center [112, 525] width 171 height 10
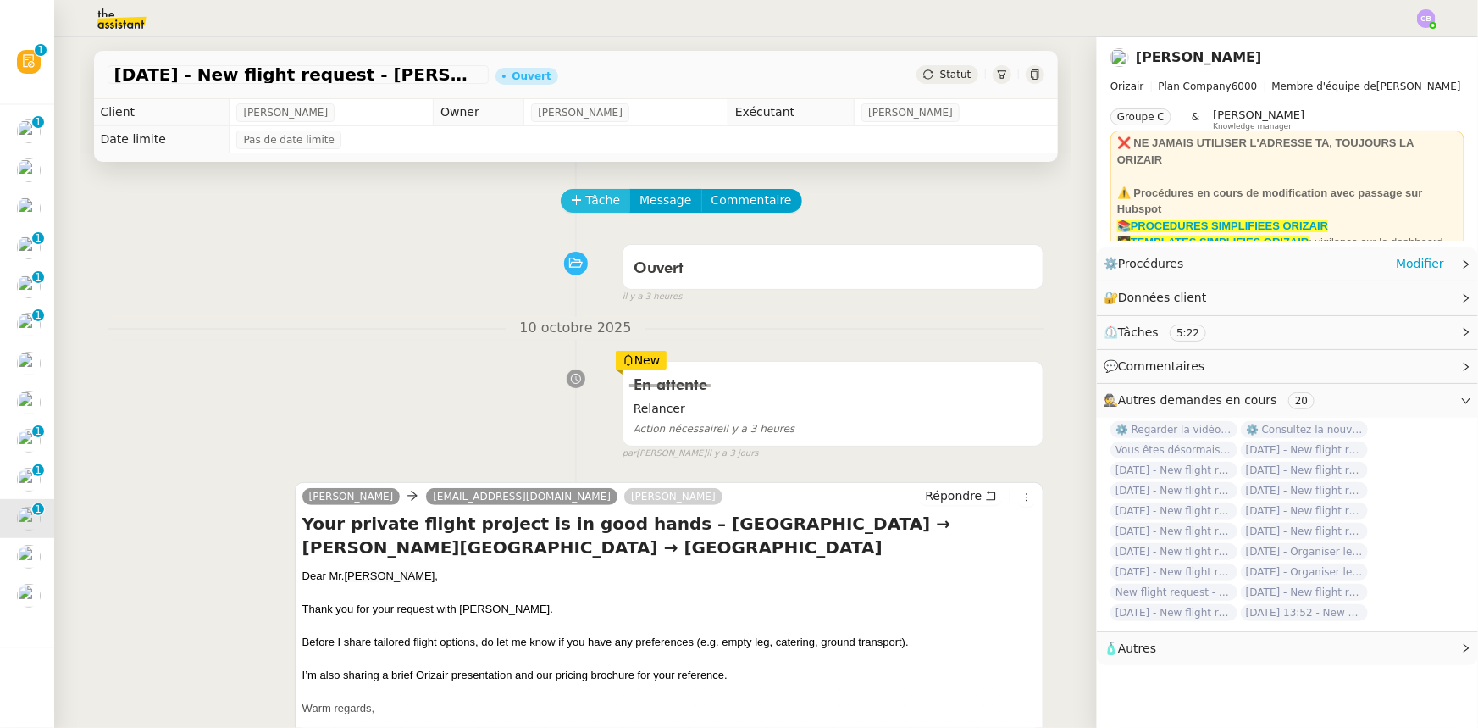
click at [586, 203] on span "Tâche" at bounding box center [603, 200] width 35 height 19
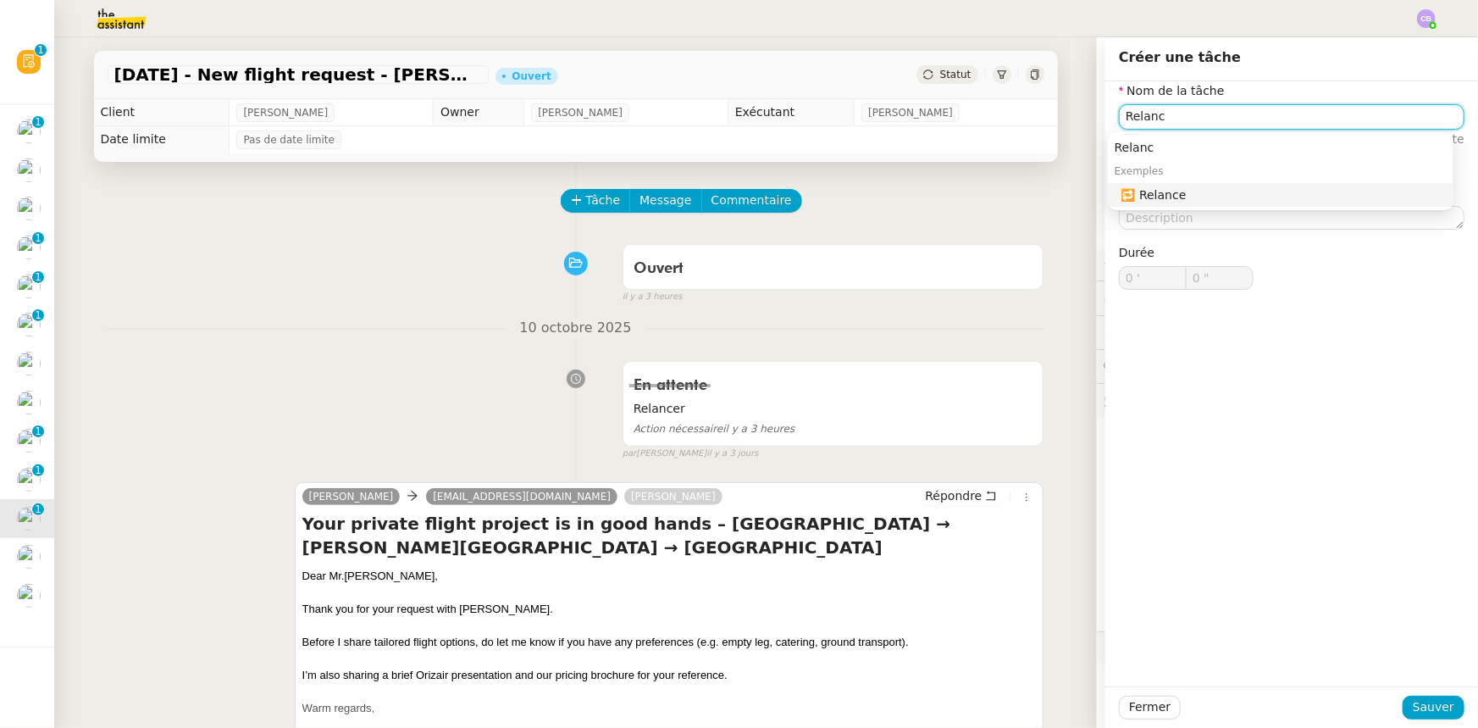
click at [1198, 193] on div "🔁 Relance" at bounding box center [1284, 194] width 325 height 15
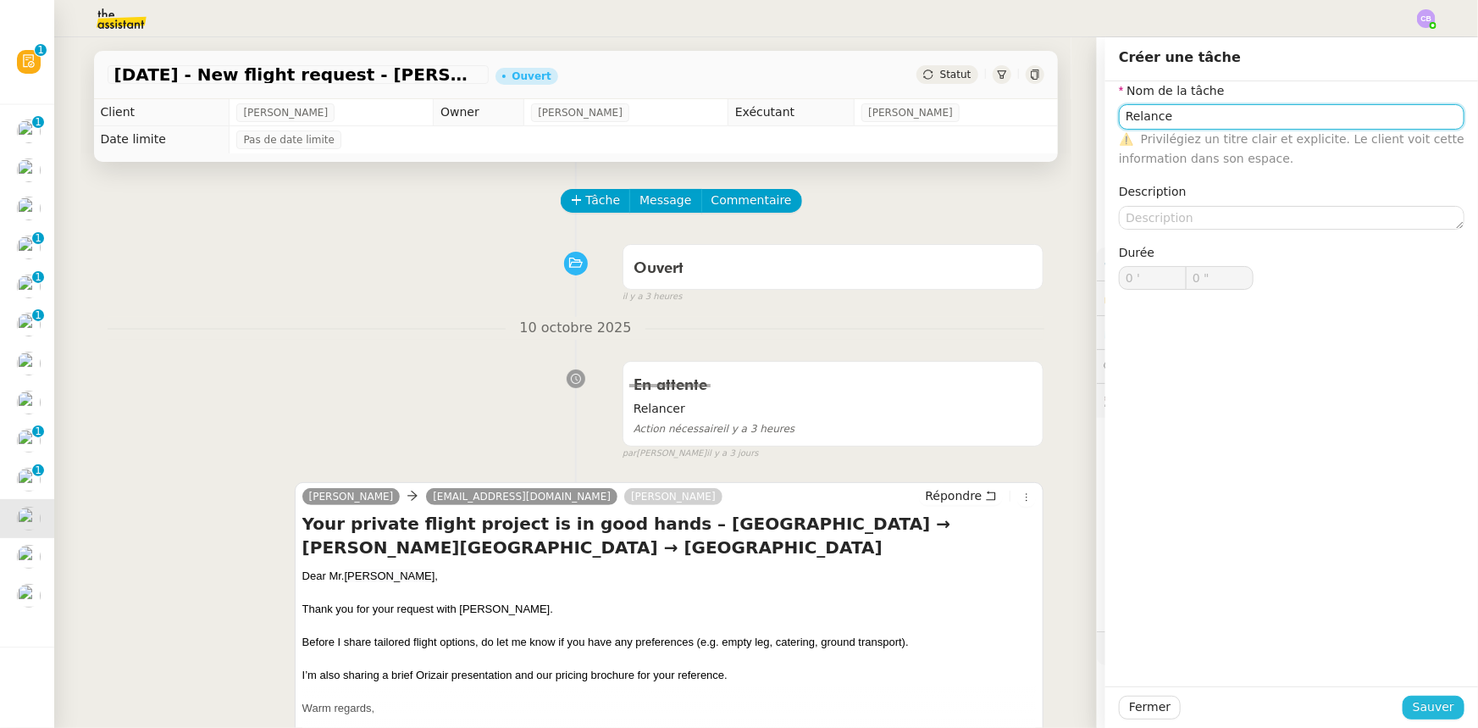
type input "Relance"
click at [1432, 706] on span "Sauver" at bounding box center [1434, 706] width 42 height 19
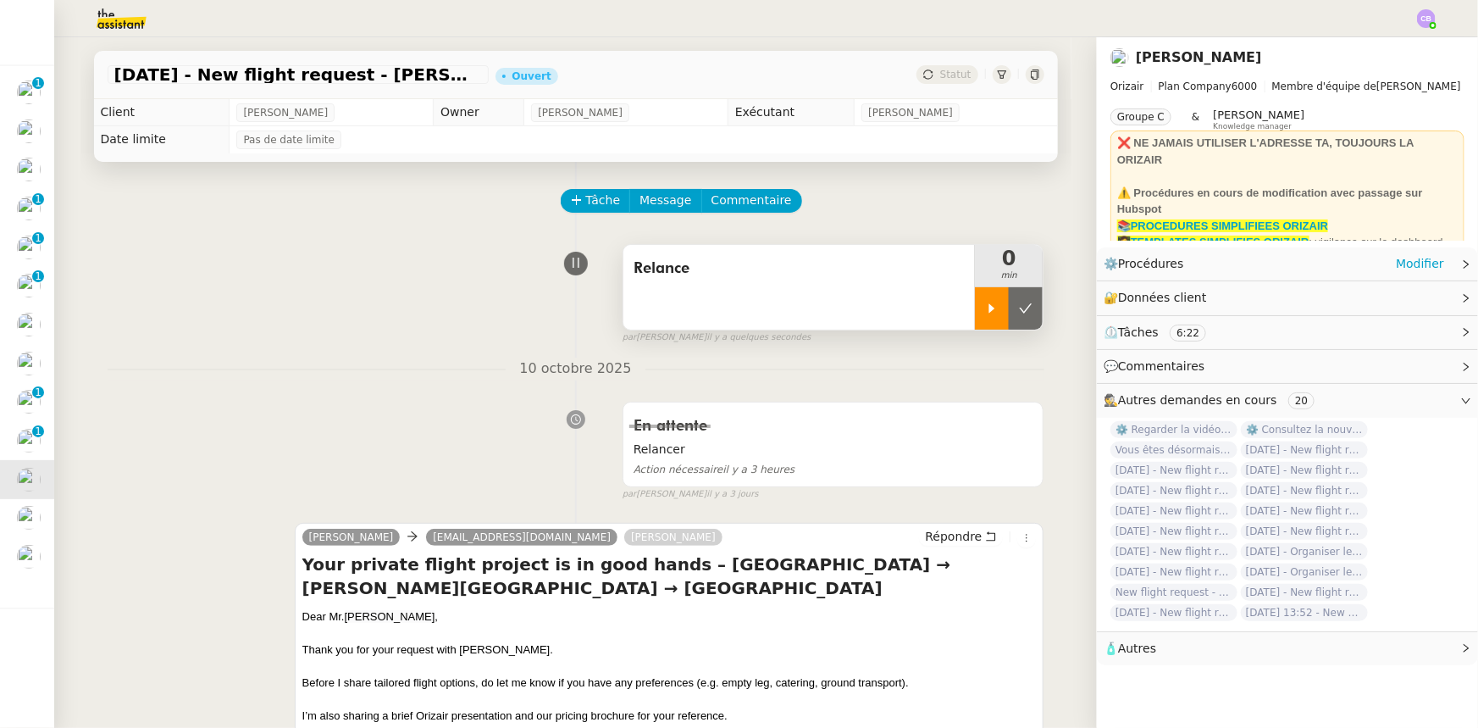
click at [975, 321] on div at bounding box center [992, 308] width 34 height 42
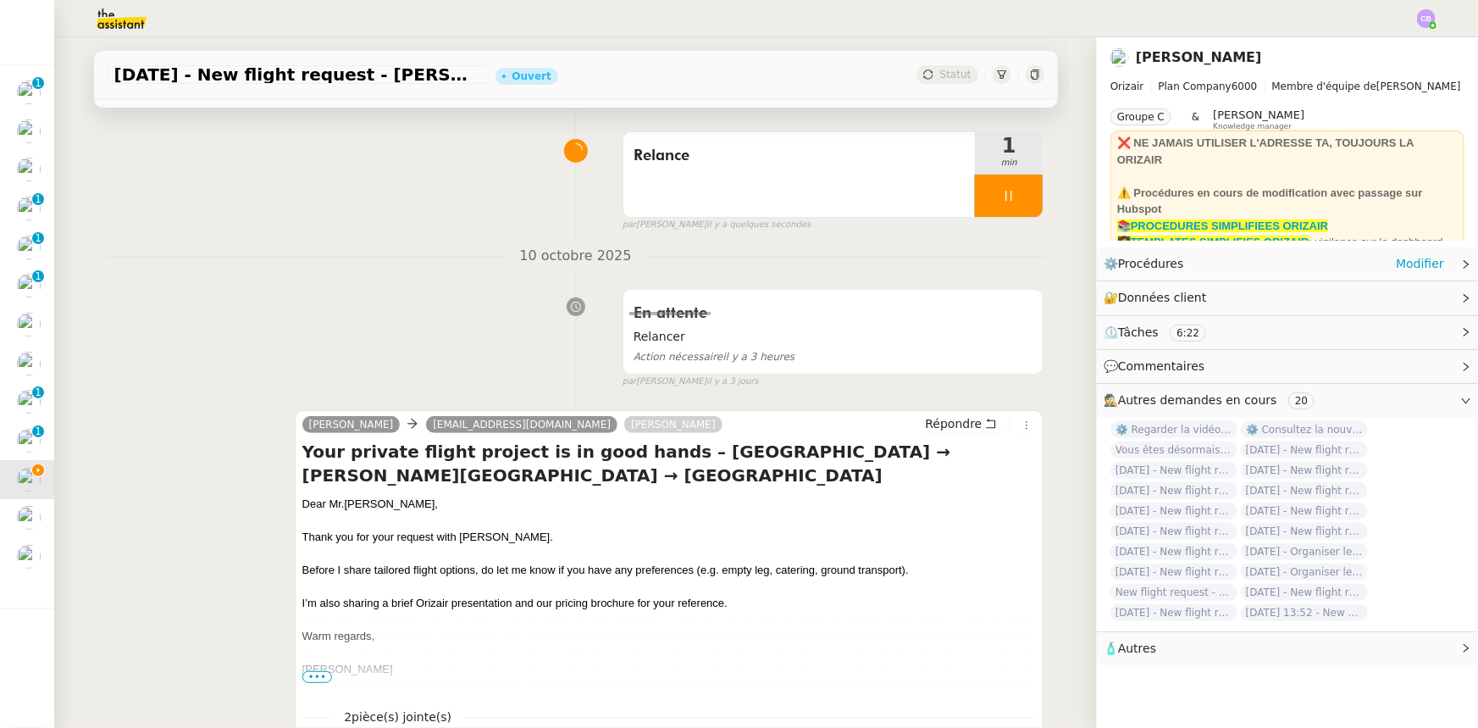
scroll to position [153, 0]
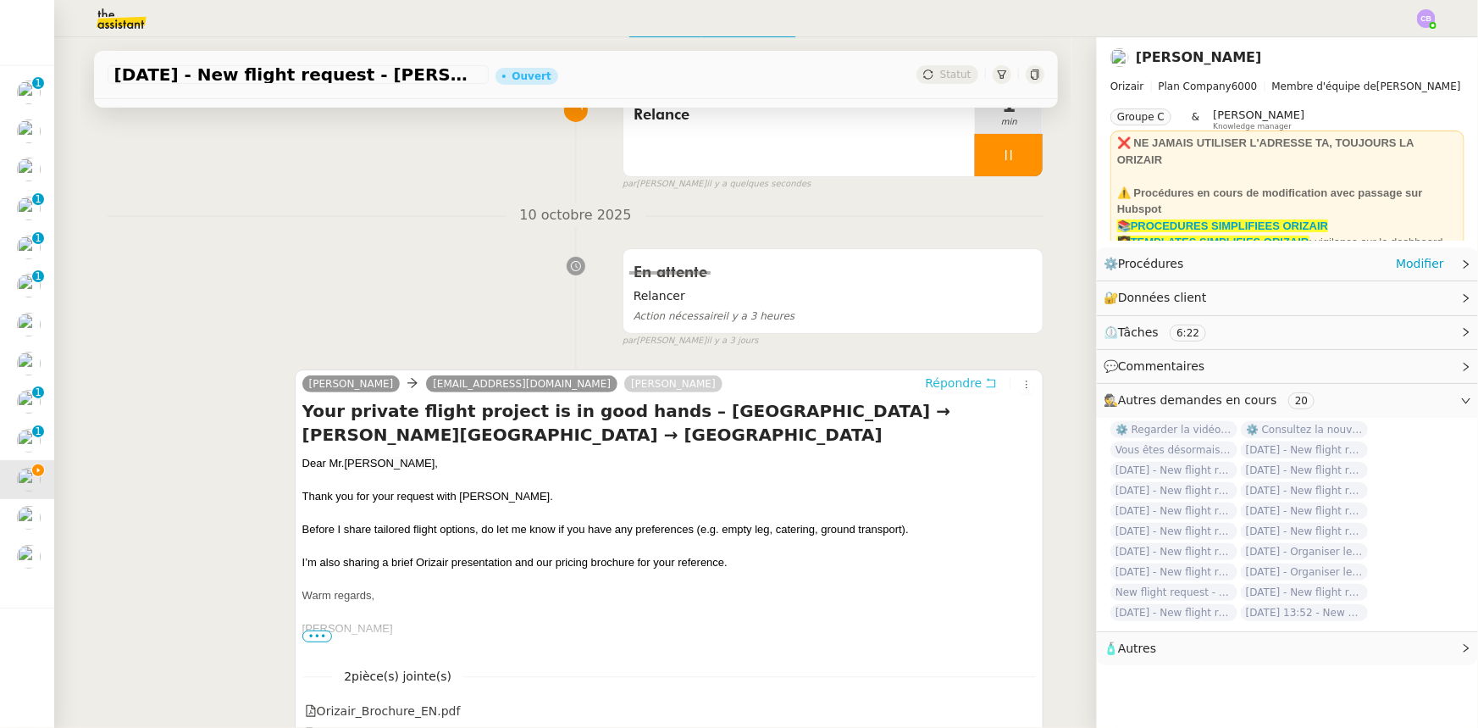
click at [932, 388] on span "Répondre" at bounding box center [953, 382] width 57 height 17
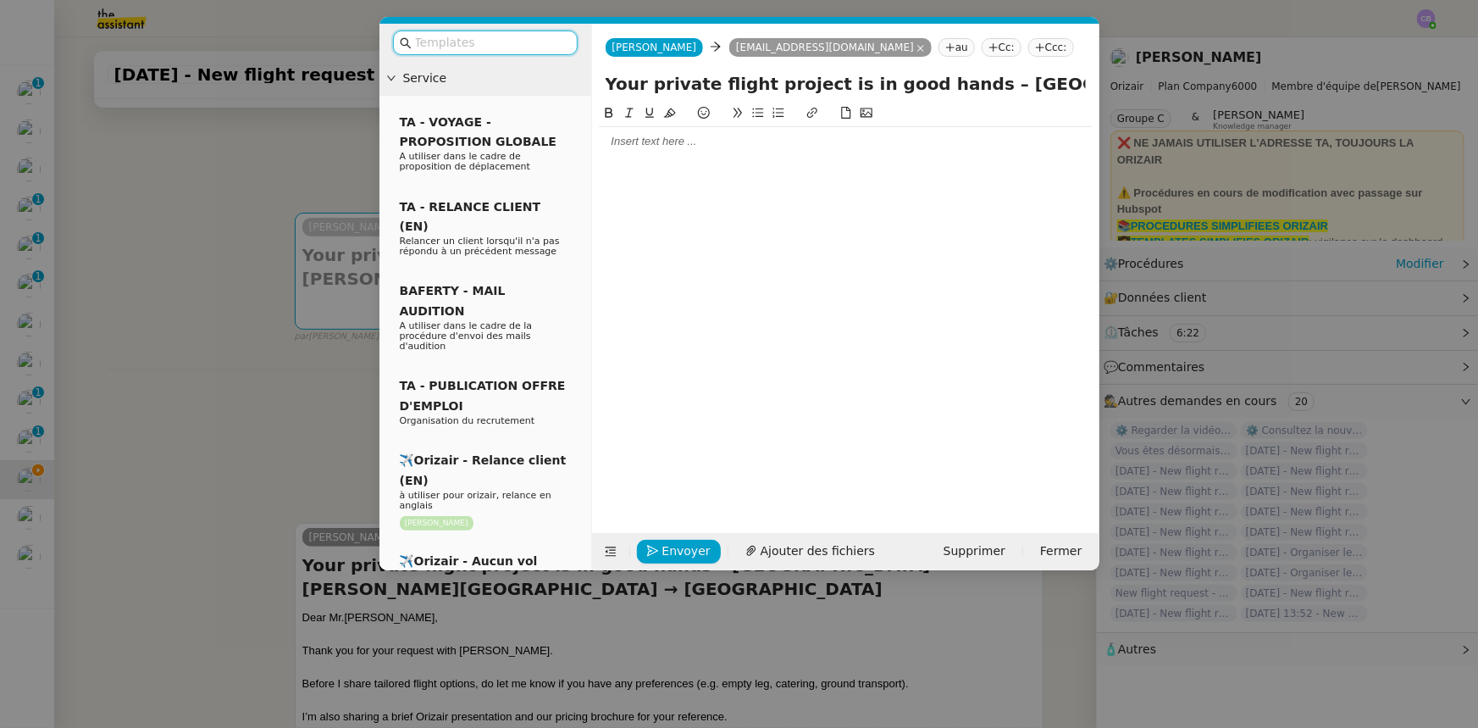
click at [551, 47] on input "text" at bounding box center [491, 42] width 152 height 19
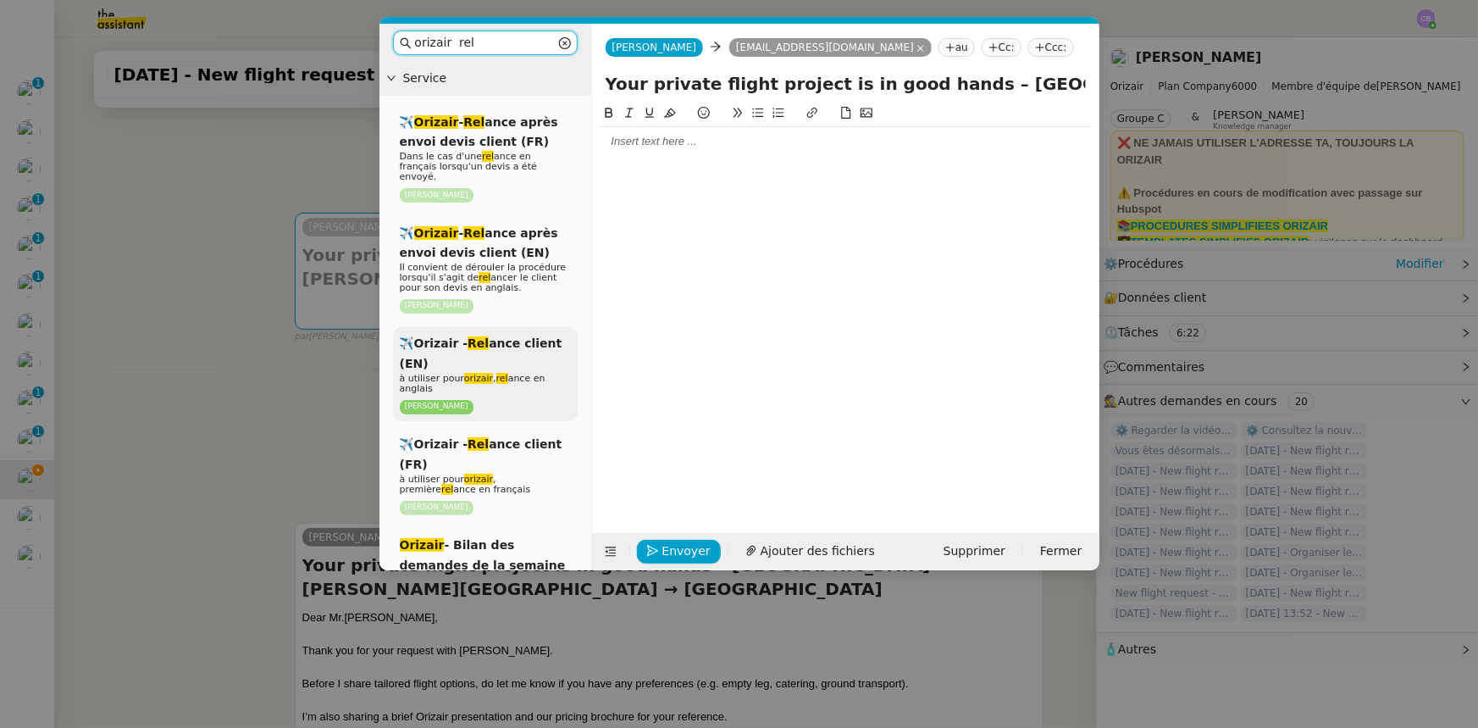
type input "orizair rel"
click at [497, 351] on div "✈️Orizair - Rel ance client (EN) à utiliser pour orizair , rel ance en anglais …" at bounding box center [485, 374] width 185 height 94
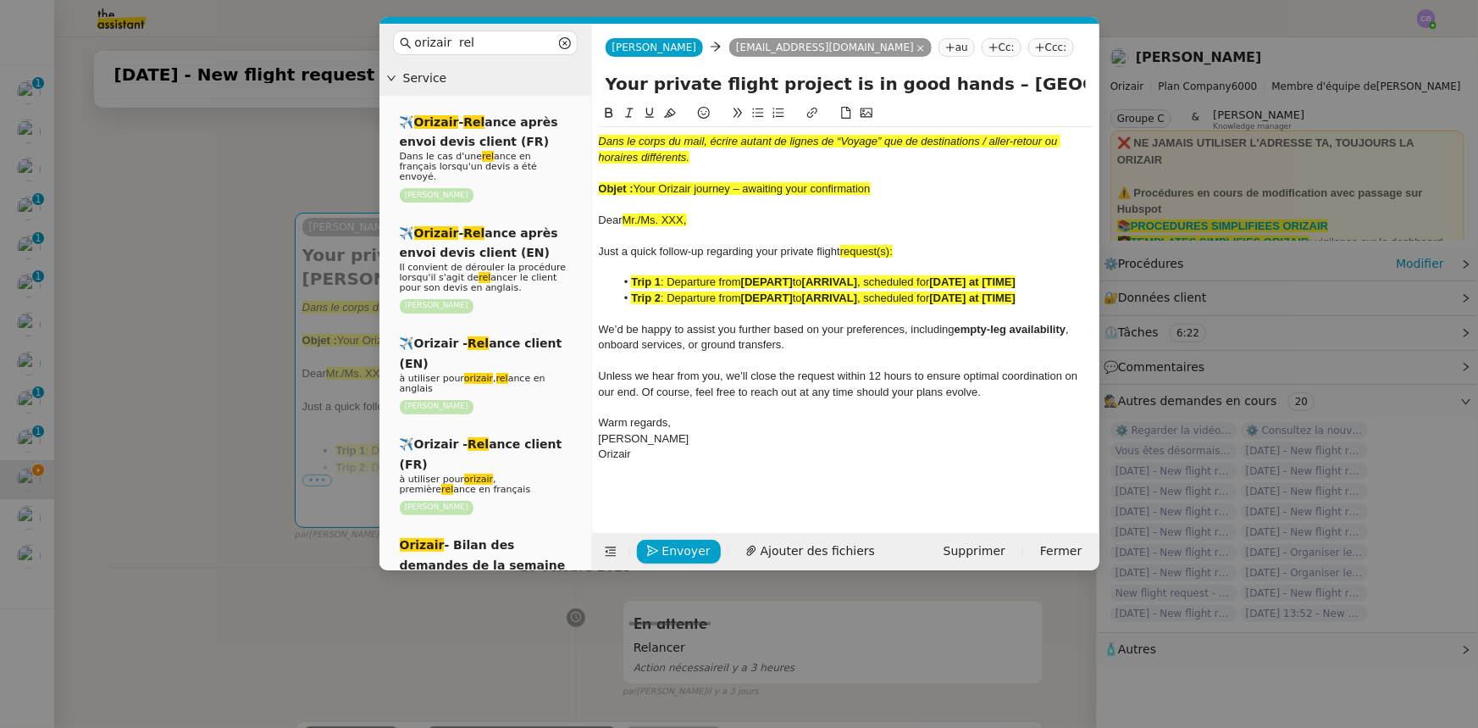
drag, startPoint x: 866, startPoint y: 184, endPoint x: 637, endPoint y: 183, distance: 228.7
click at [637, 183] on span "Your Orizair journey – awaiting your confirmation" at bounding box center [752, 188] width 237 height 13
drag, startPoint x: 945, startPoint y: 82, endPoint x: 601, endPoint y: 82, distance: 343.1
click at [601, 82] on div "Your private flight project is in good hands – [GEOGRAPHIC_DATA] → [PERSON_NAME…" at bounding box center [845, 87] width 507 height 32
paste input "Orizair journey – awaiting your confirmation"
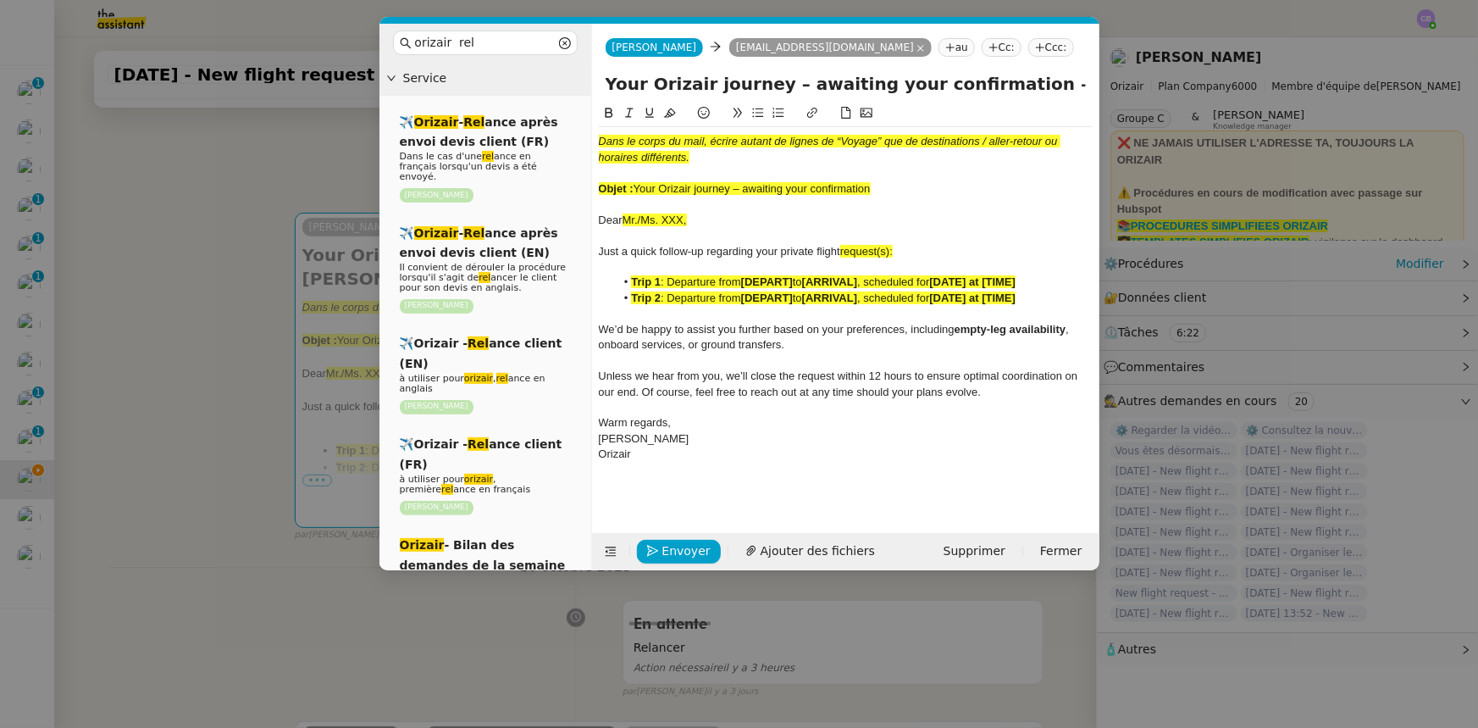
type input "Your Orizair journey – awaiting your confirmation – [GEOGRAPHIC_DATA] → [PERSON…"
drag, startPoint x: 853, startPoint y: 191, endPoint x: 600, endPoint y: 141, distance: 258.3
click at [600, 141] on div "Dans le corps du mail, écrire autant de lignes de “Voyage” que de destinations …" at bounding box center [846, 298] width 494 height 342
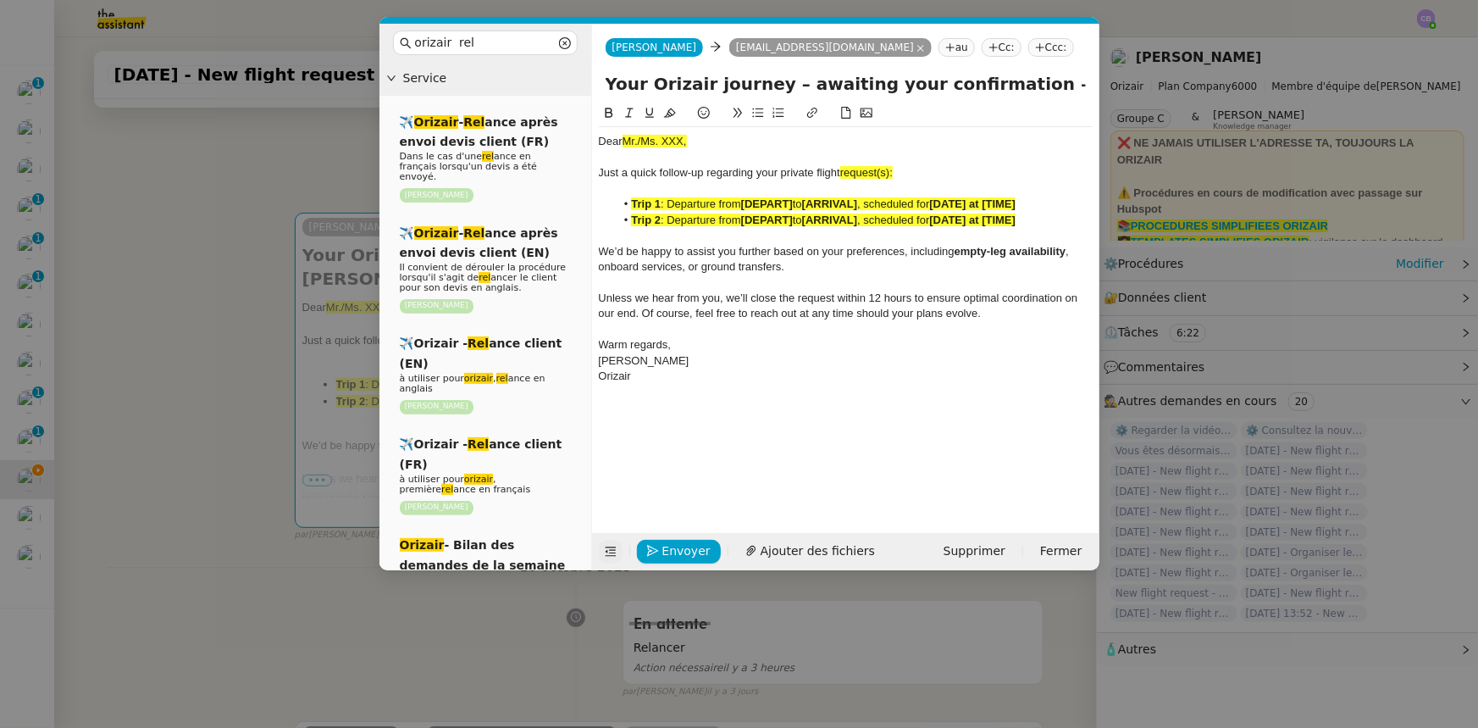
click at [607, 555] on icon at bounding box center [610, 551] width 11 height 9
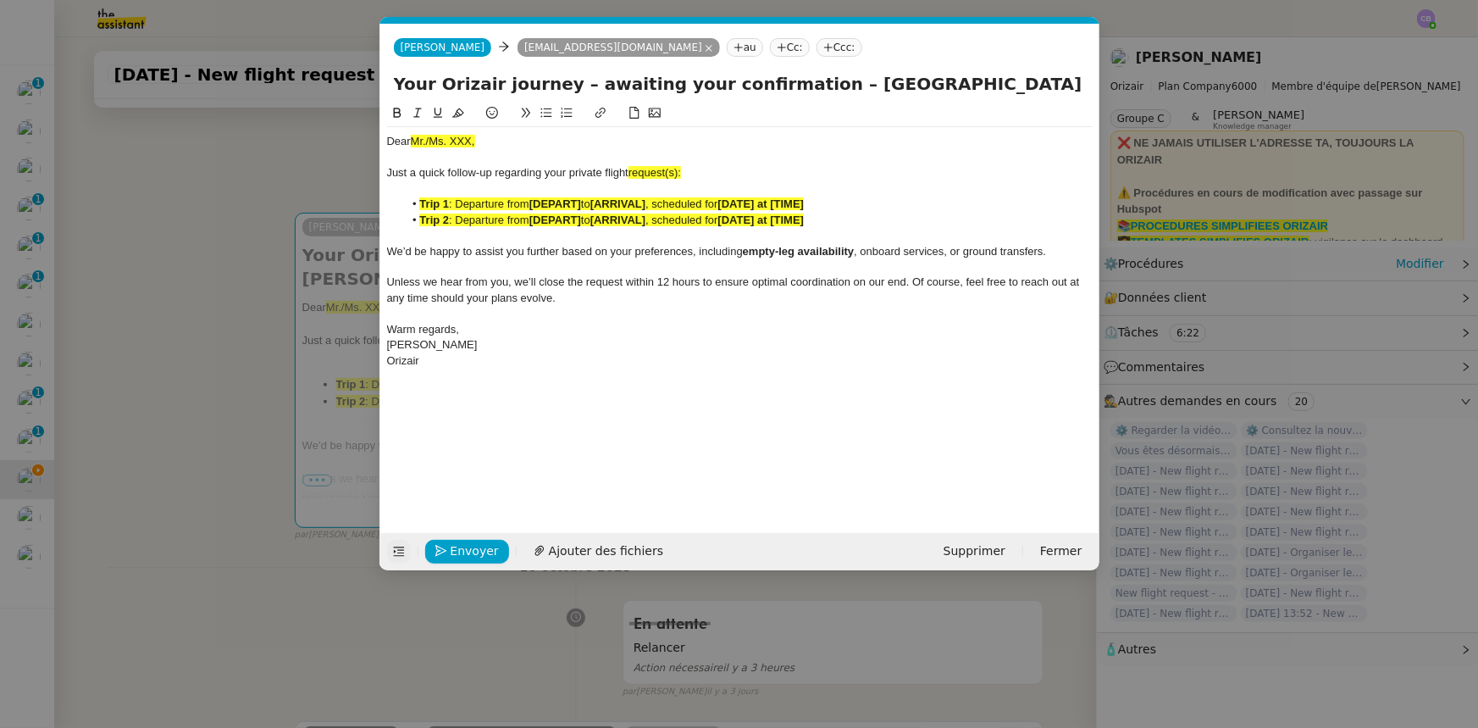
click at [247, 370] on nz-modal-container "orizair rel Service ✈️ Orizair - Rel ance après envoi devis client (FR) Dans le…" at bounding box center [739, 364] width 1478 height 728
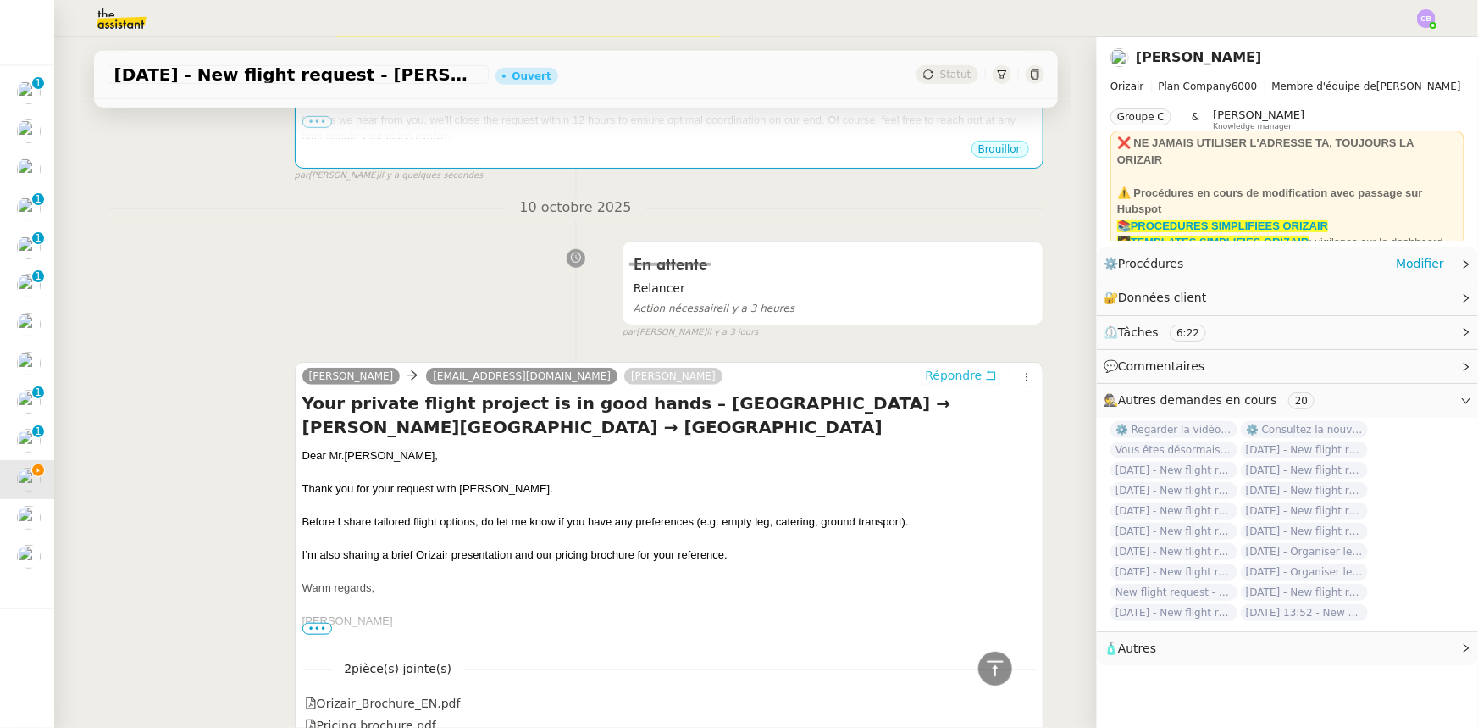
scroll to position [588, 0]
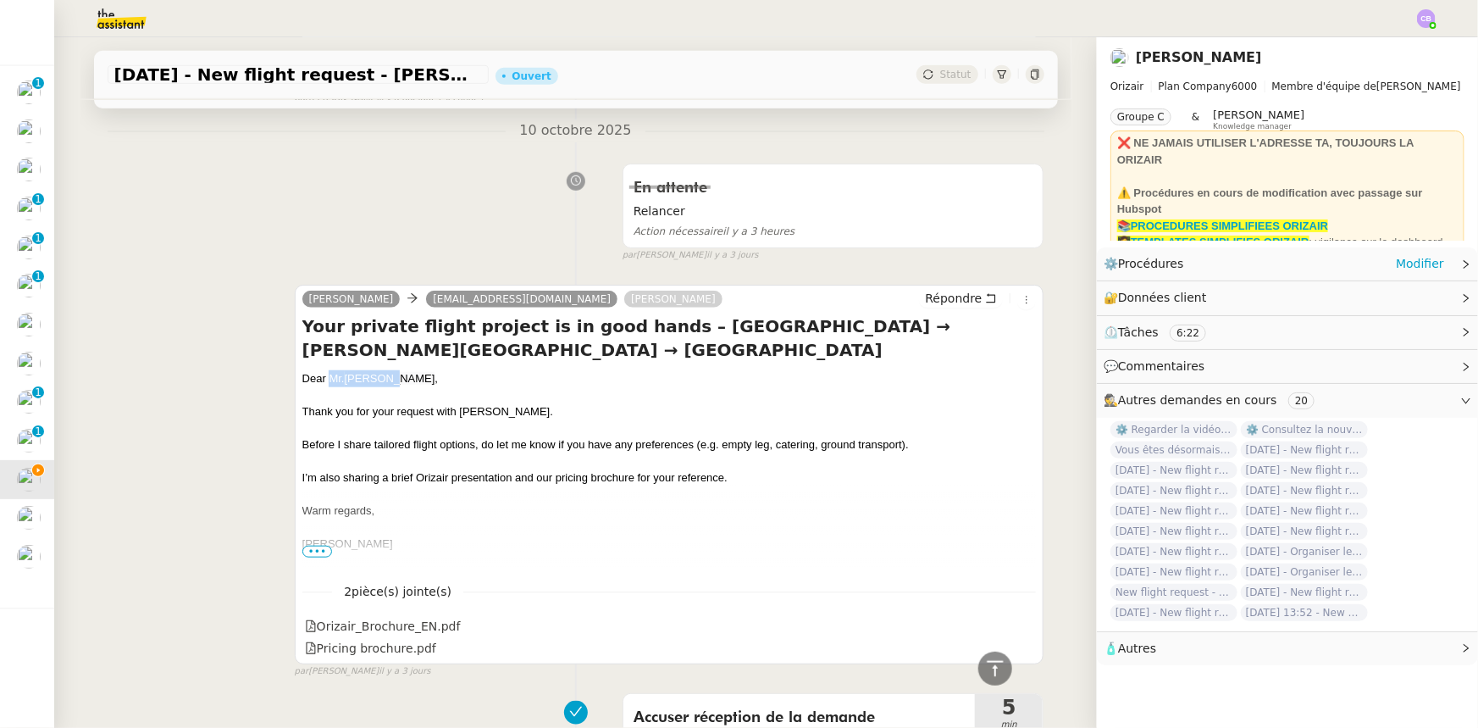
drag, startPoint x: 391, startPoint y: 380, endPoint x: 324, endPoint y: 378, distance: 67.0
click at [324, 378] on div "Dear [PERSON_NAME] ," at bounding box center [669, 378] width 734 height 17
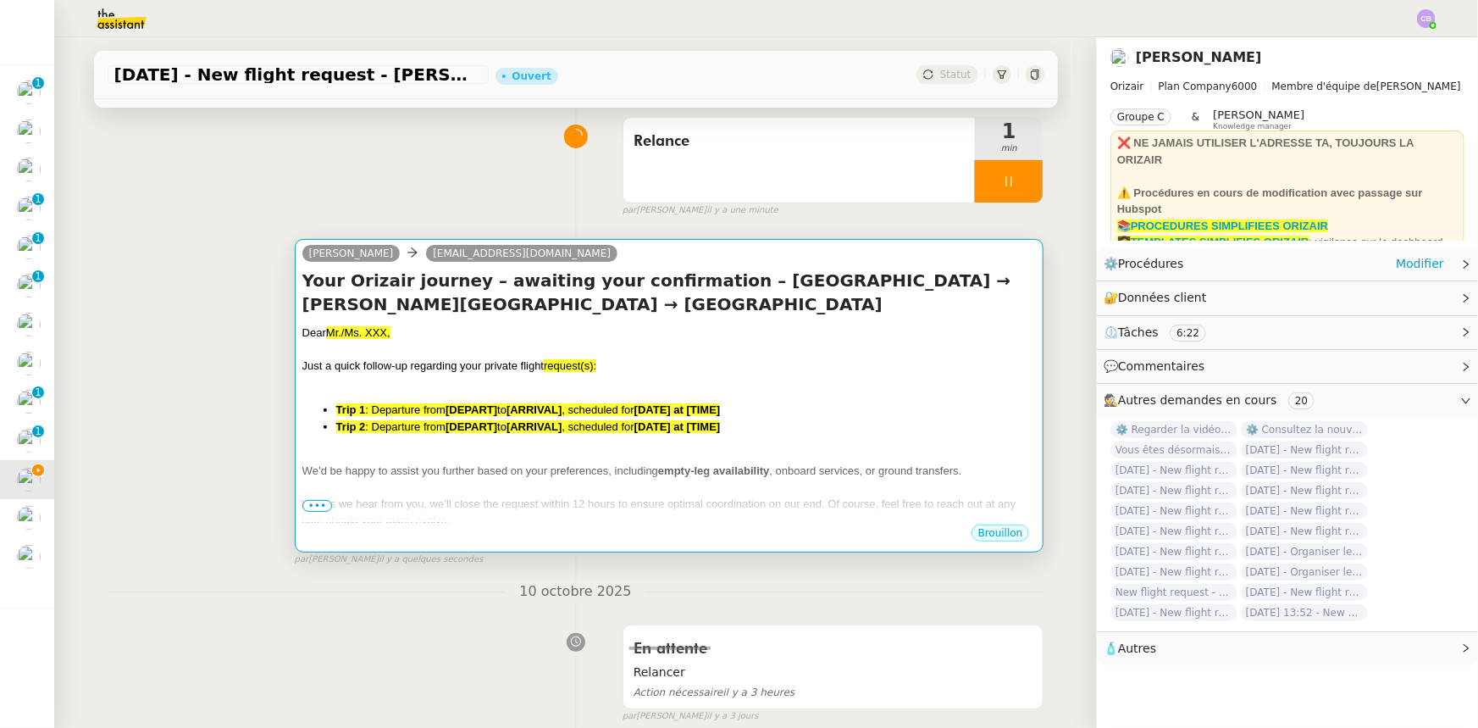
scroll to position [126, 0]
click at [455, 396] on div "Dear Mr./Ms. XXX, Just a quick follow-up regarding your private flight request(…" at bounding box center [669, 460] width 734 height 270
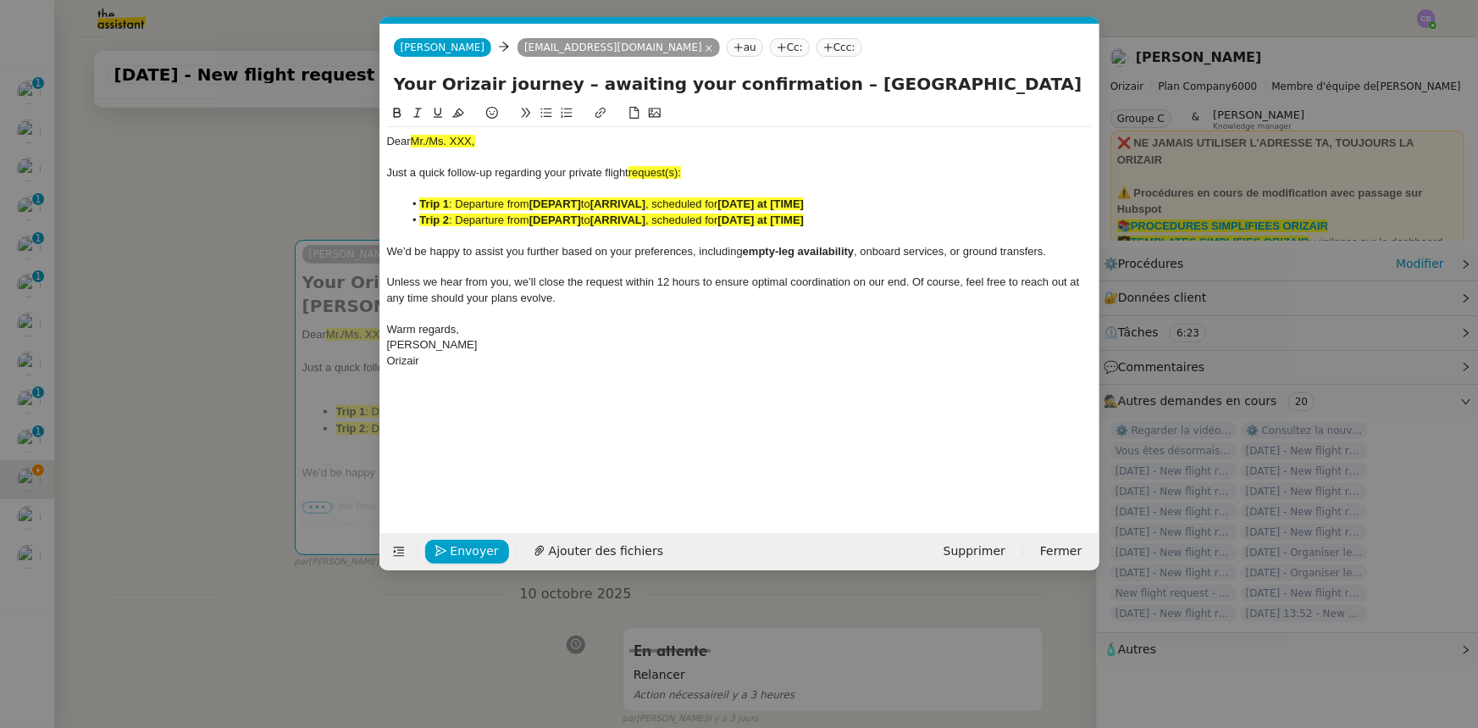
scroll to position [0, 86]
drag, startPoint x: 483, startPoint y: 141, endPoint x: 410, endPoint y: 139, distance: 72.9
click at [410, 139] on div "Dear Mr./Ms. XXX," at bounding box center [740, 141] width 706 height 15
click at [457, 119] on icon at bounding box center [458, 113] width 12 height 12
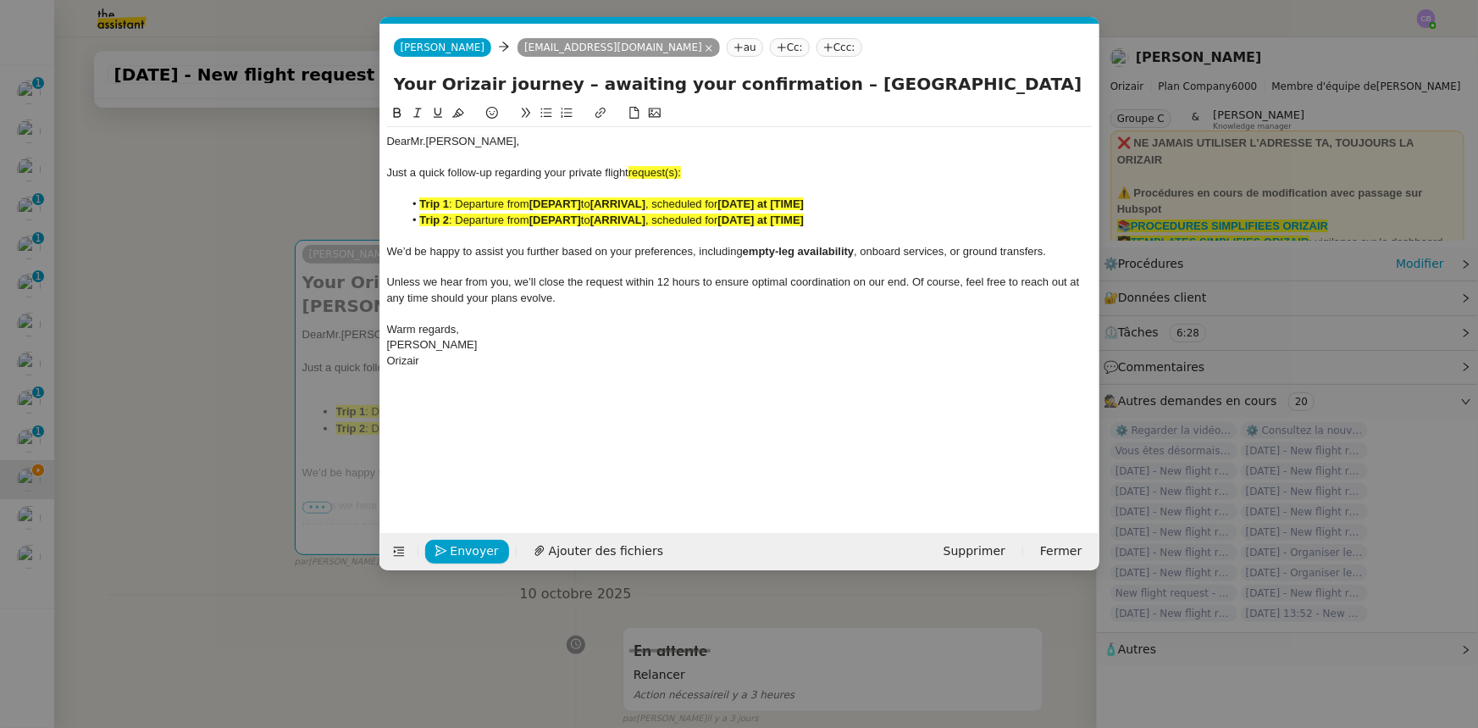
click at [679, 171] on span "request(s):" at bounding box center [655, 172] width 53 height 13
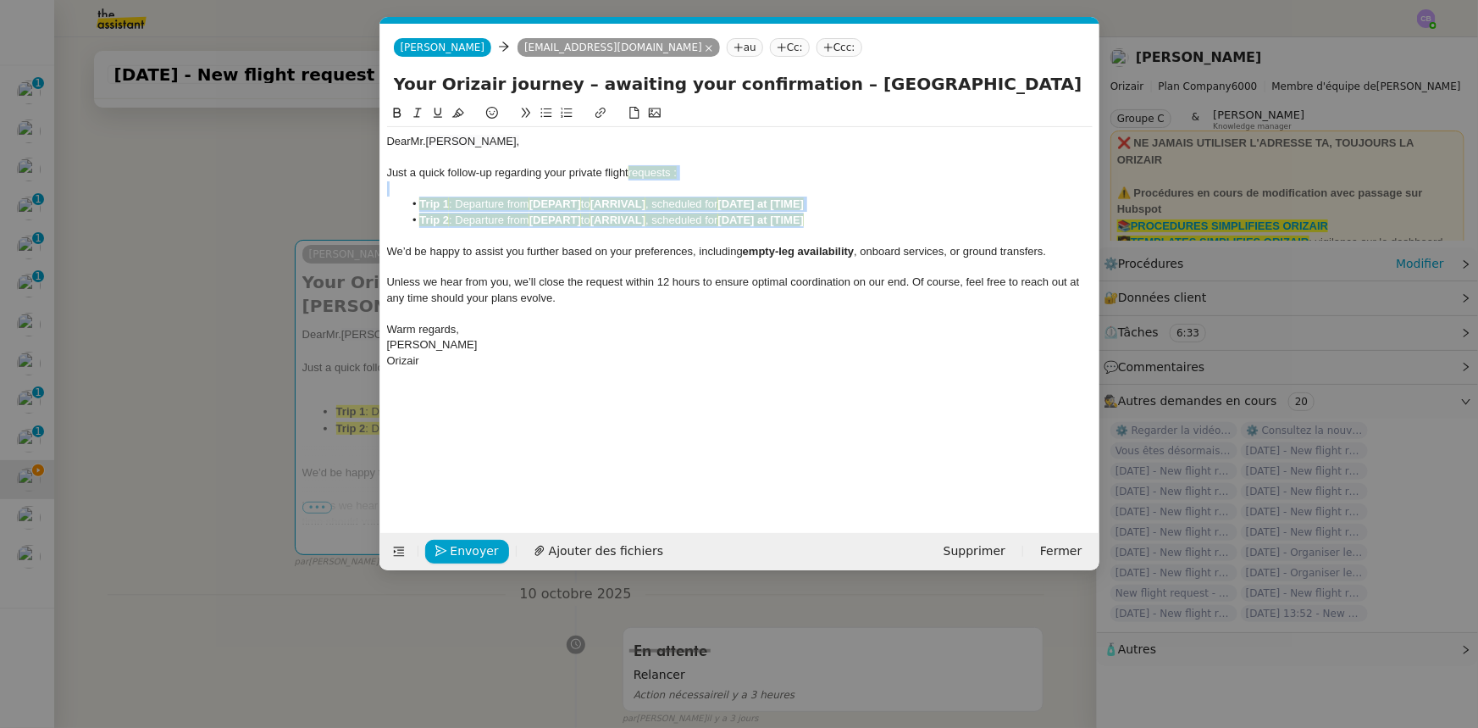
drag, startPoint x: 827, startPoint y: 219, endPoint x: 633, endPoint y: 173, distance: 199.5
click at [633, 173] on div "Dear [PERSON_NAME], Just a quick follow-up regarding your private flight reques…" at bounding box center [740, 251] width 706 height 248
click at [454, 113] on icon at bounding box center [458, 113] width 12 height 12
click at [546, 273] on div at bounding box center [740, 266] width 706 height 15
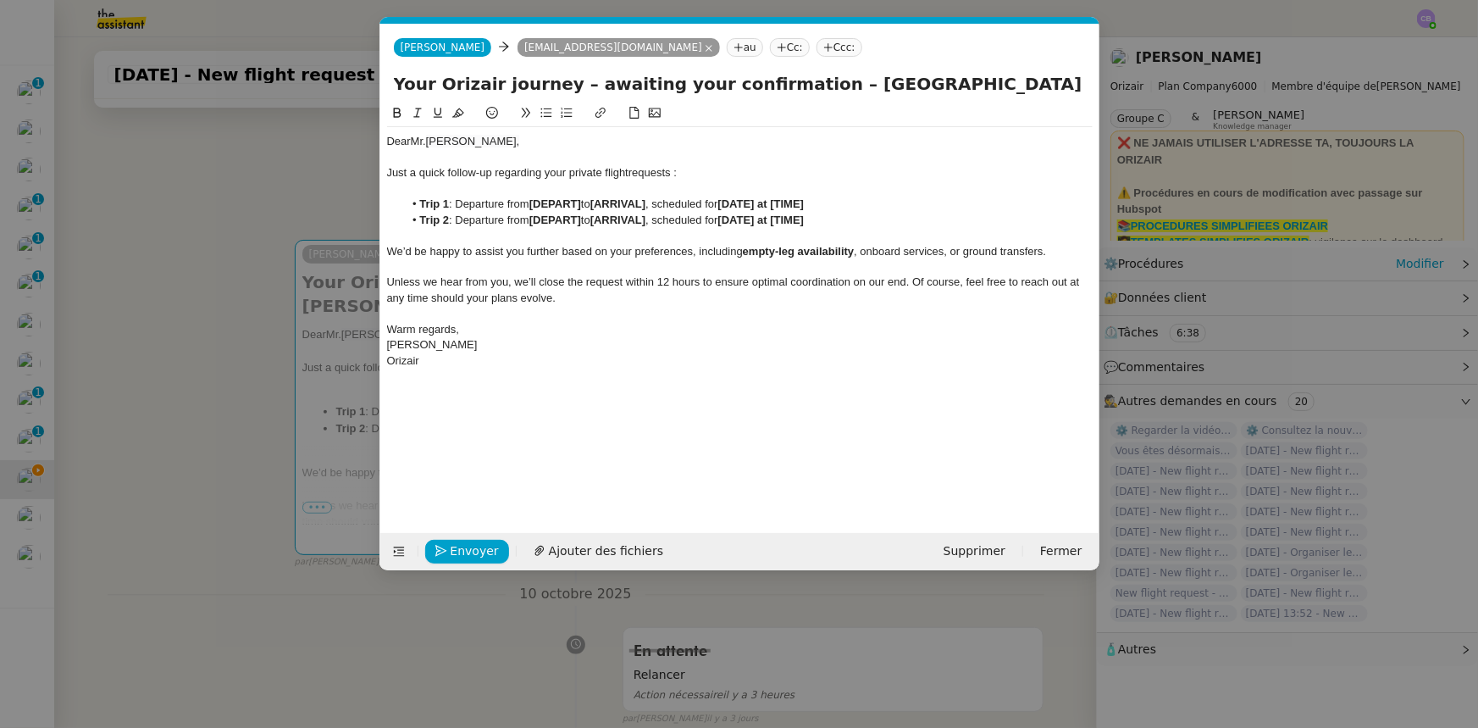
drag, startPoint x: 808, startPoint y: 84, endPoint x: 1014, endPoint y: 80, distance: 205.9
click at [1014, 80] on input "Your Orizair journey – awaiting your confirmation – [GEOGRAPHIC_DATA] → [PERSON…" at bounding box center [740, 83] width 692 height 25
click at [558, 205] on strong "[DEPART]" at bounding box center [555, 203] width 52 height 13
click at [535, 203] on li "Trip 1 : Departure from [ [GEOGRAPHIC_DATA] to [ARRIVAL] , scheduled for [DATE]…" at bounding box center [748, 204] width 690 height 15
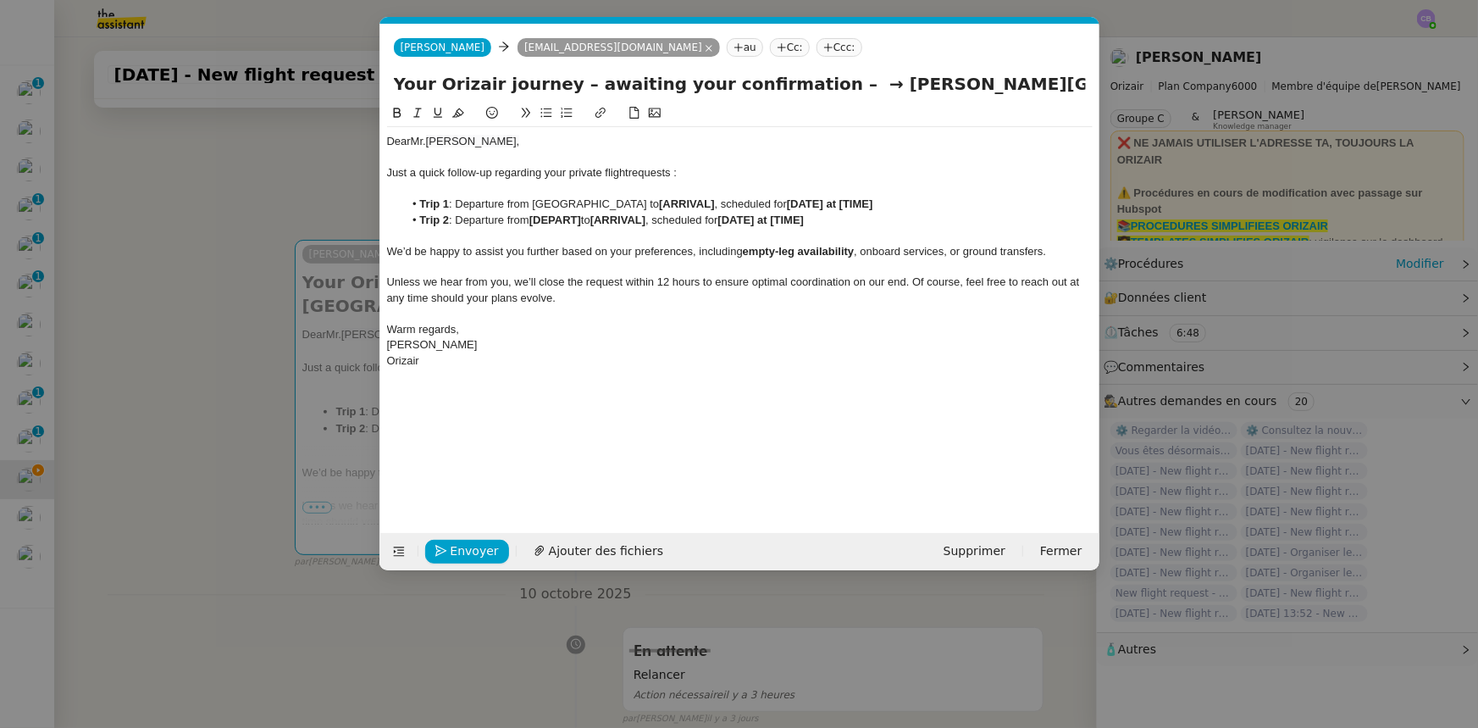
drag, startPoint x: 532, startPoint y: 203, endPoint x: 654, endPoint y: 198, distance: 122.1
click at [654, 198] on li "Trip 1 : Departure from [GEOGRAPHIC_DATA] to [ARRIVAL] , scheduled for [DATE] a…" at bounding box center [748, 204] width 690 height 15
click at [396, 116] on icon at bounding box center [397, 113] width 12 height 12
drag, startPoint x: 832, startPoint y: 87, endPoint x: 1022, endPoint y: 85, distance: 189.8
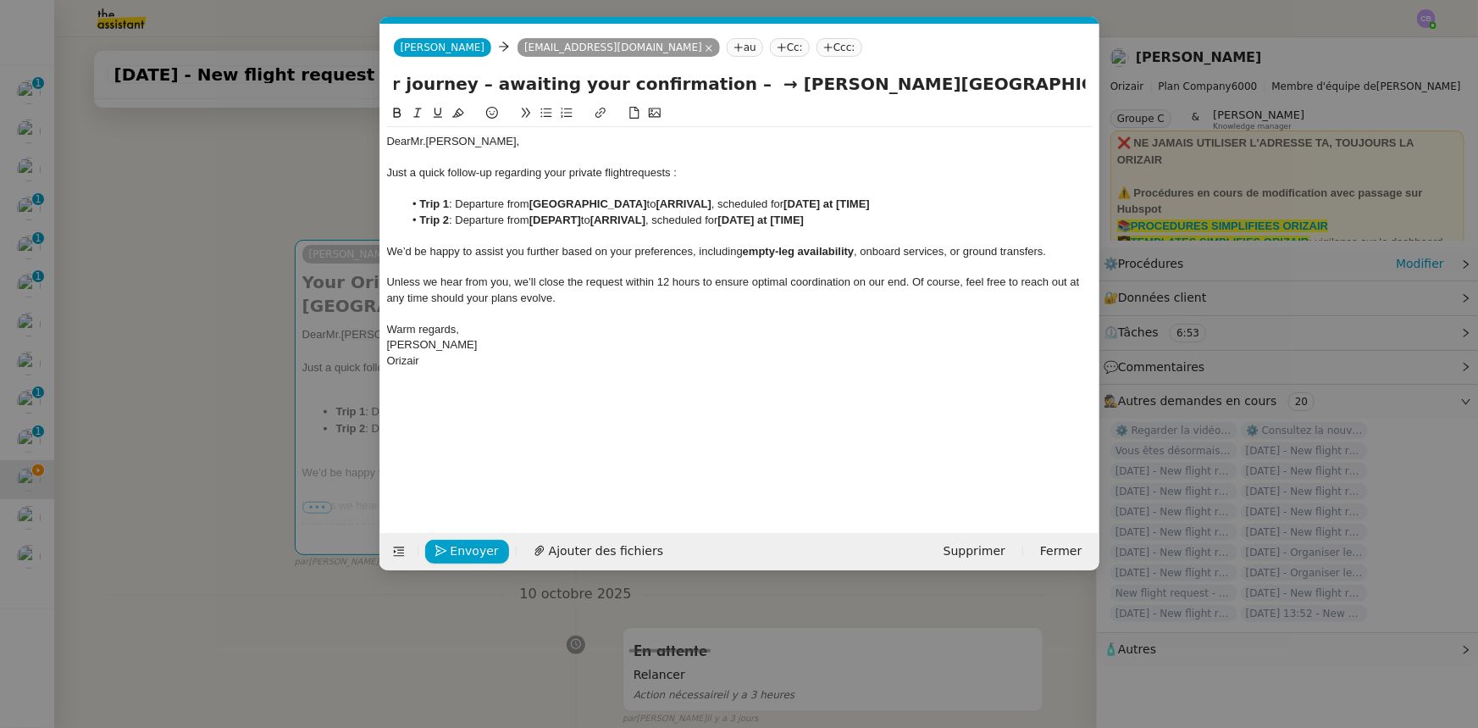
click at [1022, 85] on input "Your Orizair journey – awaiting your confirmation – → [PERSON_NAME][GEOGRAPHIC_…" at bounding box center [740, 83] width 692 height 25
click at [709, 203] on strong "[ARRIVAL]" at bounding box center [684, 203] width 55 height 13
click at [685, 200] on li "Trip 1 : Departure from [GEOGRAPHIC_DATA] to [ [PERSON_NAME][GEOGRAPHIC_DATA], …" at bounding box center [748, 204] width 690 height 15
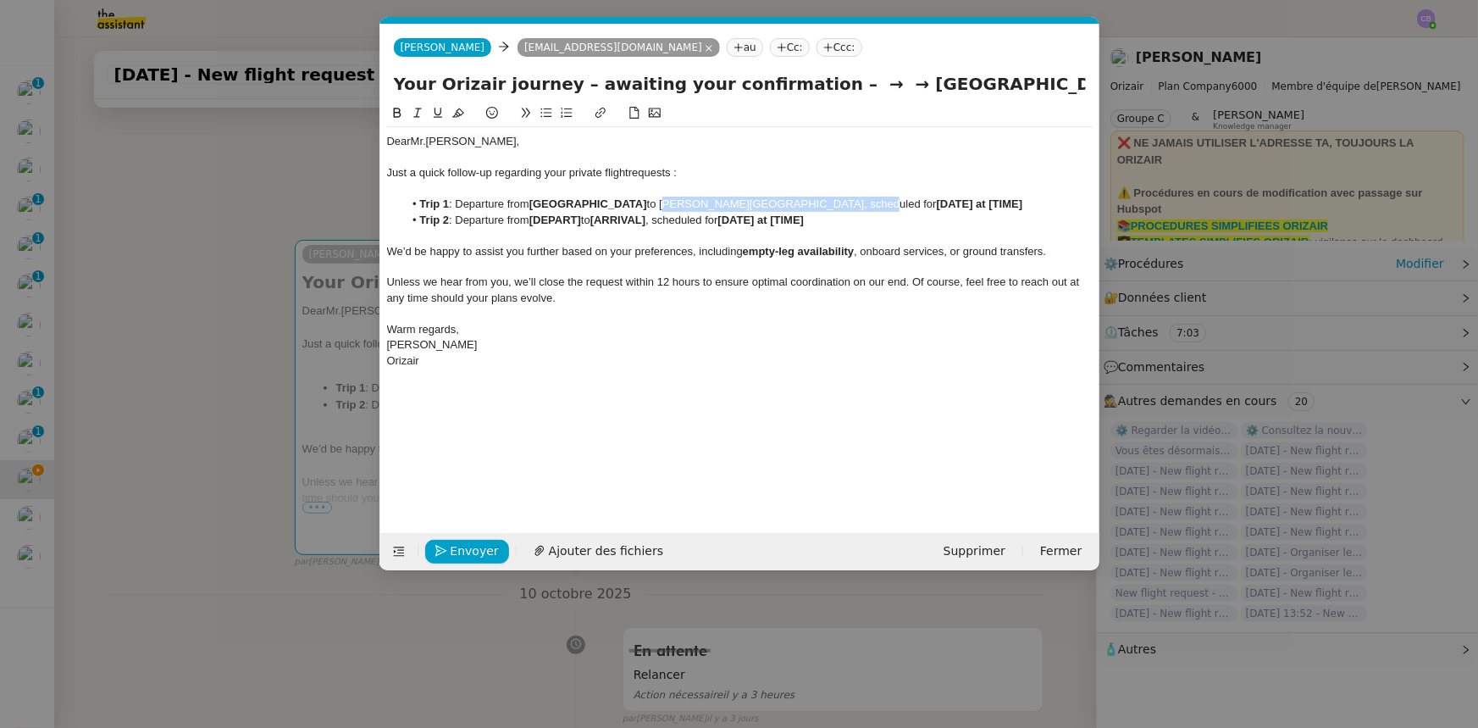
drag, startPoint x: 680, startPoint y: 203, endPoint x: 858, endPoint y: 208, distance: 177.9
click at [858, 208] on li "Trip 1 : Departure from [GEOGRAPHIC_DATA] to [PERSON_NAME][GEOGRAPHIC_DATA], sc…" at bounding box center [748, 204] width 690 height 15
click at [396, 116] on icon at bounding box center [397, 113] width 12 height 12
click at [972, 202] on strong "[DATE] at [TIME]" at bounding box center [982, 203] width 86 height 13
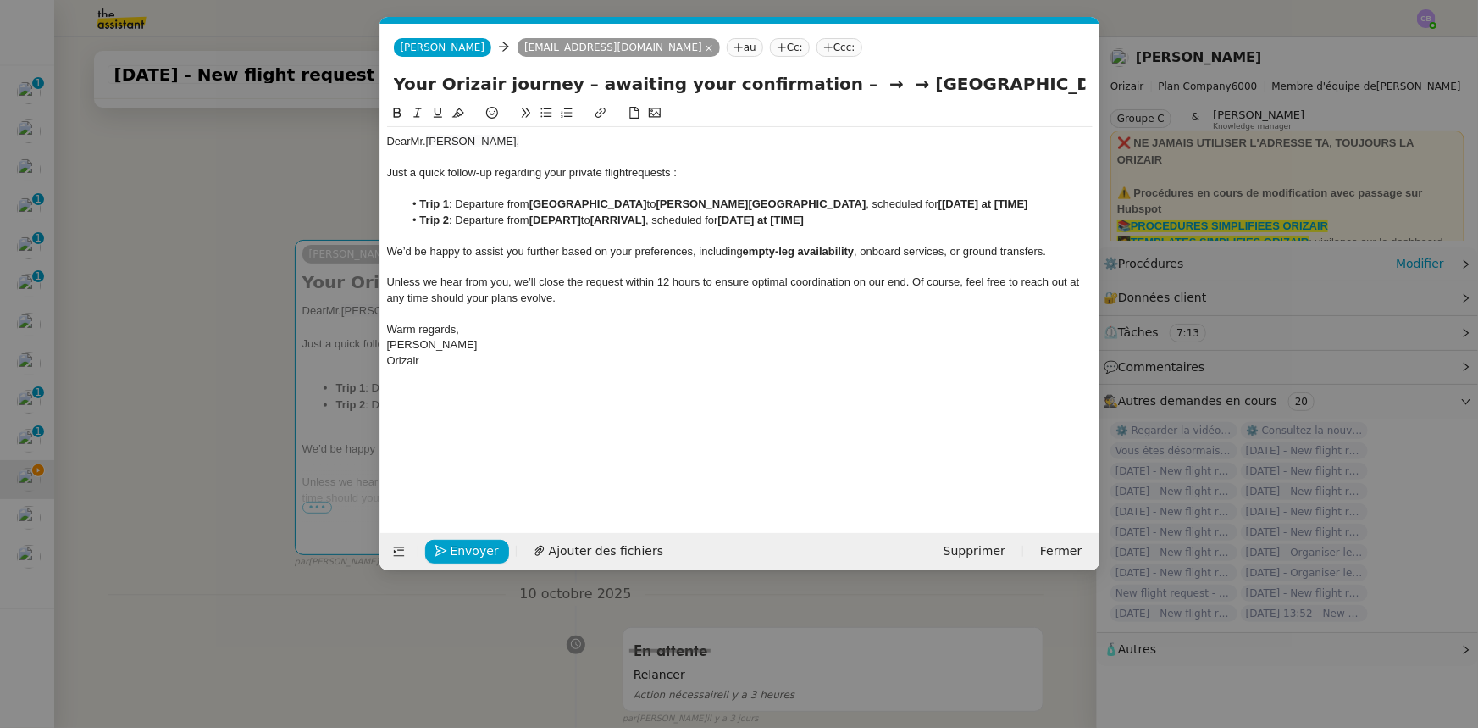
click at [953, 204] on strong "[[DATE] at [TIME]" at bounding box center [984, 203] width 90 height 13
click at [939, 210] on strong "[DATE] at [TIME]" at bounding box center [982, 203] width 86 height 13
click at [939, 210] on strong "[DATE] at [20:04" at bounding box center [981, 203] width 84 height 13
click at [720, 199] on strong "[PERSON_NAME][GEOGRAPHIC_DATA]" at bounding box center [762, 203] width 210 height 13
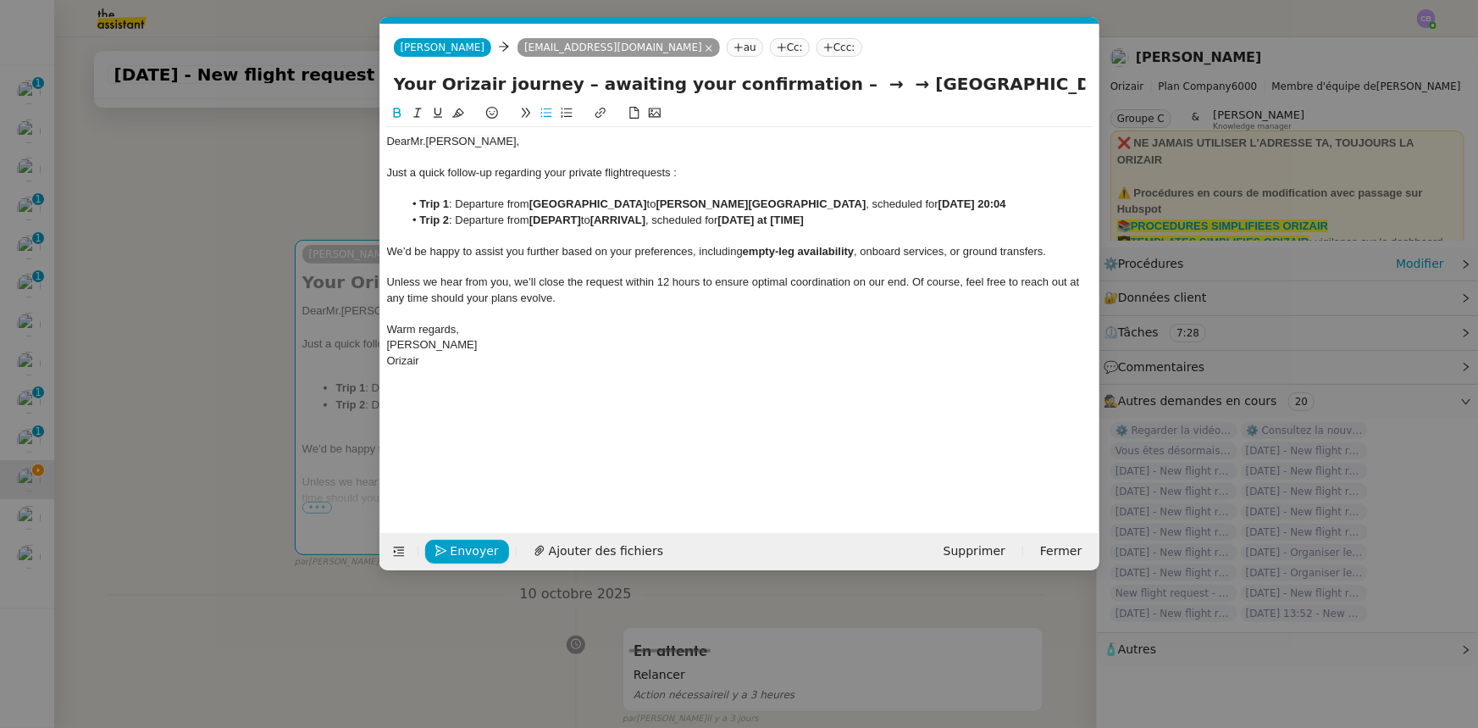
click at [0, 0] on lt-span "[PERSON_NAME]" at bounding box center [0, 0] width 0 height 0
drag, startPoint x: 762, startPoint y: 202, endPoint x: 682, endPoint y: 204, distance: 80.5
click at [682, 204] on li "Trip 1 : Departure from [GEOGRAPHIC_DATA] to [PERSON_NAME][GEOGRAPHIC_DATA] , s…" at bounding box center [748, 204] width 690 height 15
drag, startPoint x: 399, startPoint y: 114, endPoint x: 445, endPoint y: 154, distance: 61.2
click at [398, 114] on icon at bounding box center [397, 113] width 8 height 10
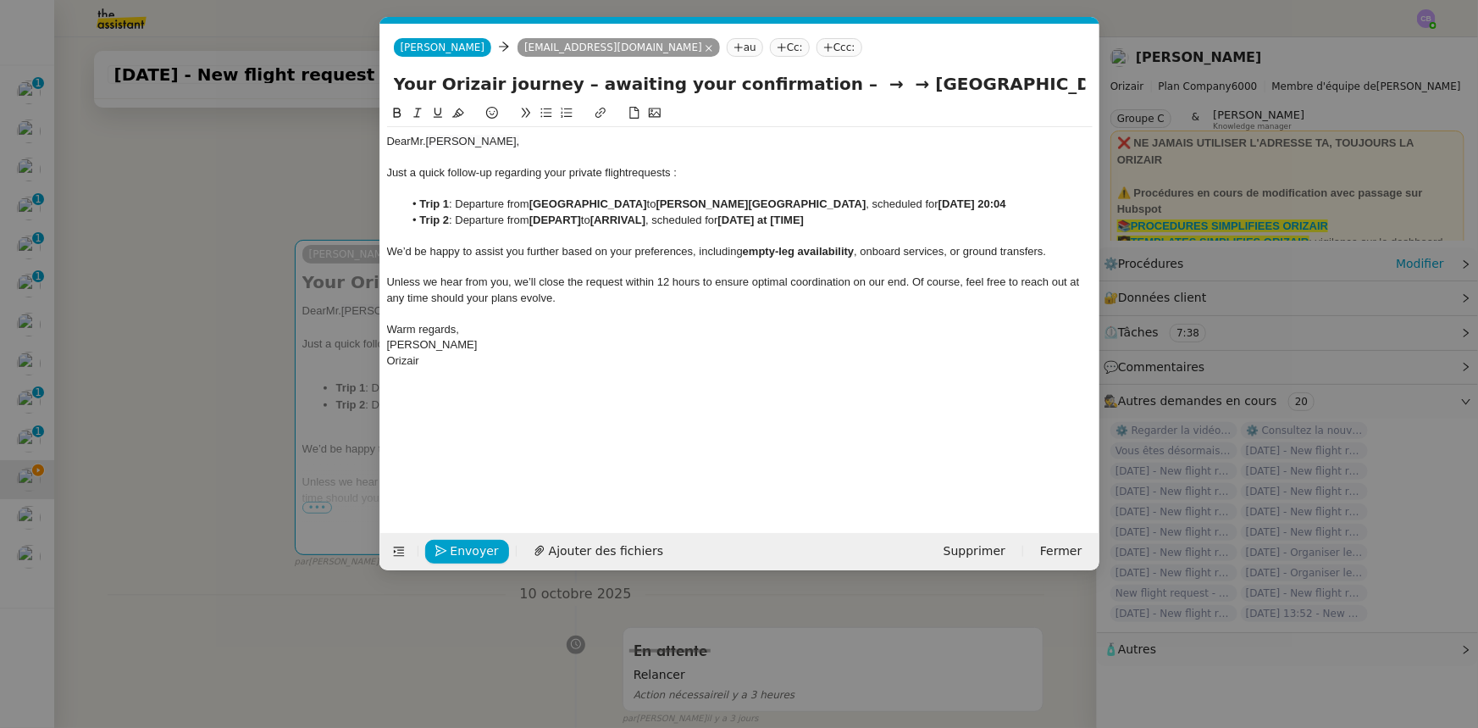
click at [773, 227] on li "Trip 2 : Departure from [DEPART] to [ARRIVAL] , scheduled for [DATE] at [TIME]" at bounding box center [748, 220] width 690 height 15
drag, startPoint x: 878, startPoint y: 199, endPoint x: 682, endPoint y: 202, distance: 196.6
click at [682, 202] on li "Trip 1 : Departure from [GEOGRAPHIC_DATA] to [PERSON_NAME][GEOGRAPHIC_DATA] , s…" at bounding box center [748, 204] width 690 height 15
click at [562, 220] on strong "[DEPART]" at bounding box center [555, 219] width 52 height 13
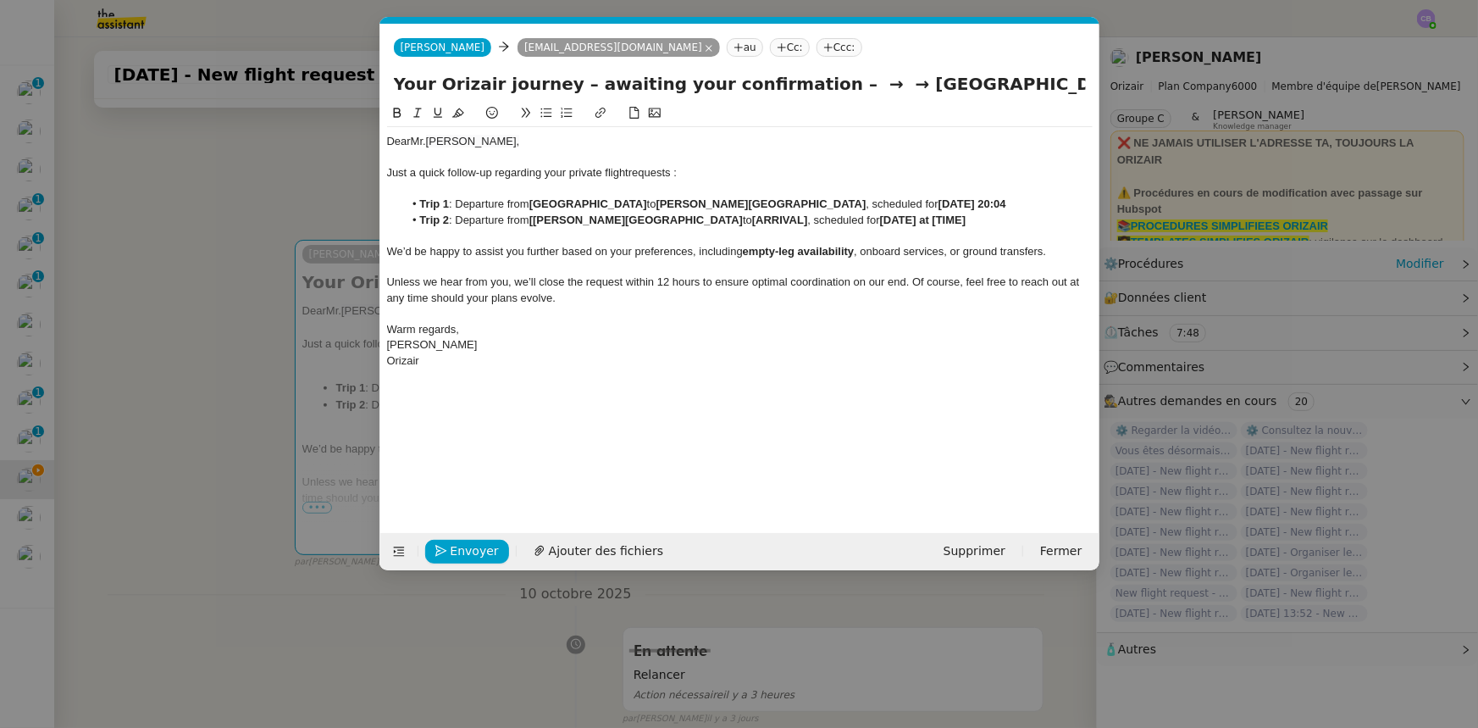
click at [537, 220] on strong "[[PERSON_NAME][GEOGRAPHIC_DATA]" at bounding box center [635, 219] width 213 height 13
drag, startPoint x: 534, startPoint y: 202, endPoint x: 664, endPoint y: 205, distance: 130.5
click at [647, 205] on strong "[GEOGRAPHIC_DATA]" at bounding box center [588, 203] width 118 height 13
click at [775, 218] on strong "[ARRIVAL]" at bounding box center [776, 219] width 55 height 13
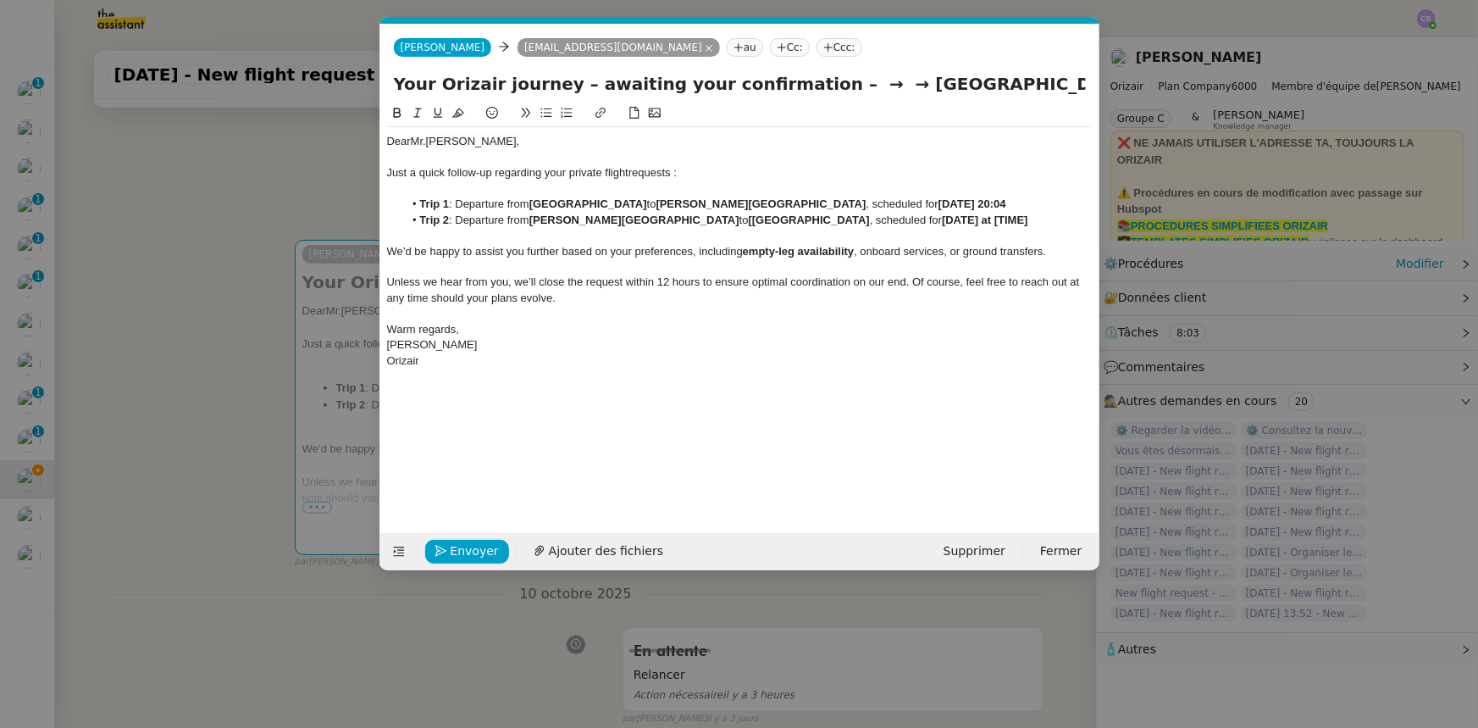
click at [749, 219] on strong "[[GEOGRAPHIC_DATA]" at bounding box center [809, 219] width 121 height 13
click at [971, 219] on strong "[DATE] at [TIME]" at bounding box center [982, 219] width 86 height 13
click at [959, 220] on strong "[[DATE] at [TIME]" at bounding box center [984, 219] width 90 height 13
click at [939, 226] on strong "[DATE] at [TIME]" at bounding box center [982, 219] width 86 height 13
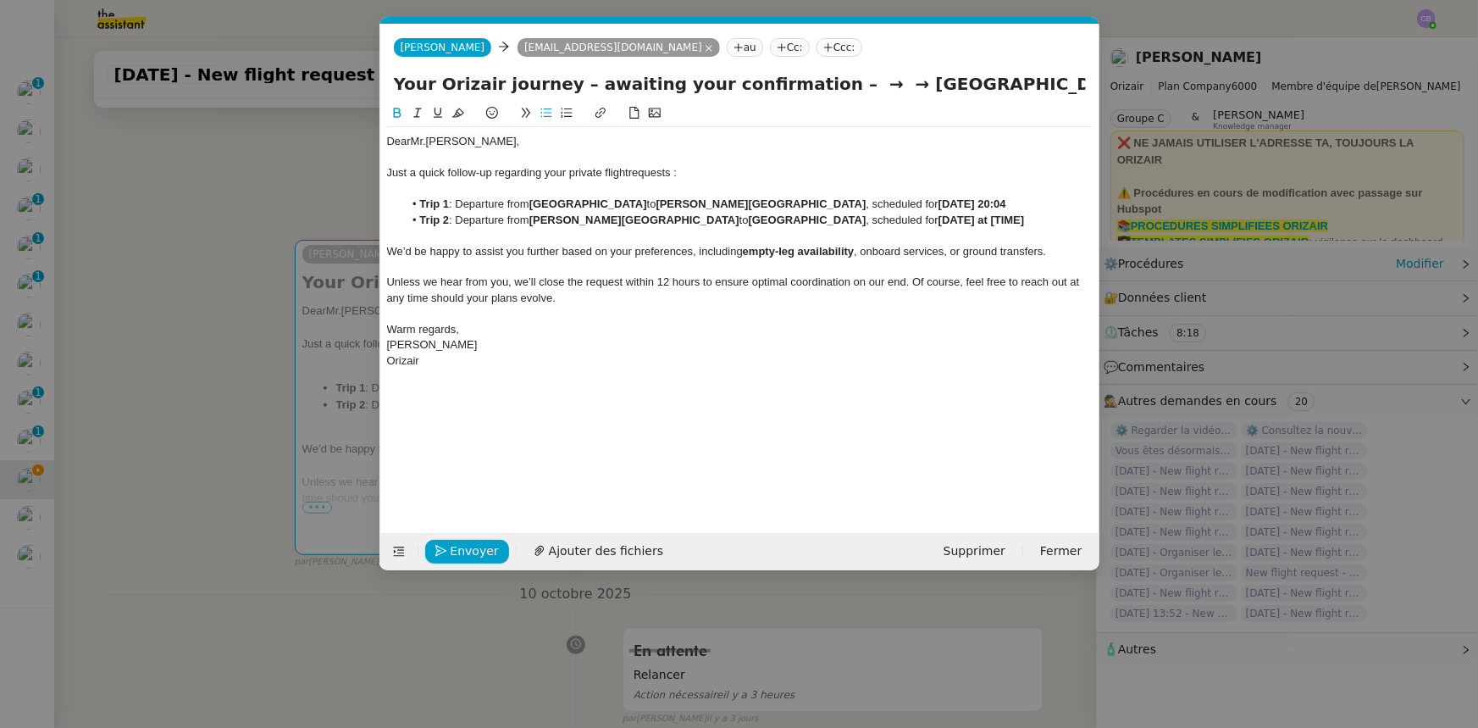
click at [939, 226] on strong "[DATE] at [TIME]" at bounding box center [982, 219] width 86 height 13
click at [939, 226] on strong "[DATE] at [20:04" at bounding box center [981, 219] width 84 height 13
drag, startPoint x: 1062, startPoint y: 86, endPoint x: 792, endPoint y: 80, distance: 270.3
click at [792, 80] on input "Your Orizair journey – awaiting your confirmation – → → [GEOGRAPHIC_DATA]" at bounding box center [740, 83] width 692 height 25
type input "Your Orizair journey – awaiting your confirmation"
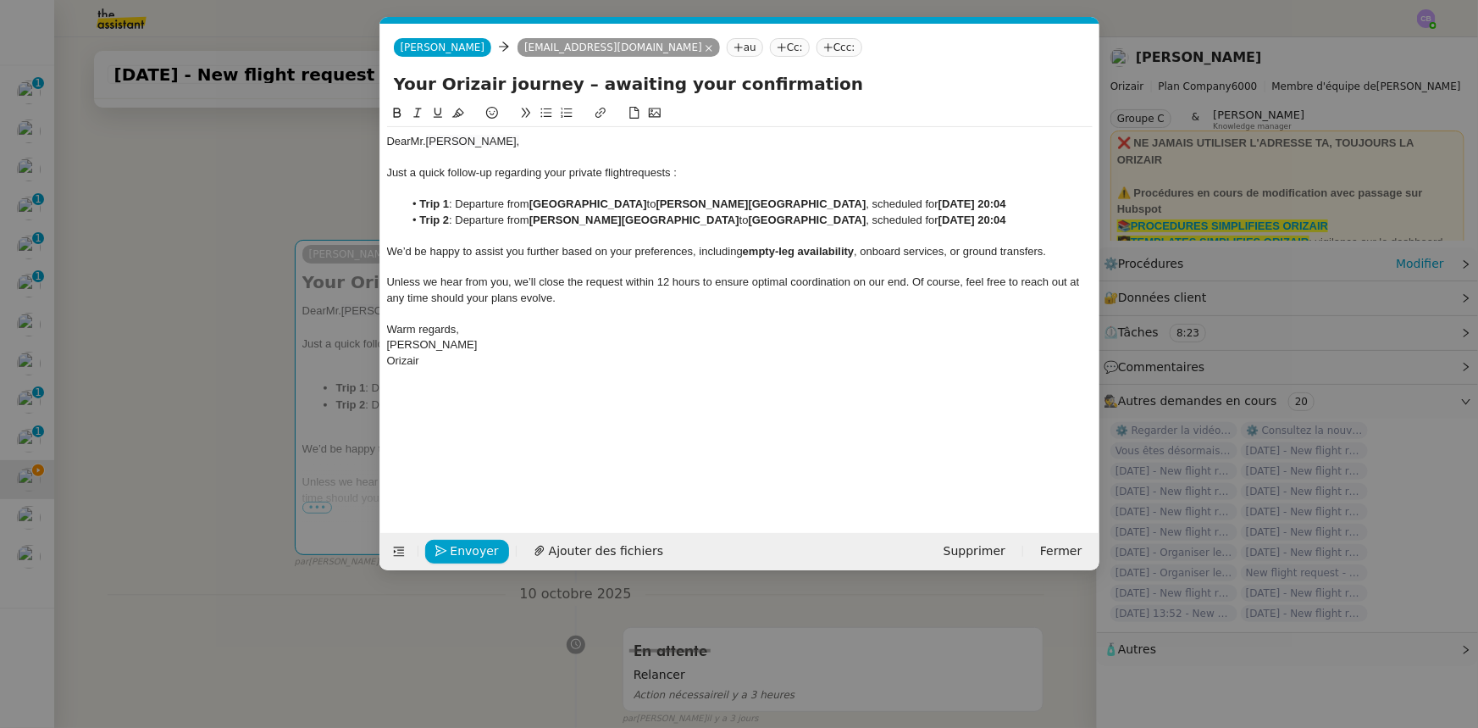
click at [720, 175] on div "Just a quick follow-up regarding your private flight requests :" at bounding box center [740, 172] width 706 height 15
click at [474, 551] on span "Envoyer" at bounding box center [475, 550] width 48 height 19
click at [474, 551] on span "Confirmer l'envoi" at bounding box center [502, 550] width 102 height 19
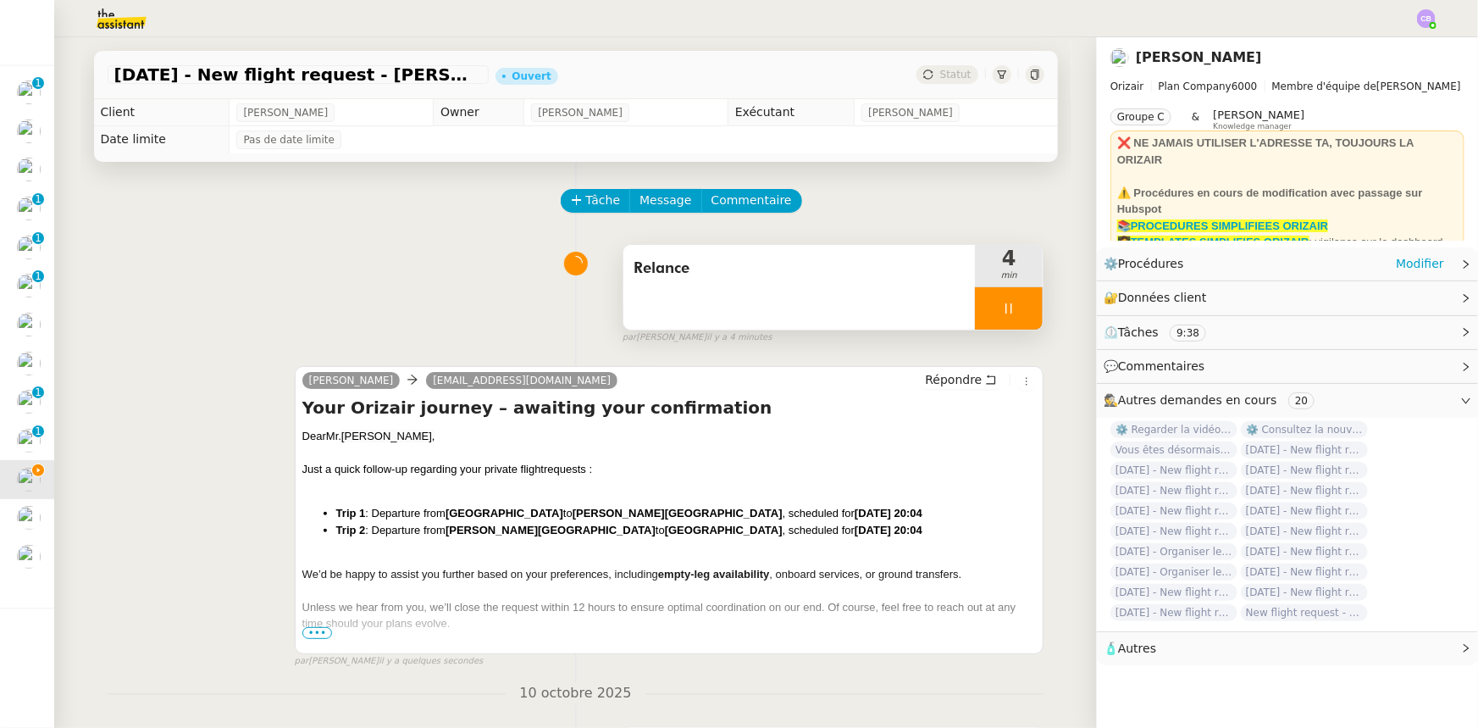
click at [975, 305] on div at bounding box center [1009, 308] width 68 height 42
click at [1009, 319] on button at bounding box center [1026, 308] width 34 height 42
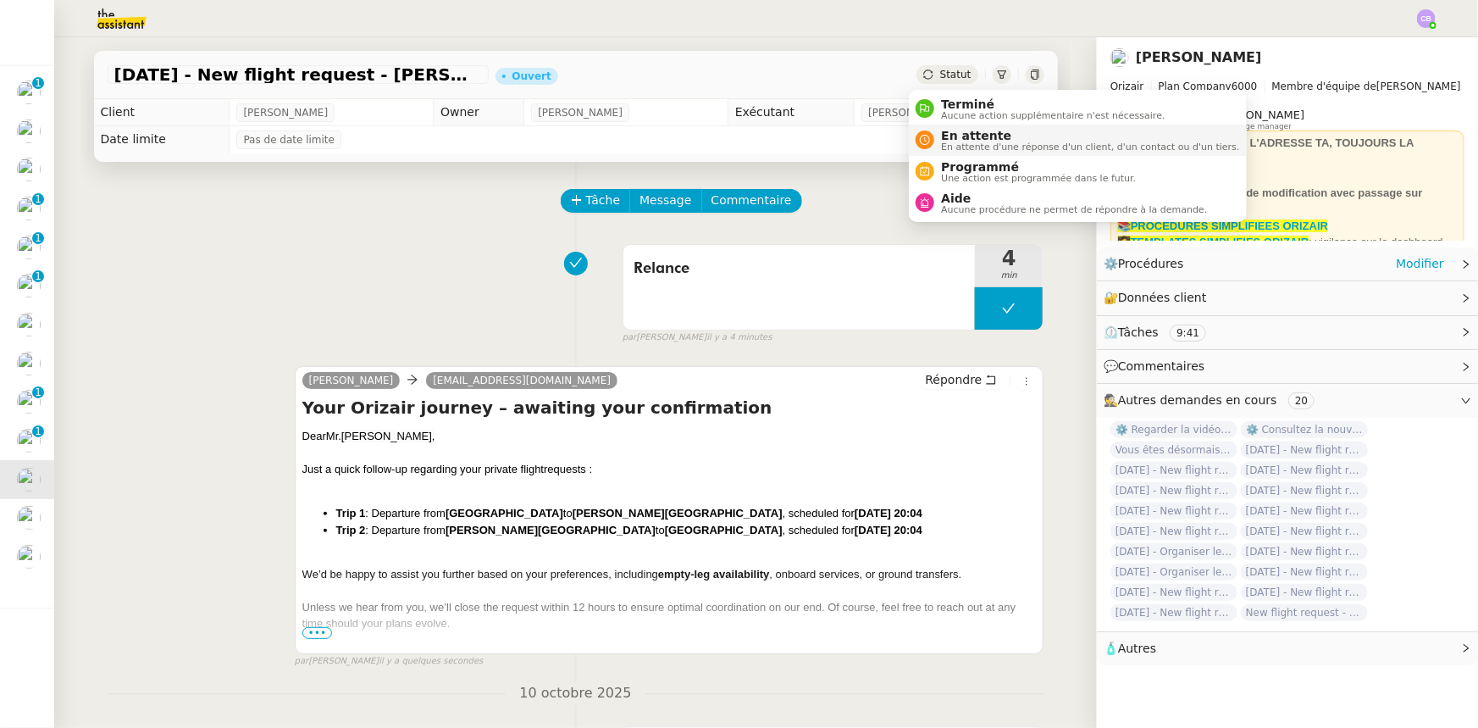
click at [965, 142] on span "En attente d'une réponse d'un client, d'un contact ou d'un tiers." at bounding box center [1090, 146] width 298 height 9
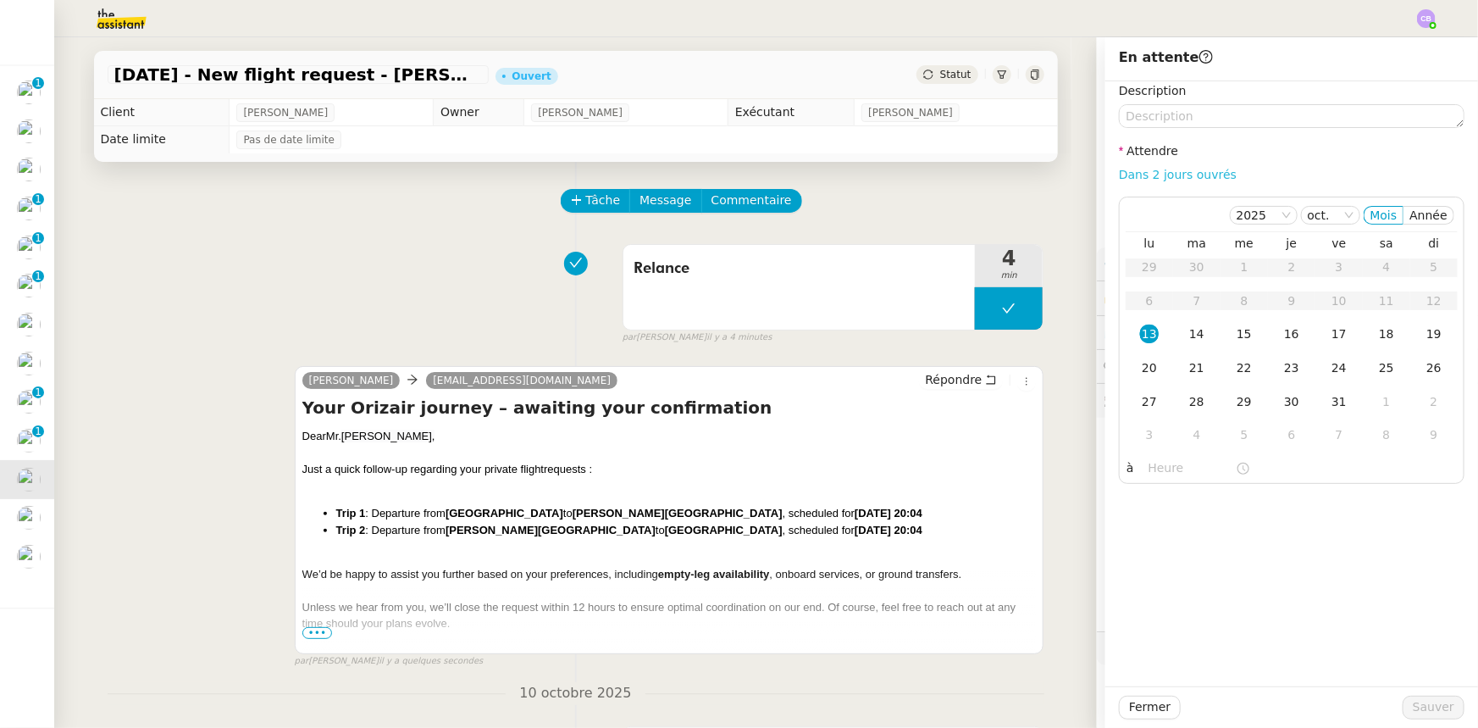
click at [1155, 175] on link "Dans 2 jours ouvrés" at bounding box center [1178, 175] width 118 height 14
type input "07:00"
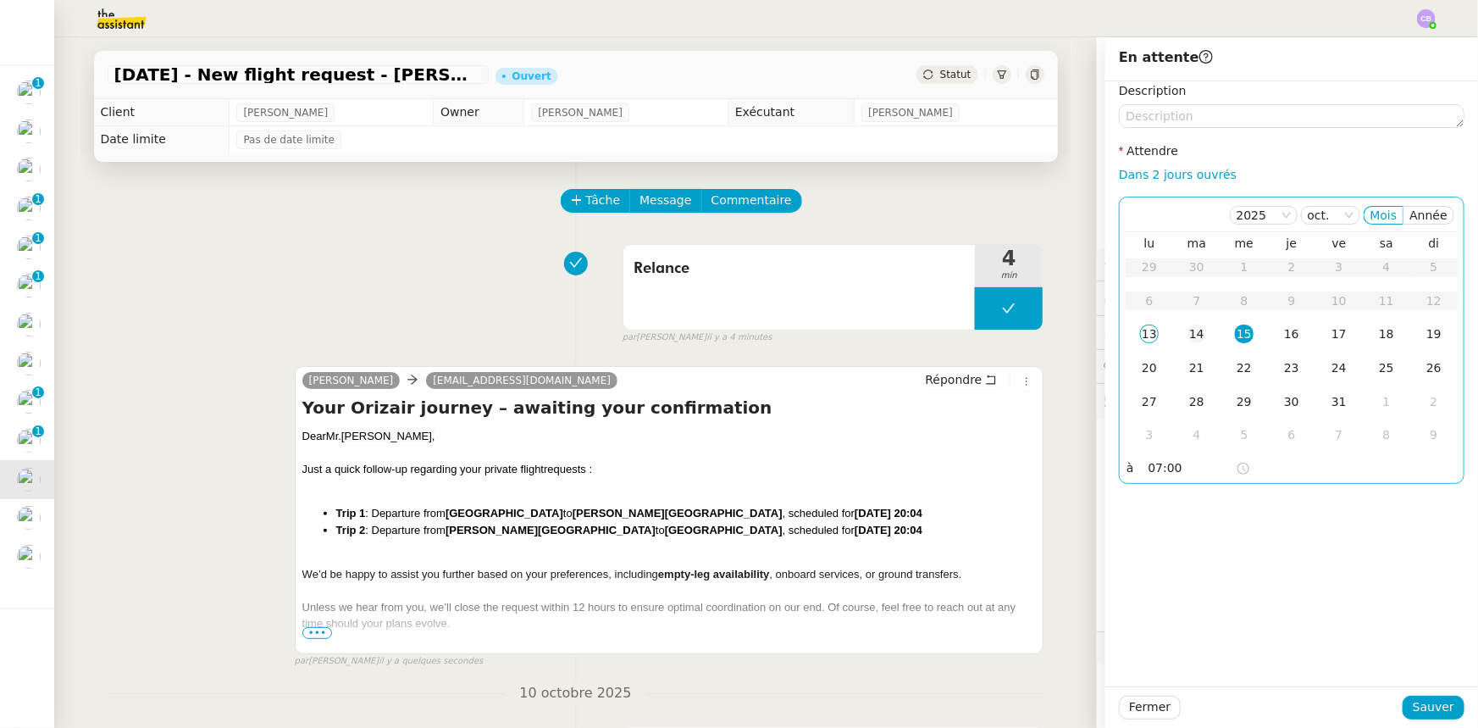
click at [1188, 340] on div "14" at bounding box center [1197, 333] width 19 height 19
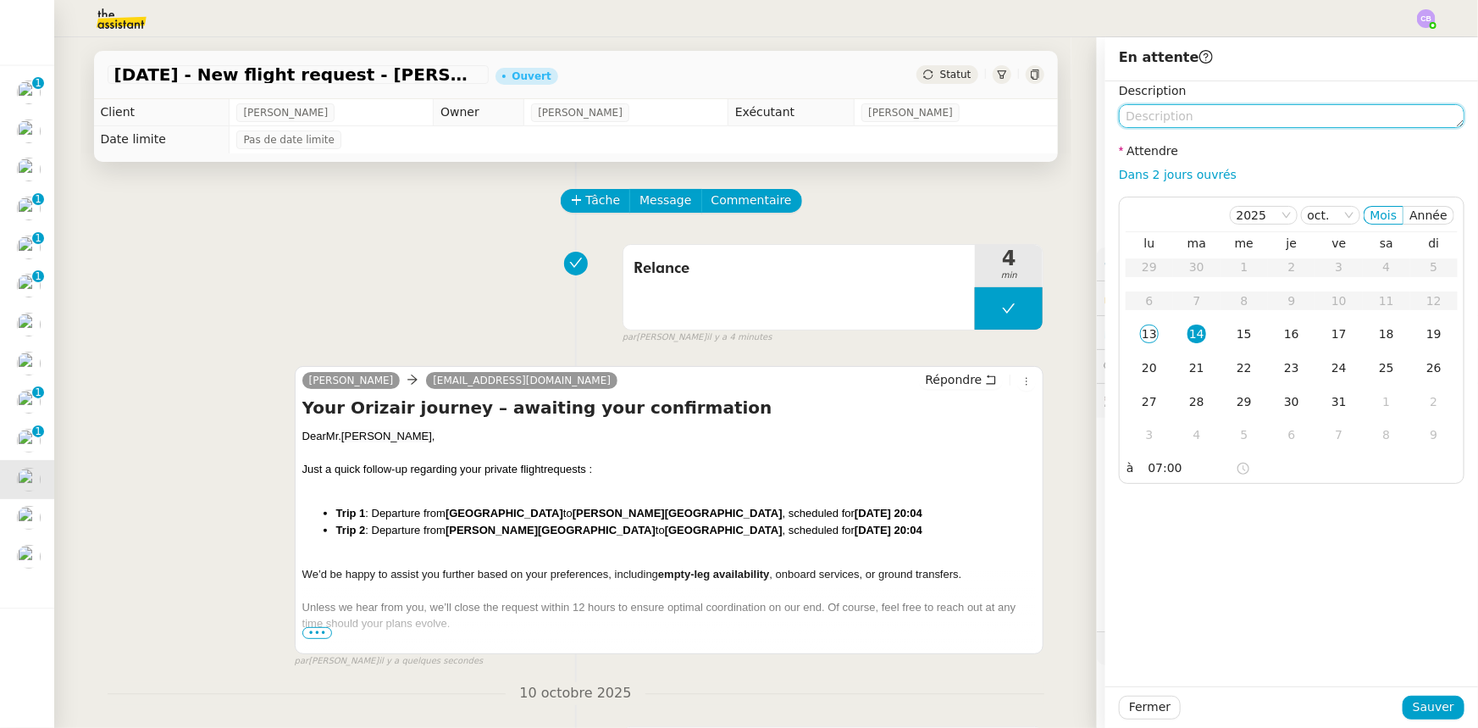
click at [1182, 122] on textarea at bounding box center [1292, 116] width 346 height 24
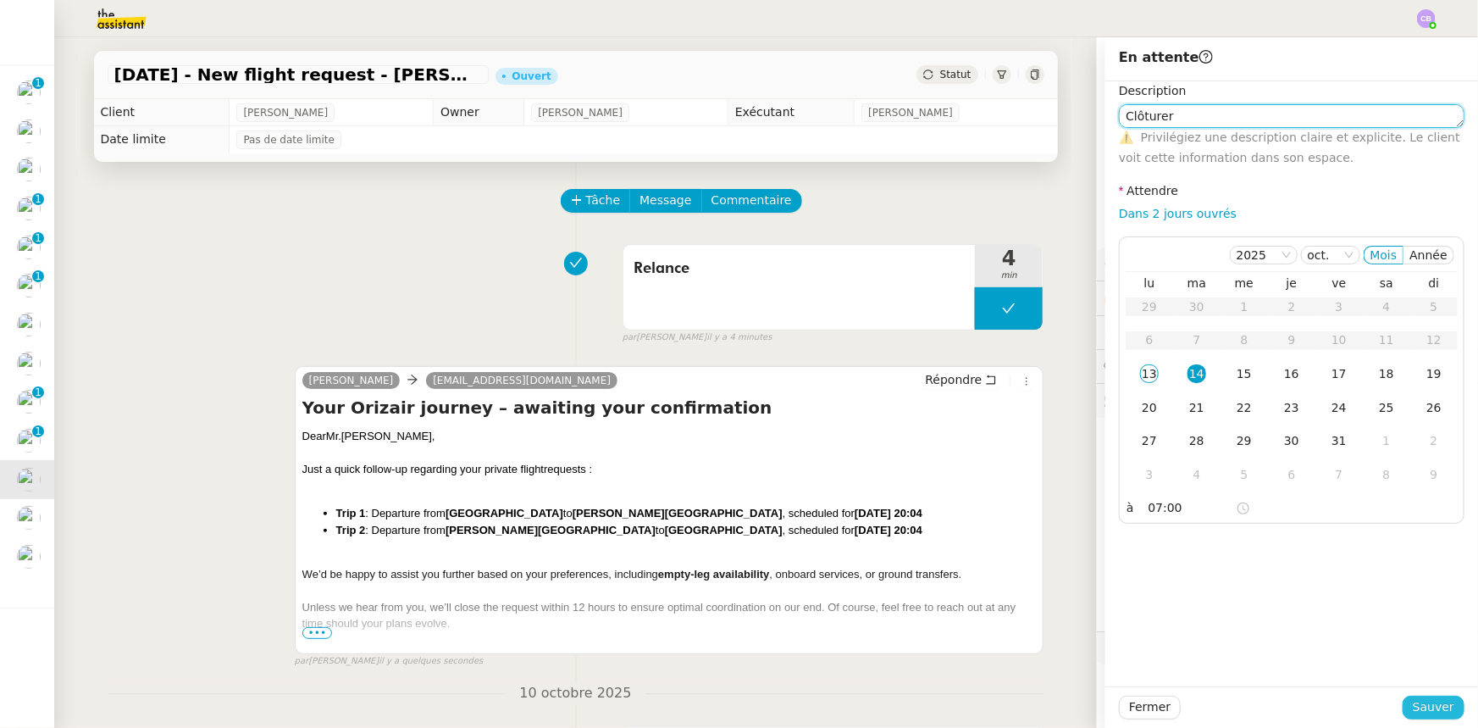
type textarea "Clôturer"
click at [1419, 710] on span "Sauver" at bounding box center [1434, 706] width 42 height 19
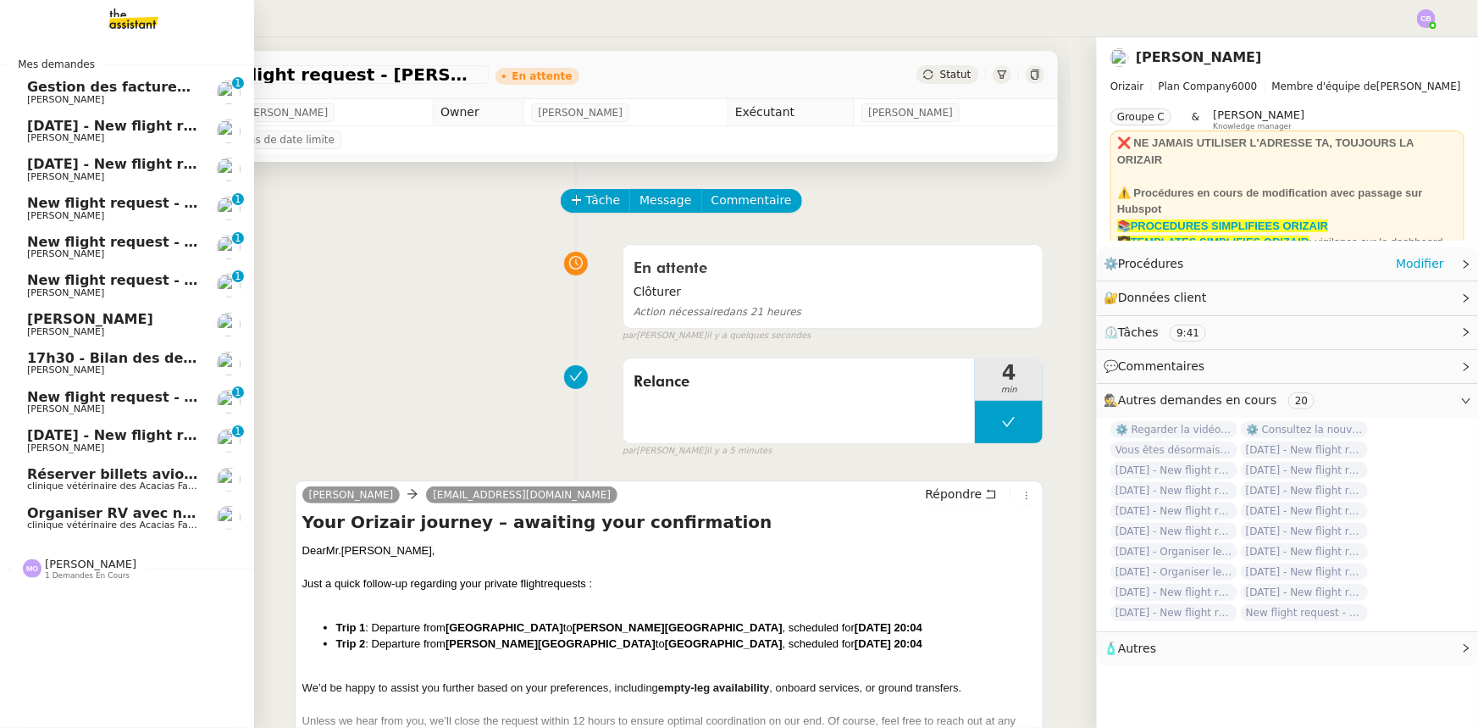
click at [49, 129] on span "[DATE] - New flight request - [PERSON_NAME]" at bounding box center [202, 126] width 350 height 16
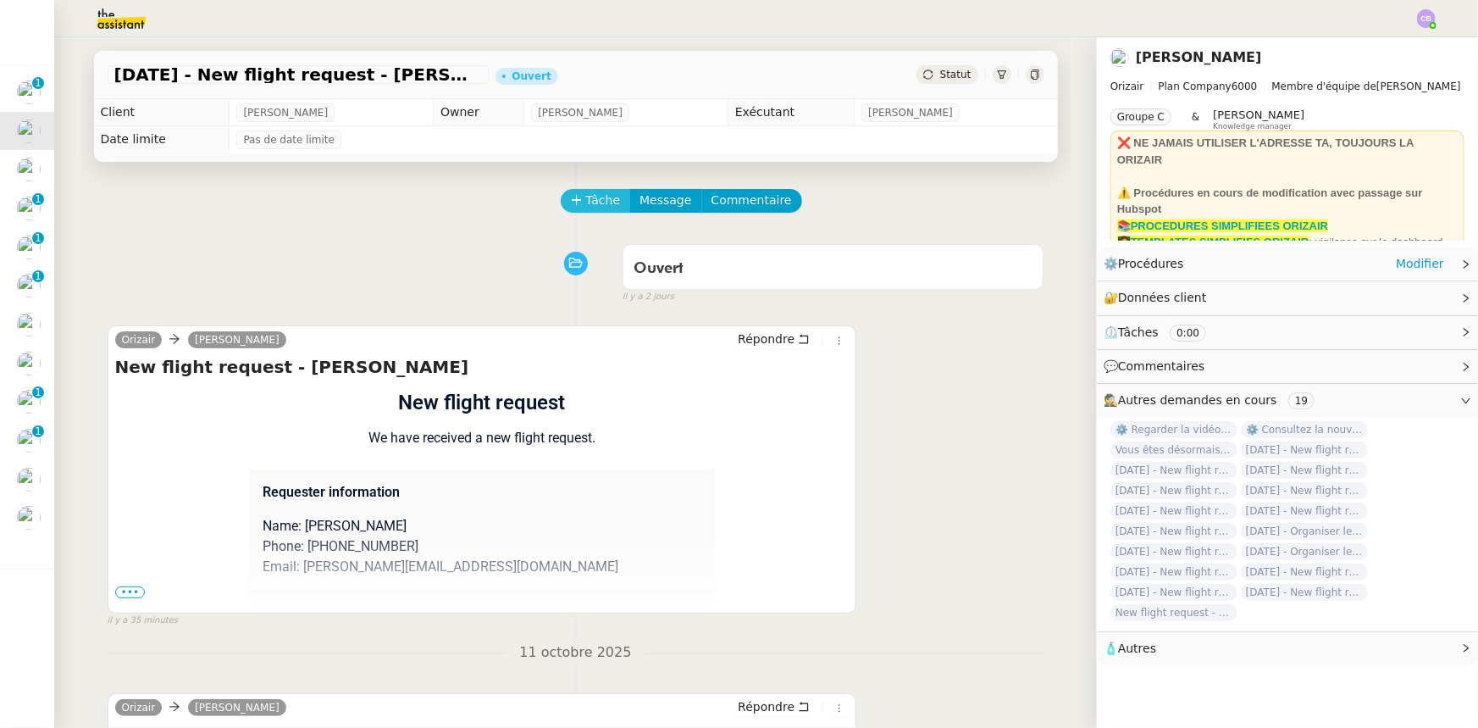
click at [586, 202] on span "Tâche" at bounding box center [603, 200] width 35 height 19
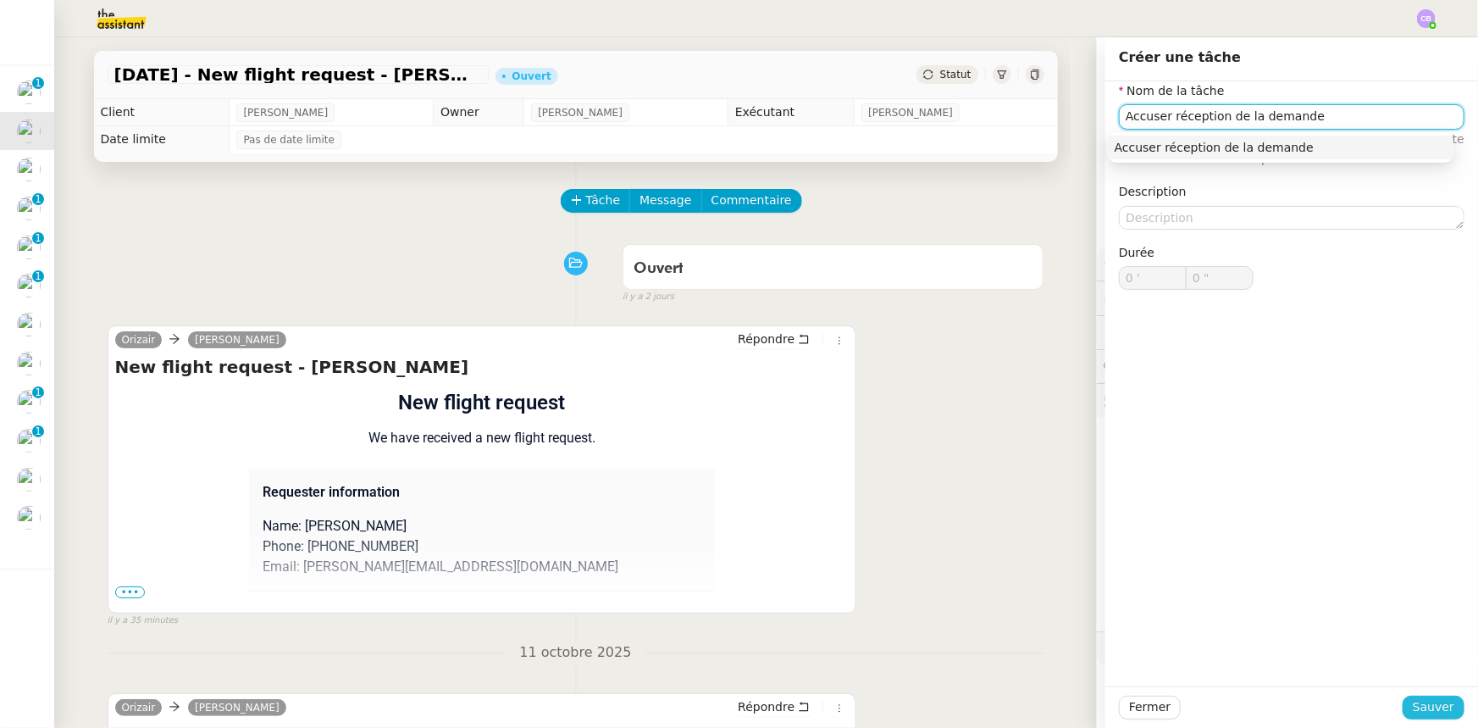
type input "Accuser réception de la demande"
click at [1413, 709] on span "Sauver" at bounding box center [1434, 706] width 42 height 19
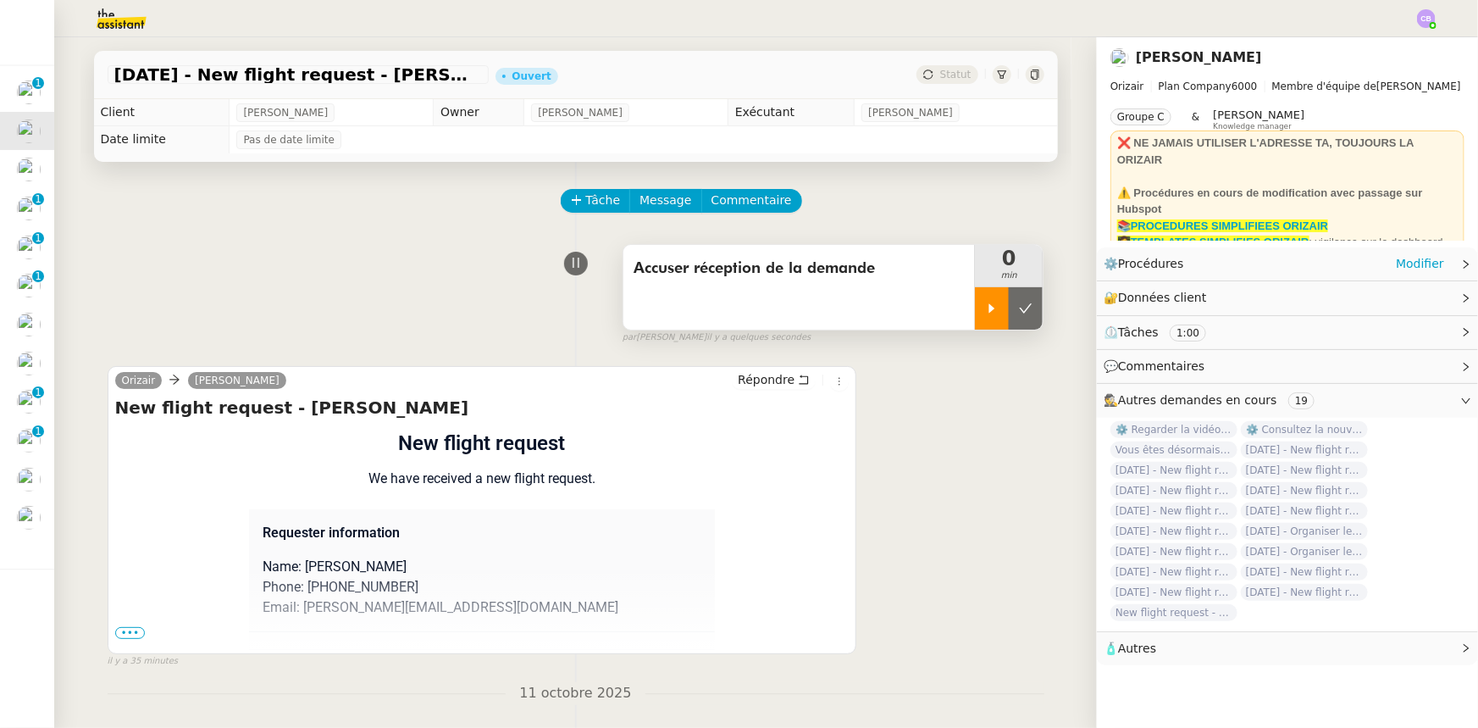
click at [985, 313] on icon at bounding box center [992, 309] width 14 height 14
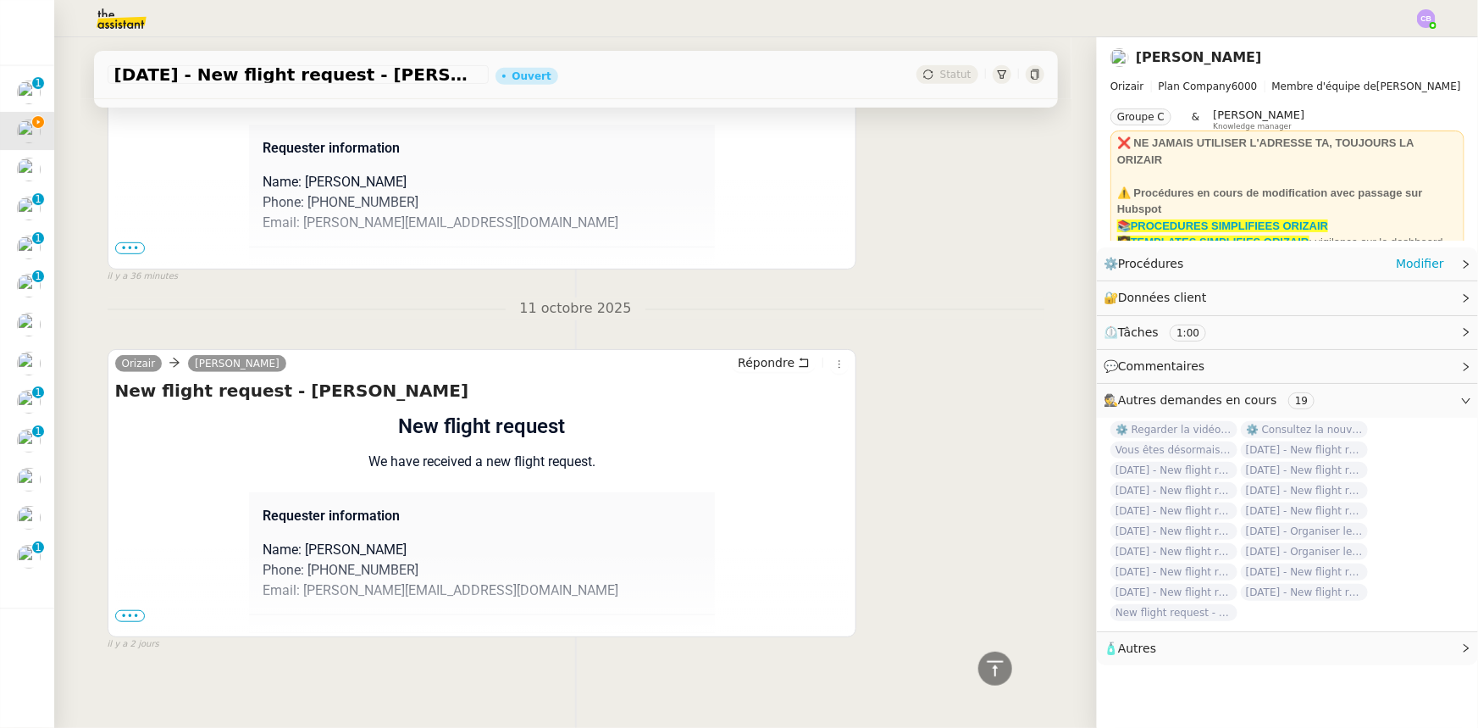
scroll to position [398, 0]
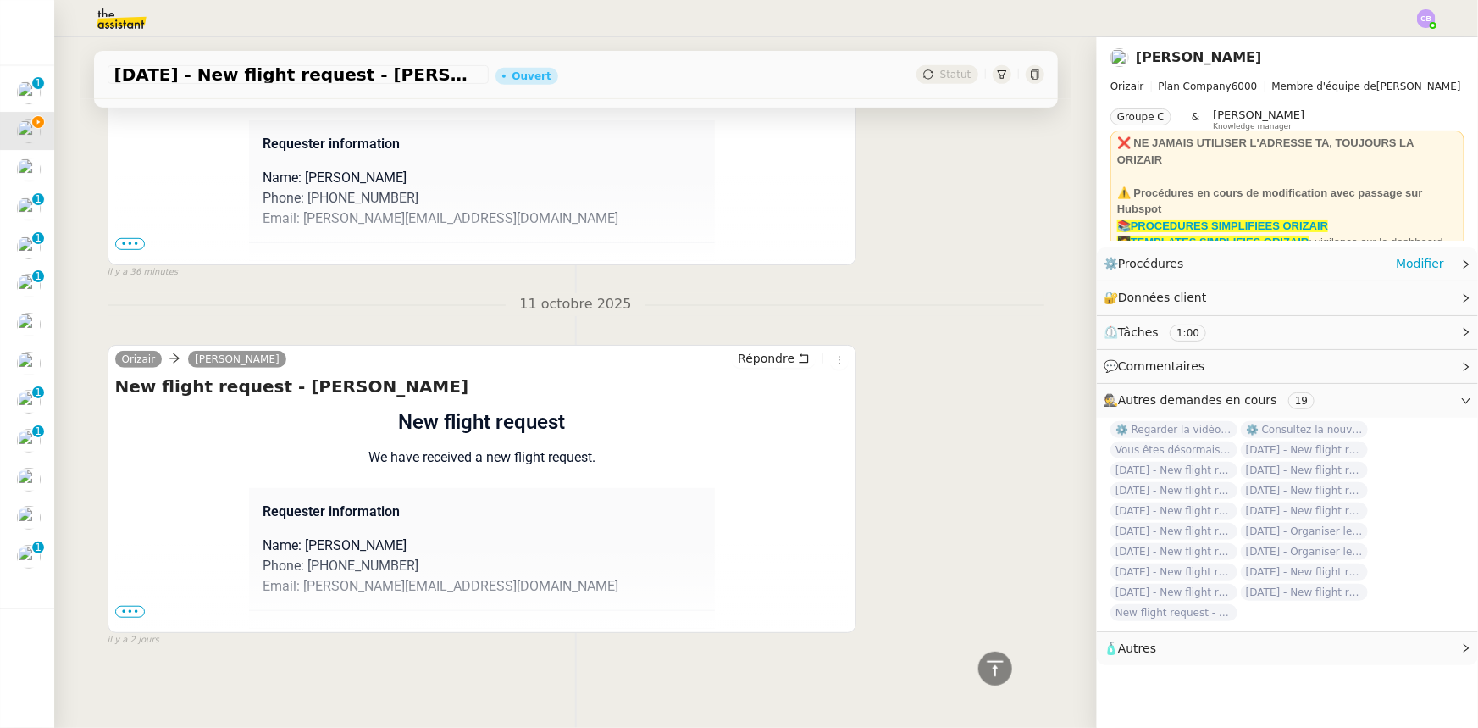
click at [123, 607] on span "•••" at bounding box center [130, 612] width 30 height 12
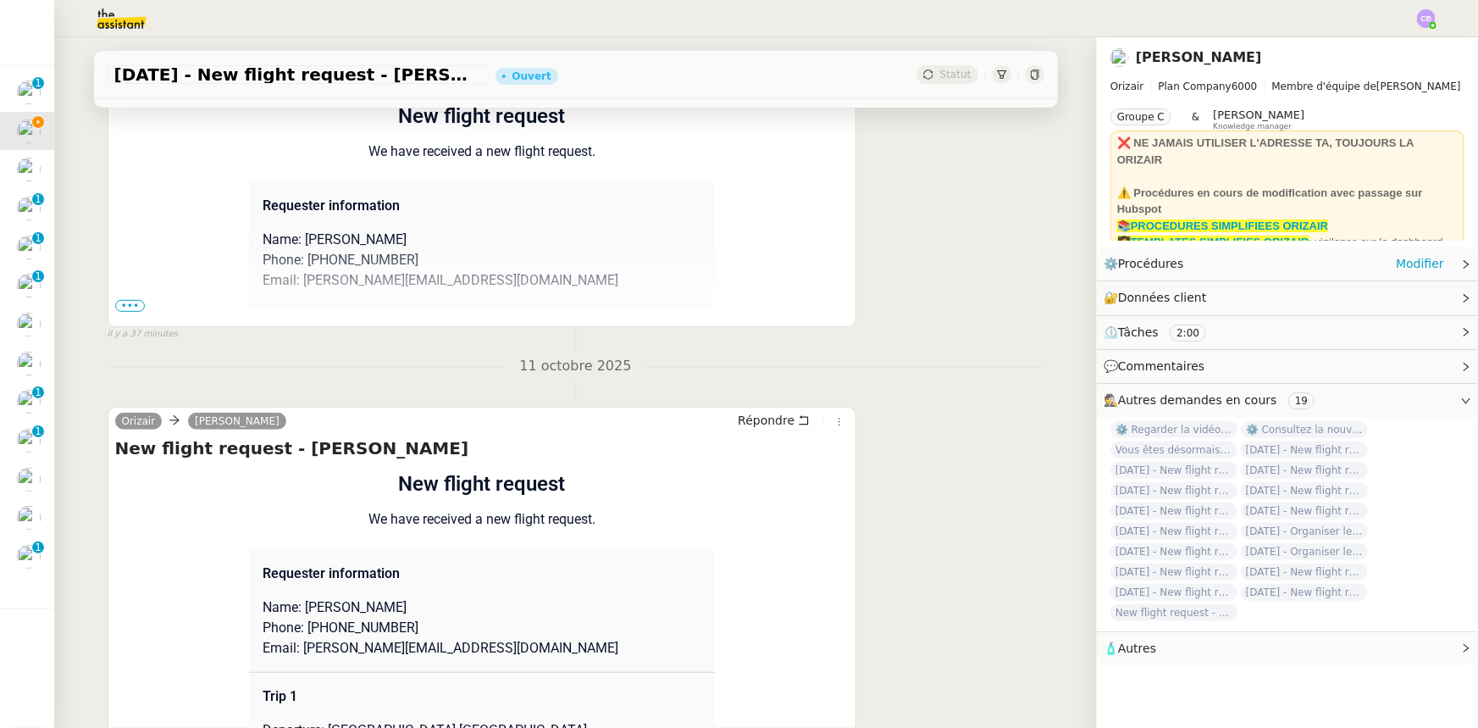
scroll to position [314, 0]
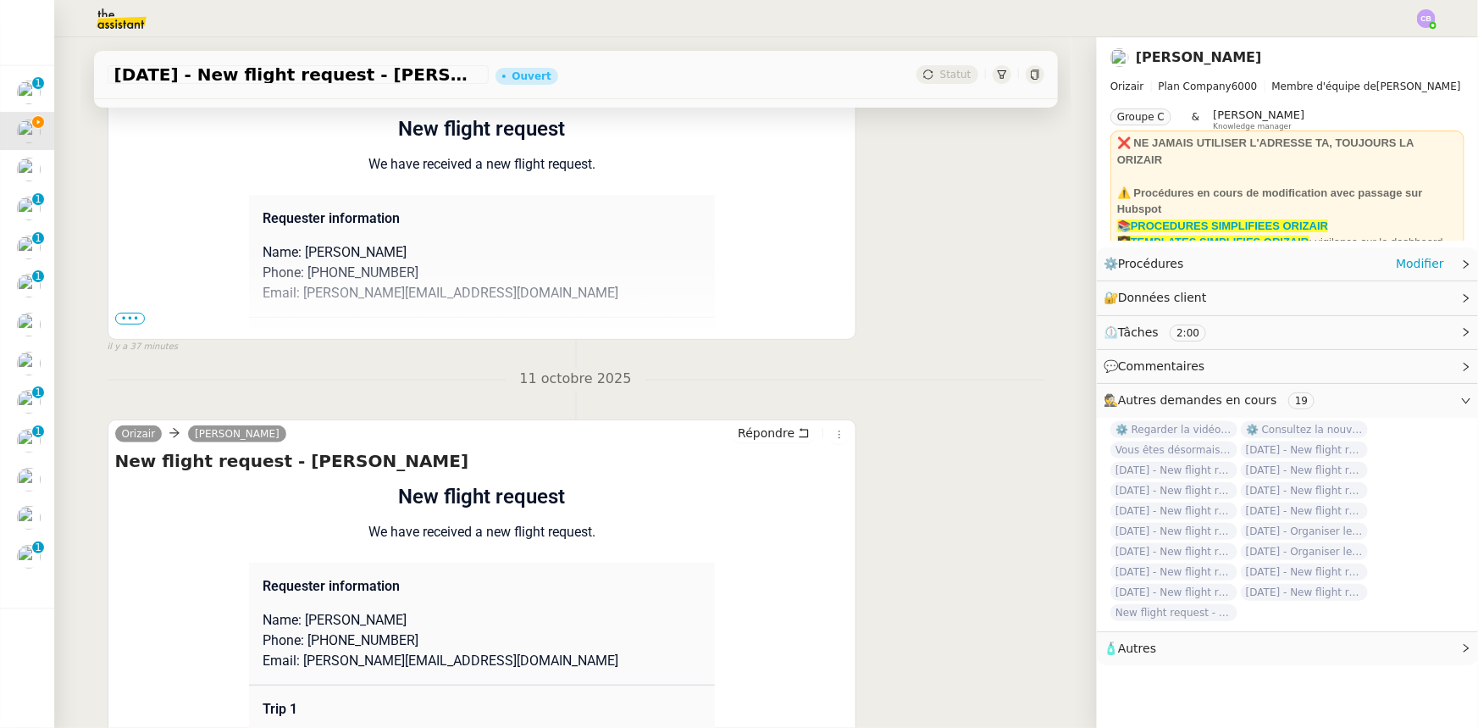
click at [127, 322] on span "•••" at bounding box center [130, 319] width 30 height 12
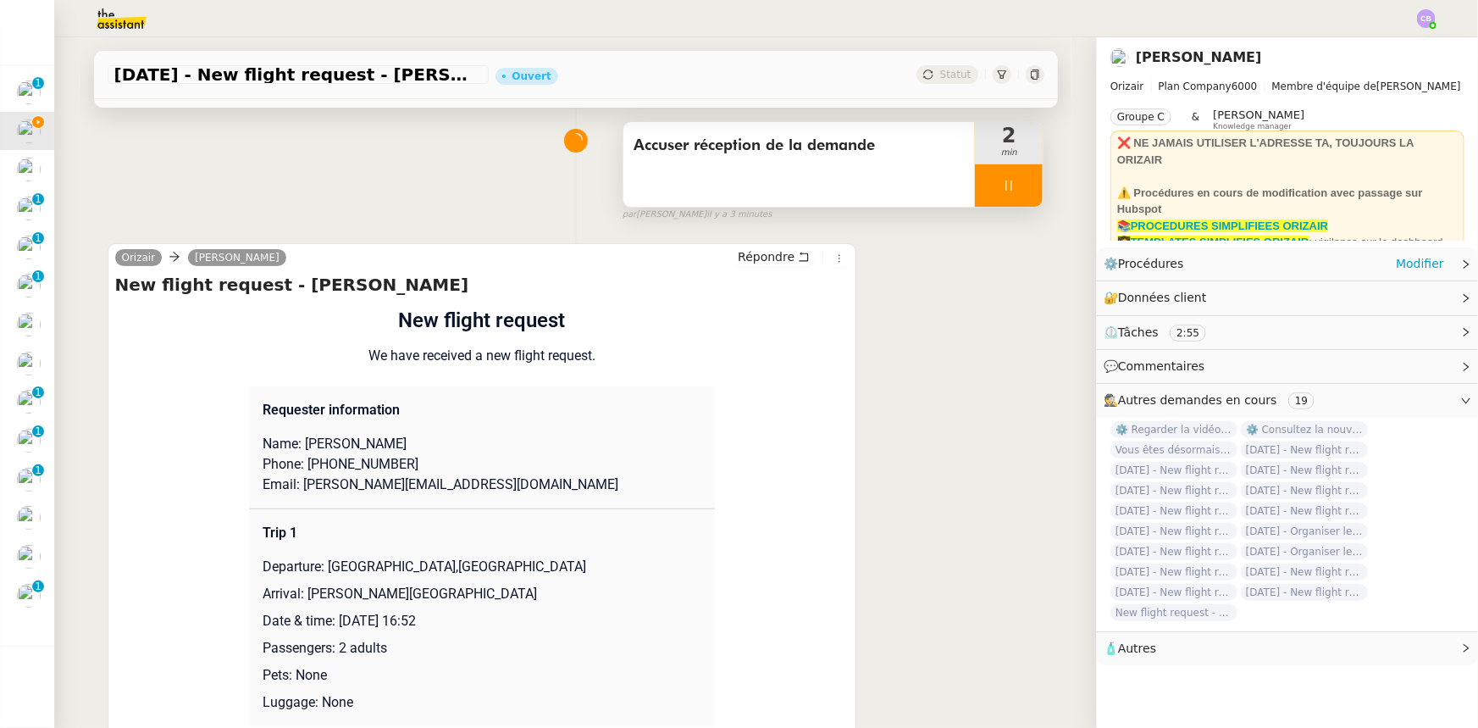
scroll to position [0, 0]
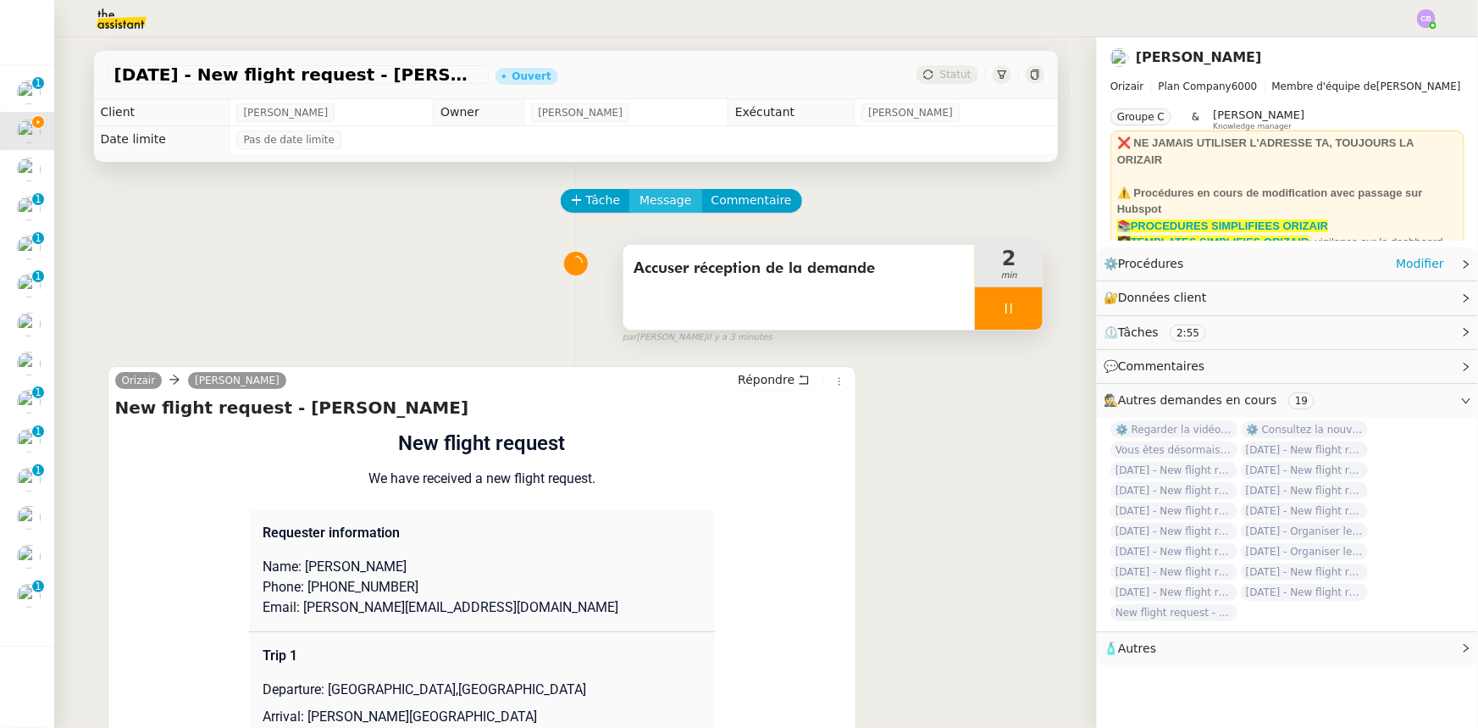
click at [652, 206] on span "Message" at bounding box center [666, 200] width 52 height 19
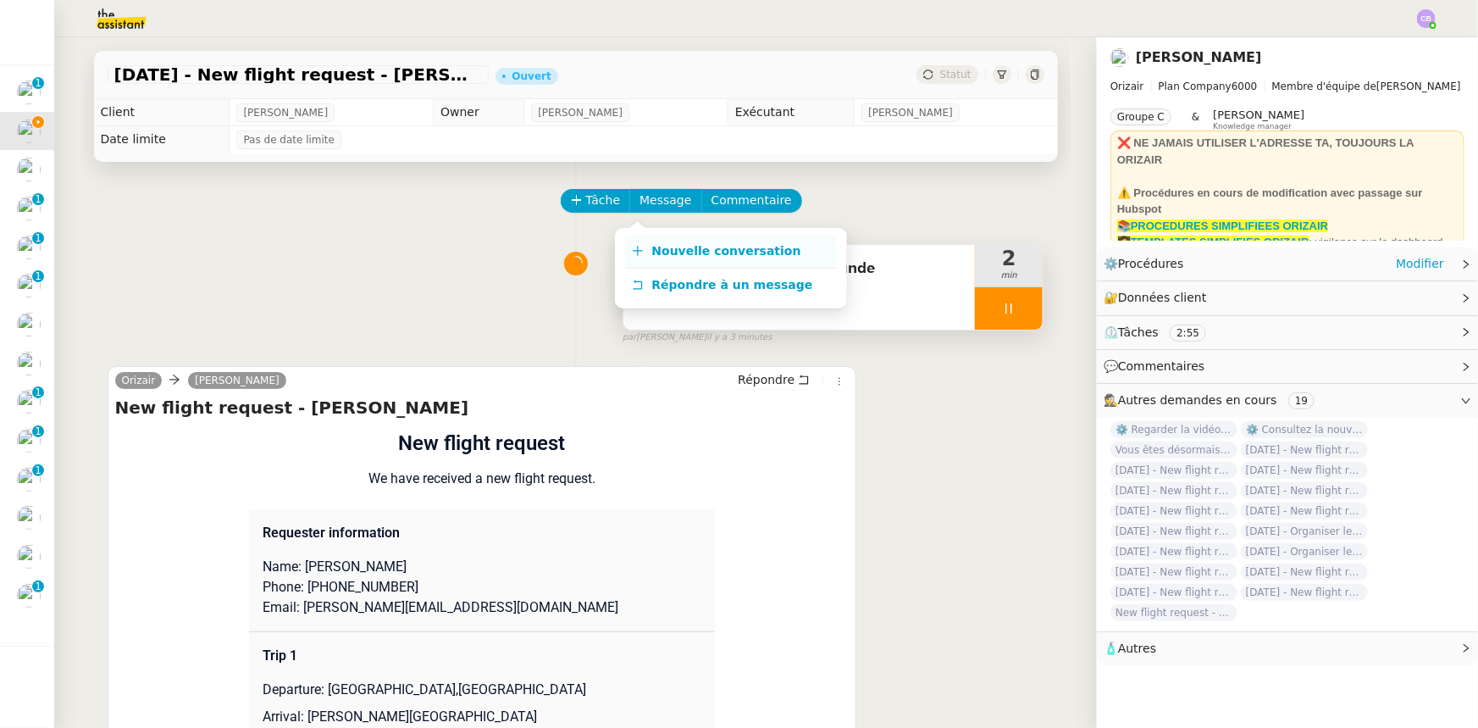
click at [704, 250] on span "Nouvelle conversation" at bounding box center [726, 251] width 149 height 14
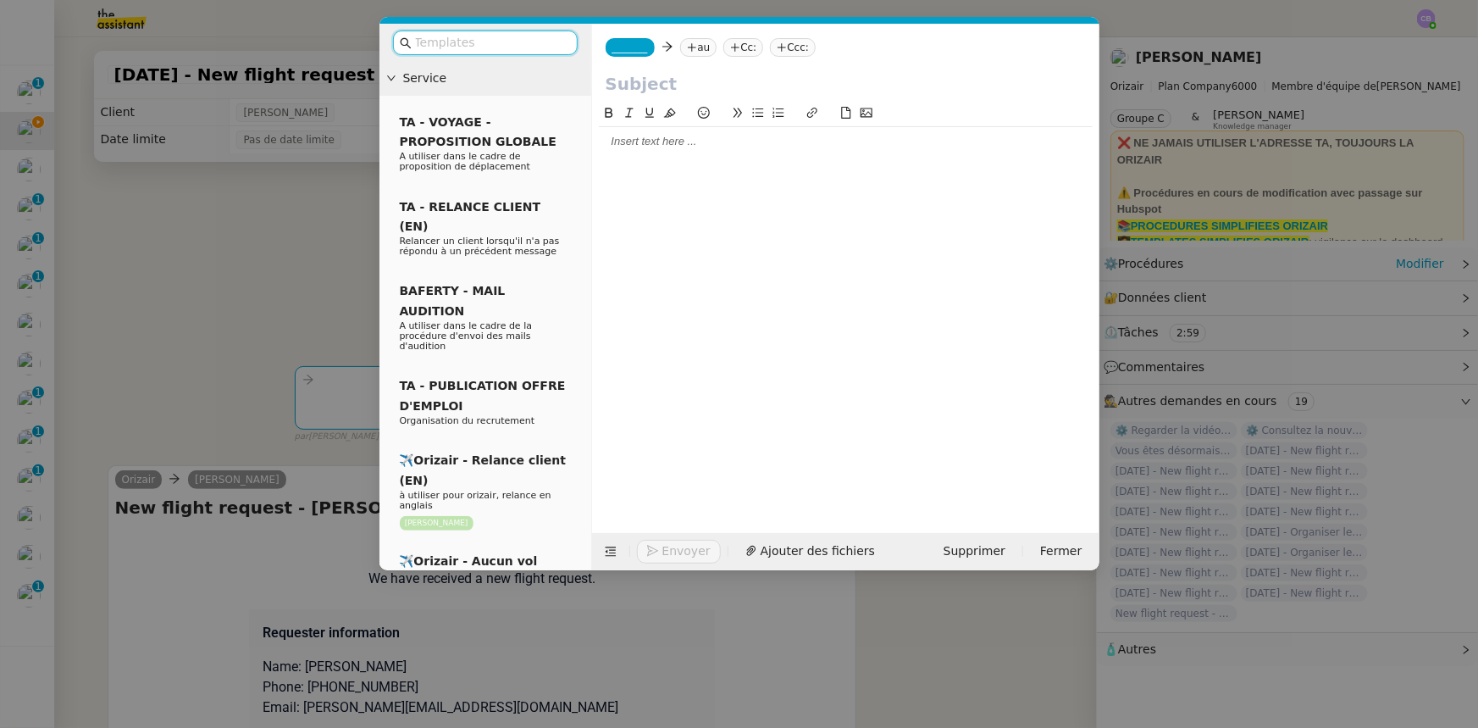
click at [501, 42] on input "text" at bounding box center [491, 42] width 152 height 19
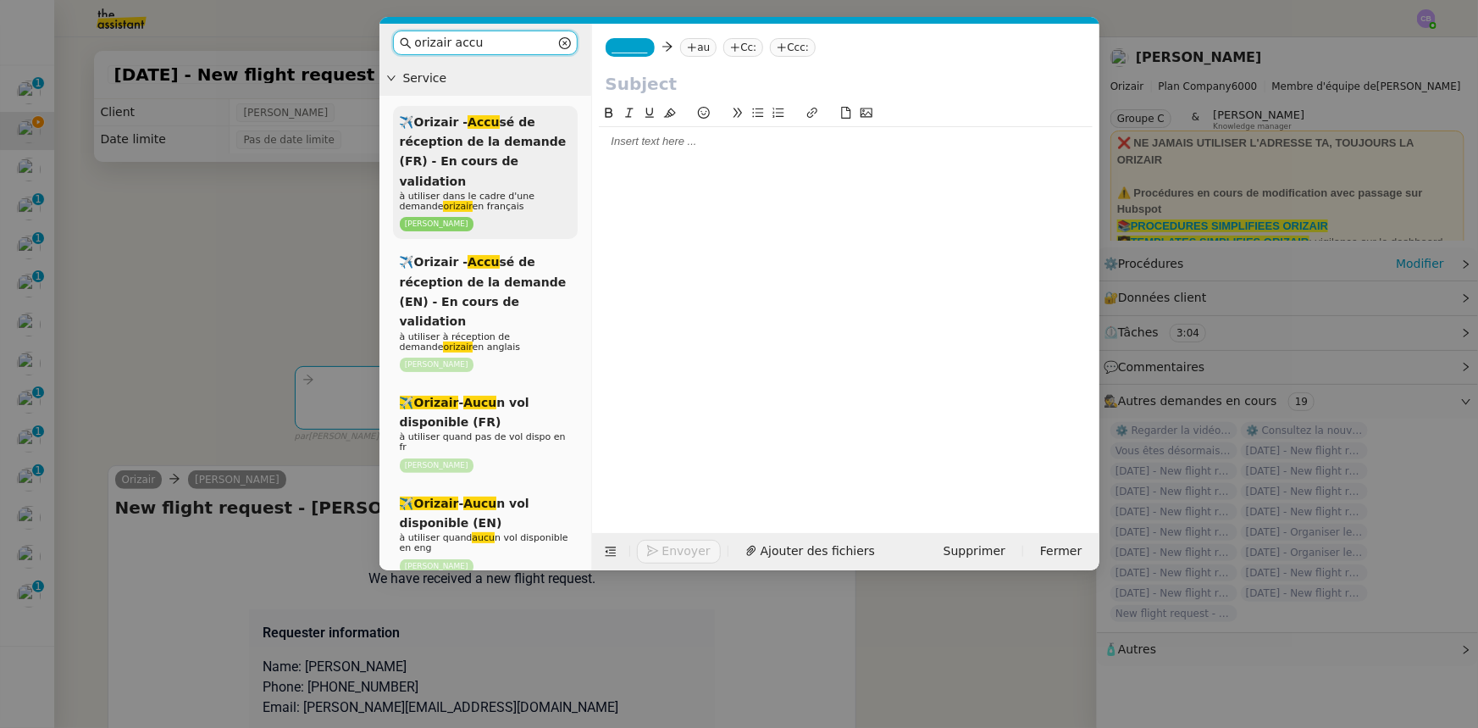
type input "orizair accu"
click at [503, 158] on span "✈️Orizair - Accu sé de réception de la demande (FR) - En cours de validation" at bounding box center [483, 151] width 167 height 73
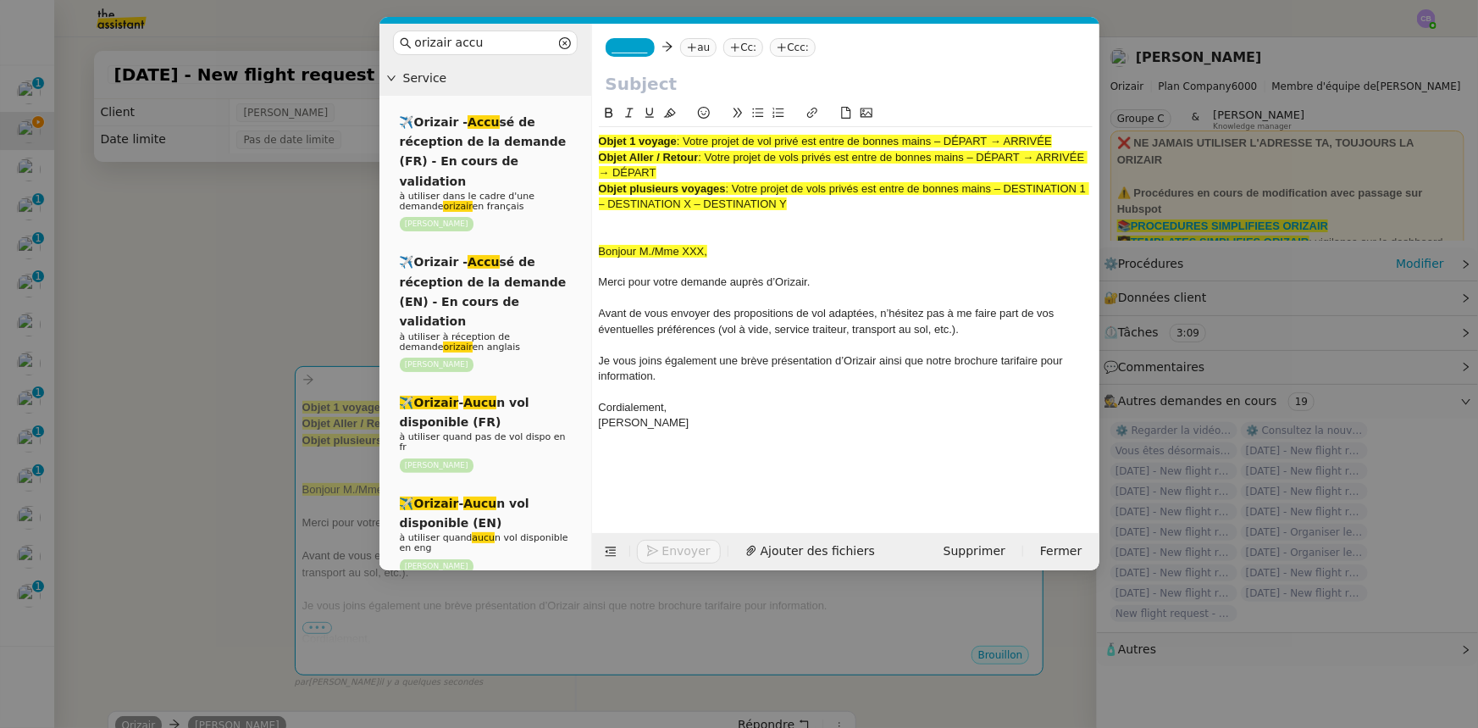
drag, startPoint x: 785, startPoint y: 202, endPoint x: 736, endPoint y: 186, distance: 51.7
click at [736, 186] on span ": Votre projet de vols privés est entre de bonnes mains – DESTINATION 1 – DESTI…" at bounding box center [844, 196] width 490 height 28
click at [644, 84] on input "text" at bounding box center [846, 83] width 480 height 25
paste input "Votre projet de vols privés est entre [PERSON_NAME] mains – DESTINATION 1 – DES…"
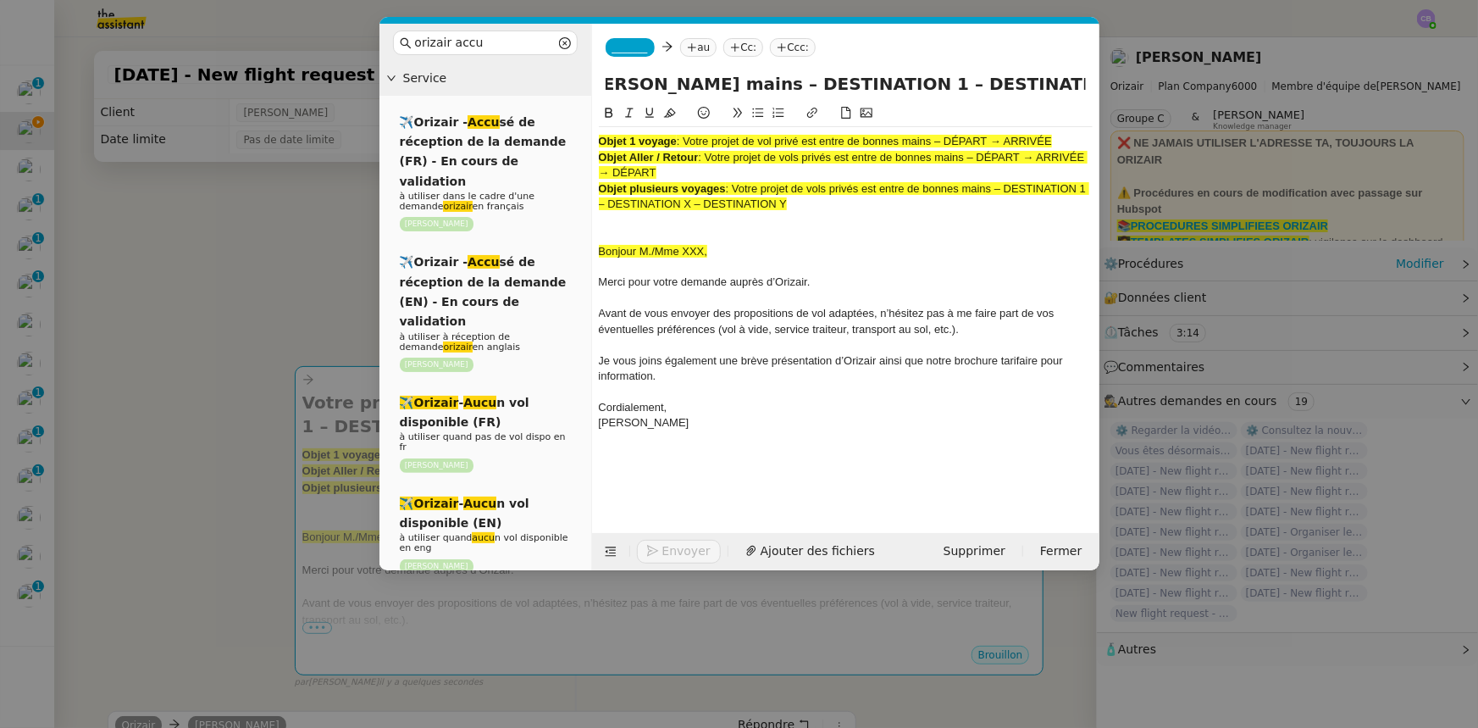
type input "Votre projet de vols privés est entre [PERSON_NAME] mains – DESTINATION 1 – DES…"
drag, startPoint x: 789, startPoint y: 207, endPoint x: 577, endPoint y: 136, distance: 224.2
click at [577, 136] on nz-layout "orizair accu Service ✈️Orizair - Accu sé de réception de la demande (FR) - En c…" at bounding box center [739, 297] width 720 height 546
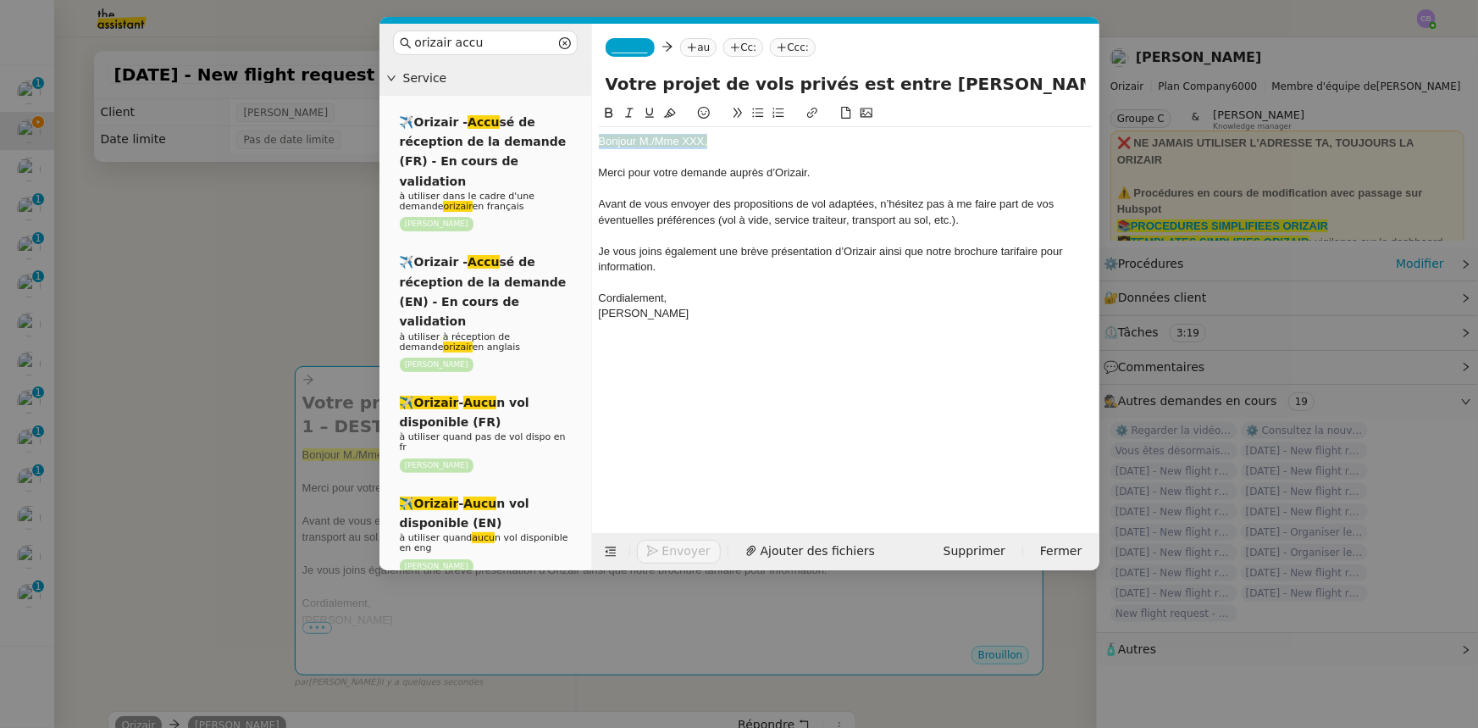
drag, startPoint x: 720, startPoint y: 141, endPoint x: 599, endPoint y: 141, distance: 121.1
click at [599, 141] on div "Bonjour M./Mme XXX," at bounding box center [846, 141] width 494 height 15
click at [669, 116] on icon at bounding box center [670, 113] width 12 height 12
click at [703, 141] on div "Bonjour M./Mme XXX," at bounding box center [846, 141] width 494 height 15
click at [609, 551] on icon at bounding box center [610, 551] width 11 height 9
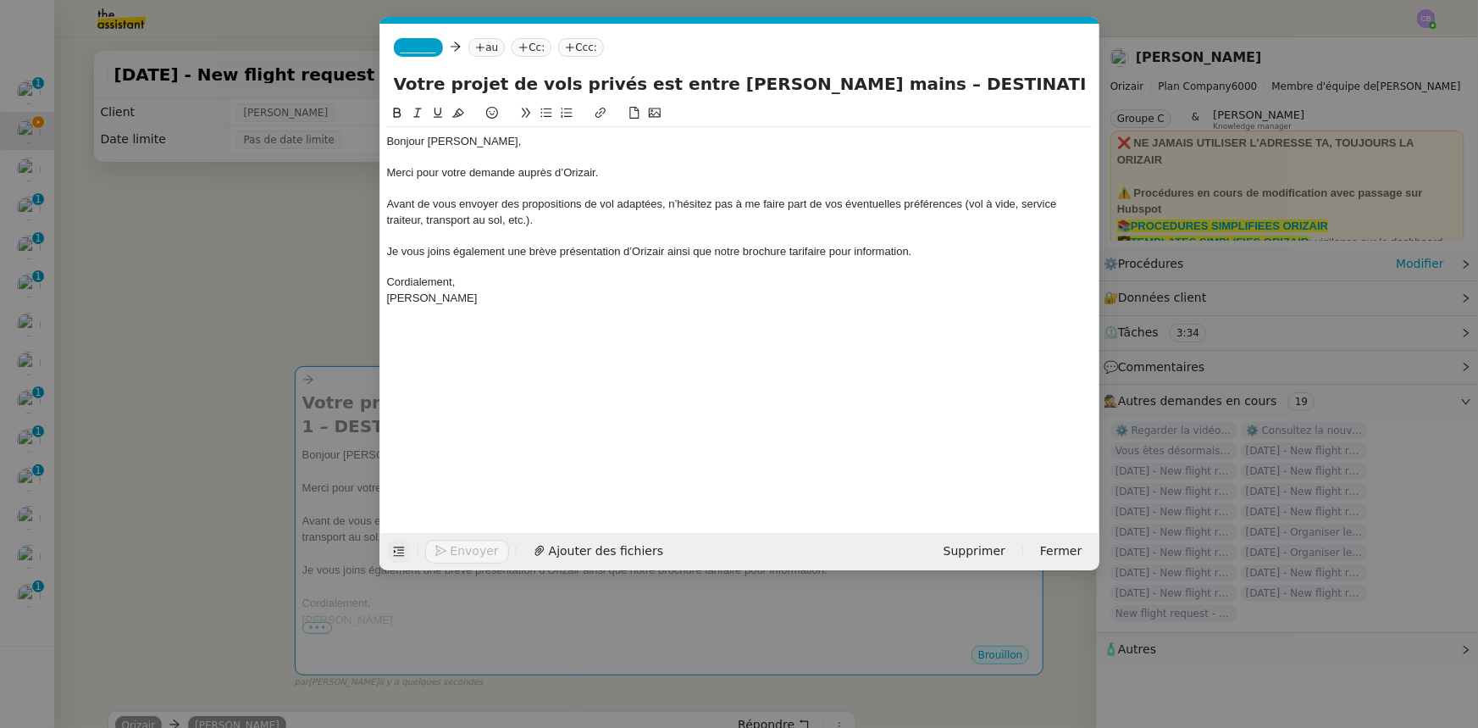
drag, startPoint x: 960, startPoint y: 78, endPoint x: 838, endPoint y: 84, distance: 122.1
click at [838, 84] on input "Votre projet de vols privés est entre [PERSON_NAME] mains – DESTINATION 1 – DES…" at bounding box center [740, 83] width 692 height 25
drag, startPoint x: 1044, startPoint y: 82, endPoint x: 941, endPoint y: 73, distance: 103.8
click at [941, 73] on input "Votre projet de vols privés est entre [PERSON_NAME] mains – [GEOGRAPHIC_DATA][P…" at bounding box center [740, 83] width 692 height 25
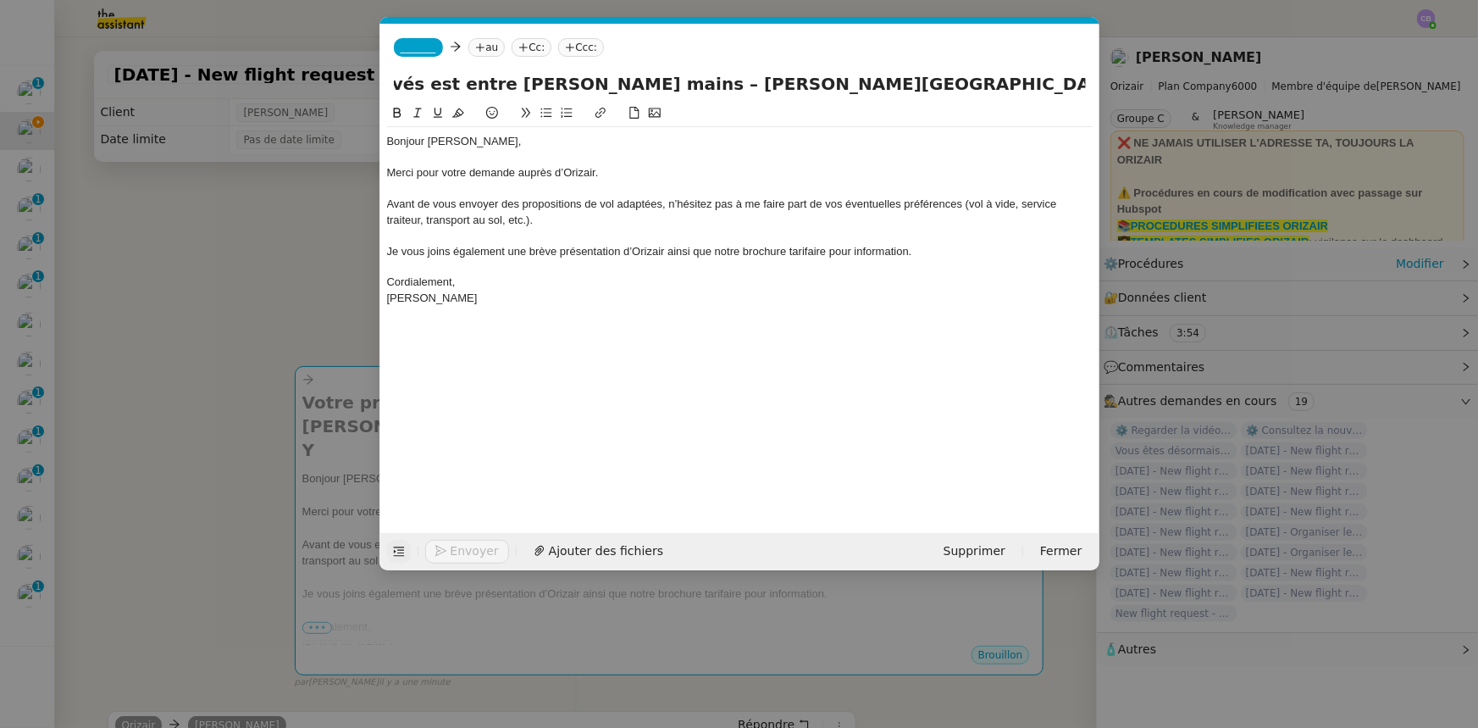
scroll to position [0, 269]
drag, startPoint x: 961, startPoint y: 84, endPoint x: 1082, endPoint y: 77, distance: 121.3
click at [1082, 77] on input "Votre projet de vols privés est entre [PERSON_NAME] mains – [PERSON_NAME][GEOGR…" at bounding box center [740, 83] width 692 height 25
click at [824, 86] on input "Votre projet de vols privés est entre [PERSON_NAME] mains – [PERSON_NAME][GEOGR…" at bounding box center [740, 83] width 692 height 25
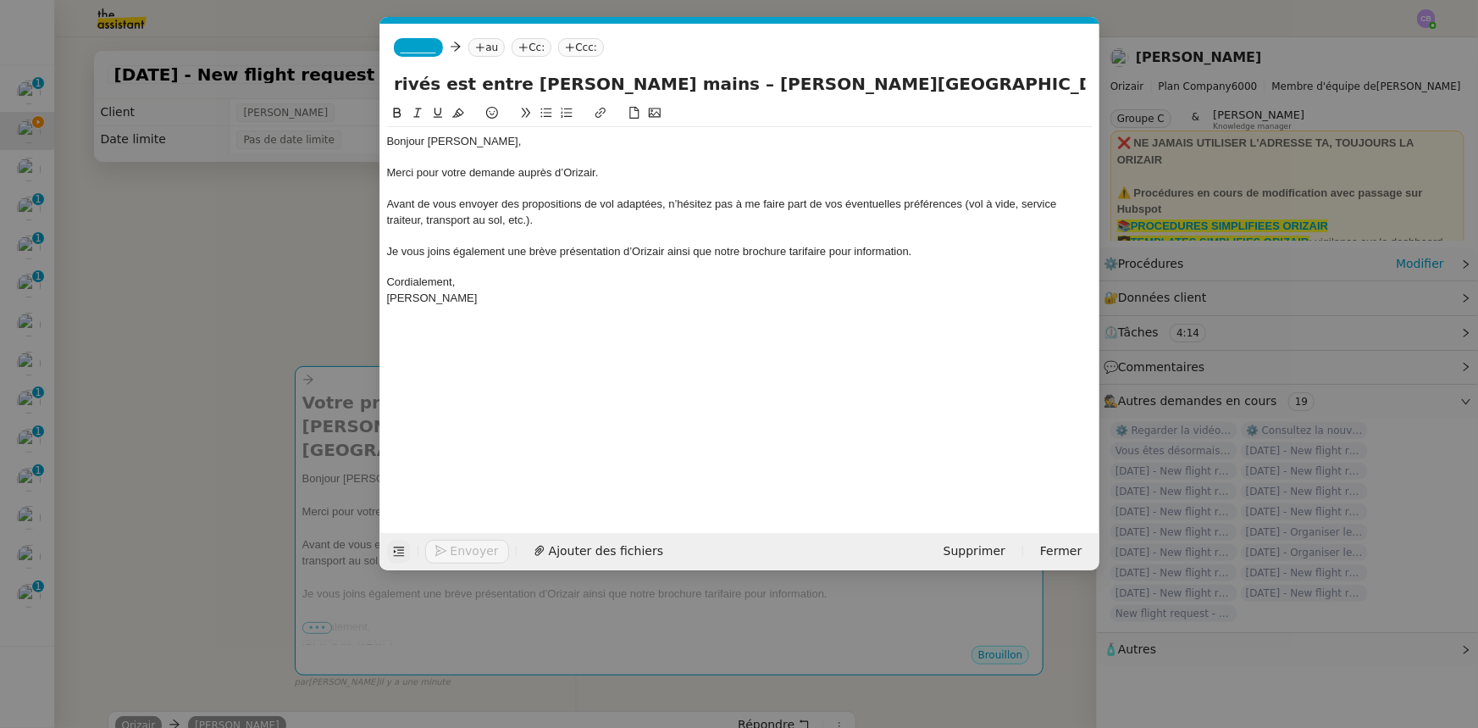
click at [1080, 85] on input "Votre projet de vols privés est entre [PERSON_NAME] mains – [PERSON_NAME][GEOGR…" at bounding box center [740, 83] width 692 height 25
paste input "–"
type input "Votre projet de vols privés est entre [PERSON_NAME] mains – [PERSON_NAME][GEOGR…"
click at [414, 48] on span "_______" at bounding box center [419, 48] width 36 height 12
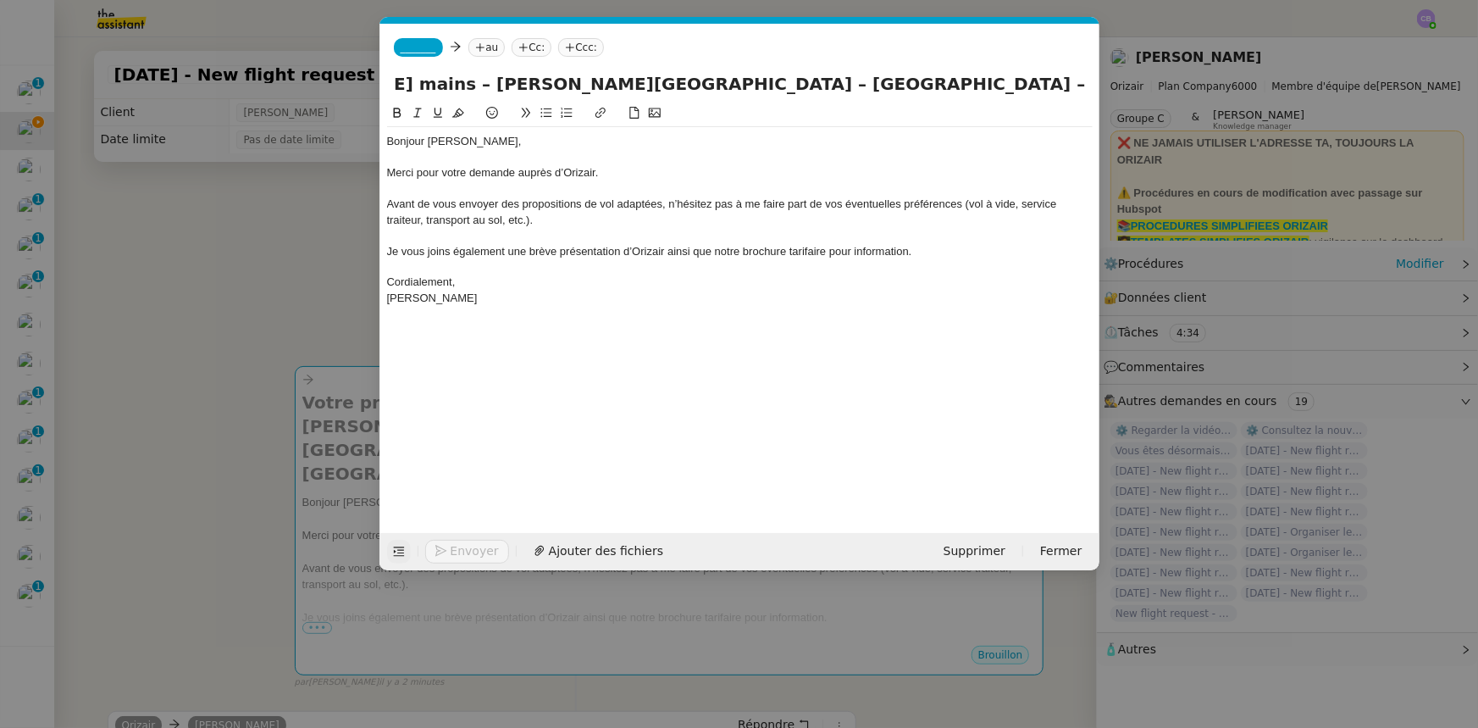
scroll to position [0, 0]
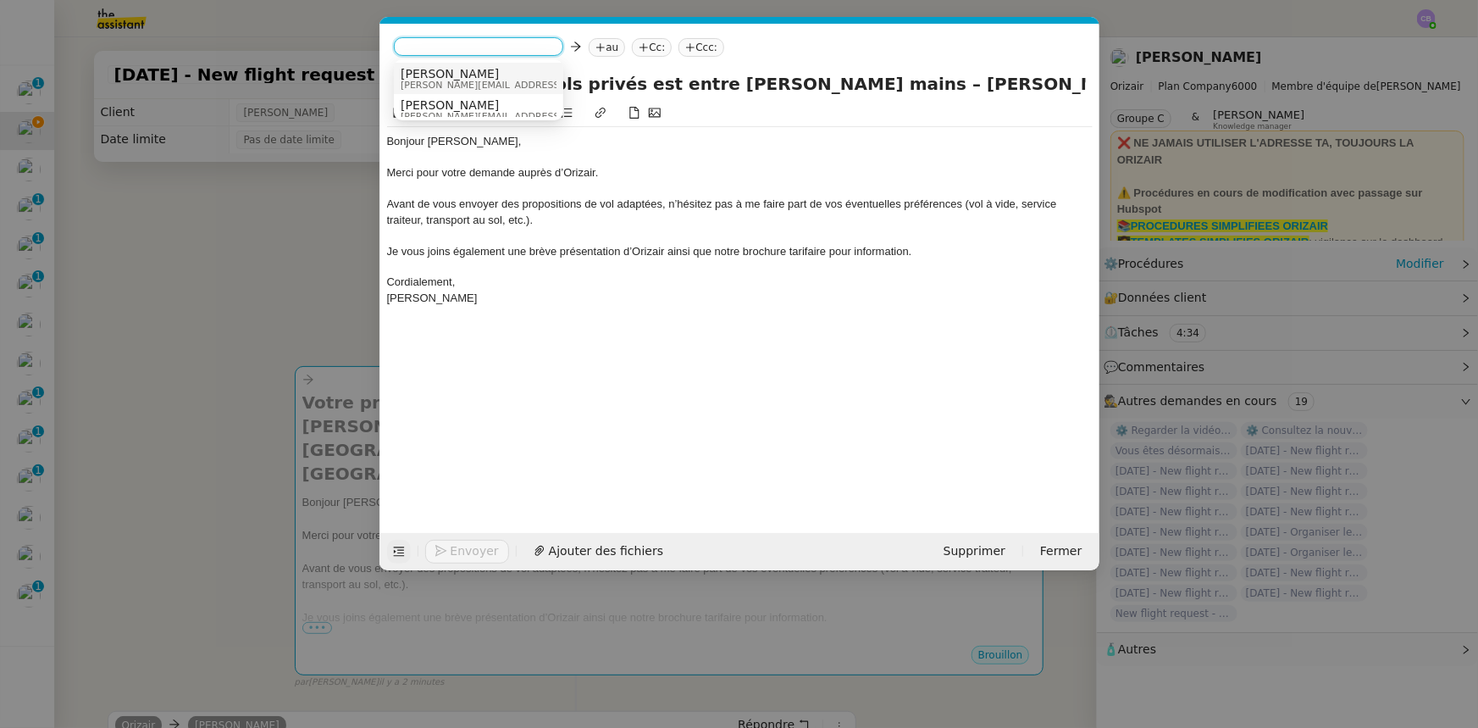
click at [429, 76] on span "[PERSON_NAME]" at bounding box center [521, 74] width 241 height 14
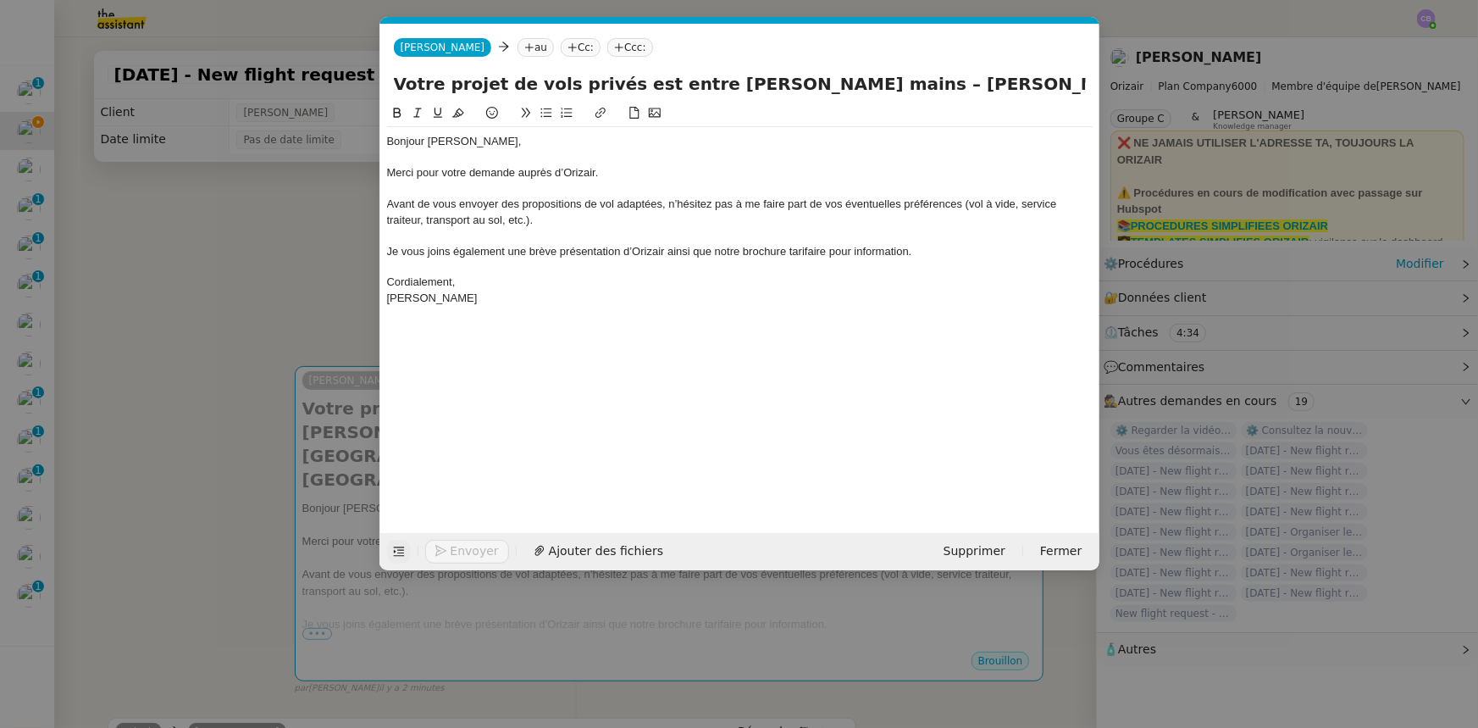
click at [292, 265] on nz-modal-container "orizair accu Service ✈️Orizair - Accu sé de réception de la demande (FR) - En c…" at bounding box center [739, 364] width 1478 height 728
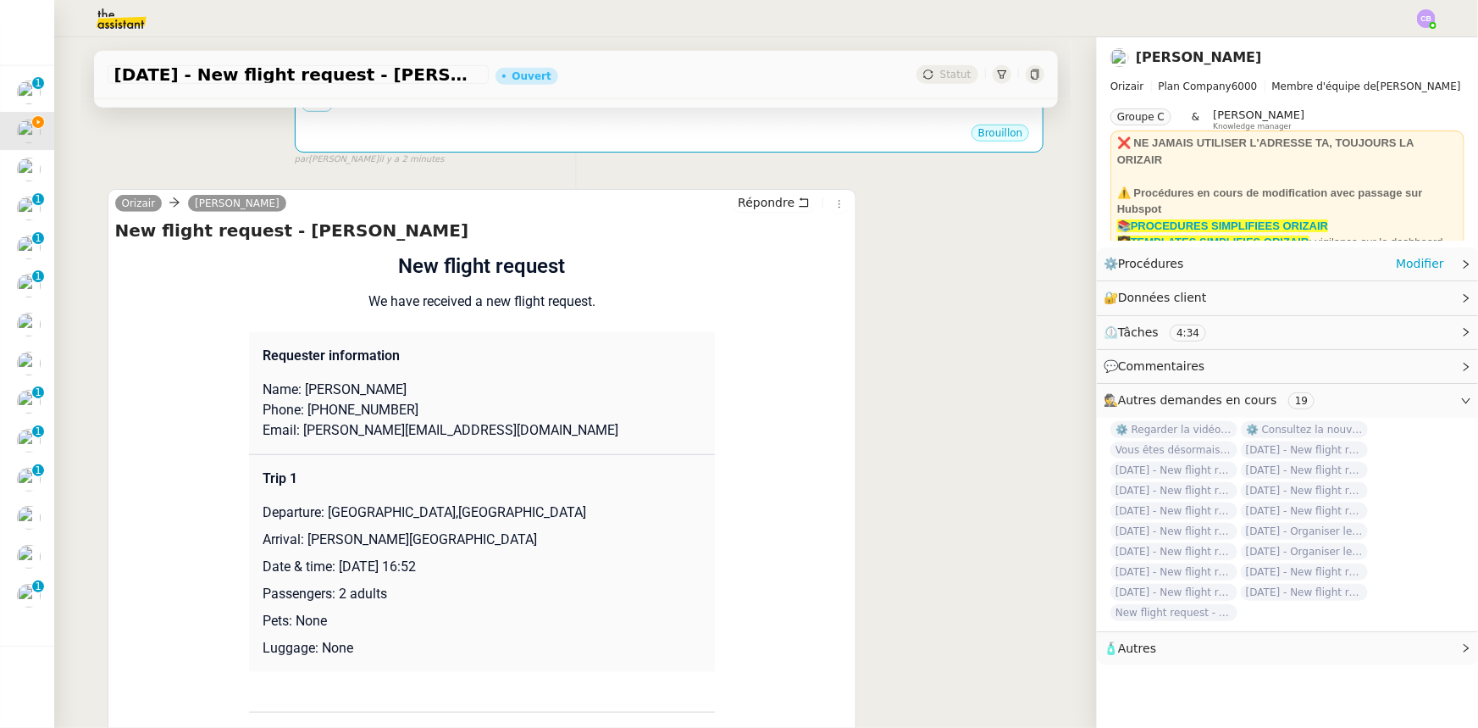
scroll to position [616, 0]
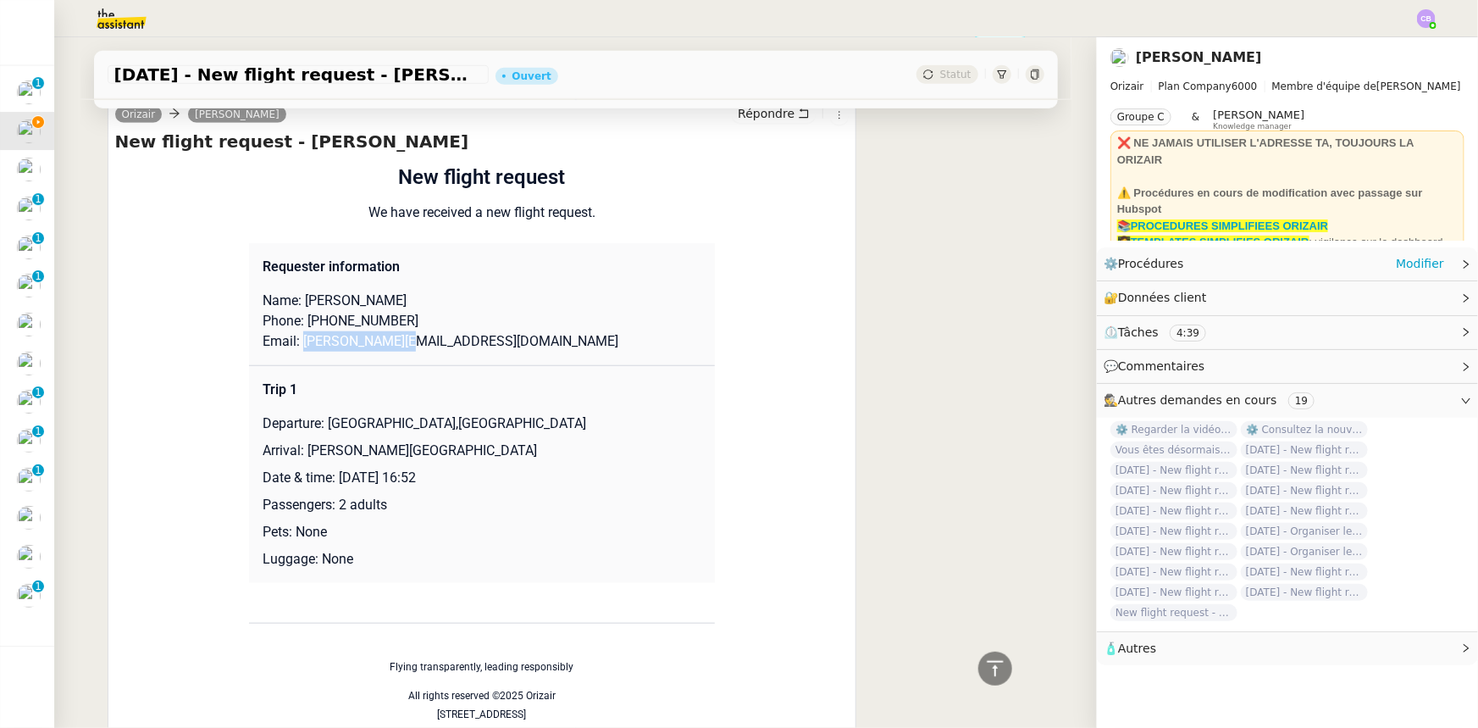
drag, startPoint x: 397, startPoint y: 346, endPoint x: 291, endPoint y: 348, distance: 105.9
click at [291, 348] on p "Email: [PERSON_NAME][EMAIL_ADDRESS][DOMAIN_NAME]" at bounding box center [482, 341] width 439 height 20
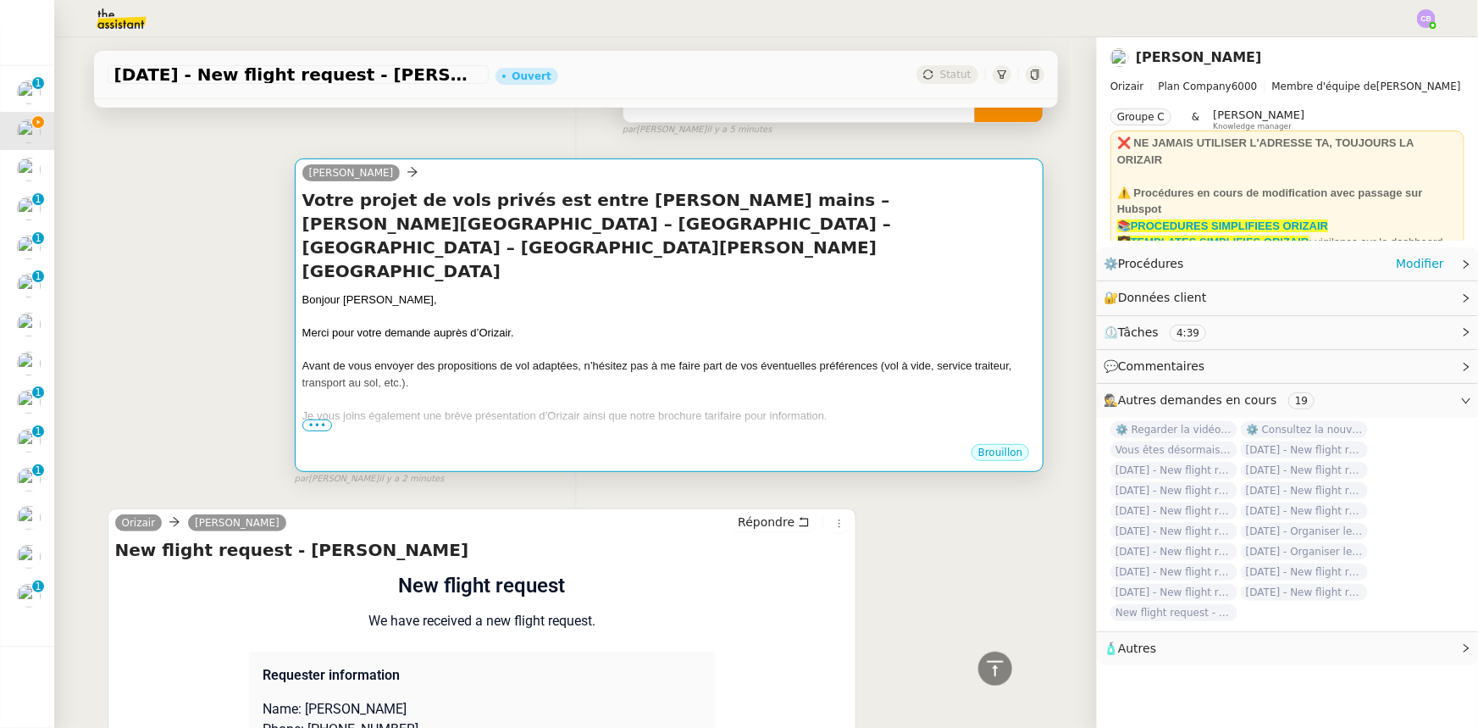
scroll to position [153, 0]
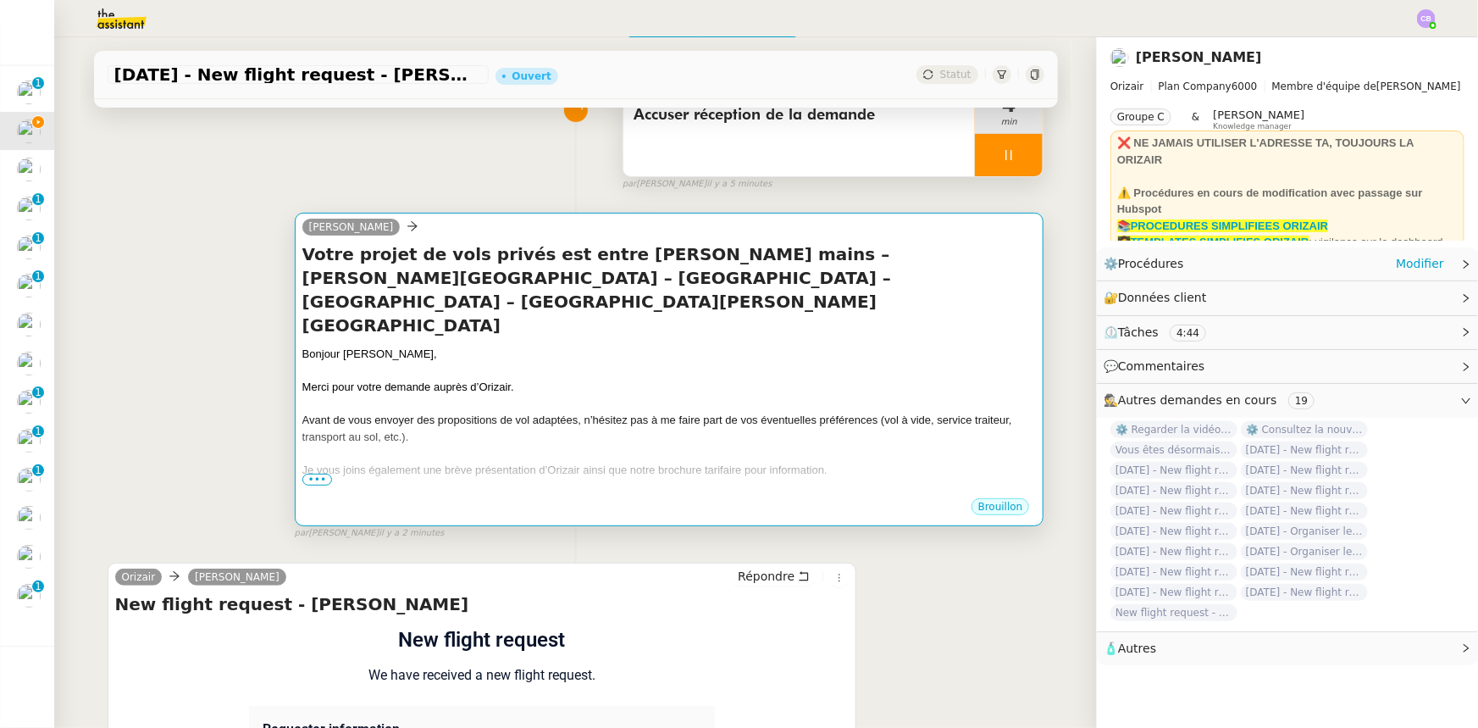
click at [499, 463] on span "Je vous joins également une brève présentation d’Orizair ainsi que notre brochu…" at bounding box center [564, 469] width 525 height 13
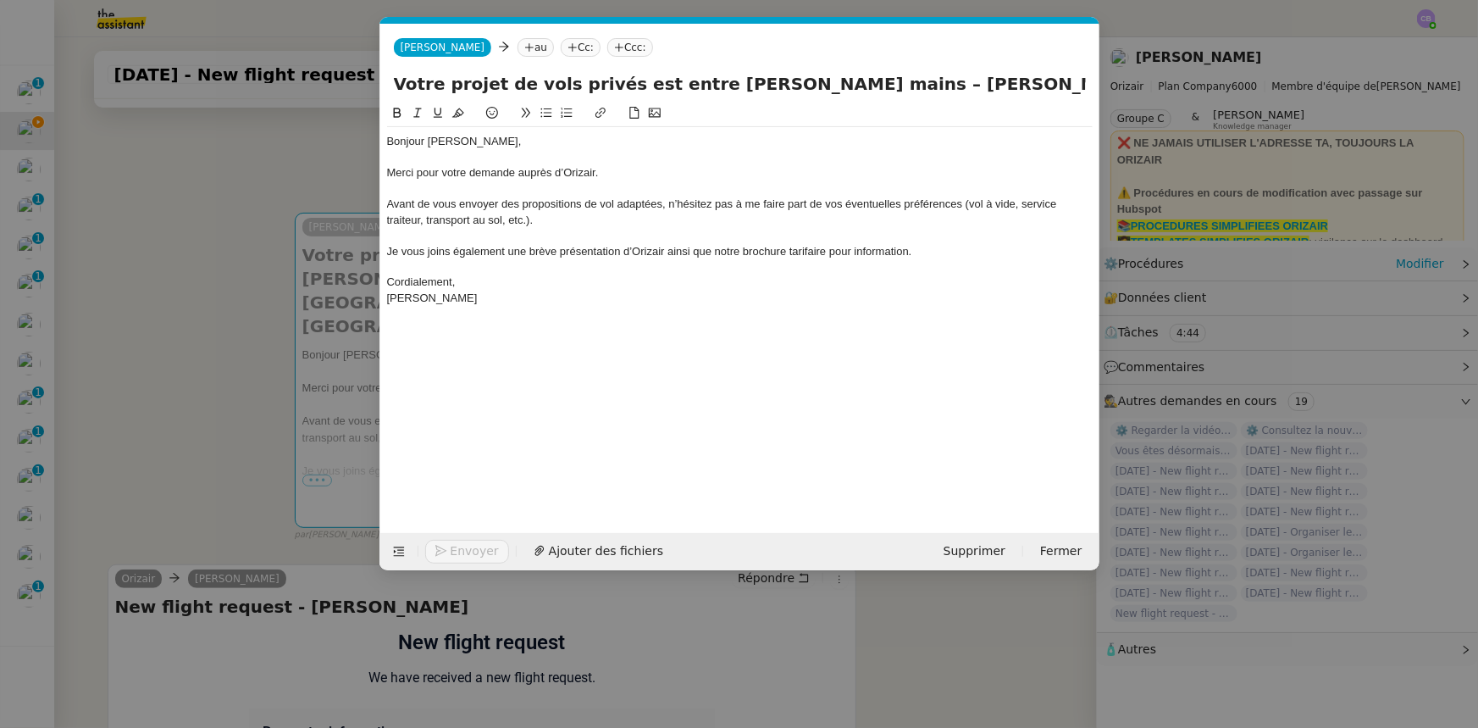
scroll to position [0, 93]
click at [518, 46] on nz-tag "au" at bounding box center [536, 47] width 36 height 19
paste input "[PERSON_NAME][EMAIL_ADDRESS][DOMAIN_NAME]"
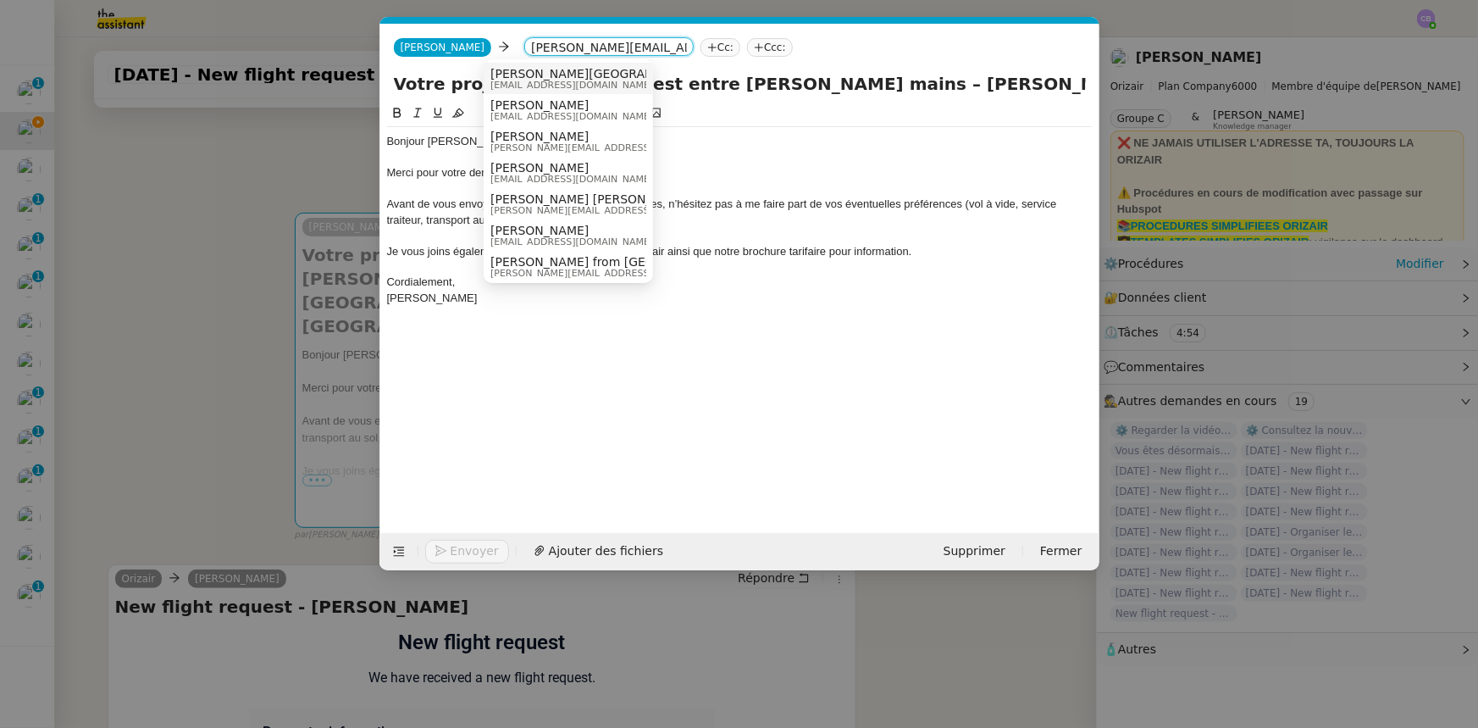
click at [588, 46] on input "[PERSON_NAME][EMAIL_ADDRESS][DOMAIN_NAME]" at bounding box center [609, 48] width 156 height 17
type input "[PERSON_NAME][EMAIL_ADDRESS][DOMAIN_NAME]"
click at [554, 368] on div "Bonjour [PERSON_NAME], Merci pour votre demande auprès d’Orizair. Avant de vous…" at bounding box center [740, 304] width 706 height 403
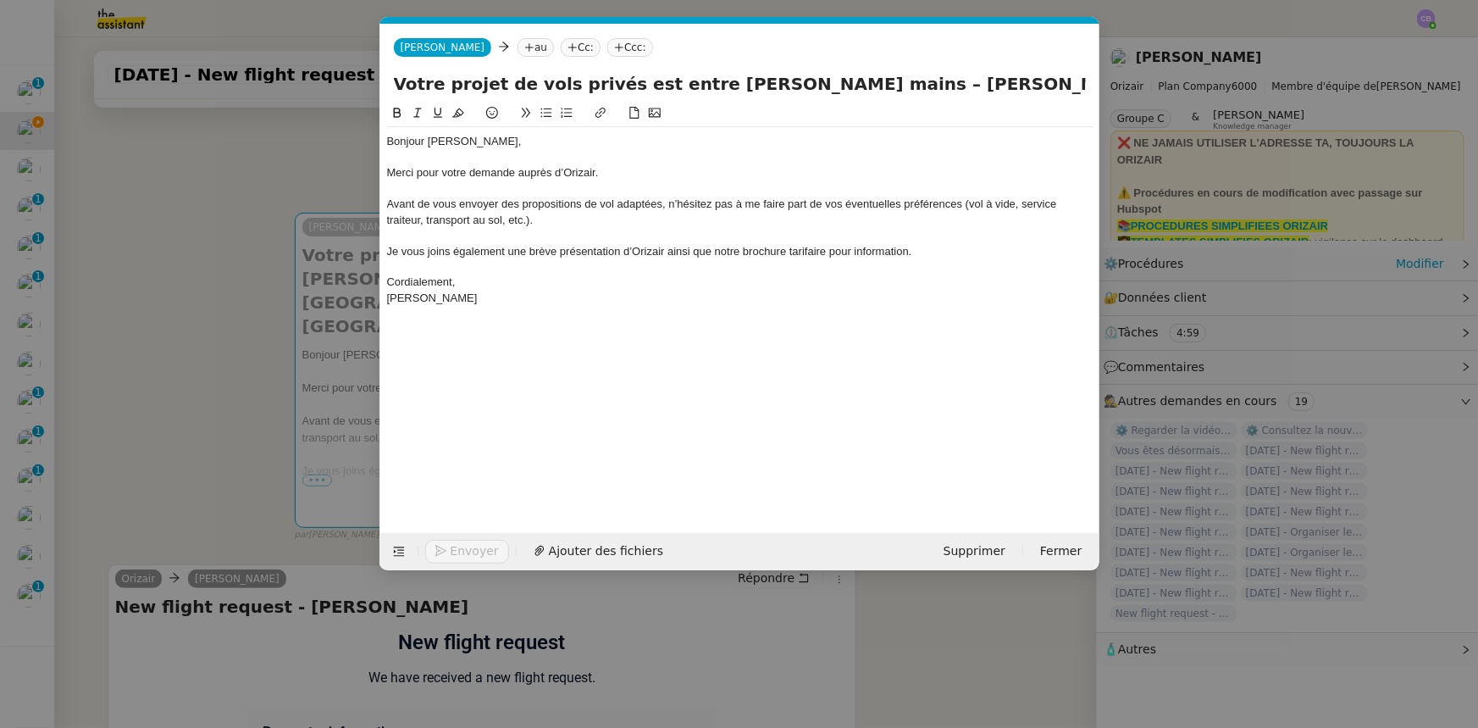
click at [263, 330] on nz-modal-container "orizair accu Service ✈️Orizair - Accu sé de réception de la demande (FR) - En c…" at bounding box center [739, 364] width 1478 height 728
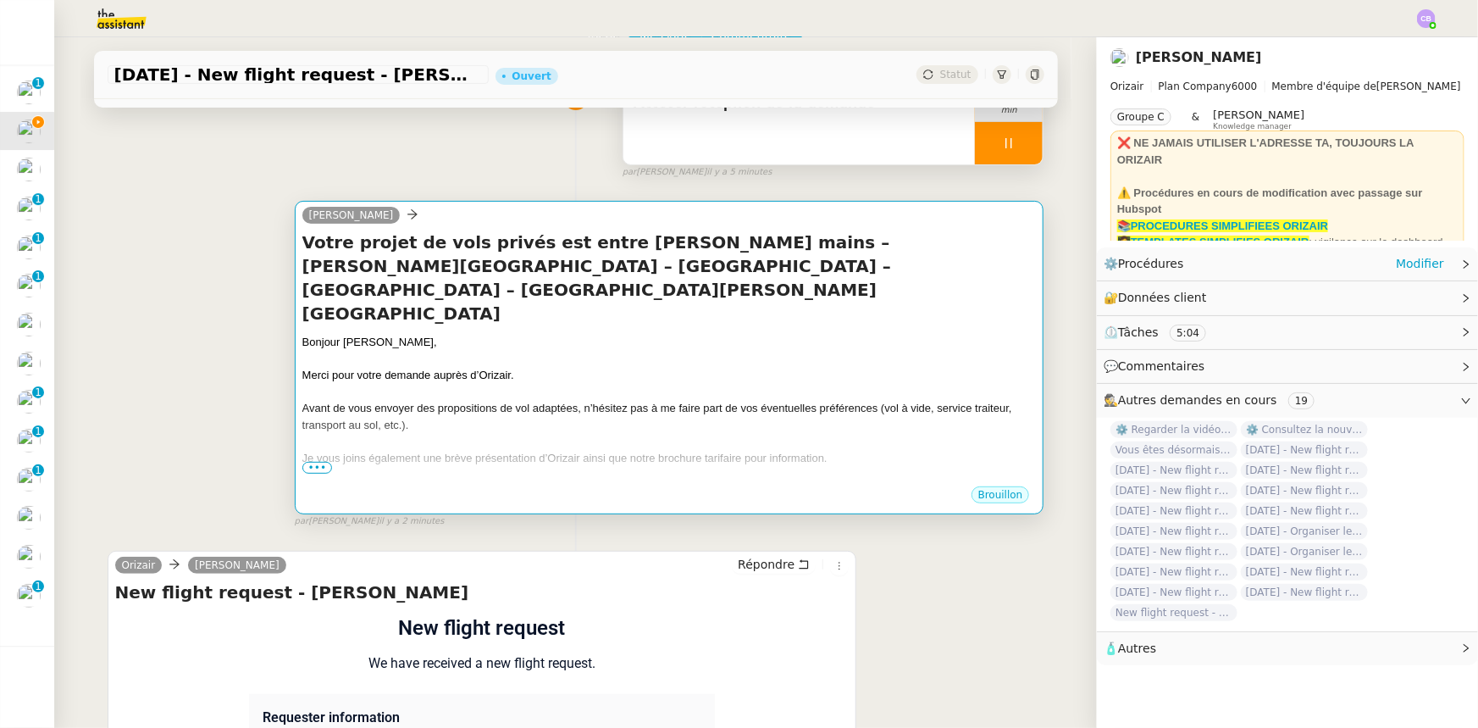
scroll to position [0, 0]
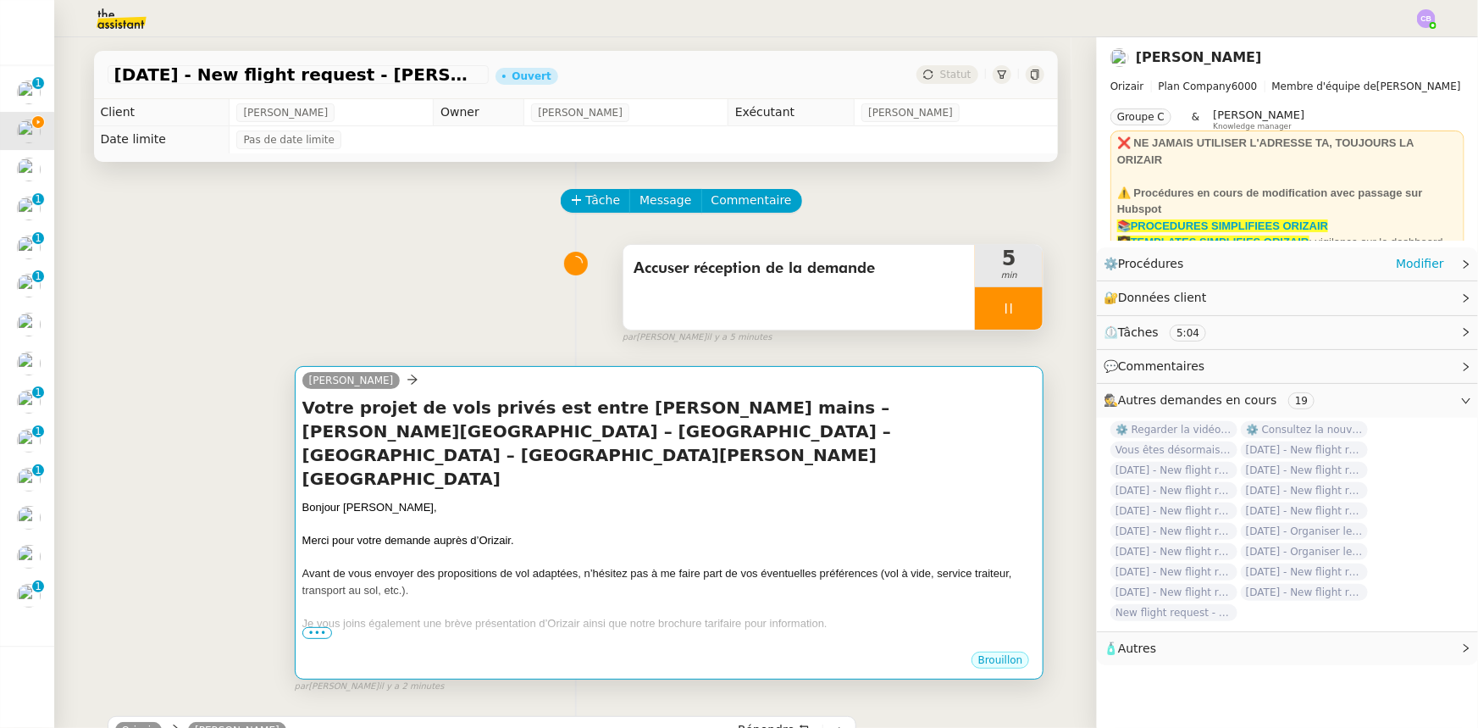
click at [496, 534] on span "Merci pour votre demande auprès d’Orizair." at bounding box center [408, 540] width 212 height 13
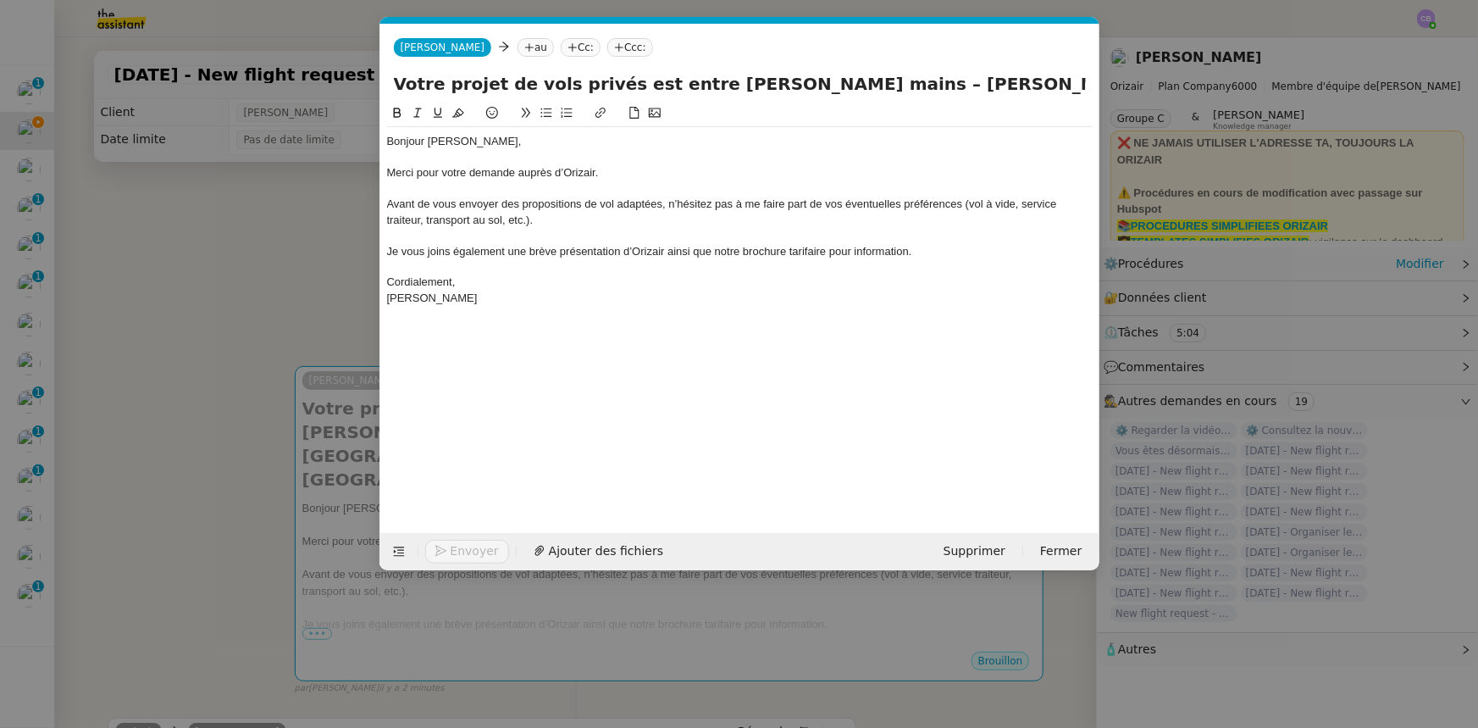
scroll to position [0, 93]
click at [518, 44] on nz-tag "au" at bounding box center [536, 47] width 36 height 19
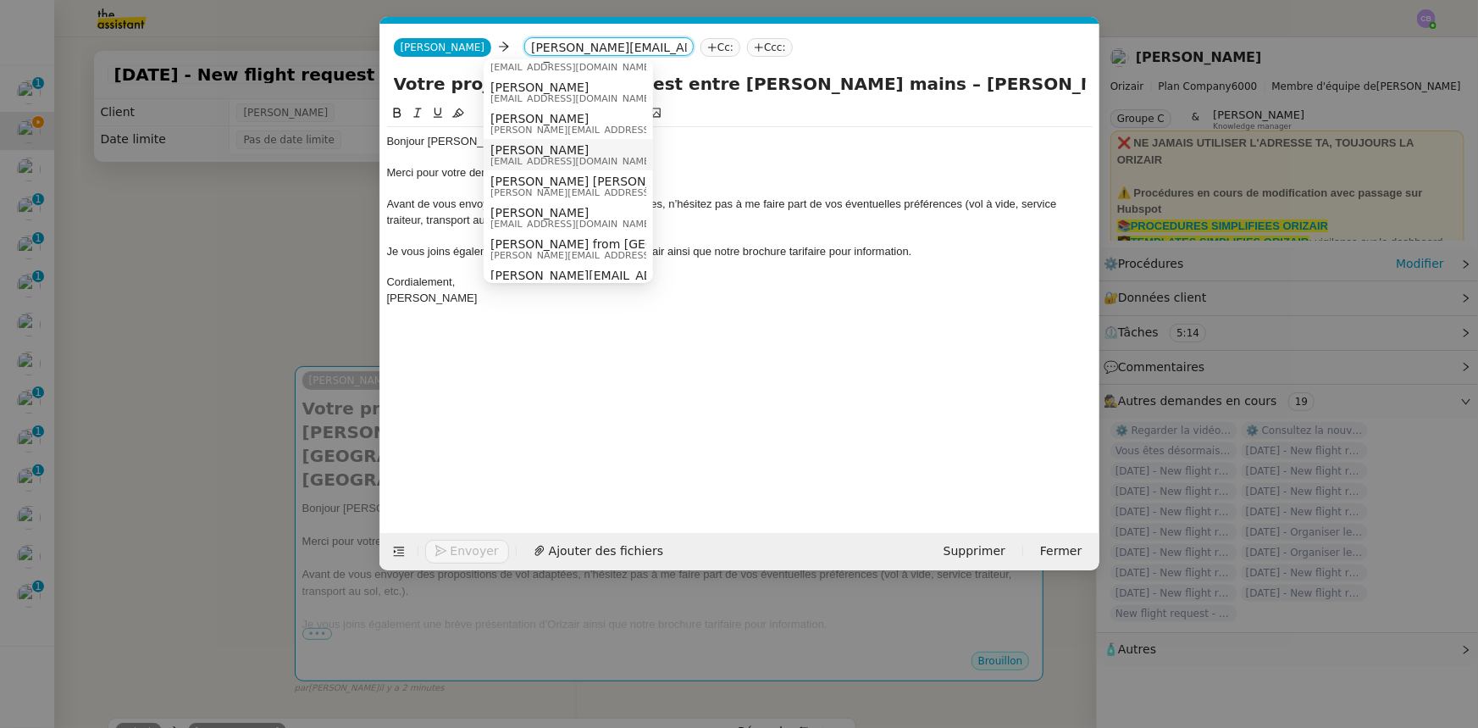
scroll to position [25, 0]
type input "[PERSON_NAME][EMAIL_ADDRESS][DOMAIN_NAME]"
click at [561, 269] on span "[PERSON_NAME][EMAIL_ADDRESS][DOMAIN_NAME]" at bounding box center [643, 268] width 306 height 14
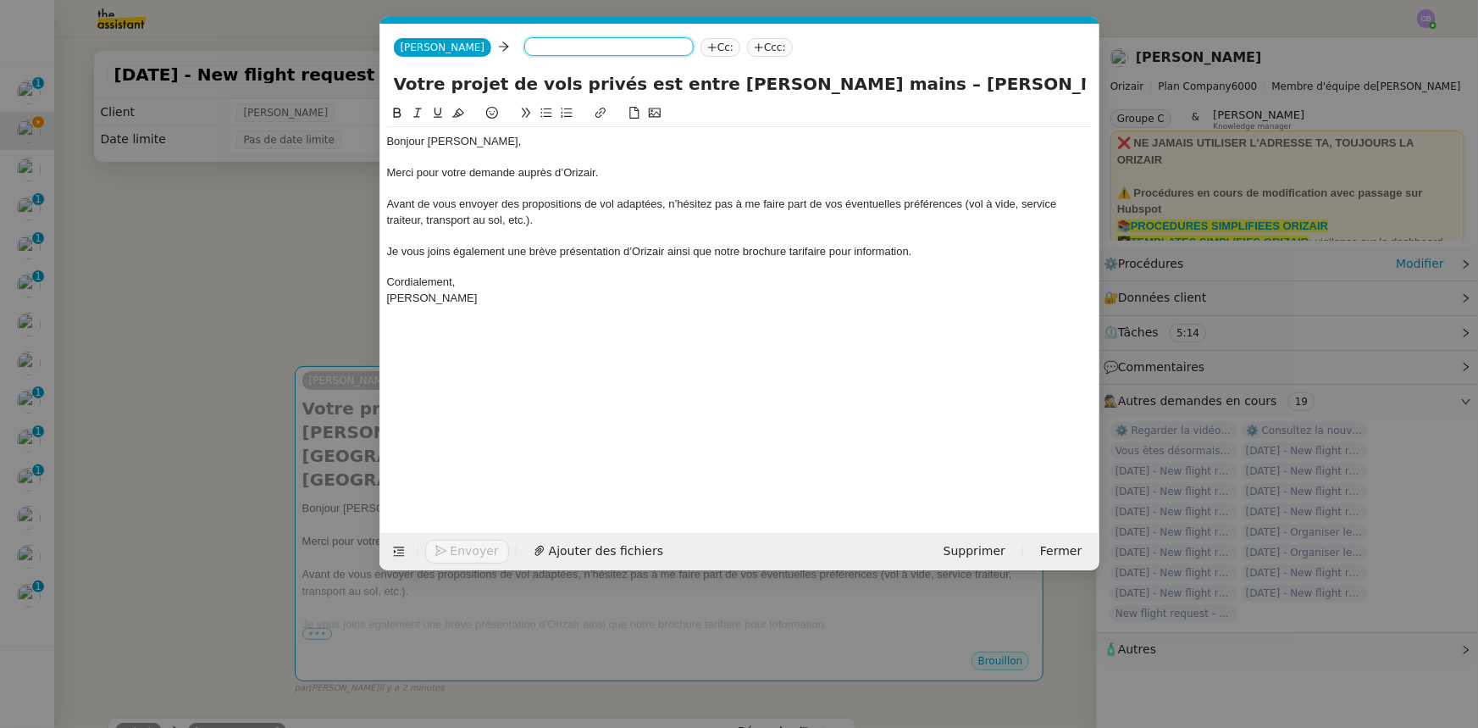
scroll to position [0, 0]
click at [901, 42] on nz-tag "Ccc:" at bounding box center [924, 47] width 46 height 19
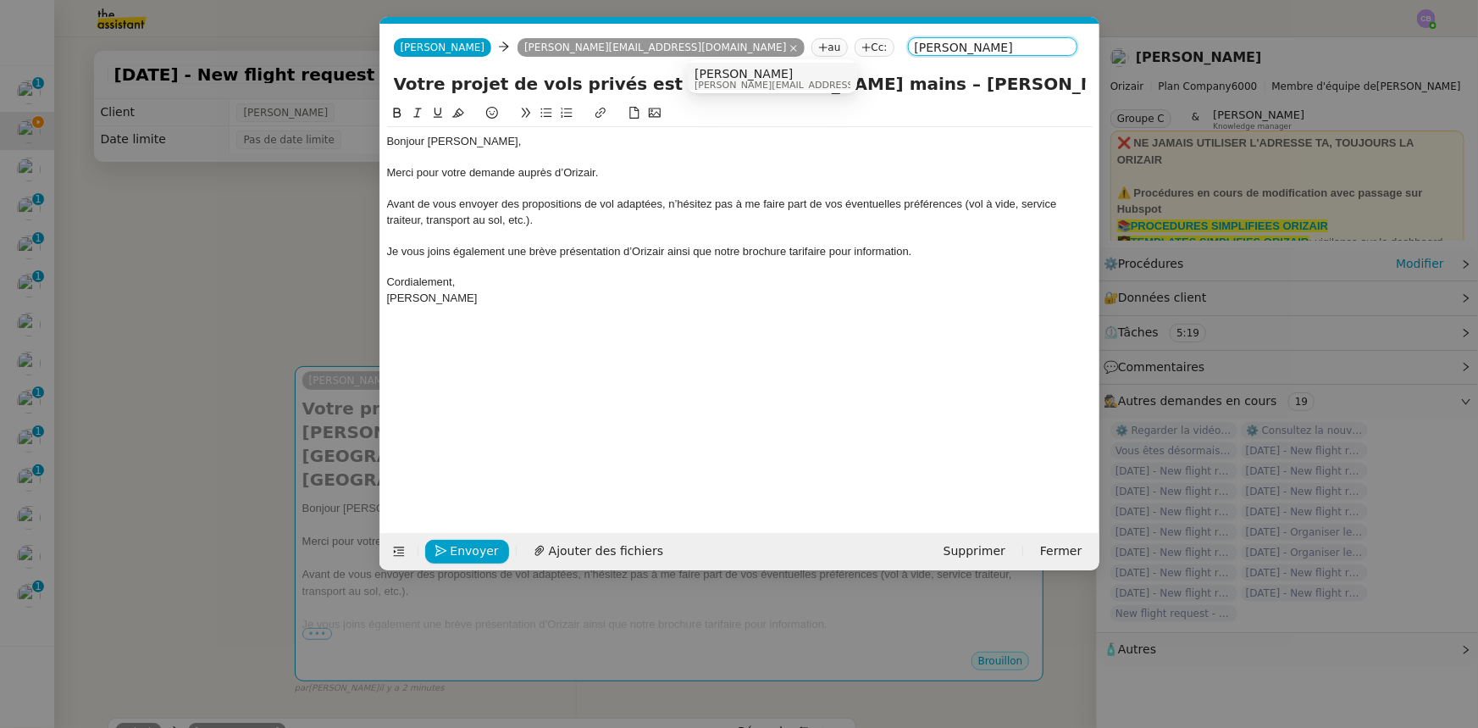
type input "[PERSON_NAME]"
click at [712, 80] on span "[PERSON_NAME][EMAIL_ADDRESS][DOMAIN_NAME]" at bounding box center [815, 84] width 241 height 9
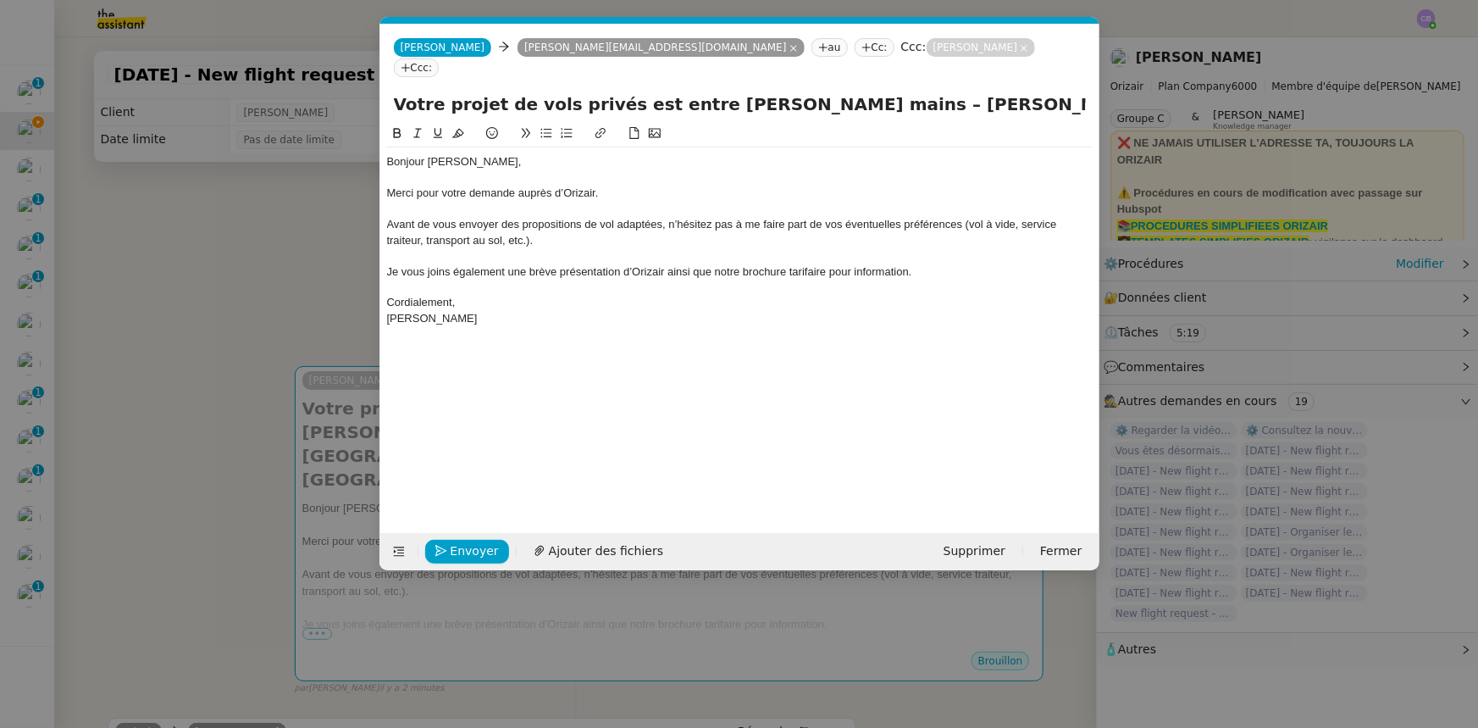
click at [757, 248] on div at bounding box center [740, 255] width 706 height 15
click at [620, 551] on span "Ajouter des fichiers" at bounding box center [606, 550] width 114 height 19
click at [406, 312] on span "[PERSON_NAME]" at bounding box center [432, 318] width 91 height 13
click at [0, 0] on lt-span "[PERSON_NAME] é phine" at bounding box center [0, 0] width 0 height 0
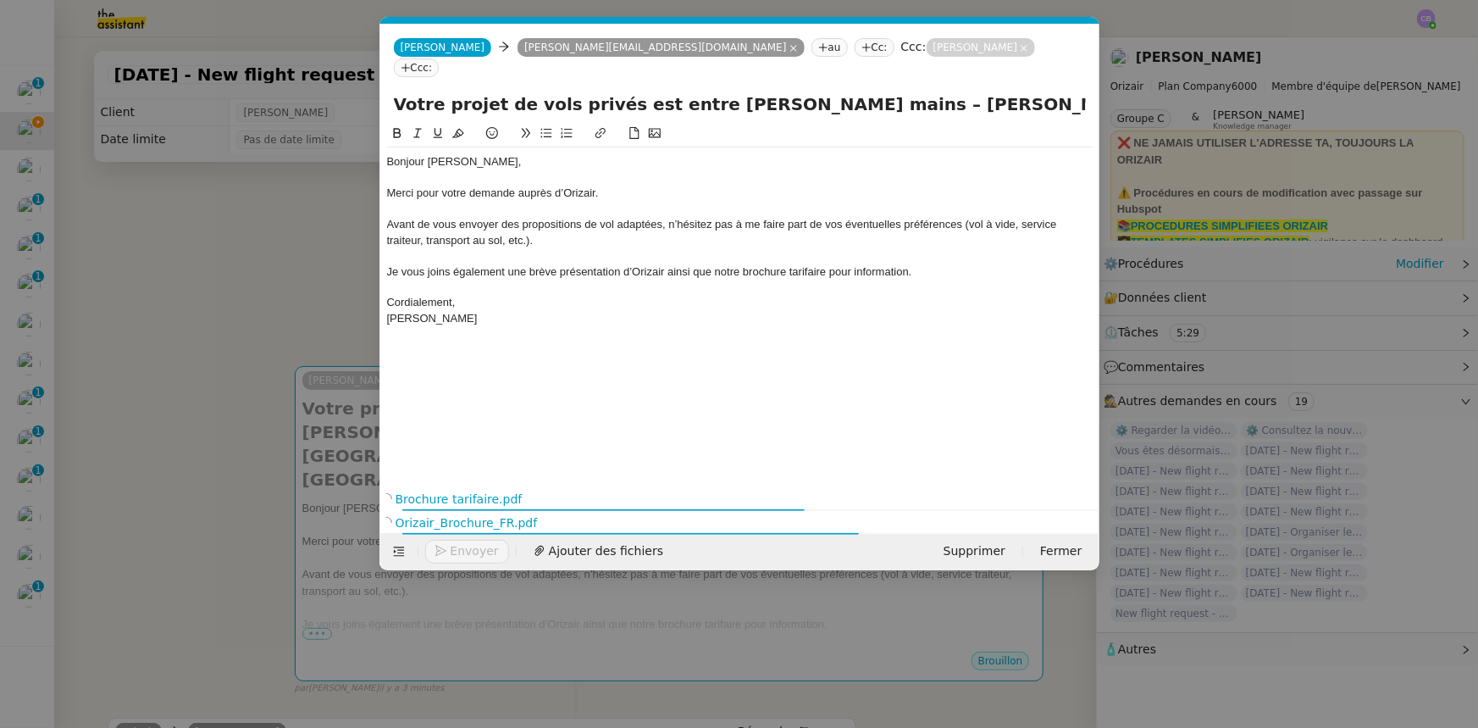
click at [491, 295] on div "Cordialement," at bounding box center [740, 302] width 706 height 15
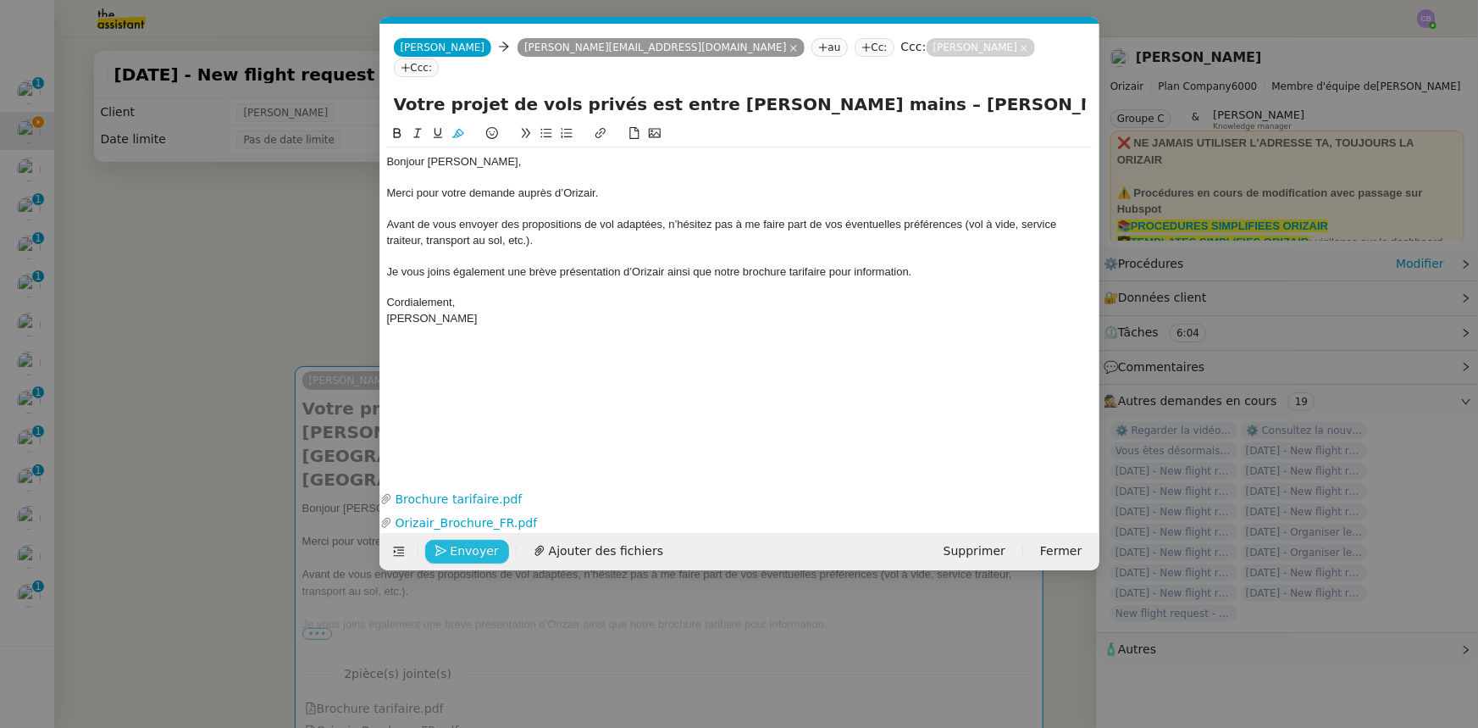
click at [475, 551] on span "Envoyer" at bounding box center [475, 550] width 48 height 19
click at [475, 551] on span "Confirmer l'envoi" at bounding box center [502, 550] width 102 height 19
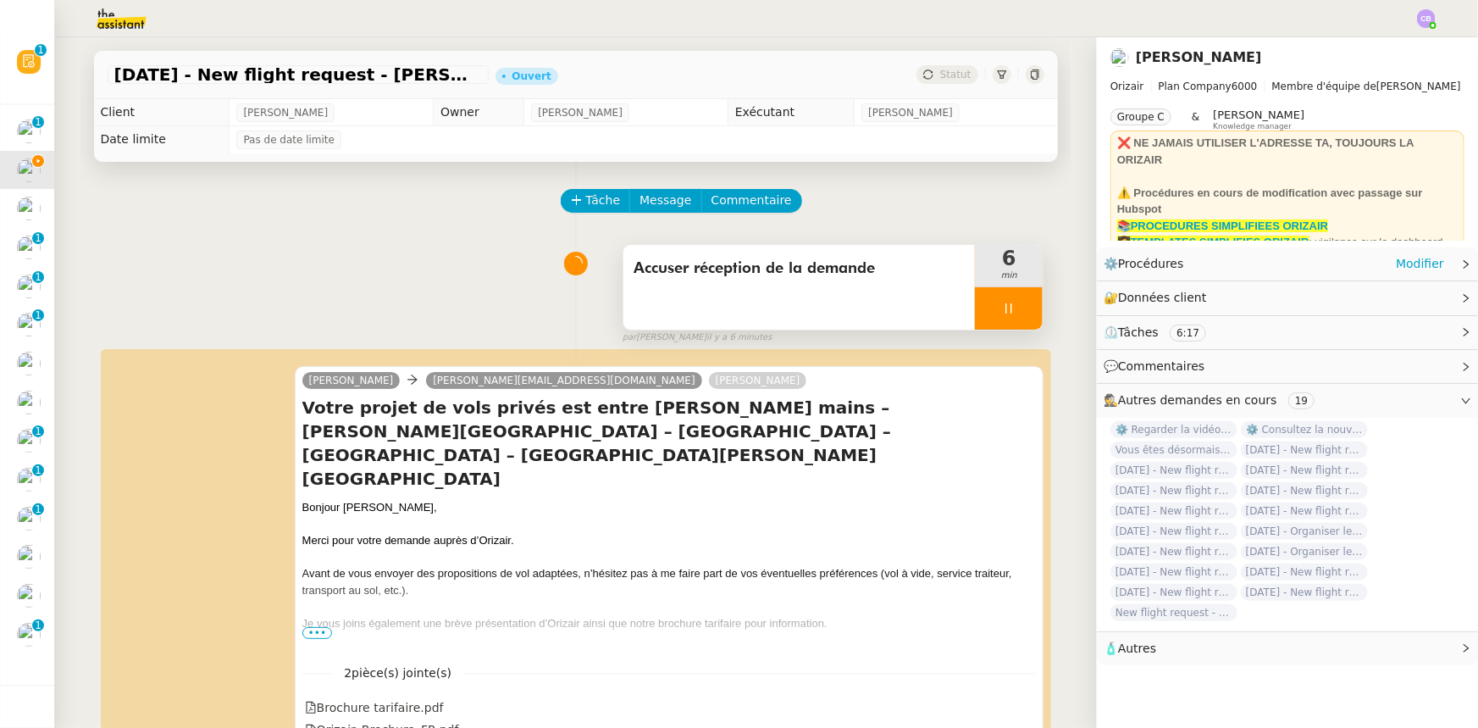
click at [978, 307] on div at bounding box center [1009, 308] width 68 height 42
click at [1009, 317] on button at bounding box center [1026, 308] width 34 height 42
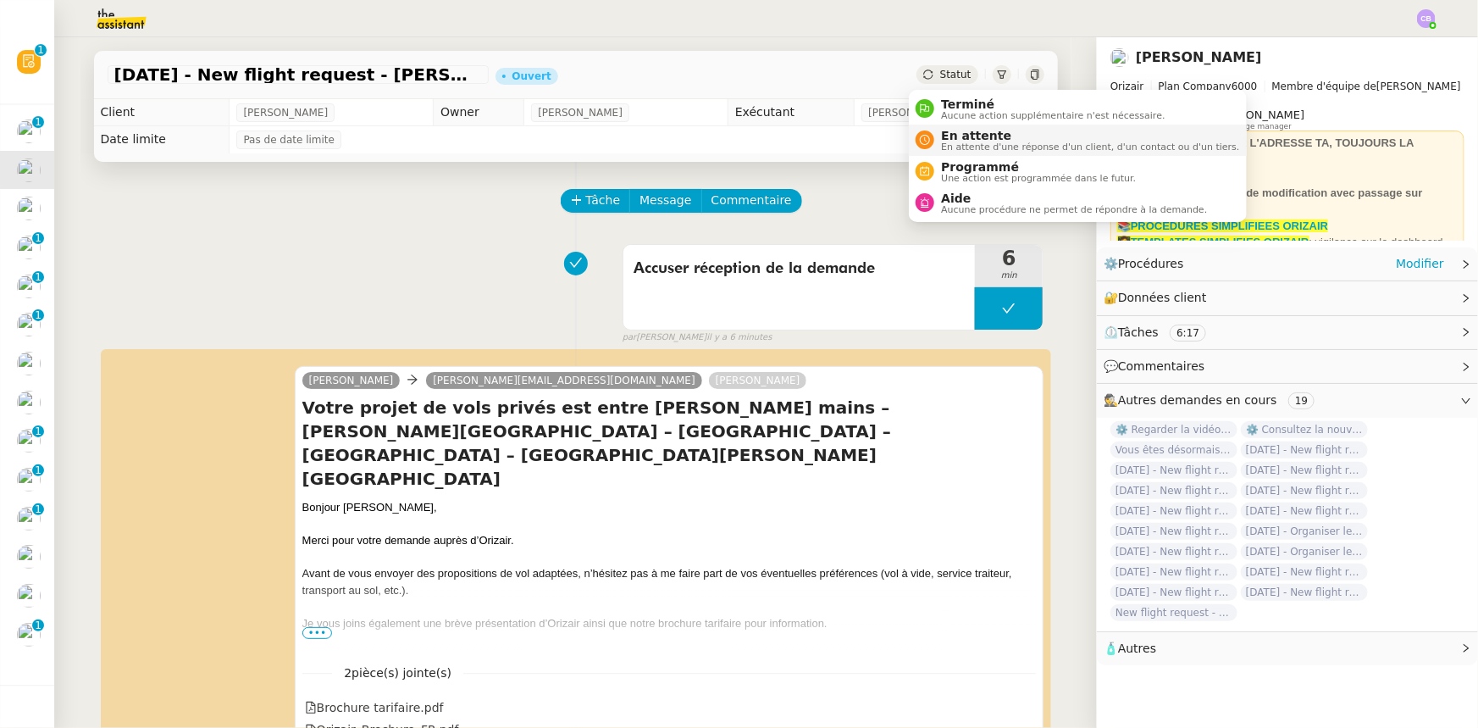
click at [961, 136] on span "En attente" at bounding box center [1090, 136] width 298 height 14
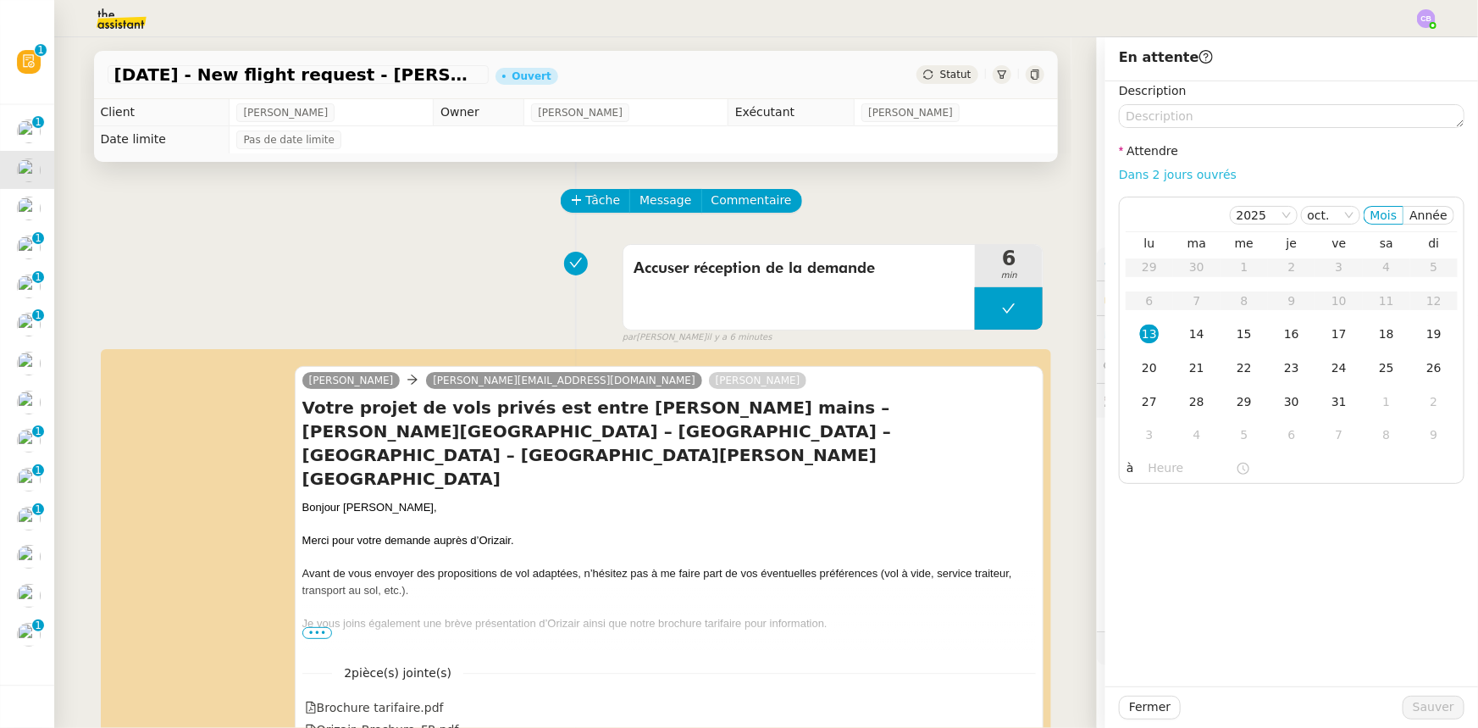
click at [1135, 176] on link "Dans 2 jours ouvrés" at bounding box center [1178, 175] width 118 height 14
type input "07:00"
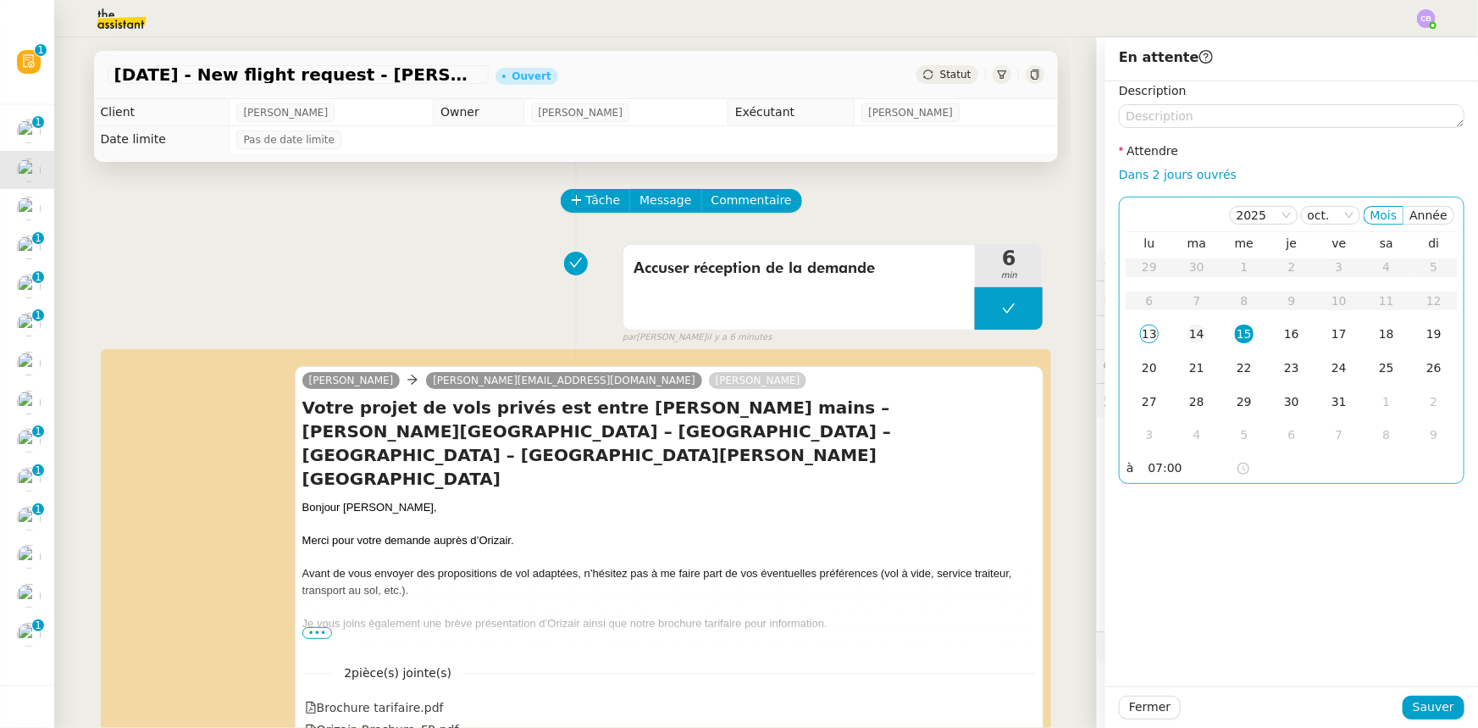
click at [1188, 335] on div "14" at bounding box center [1197, 333] width 19 height 19
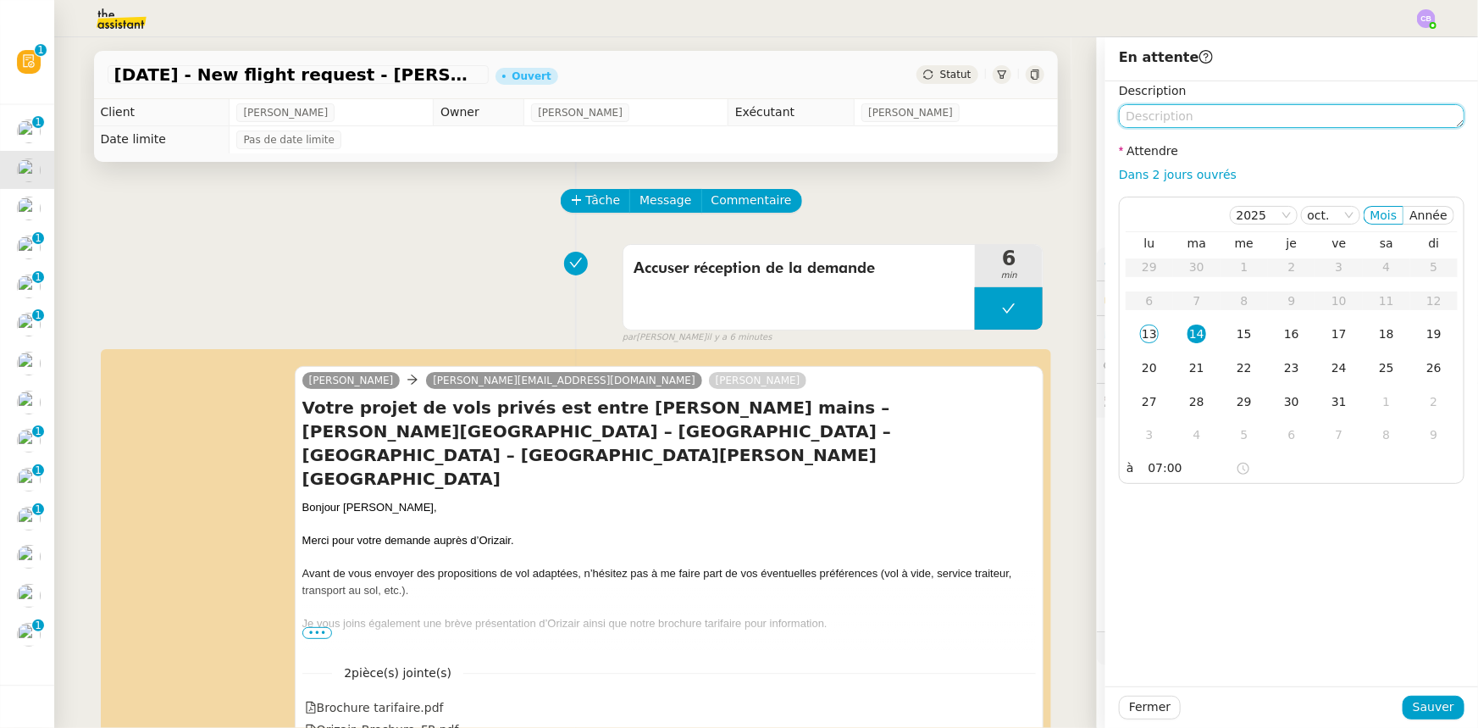
click at [1177, 114] on textarea at bounding box center [1292, 116] width 346 height 24
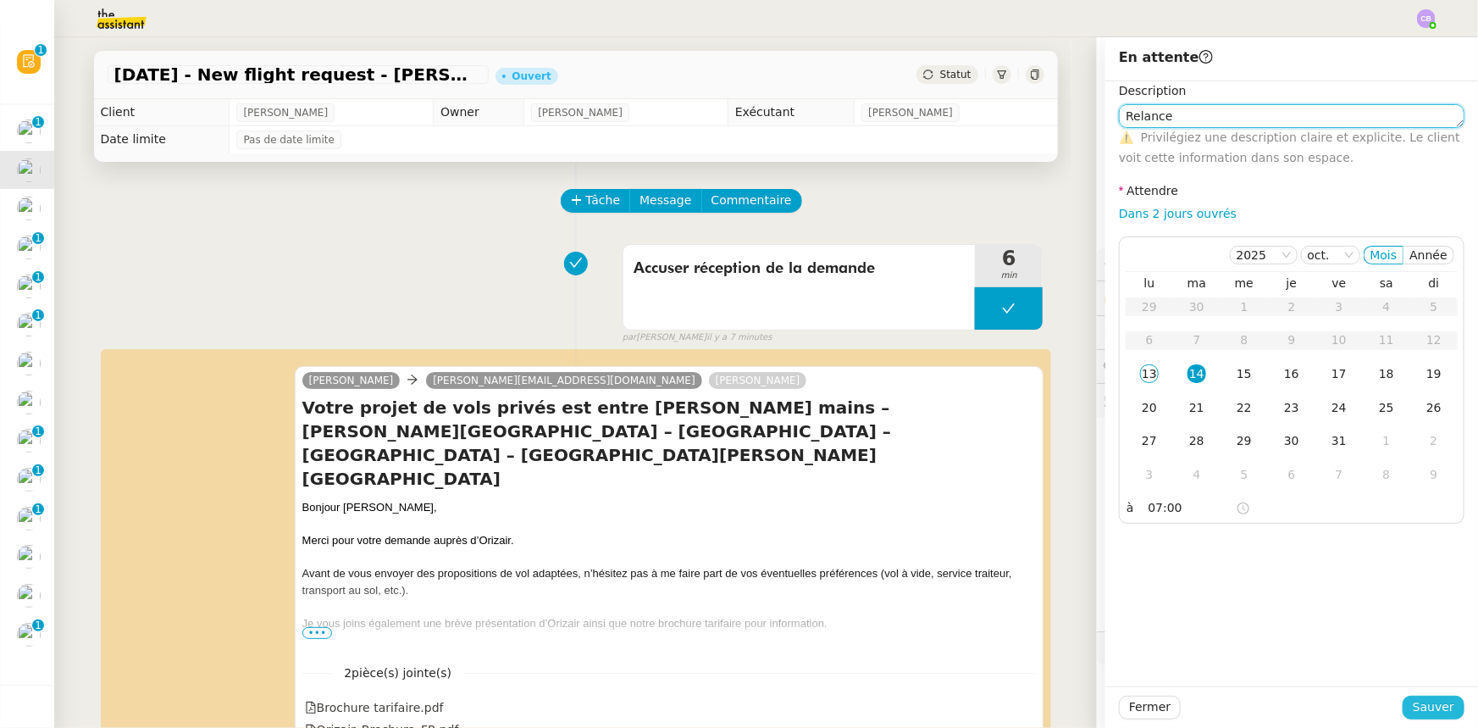
type textarea "Relance"
click at [1405, 709] on button "Sauver" at bounding box center [1434, 707] width 62 height 24
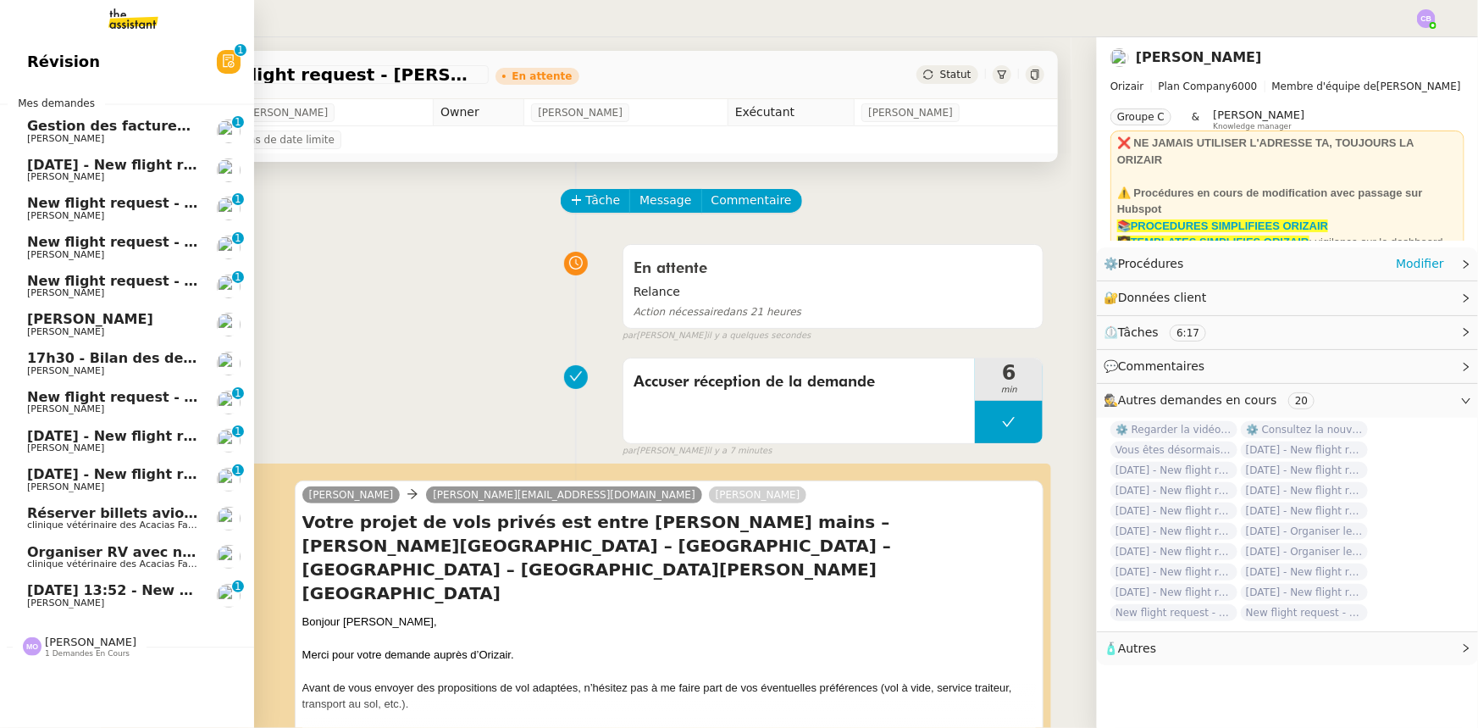
click at [74, 590] on span "[DATE] 13:52 - New flight request - [PERSON_NAME][GEOGRAPHIC_DATA]" at bounding box center [305, 590] width 557 height 16
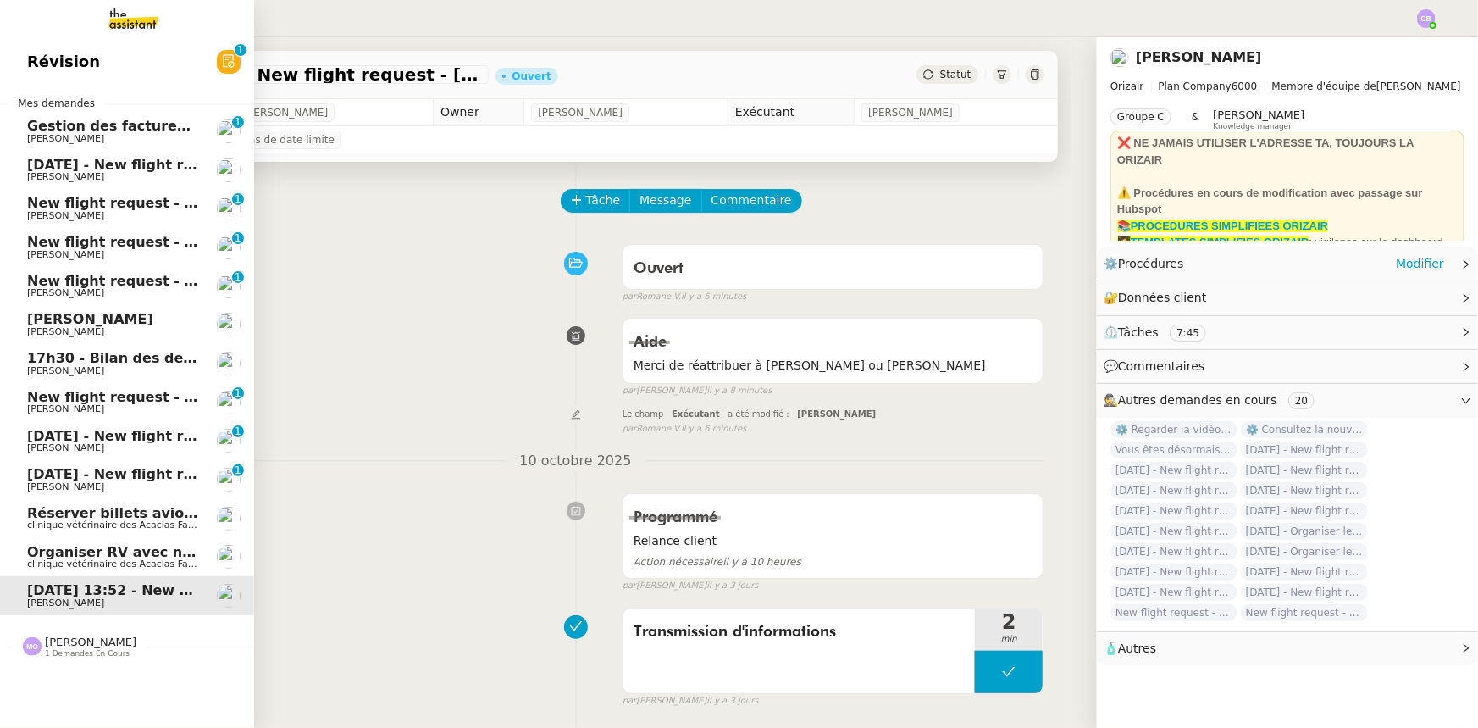
click at [84, 166] on span "[DATE] - New flight request - [PERSON_NAME]" at bounding box center [202, 165] width 350 height 16
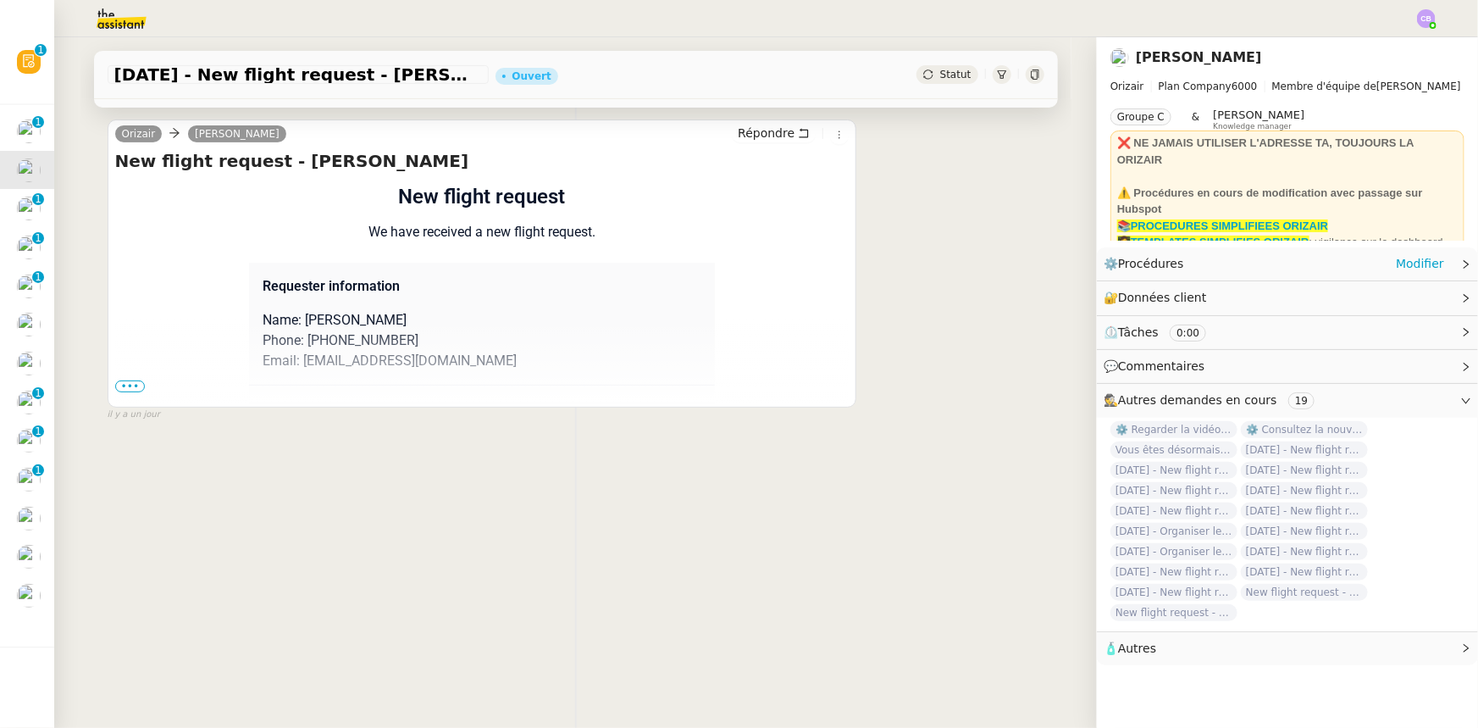
scroll to position [225, 0]
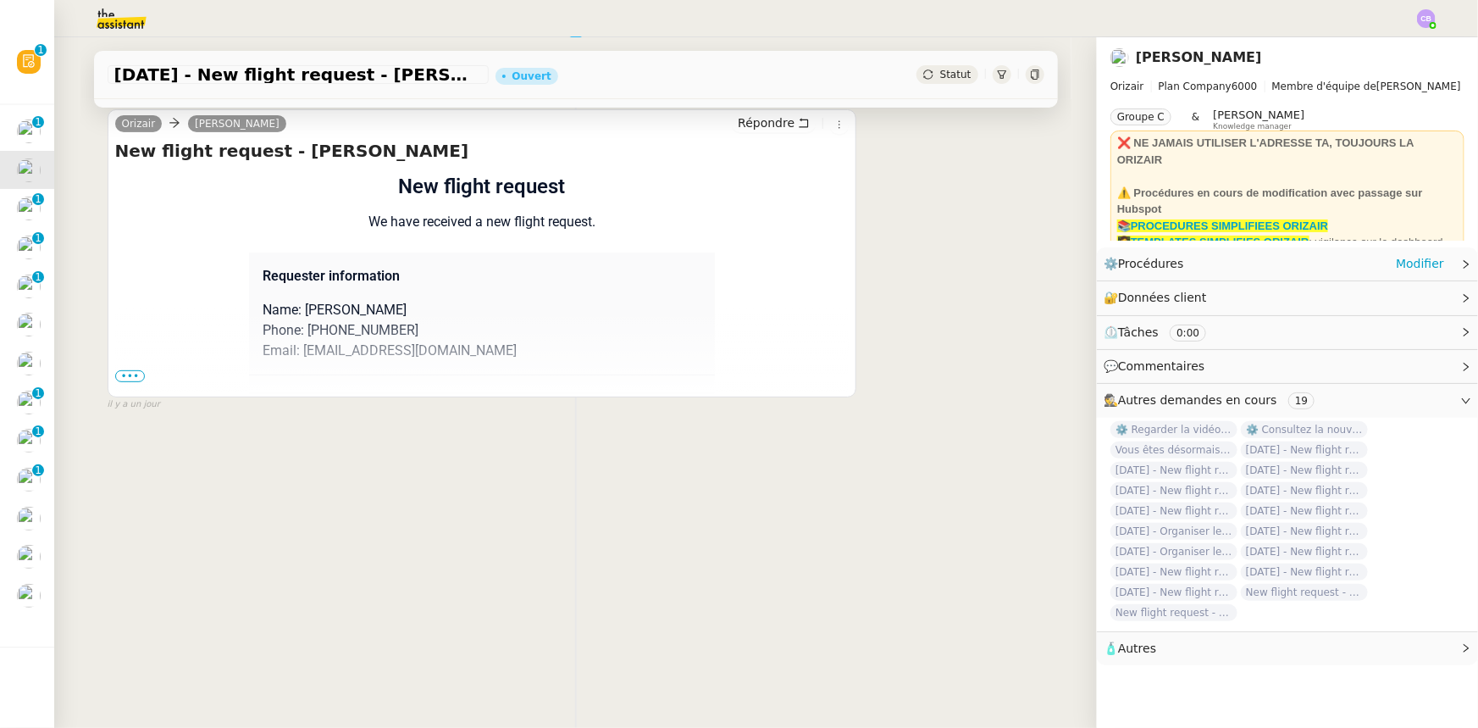
click at [127, 370] on span "•••" at bounding box center [130, 376] width 30 height 12
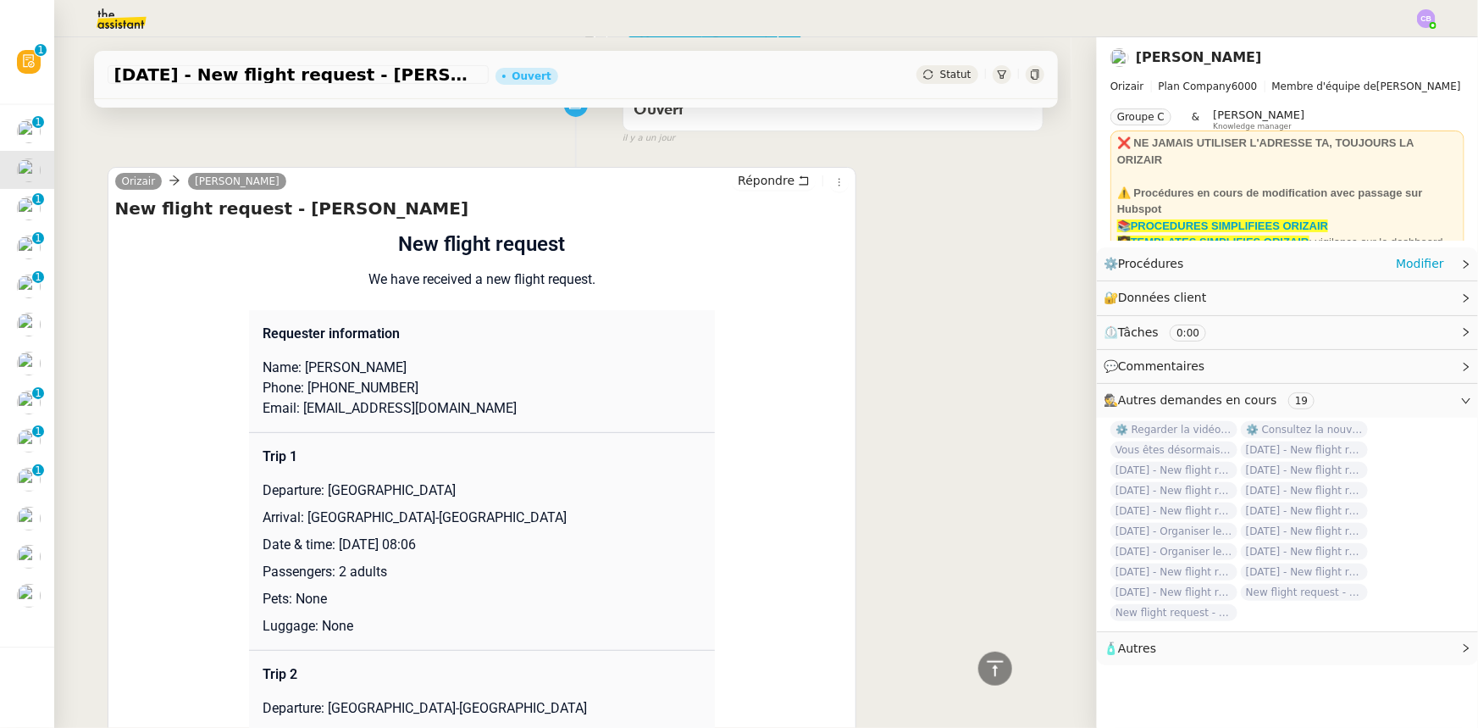
scroll to position [148, 0]
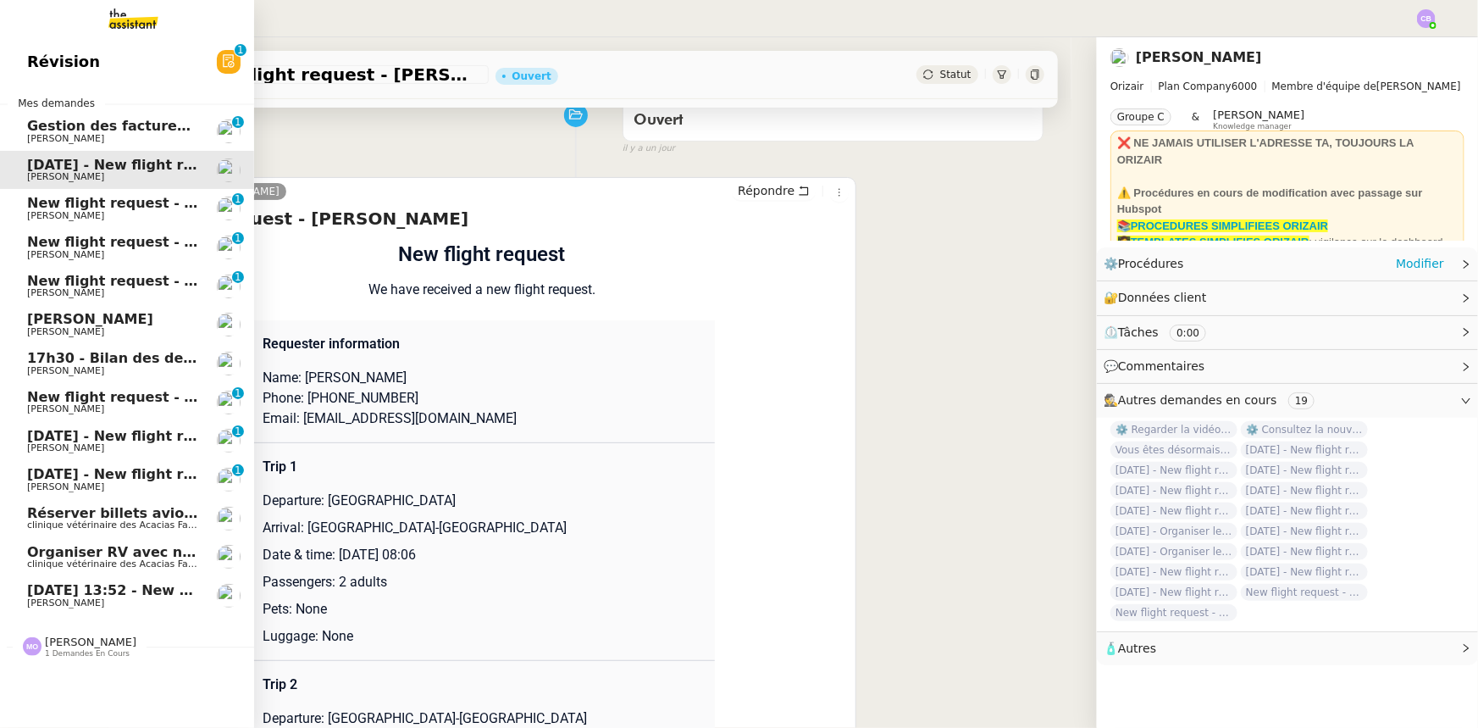
click at [59, 206] on span "New flight request - [PERSON_NAME]" at bounding box center [168, 203] width 283 height 16
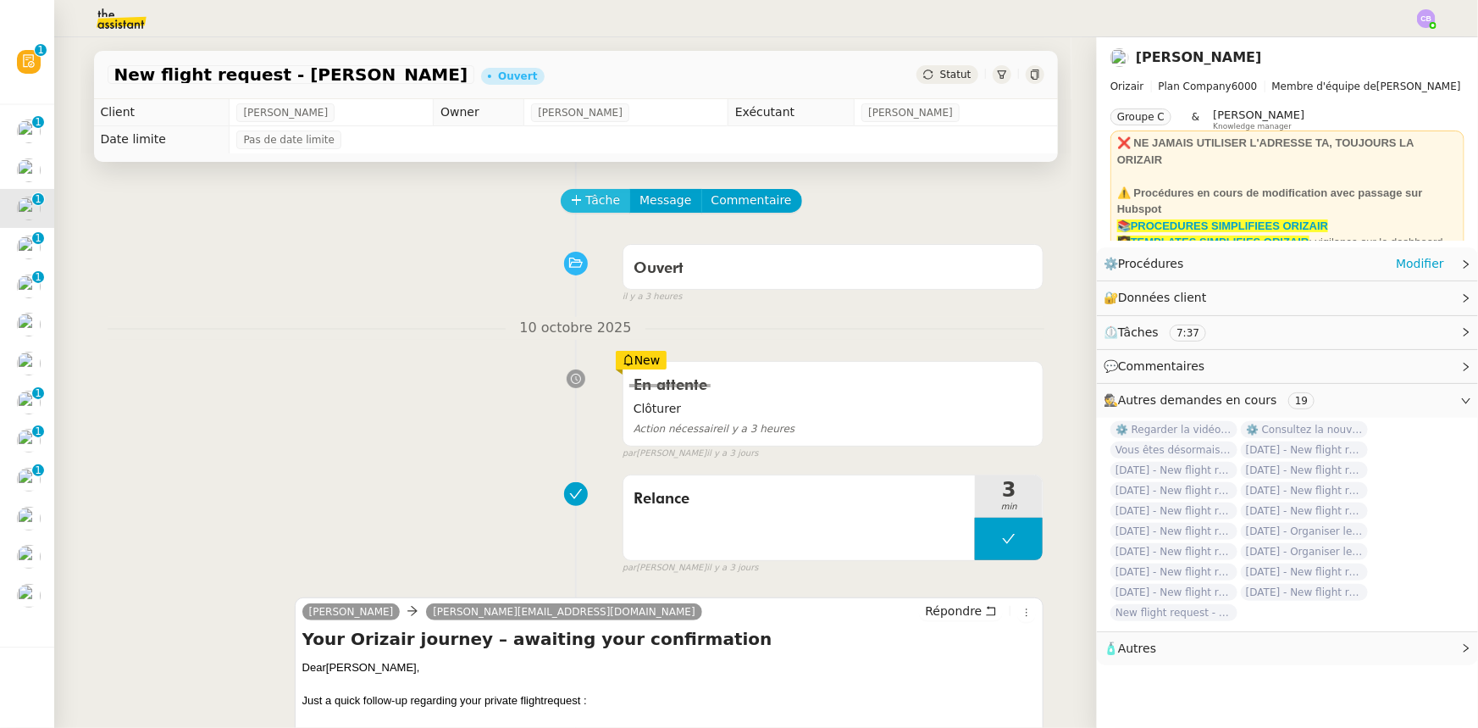
click at [586, 203] on span "Tâche" at bounding box center [603, 200] width 35 height 19
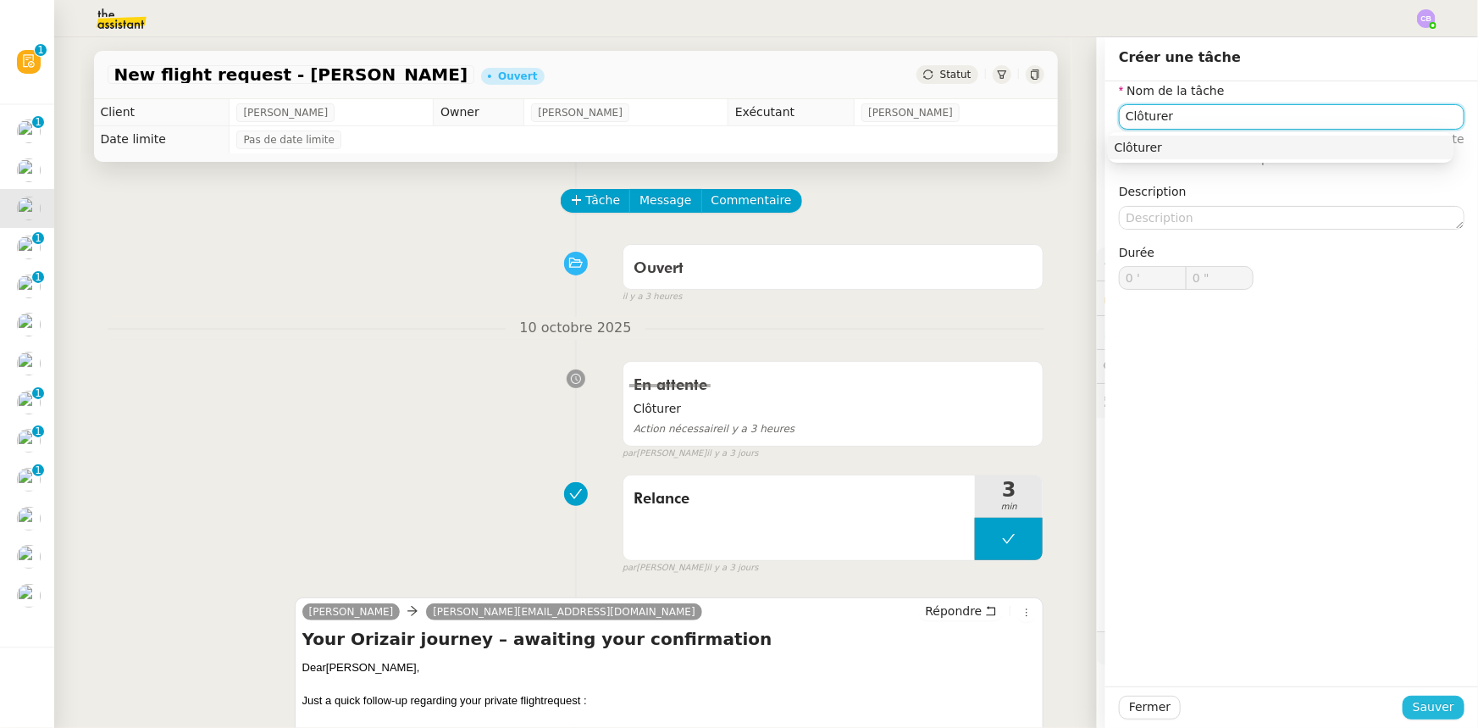
type input "Clôturer"
click at [1416, 709] on span "Sauver" at bounding box center [1434, 706] width 42 height 19
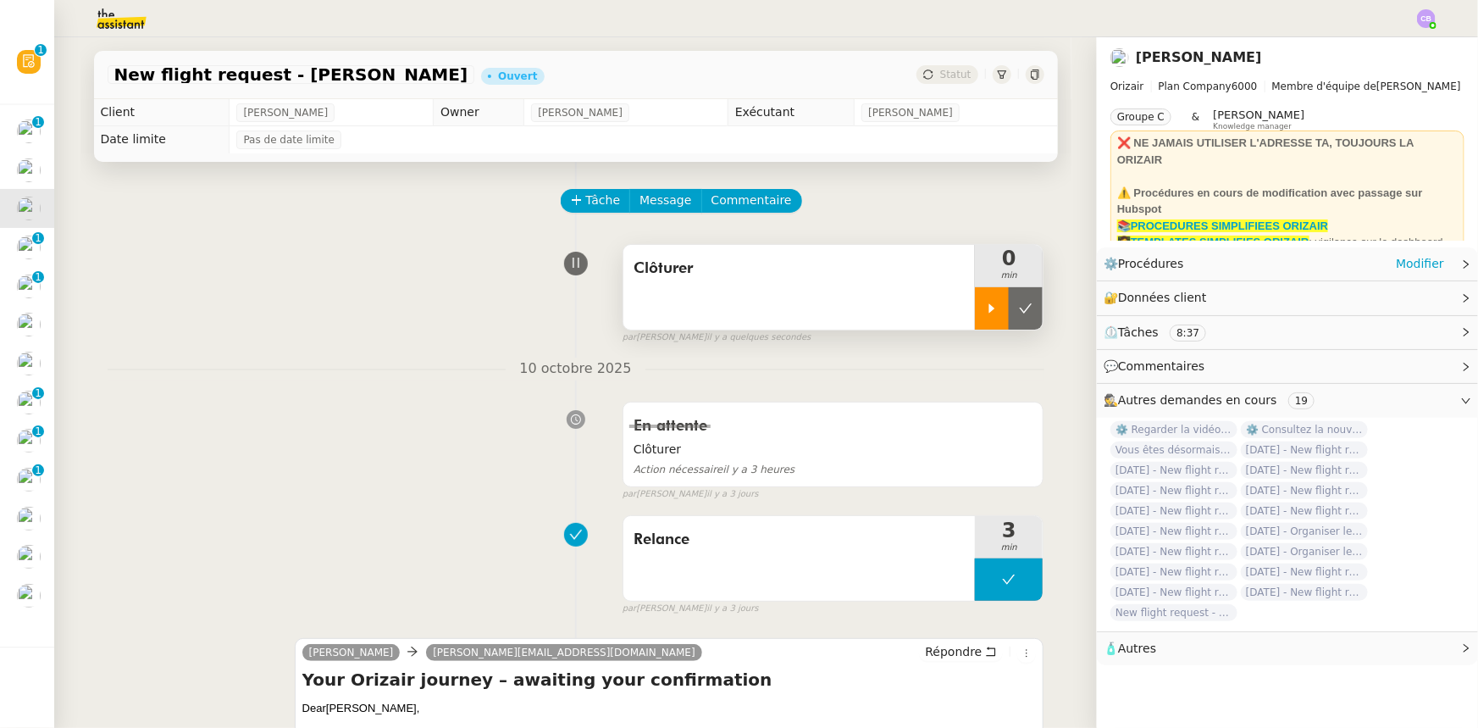
drag, startPoint x: 977, startPoint y: 320, endPoint x: 968, endPoint y: 325, distance: 9.9
click at [978, 320] on div at bounding box center [992, 308] width 34 height 42
drag, startPoint x: 977, startPoint y: 305, endPoint x: 991, endPoint y: 305, distance: 14.4
click at [977, 305] on div at bounding box center [1009, 308] width 68 height 42
click at [1019, 307] on icon at bounding box center [1026, 309] width 14 height 14
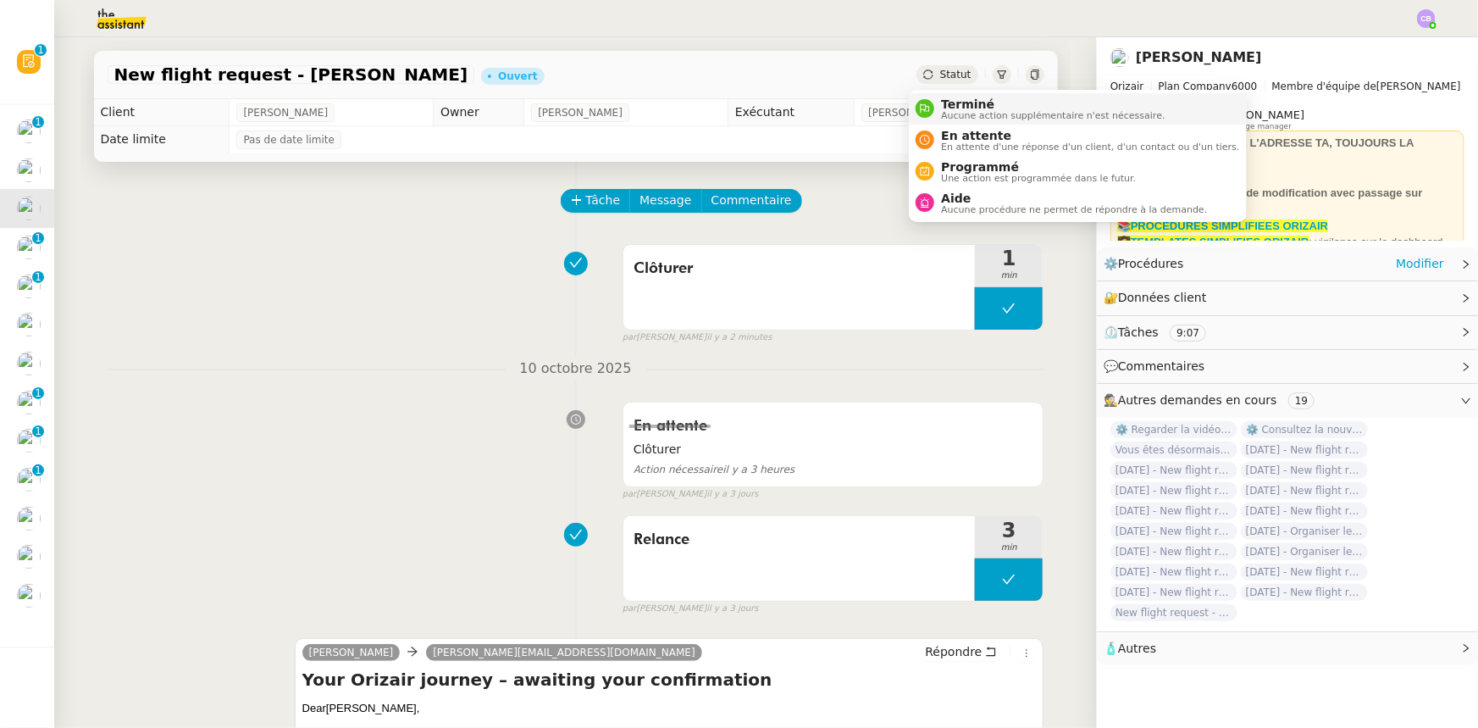
click at [957, 108] on span "Terminé" at bounding box center [1053, 104] width 224 height 14
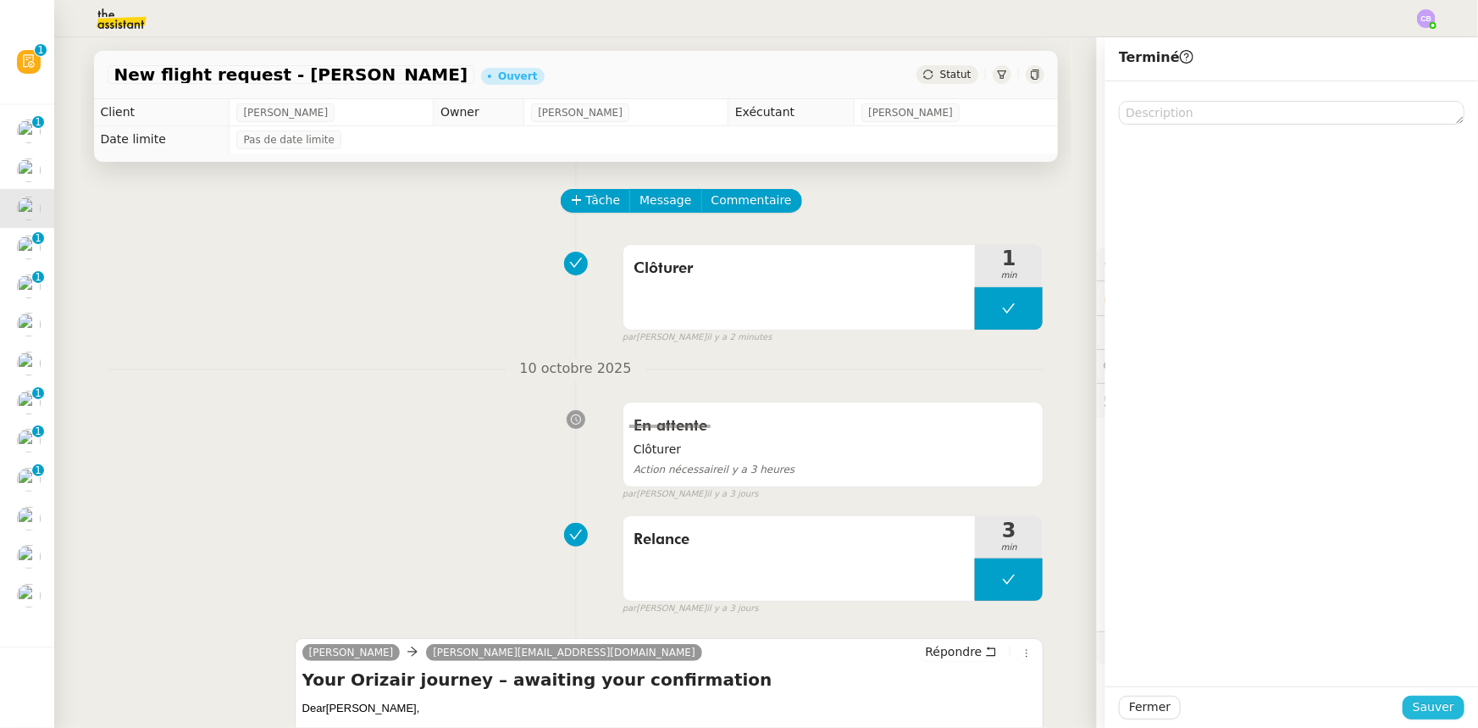
click at [1415, 712] on span "Sauver" at bounding box center [1434, 706] width 42 height 19
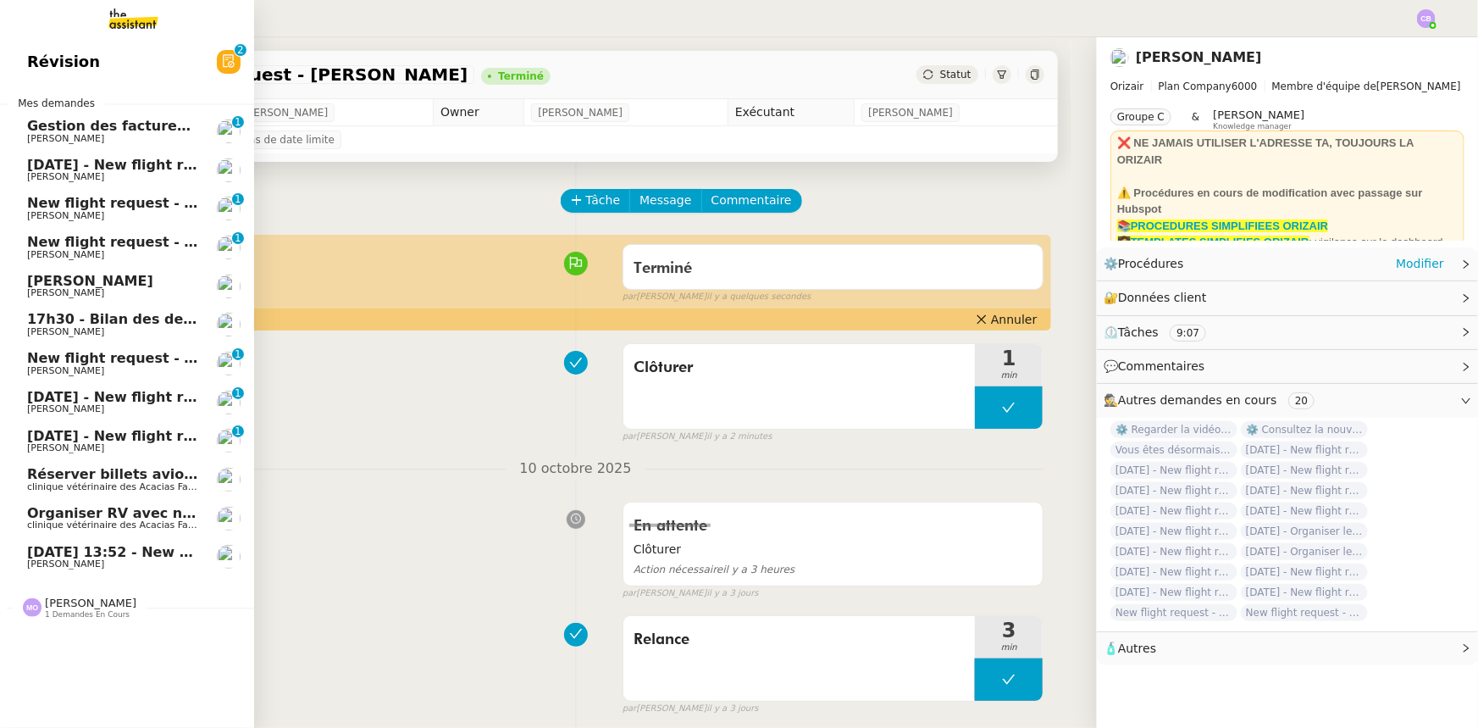
click at [85, 556] on span "[DATE] 13:52 - New flight request - [PERSON_NAME][GEOGRAPHIC_DATA]" at bounding box center [305, 552] width 557 height 16
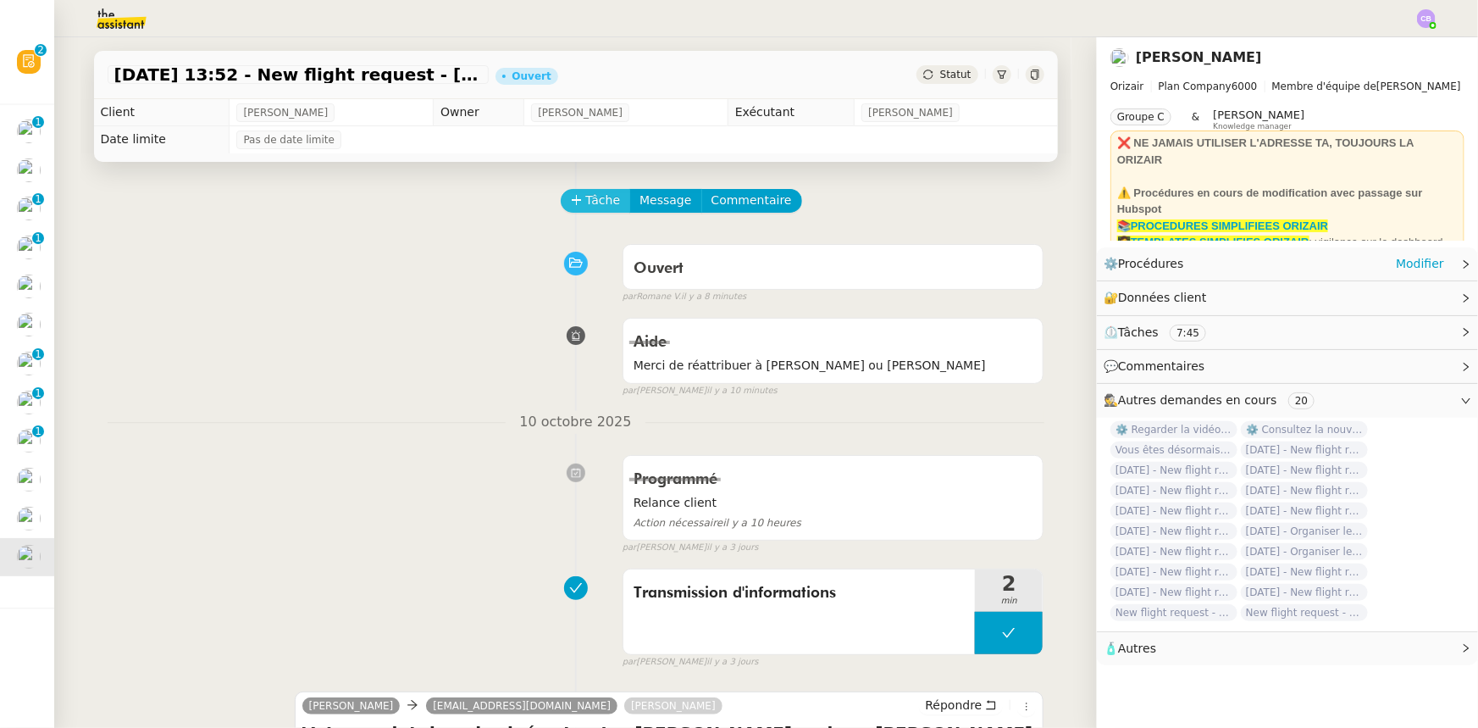
click at [573, 205] on button "Tâche" at bounding box center [596, 201] width 70 height 24
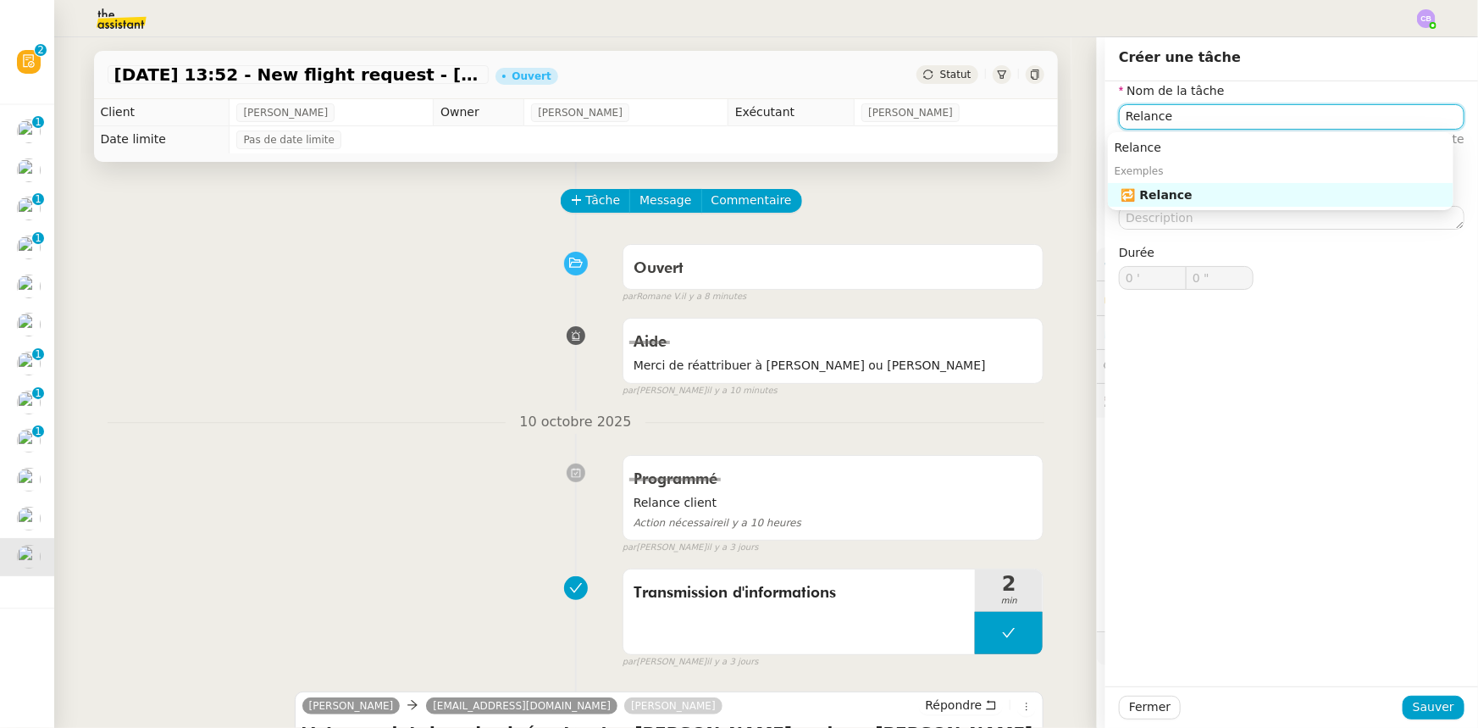
click at [1141, 199] on div "🔁 Relance" at bounding box center [1284, 194] width 325 height 15
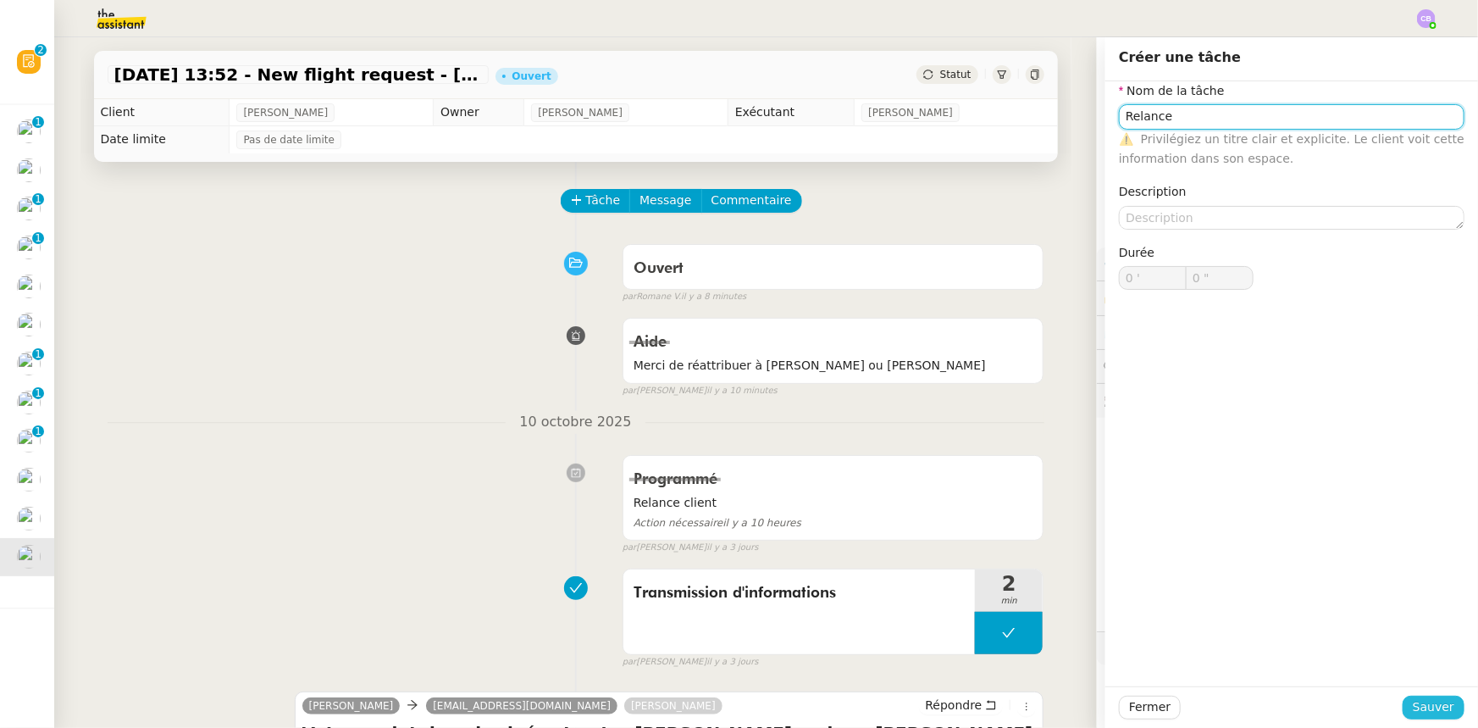
type input "Relance"
click at [1432, 709] on span "Sauver" at bounding box center [1434, 706] width 42 height 19
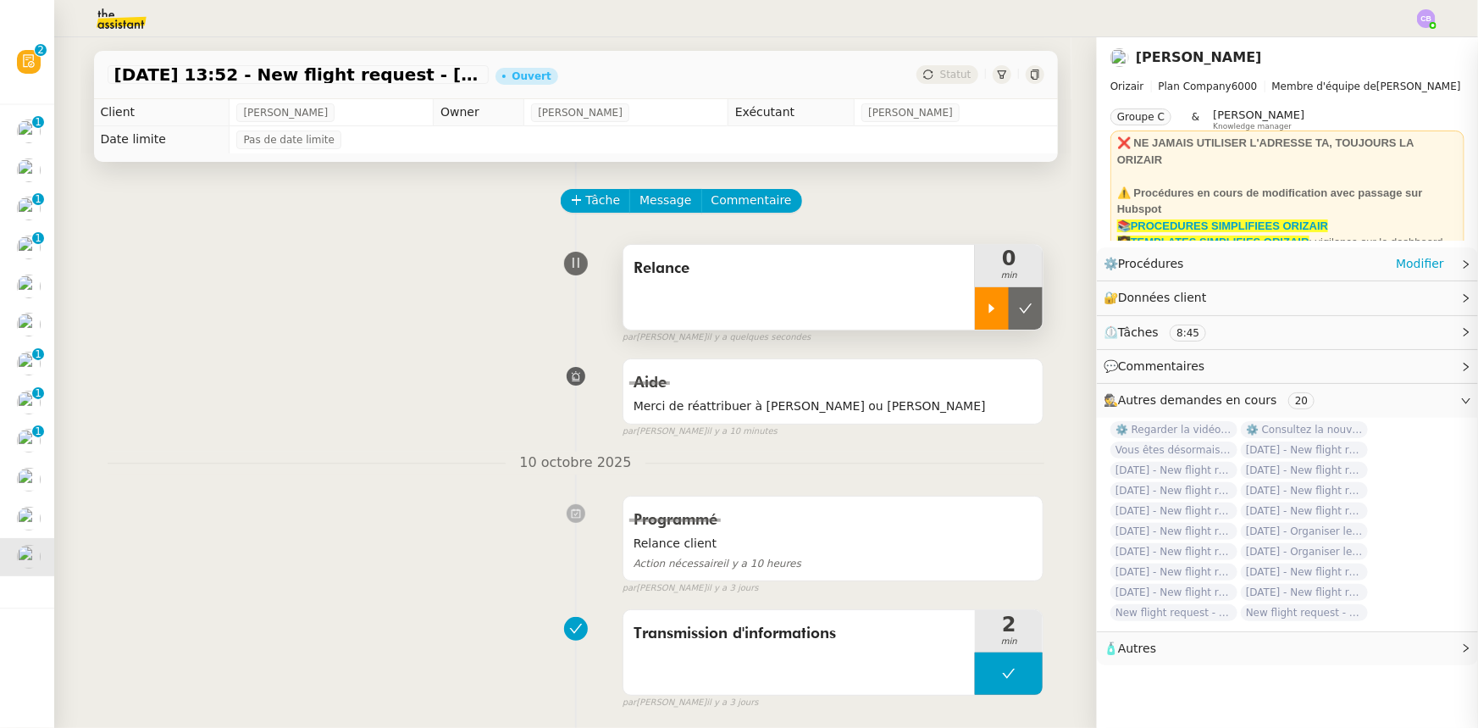
click at [989, 311] on icon at bounding box center [992, 307] width 6 height 9
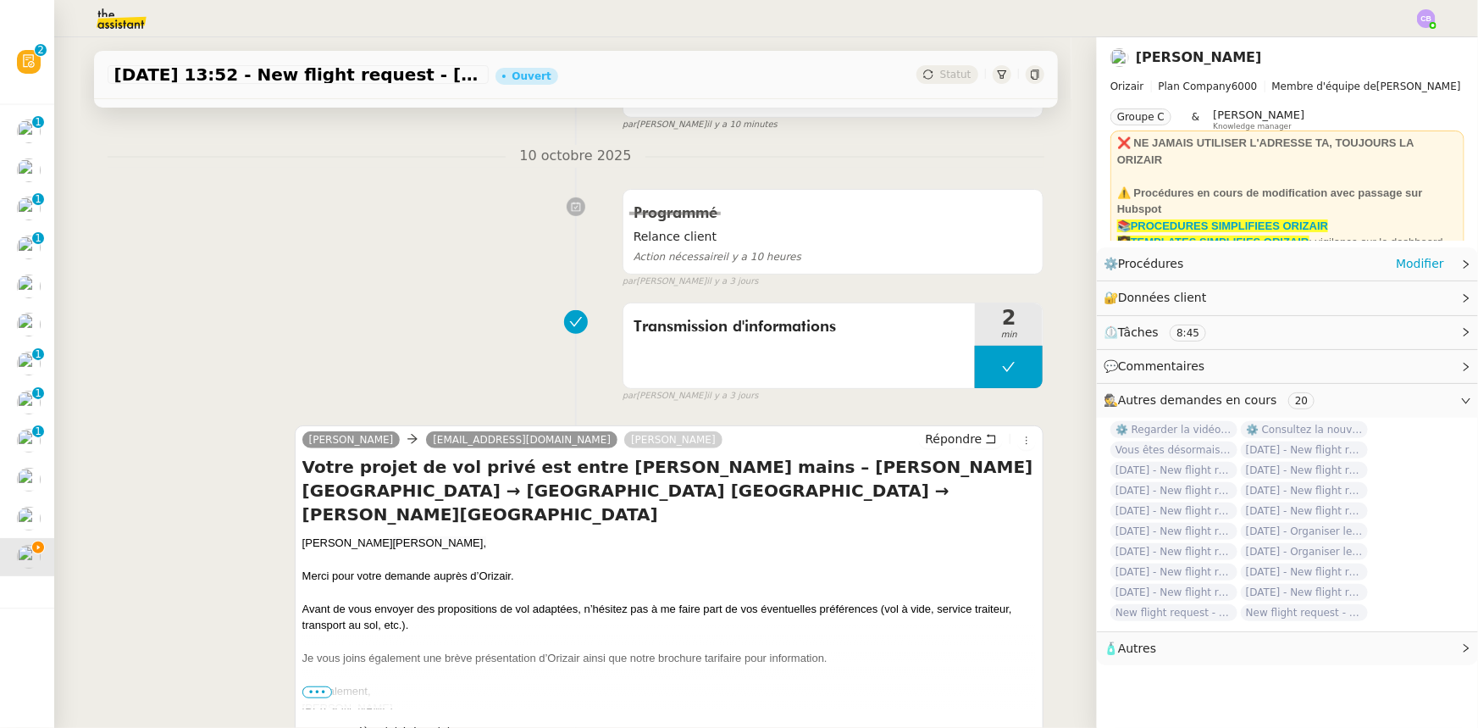
scroll to position [307, 0]
click at [927, 440] on span "Répondre" at bounding box center [953, 437] width 57 height 17
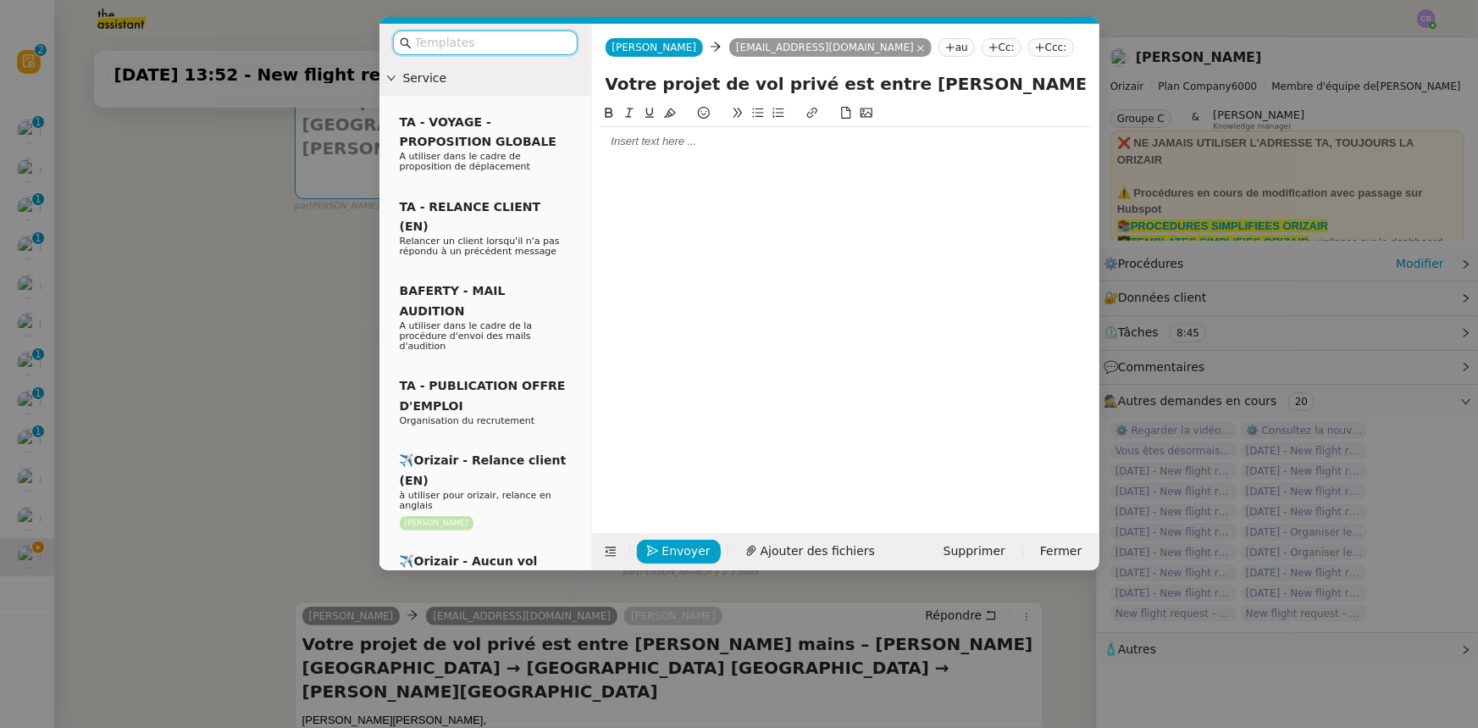
click at [529, 45] on input "text" at bounding box center [491, 42] width 152 height 19
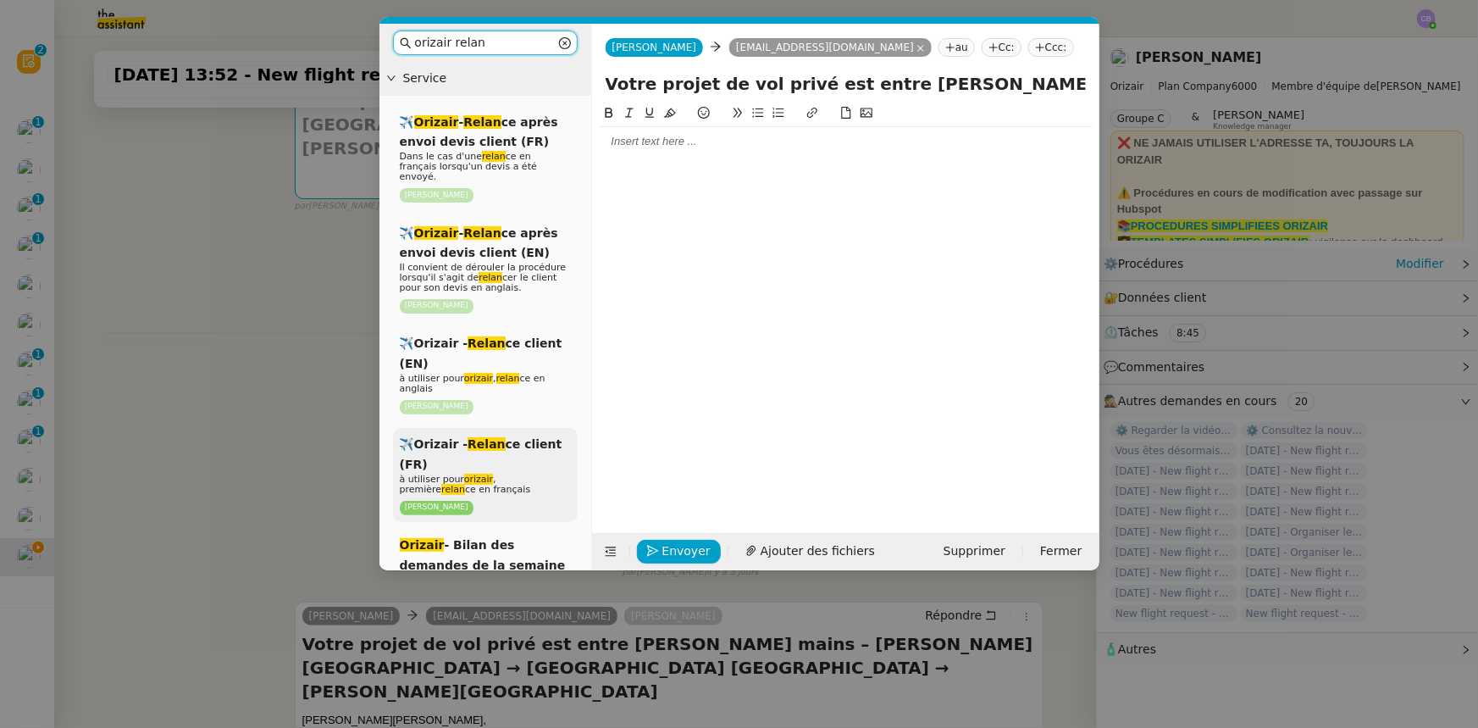
type input "orizair relan"
click at [510, 474] on span "à utiliser pour orizair , première relan ce en français" at bounding box center [465, 484] width 131 height 21
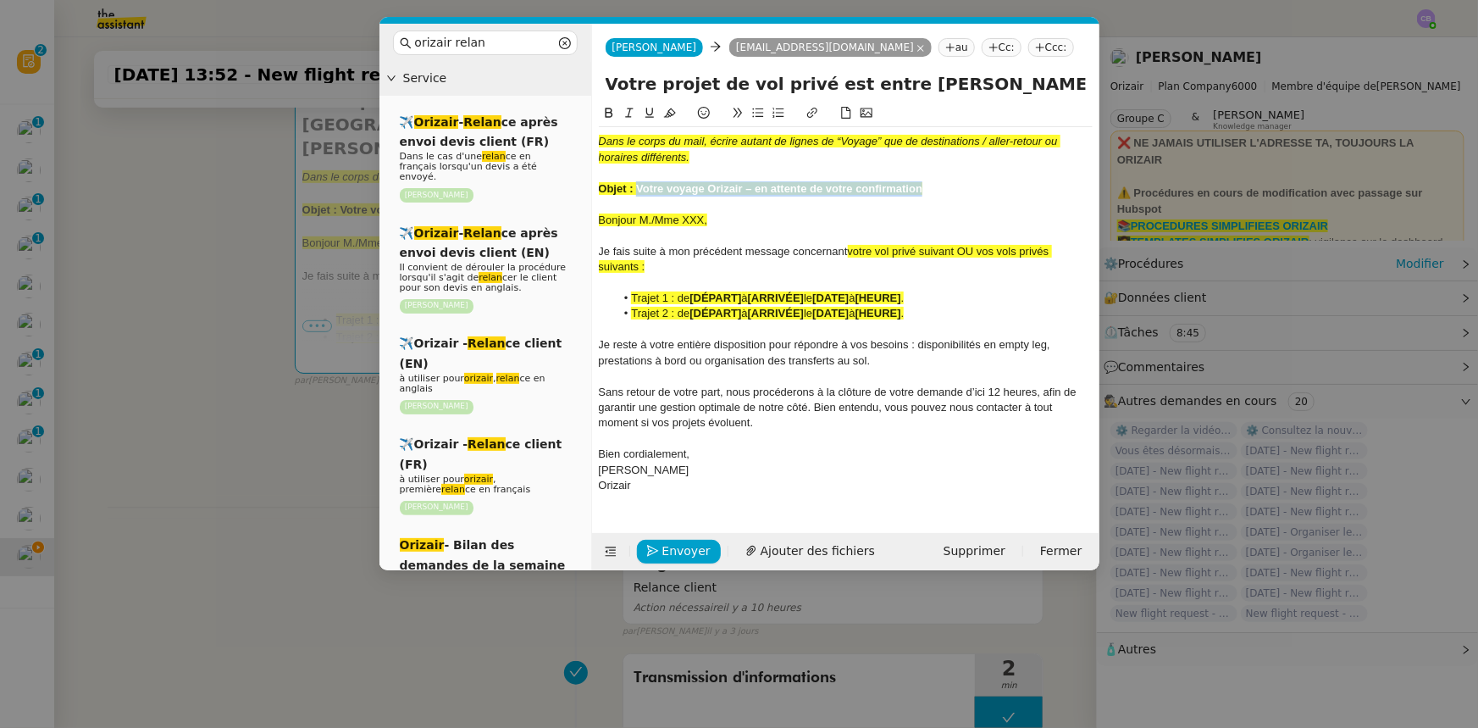
drag, startPoint x: 922, startPoint y: 190, endPoint x: 638, endPoint y: 185, distance: 283.8
click at [638, 185] on strong "Objet : Votre voyage Orizair – en attente de votre confirmation" at bounding box center [761, 188] width 324 height 13
drag, startPoint x: 1010, startPoint y: 85, endPoint x: 610, endPoint y: 81, distance: 399.8
click at [610, 81] on input "Votre projet de vol privé est entre [PERSON_NAME] mains – [PERSON_NAME][GEOGRAP…" at bounding box center [846, 83] width 480 height 25
paste input "voyage Orizair – en attente de votre confirmation"
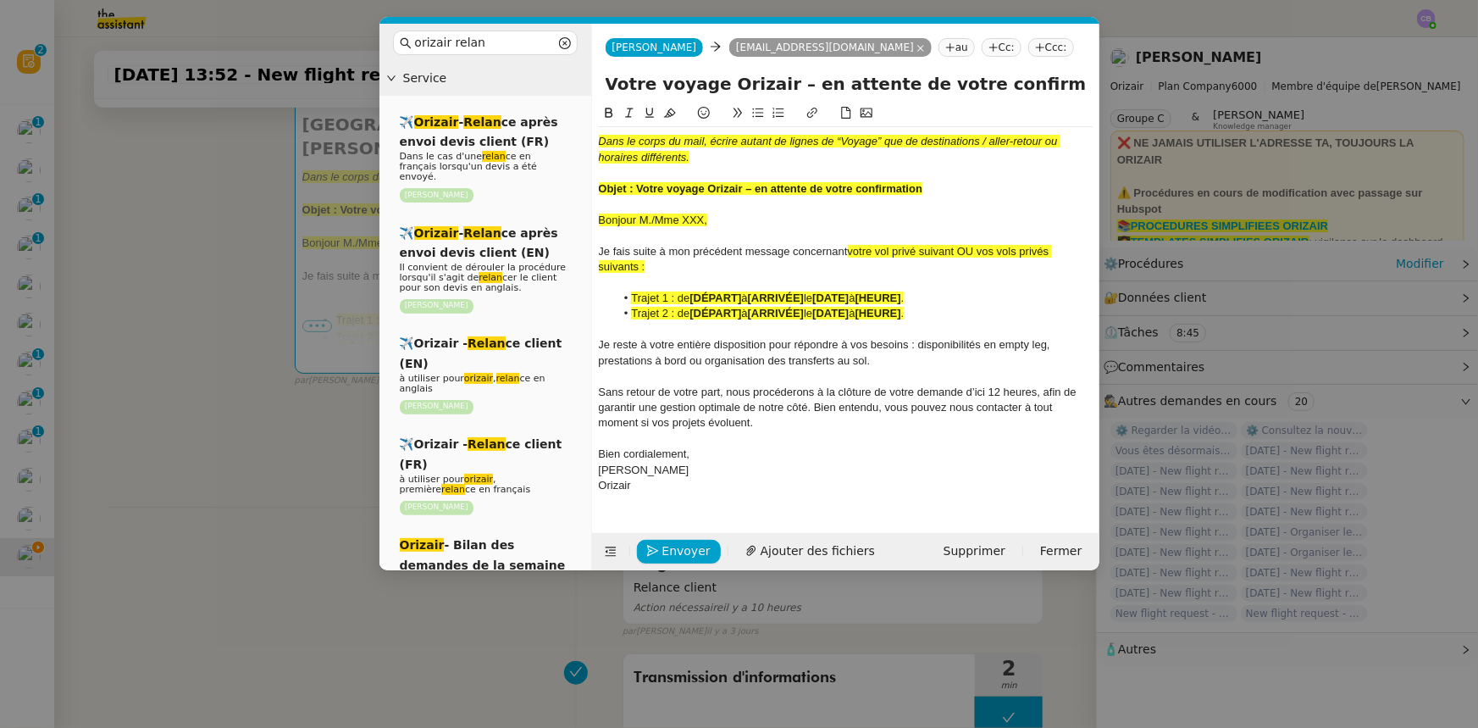
type input "Votre voyage Orizair – en attente de votre confirmation – [PERSON_NAME][GEOGRAP…"
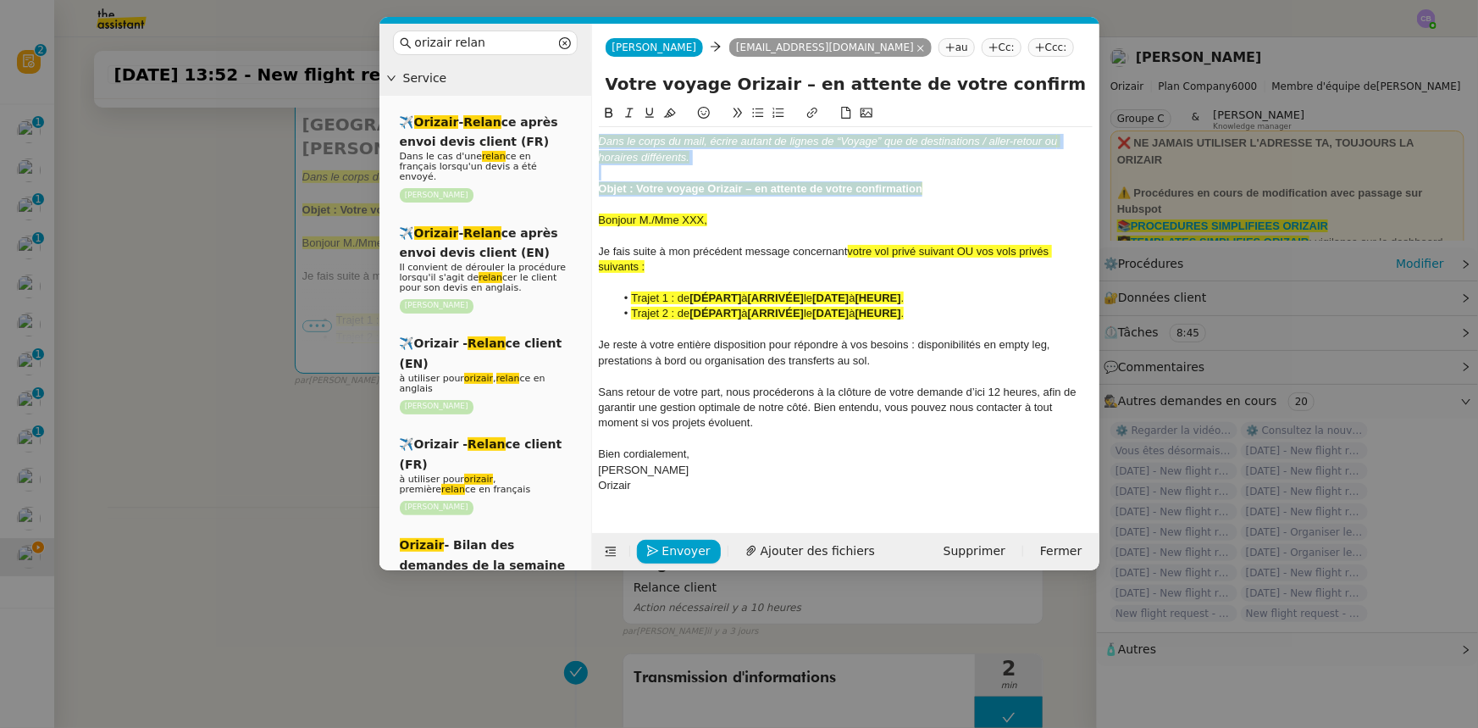
drag, startPoint x: 931, startPoint y: 190, endPoint x: 595, endPoint y: 144, distance: 339.4
click at [595, 144] on nz-spin "Dans le corps du mail, écrire autant de lignes de “Voyage” que de destinations …" at bounding box center [845, 308] width 507 height 410
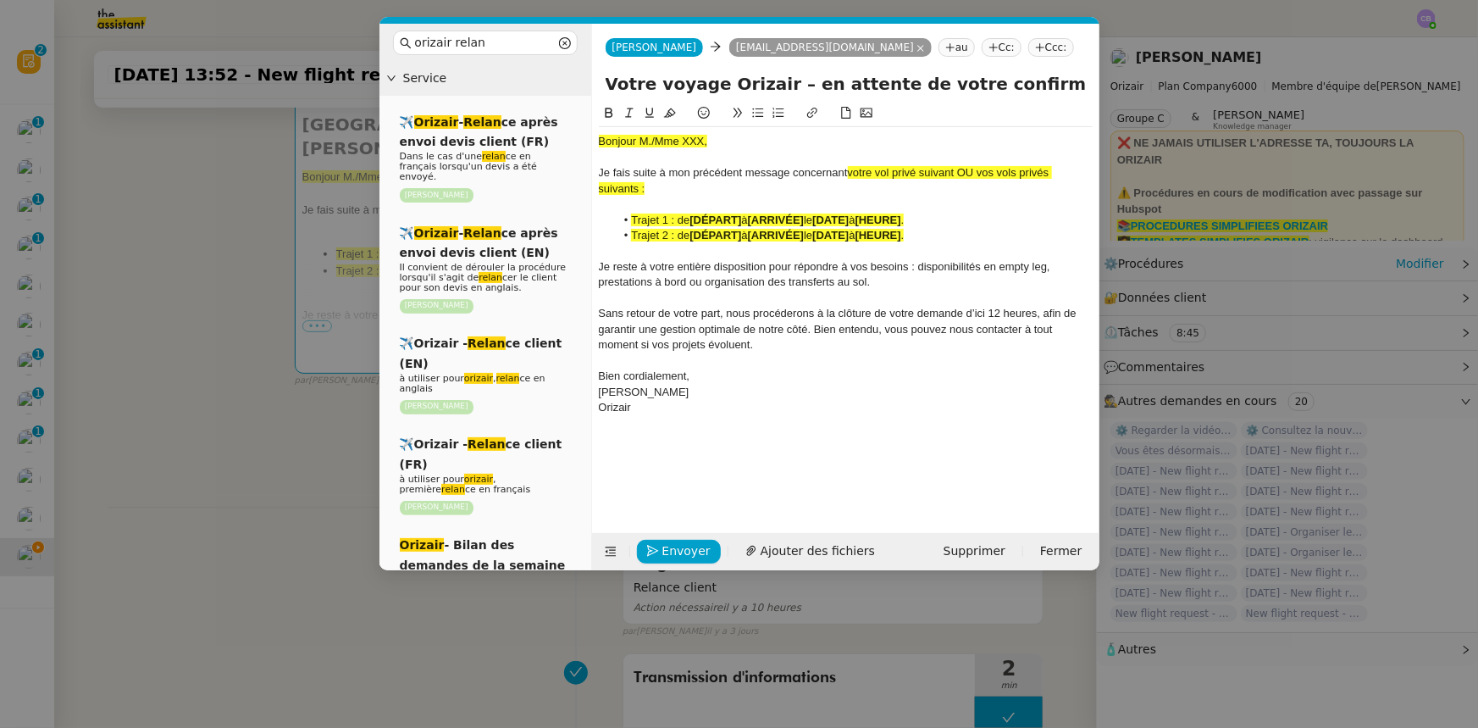
click at [235, 498] on nz-modal-container "orizair [PERSON_NAME] Service ✈️ Orizair - [PERSON_NAME] après envoi devis clie…" at bounding box center [739, 364] width 1478 height 728
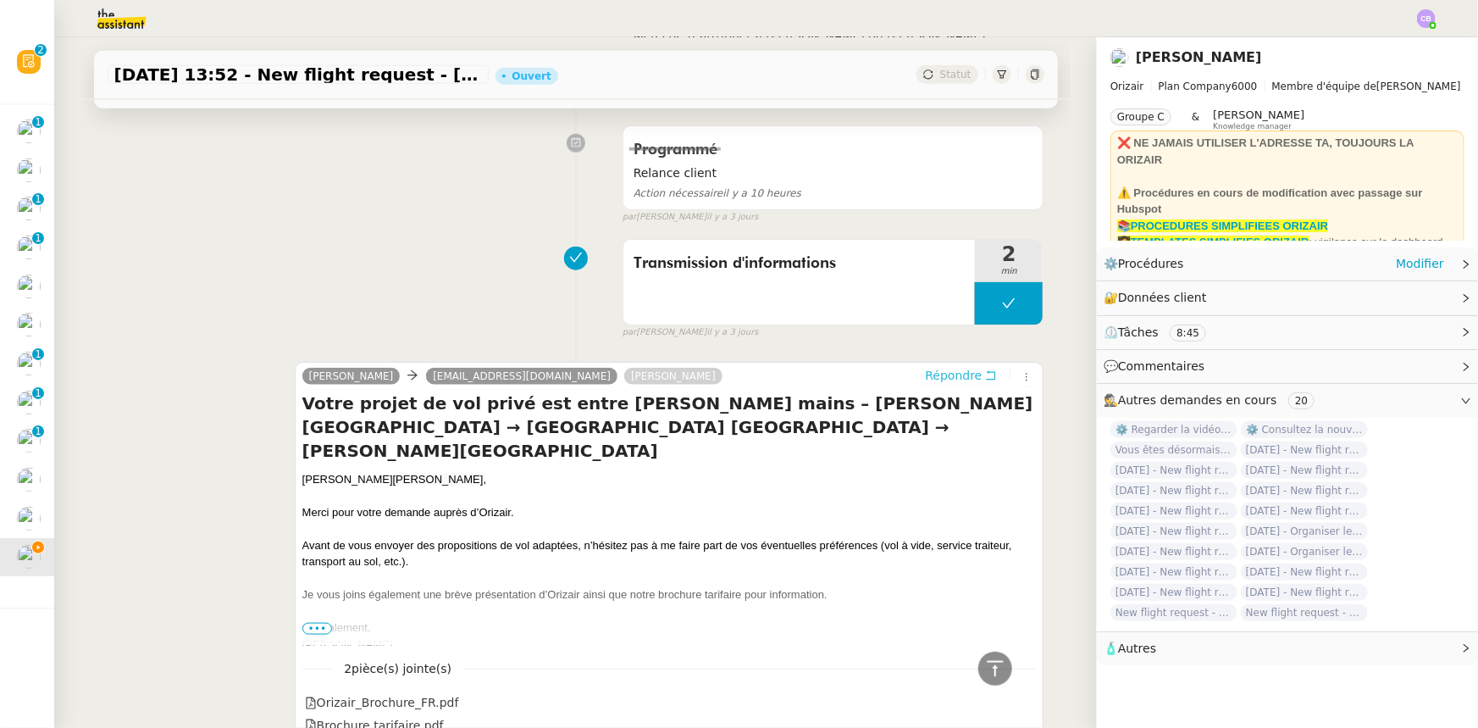
scroll to position [719, 0]
drag, startPoint x: 407, startPoint y: 457, endPoint x: 324, endPoint y: 460, distance: 82.2
click at [324, 472] on div "[PERSON_NAME]," at bounding box center [669, 480] width 734 height 17
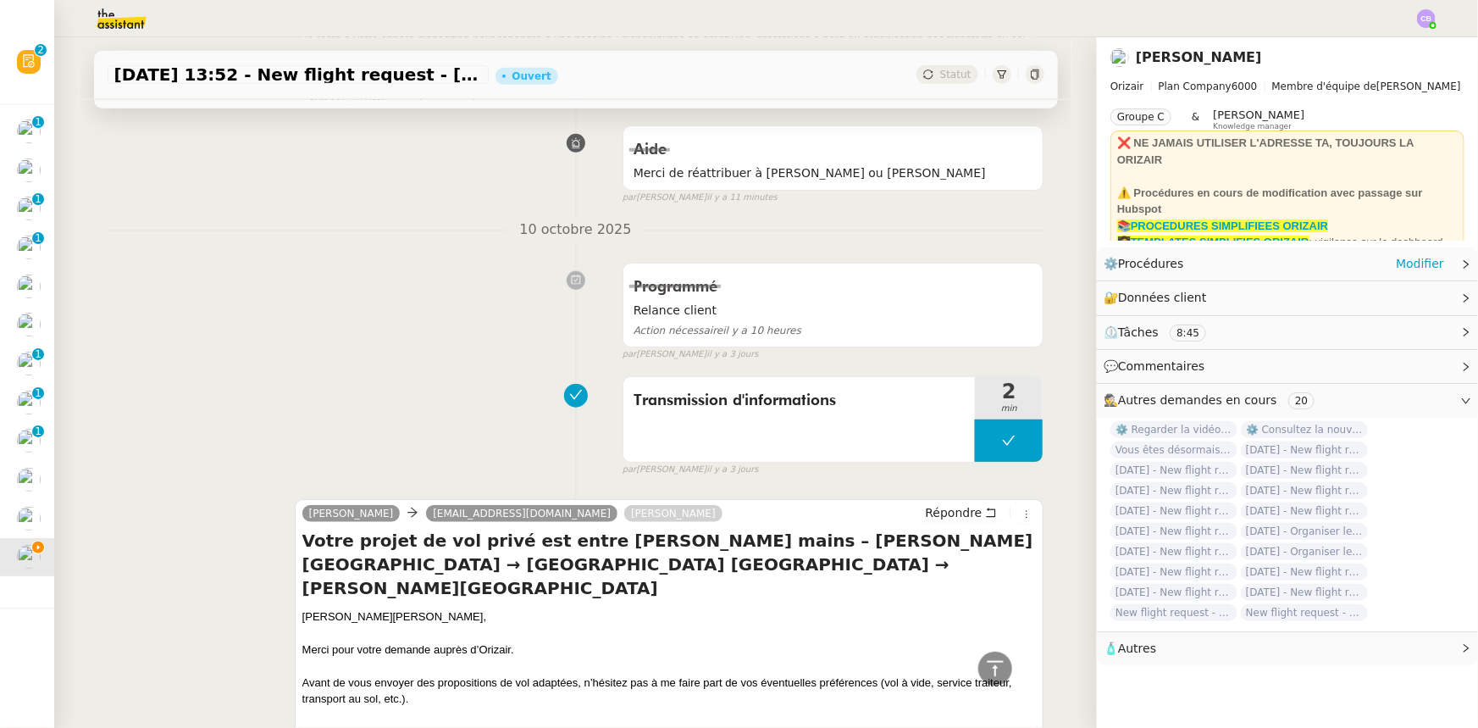
scroll to position [334, 0]
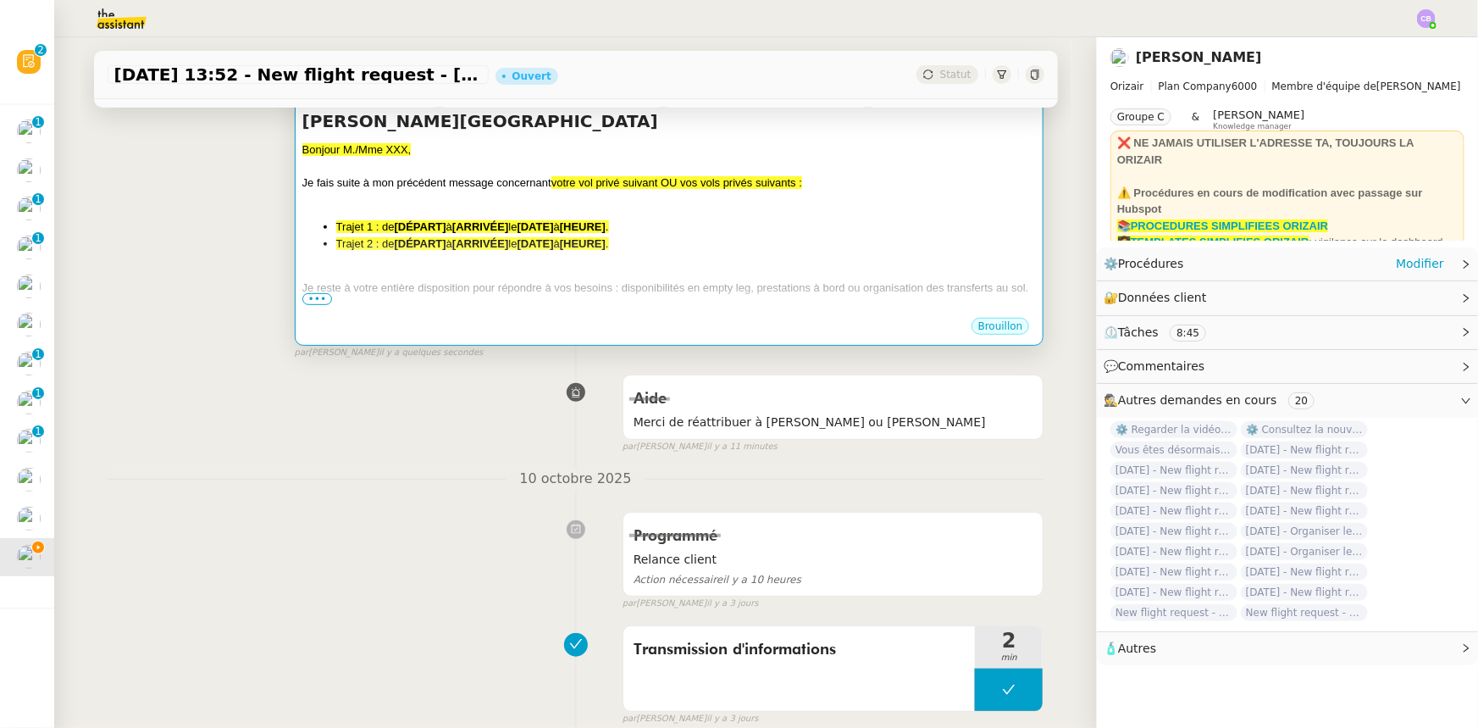
click at [535, 296] on div at bounding box center [669, 304] width 734 height 17
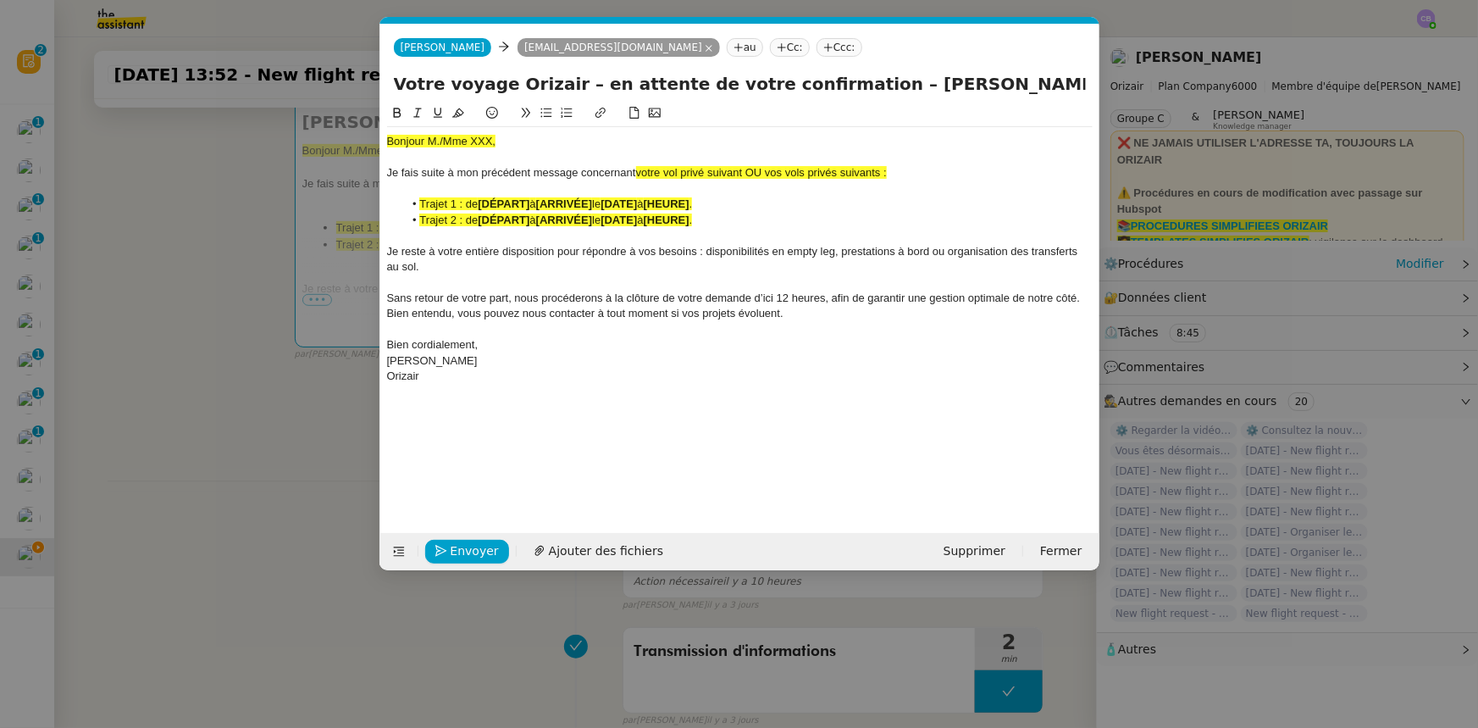
scroll to position [0, 96]
drag, startPoint x: 498, startPoint y: 141, endPoint x: 386, endPoint y: 137, distance: 111.9
click at [387, 137] on div "Bonjour M./Mme XXX," at bounding box center [740, 141] width 706 height 15
paste div
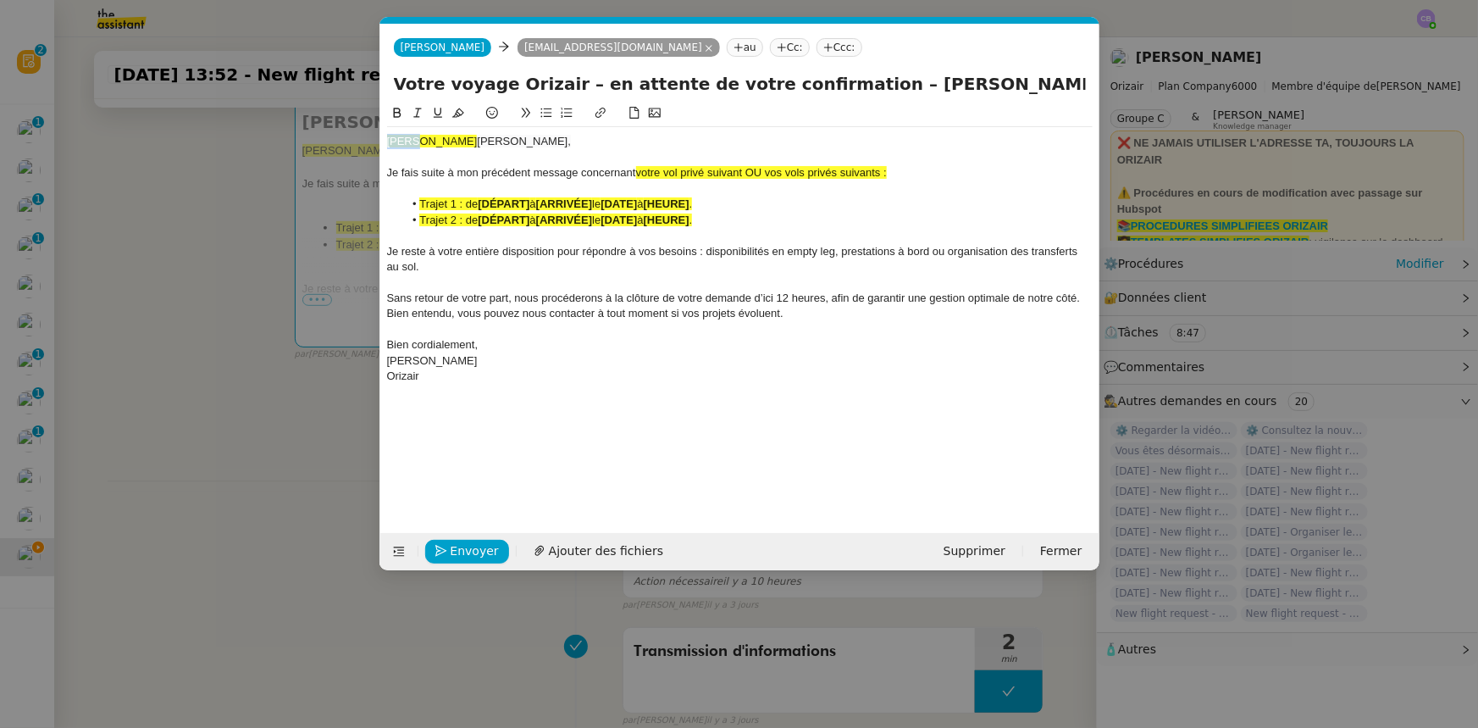
drag, startPoint x: 413, startPoint y: 137, endPoint x: 388, endPoint y: 140, distance: 25.5
click at [388, 140] on div "[PERSON_NAME]," at bounding box center [740, 141] width 706 height 15
click at [456, 114] on icon at bounding box center [458, 112] width 12 height 9
click at [538, 161] on div at bounding box center [740, 157] width 706 height 15
drag, startPoint x: 765, startPoint y: 171, endPoint x: 639, endPoint y: 175, distance: 126.3
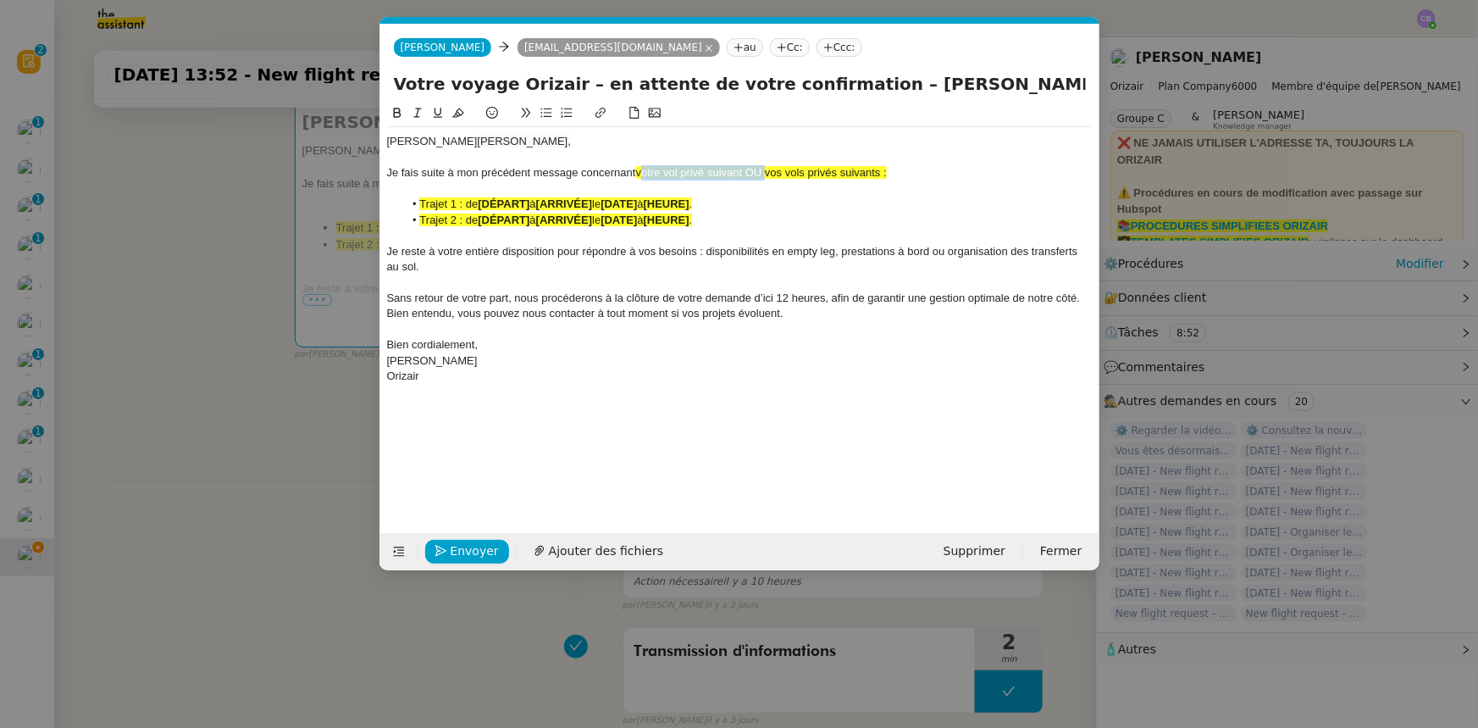
click at [639, 175] on span "votre vol privé suivant OU vos vols privés suivants :" at bounding box center [761, 172] width 251 height 13
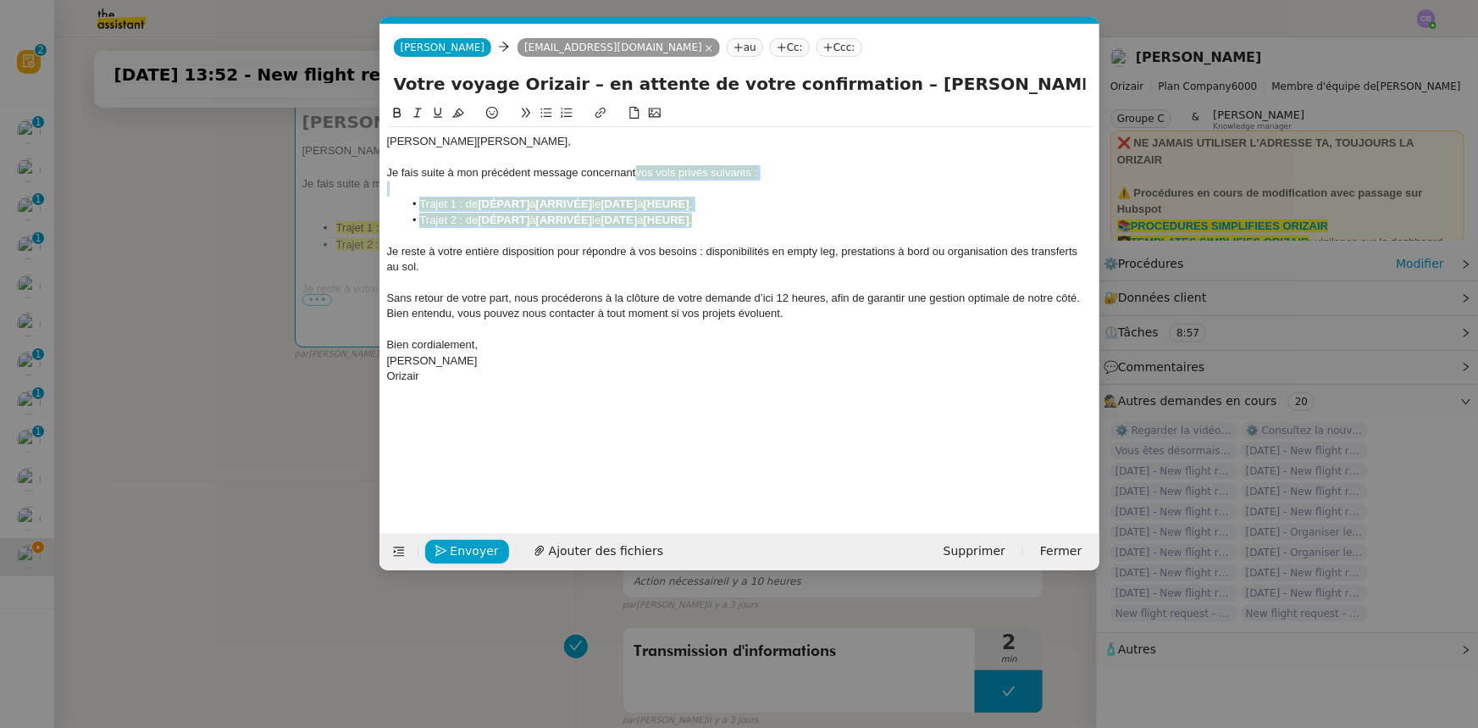
drag, startPoint x: 716, startPoint y: 219, endPoint x: 636, endPoint y: 168, distance: 94.9
click at [636, 168] on div "[PERSON_NAME], [PERSON_NAME] suite à mon précédent message concernant vos vols …" at bounding box center [740, 258] width 706 height 263
click at [453, 117] on icon at bounding box center [458, 112] width 12 height 9
click at [762, 292] on span "Sans retour de votre part, nous procéderons à la clôture de votre demande d’ici…" at bounding box center [735, 305] width 696 height 28
click at [820, 241] on div at bounding box center [740, 235] width 706 height 15
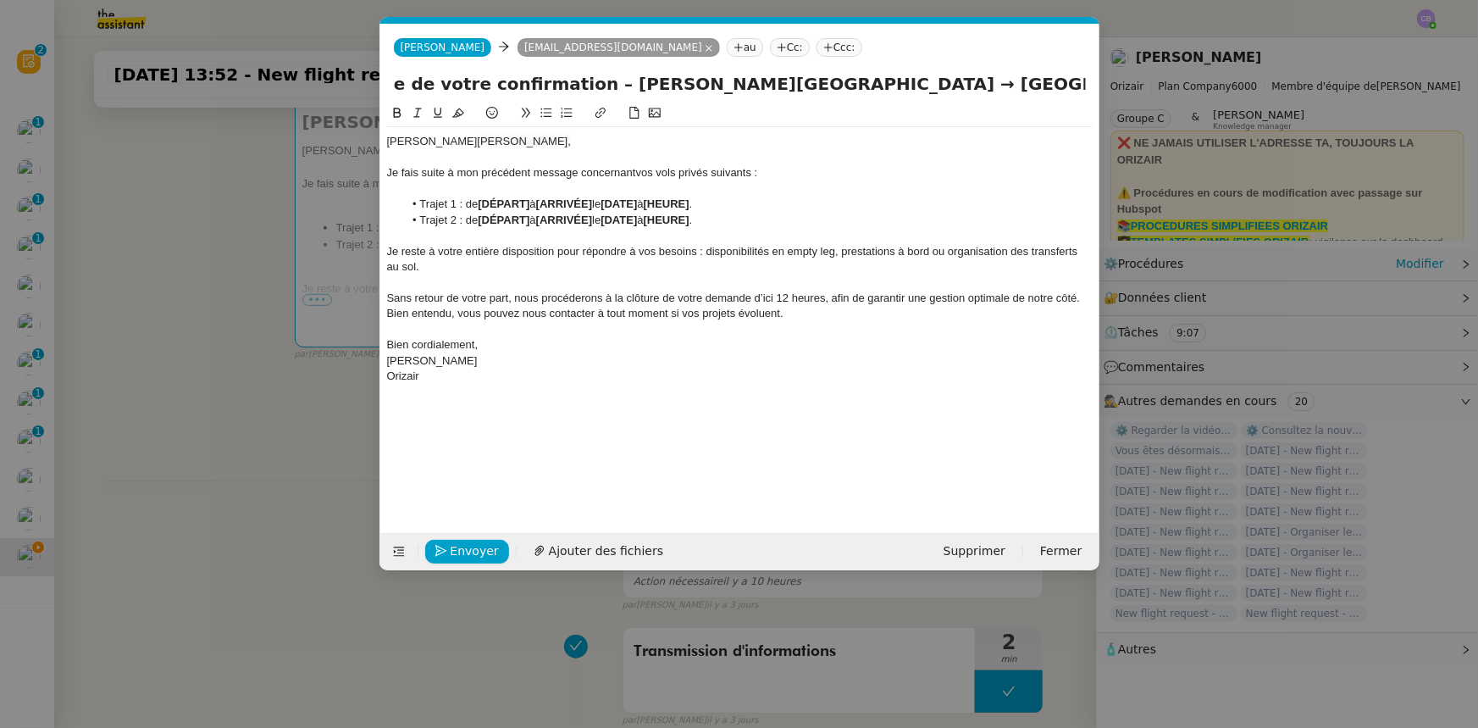
scroll to position [0, 313]
click at [849, 76] on input "Votre voyage Orizair – en attente de votre confirmation – [PERSON_NAME][GEOGRAP…" at bounding box center [740, 83] width 692 height 25
type input "Votre voyage Orizair – en attente de votre confirmation – → [GEOGRAPHIC_DATA] […"
click at [505, 202] on strong "[DÉPART]" at bounding box center [504, 203] width 52 height 13
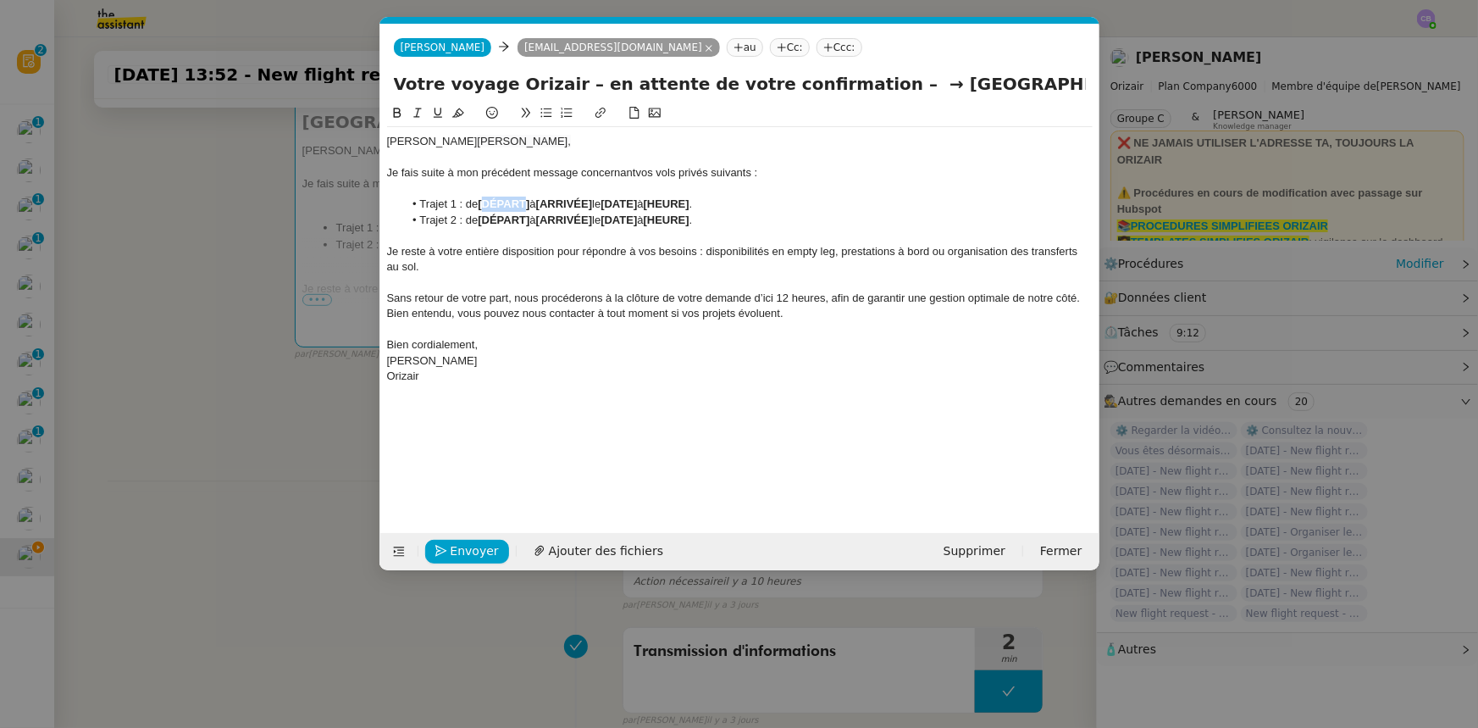
click at [505, 202] on strong "[DÉPART]" at bounding box center [504, 203] width 52 height 13
click at [481, 205] on strong "[" at bounding box center [479, 203] width 3 height 13
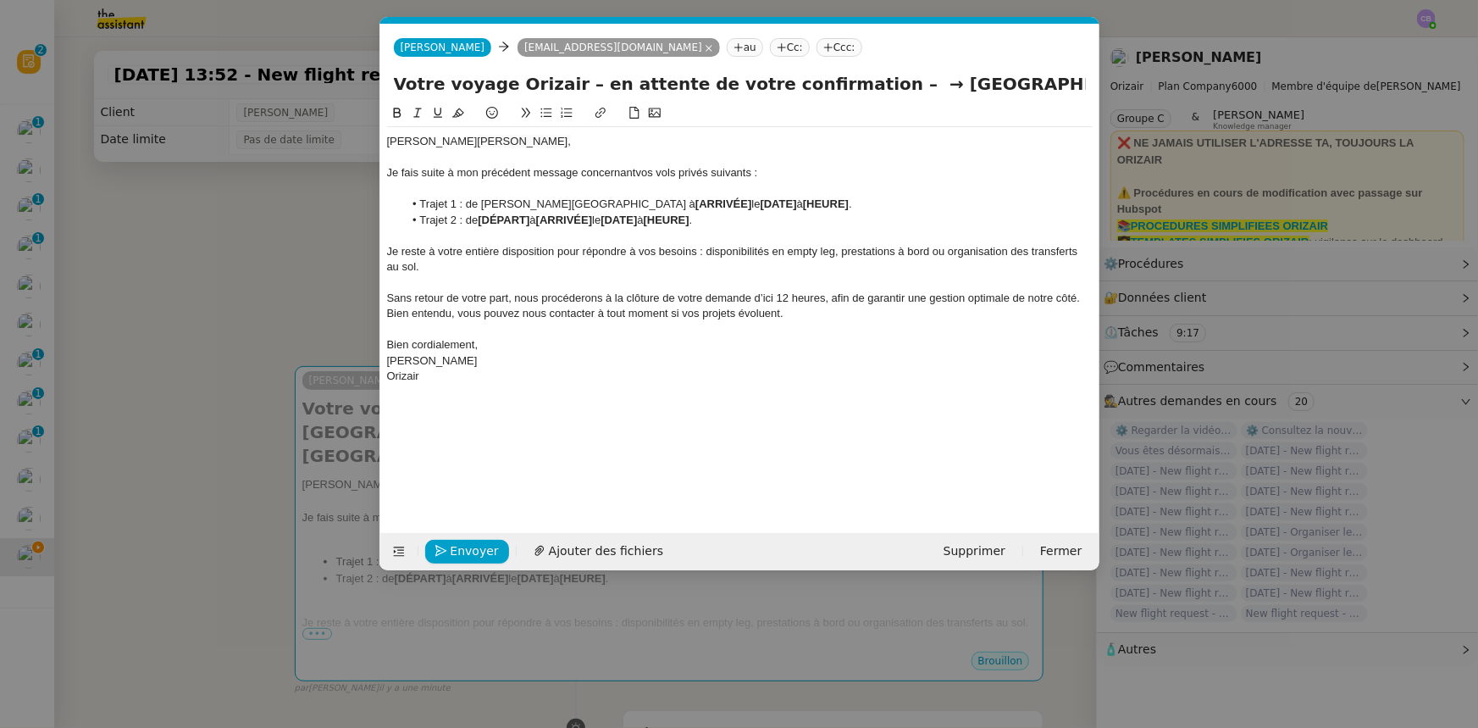
scroll to position [0, 96]
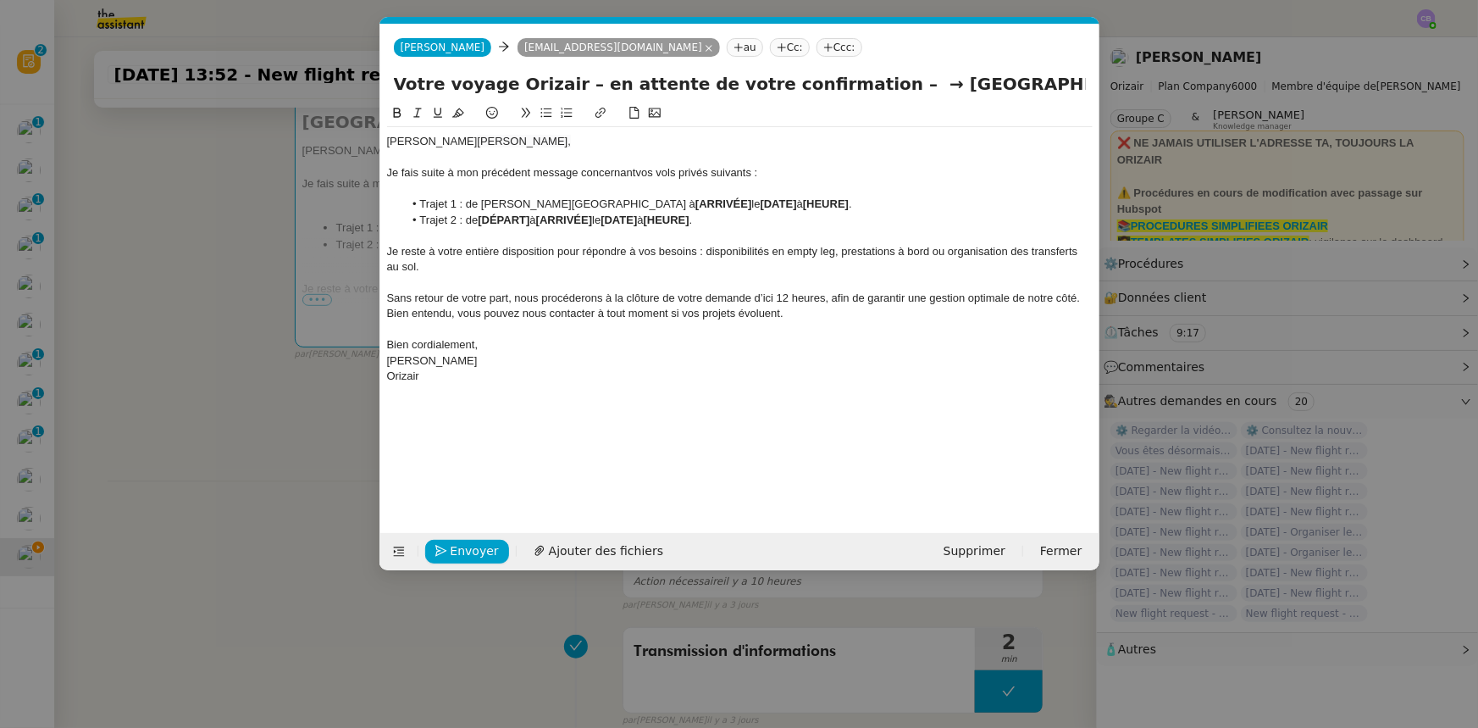
click at [667, 202] on li "Trajet 1 : de Charles de Gaulle International Airport à [ARRIVÉE] le [DATE] à […" at bounding box center [748, 204] width 690 height 15
click at [397, 117] on icon at bounding box center [397, 113] width 12 height 12
click at [881, 86] on input "Votre voyage Orizair – en attente de votre confirmation – → [GEOGRAPHIC_DATA] […" at bounding box center [740, 83] width 692 height 25
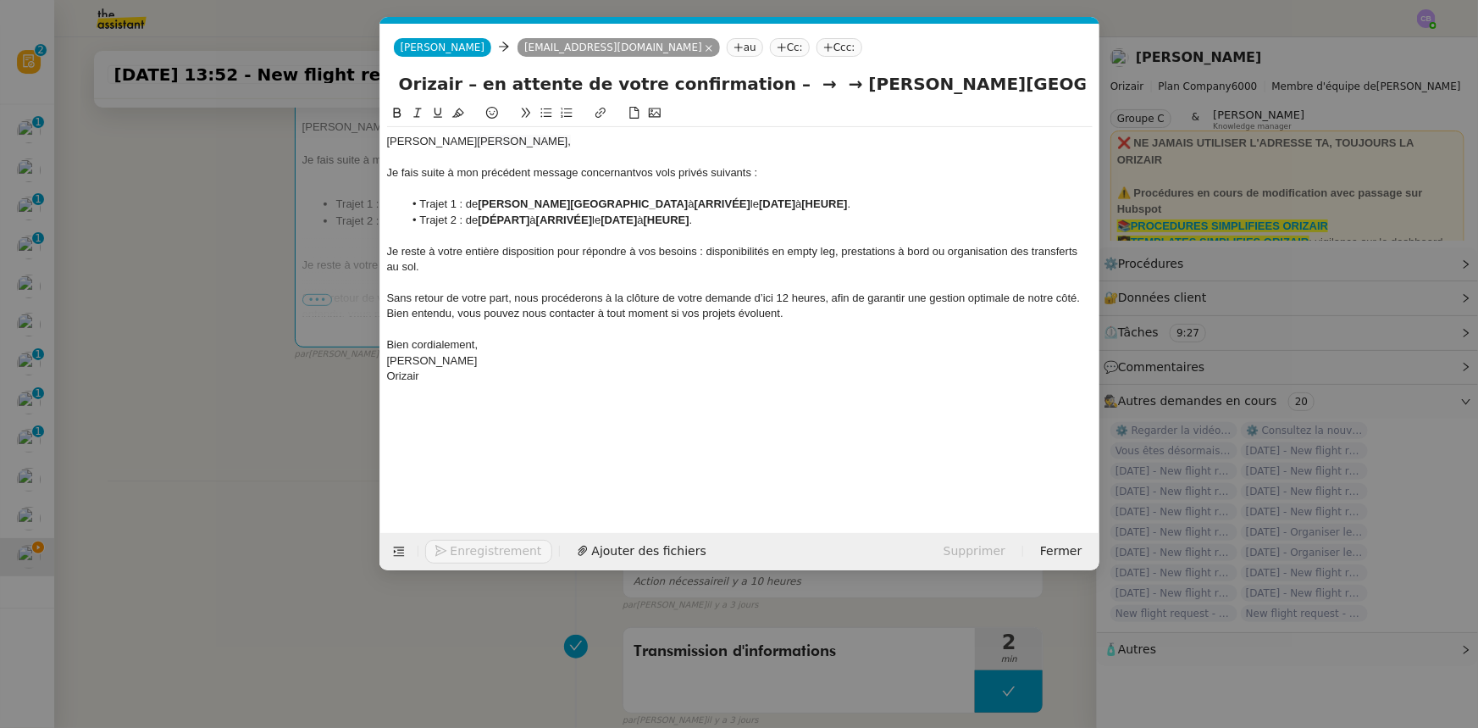
type input "Votre voyage Orizair – en attente de votre confirmation – → → Charles de Gaulle…"
click at [730, 202] on strong "[ARRIVÉE]" at bounding box center [723, 203] width 56 height 13
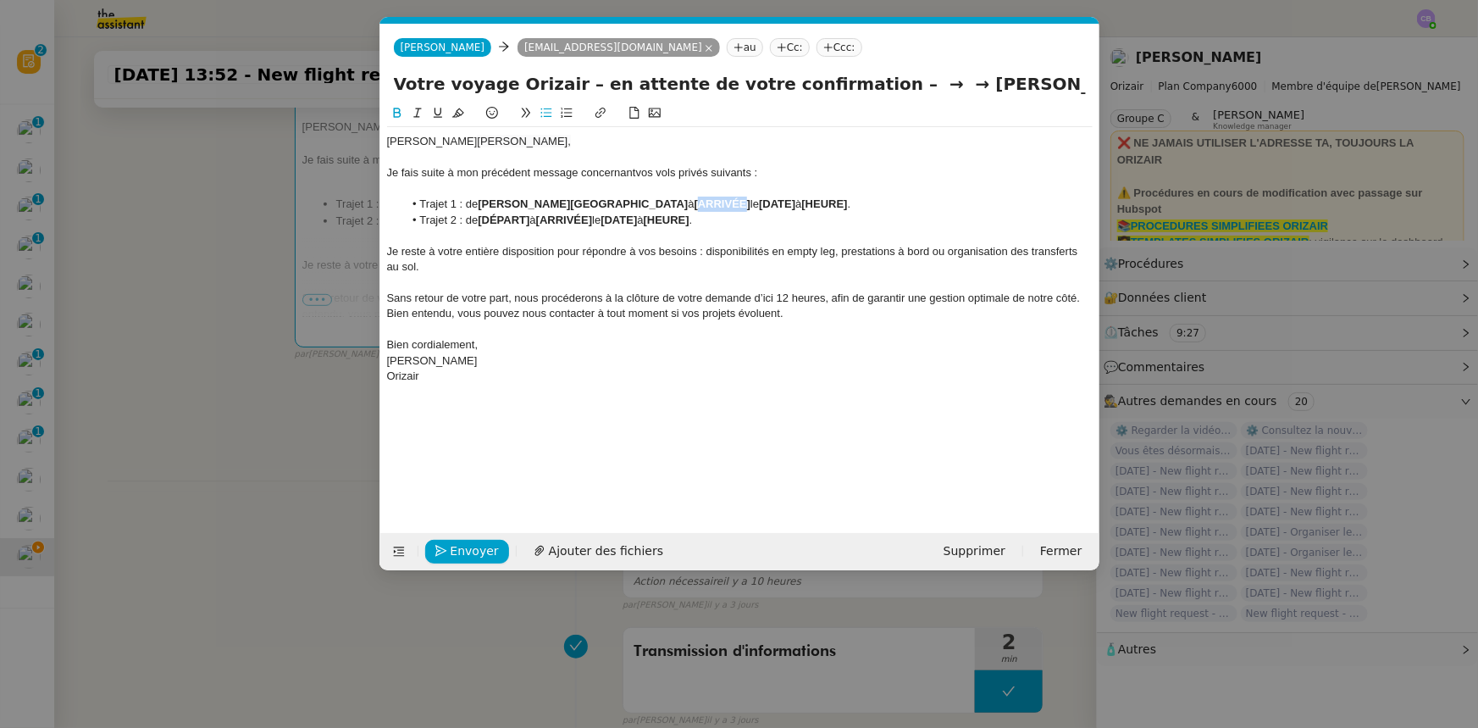
click at [730, 202] on strong "[ARRIVÉE]" at bounding box center [723, 203] width 56 height 13
click at [697, 202] on strong "[" at bounding box center [696, 203] width 3 height 13
drag, startPoint x: 694, startPoint y: 203, endPoint x: 829, endPoint y: 196, distance: 135.7
click at [829, 197] on li "Trajet 1 : de Charles de Gaulle International Airport à Amsterdam Airport Schip…" at bounding box center [748, 204] width 690 height 15
click at [397, 114] on icon at bounding box center [397, 113] width 8 height 10
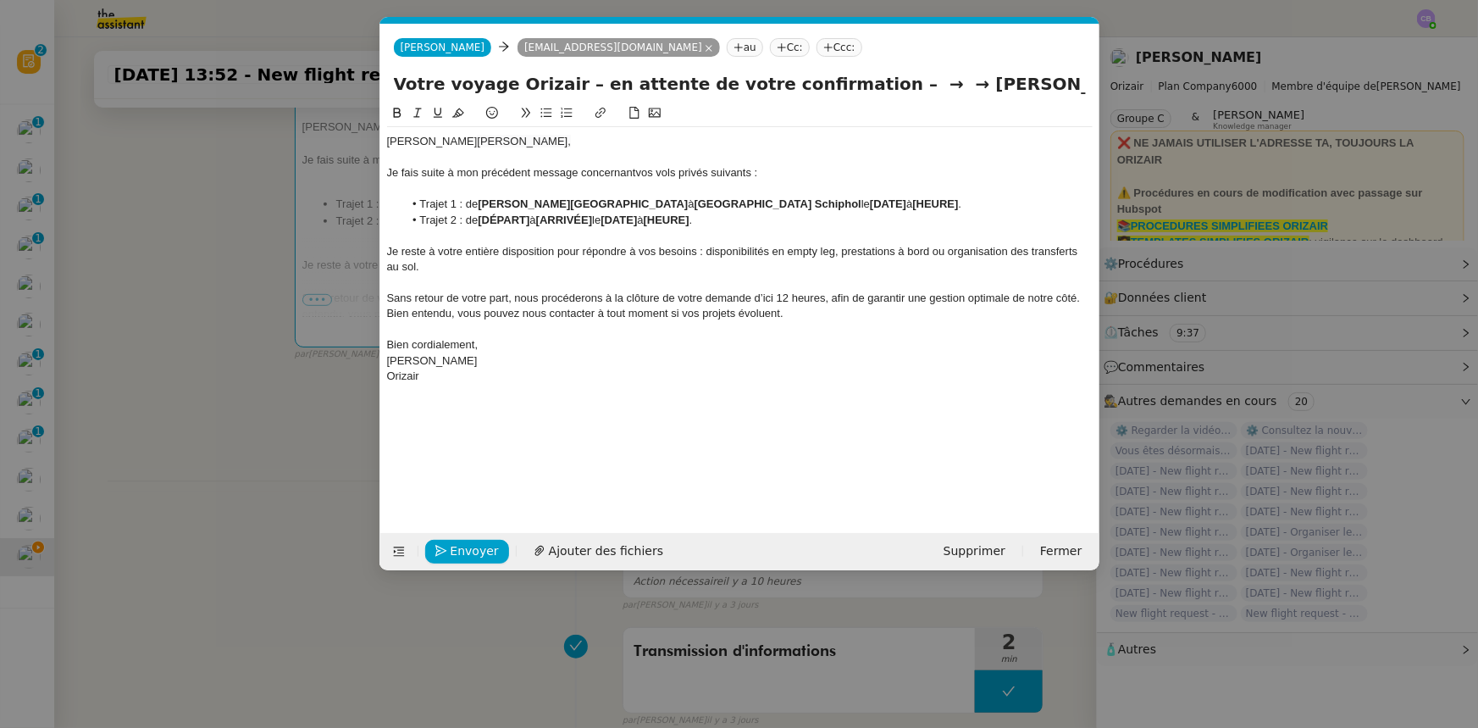
click at [880, 203] on strong "[DATE]" at bounding box center [888, 203] width 36 height 13
click at [870, 202] on strong "[30 octobre 2025" at bounding box center [890, 203] width 40 height 13
click at [972, 211] on li "Trajet 1 : de Charles de Gaulle International Airport à Amsterdam Airport Schip…" at bounding box center [748, 204] width 690 height 15
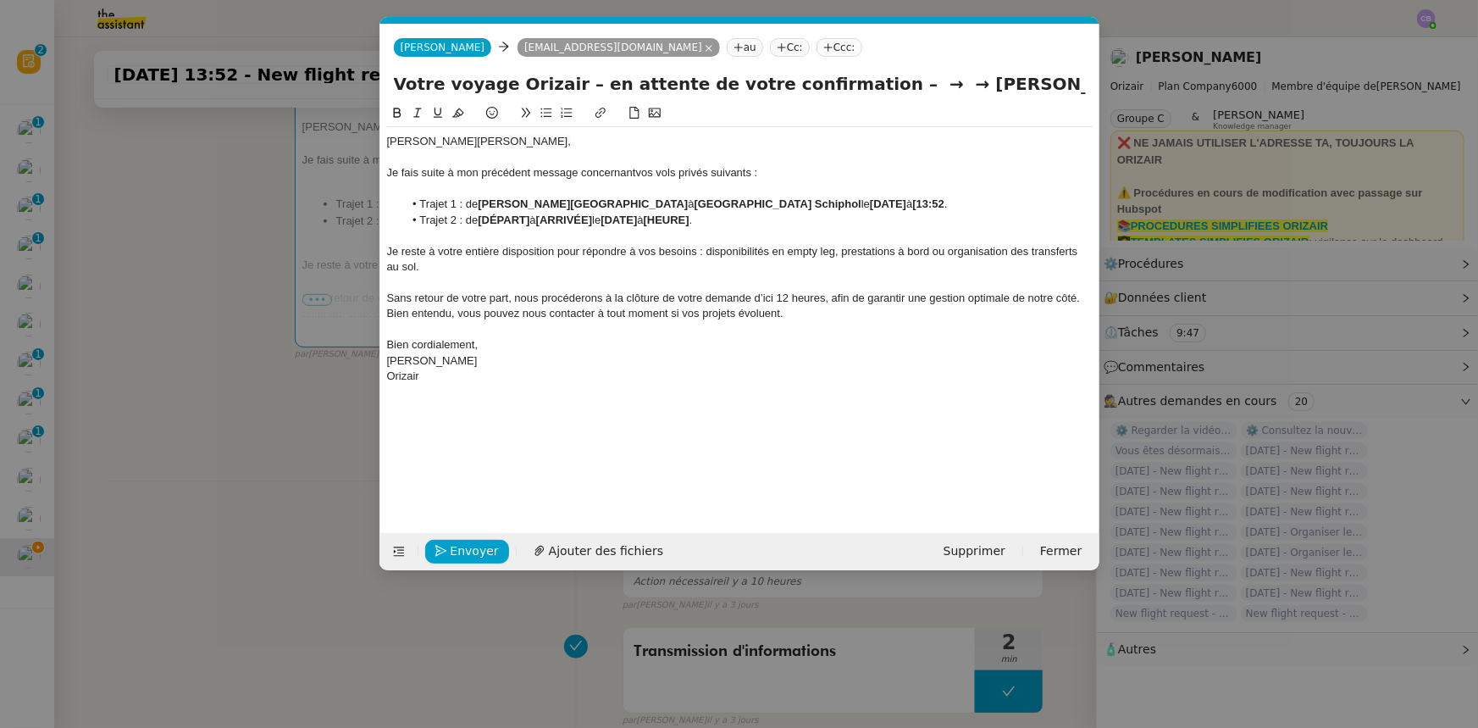
click at [945, 207] on strong "[13:52" at bounding box center [928, 203] width 32 height 13
drag, startPoint x: 697, startPoint y: 203, endPoint x: 844, endPoint y: 198, distance: 146.6
click at [844, 198] on strong "Amsterdam Airport Schiphol" at bounding box center [778, 203] width 167 height 13
copy strong "Amsterdam Airport Schiphol"
click at [508, 220] on strong "[DÉPART]" at bounding box center [504, 219] width 52 height 13
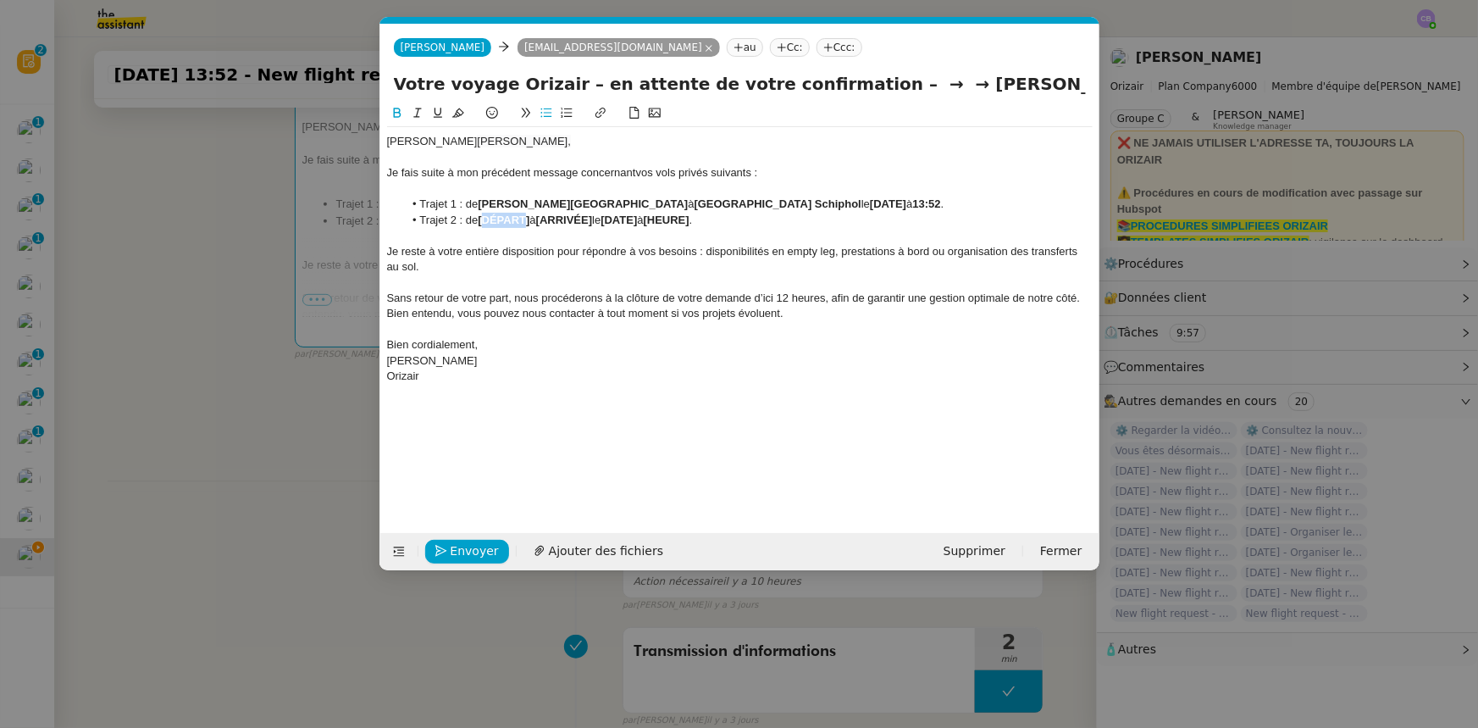
click at [508, 220] on strong "[DÉPART]" at bounding box center [504, 219] width 52 height 13
click at [484, 222] on strong "[Amsterdam Airport Schiphol" at bounding box center [563, 219] width 171 height 13
drag, startPoint x: 485, startPoint y: 204, endPoint x: 681, endPoint y: 202, distance: 196.5
click at [681, 202] on strong "[PERSON_NAME][GEOGRAPHIC_DATA]" at bounding box center [583, 203] width 210 height 13
copy strong "[PERSON_NAME][GEOGRAPHIC_DATA]"
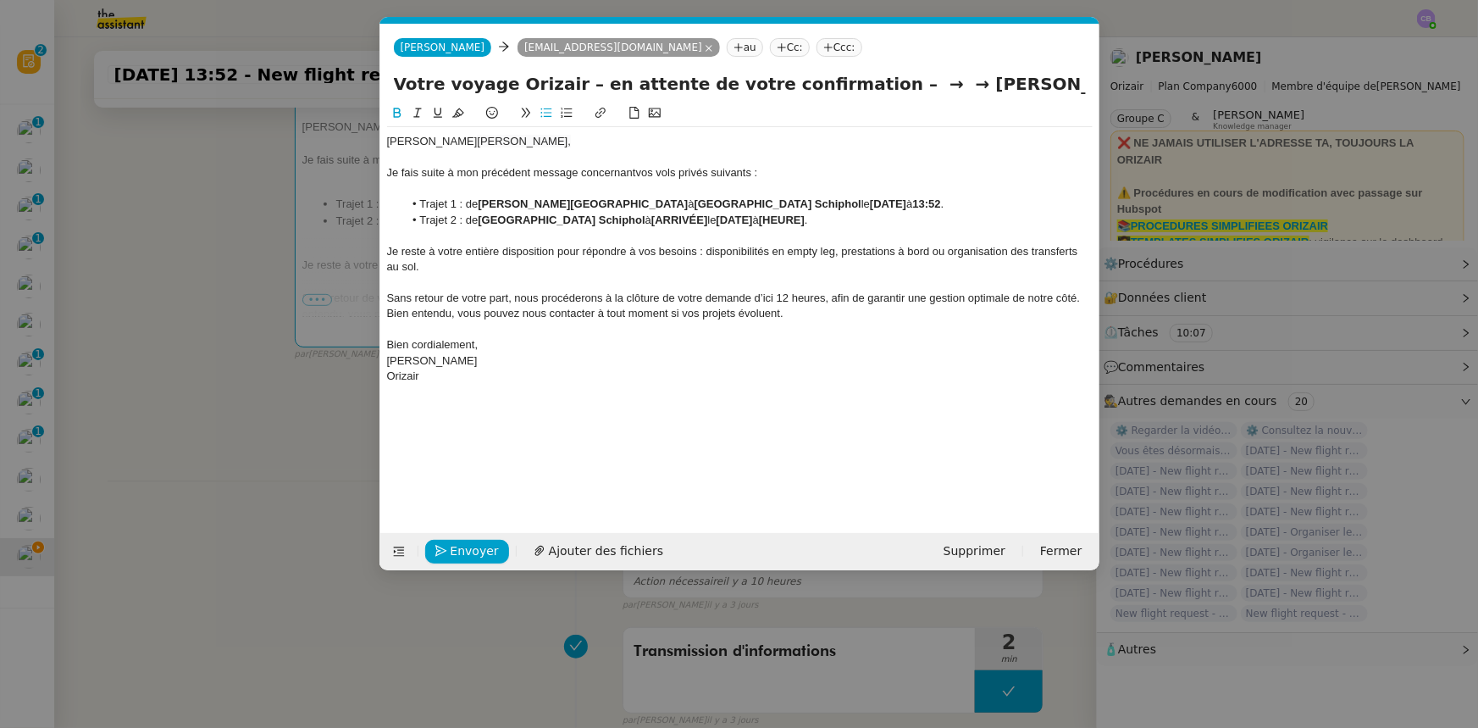
click at [673, 219] on strong "[ARRIVÉE]" at bounding box center [679, 219] width 56 height 13
click at [651, 219] on strong "[Charles de Gaulle International Airport" at bounding box center [757, 219] width 213 height 13
click at [507, 221] on strong "Amsterdam Airport Schiphol" at bounding box center [561, 219] width 167 height 13
click at [0, 0] on lt-em "d'Amsterdam" at bounding box center [0, 0] width 0 height 0
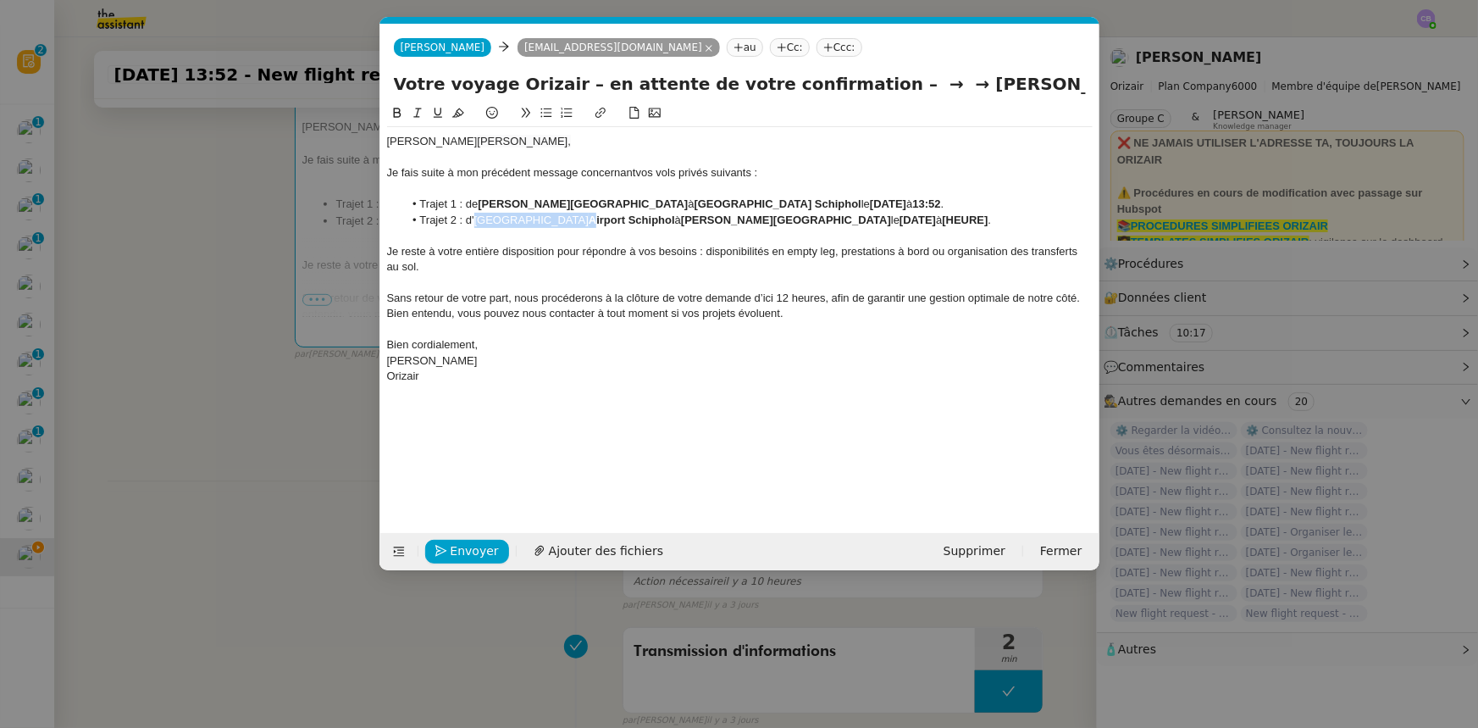
drag, startPoint x: 535, startPoint y: 220, endPoint x: 475, endPoint y: 219, distance: 59.3
click at [475, 219] on li "Trajet 2 : d'Amsterdam Airport Schiphol à Charles de Gaulle International Airpo…" at bounding box center [748, 220] width 690 height 15
click at [401, 116] on icon at bounding box center [397, 113] width 12 height 12
click at [867, 220] on strong "[DATE]" at bounding box center [884, 219] width 36 height 13
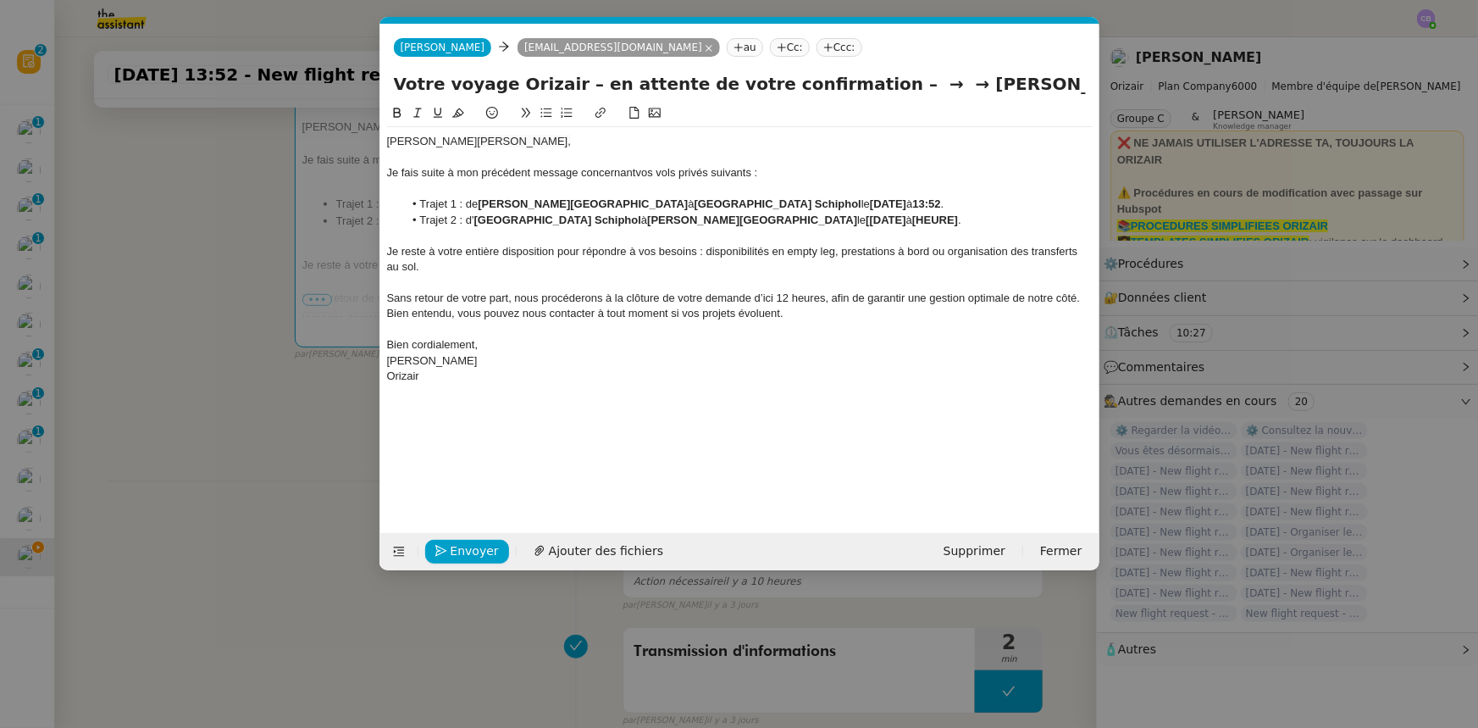
click at [866, 219] on strong "[2 novembre 2025" at bounding box center [886, 219] width 40 height 13
click at [955, 218] on strong "[HEURE]" at bounding box center [932, 219] width 46 height 13
click at [941, 224] on strong "[13:52" at bounding box center [925, 219] width 32 height 13
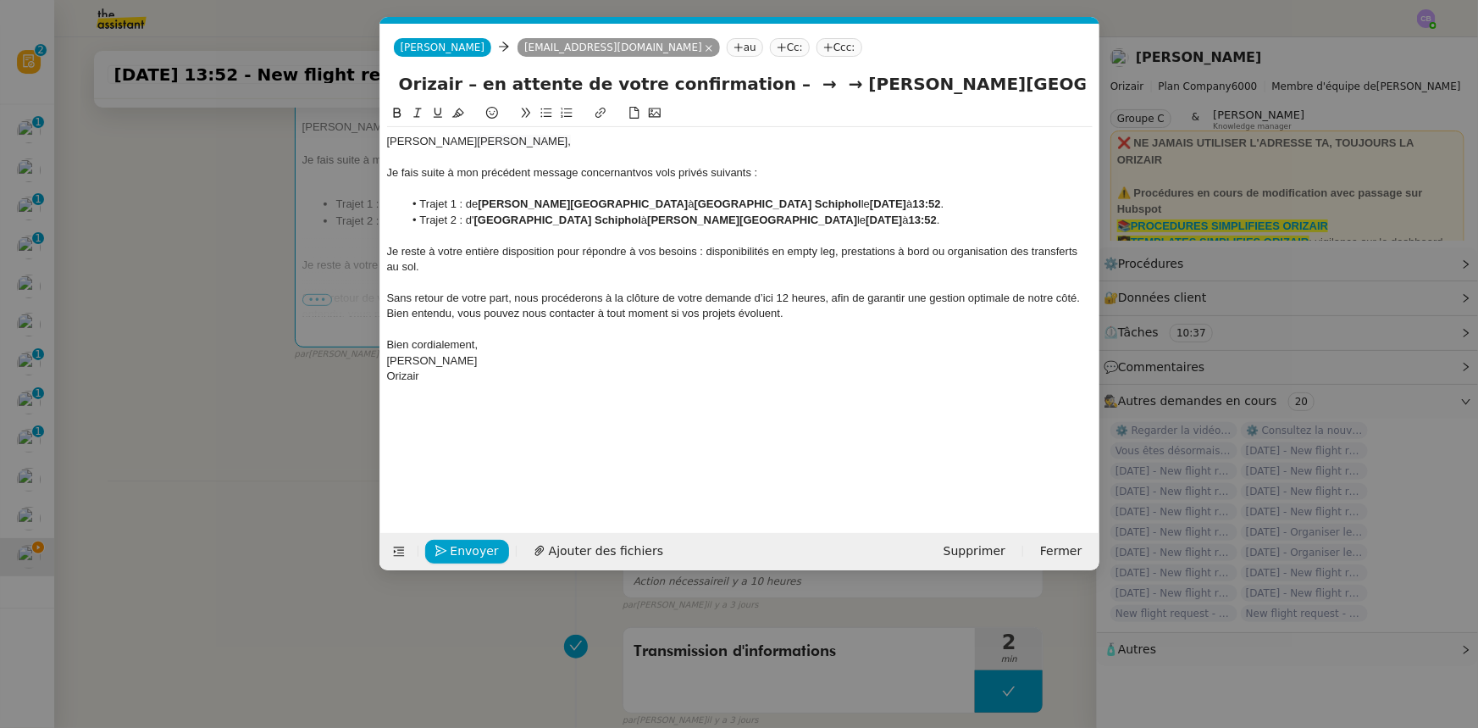
drag, startPoint x: 838, startPoint y: 85, endPoint x: 1088, endPoint y: 76, distance: 250.0
click at [1088, 76] on div "Votre voyage Orizair – en attente de votre confirmation – → → Charles de Gaulle…" at bounding box center [739, 87] width 719 height 32
type input "Votre voyage Orizair – en attente de votre confirmation"
click at [773, 300] on span "Sans retour de votre part, nous procéderons à la clôture de votre demande d’ici…" at bounding box center [735, 305] width 696 height 28
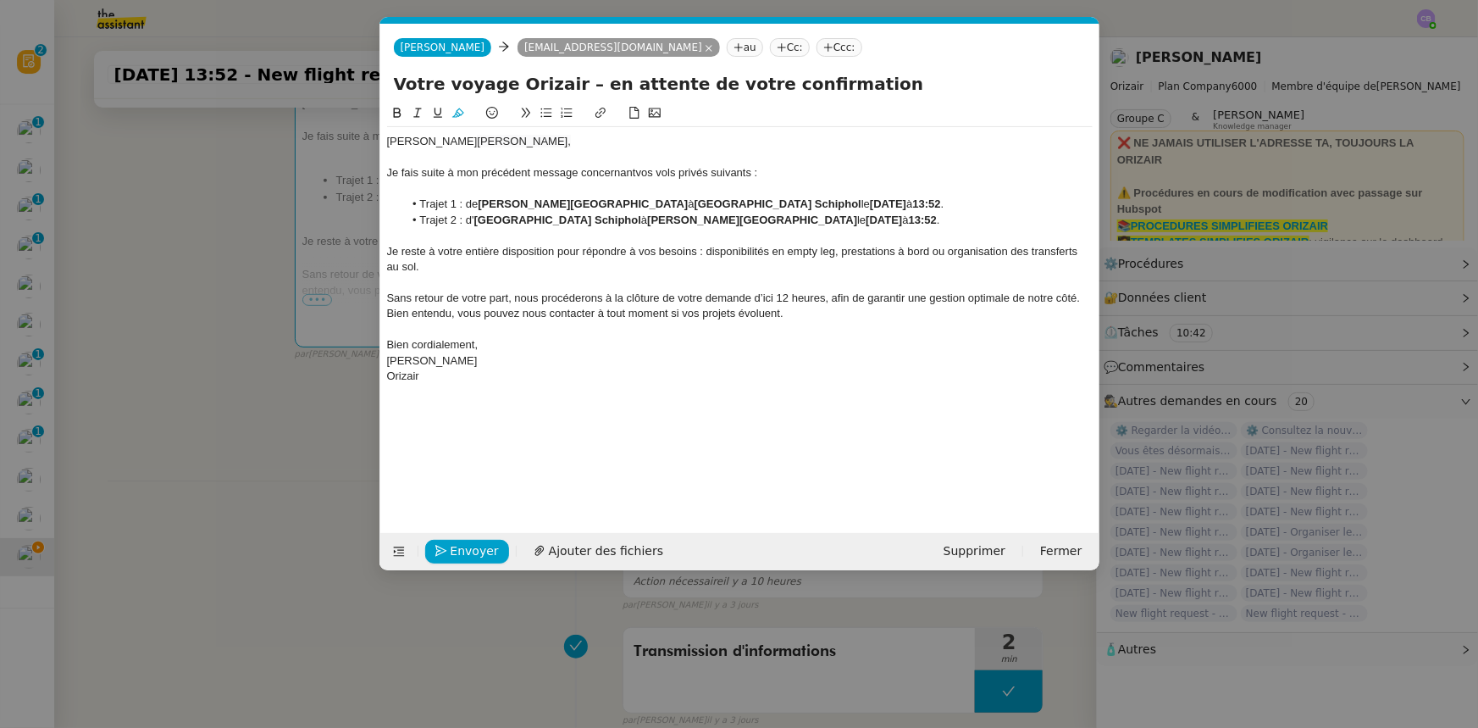
click at [0, 0] on lt-strong "d'ici à" at bounding box center [0, 0] width 0 height 0
click at [416, 361] on span "[PERSON_NAME]" at bounding box center [432, 360] width 91 height 13
click at [0, 0] on lt-strong "é" at bounding box center [0, 0] width 0 height 0
click at [473, 547] on span "Envoyer" at bounding box center [475, 550] width 48 height 19
click at [473, 547] on span "Confirmer l'envoi" at bounding box center [502, 550] width 102 height 19
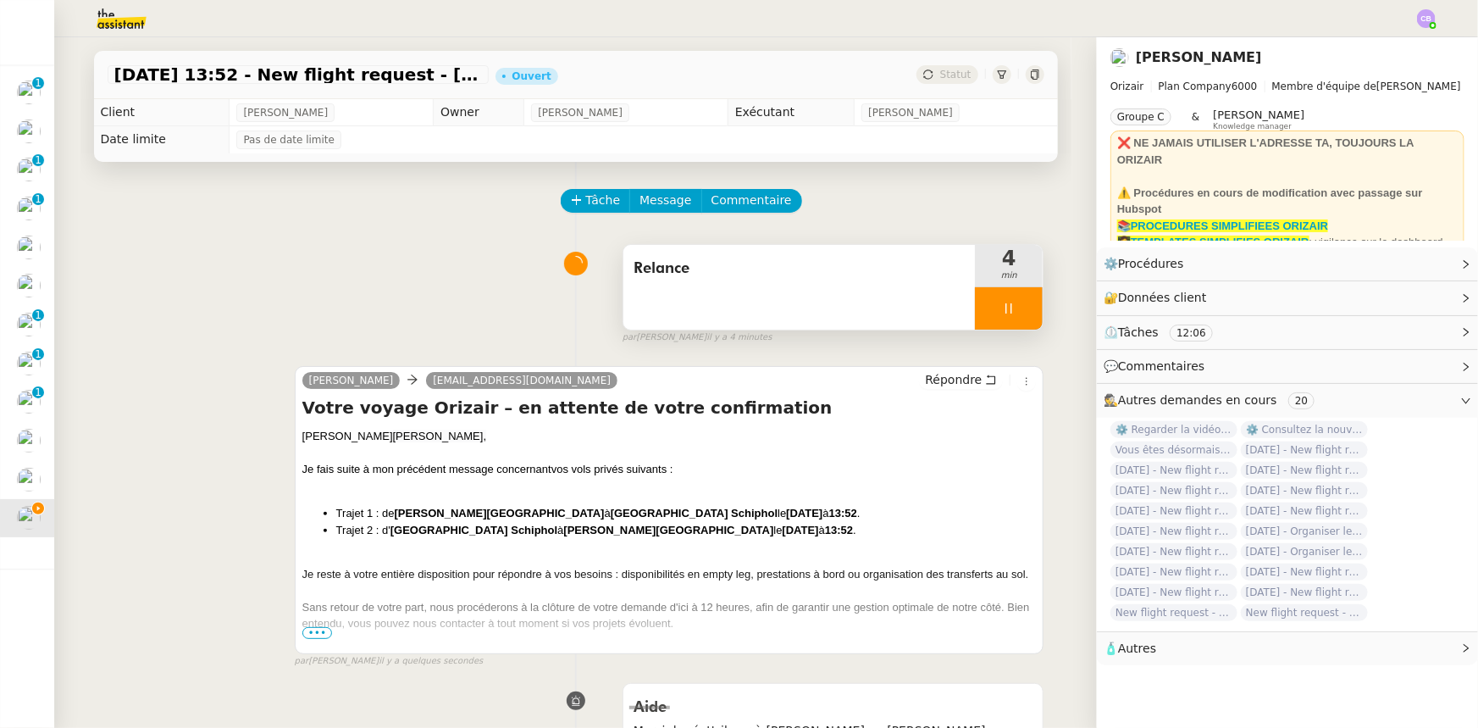
click at [975, 312] on div at bounding box center [1009, 308] width 68 height 42
click at [1010, 317] on button at bounding box center [1026, 308] width 34 height 42
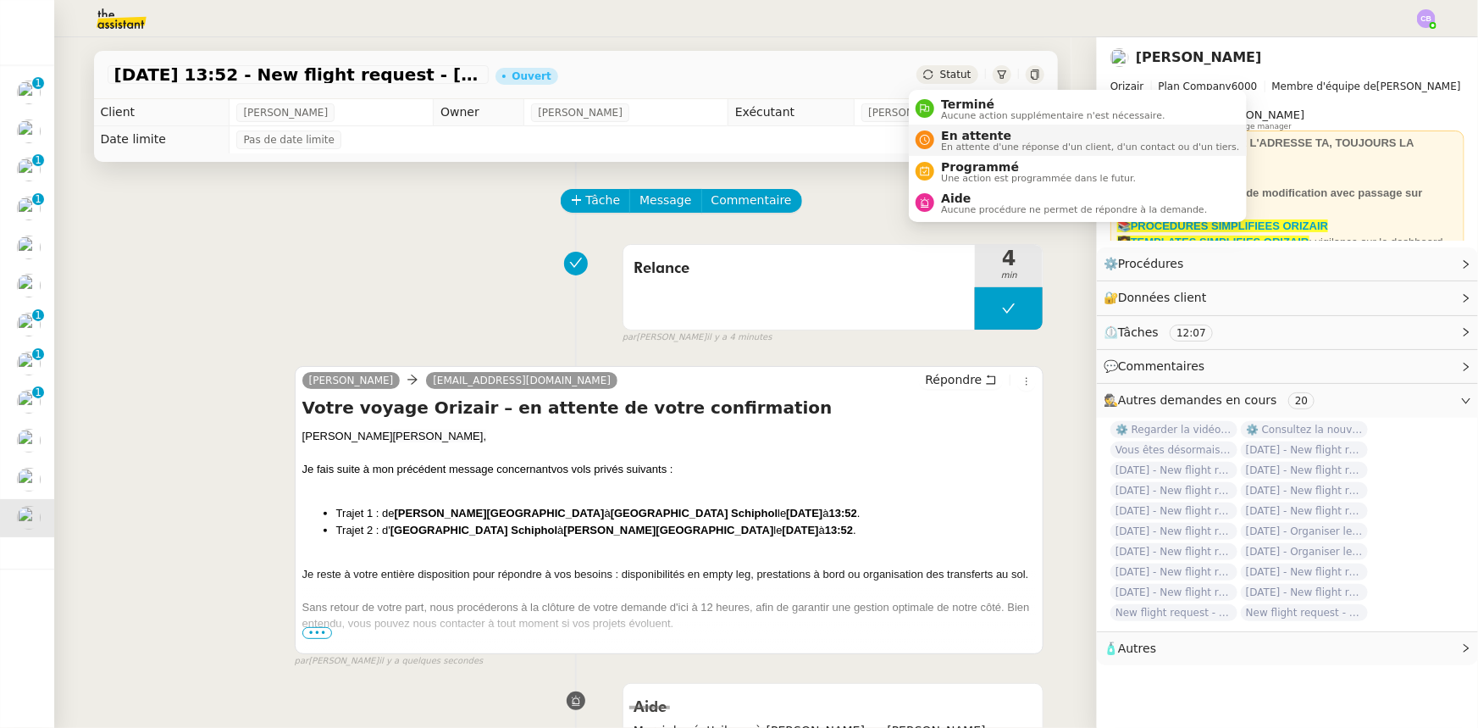
click at [960, 137] on span "En attente" at bounding box center [1090, 136] width 298 height 14
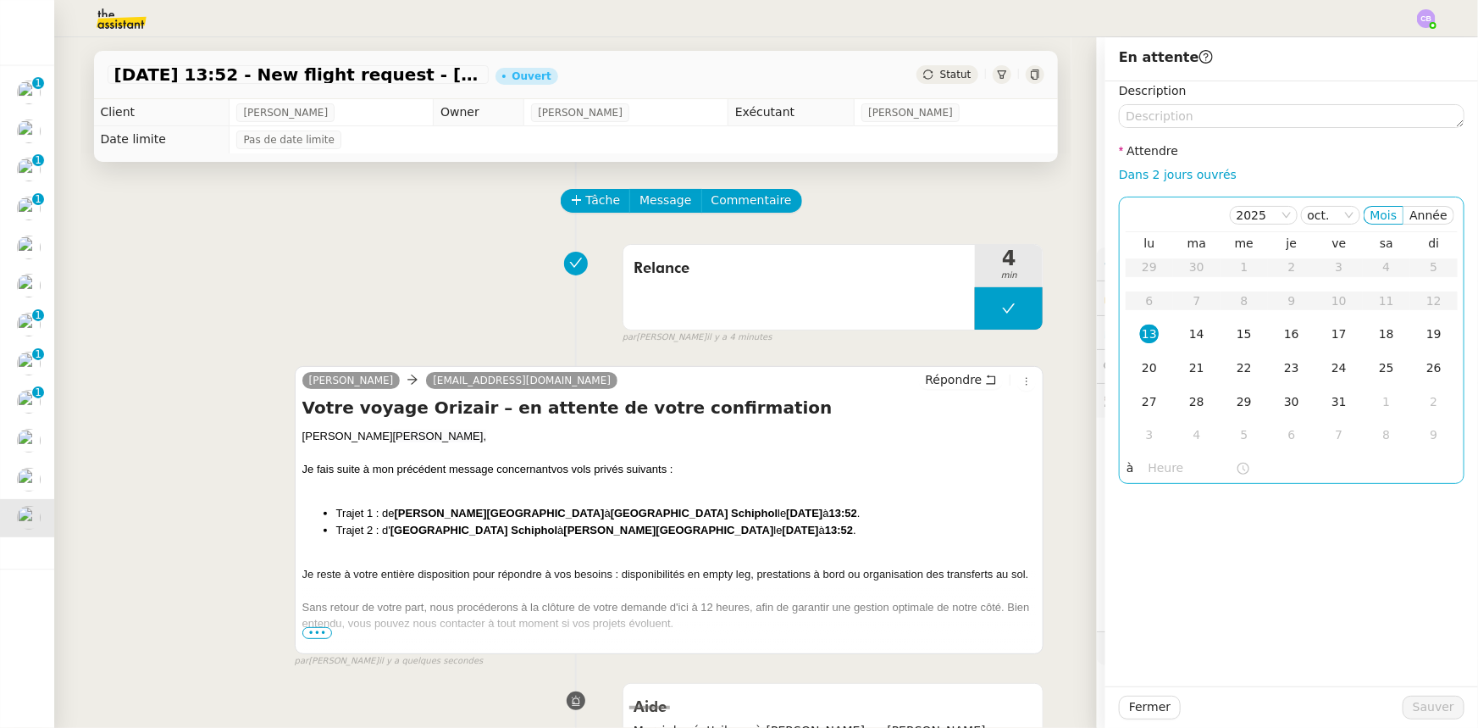
drag, startPoint x: 1194, startPoint y: 175, endPoint x: 1188, endPoint y: 208, distance: 33.4
click at [1194, 175] on link "Dans 2 jours ouvrés" at bounding box center [1178, 175] width 118 height 14
type input "07:00"
click at [1188, 339] on div "14" at bounding box center [1197, 333] width 19 height 19
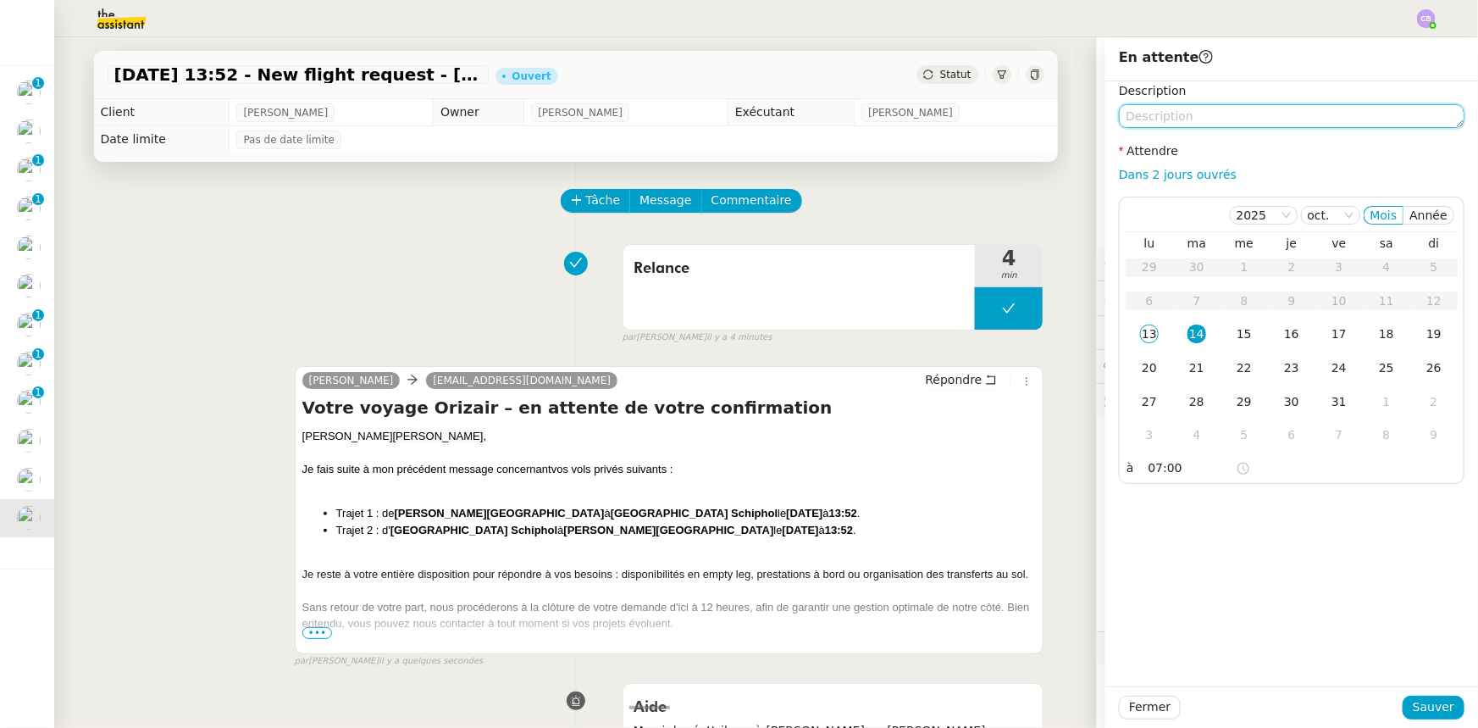
click at [1183, 119] on textarea at bounding box center [1292, 116] width 346 height 24
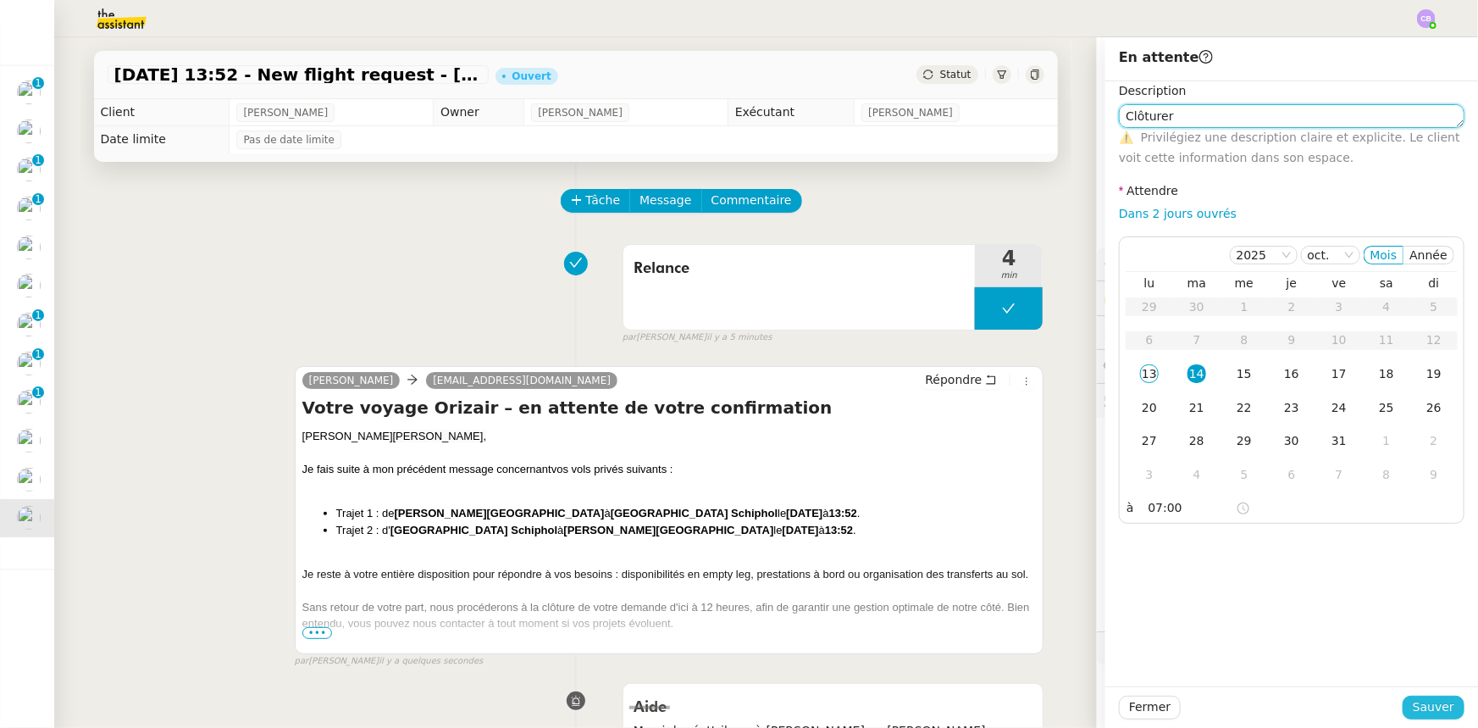
type textarea "Clôturer"
click at [1447, 712] on button "Sauver" at bounding box center [1434, 707] width 62 height 24
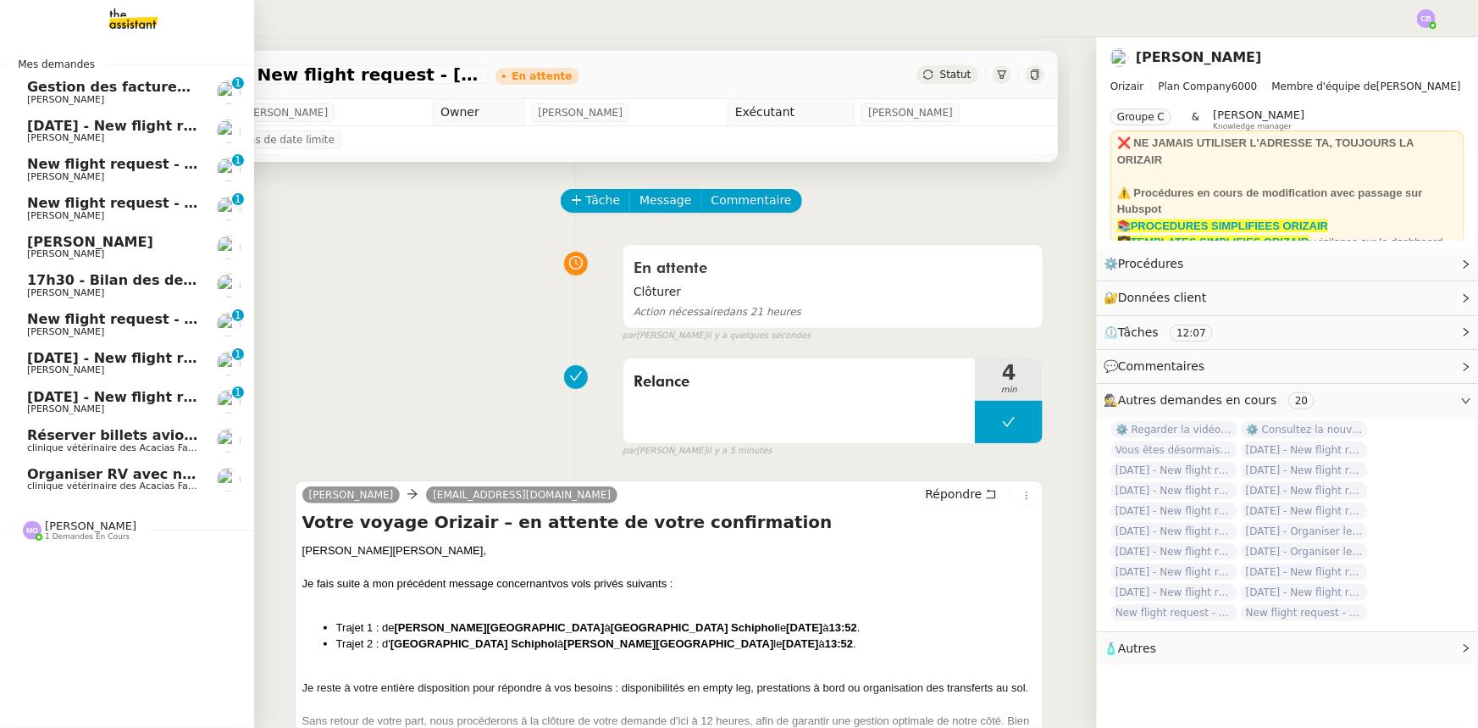
click at [136, 396] on span "[DATE] - New flight request - [PERSON_NAME]" at bounding box center [202, 397] width 350 height 16
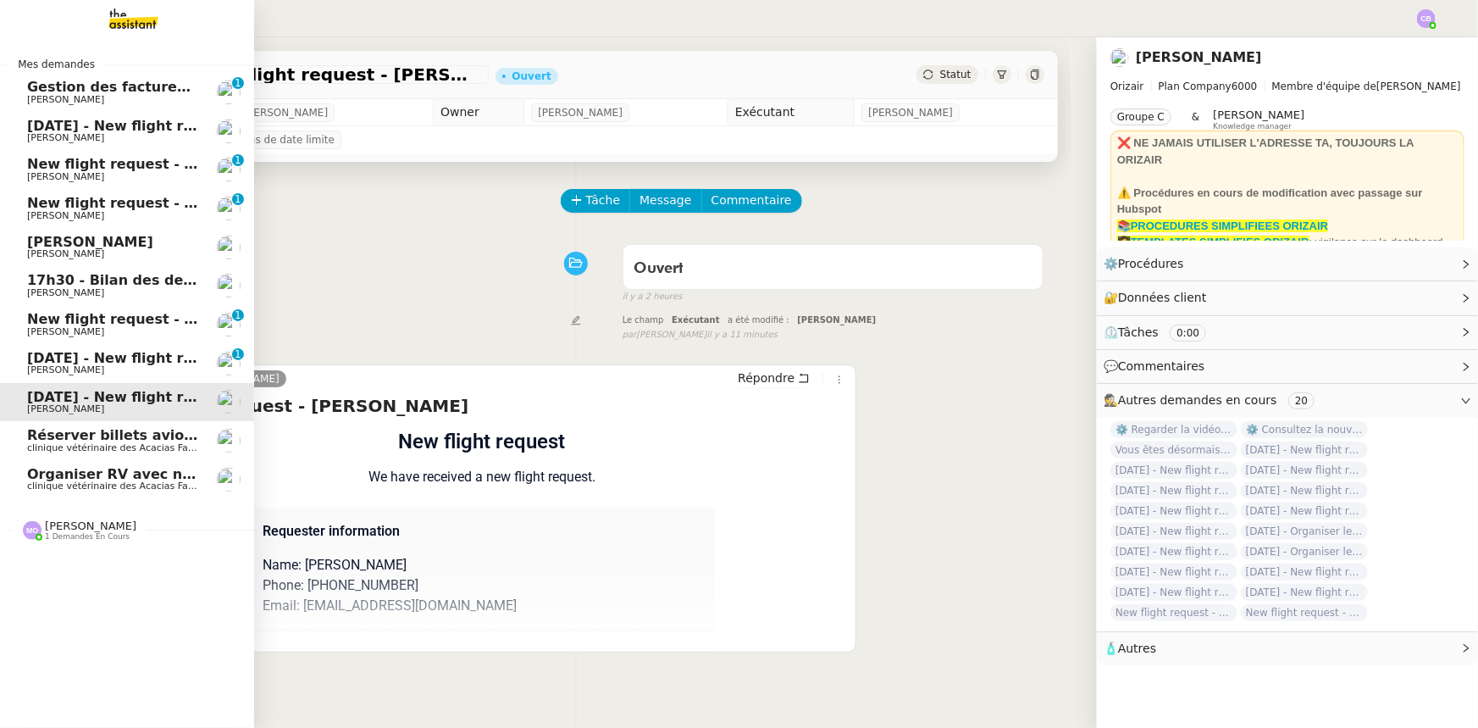
click at [114, 284] on span "17h30 - Bilan des demandes de la journée : en cours et restant à traiter - 10 o…" at bounding box center [372, 280] width 690 height 16
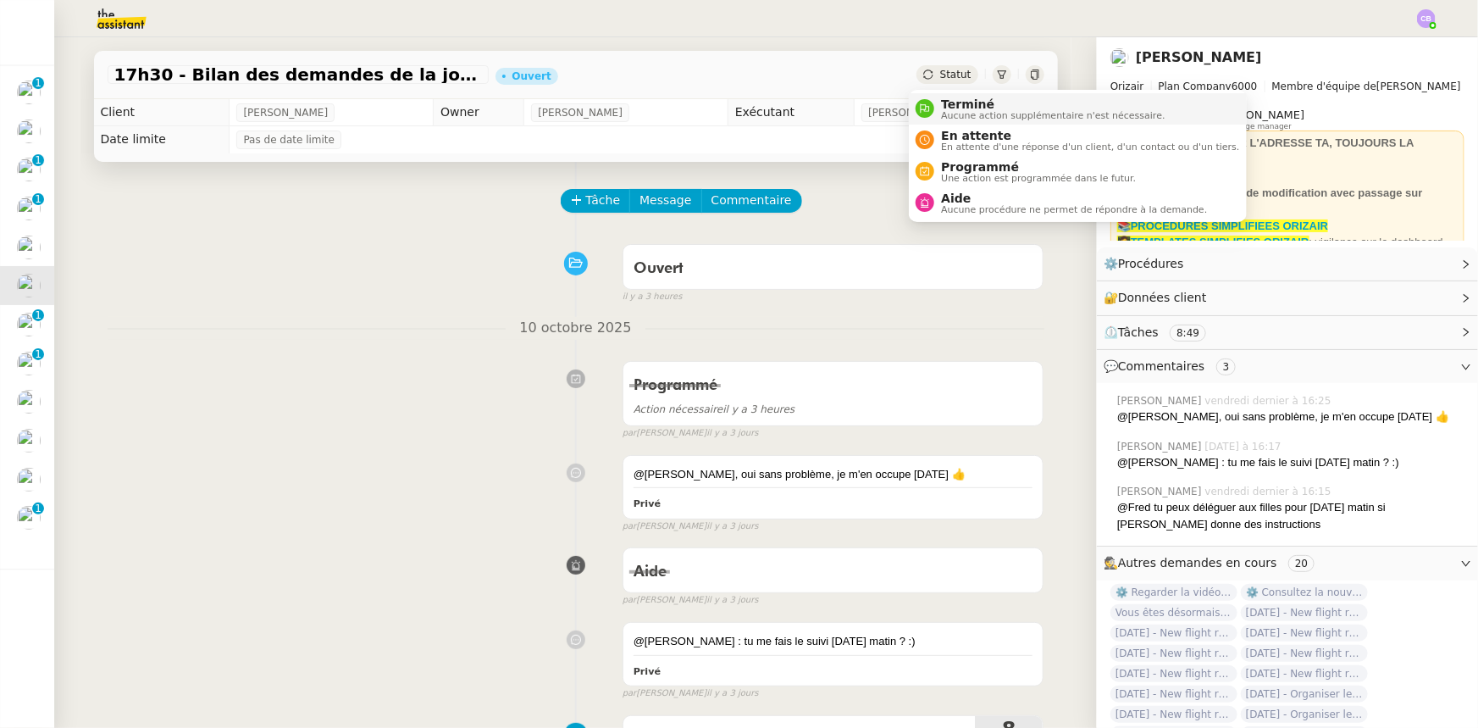
click at [957, 111] on span "Aucune action supplémentaire n'est nécessaire." at bounding box center [1053, 115] width 224 height 9
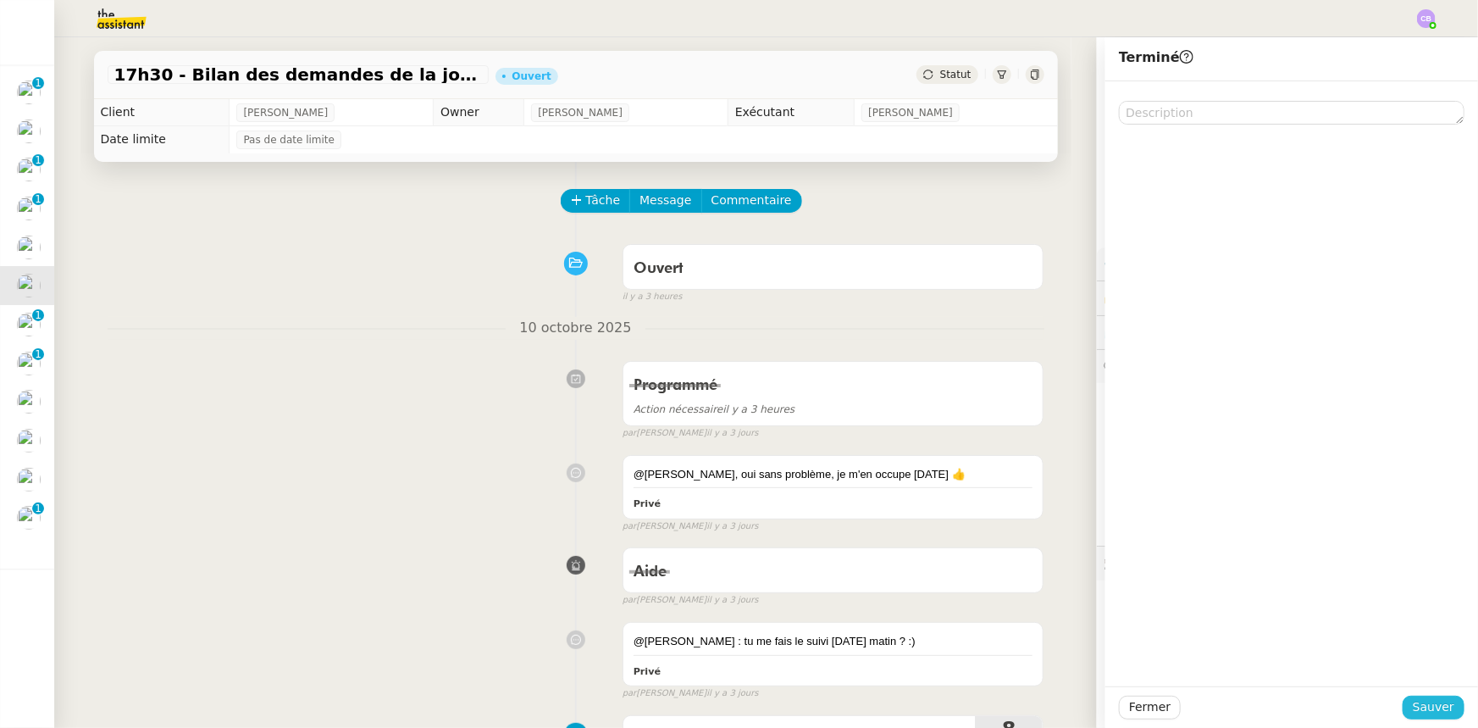
click at [1432, 711] on span "Sauver" at bounding box center [1434, 706] width 42 height 19
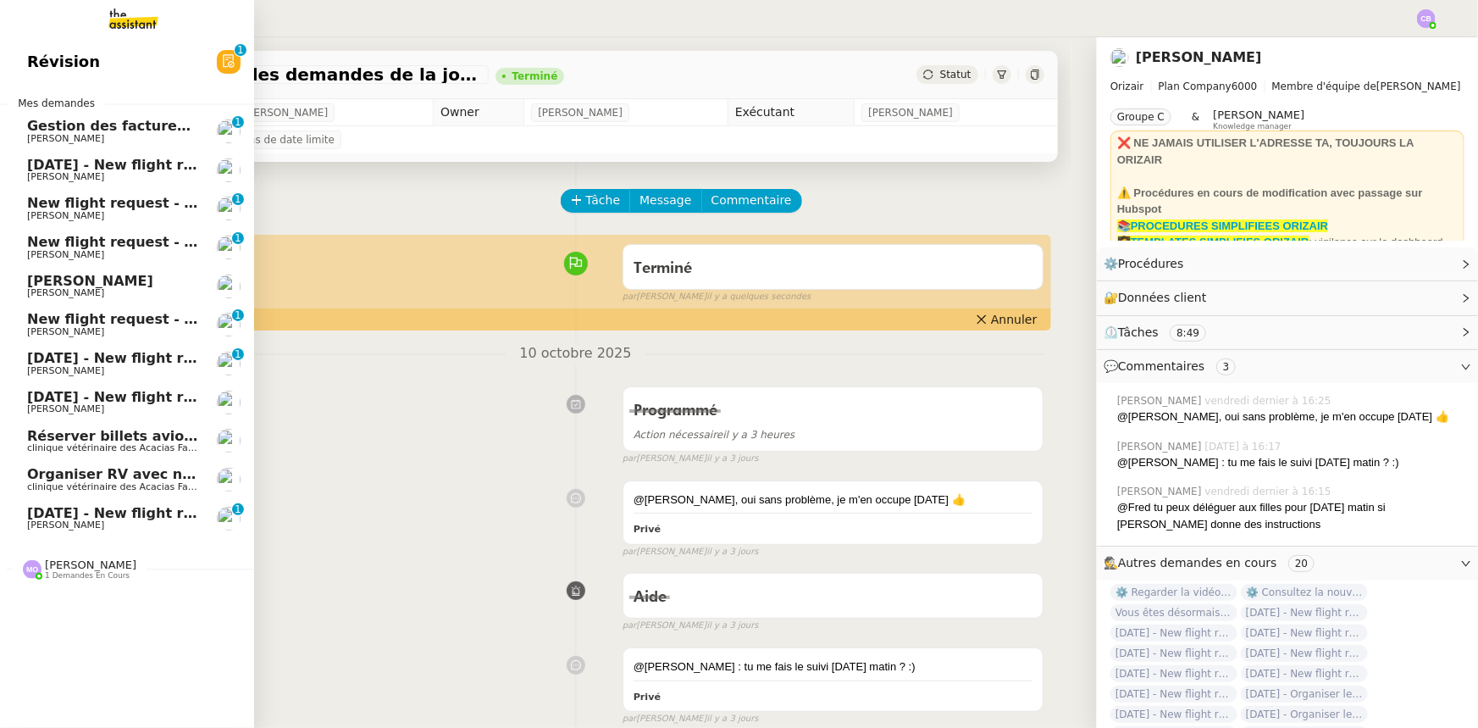
click at [73, 510] on span "[DATE] - New flight request - [PERSON_NAME]" at bounding box center [202, 513] width 350 height 16
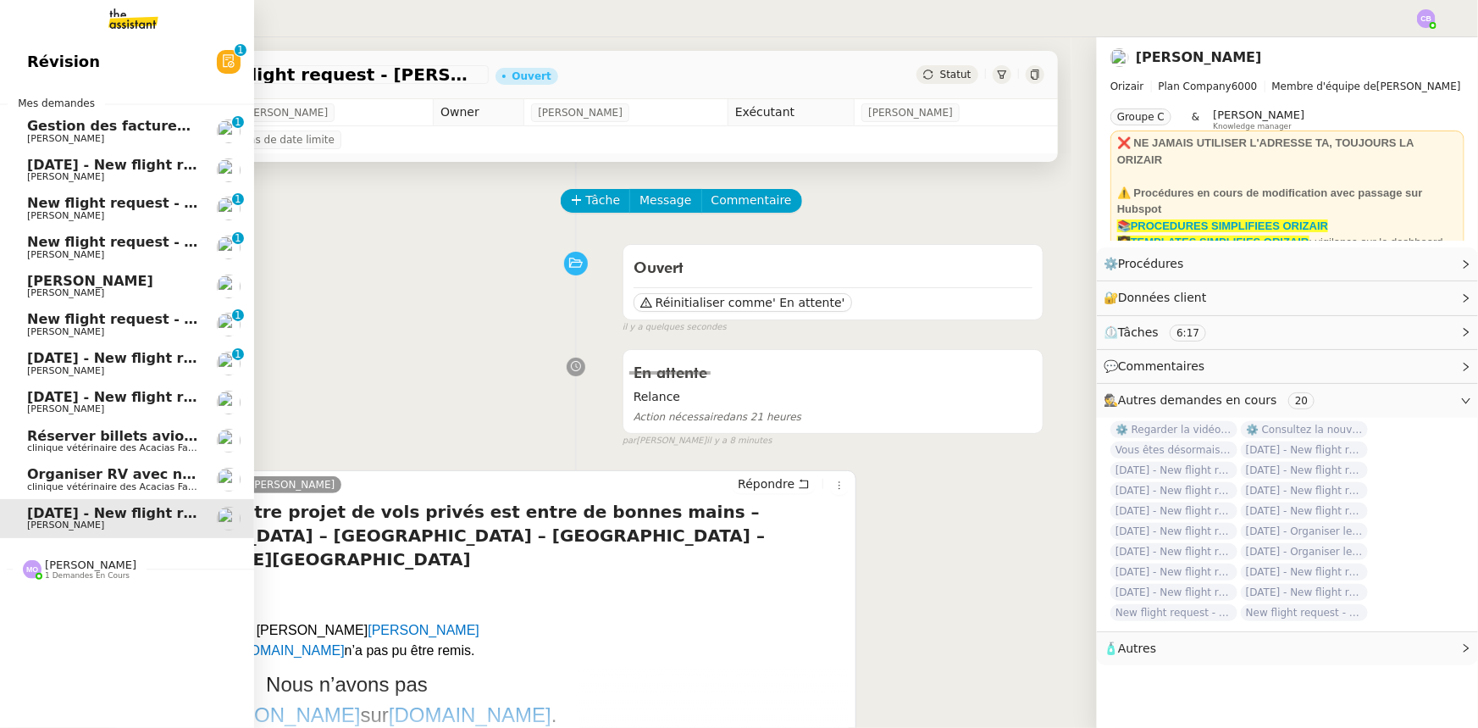
click at [94, 127] on span "Gestion des factures d'achat - septembre/octobre" at bounding box center [217, 126] width 380 height 16
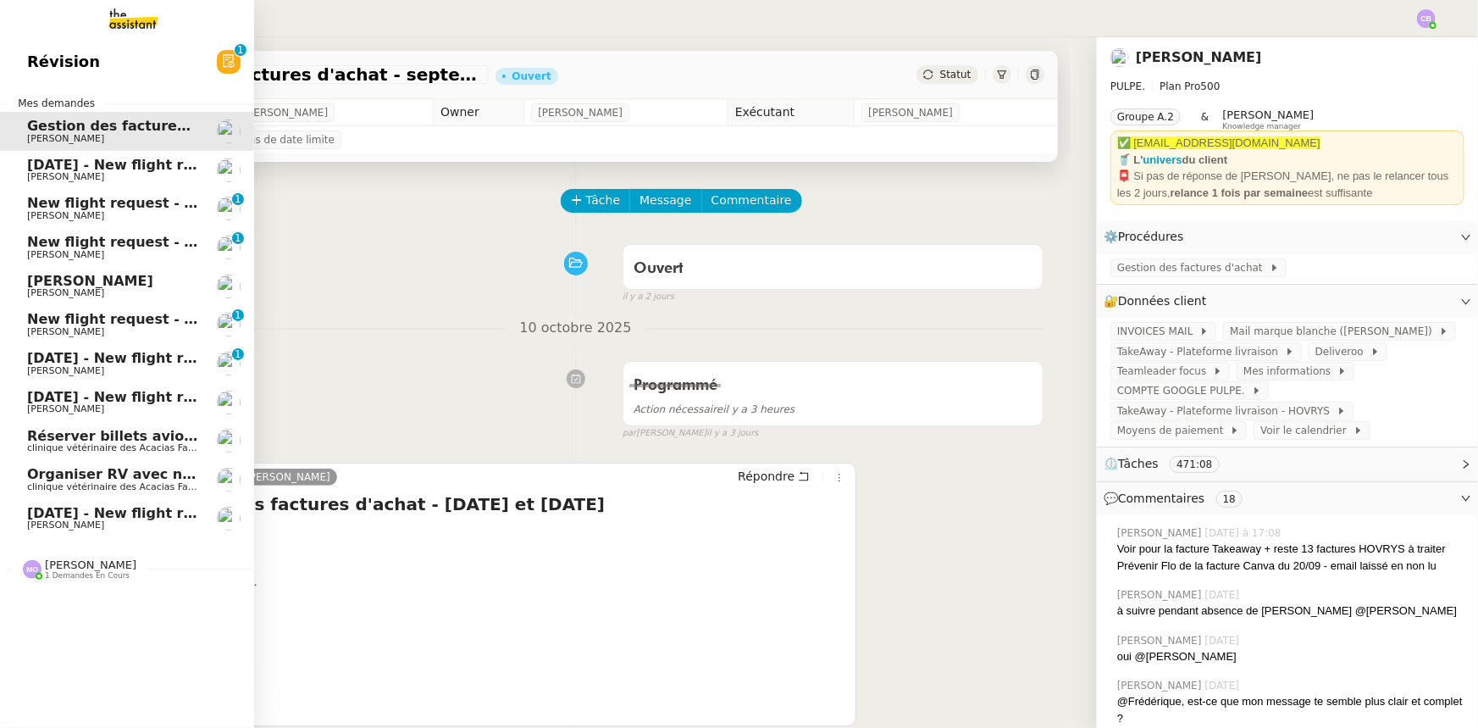
click at [112, 399] on span "[DATE] - New flight request - [PERSON_NAME]" at bounding box center [202, 397] width 350 height 16
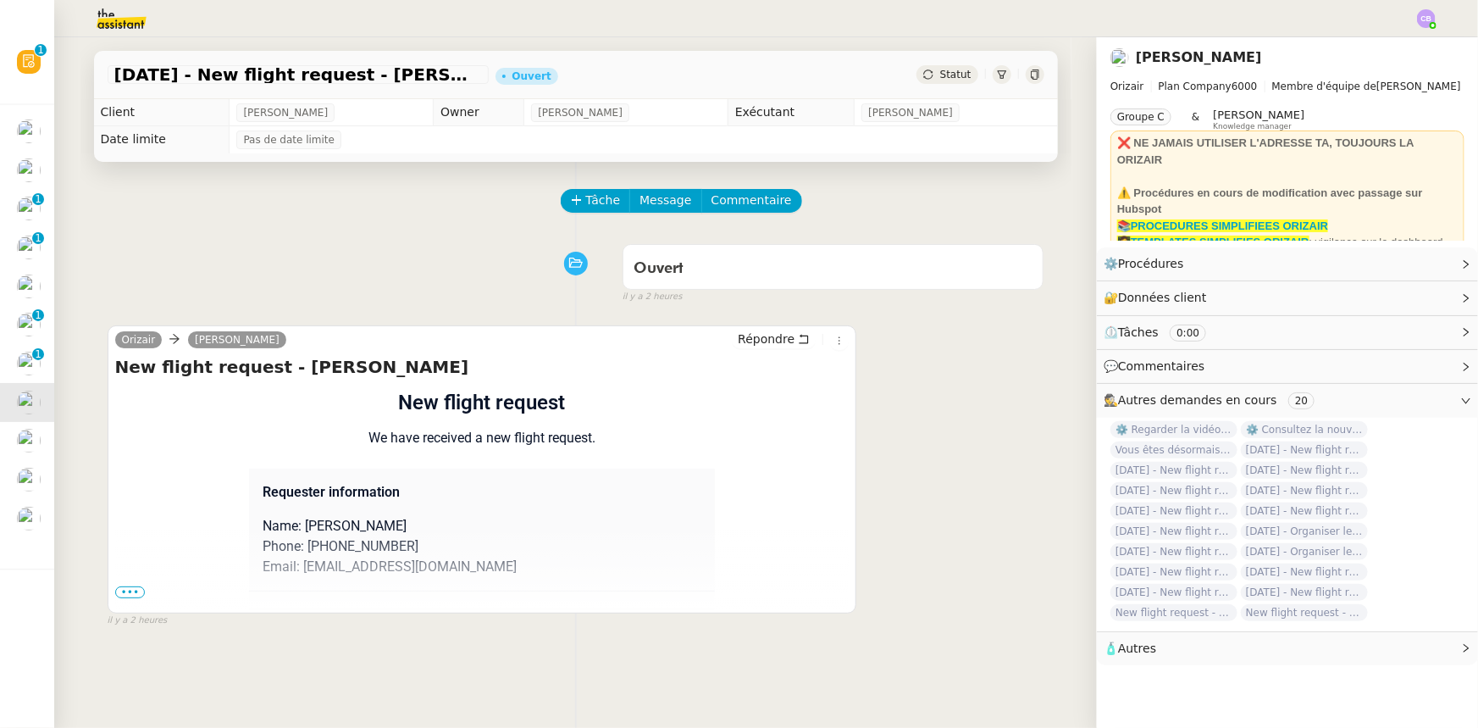
click at [126, 595] on span "•••" at bounding box center [130, 592] width 30 height 12
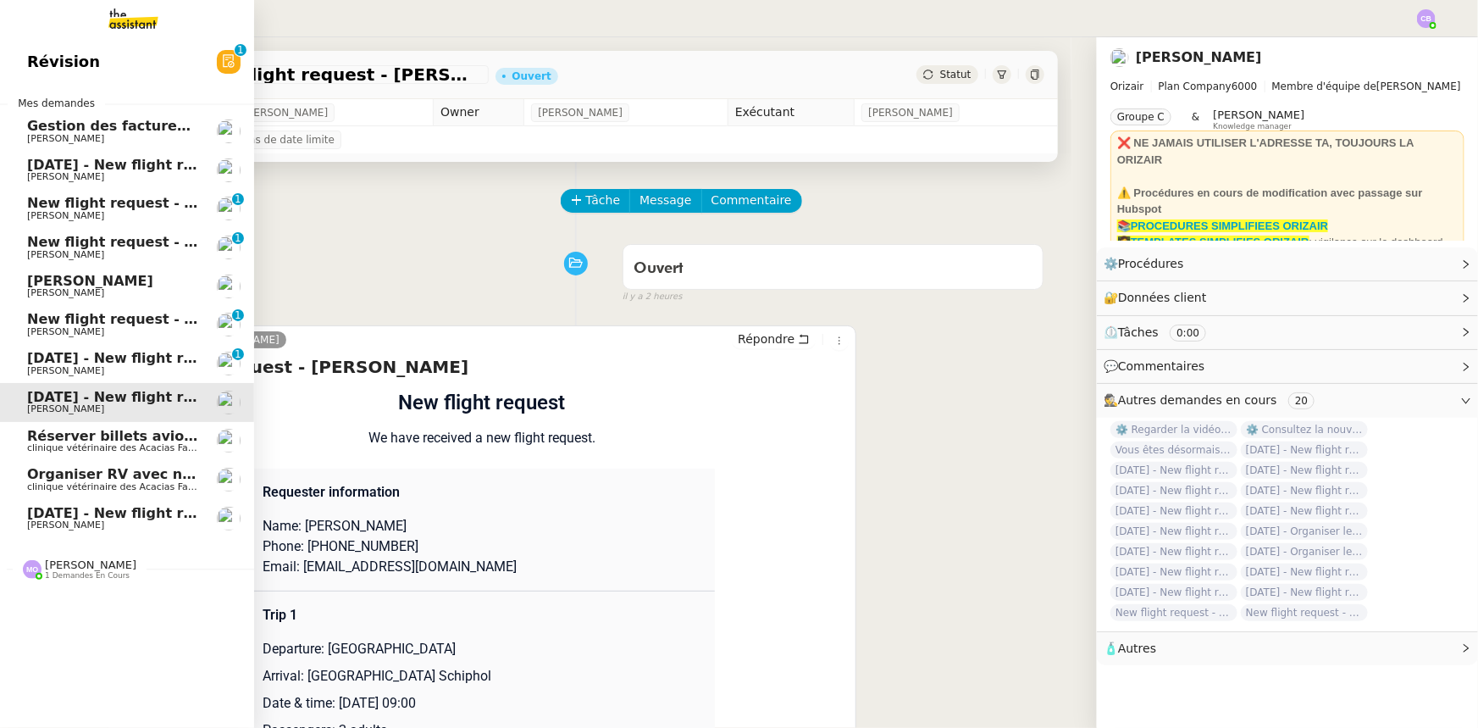
click at [152, 357] on span "[DATE] - New flight request - [PERSON_NAME]" at bounding box center [202, 358] width 350 height 16
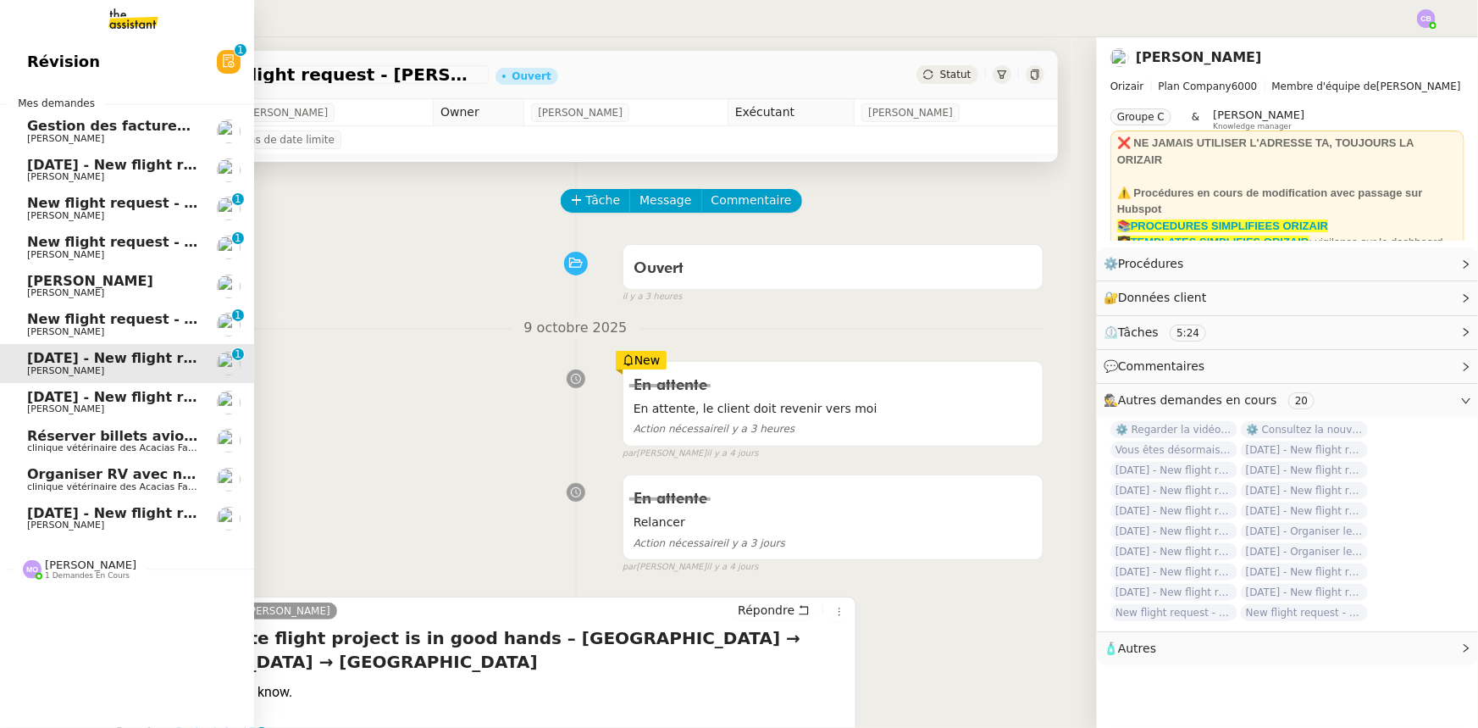
click at [42, 319] on span "New flight request - [PERSON_NAME]" at bounding box center [168, 319] width 283 height 16
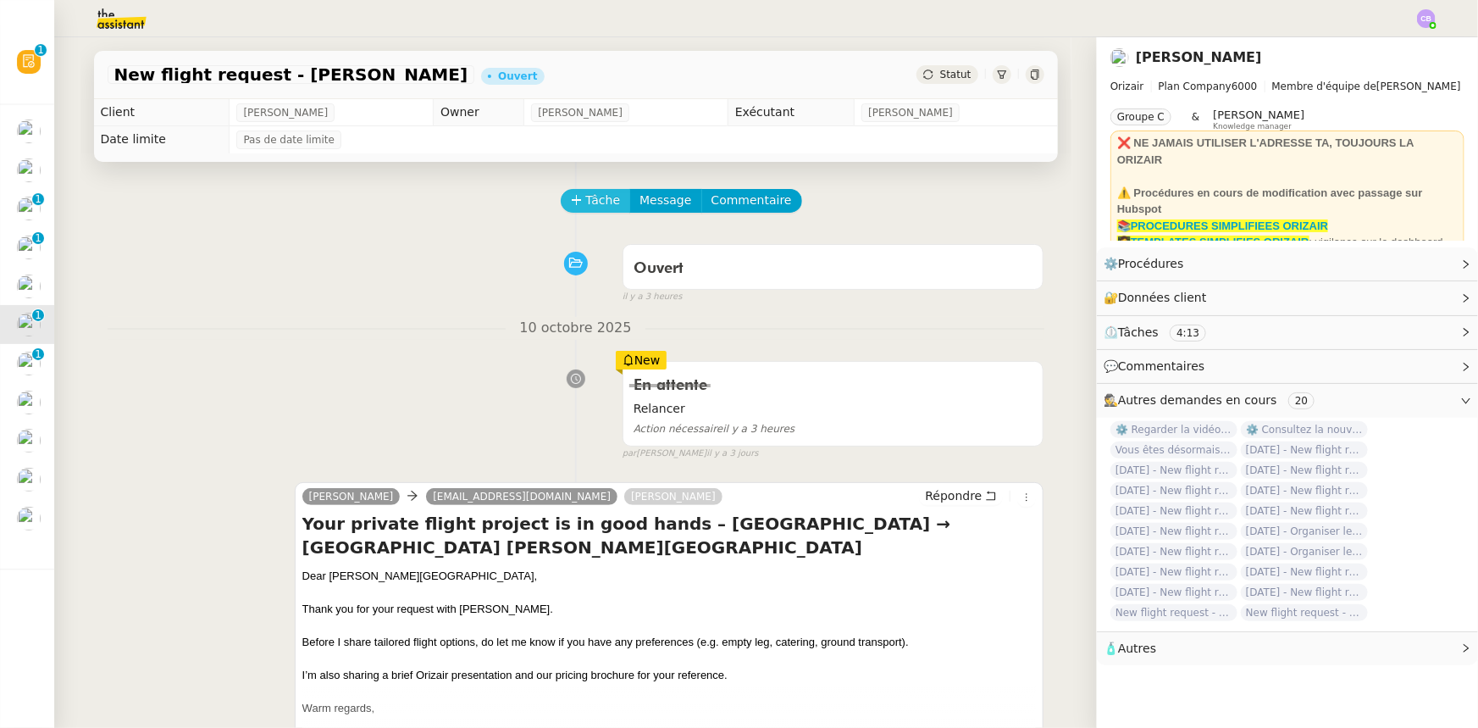
click at [586, 207] on span "Tâche" at bounding box center [603, 200] width 35 height 19
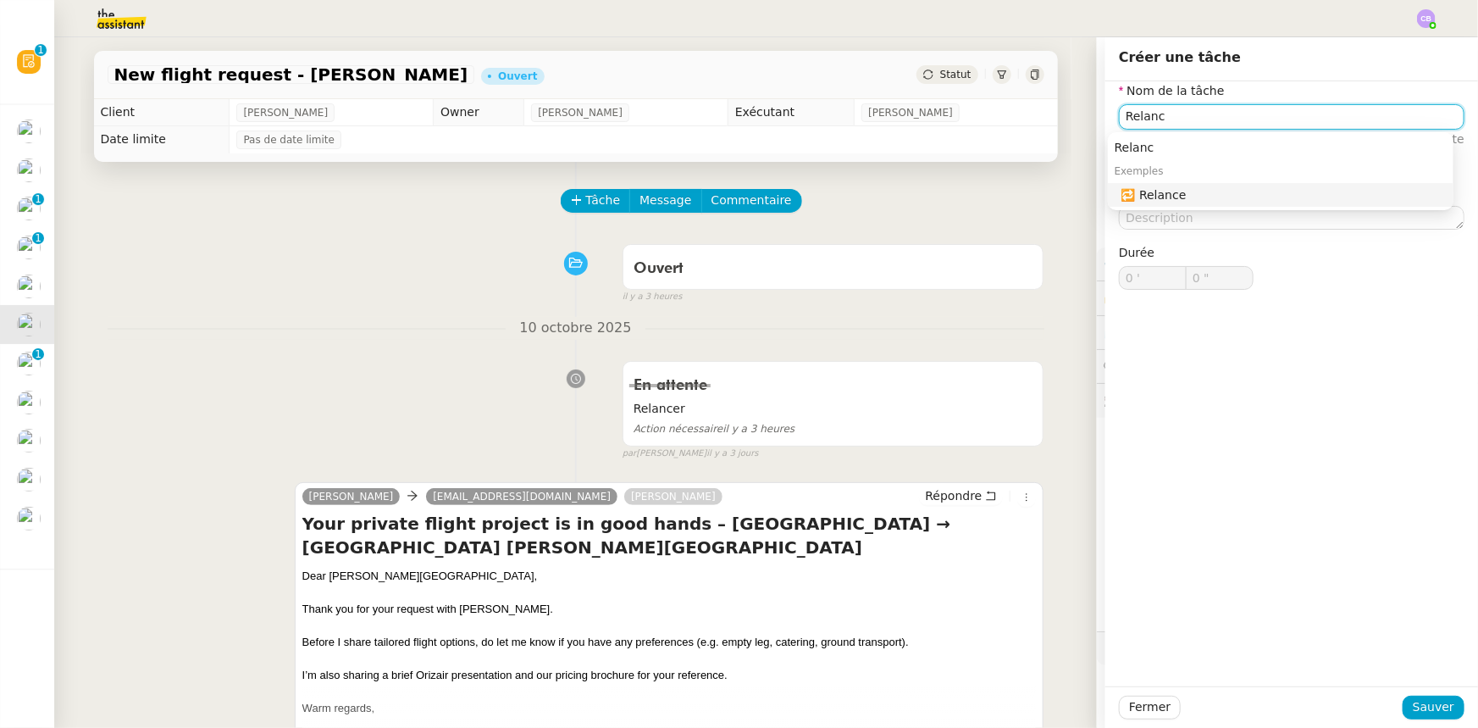
click at [1154, 197] on div "🔁 Relance" at bounding box center [1284, 194] width 325 height 15
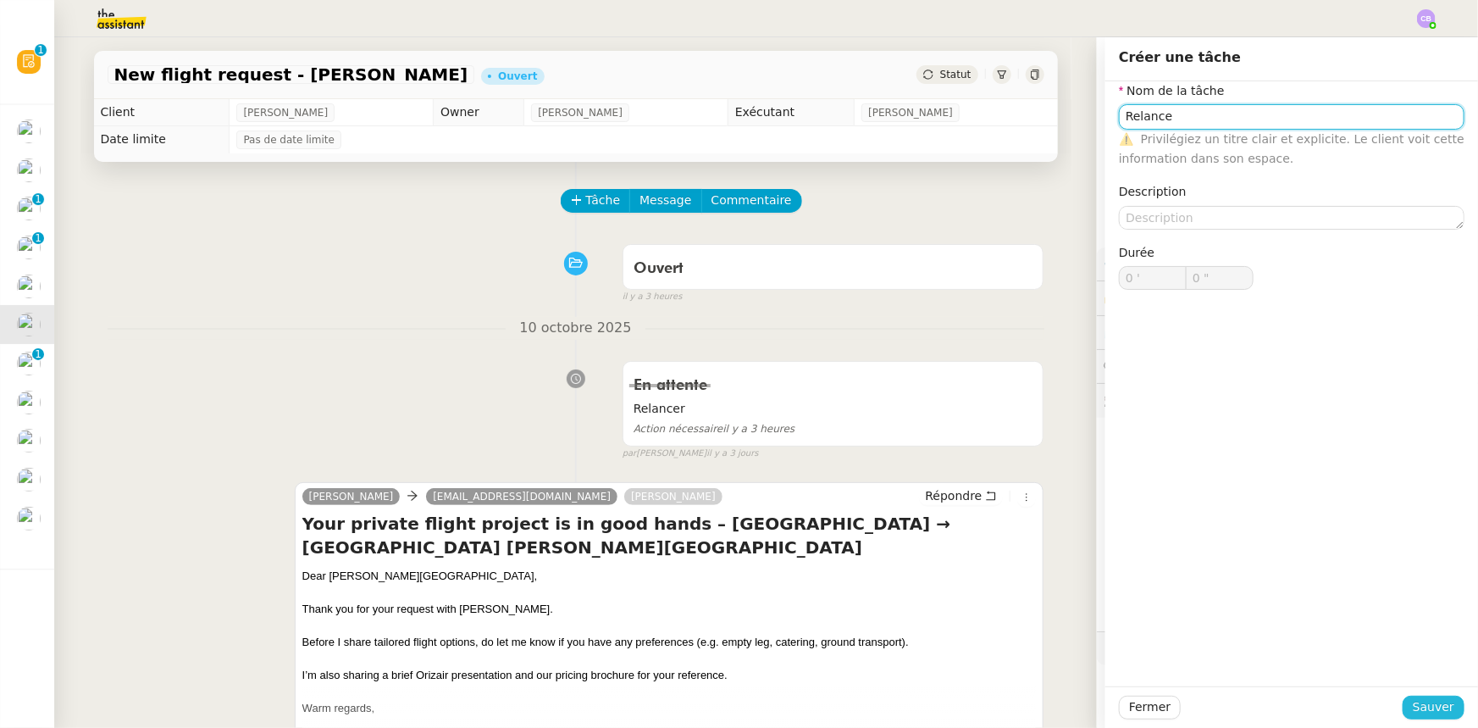
type input "Relance"
click at [1425, 705] on span "Sauver" at bounding box center [1434, 706] width 42 height 19
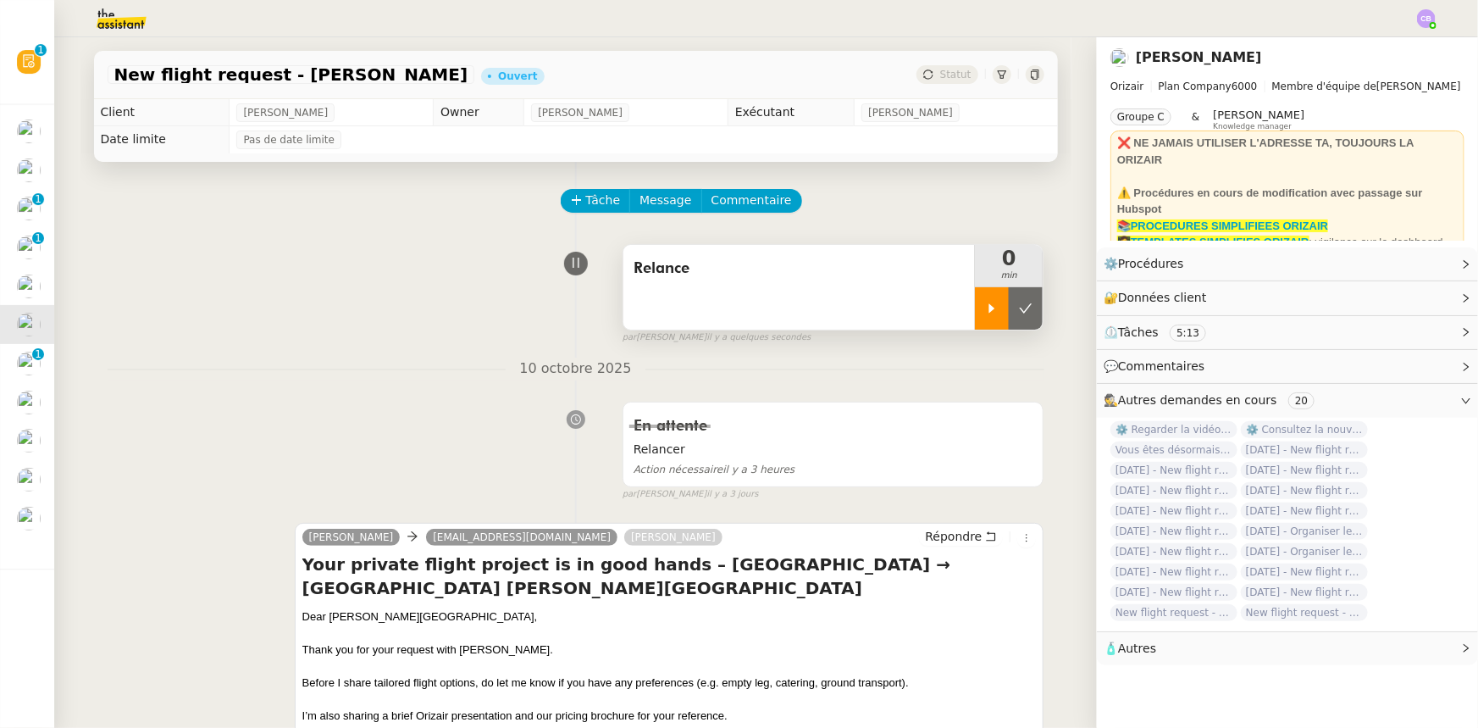
click at [975, 307] on div at bounding box center [992, 308] width 34 height 42
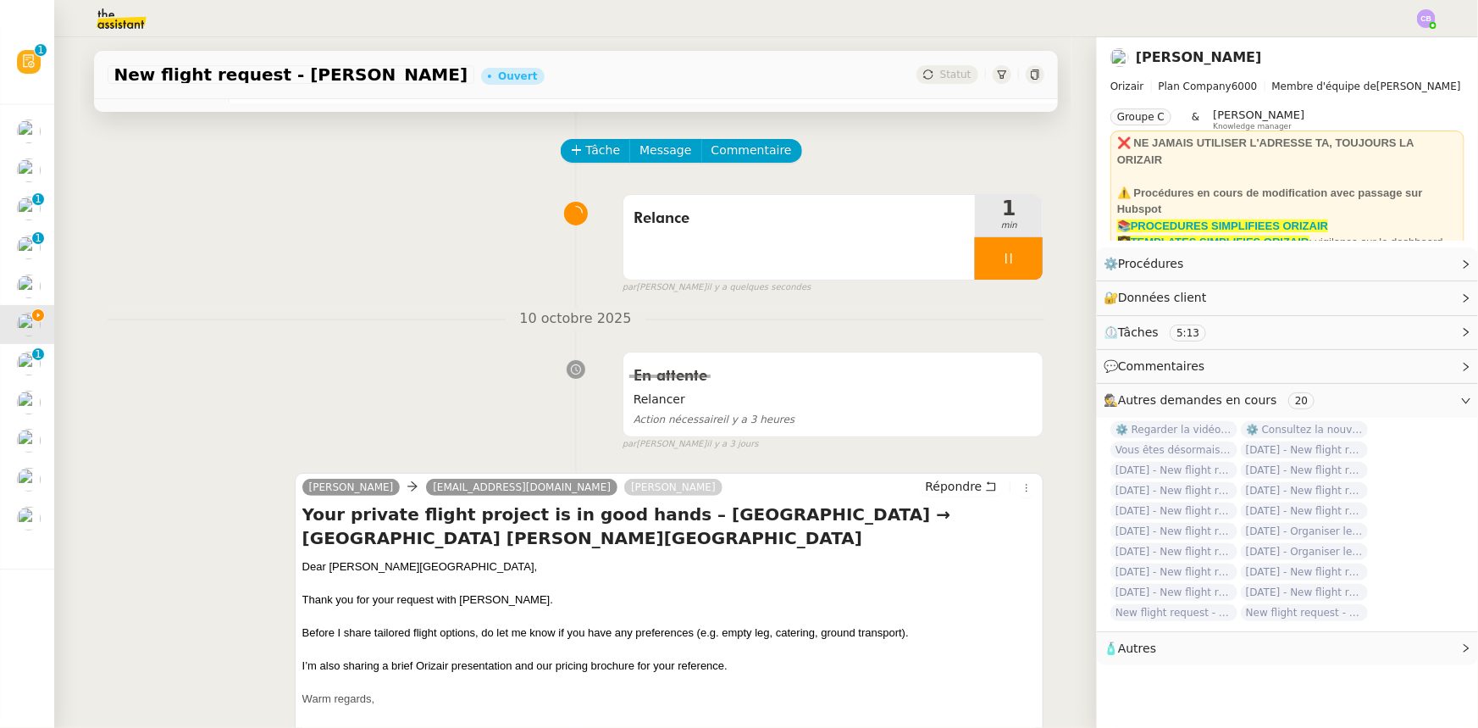
scroll to position [76, 0]
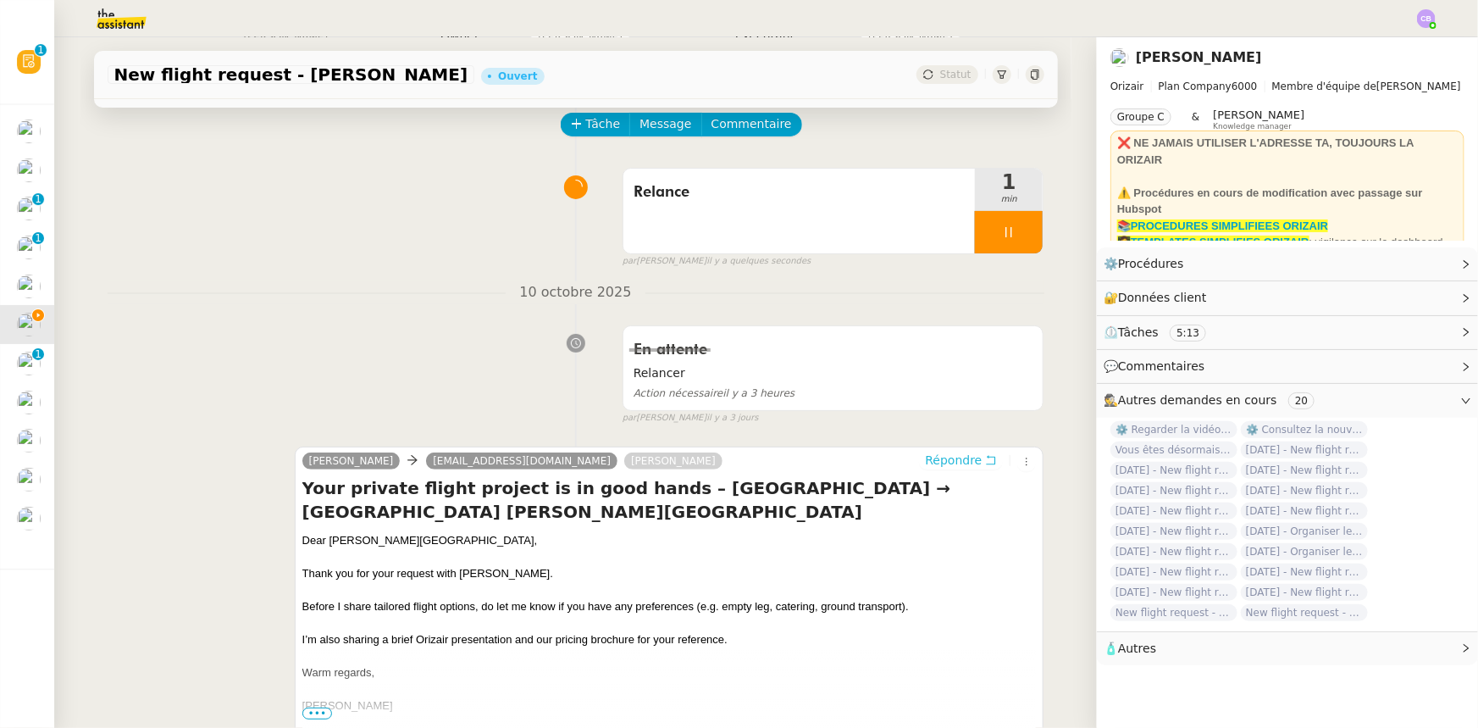
click at [939, 464] on span "Répondre" at bounding box center [953, 460] width 57 height 17
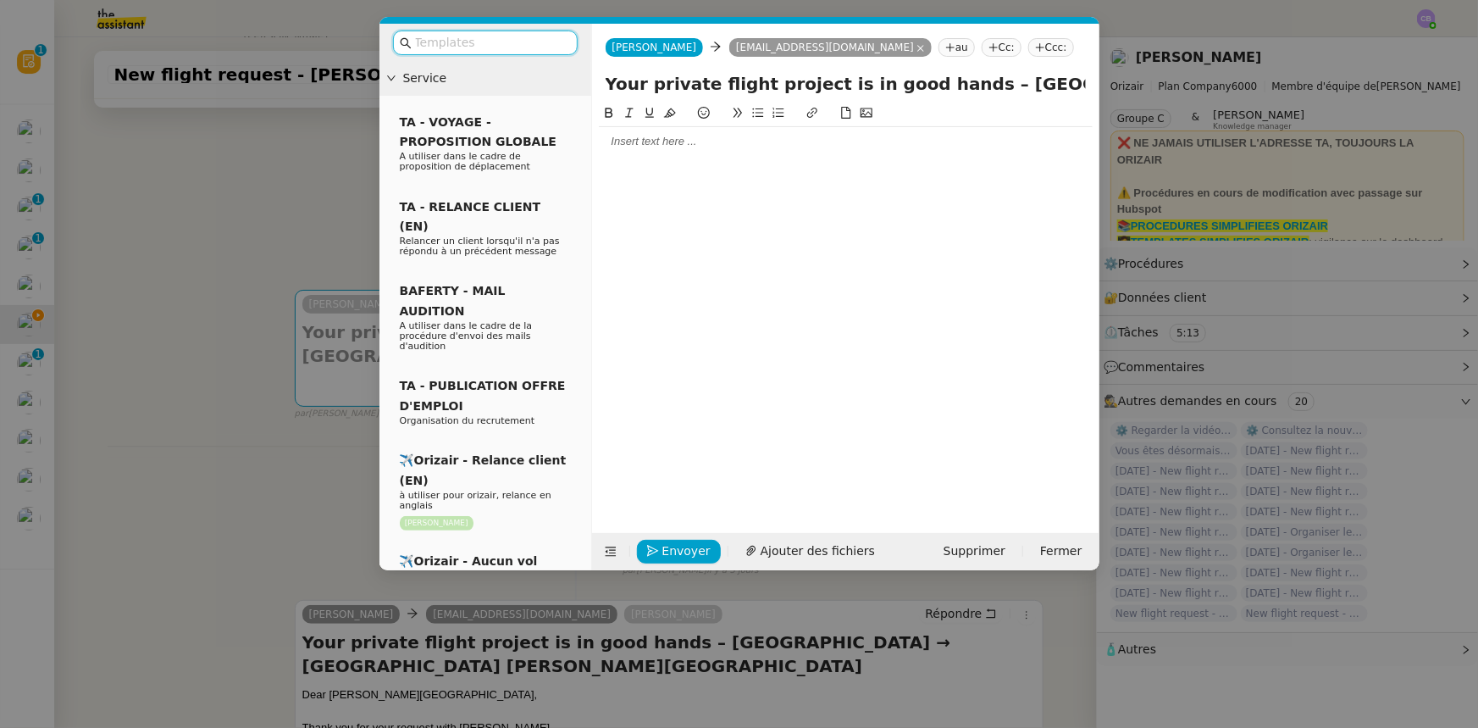
click at [507, 42] on input "text" at bounding box center [491, 42] width 152 height 19
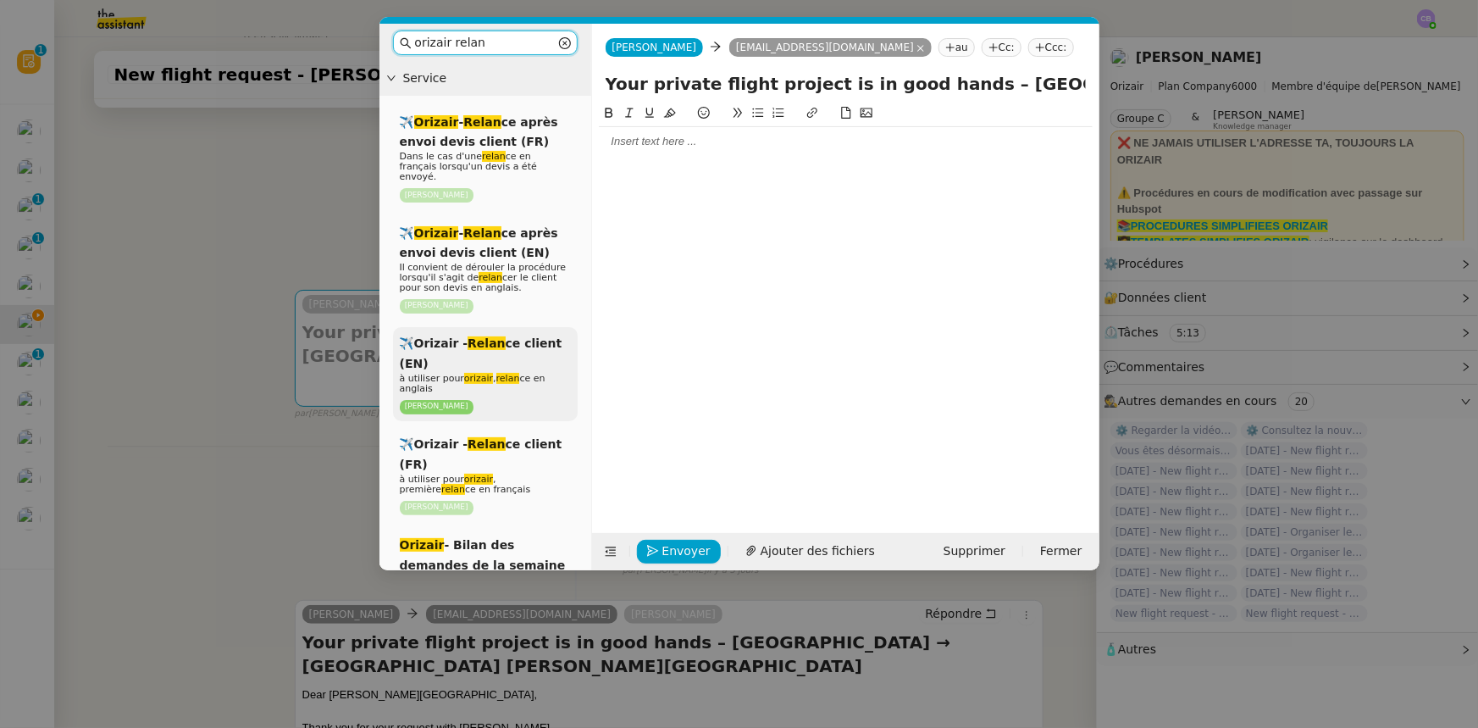
type input "orizair relan"
click at [497, 344] on div "✈️Orizair - Relan ce client (EN) à utiliser pour orizair , relan ce en anglais …" at bounding box center [485, 374] width 185 height 94
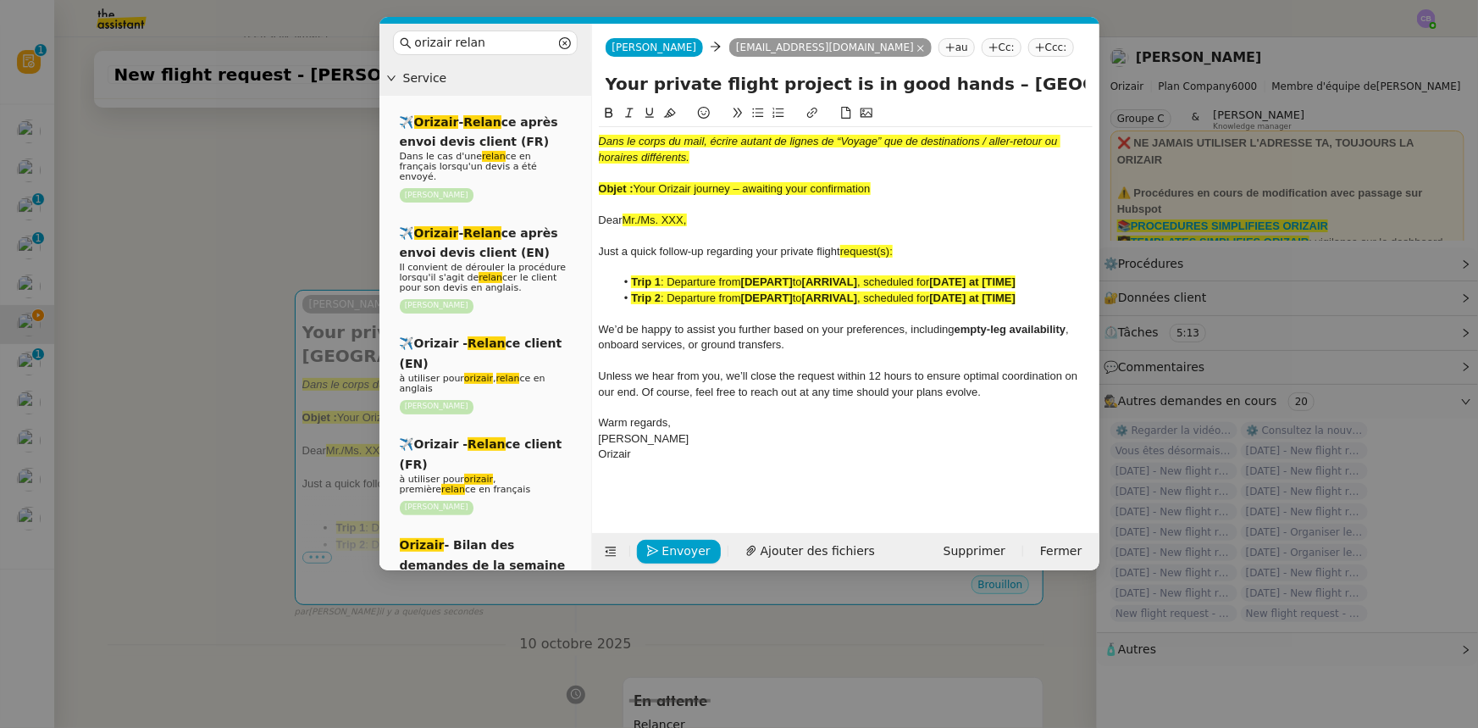
drag, startPoint x: 877, startPoint y: 186, endPoint x: 638, endPoint y: 188, distance: 238.9
click at [638, 188] on div "Objet : Your Orizair journey – awaiting your confirmation" at bounding box center [846, 188] width 494 height 15
copy span "Your Orizair journey – awaiting your confirmation"
drag, startPoint x: 945, startPoint y: 86, endPoint x: 599, endPoint y: 83, distance: 346.5
click at [599, 83] on div "Your private flight project is in good hands – [GEOGRAPHIC_DATA] → [GEOGRAPHIC_…" at bounding box center [845, 87] width 507 height 32
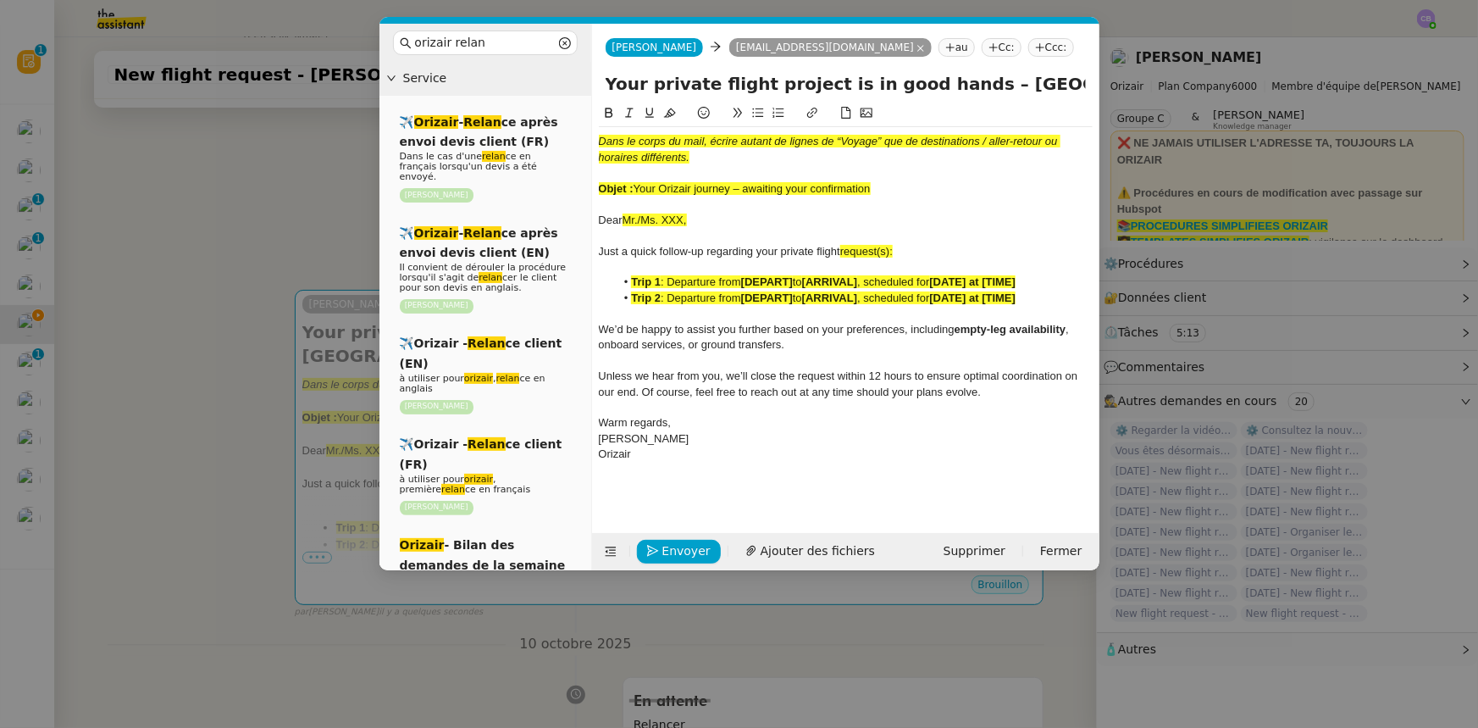
paste input "Orizair journey – awaiting your confirmation"
type input "Your Orizair journey – awaiting your confirmation – London Biggin Hill Airport …"
drag, startPoint x: 875, startPoint y: 194, endPoint x: 596, endPoint y: 144, distance: 283.1
click at [596, 144] on nz-spin "Dans le corps du mail, écrire autant de lignes de “Voyage” que de destinations …" at bounding box center [845, 308] width 507 height 410
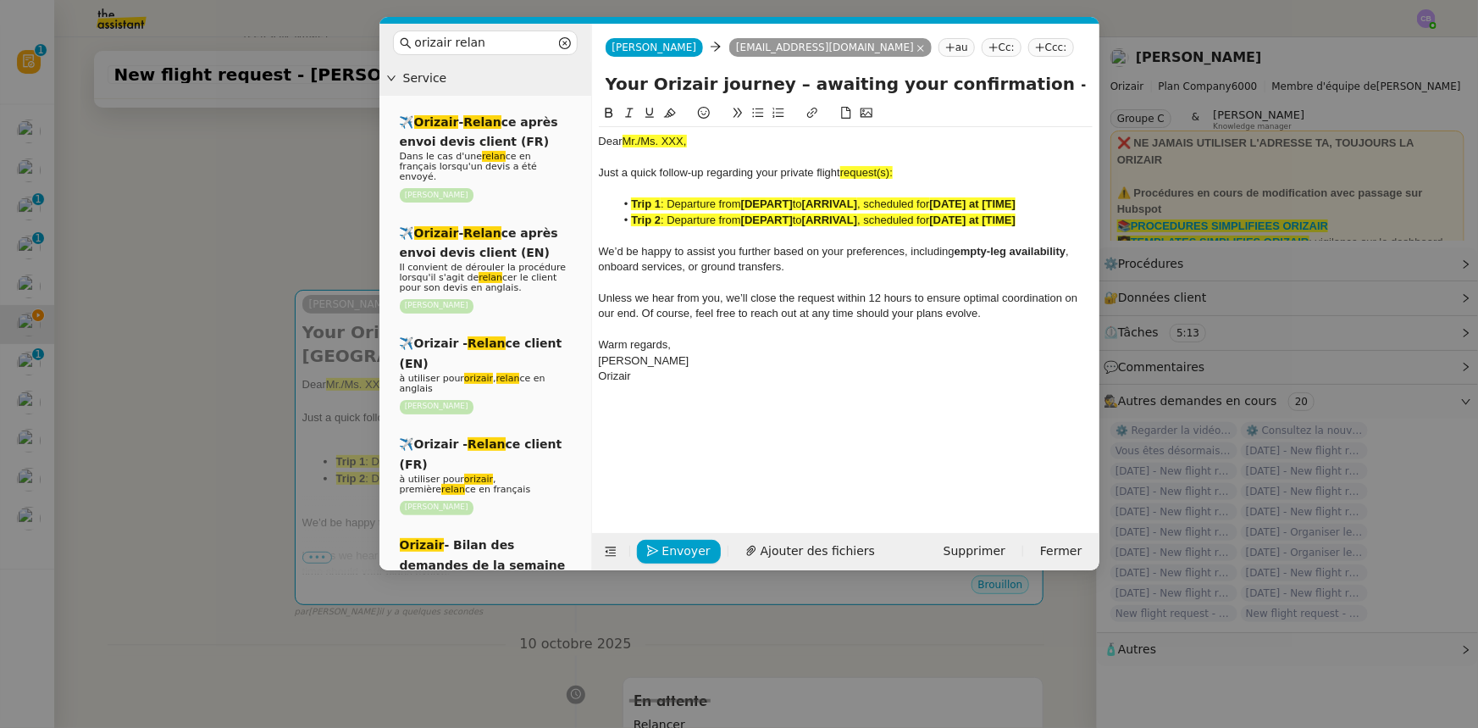
drag, startPoint x: 695, startPoint y: 143, endPoint x: 622, endPoint y: 138, distance: 73.0
click at [622, 138] on div "Dear Mr./Ms. XXX," at bounding box center [846, 141] width 494 height 15
click at [670, 119] on icon at bounding box center [670, 113] width 12 height 12
click at [684, 141] on div "Dear Mr./Ms. XXX," at bounding box center [846, 141] width 494 height 15
click at [606, 551] on icon at bounding box center [611, 552] width 12 height 12
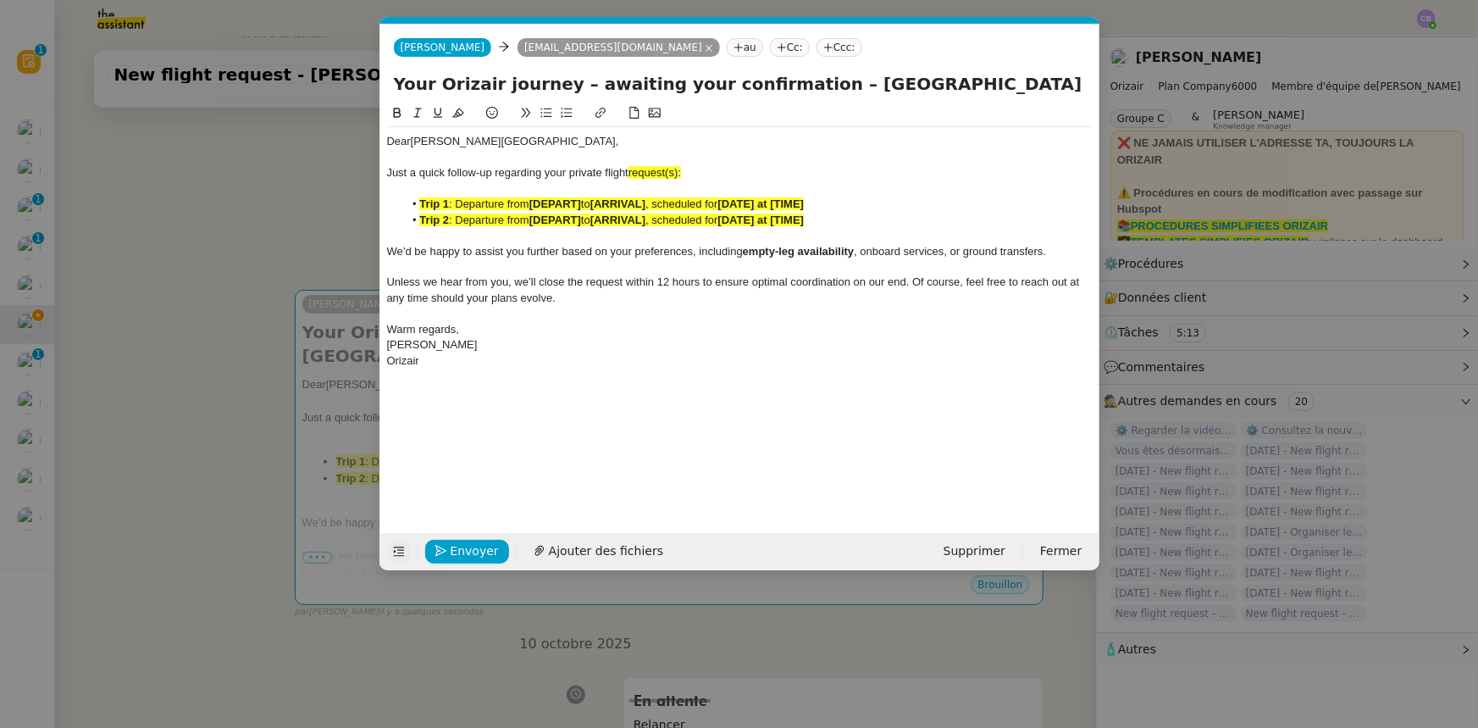
click at [681, 173] on span "request(s):" at bounding box center [655, 172] width 53 height 13
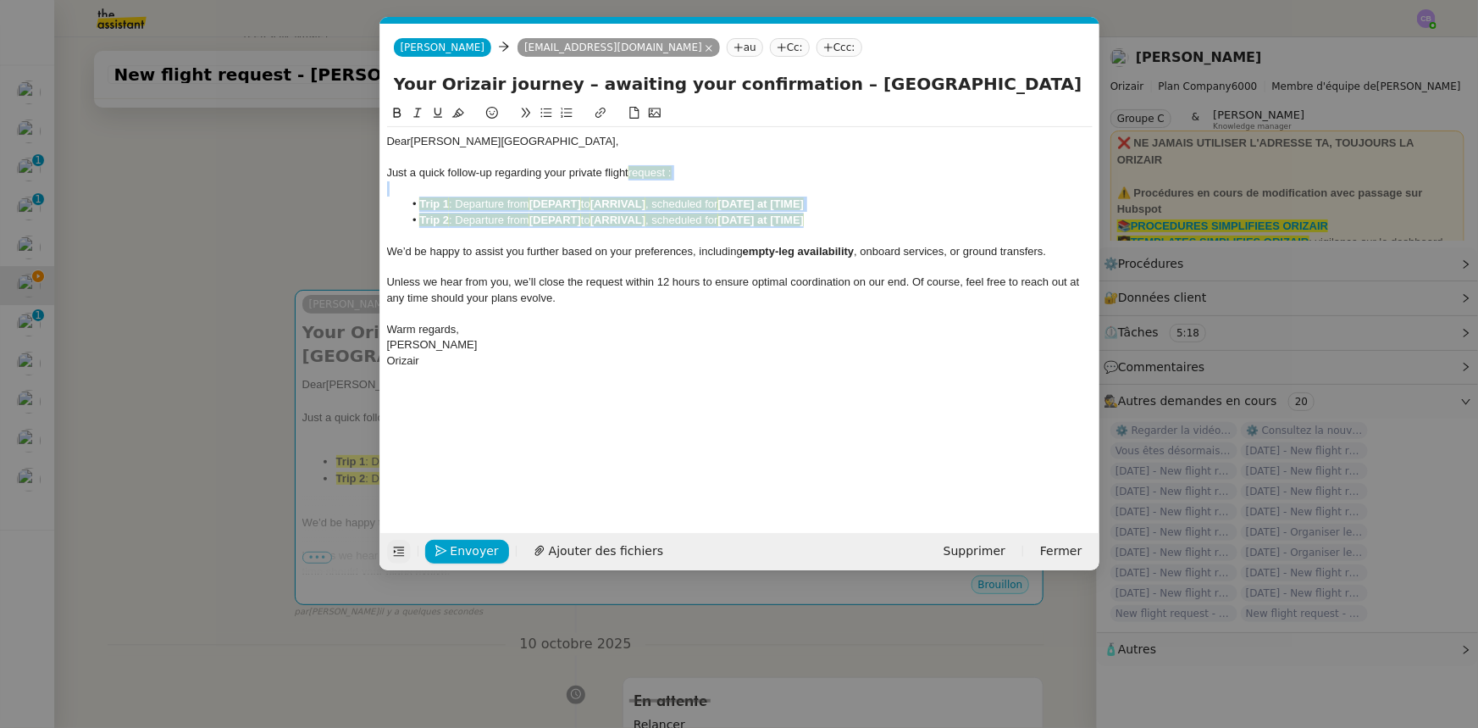
drag, startPoint x: 822, startPoint y: 220, endPoint x: 631, endPoint y: 172, distance: 196.6
click at [631, 172] on div "Dear Mr. Benton, Just a quick follow-up regarding your private flight request :…" at bounding box center [740, 251] width 706 height 248
click at [458, 115] on icon at bounding box center [458, 113] width 12 height 12
click at [634, 263] on div at bounding box center [740, 266] width 706 height 15
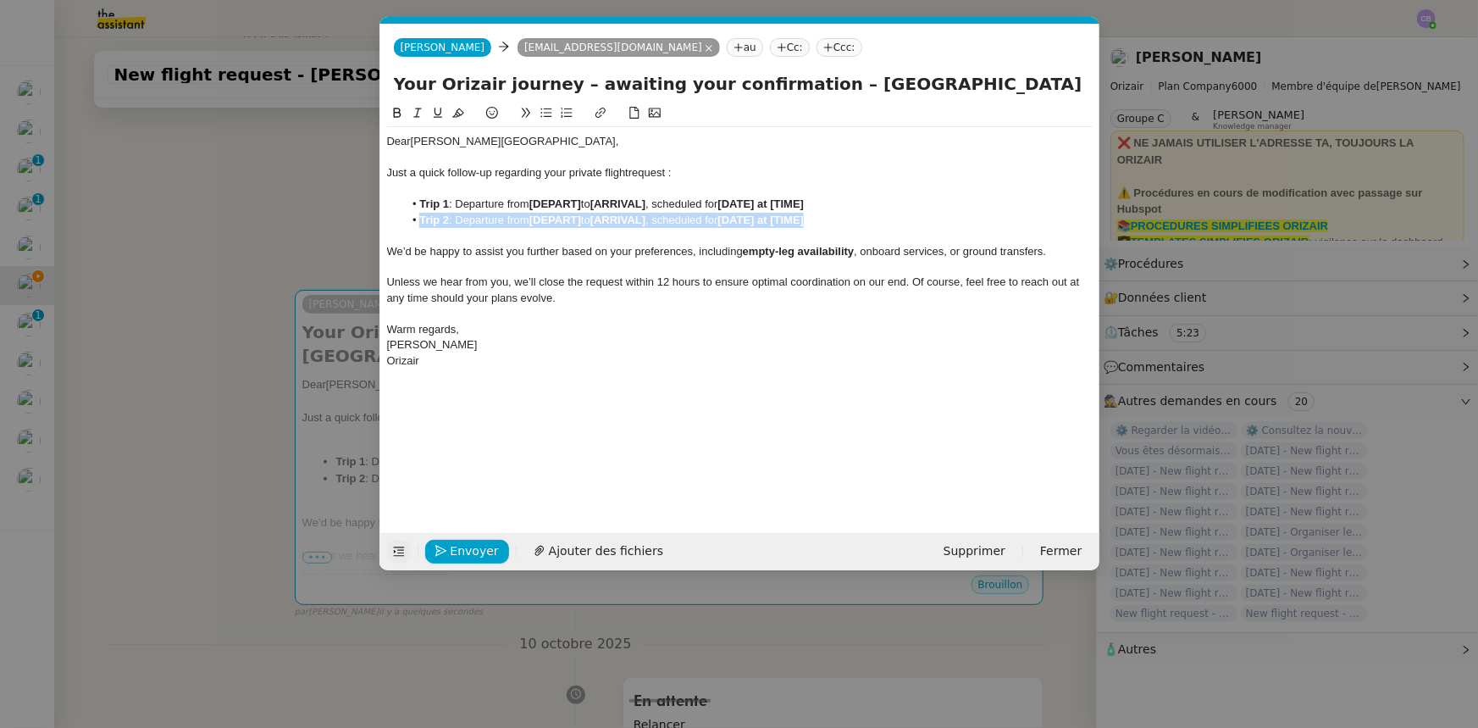
drag, startPoint x: 811, startPoint y: 220, endPoint x: 421, endPoint y: 213, distance: 389.7
click at [421, 213] on li "Trip 2 : Departure from [DEPART] to [ARRIVAL] , scheduled for [DATE] at [TIME]" at bounding box center [748, 220] width 690 height 15
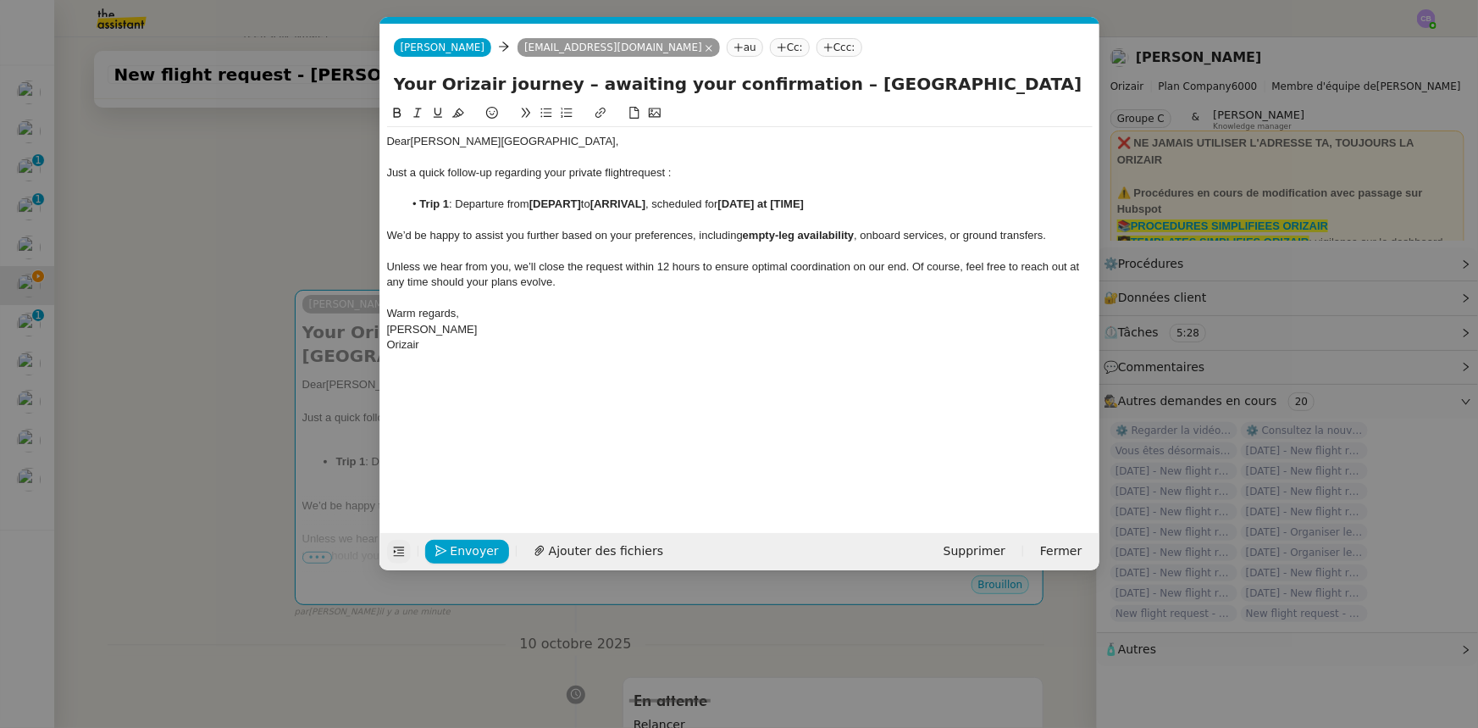
drag, startPoint x: 809, startPoint y: 85, endPoint x: 1013, endPoint y: 84, distance: 204.2
click at [1013, 84] on input "Your Orizair journey – awaiting your confirmation – London Biggin Hill Airport …" at bounding box center [740, 83] width 692 height 25
drag, startPoint x: 1017, startPoint y: 85, endPoint x: 809, endPoint y: 80, distance: 207.6
click at [809, 80] on input "Your Orizair journey – awaiting your confirmation – London Biggin Hill Airport …" at bounding box center [740, 83] width 692 height 25
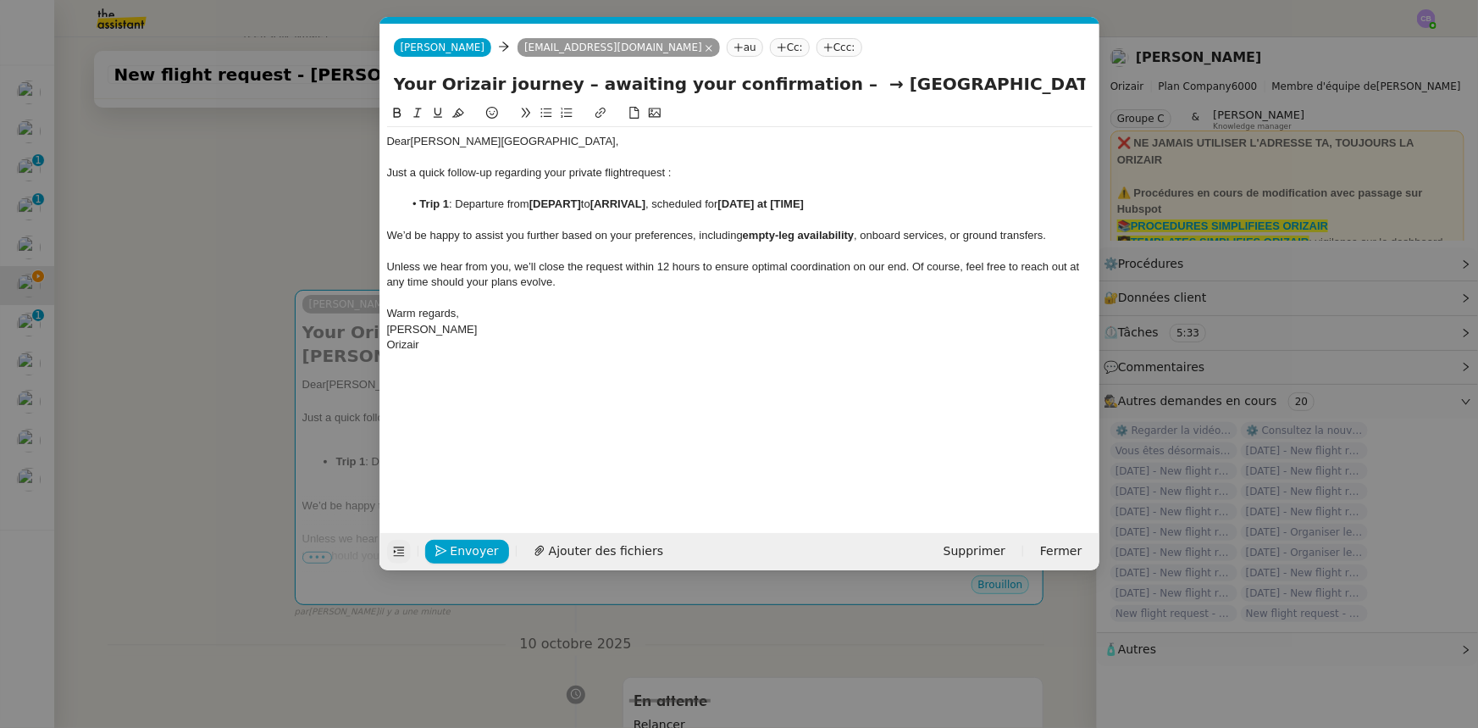
click at [561, 202] on strong "[DEPART]" at bounding box center [555, 203] width 52 height 13
click at [533, 202] on strong "[" at bounding box center [530, 203] width 3 height 13
drag, startPoint x: 533, startPoint y: 202, endPoint x: 655, endPoint y: 203, distance: 122.0
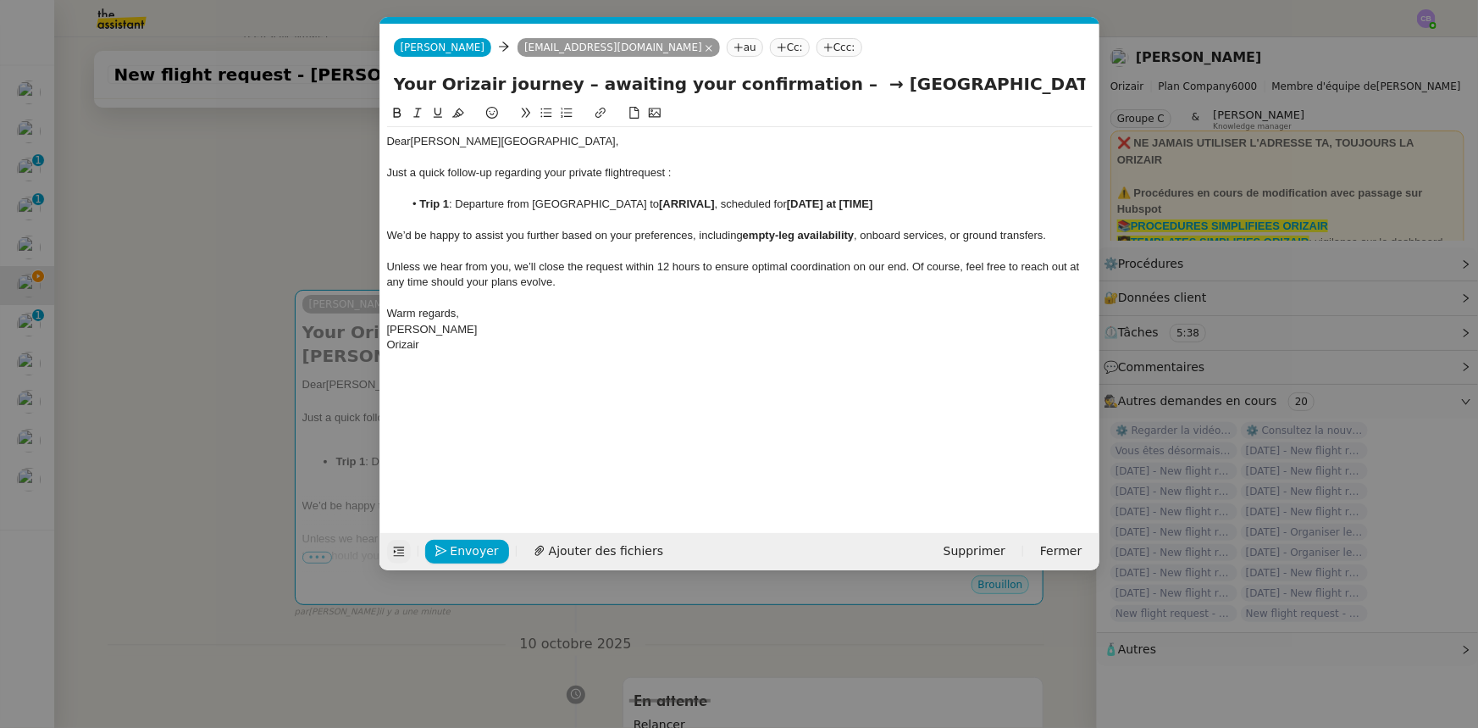
click at [655, 203] on li "Trip 1 : Departure from London Biggin Hill Airport to [ARRIVAL] , scheduled for…" at bounding box center [748, 204] width 690 height 15
click at [400, 110] on icon at bounding box center [397, 113] width 12 height 12
drag, startPoint x: 832, startPoint y: 85, endPoint x: 1084, endPoint y: 85, distance: 252.4
click at [1084, 85] on input "Your Orizair journey – awaiting your confirmation – → Alicante Elche Miguel Her…" at bounding box center [740, 83] width 692 height 25
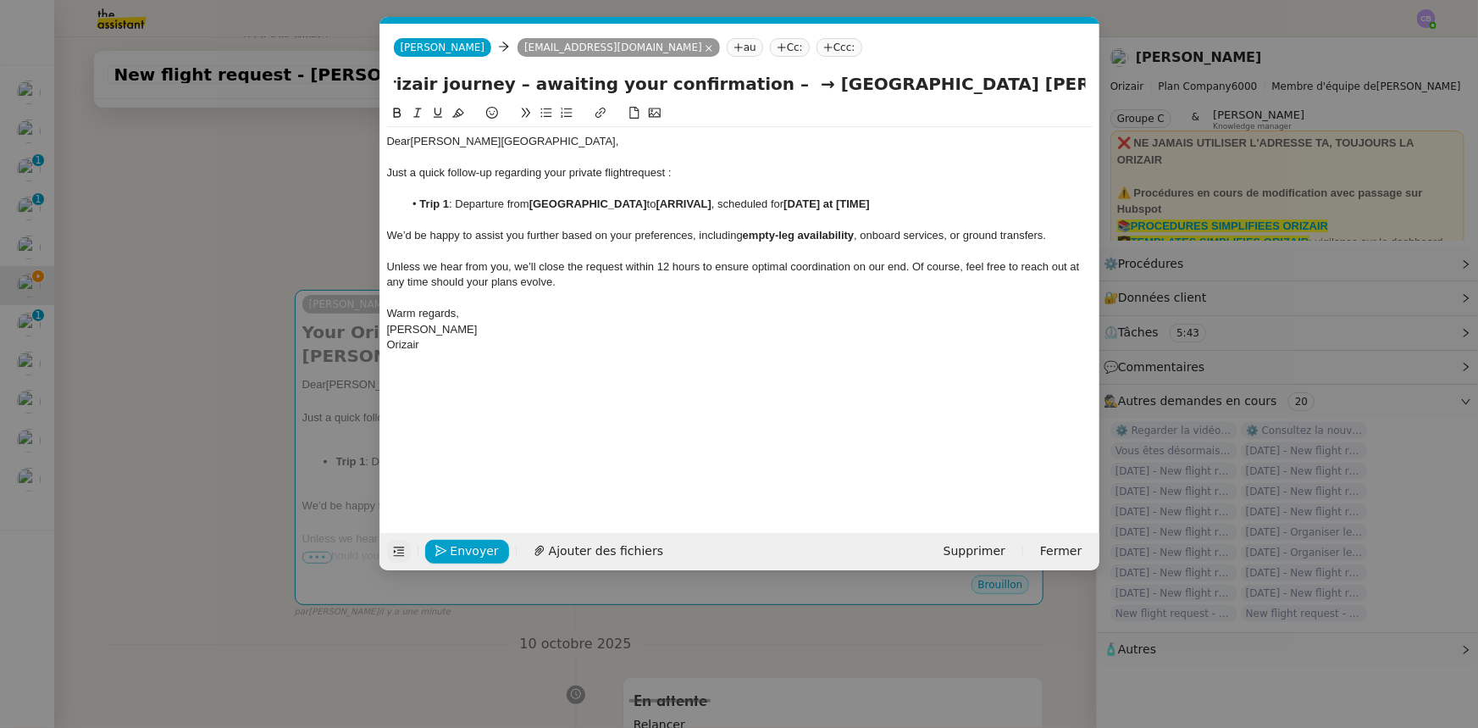
click at [712, 201] on strong "[ARRIVAL]" at bounding box center [684, 203] width 55 height 13
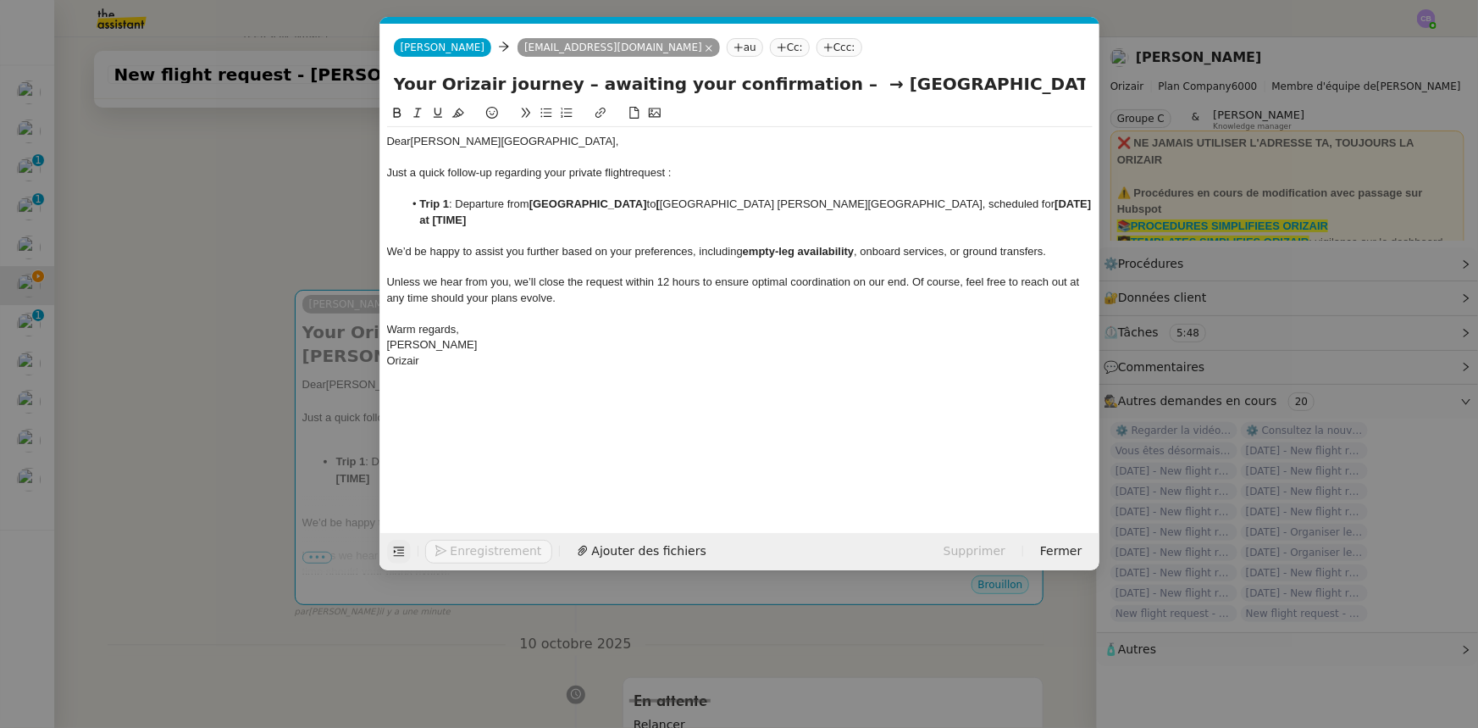
click at [689, 203] on li "Trip 1 : Departure from London Biggin Hill Airport to [ Alicante Elche Miguel H…" at bounding box center [748, 212] width 690 height 31
drag, startPoint x: 686, startPoint y: 202, endPoint x: 881, endPoint y: 202, distance: 194.8
click at [881, 202] on li "Trip 1 : Departure from London Biggin Hill Airport to Alicante Elche Miguel Her…" at bounding box center [748, 212] width 690 height 31
click at [396, 115] on icon at bounding box center [397, 113] width 12 height 12
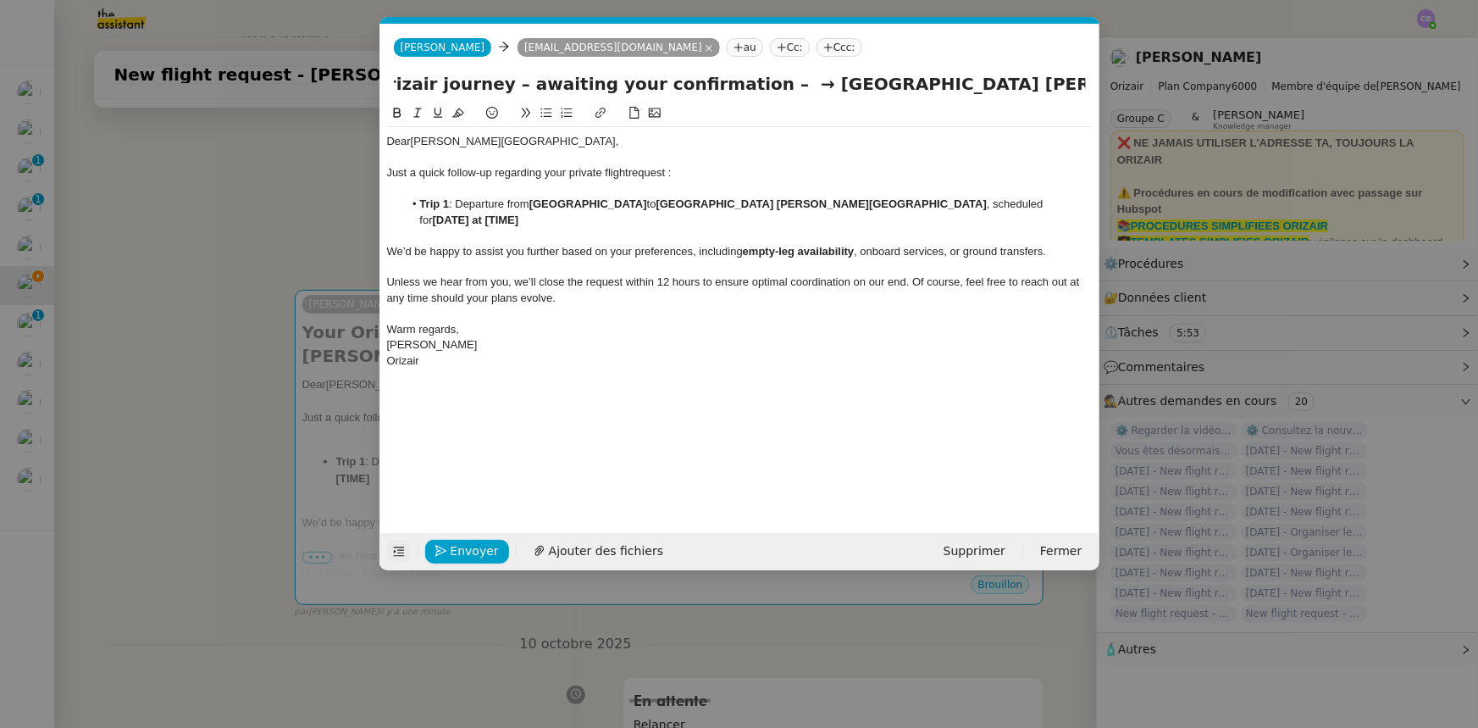
drag, startPoint x: 794, startPoint y: 84, endPoint x: 1133, endPoint y: 84, distance: 339.7
click at [1133, 84] on nz-modal-container "orizair [PERSON_NAME] Service ✈️ Orizair - [PERSON_NAME] après envoi devis clie…" at bounding box center [739, 364] width 1478 height 728
type input "Your Orizair journey – awaiting your confirmation"
click at [519, 213] on strong "[DATE] at [TIME]" at bounding box center [476, 219] width 86 height 13
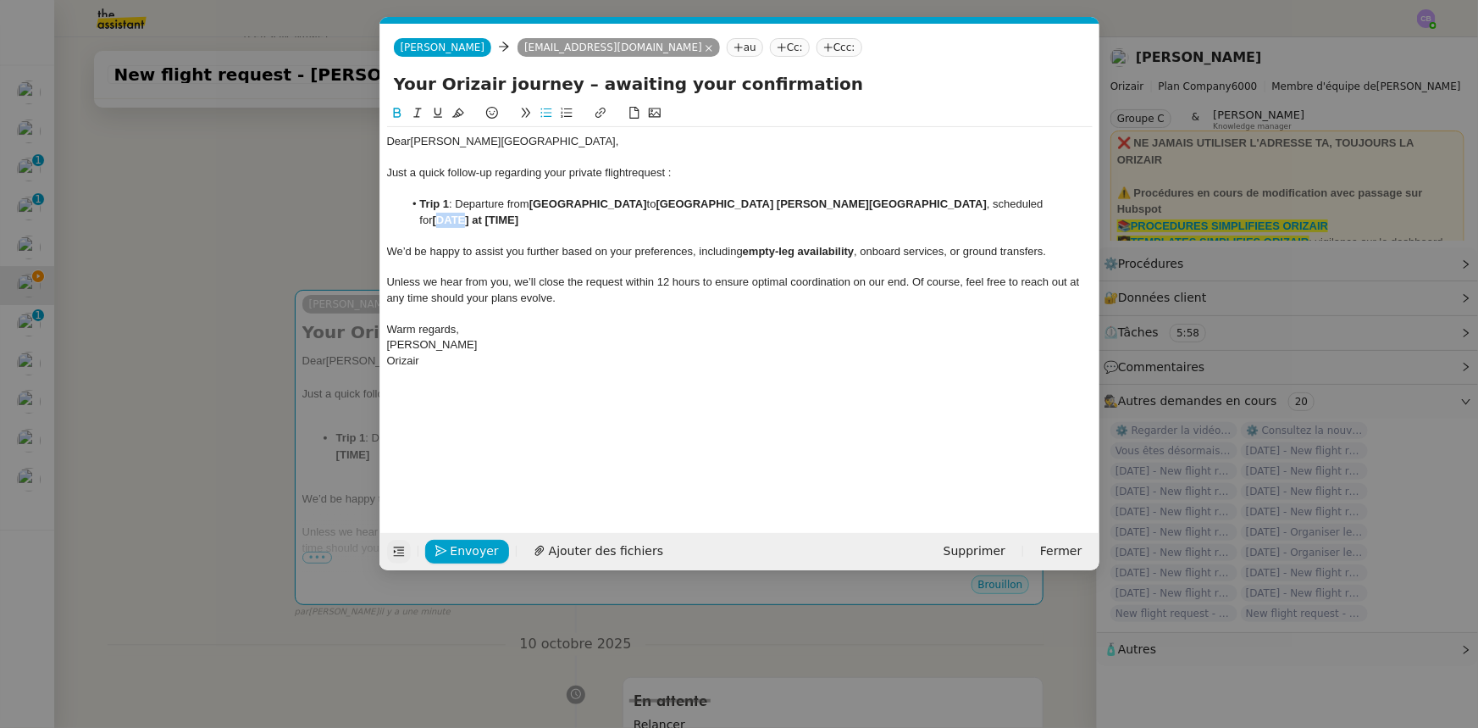
click at [519, 213] on strong "[DATE] at [TIME]" at bounding box center [476, 219] width 86 height 13
click at [523, 213] on strong "[[DATE] at [TIME]" at bounding box center [478, 219] width 90 height 13
click at [442, 220] on strong "[DATE] at [TIME]" at bounding box center [476, 219] width 86 height 13
click at [433, 222] on strong "10th January 2026 at [12:24" at bounding box center [475, 219] width 84 height 13
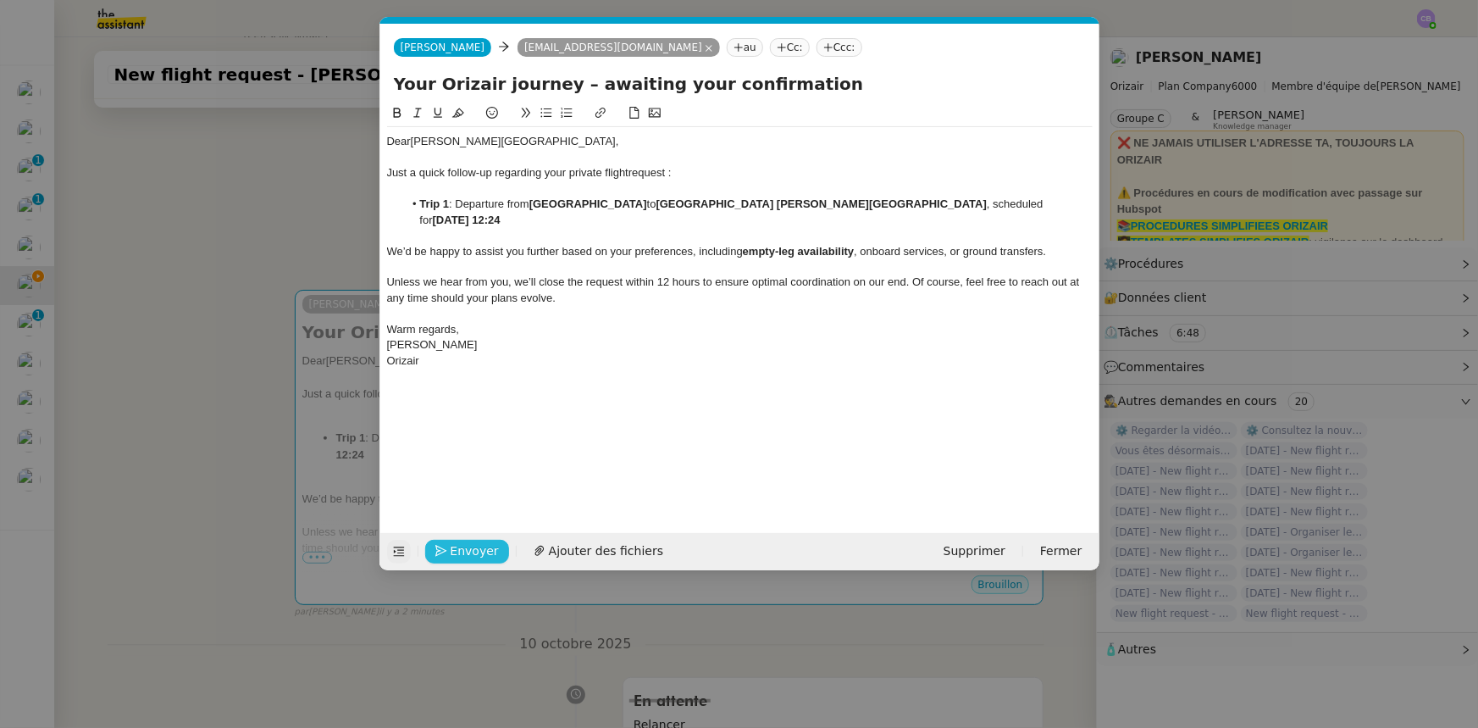
click at [487, 549] on span "Envoyer" at bounding box center [475, 550] width 48 height 19
click at [487, 549] on span "Confirmer l'envoi" at bounding box center [502, 550] width 102 height 19
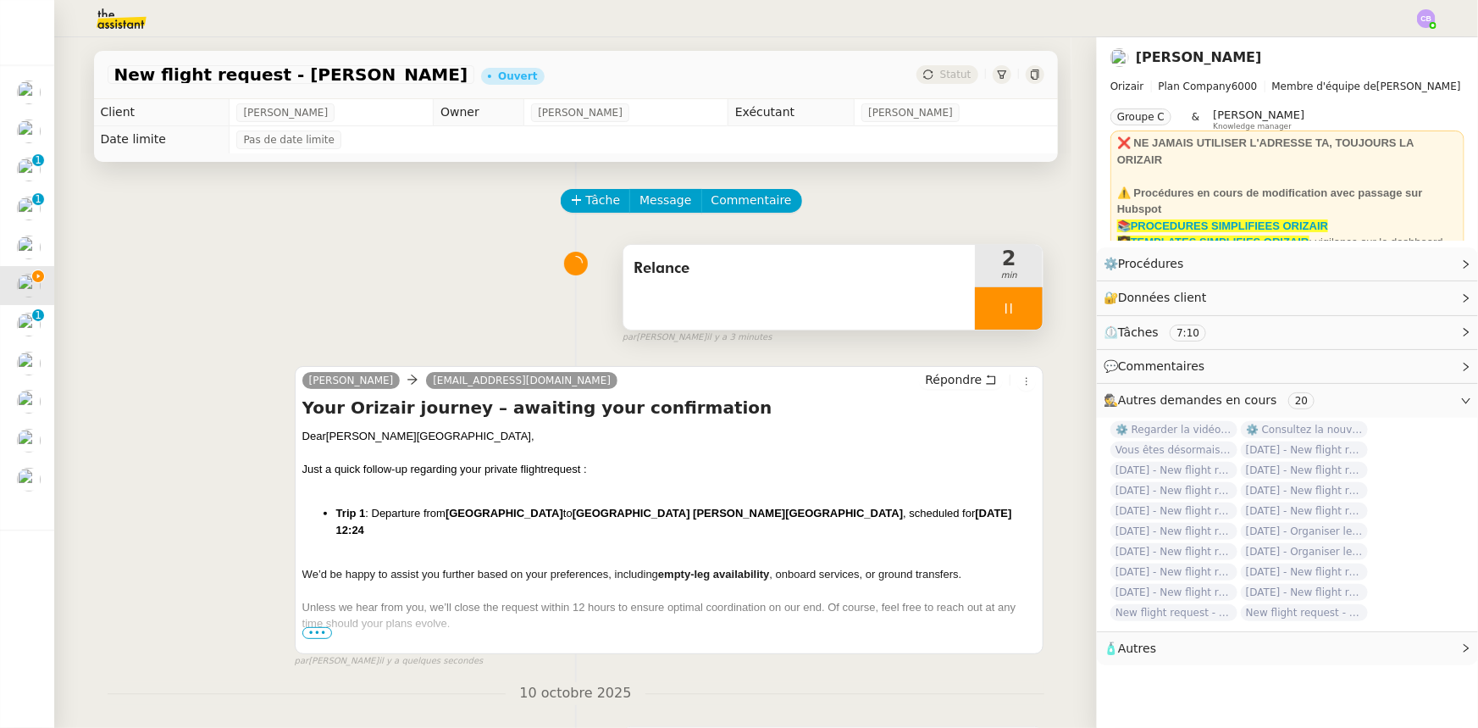
click at [975, 302] on div at bounding box center [1009, 308] width 68 height 42
click at [1019, 315] on icon at bounding box center [1026, 309] width 14 height 14
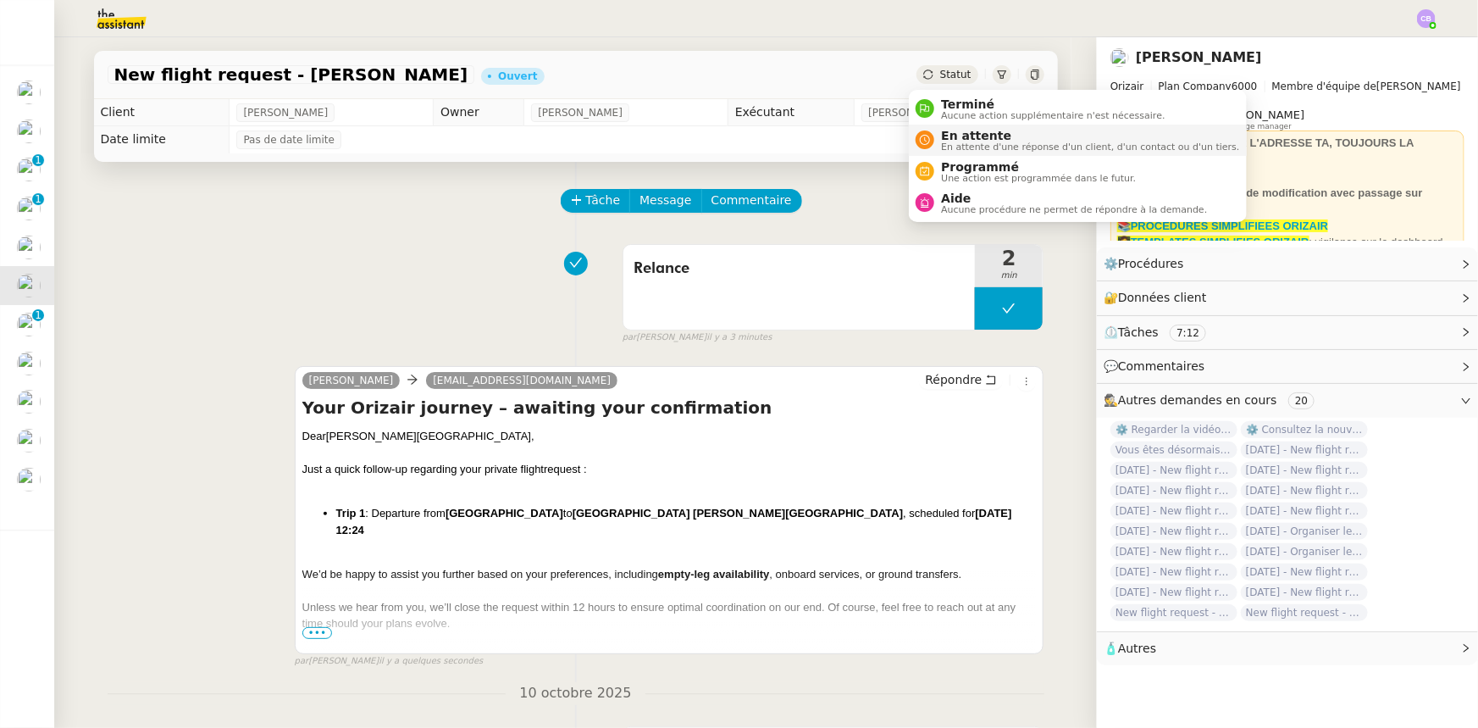
click at [974, 135] on span "En attente" at bounding box center [1090, 136] width 298 height 14
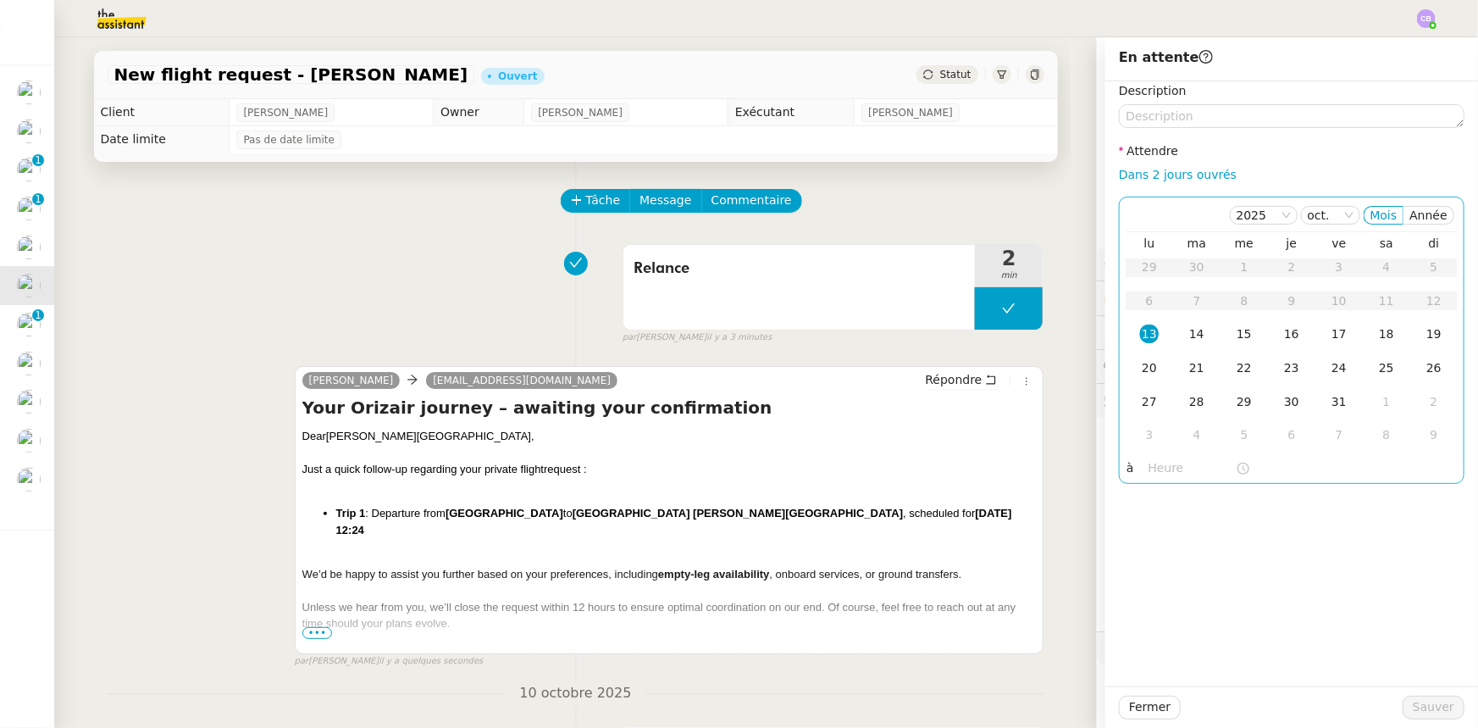
drag, startPoint x: 1129, startPoint y: 178, endPoint x: 1133, endPoint y: 200, distance: 22.3
click at [1129, 178] on link "Dans 2 jours ouvrés" at bounding box center [1178, 175] width 118 height 14
type input "07:00"
click at [1188, 336] on div "14" at bounding box center [1197, 333] width 19 height 19
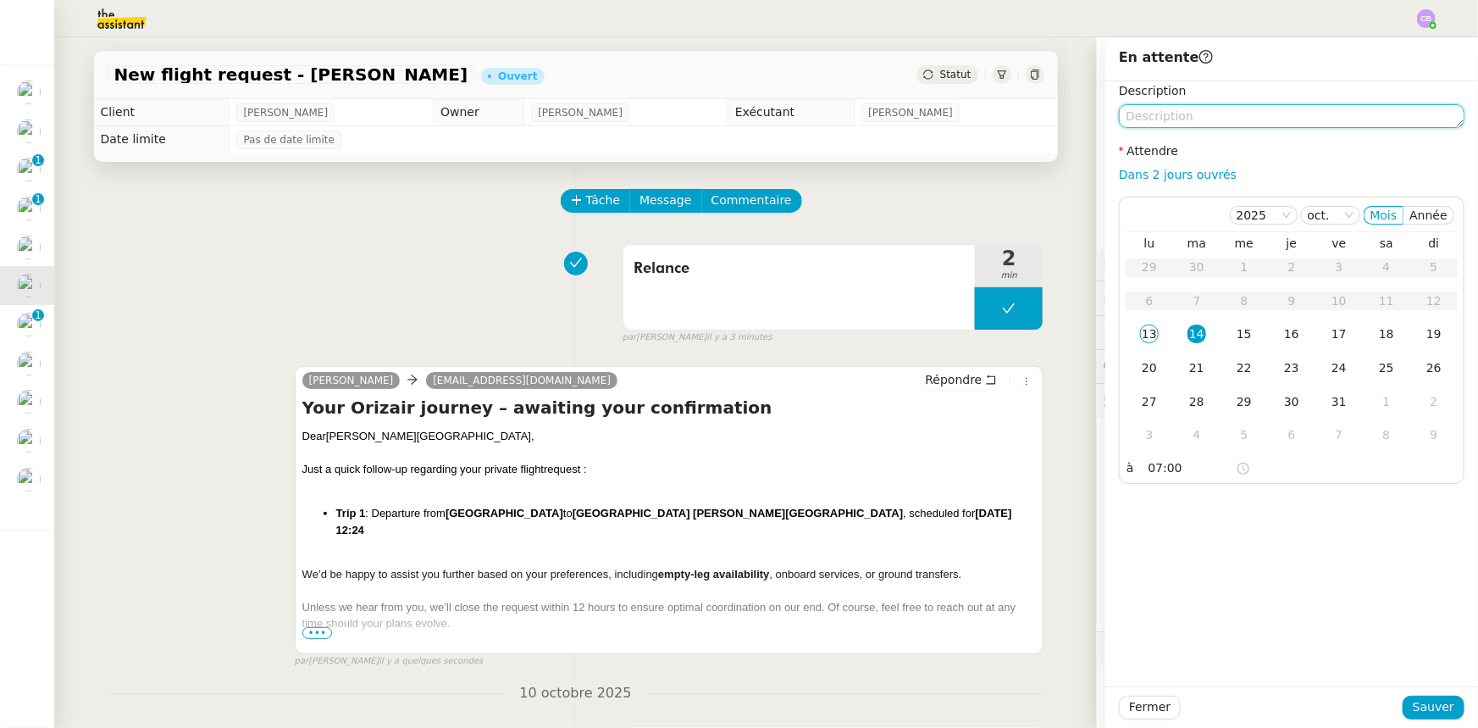
click at [1177, 119] on textarea at bounding box center [1292, 116] width 346 height 24
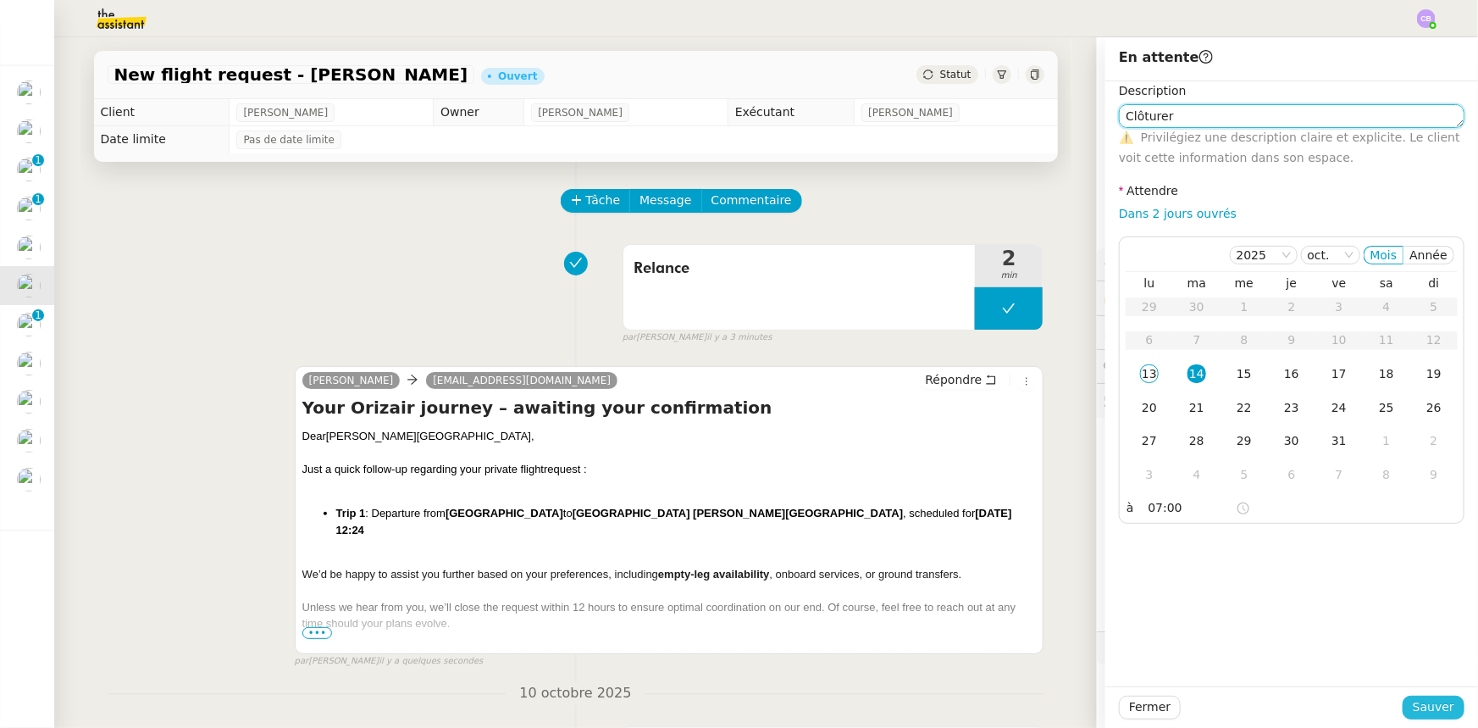
type textarea "Clôturer"
click at [1422, 704] on span "Sauver" at bounding box center [1434, 706] width 42 height 19
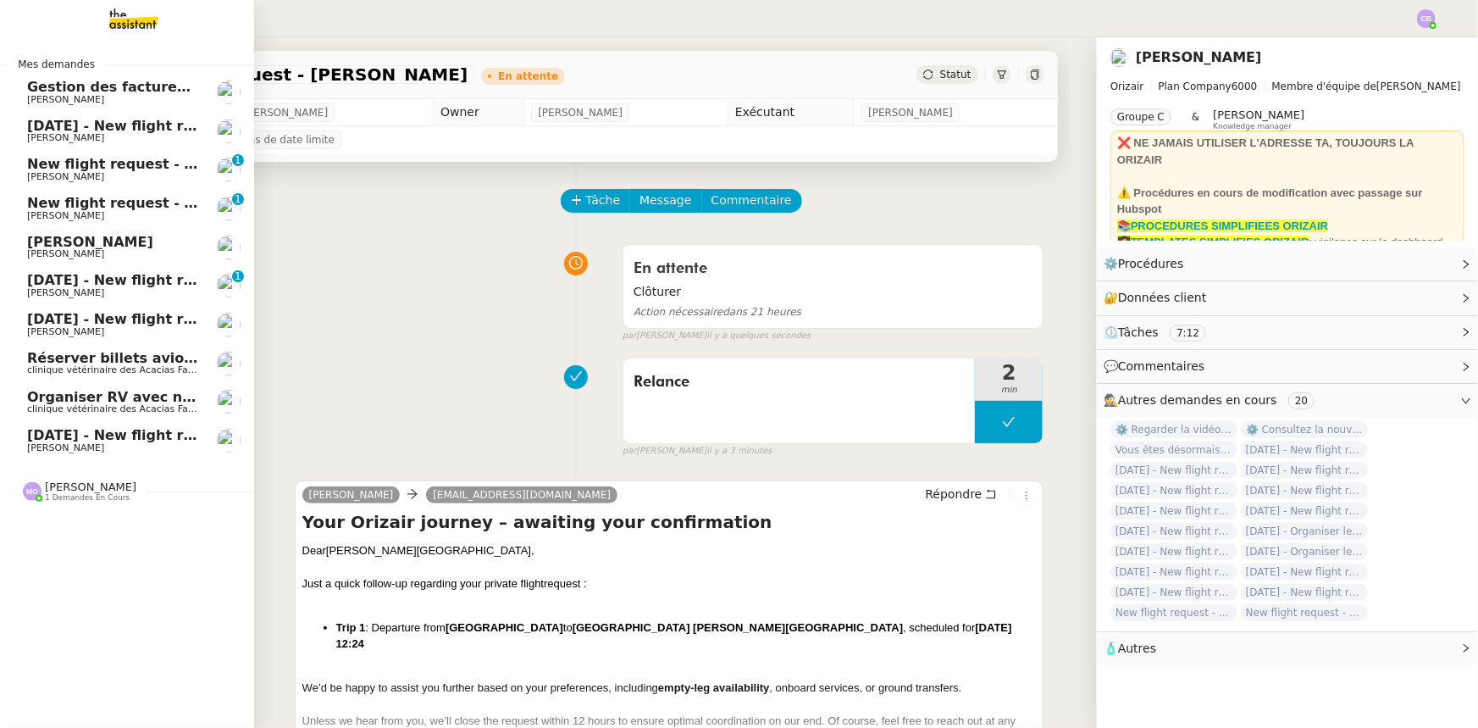
click at [107, 315] on span "[DATE] - New flight request - [PERSON_NAME]" at bounding box center [202, 319] width 350 height 16
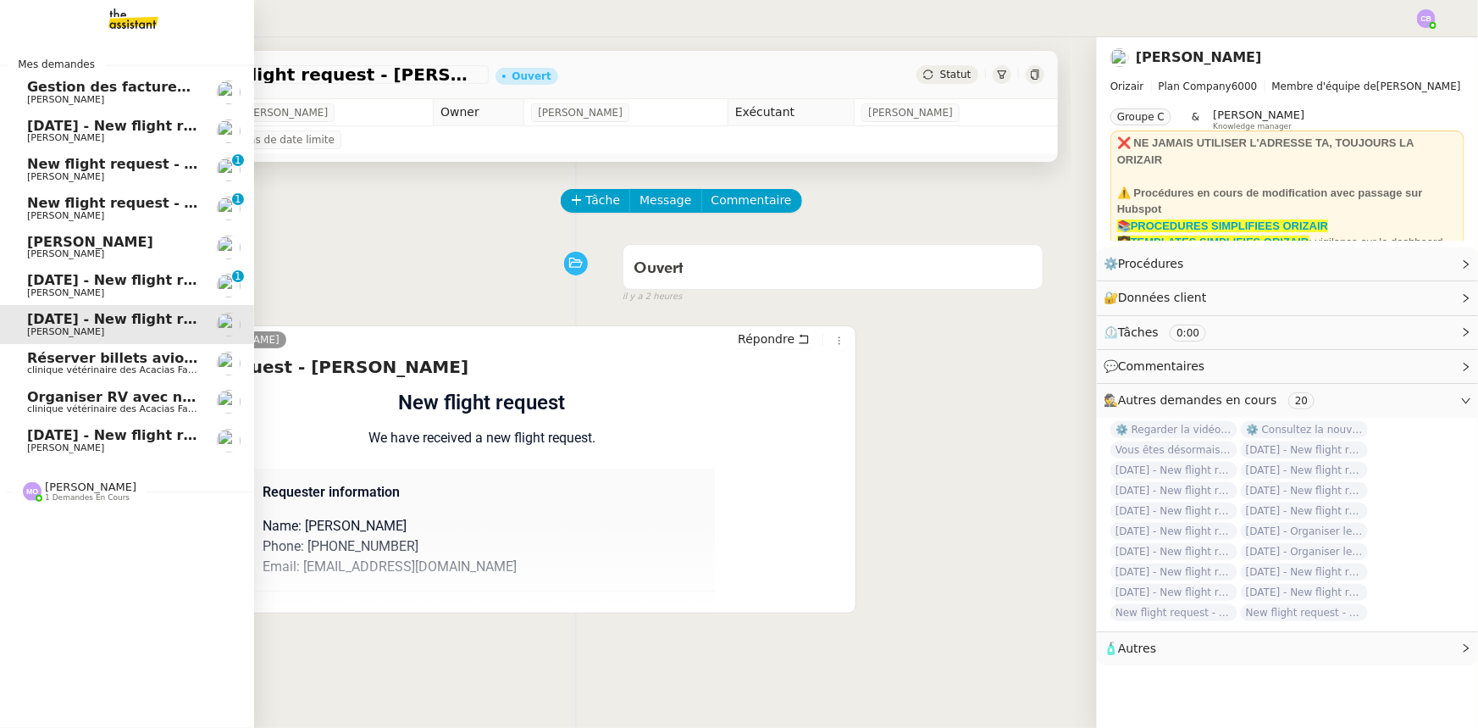
click at [101, 287] on span "[DATE] - New flight request - [PERSON_NAME]" at bounding box center [202, 280] width 350 height 16
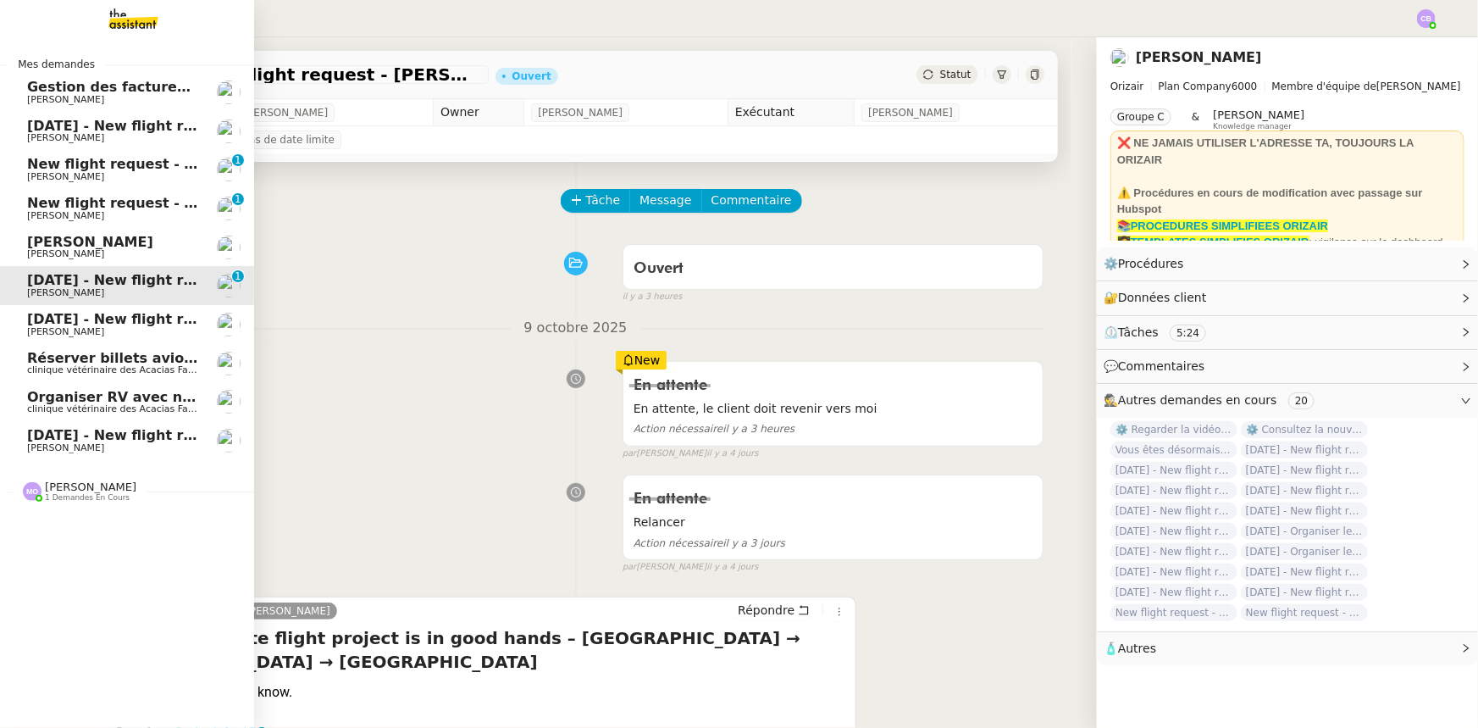
click at [98, 246] on span "[PERSON_NAME]" at bounding box center [90, 242] width 126 height 16
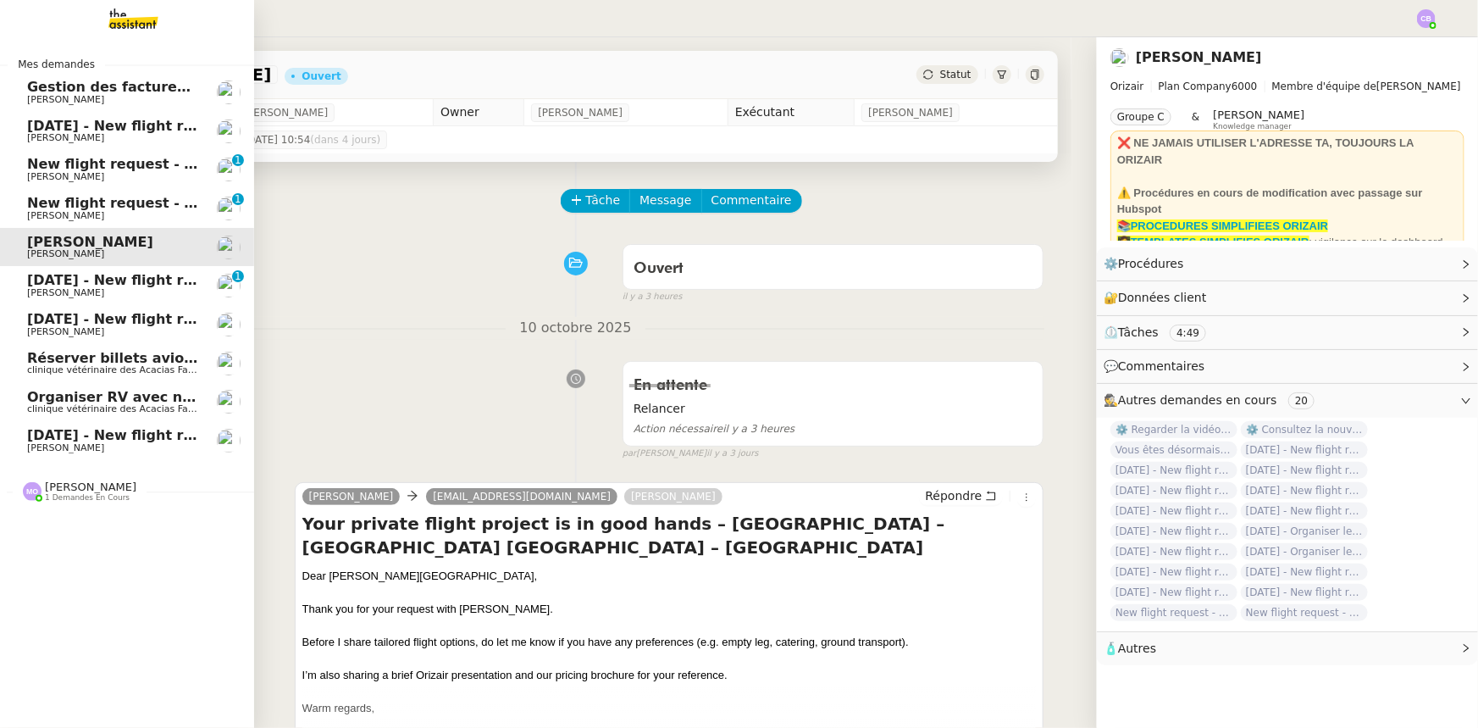
click at [106, 319] on span "[DATE] - New flight request - [PERSON_NAME]" at bounding box center [202, 319] width 350 height 16
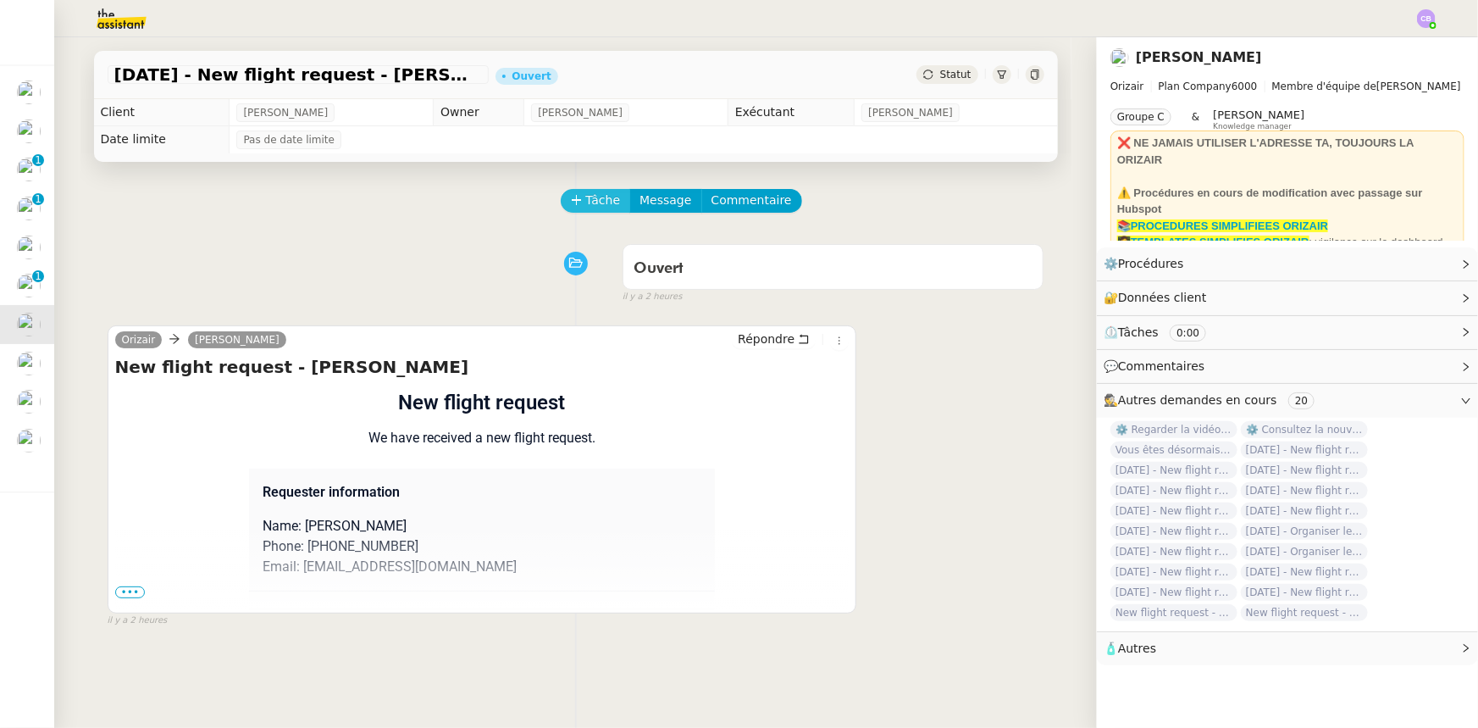
click at [587, 208] on span "Tâche" at bounding box center [603, 200] width 35 height 19
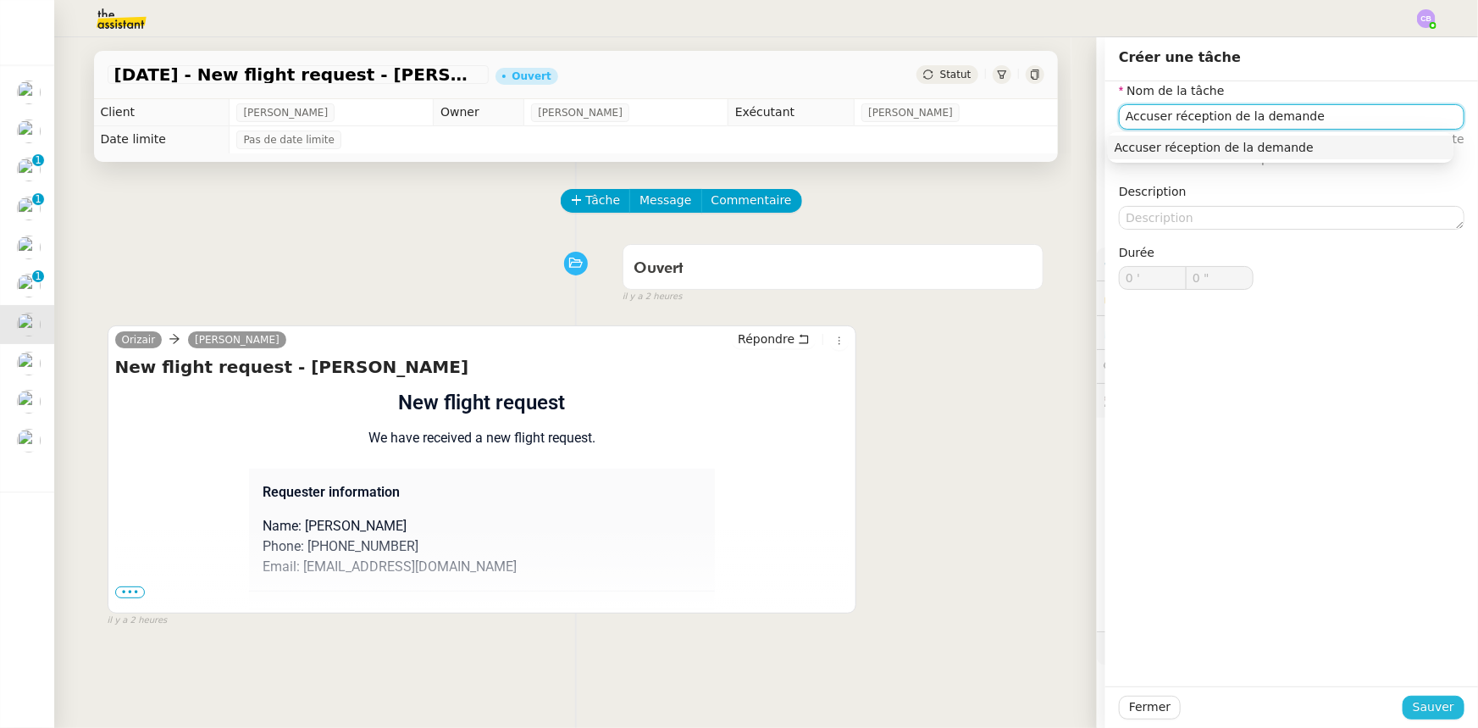
type input "Accuser réception de la demande"
click at [1424, 709] on span "Sauver" at bounding box center [1434, 706] width 42 height 19
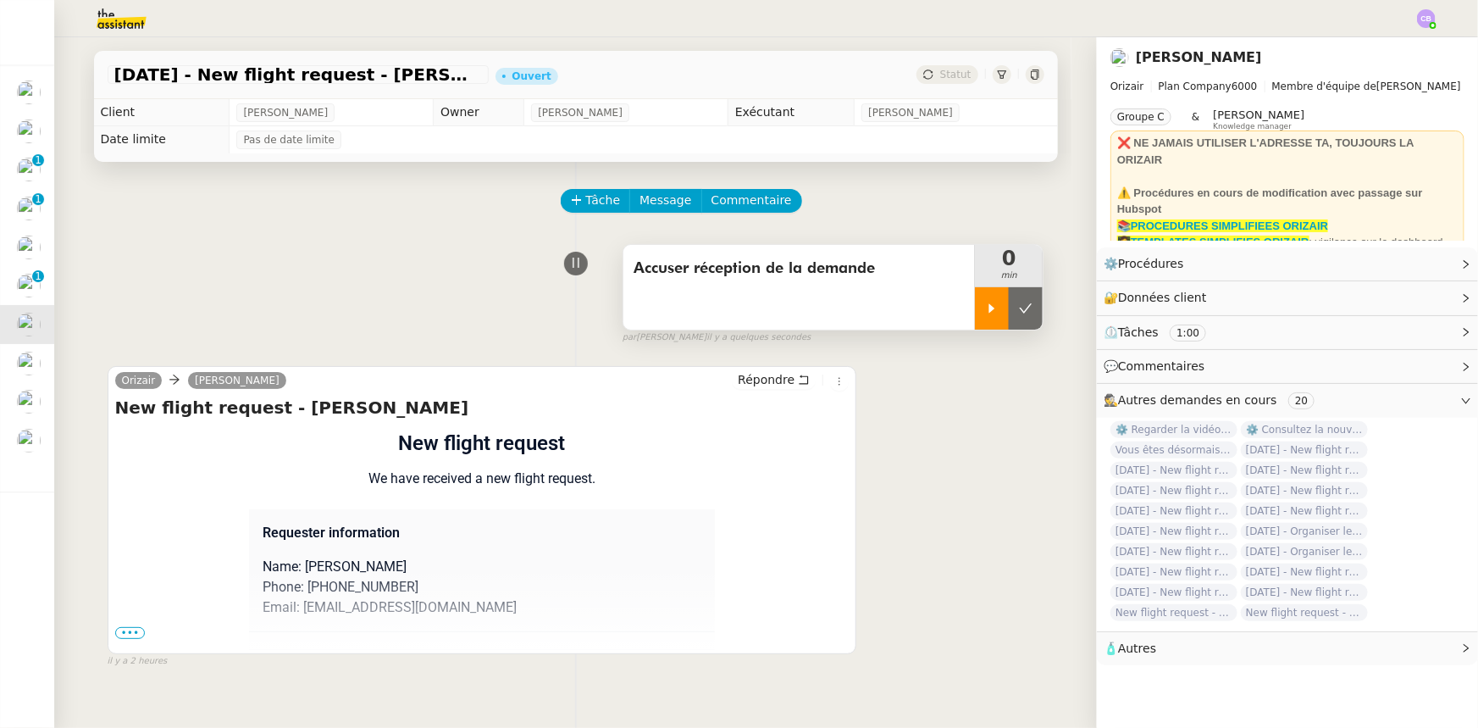
click at [975, 319] on div at bounding box center [992, 308] width 34 height 42
drag, startPoint x: 133, startPoint y: 635, endPoint x: 175, endPoint y: 612, distance: 47.8
click at [133, 635] on span "•••" at bounding box center [130, 633] width 30 height 12
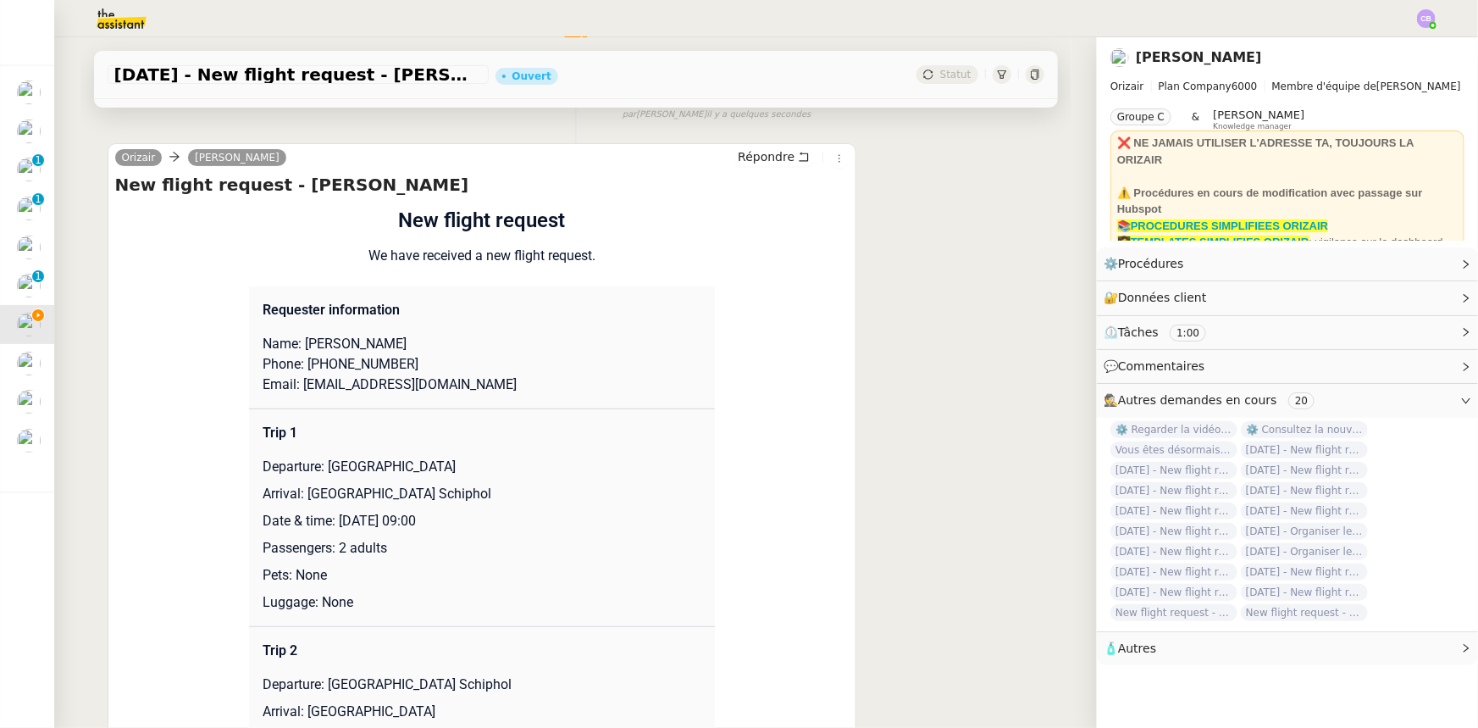
scroll to position [230, 0]
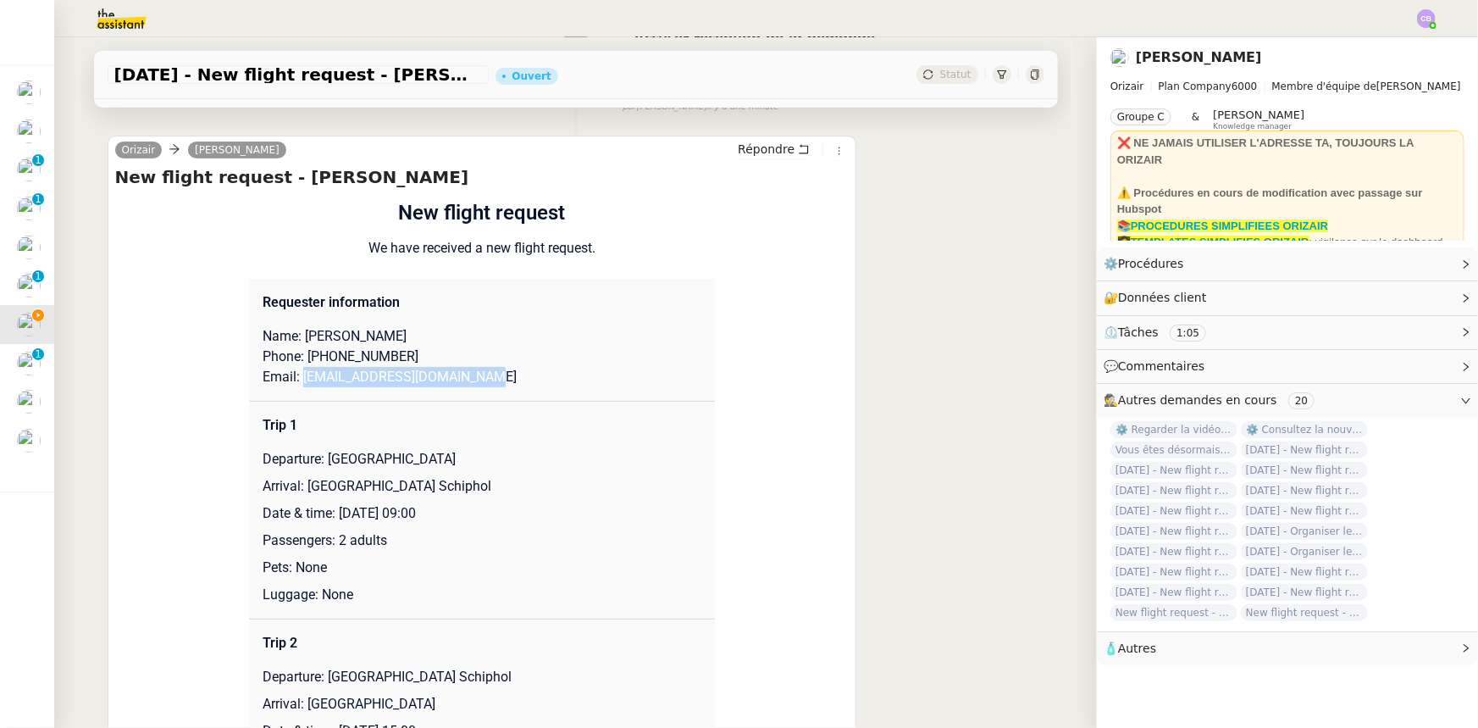
drag, startPoint x: 480, startPoint y: 381, endPoint x: 293, endPoint y: 377, distance: 187.3
click at [293, 377] on p "Email: showamangoolie@hotmail.com" at bounding box center [482, 377] width 439 height 20
copy p "showamangoolie@hotmail.com"
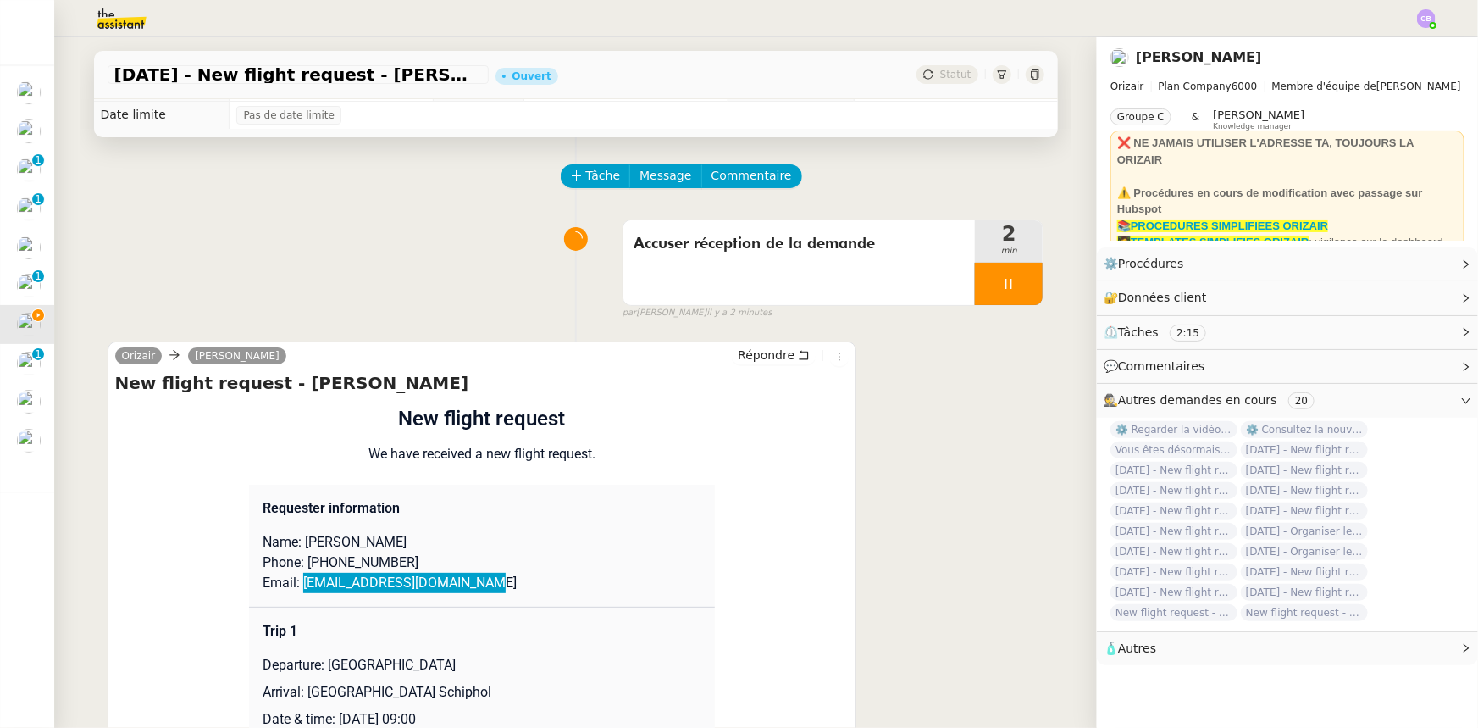
scroll to position [0, 0]
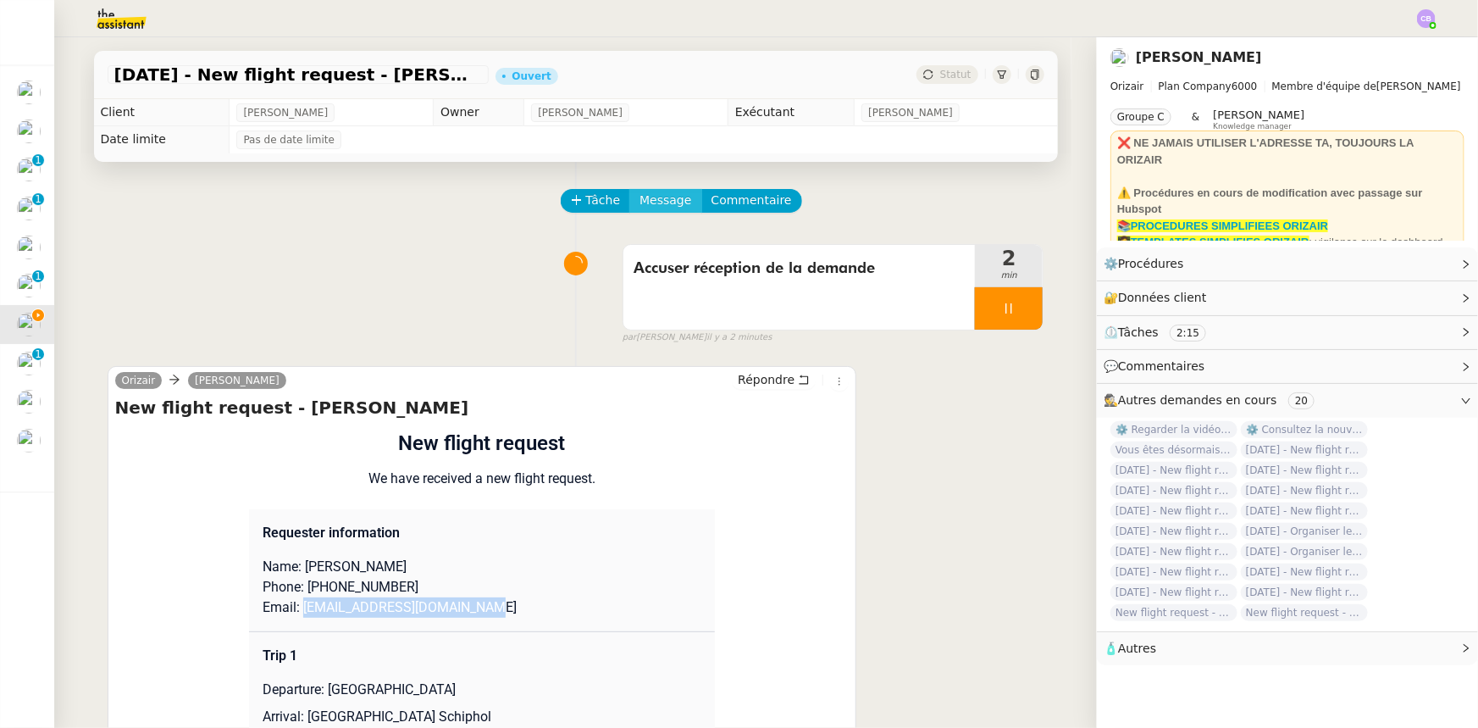
click at [651, 204] on span "Message" at bounding box center [666, 200] width 52 height 19
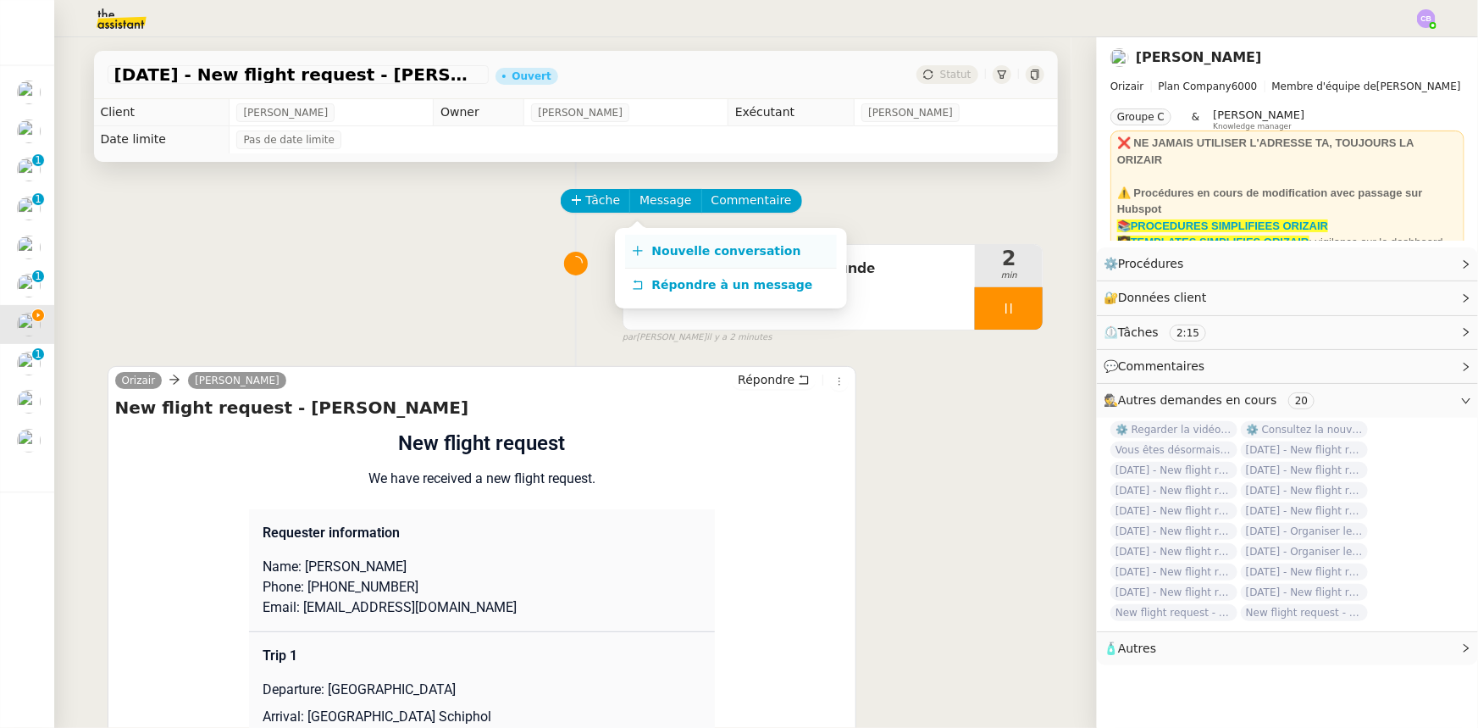
click at [707, 251] on span "Nouvelle conversation" at bounding box center [726, 251] width 149 height 14
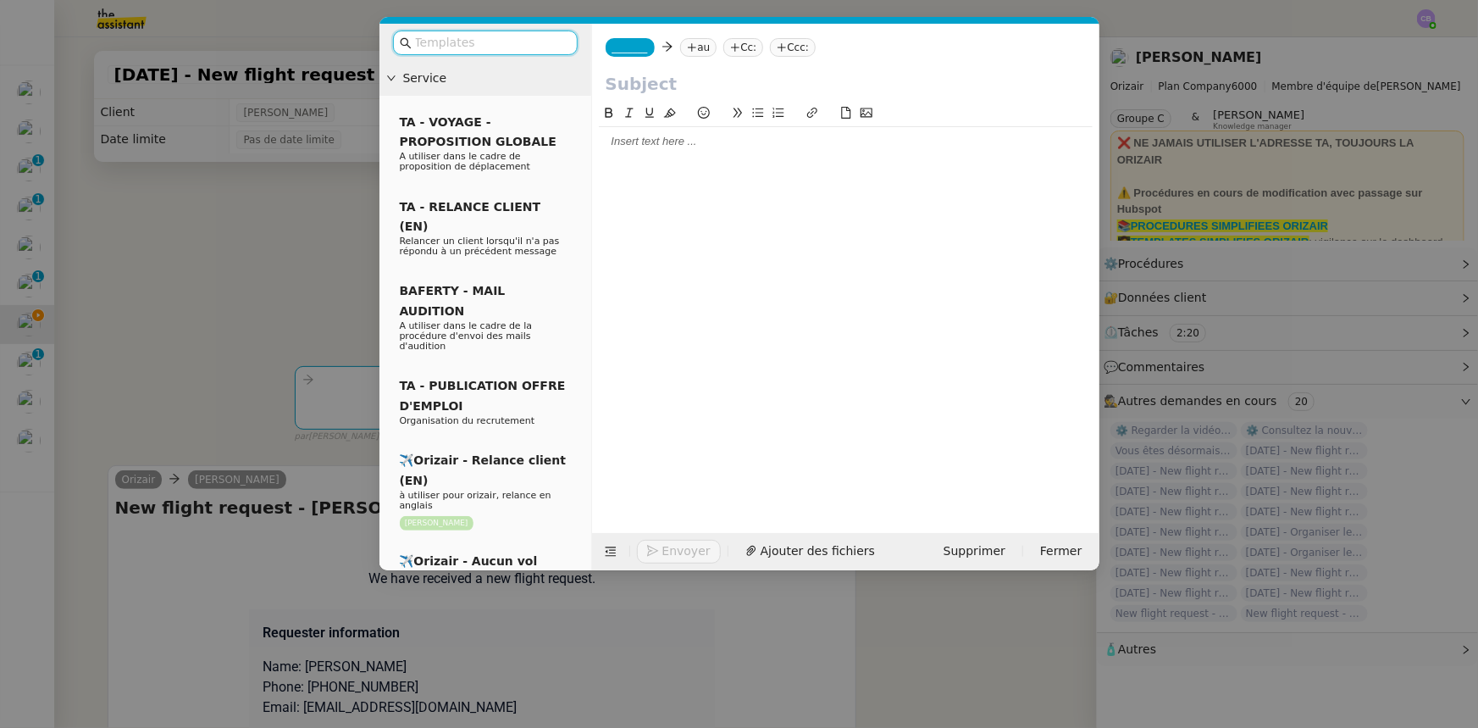
click at [525, 44] on input "text" at bounding box center [491, 42] width 152 height 19
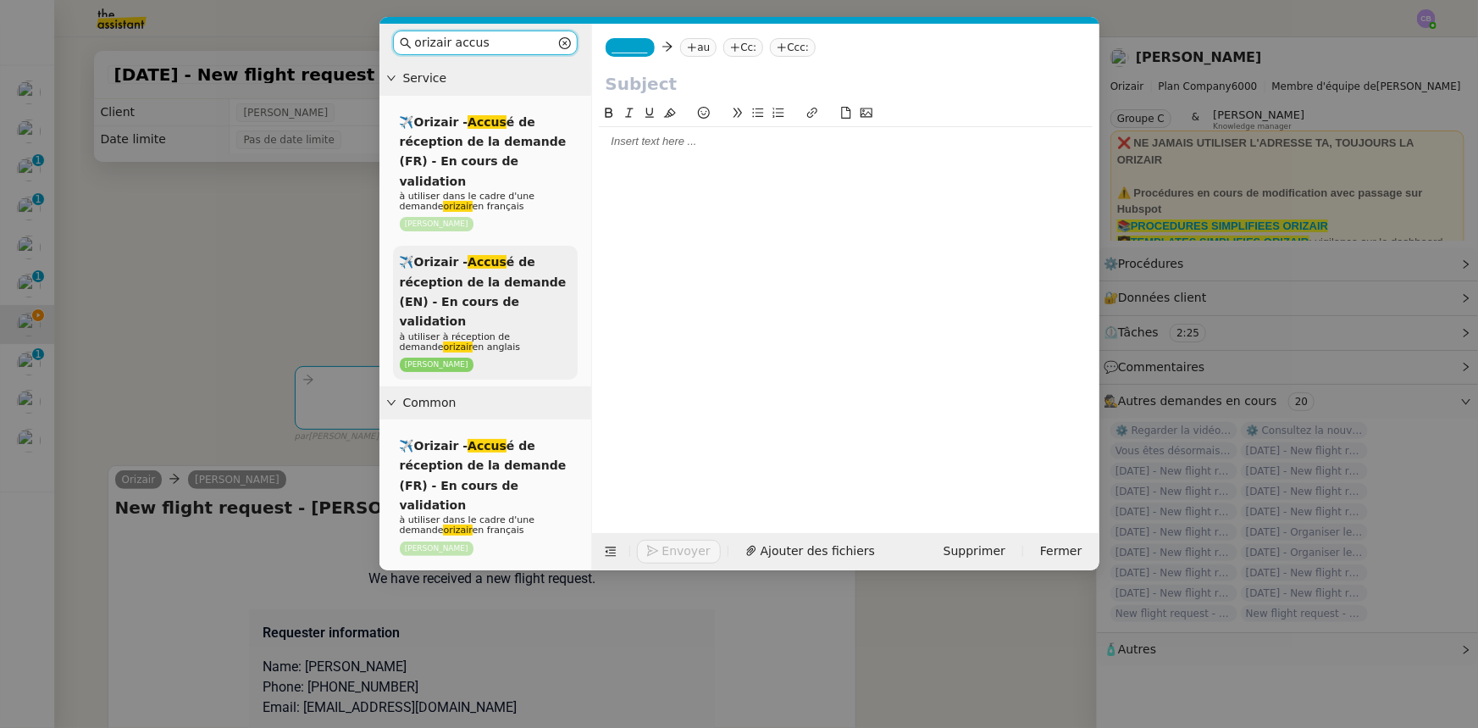
type input "orizair accus"
click at [517, 271] on div "✈️Orizair - Accus é de réception de la demande (EN) - En cours de validation à …" at bounding box center [485, 313] width 185 height 134
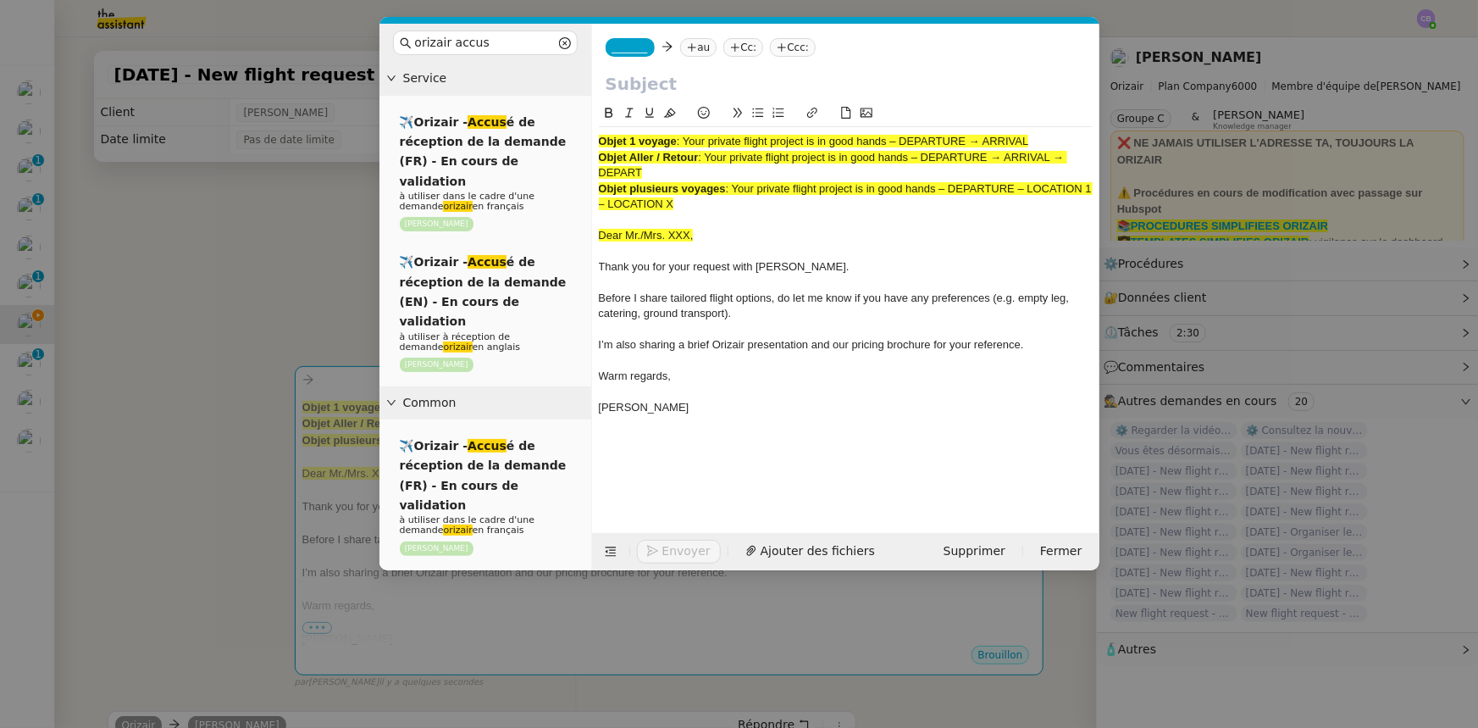
drag, startPoint x: 641, startPoint y: 170, endPoint x: 707, endPoint y: 157, distance: 67.4
click at [707, 157] on span ": Your private flight project is in good hands – DEPARTURE → ARRIVAL → DEPART" at bounding box center [833, 165] width 468 height 28
copy span "Your private flight project is in good hands – DEPARTURE → ARRIVAL → DEPART"
click at [640, 85] on input "text" at bounding box center [846, 83] width 480 height 25
paste input "Your private flight project is in good hands – DEPARTURE → ARRIVAL → DEPART"
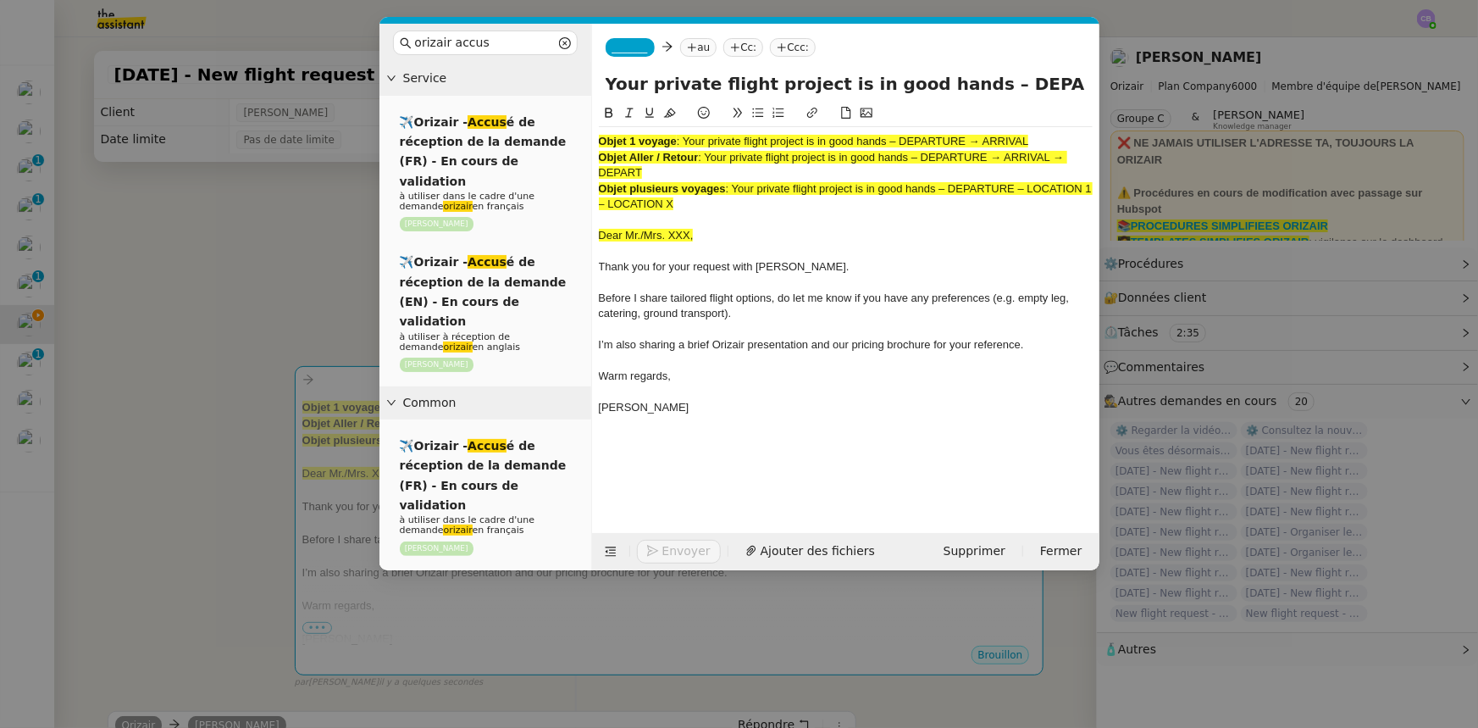
scroll to position [0, 155]
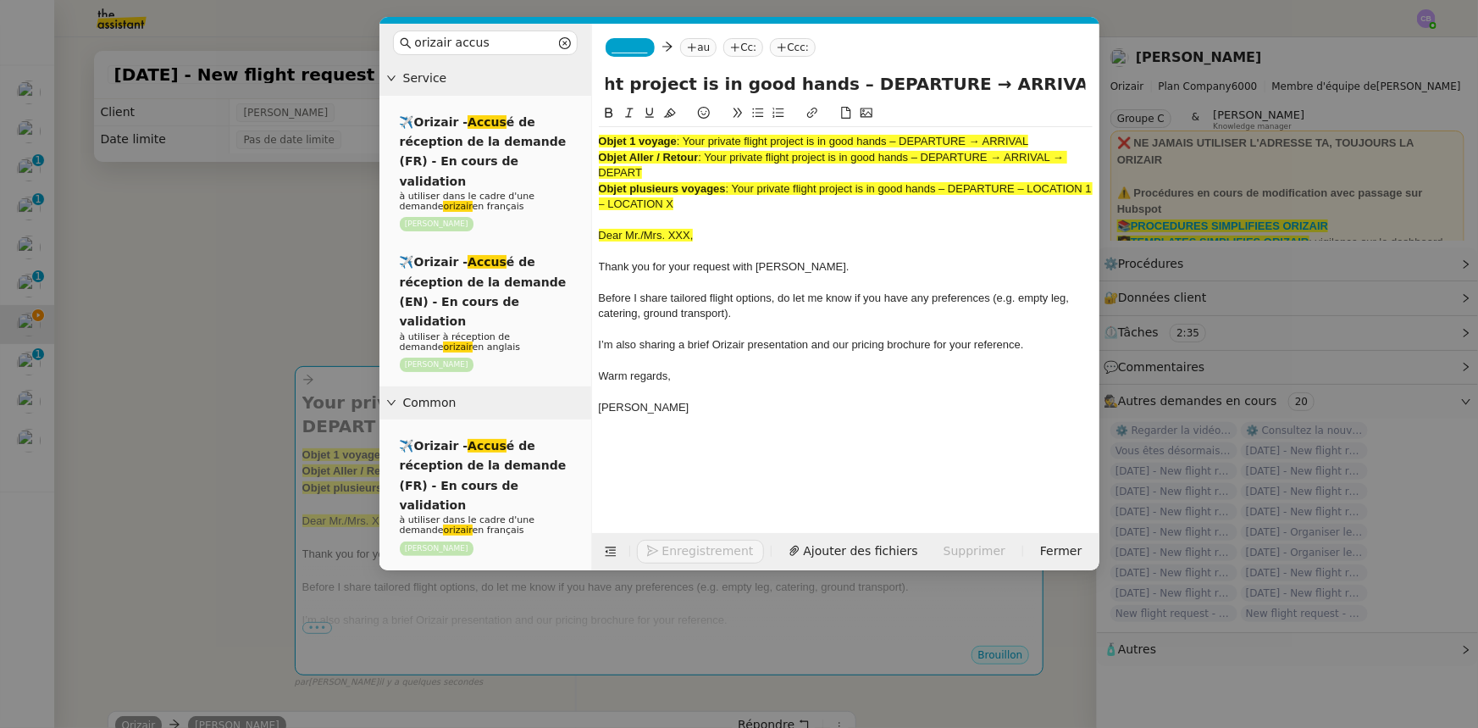
type input "Your private flight project is in good hands – DEPARTURE → ARRIVAL → DEPART"
drag, startPoint x: 690, startPoint y: 203, endPoint x: 593, endPoint y: 140, distance: 116.3
click at [593, 140] on nz-spin "Objet 1 voyage : Your private flight project is in good hands – DEPARTURE → ARR…" at bounding box center [845, 308] width 507 height 410
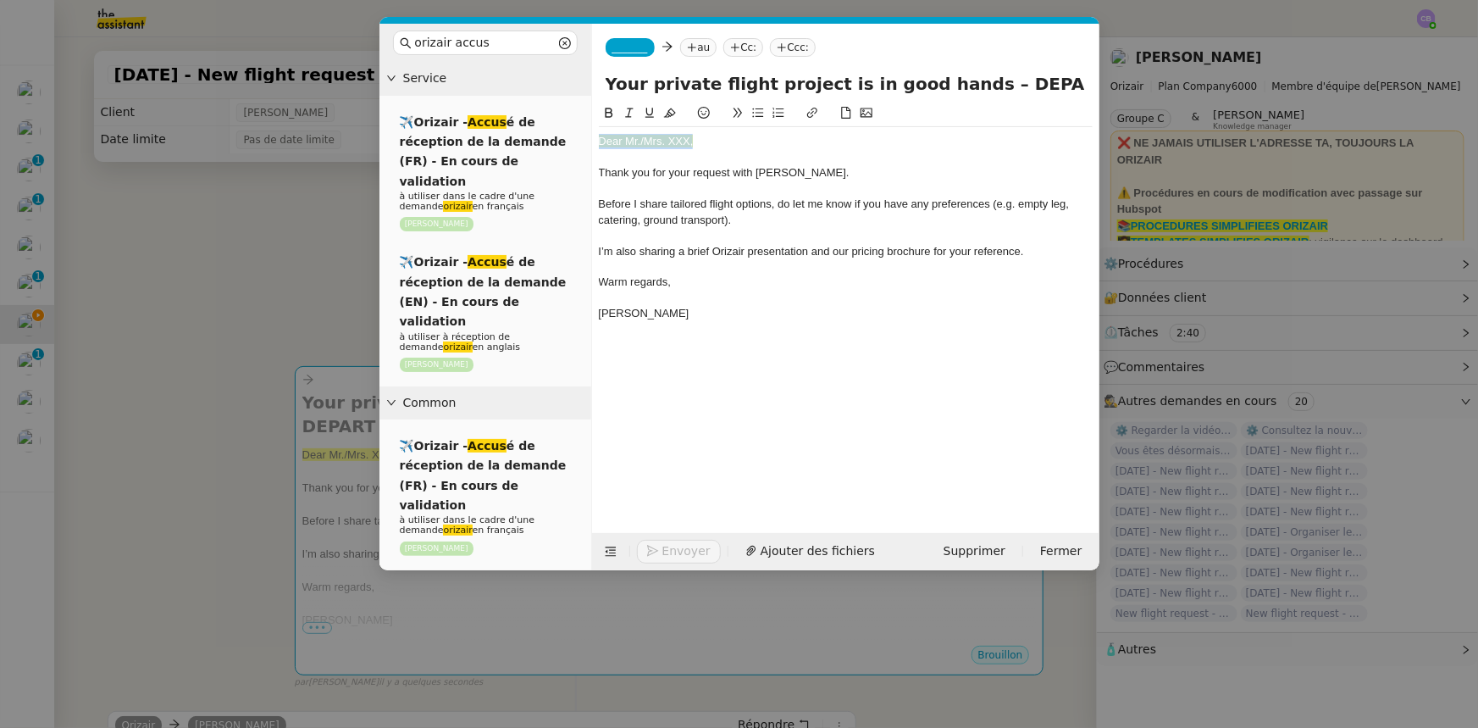
drag, startPoint x: 693, startPoint y: 140, endPoint x: 598, endPoint y: 141, distance: 94.9
click at [599, 141] on div "Dear Mr./Mrs. XXX," at bounding box center [846, 141] width 494 height 15
click at [667, 114] on icon at bounding box center [670, 113] width 12 height 12
click at [305, 256] on nz-modal-container "orizair accus Service ✈️Orizair - Accus é de réception de la demande (FR) - En …" at bounding box center [739, 364] width 1478 height 728
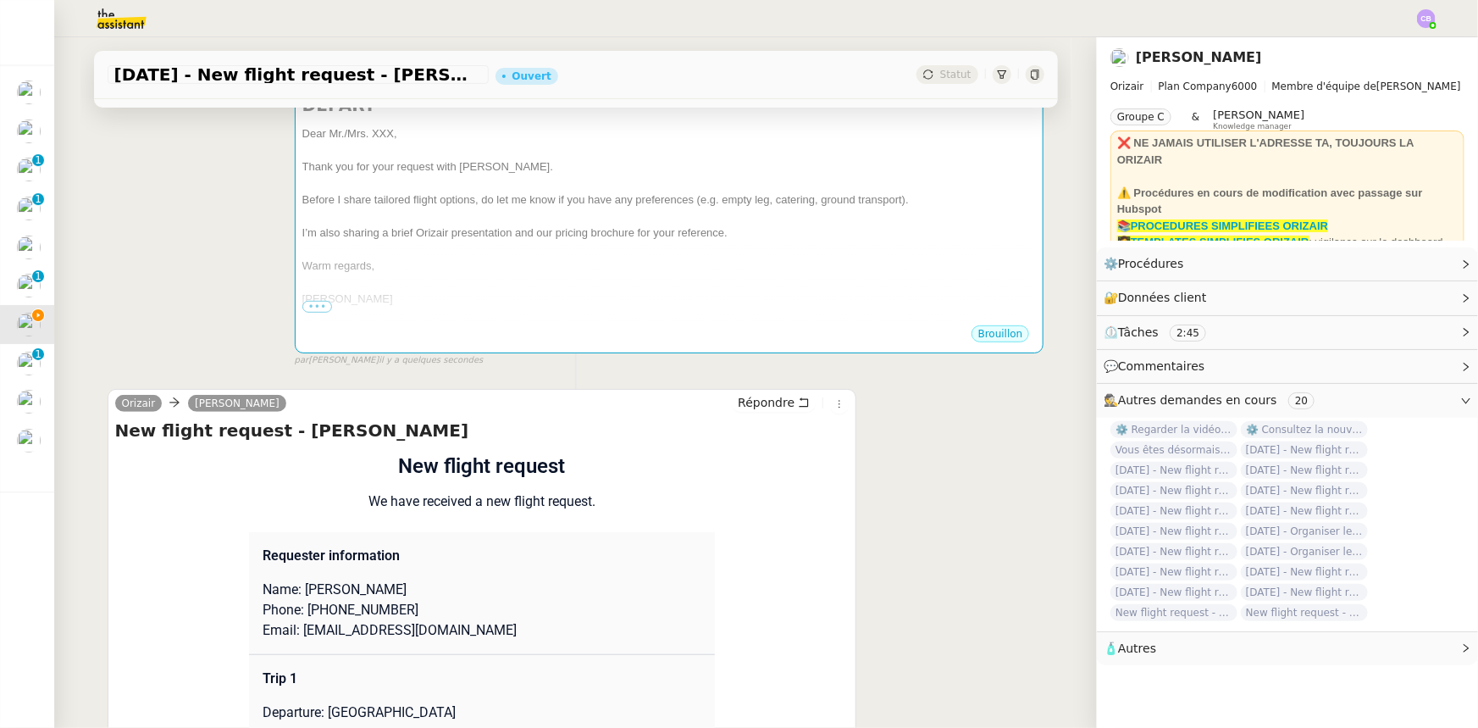
scroll to position [385, 0]
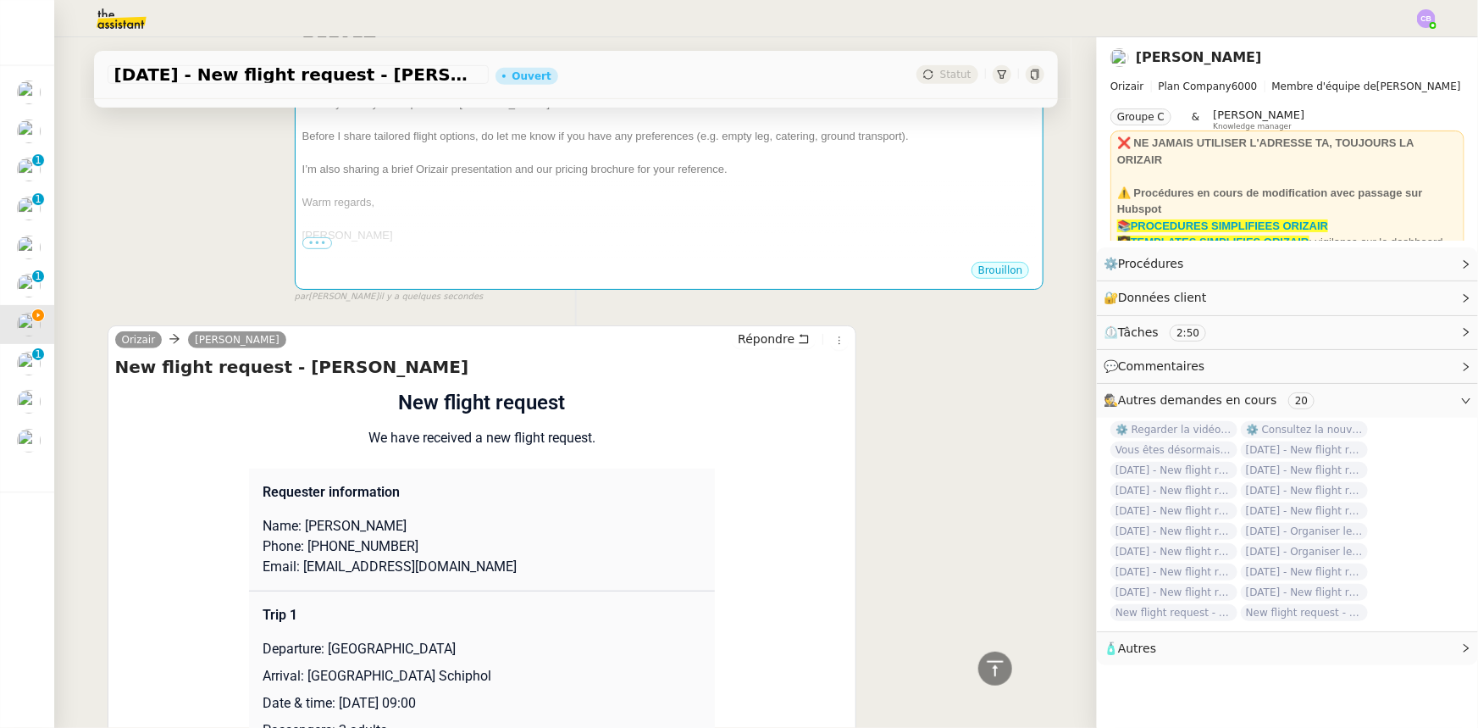
drag, startPoint x: 387, startPoint y: 506, endPoint x: 345, endPoint y: 506, distance: 42.4
click at [345, 516] on p "Name: Johnny Peoples" at bounding box center [482, 526] width 439 height 20
copy p "Peoples"
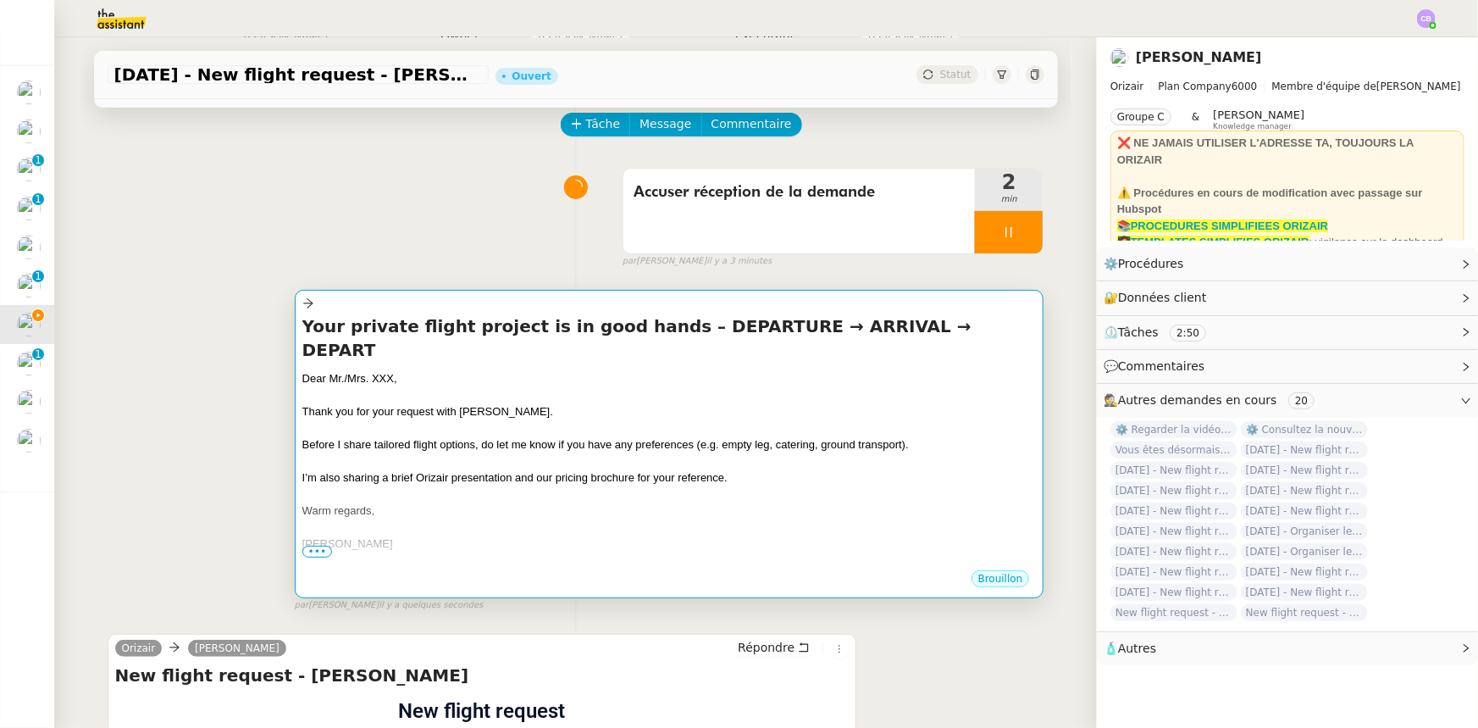
click at [404, 518] on div at bounding box center [669, 526] width 734 height 17
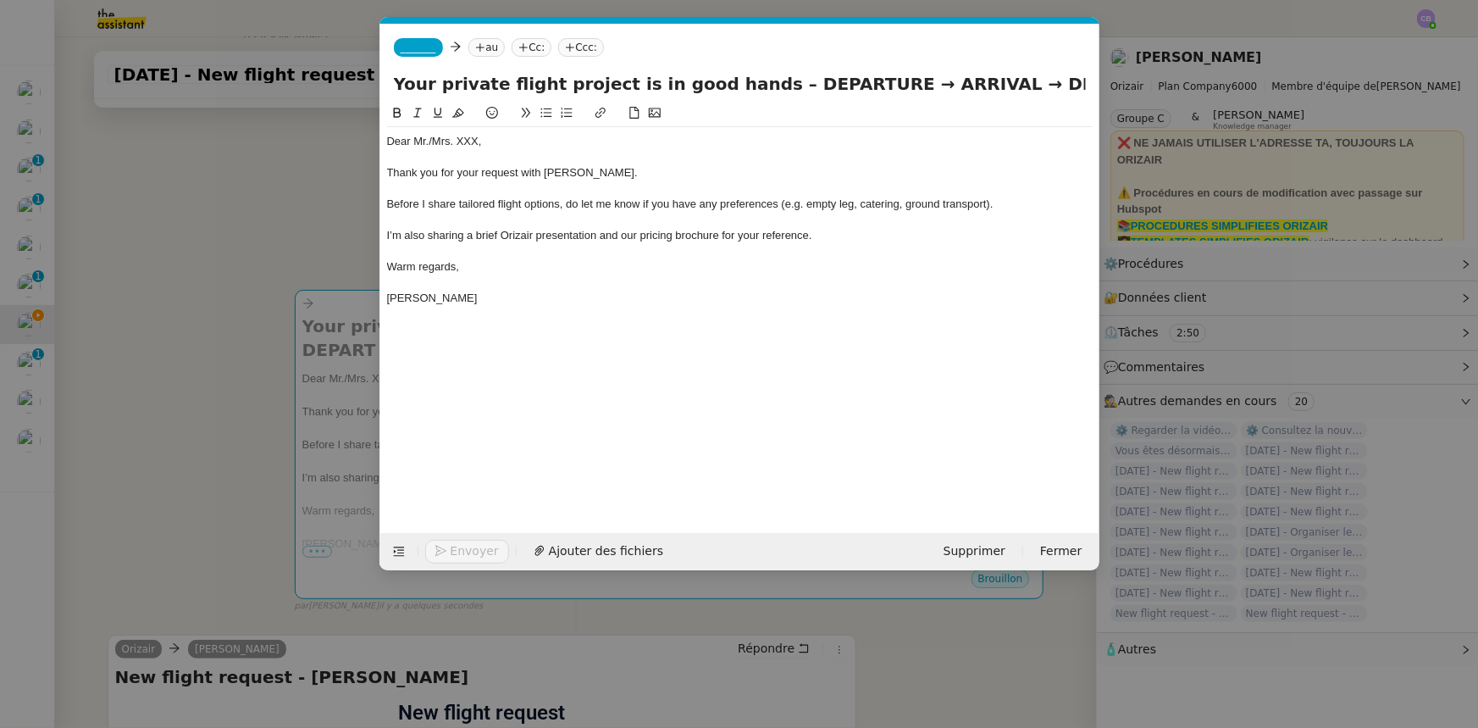
scroll to position [0, 99]
drag, startPoint x: 478, startPoint y: 144, endPoint x: 431, endPoint y: 141, distance: 46.7
click at [431, 141] on div "Dear Mr./Mrs. XXX," at bounding box center [740, 141] width 706 height 15
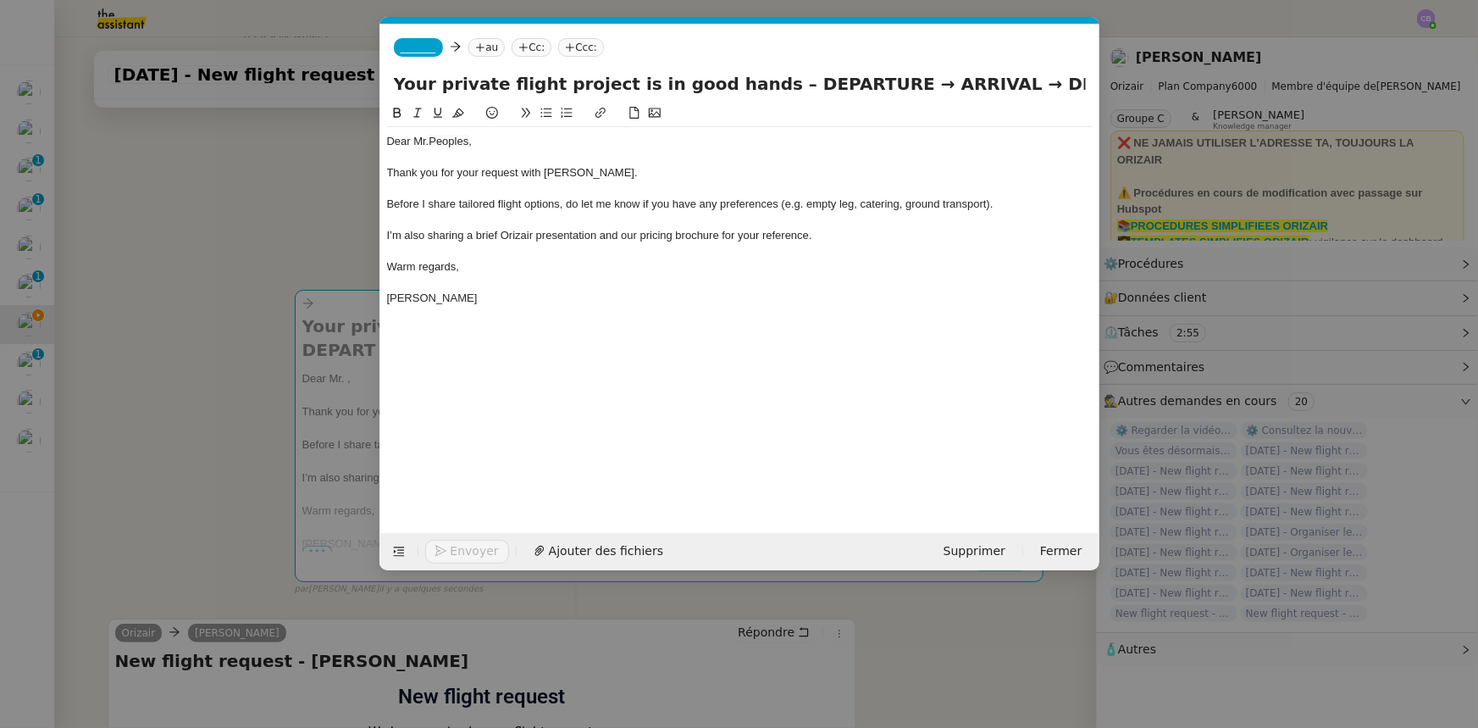
scroll to position [0, 0]
drag, startPoint x: 846, startPoint y: 85, endPoint x: 756, endPoint y: 85, distance: 89.8
click at [756, 85] on input "Your private flight project is in good hands – DEPARTURE → ARRIVAL → DEPART" at bounding box center [740, 83] width 692 height 25
drag, startPoint x: 938, startPoint y: 85, endPoint x: 1002, endPoint y: 85, distance: 64.4
click at [1002, 85] on input "Your private flight project is in good hands – London City Airport → ARRIVAL → …" at bounding box center [740, 83] width 692 height 25
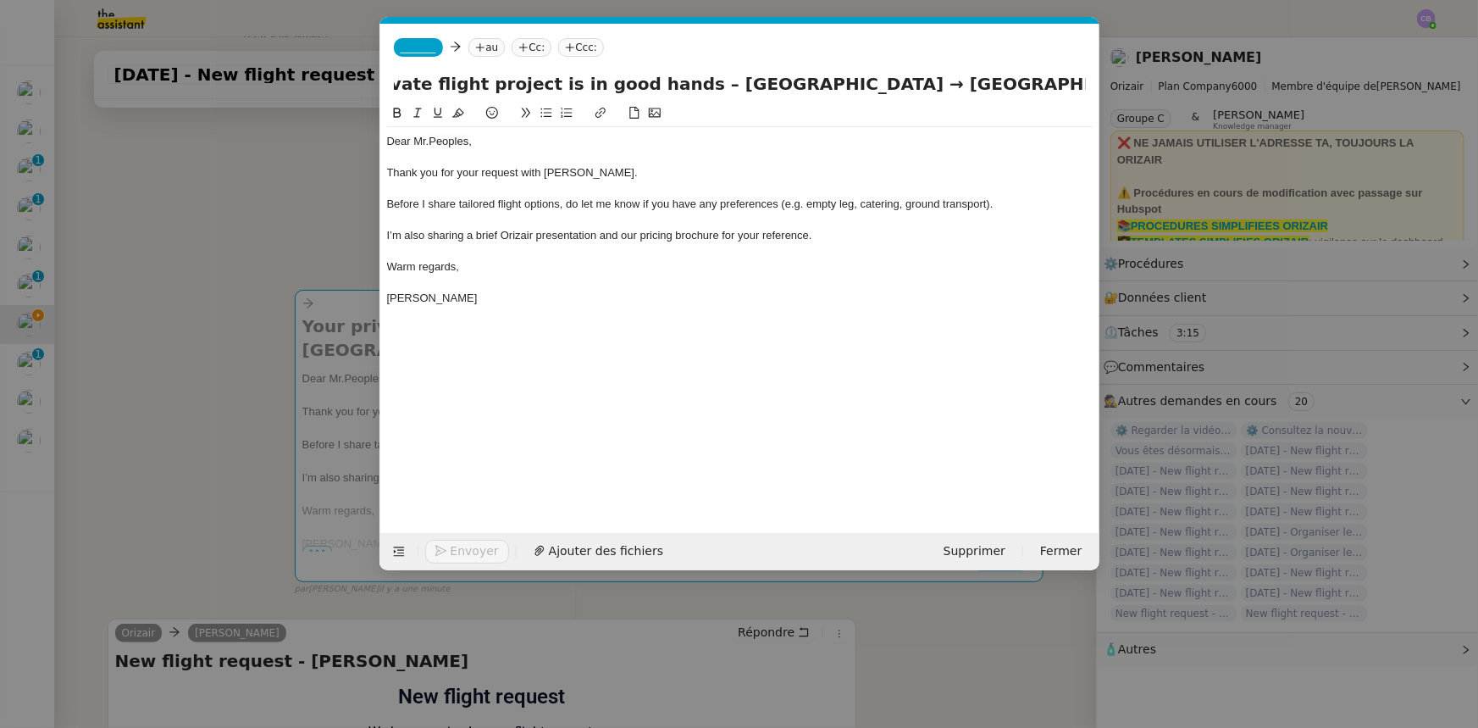
scroll to position [0, 84]
drag, startPoint x: 669, startPoint y: 85, endPoint x: 826, endPoint y: 84, distance: 156.7
click at [826, 84] on input "Your private flight project is in good hands – London City Airport → Amsterdam …" at bounding box center [740, 83] width 692 height 25
click at [1063, 82] on input "Your private flight project is in good hands – London City Airport → Amsterdam …" at bounding box center [740, 83] width 692 height 25
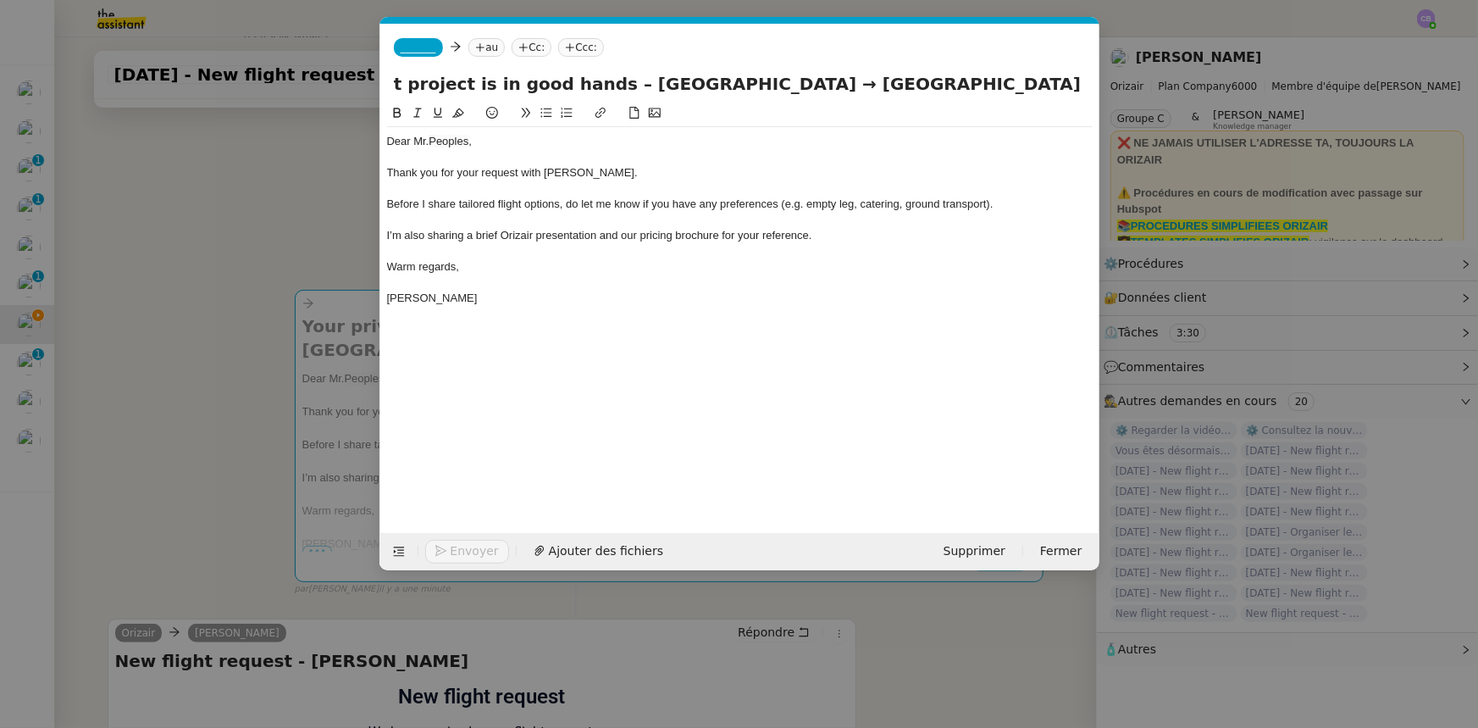
drag, startPoint x: 1083, startPoint y: 81, endPoint x: 1026, endPoint y: 86, distance: 57.8
click at [1026, 86] on input "Your private flight project is in good hands – London City Airport → Amsterdam …" at bounding box center [740, 83] width 692 height 25
paste input "London City Airport"
type input "Your private flight project is in good hands – London City Airport → Amsterdam …"
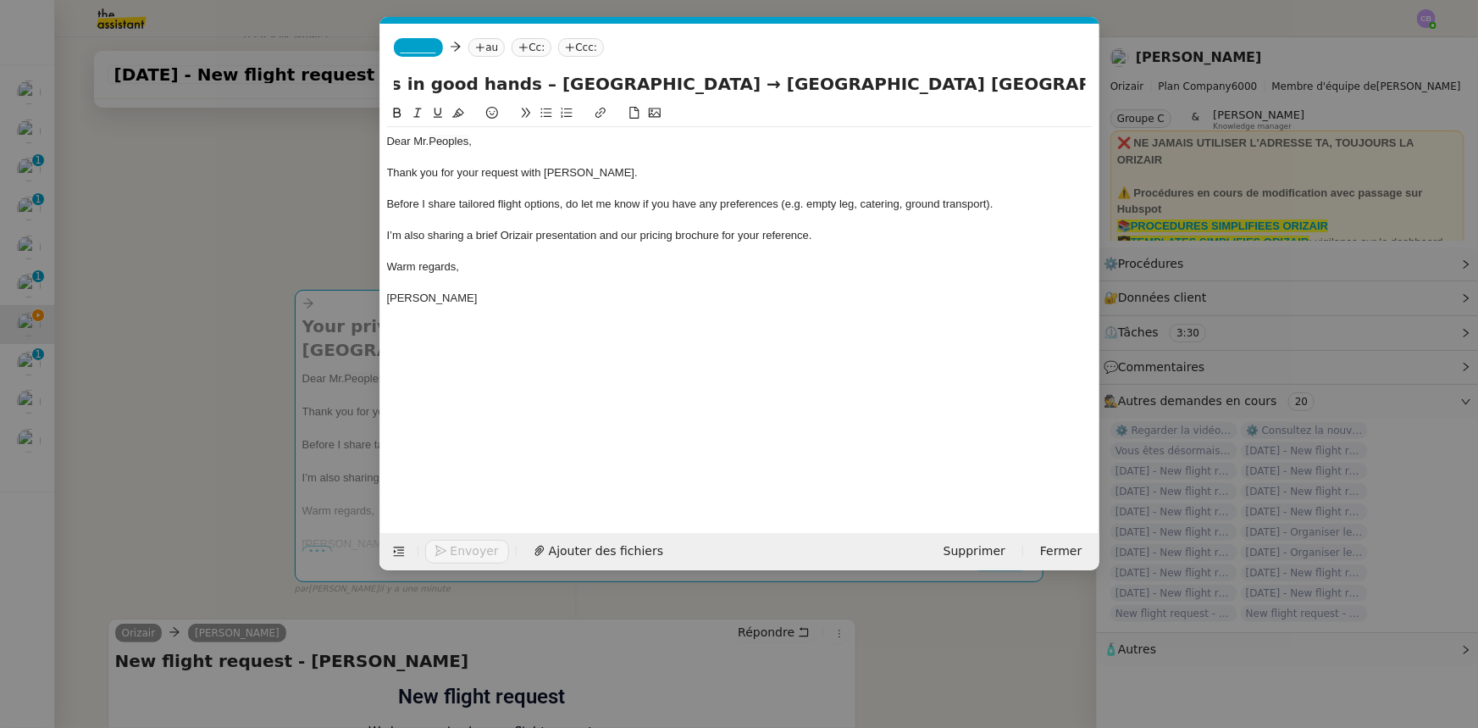
click at [644, 185] on div at bounding box center [740, 188] width 706 height 15
click at [414, 45] on span "_______" at bounding box center [419, 48] width 36 height 12
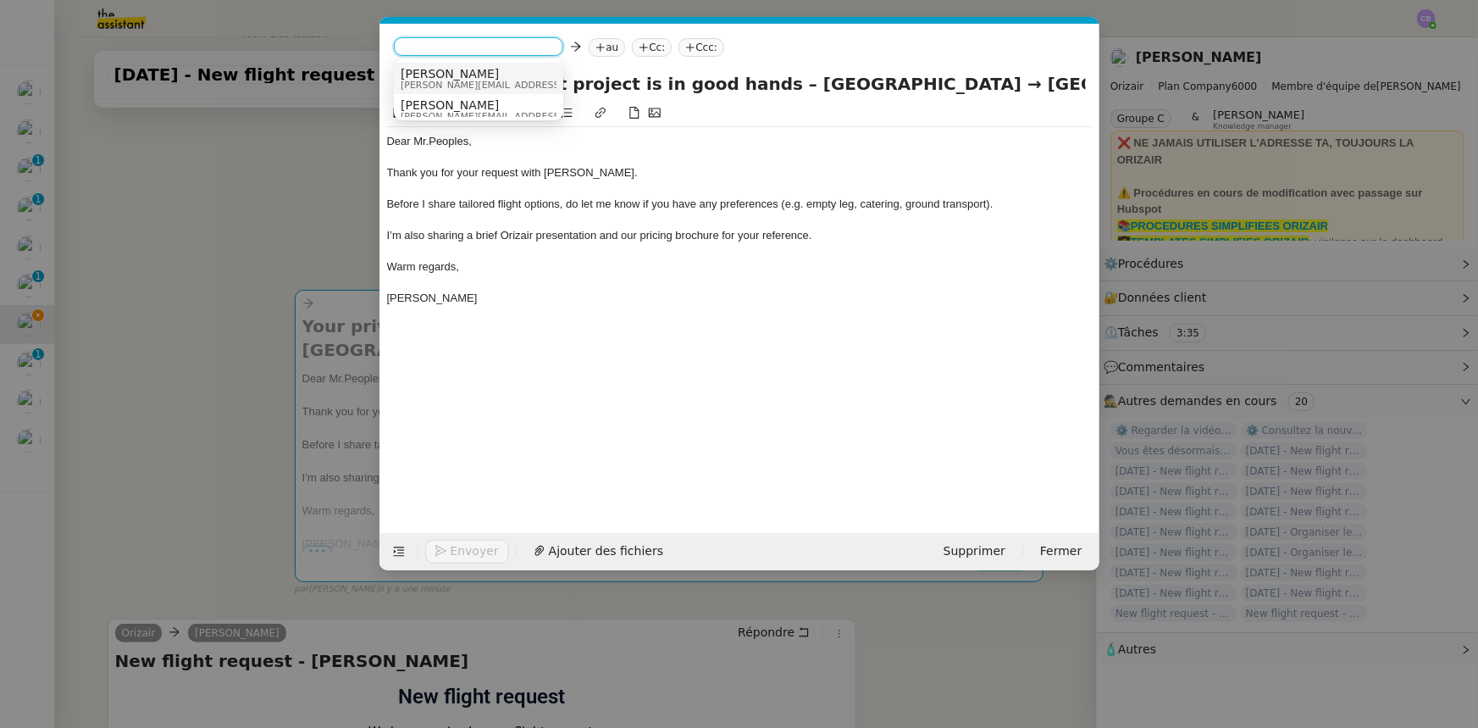
click at [451, 84] on span "[PERSON_NAME][EMAIL_ADDRESS][DOMAIN_NAME]" at bounding box center [521, 84] width 241 height 9
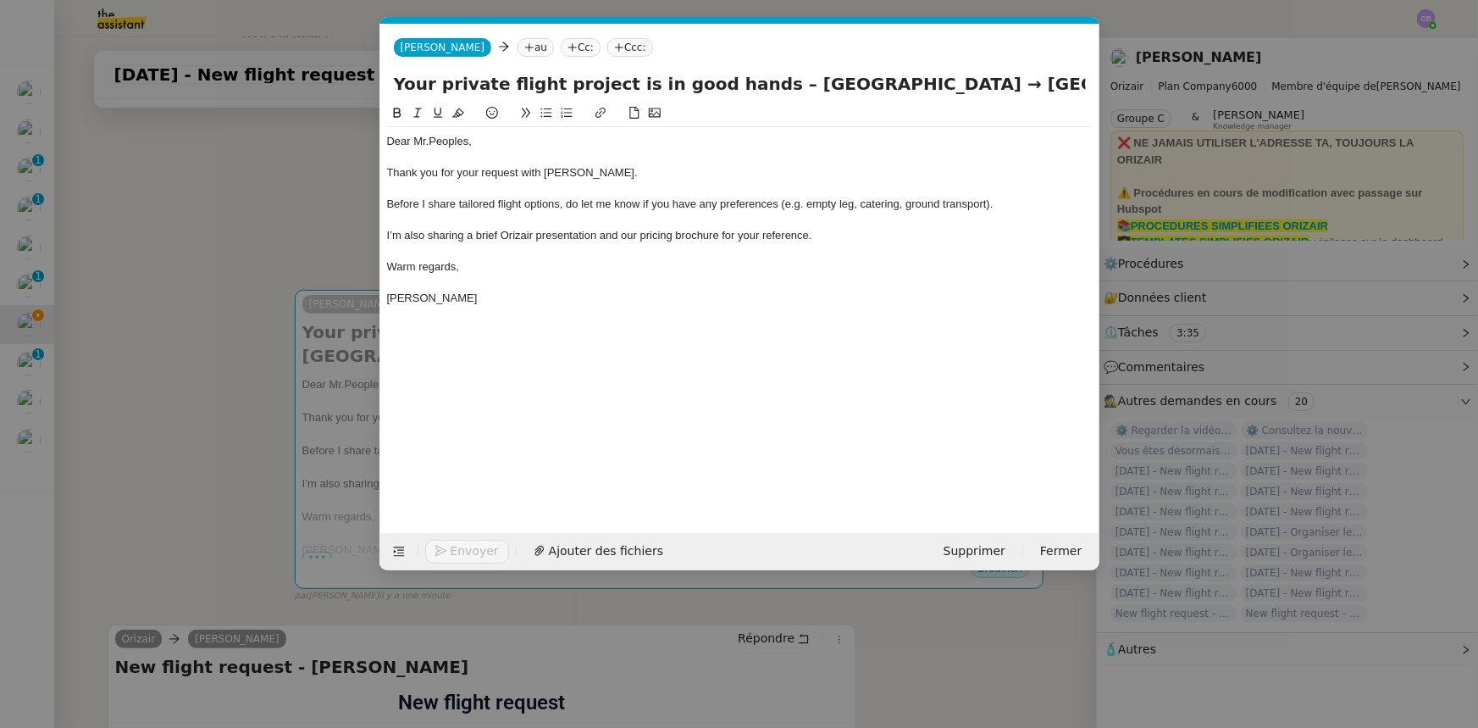
click at [304, 230] on nz-modal-container "orizair accus Service ✈️Orizair - Accus é de réception de la demande (FR) - En …" at bounding box center [739, 364] width 1478 height 728
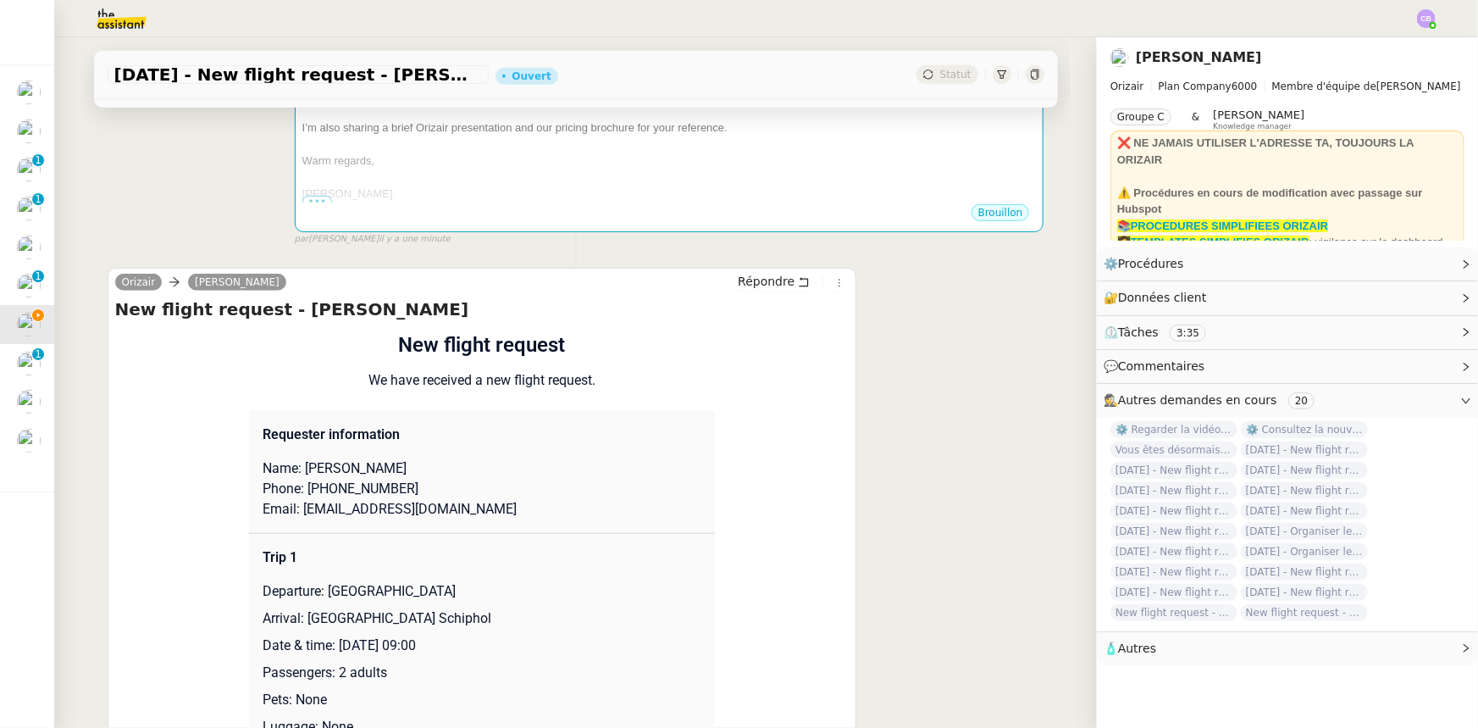
scroll to position [462, 0]
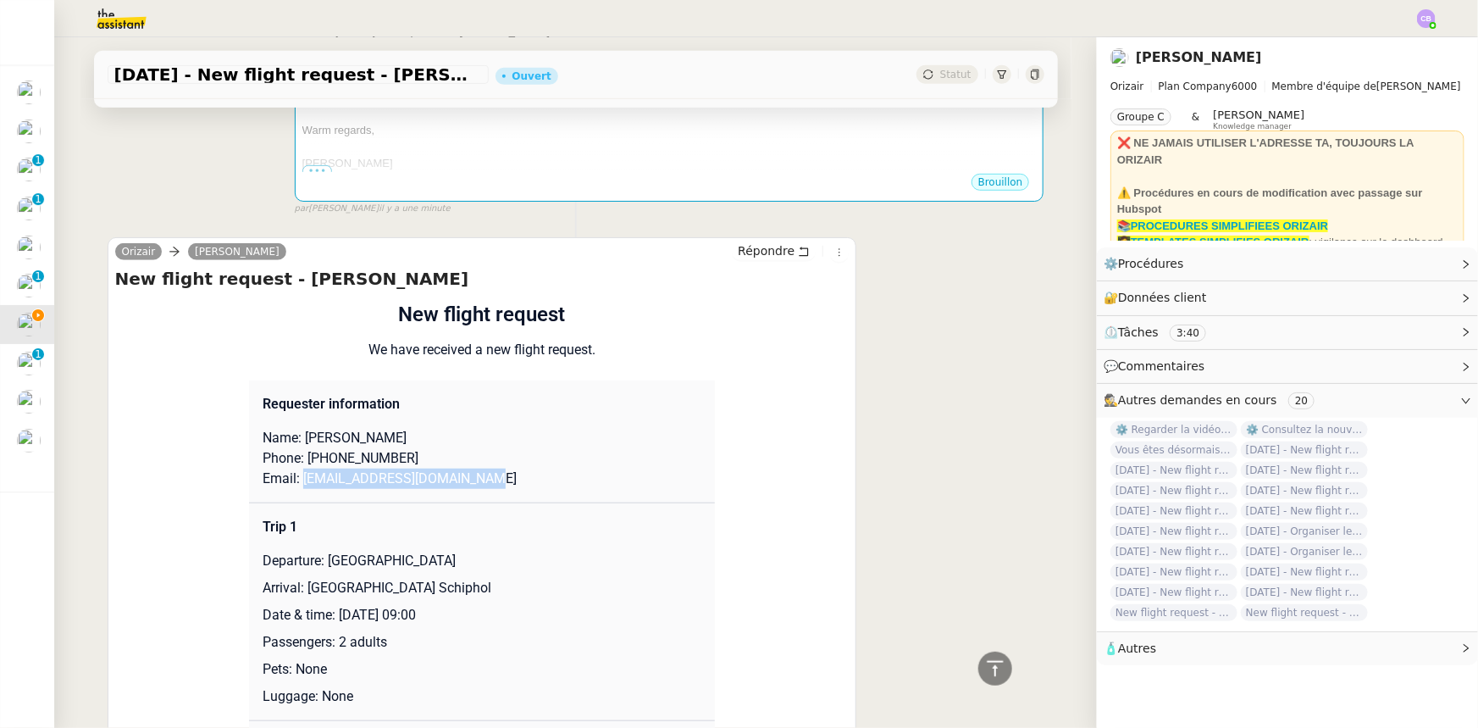
drag, startPoint x: 480, startPoint y: 481, endPoint x: 298, endPoint y: 481, distance: 182.1
click at [294, 481] on p "Email: showamangoolie@hotmail.com" at bounding box center [482, 478] width 439 height 20
copy p "showamangoolie@hotmail.com"
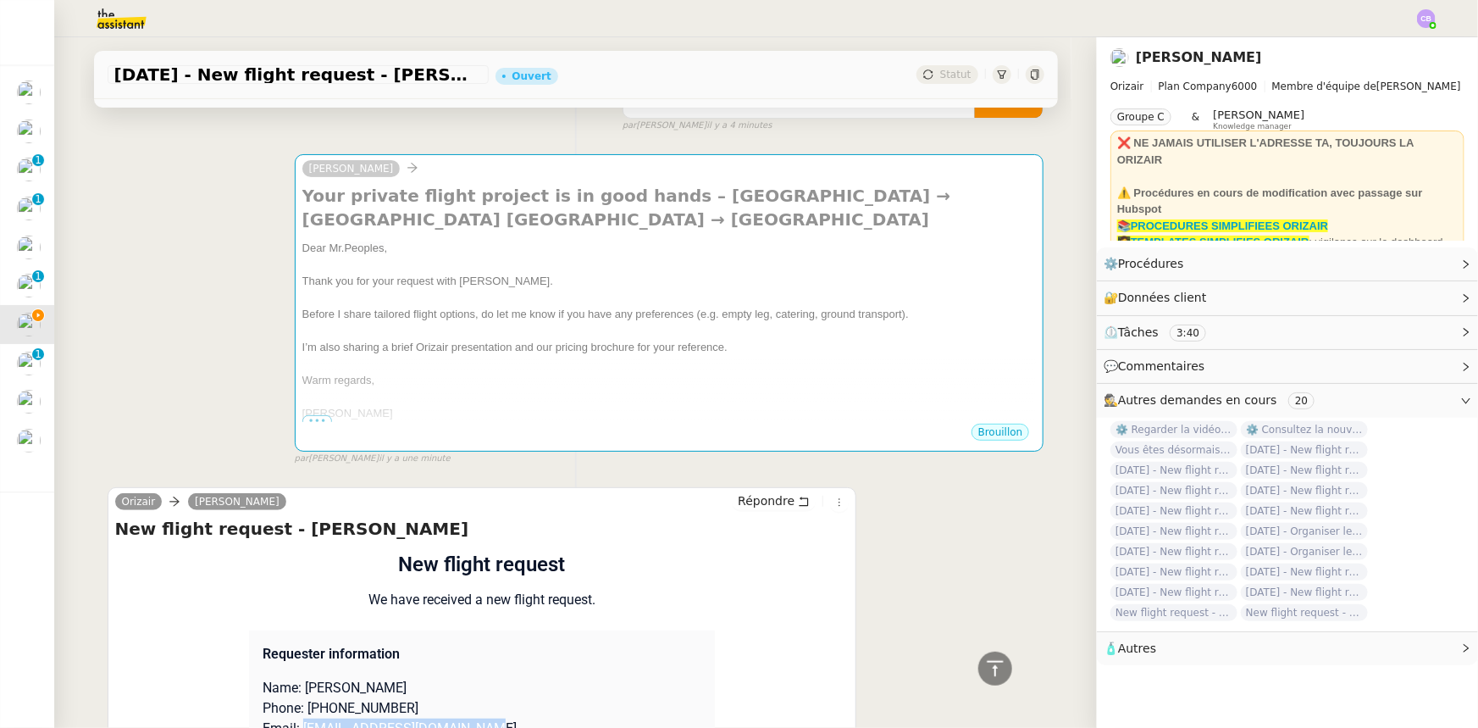
scroll to position [0, 0]
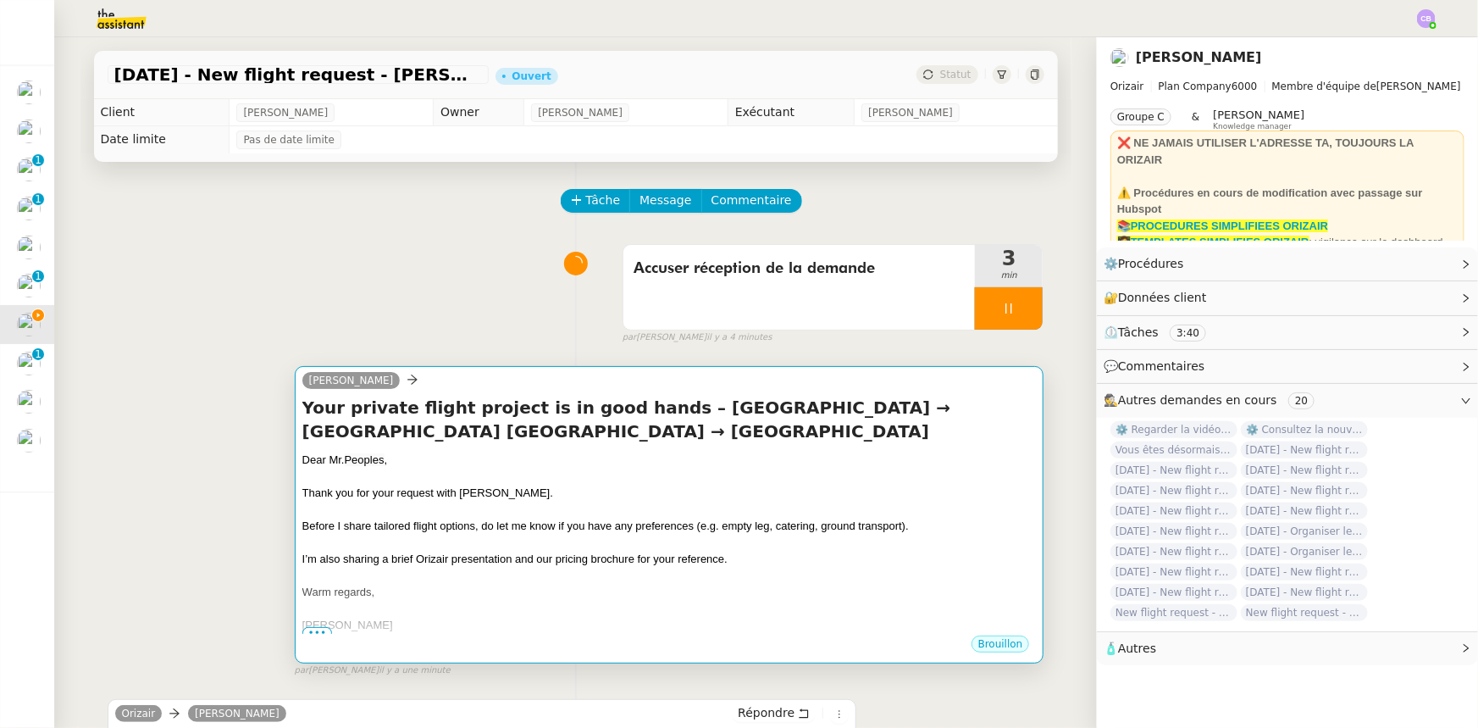
click at [517, 508] on div at bounding box center [669, 509] width 734 height 17
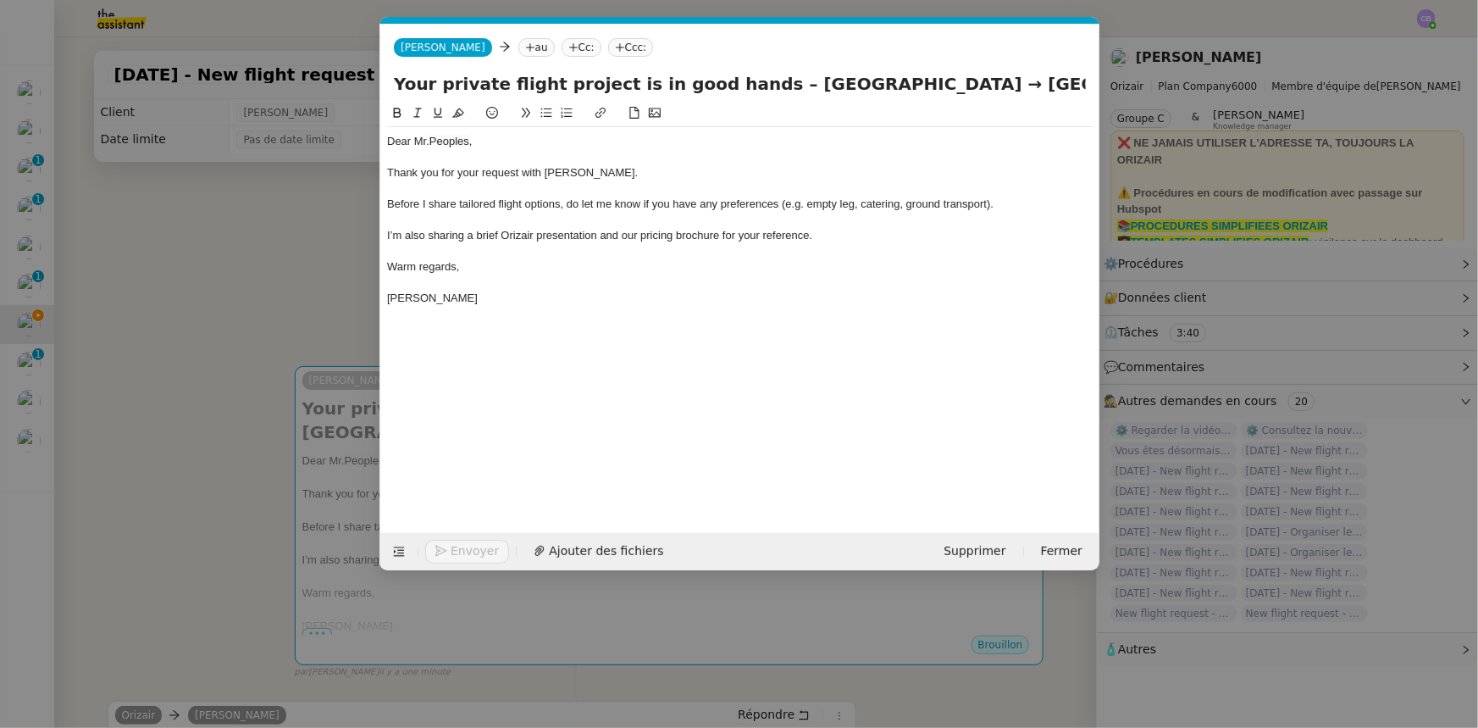
scroll to position [0, 99]
click at [518, 47] on nz-tag "au" at bounding box center [536, 47] width 36 height 19
paste input "showamangoolie@hotmail.com"
type input "showamangoolie@hotmail.com"
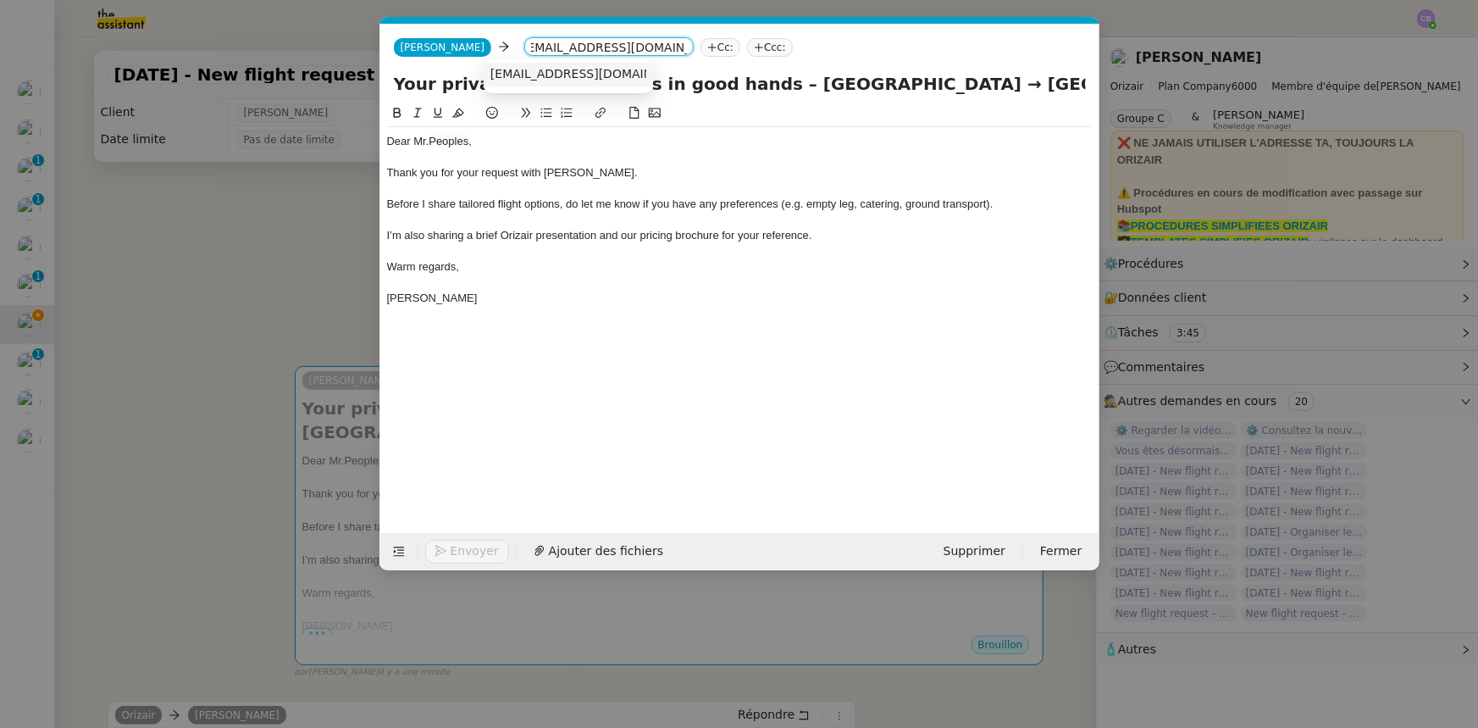
click at [512, 72] on span "showamangoolie@hotmail.com" at bounding box center [594, 74] width 208 height 14
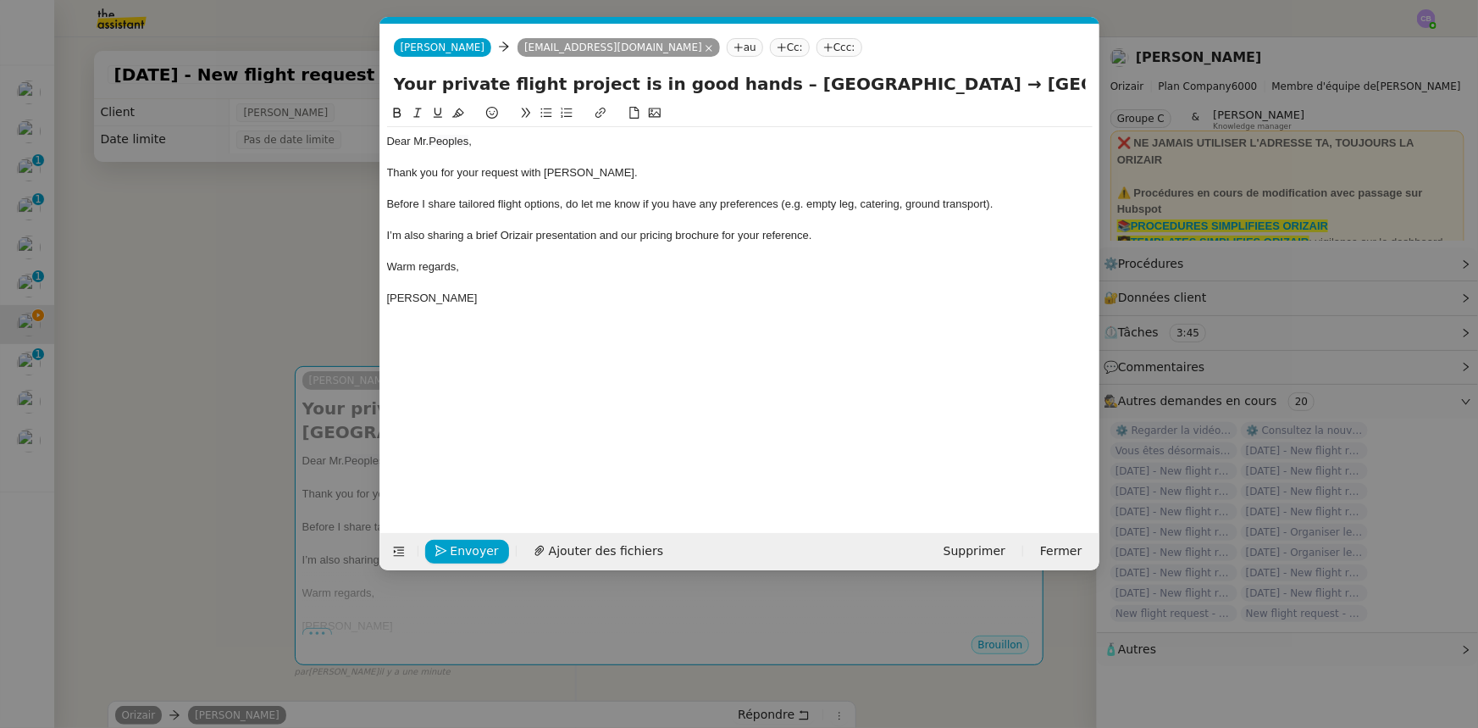
click at [817, 48] on nz-tag "Ccc:" at bounding box center [840, 47] width 46 height 19
type input "[PERSON_NAME]"
click at [794, 78] on span "[PERSON_NAME]" at bounding box center [876, 74] width 241 height 14
click at [829, 237] on div "I’m also sharing a brief Orizair presentation and our pricing brochure for your…" at bounding box center [740, 235] width 706 height 15
click at [623, 546] on span "Ajouter des fichiers" at bounding box center [606, 550] width 114 height 19
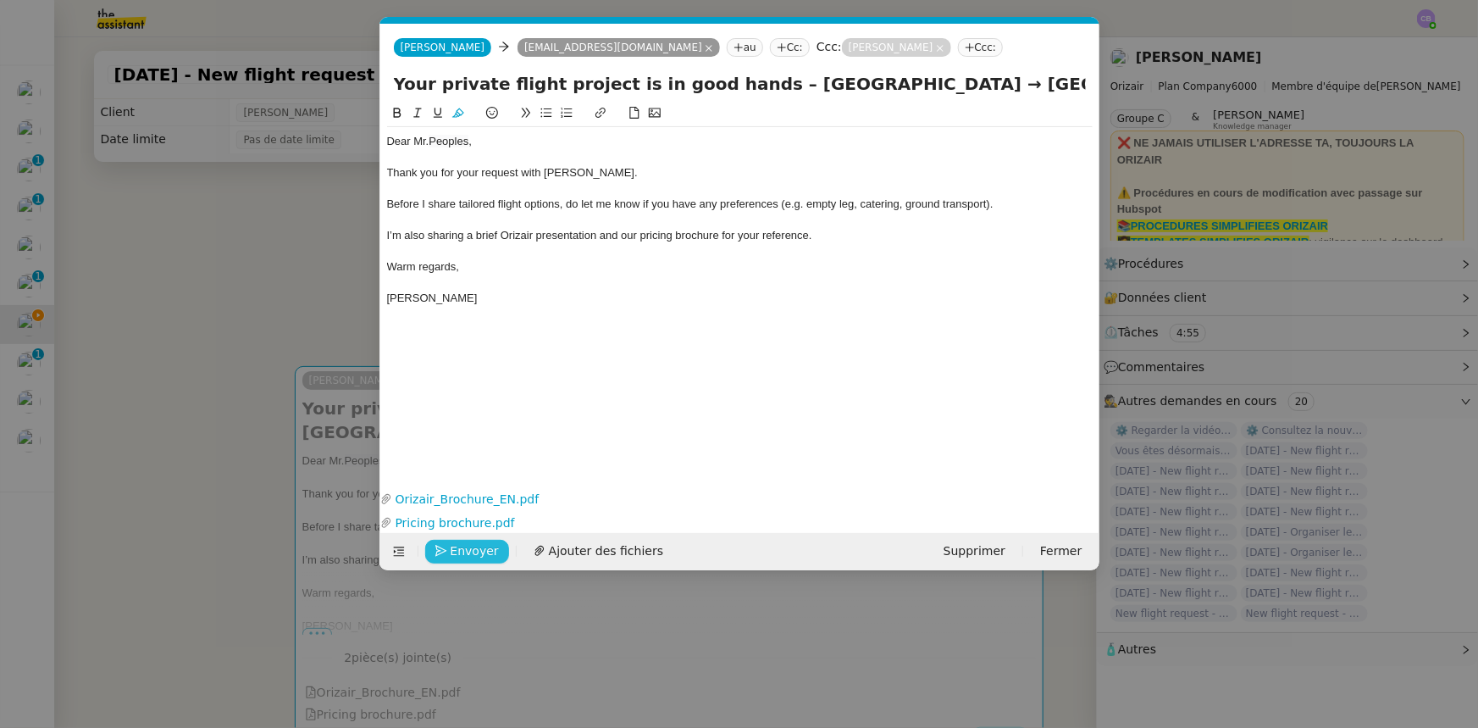
click at [458, 552] on span "Envoyer" at bounding box center [475, 550] width 48 height 19
click at [458, 552] on span "Confirmer l'envoi" at bounding box center [502, 550] width 102 height 19
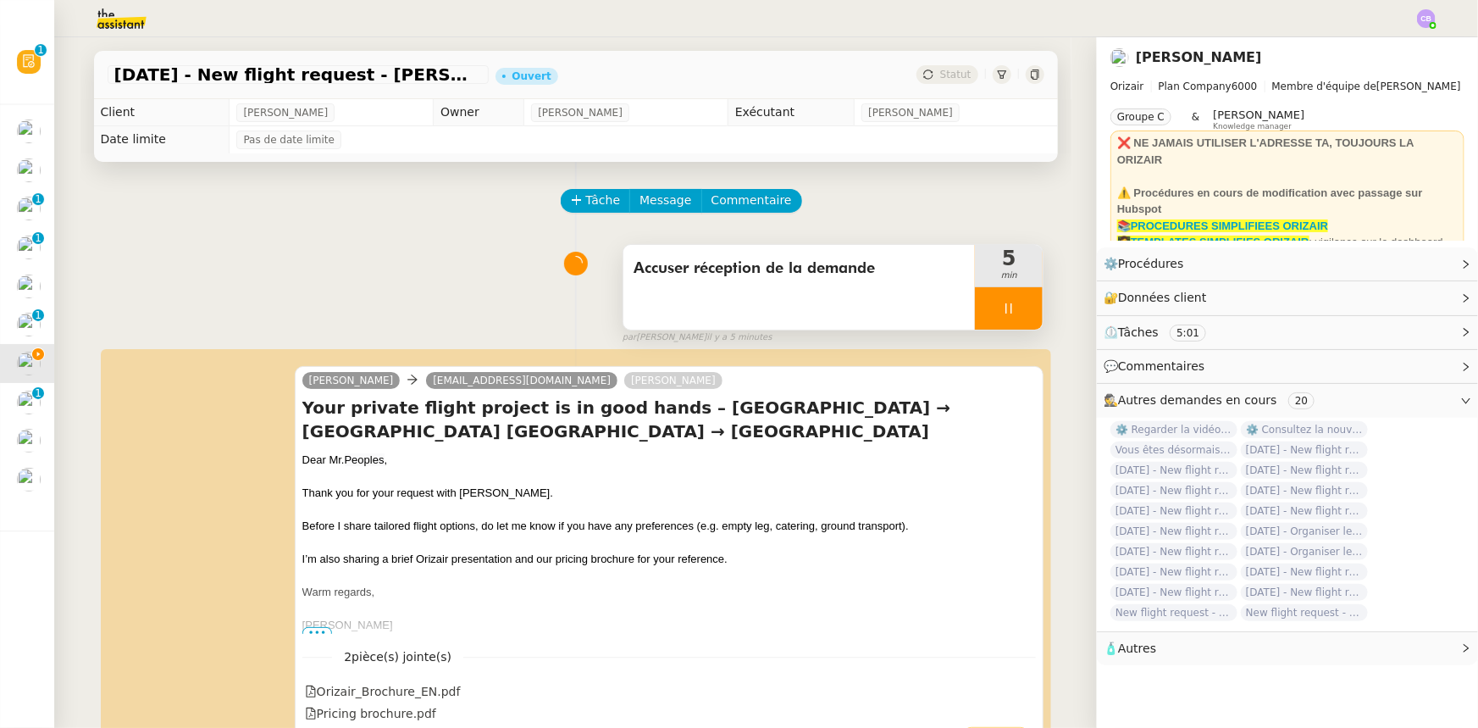
click at [975, 305] on div at bounding box center [1009, 308] width 68 height 42
click at [1015, 319] on button at bounding box center [1026, 308] width 34 height 42
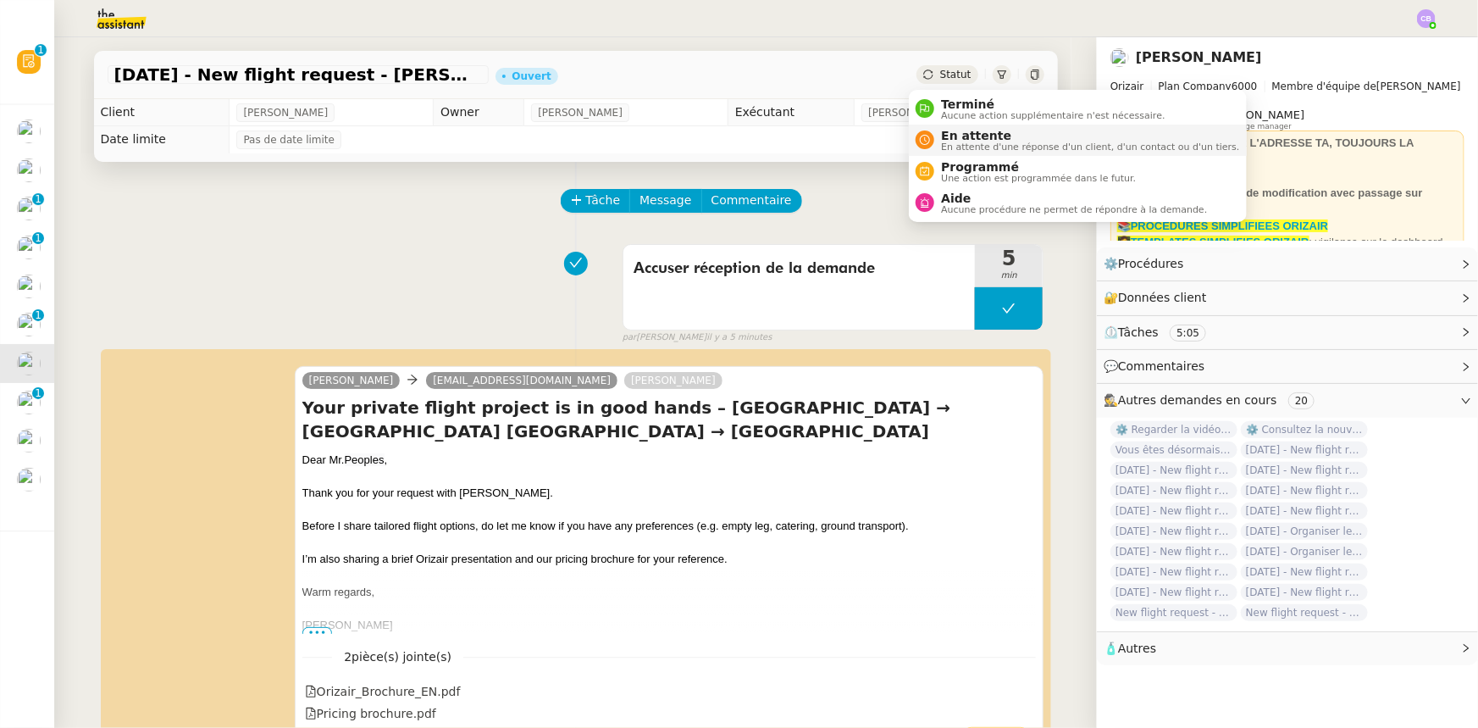
click at [964, 142] on span "En attente d'une réponse d'un client, d'un contact ou d'un tiers." at bounding box center [1090, 146] width 298 height 9
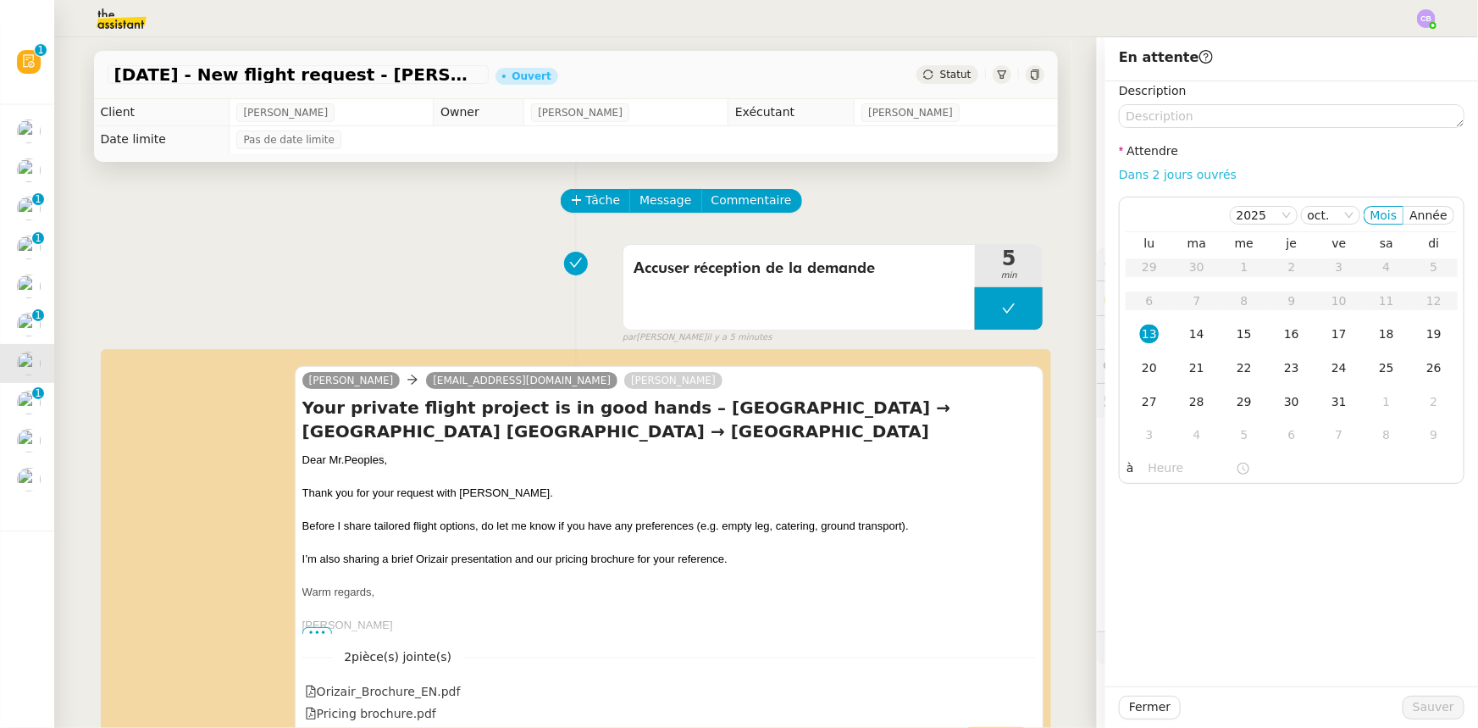
click at [1165, 177] on link "Dans 2 jours ouvrés" at bounding box center [1178, 175] width 118 height 14
type input "07:00"
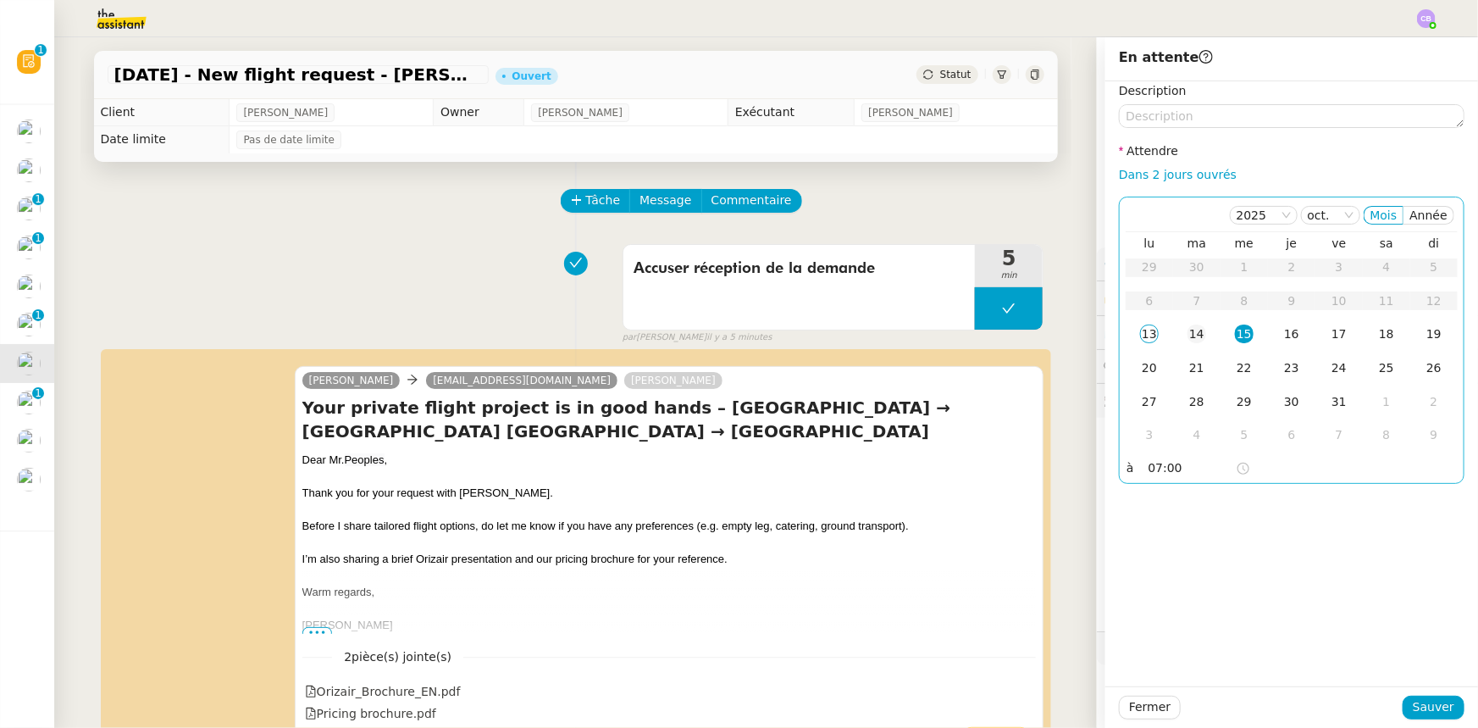
click at [1188, 341] on div "14" at bounding box center [1197, 333] width 19 height 19
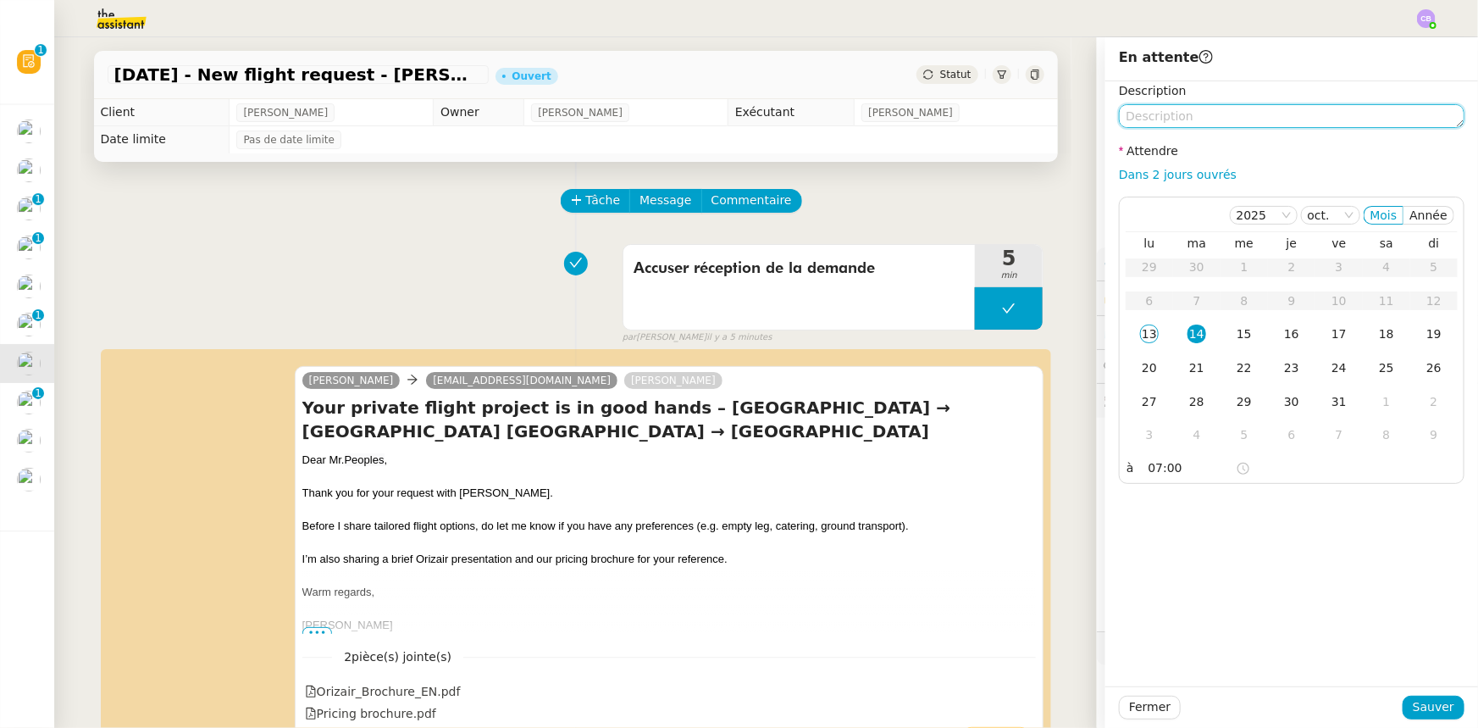
click at [1173, 121] on textarea at bounding box center [1292, 116] width 346 height 24
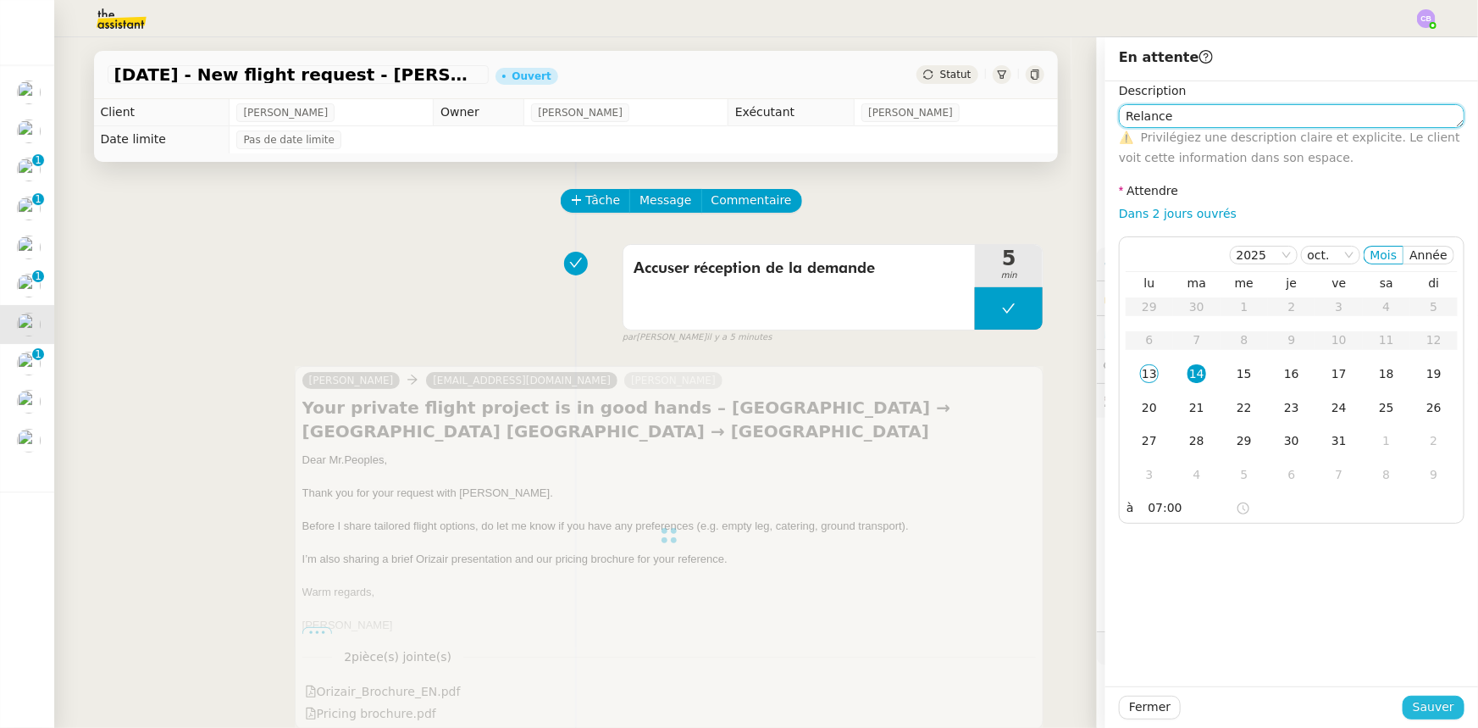
type textarea "Relance"
click at [1428, 710] on span "Sauver" at bounding box center [1434, 706] width 42 height 19
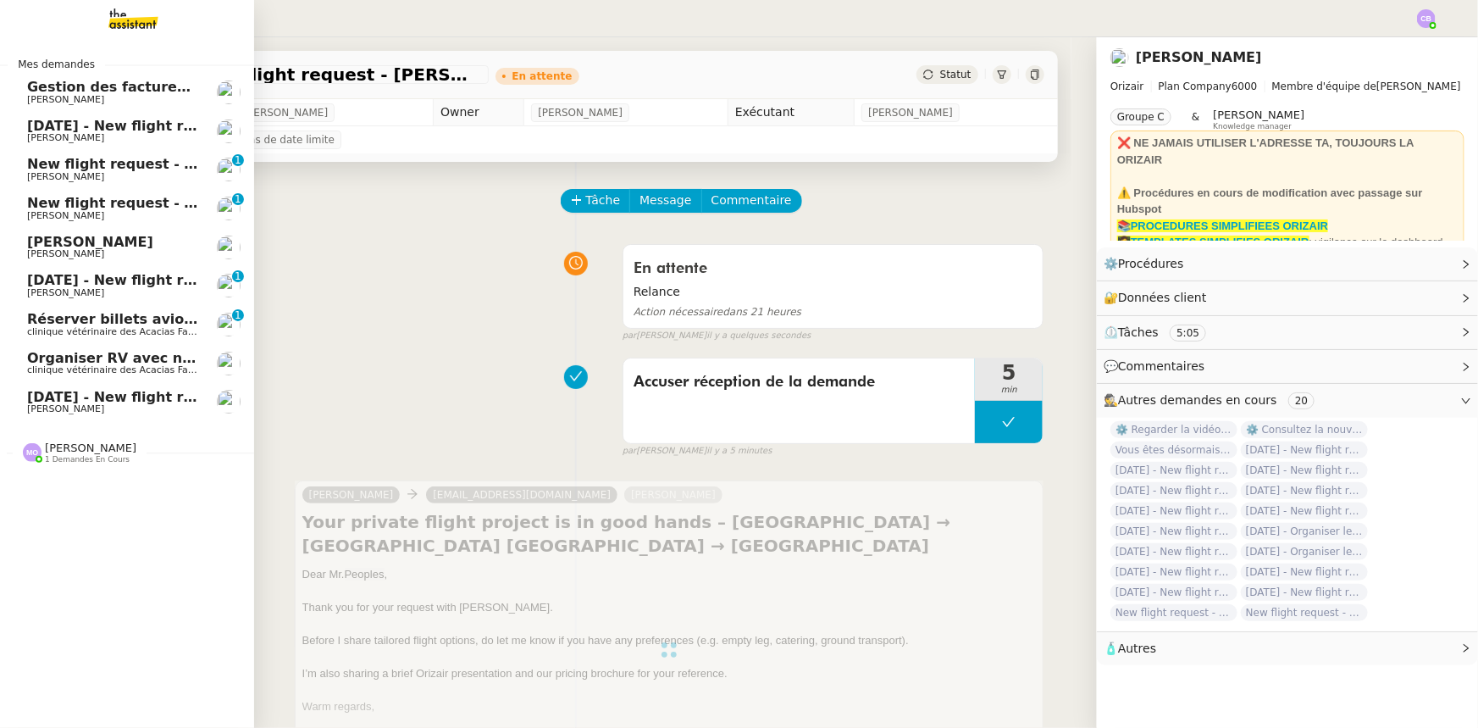
click at [119, 324] on span "Réserver billets avion [GEOGRAPHIC_DATA]-[GEOGRAPHIC_DATA]" at bounding box center [274, 319] width 495 height 16
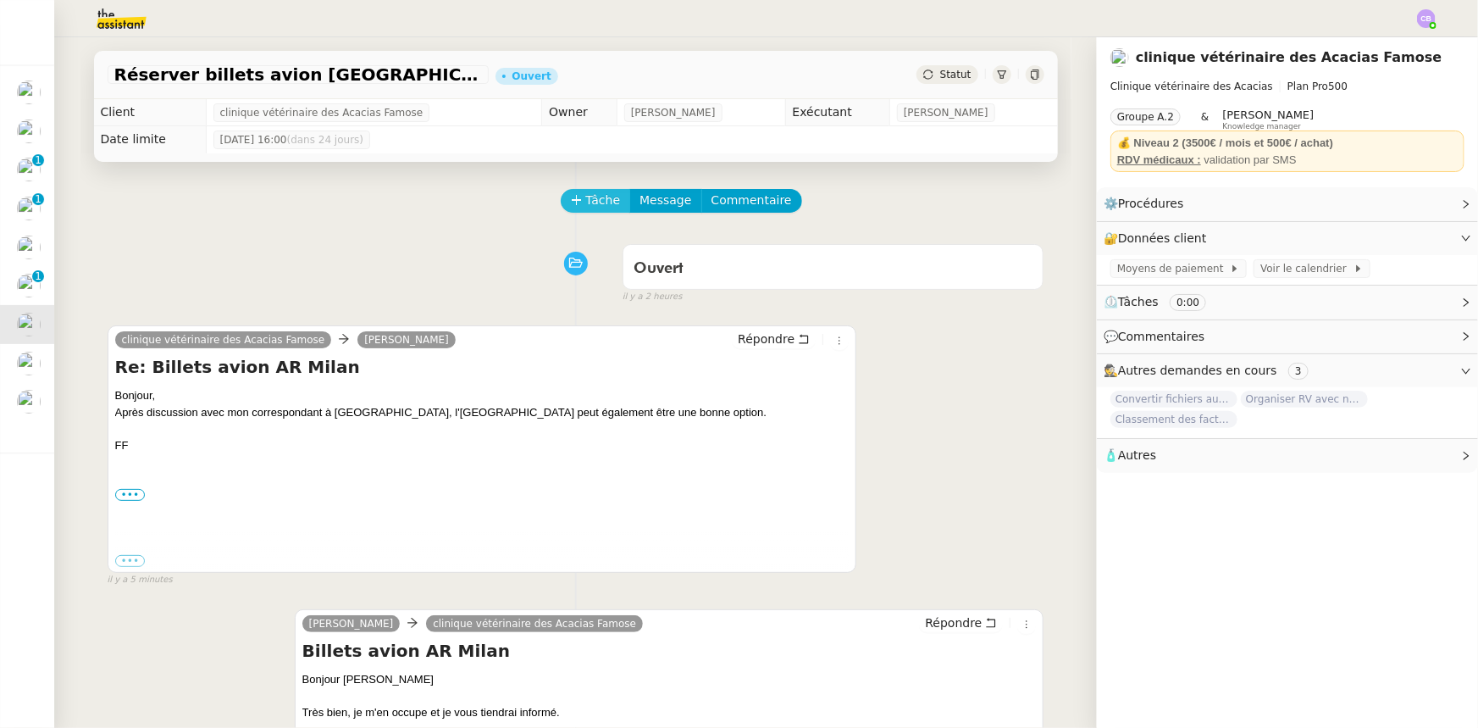
click at [586, 202] on span "Tâche" at bounding box center [603, 200] width 35 height 19
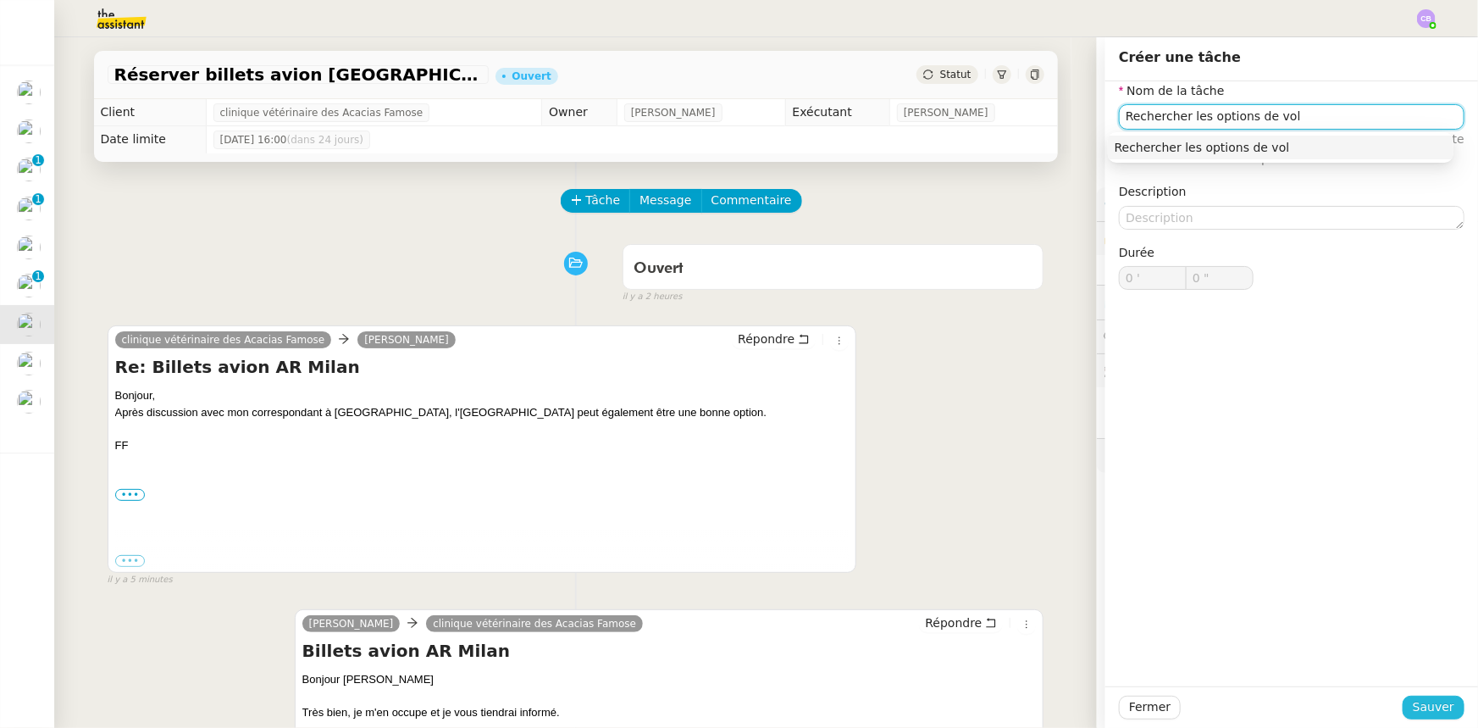
type input "Rechercher les options de vol"
click at [1415, 707] on span "Sauver" at bounding box center [1434, 706] width 42 height 19
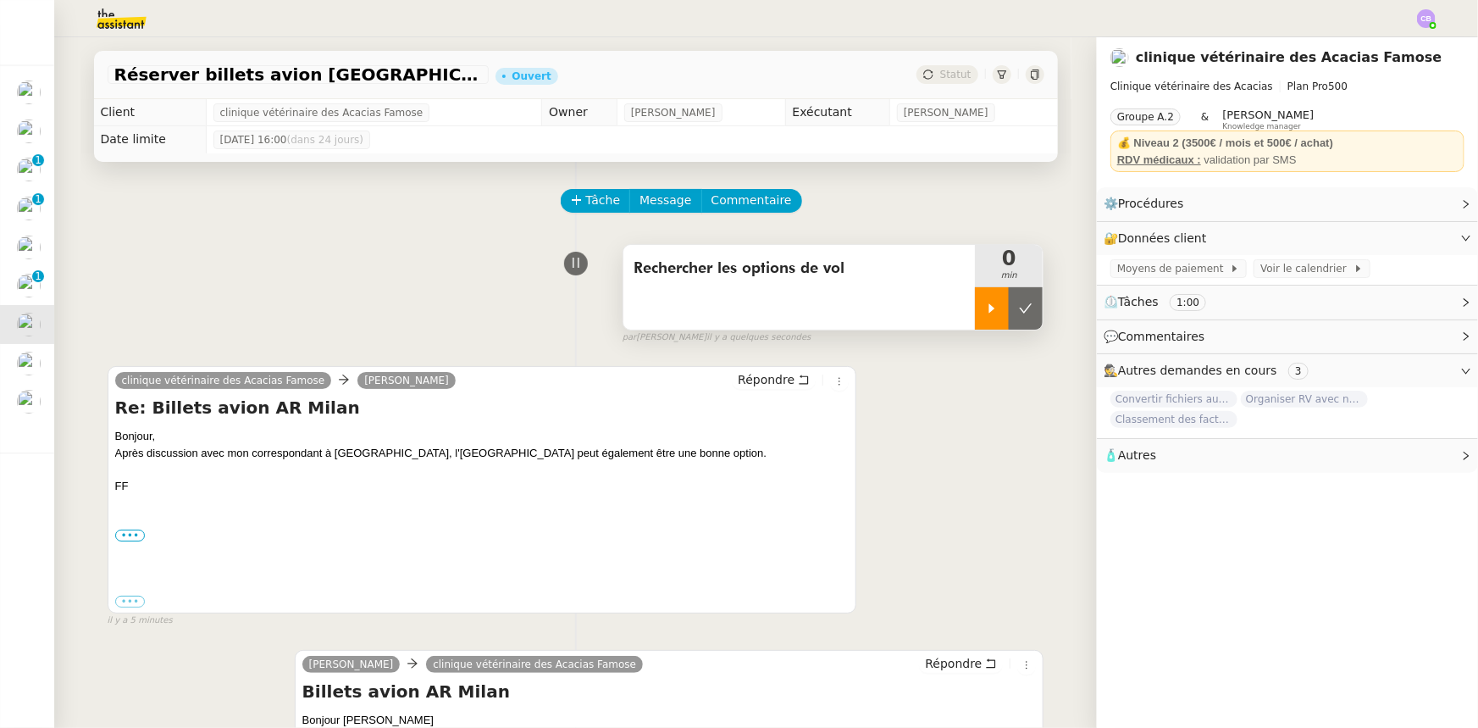
click at [975, 324] on div at bounding box center [992, 308] width 34 height 42
click at [751, 207] on span "Commentaire" at bounding box center [752, 200] width 80 height 19
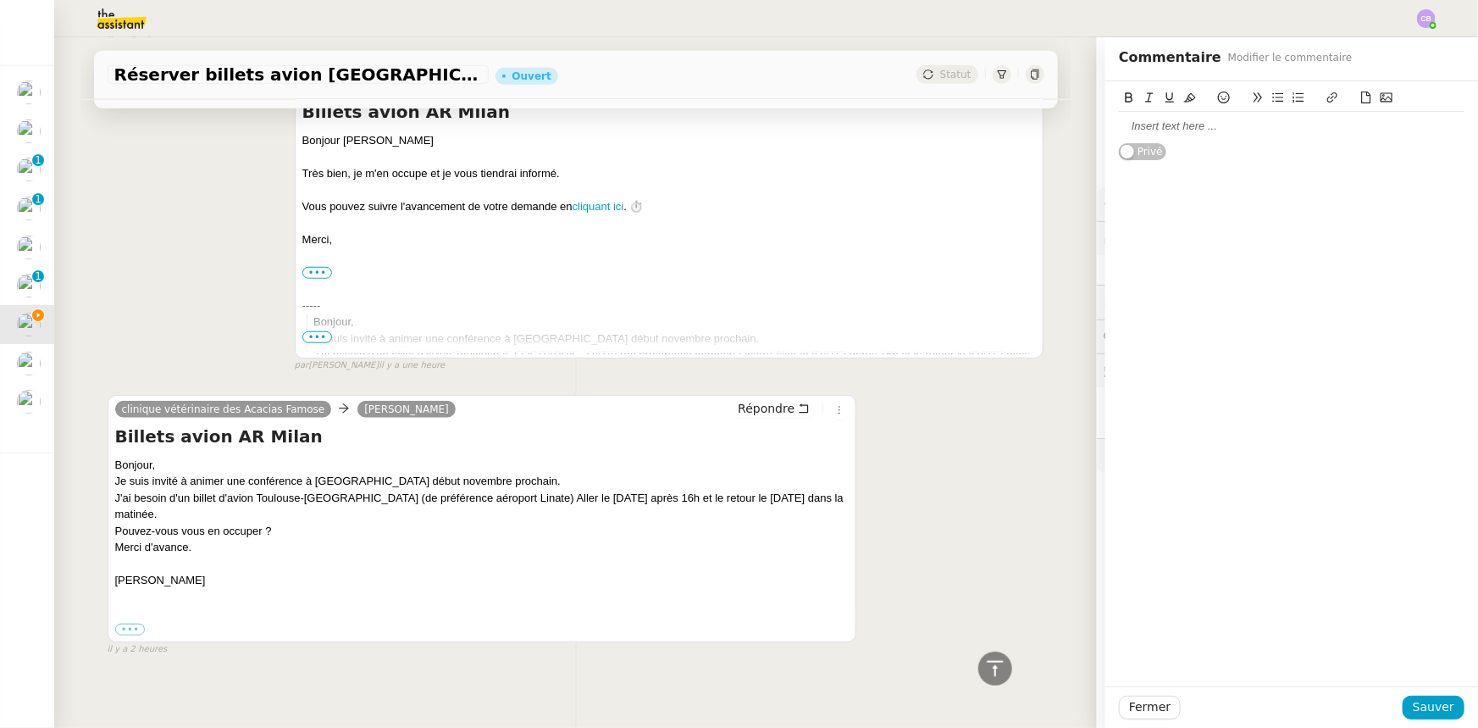
scroll to position [599, 0]
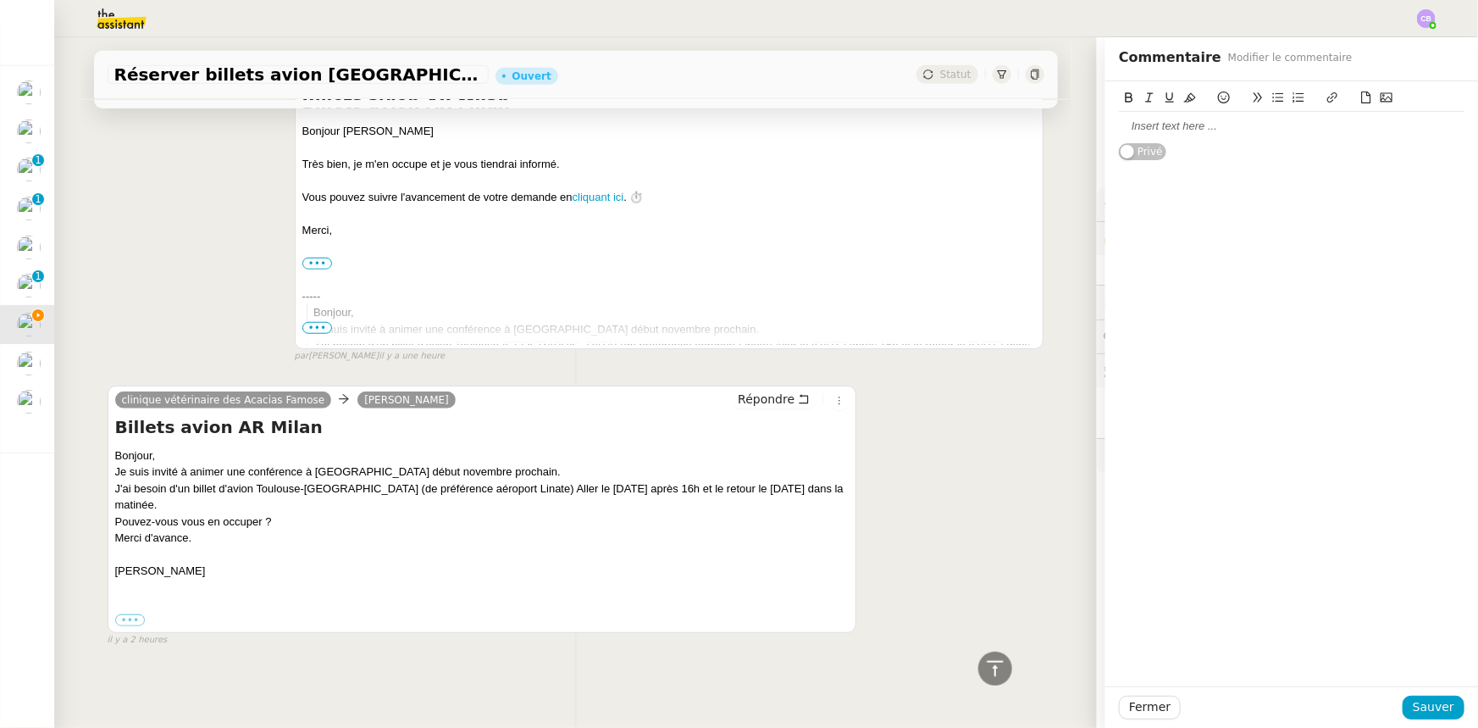
click at [1152, 130] on div at bounding box center [1292, 126] width 346 height 15
click at [1316, 127] on div "Toulouse - Milan le jeudi 6 novembre" at bounding box center [1292, 126] width 346 height 15
click at [1286, 126] on div "Toulouse - Milan le jeudi 6 novembre après 16h" at bounding box center [1292, 126] width 346 height 15
click at [1340, 144] on div "Milan - Toulouse le dimanche 9 novembre" at bounding box center [1292, 142] width 346 height 15
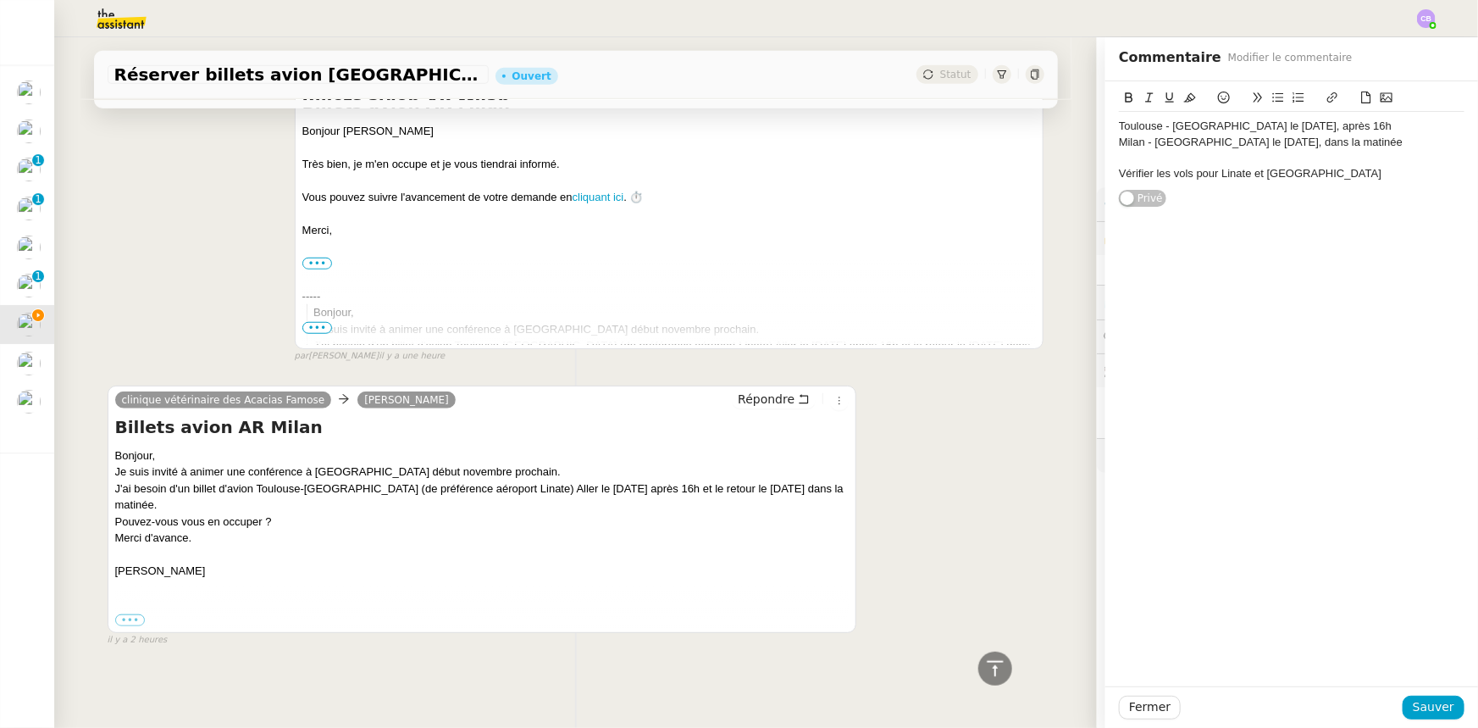
click at [1119, 130] on div "Toulouse - Milan le jeudi 6 novembre, après 16h" at bounding box center [1292, 126] width 346 height 15
click at [1272, 104] on button at bounding box center [1278, 97] width 20 height 19
click at [1119, 144] on div "Milan - Toulouse le dimanche 9 novembre, dans la matinée" at bounding box center [1292, 142] width 346 height 15
click at [1272, 97] on icon at bounding box center [1278, 97] width 12 height 12
drag, startPoint x: 1319, startPoint y: 127, endPoint x: 1236, endPoint y: 129, distance: 83.0
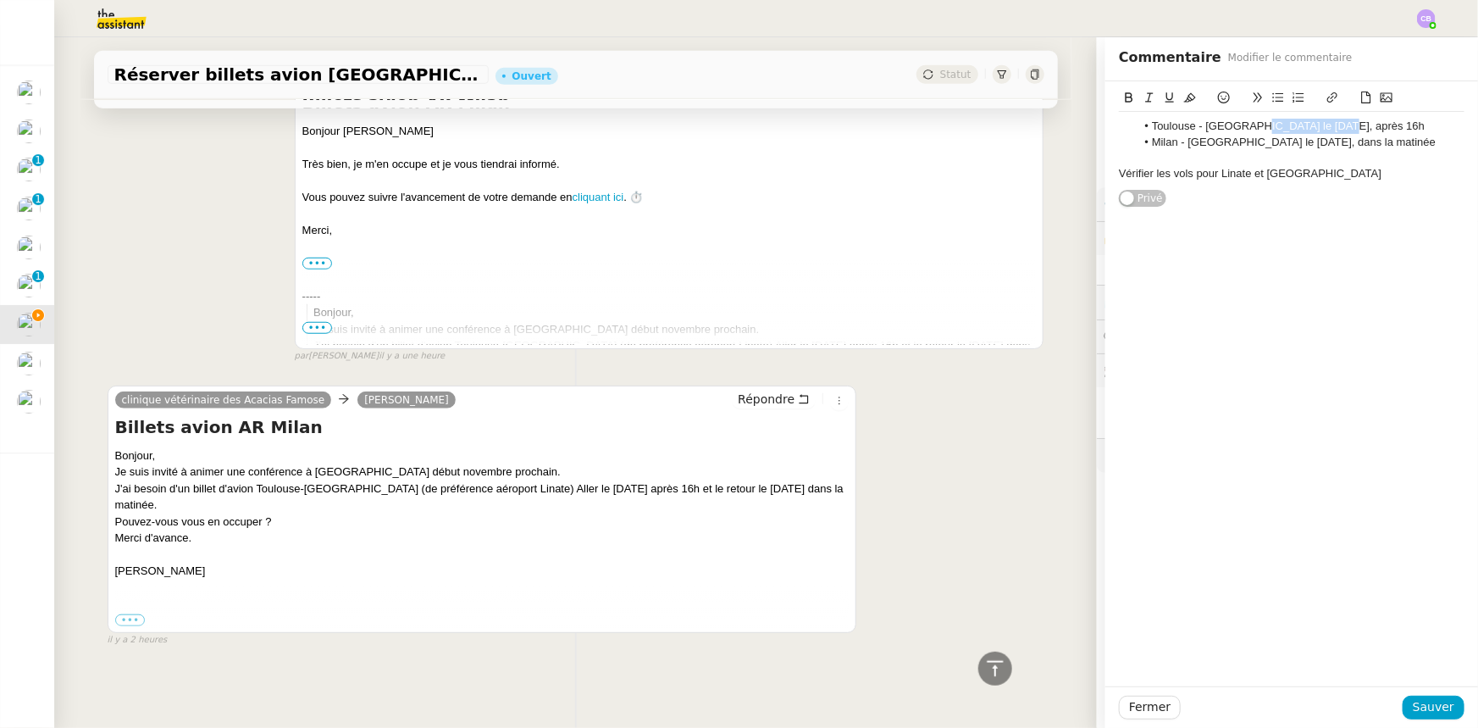
click at [1236, 129] on li "Toulouse - Milan le jeudi 6 novembre, après 16h" at bounding box center [1301, 126] width 330 height 15
click at [1123, 99] on icon at bounding box center [1129, 97] width 12 height 12
drag, startPoint x: 1237, startPoint y: 144, endPoint x: 1341, endPoint y: 141, distance: 104.2
click at [1341, 141] on li "Milan - Toulouse le dimanche 9 novembre, dans la matinée" at bounding box center [1301, 142] width 330 height 15
click at [1126, 94] on icon at bounding box center [1130, 97] width 8 height 10
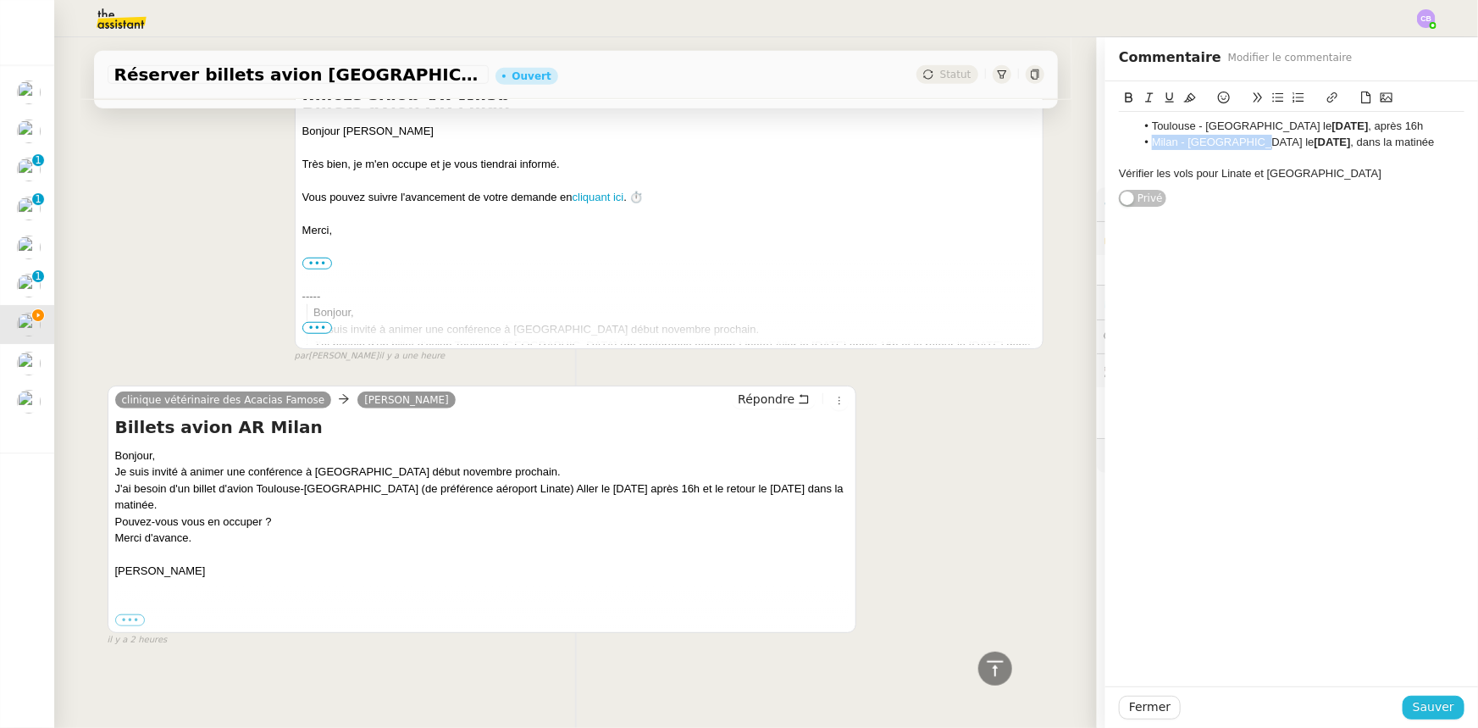
click at [1430, 706] on span "Sauver" at bounding box center [1434, 706] width 42 height 19
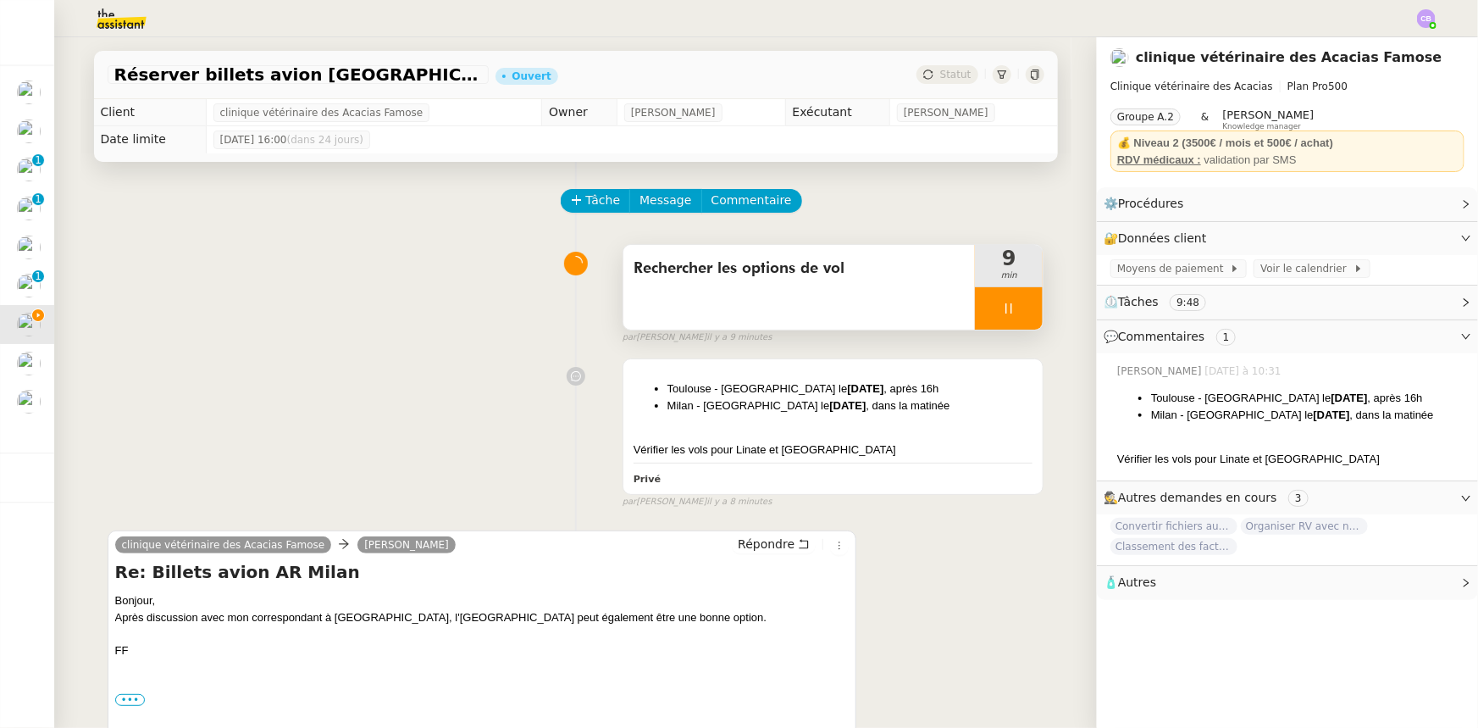
click at [975, 305] on div at bounding box center [1009, 308] width 68 height 42
click at [975, 311] on div at bounding box center [992, 308] width 34 height 42
click at [731, 204] on span "Commentaire" at bounding box center [752, 200] width 80 height 19
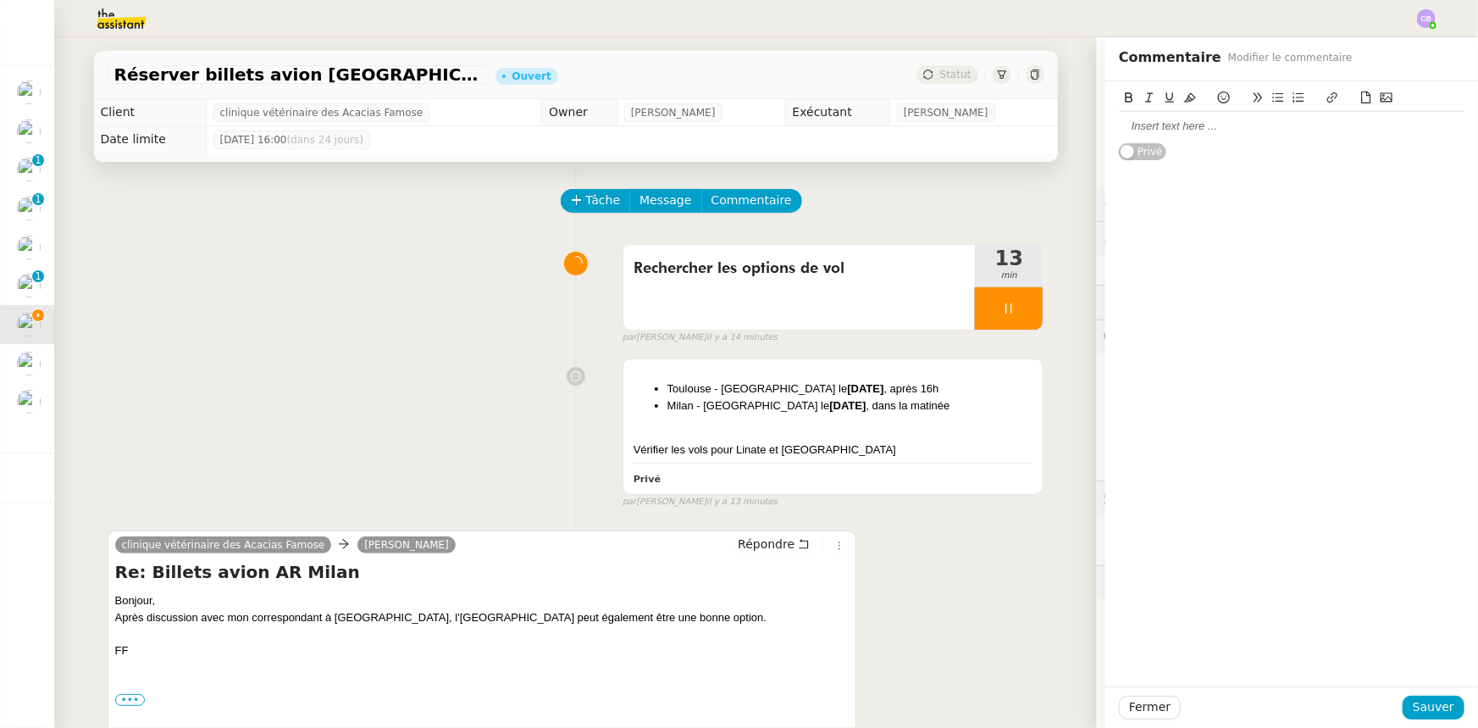
click at [1169, 133] on div at bounding box center [1292, 126] width 346 height 15
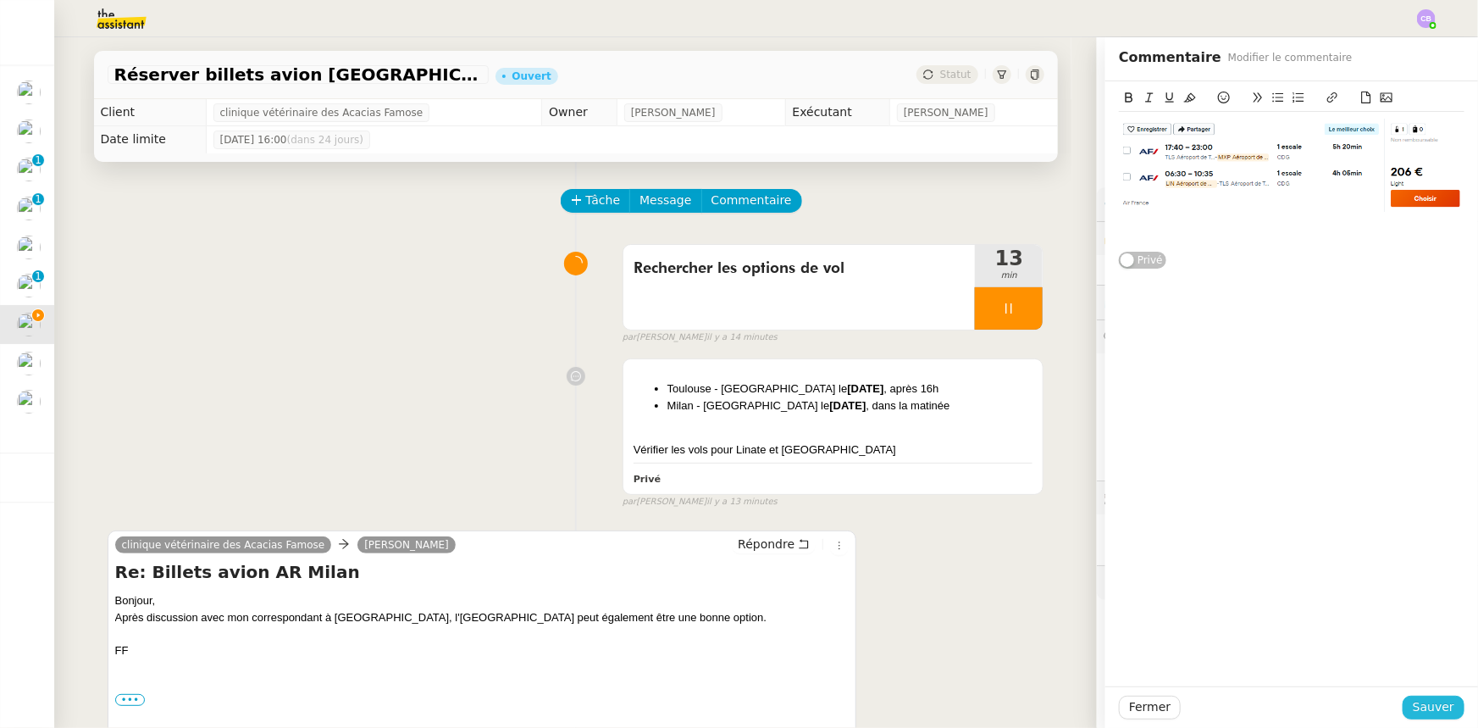
click at [1424, 707] on span "Sauver" at bounding box center [1434, 706] width 42 height 19
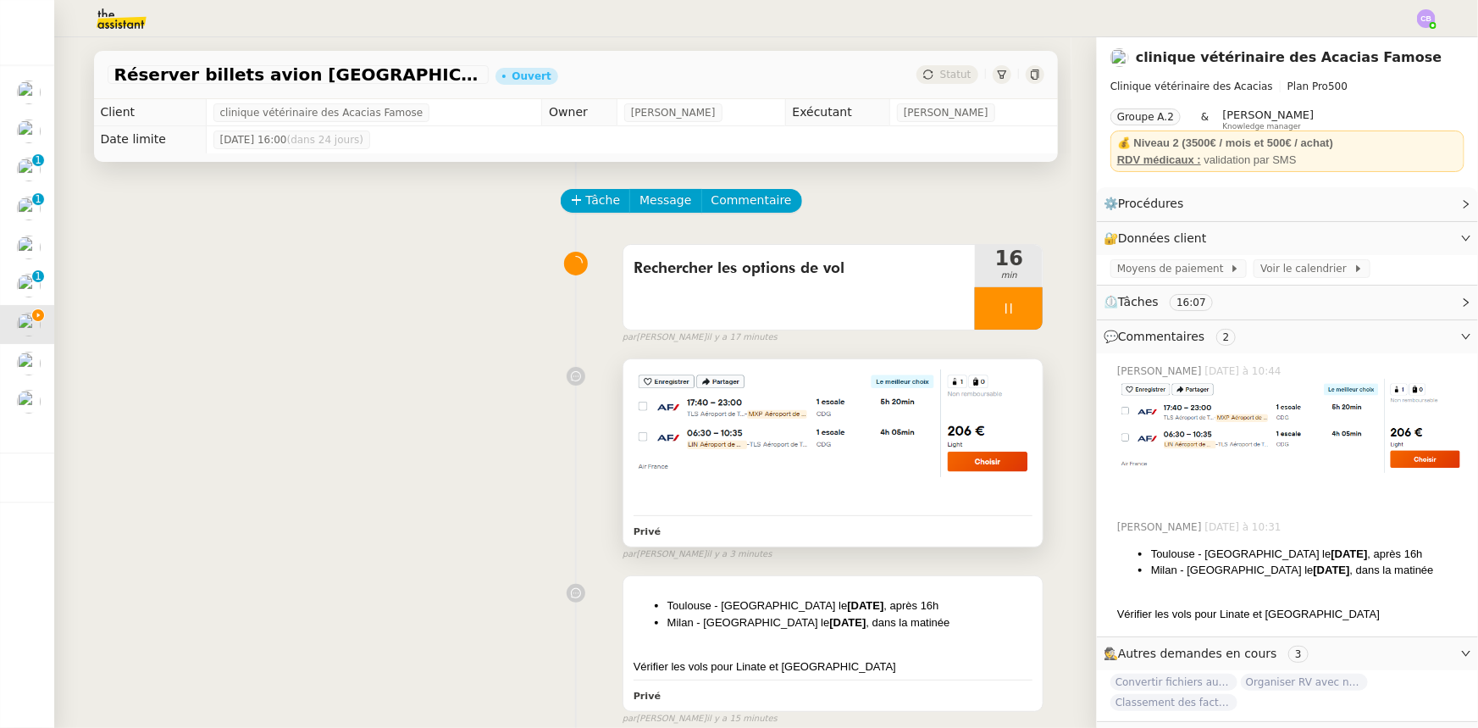
click at [989, 491] on div at bounding box center [834, 485] width 400 height 17
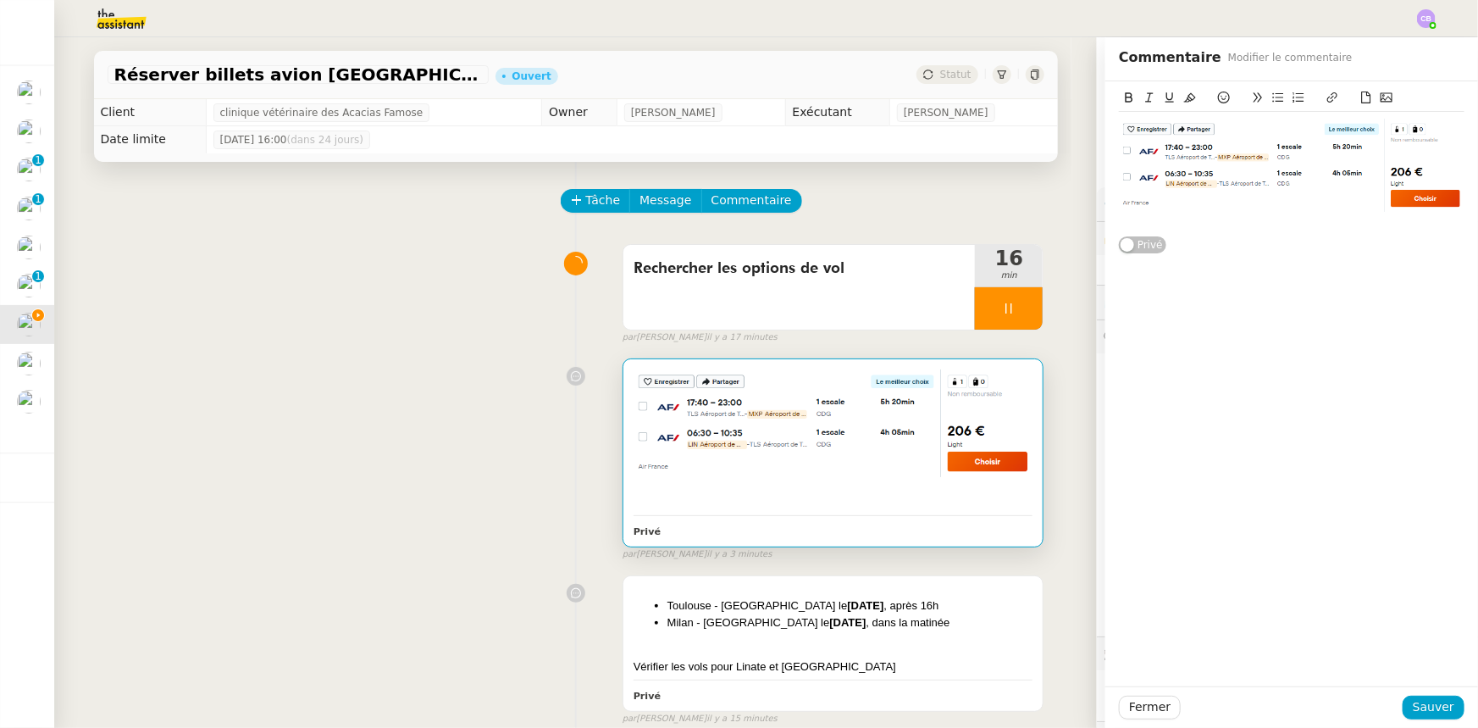
click at [1188, 226] on div at bounding box center [1292, 219] width 346 height 15
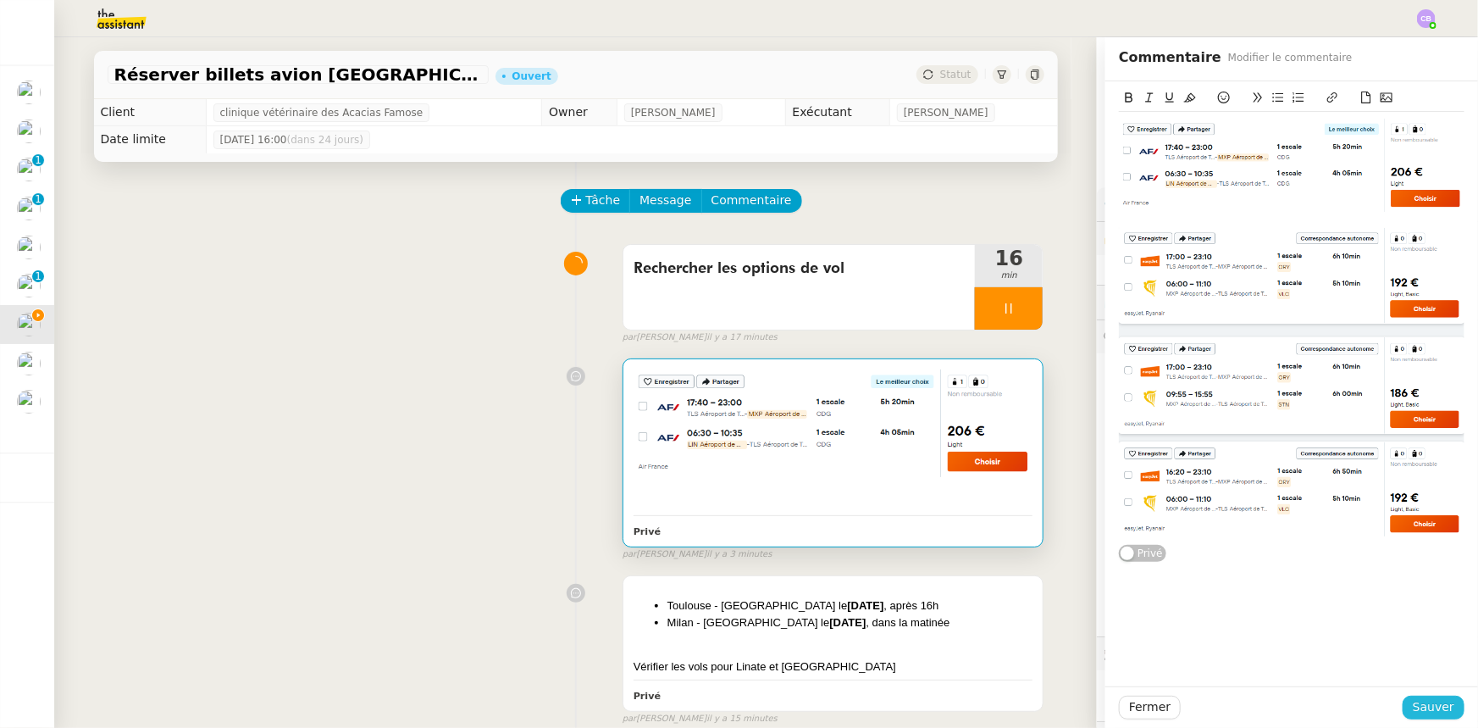
click at [1425, 701] on span "Sauver" at bounding box center [1434, 706] width 42 height 19
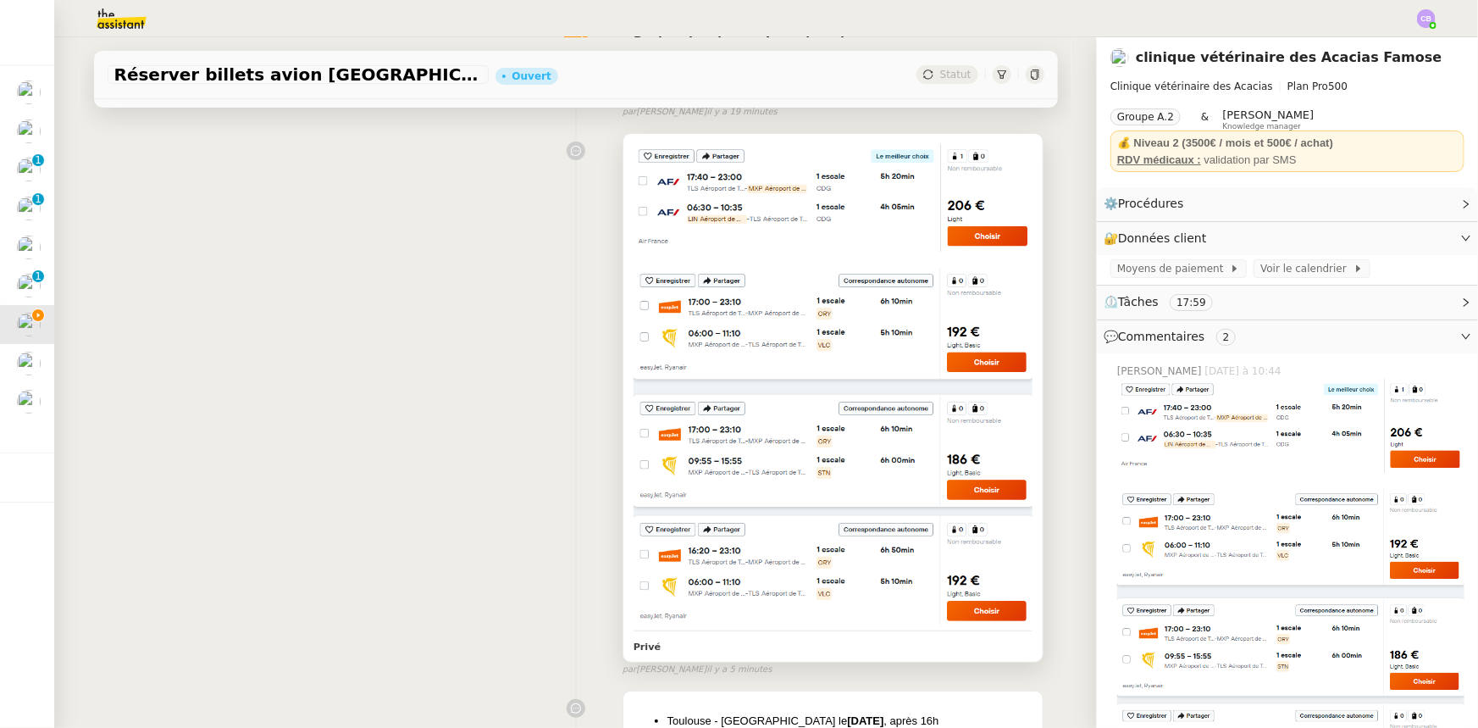
scroll to position [230, 0]
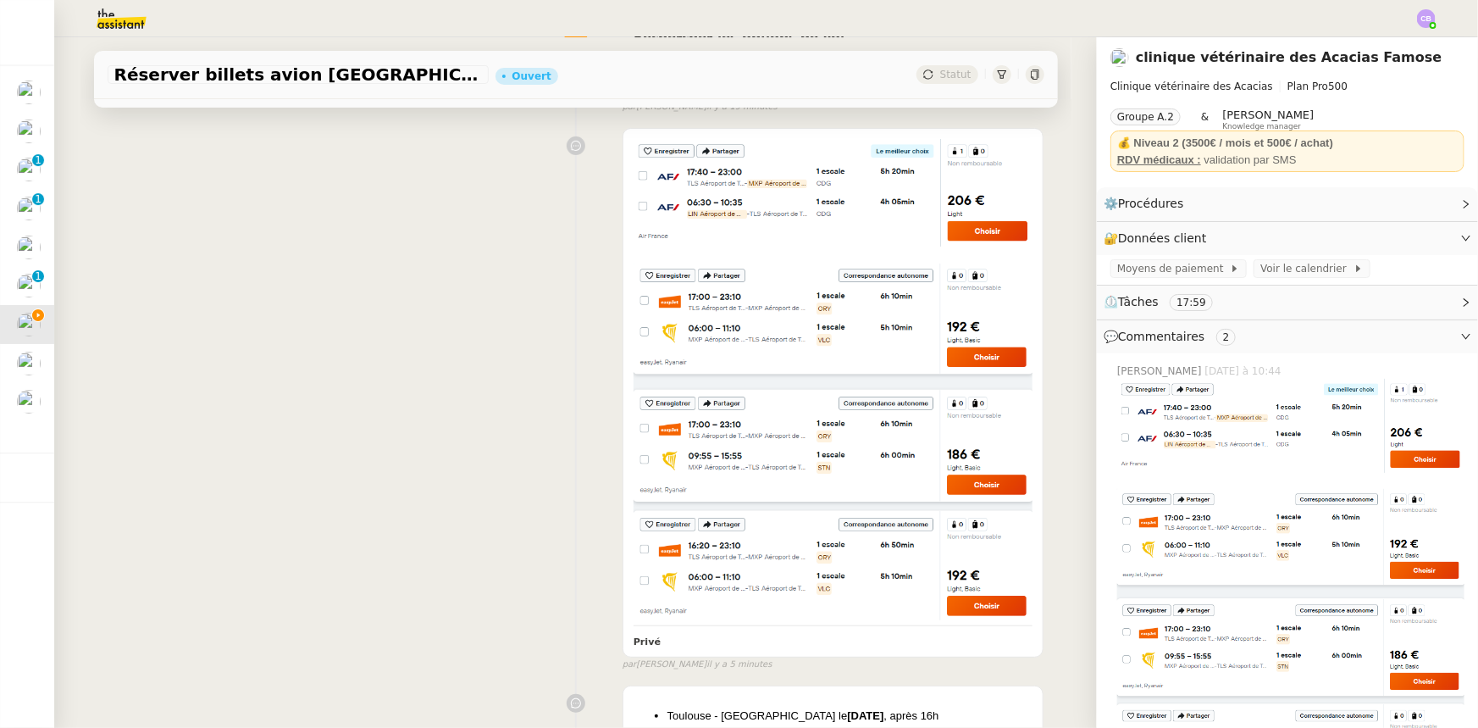
click at [959, 559] on img at bounding box center [834, 441] width 400 height 357
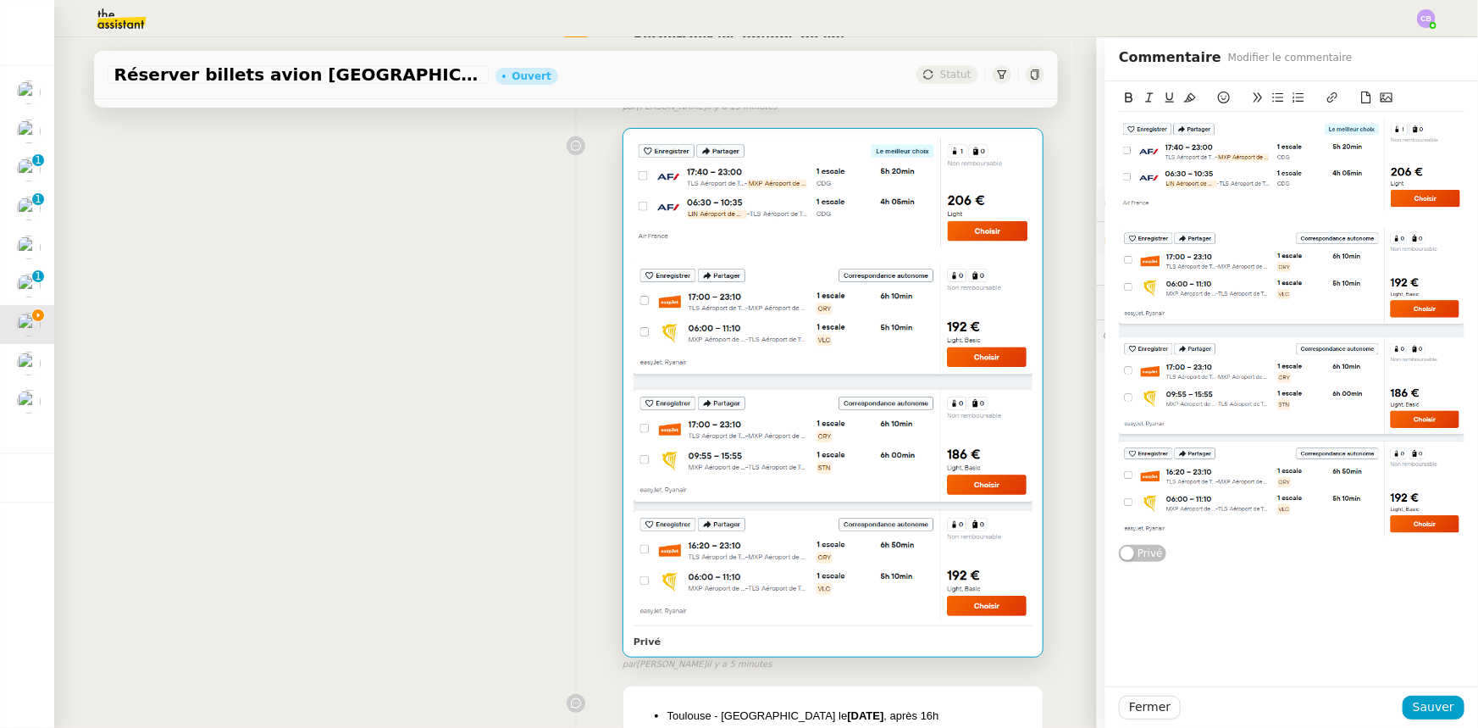
click at [1415, 553] on div "Privé" at bounding box center [1292, 322] width 346 height 482
click at [1365, 541] on div at bounding box center [1292, 327] width 346 height 431
click at [1456, 529] on div "Privé" at bounding box center [1291, 322] width 373 height 482
click at [0, 0] on lt-div at bounding box center [0, 0] width 0 height 0
click at [1409, 562] on div "Privé" at bounding box center [1292, 322] width 346 height 482
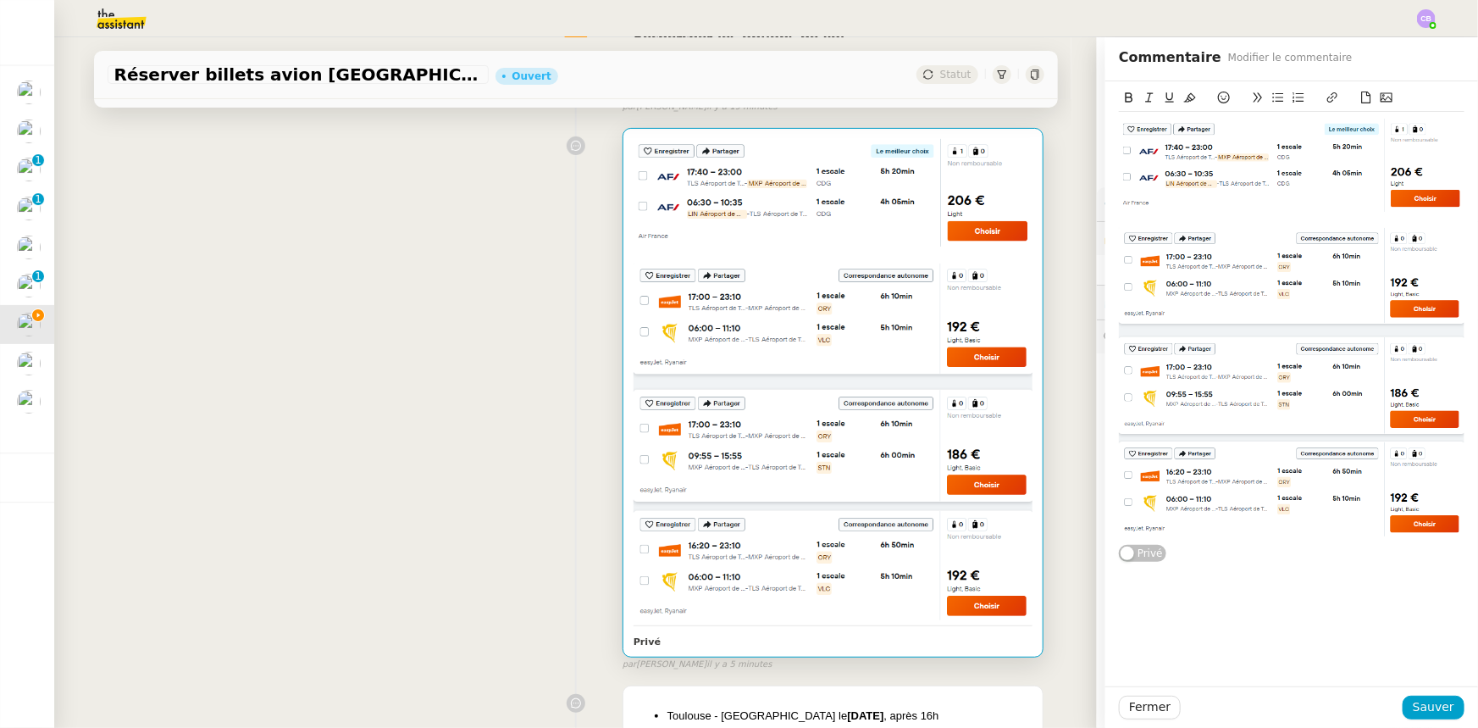
click at [1316, 512] on img at bounding box center [1292, 382] width 346 height 309
click at [1462, 534] on div "Privé" at bounding box center [1291, 322] width 373 height 482
click at [1448, 547] on div "Privé" at bounding box center [1292, 322] width 346 height 482
click at [1350, 465] on img at bounding box center [1292, 382] width 346 height 309
click at [1326, 552] on div "Privé" at bounding box center [1292, 322] width 346 height 482
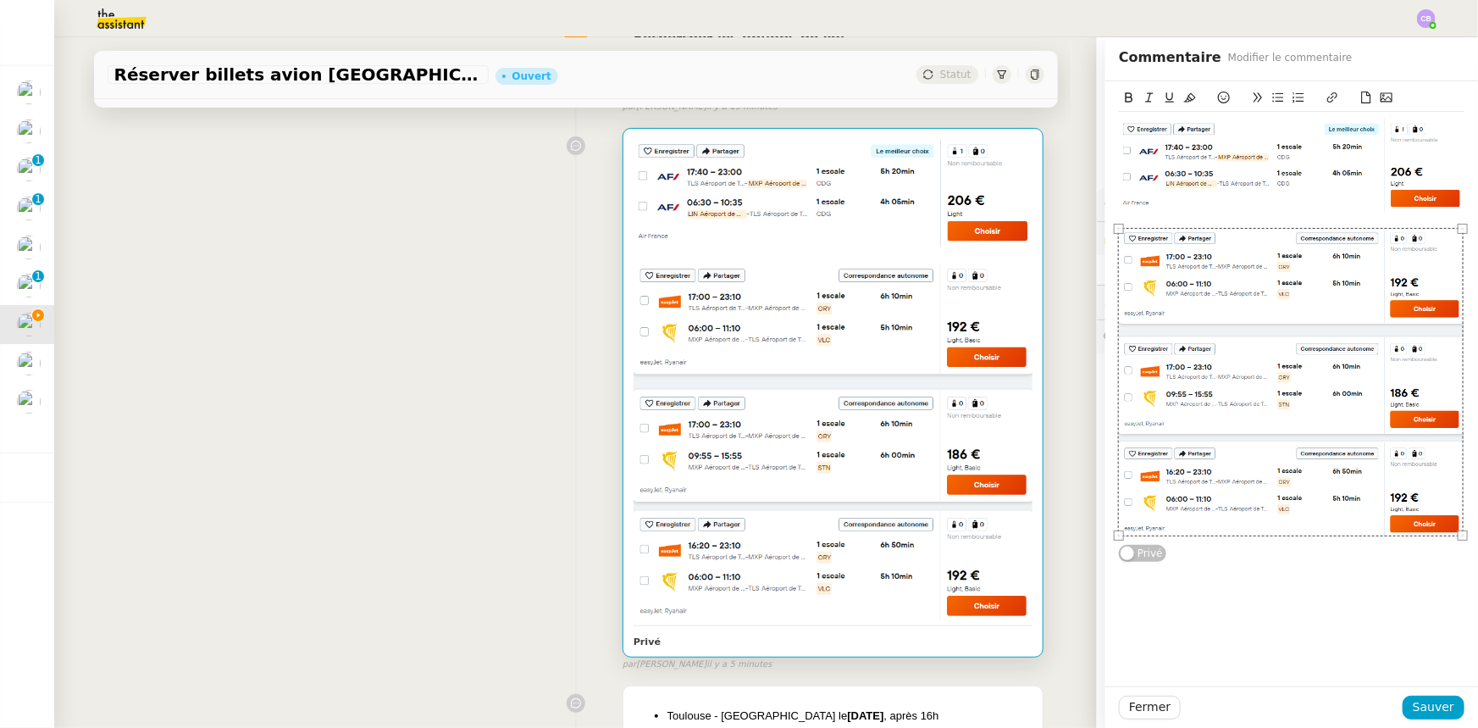
click at [1463, 518] on div "Privé" at bounding box center [1291, 322] width 373 height 482
click at [1199, 472] on img at bounding box center [1292, 382] width 346 height 309
click at [1235, 212] on div at bounding box center [1292, 219] width 346 height 15
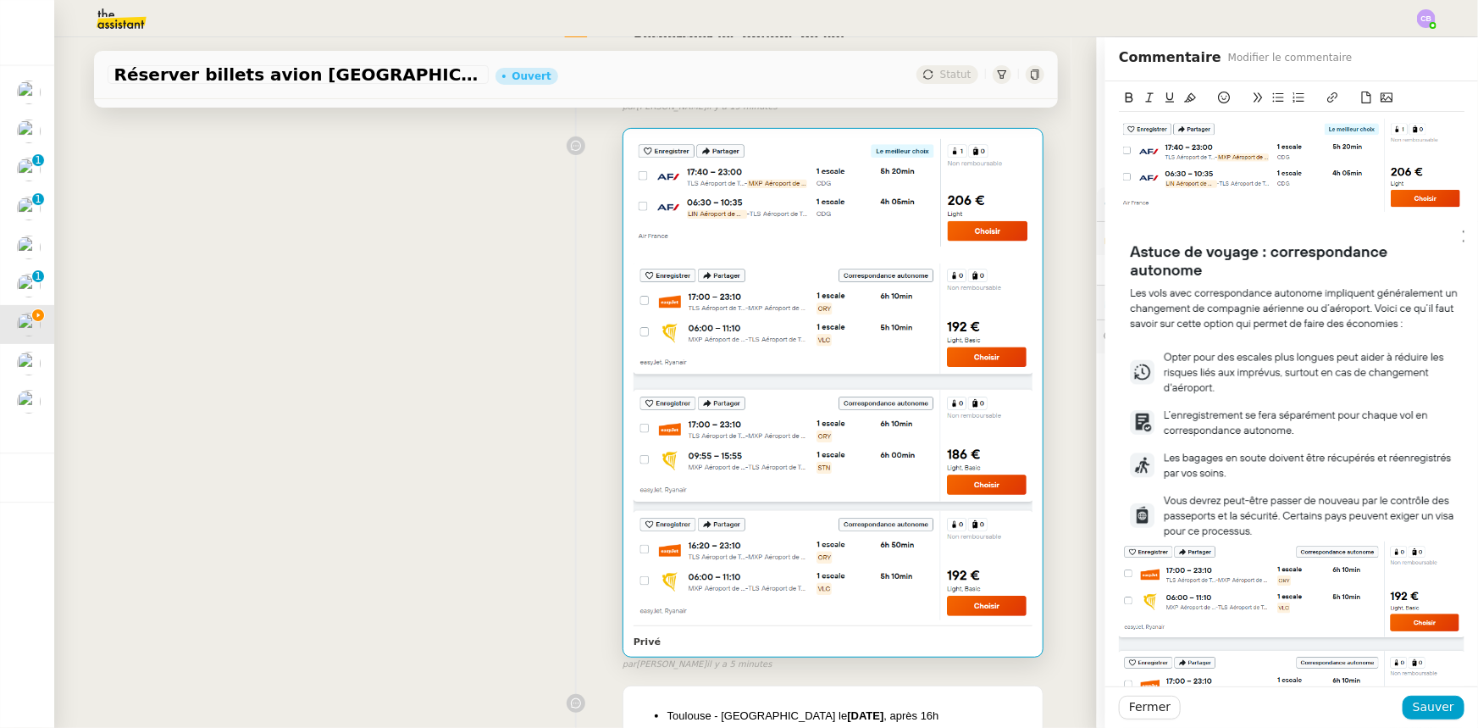
click at [1235, 212] on div at bounding box center [1292, 219] width 346 height 15
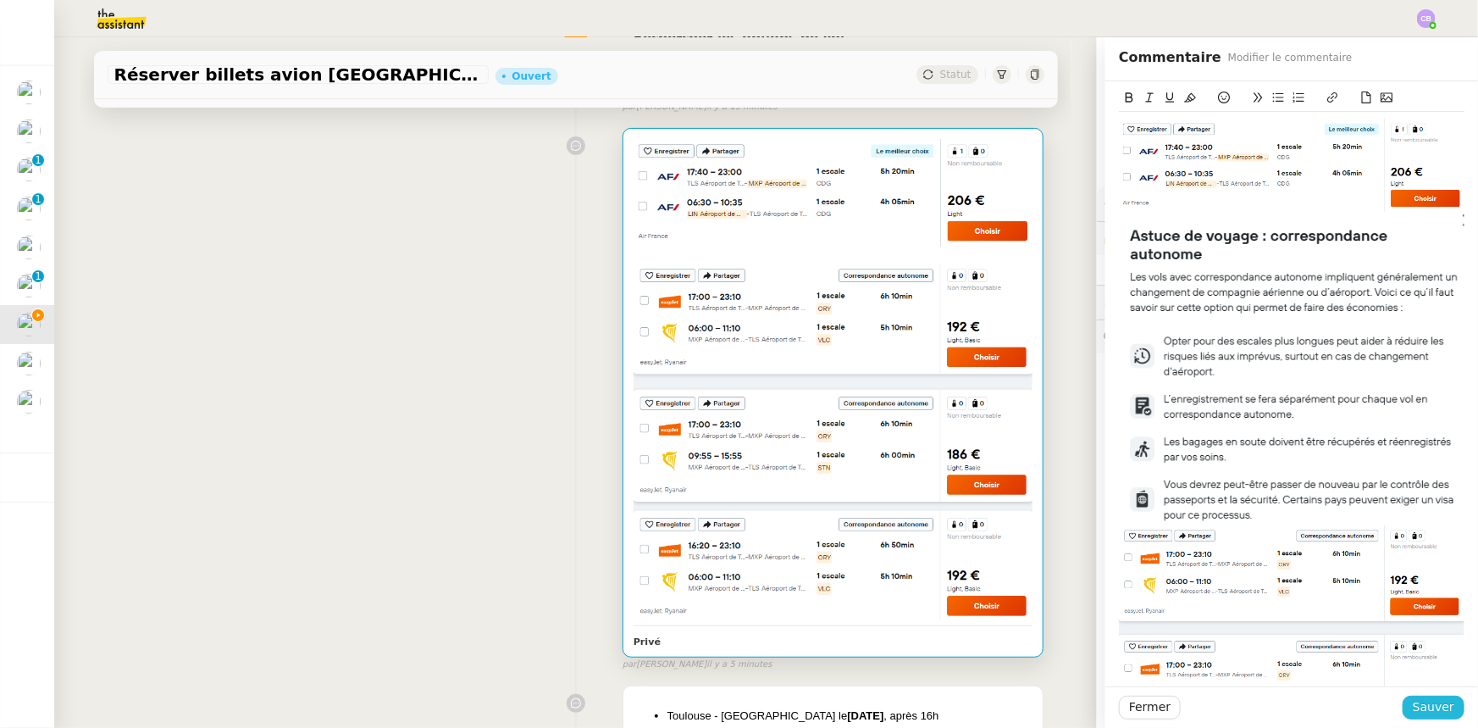
click at [1427, 710] on span "Sauver" at bounding box center [1434, 706] width 42 height 19
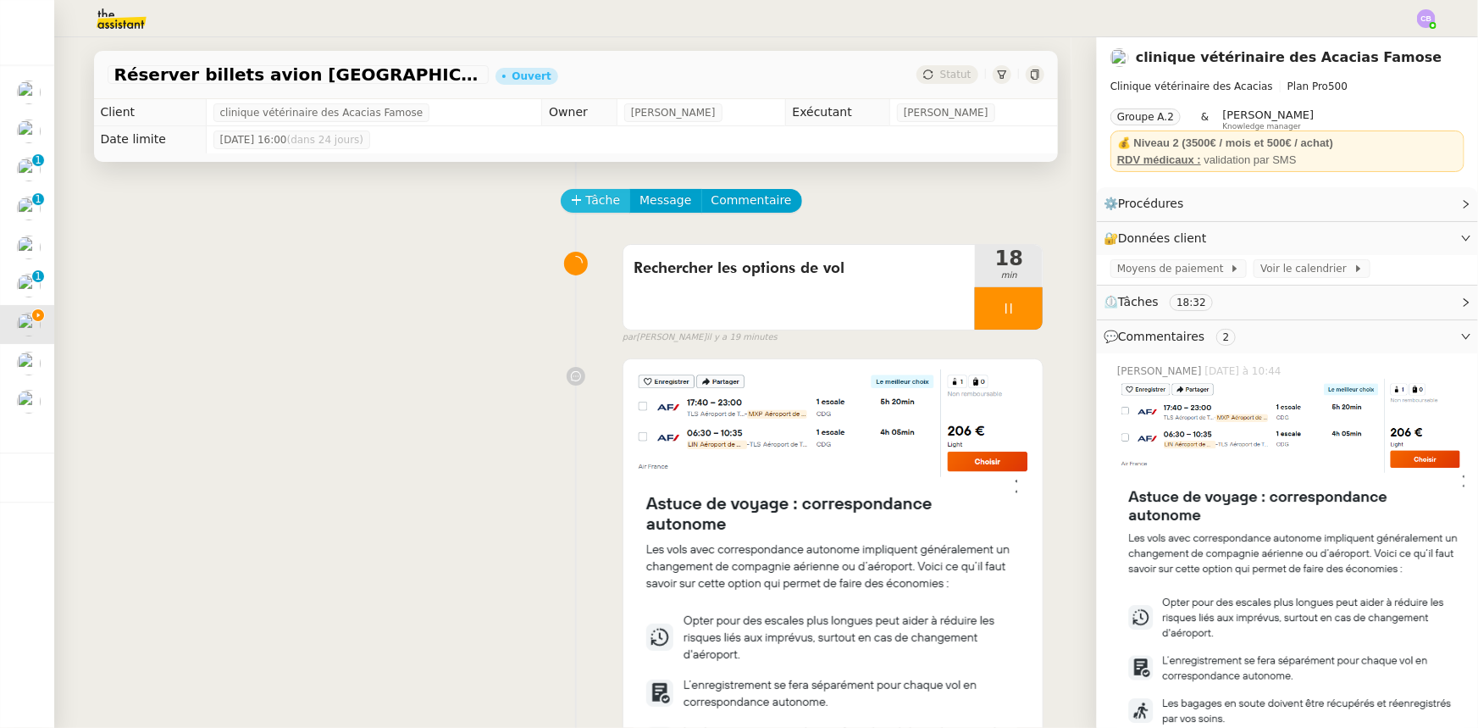
click at [592, 203] on span "Tâche" at bounding box center [603, 200] width 35 height 19
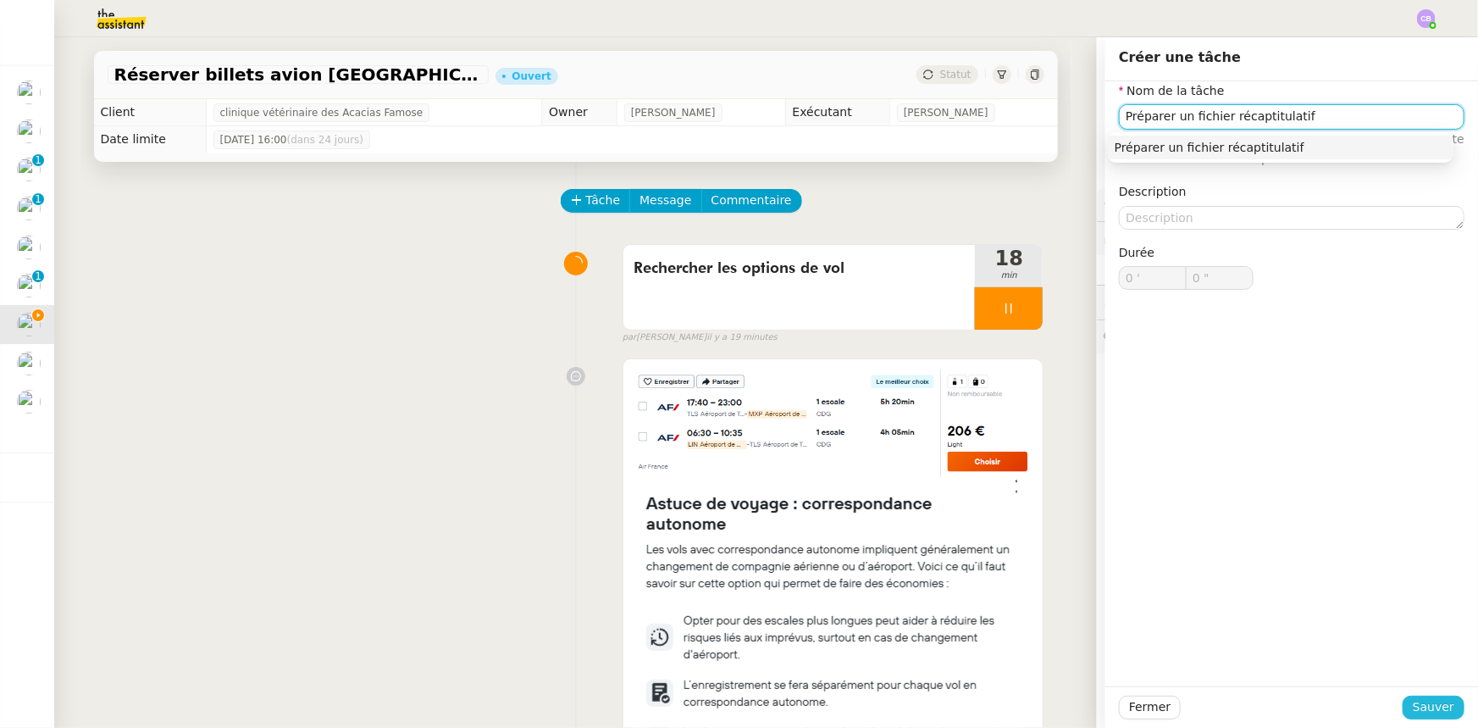
type input "Préparer un fichier récaptitulatif"
click at [1419, 705] on span "Sauver" at bounding box center [1434, 706] width 42 height 19
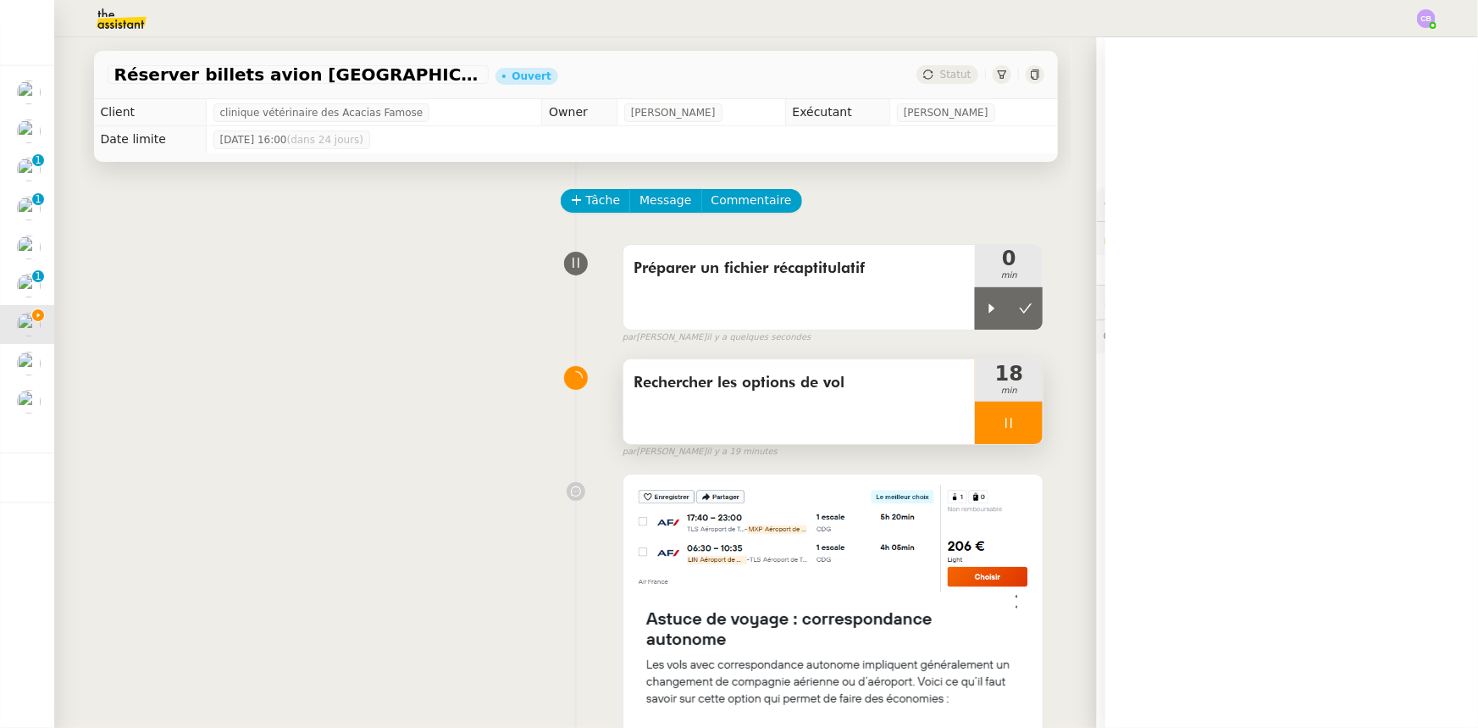
click at [978, 426] on div at bounding box center [1009, 423] width 68 height 42
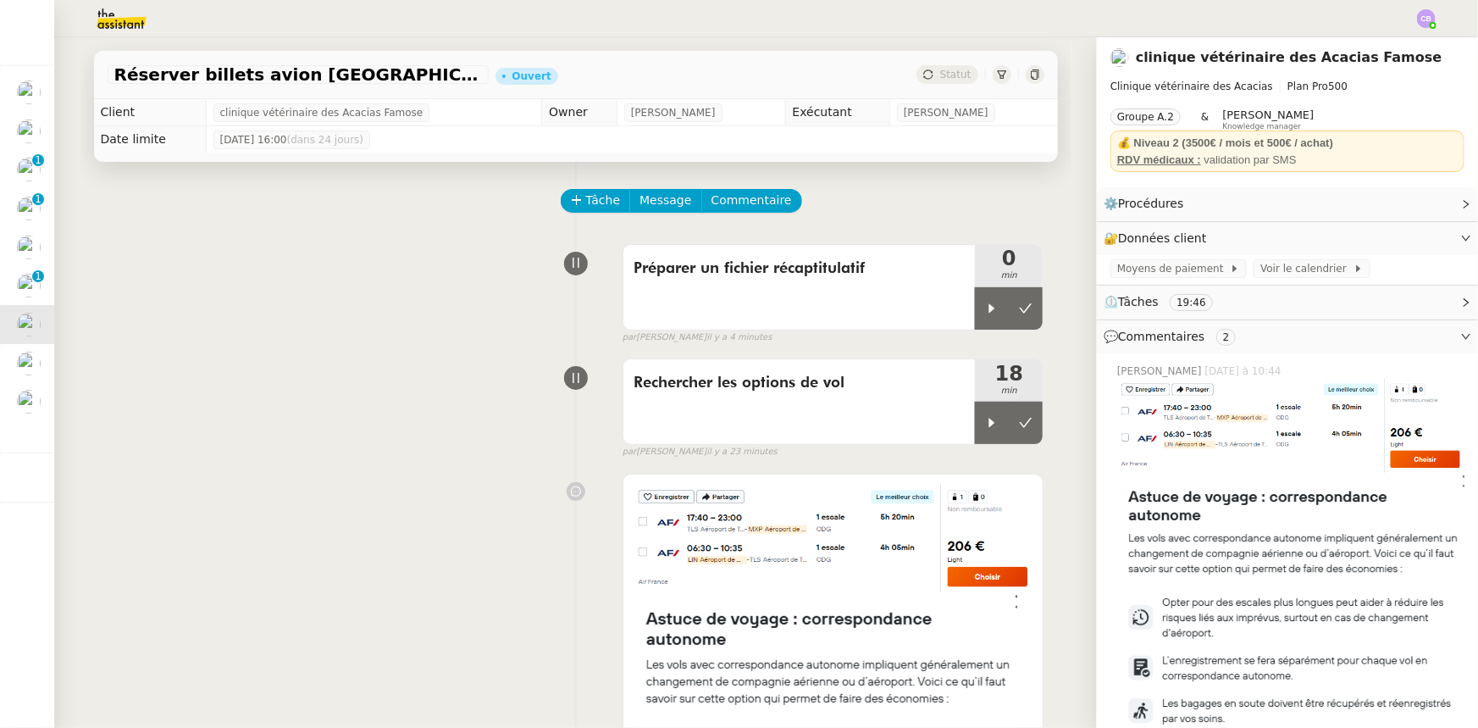
drag, startPoint x: 983, startPoint y: 323, endPoint x: 1002, endPoint y: 333, distance: 22.0
click at [983, 323] on div at bounding box center [992, 308] width 34 height 42
drag, startPoint x: 970, startPoint y: 423, endPoint x: 975, endPoint y: 396, distance: 27.6
click at [975, 423] on div at bounding box center [992, 423] width 34 height 42
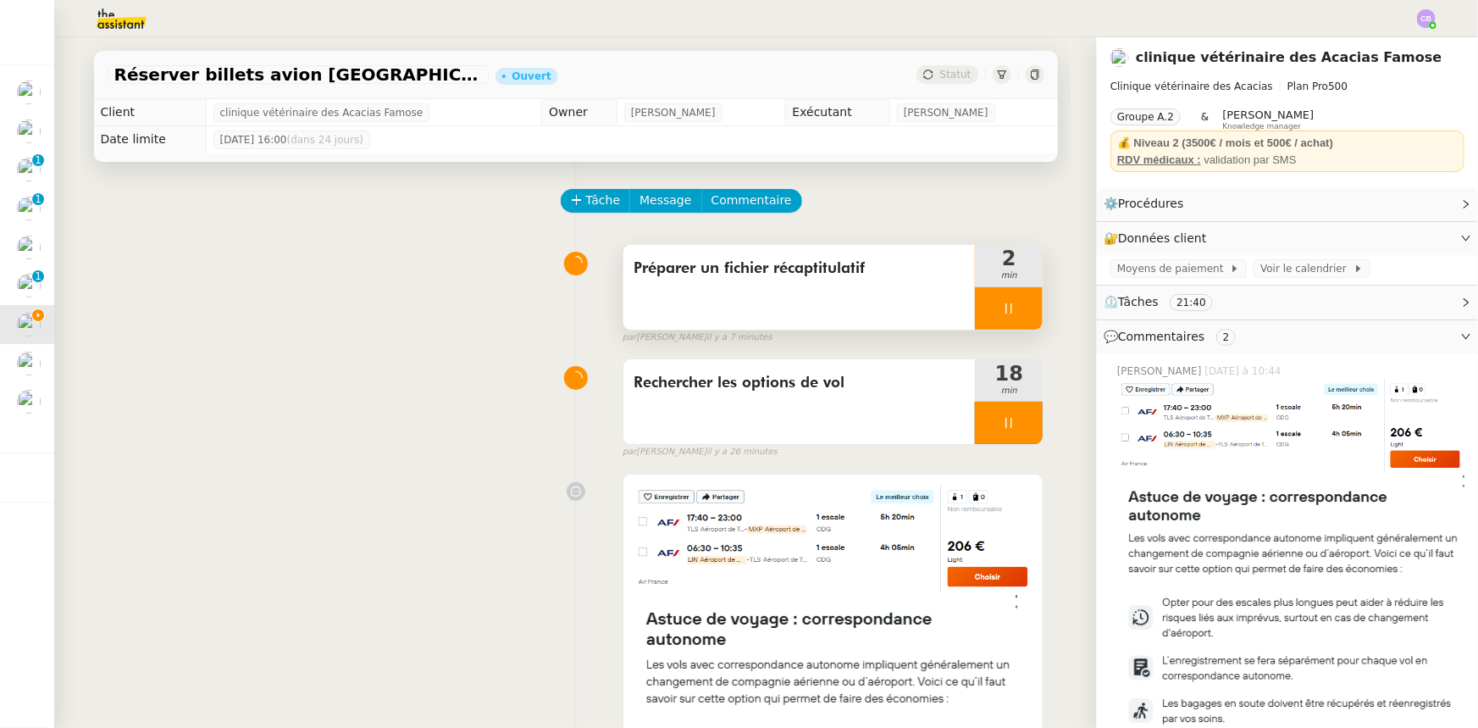
click at [978, 325] on div at bounding box center [1009, 308] width 68 height 42
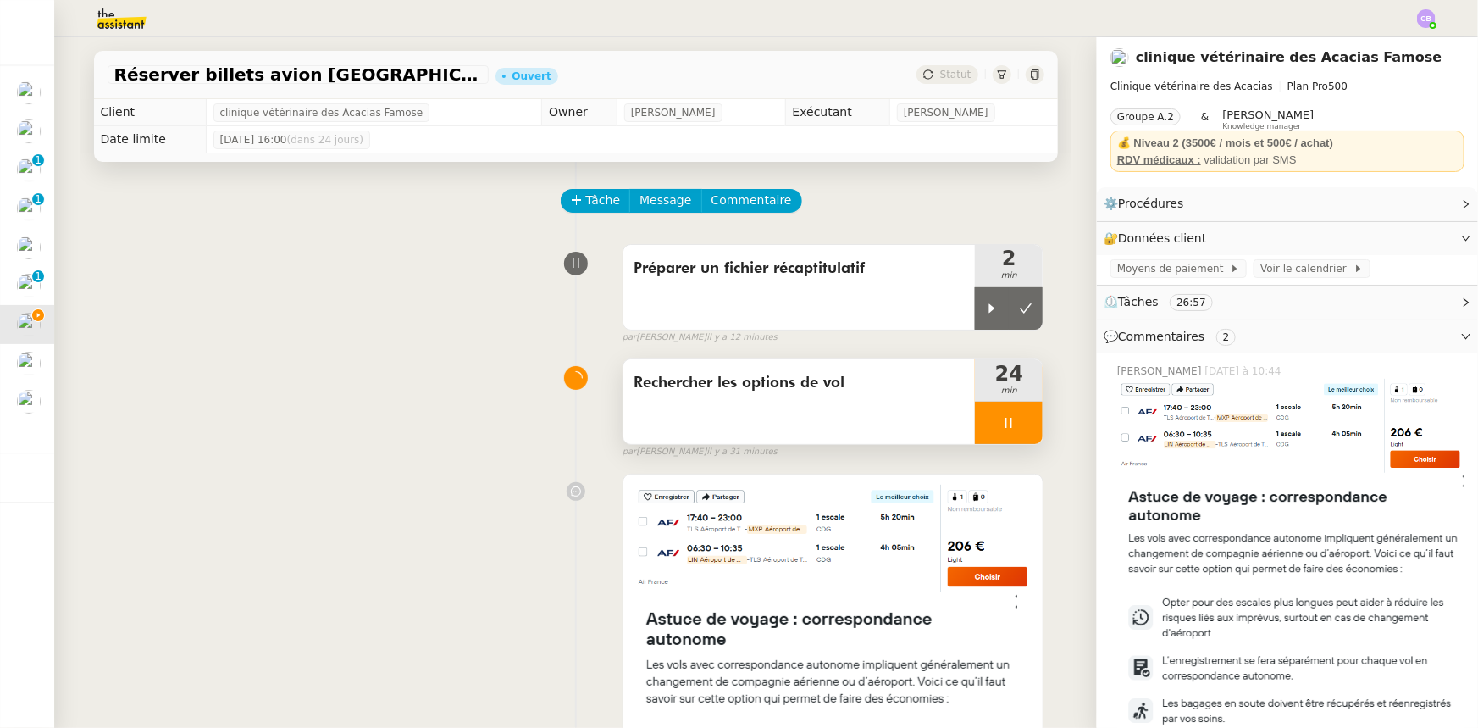
click at [979, 416] on div at bounding box center [1009, 423] width 68 height 42
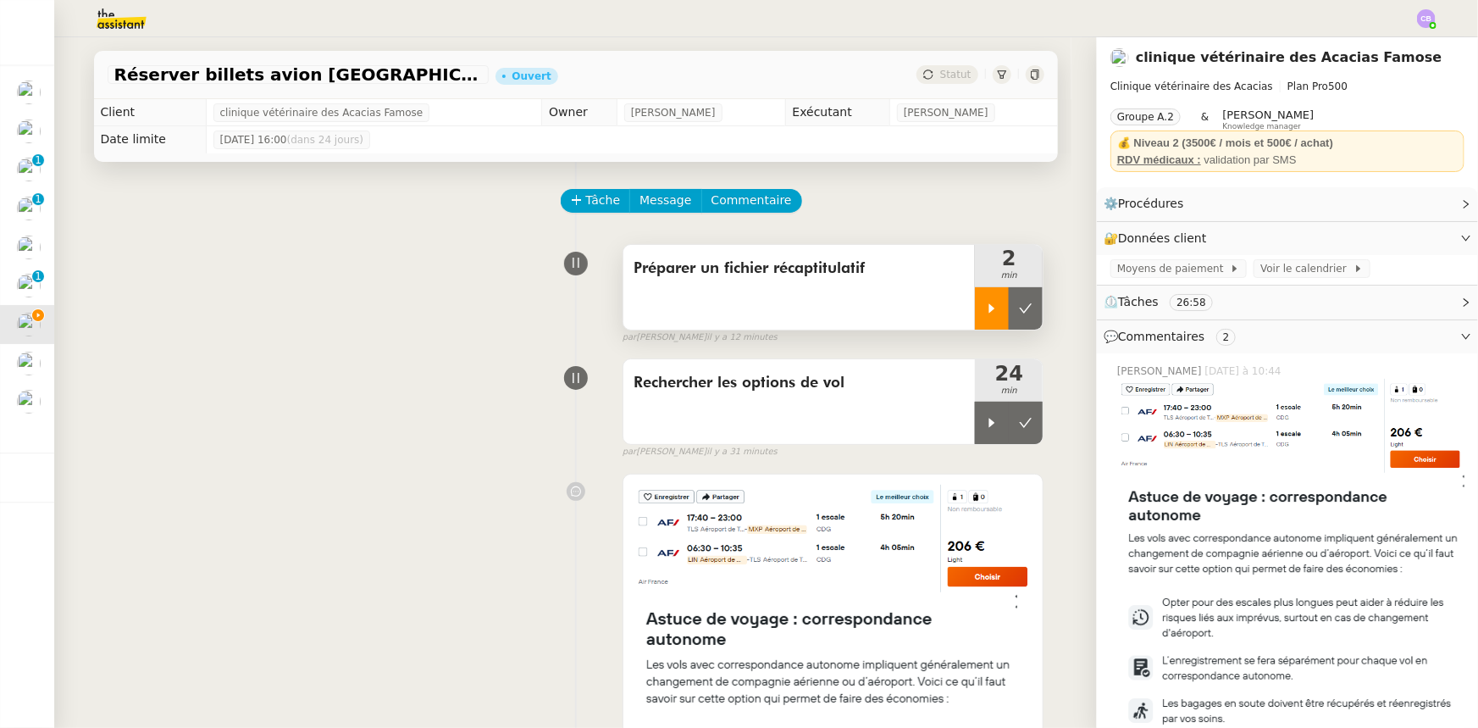
click at [989, 308] on icon at bounding box center [992, 307] width 6 height 9
click at [975, 315] on div at bounding box center [1009, 308] width 68 height 42
click at [985, 314] on icon at bounding box center [992, 309] width 14 height 14
click at [975, 309] on div at bounding box center [1009, 308] width 68 height 42
drag, startPoint x: 974, startPoint y: 313, endPoint x: 1005, endPoint y: 292, distance: 36.7
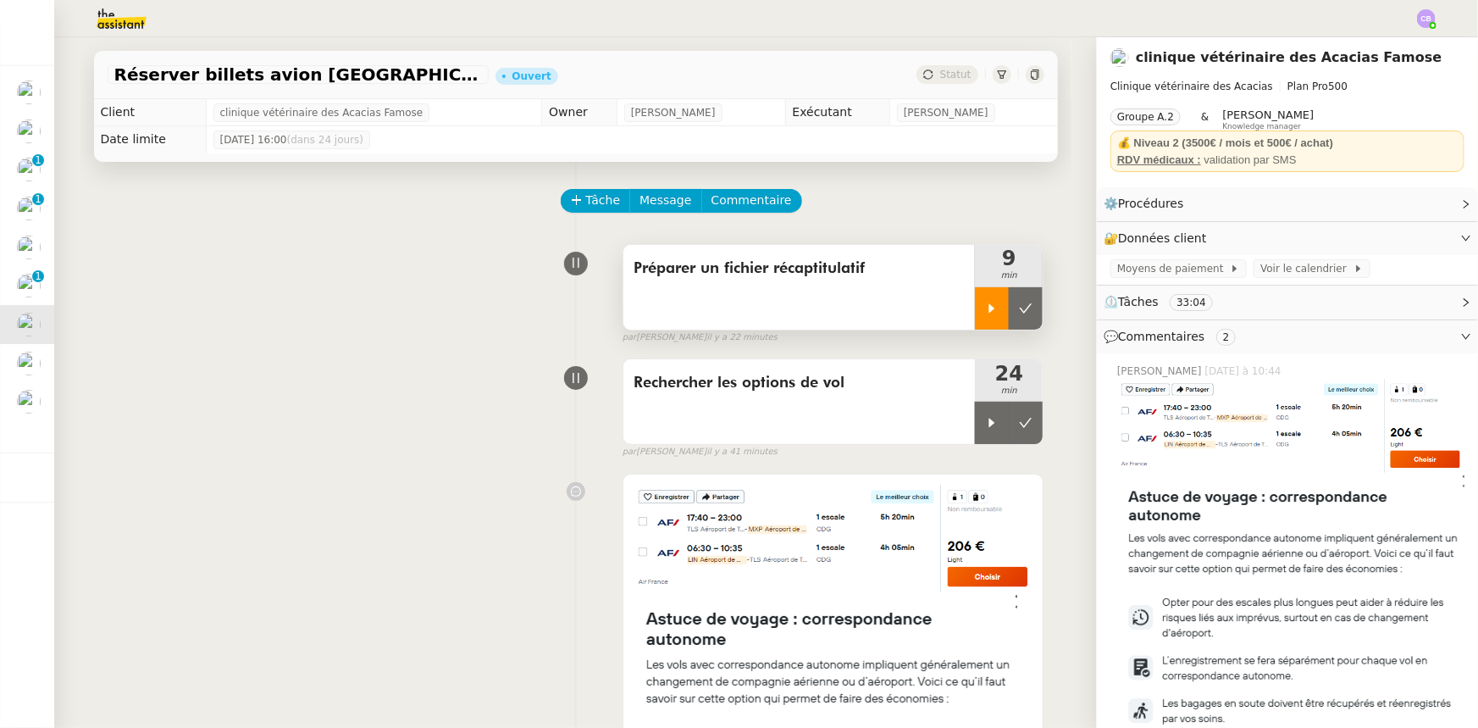
click at [985, 313] on icon at bounding box center [992, 309] width 14 height 14
click at [975, 302] on div at bounding box center [1009, 308] width 68 height 42
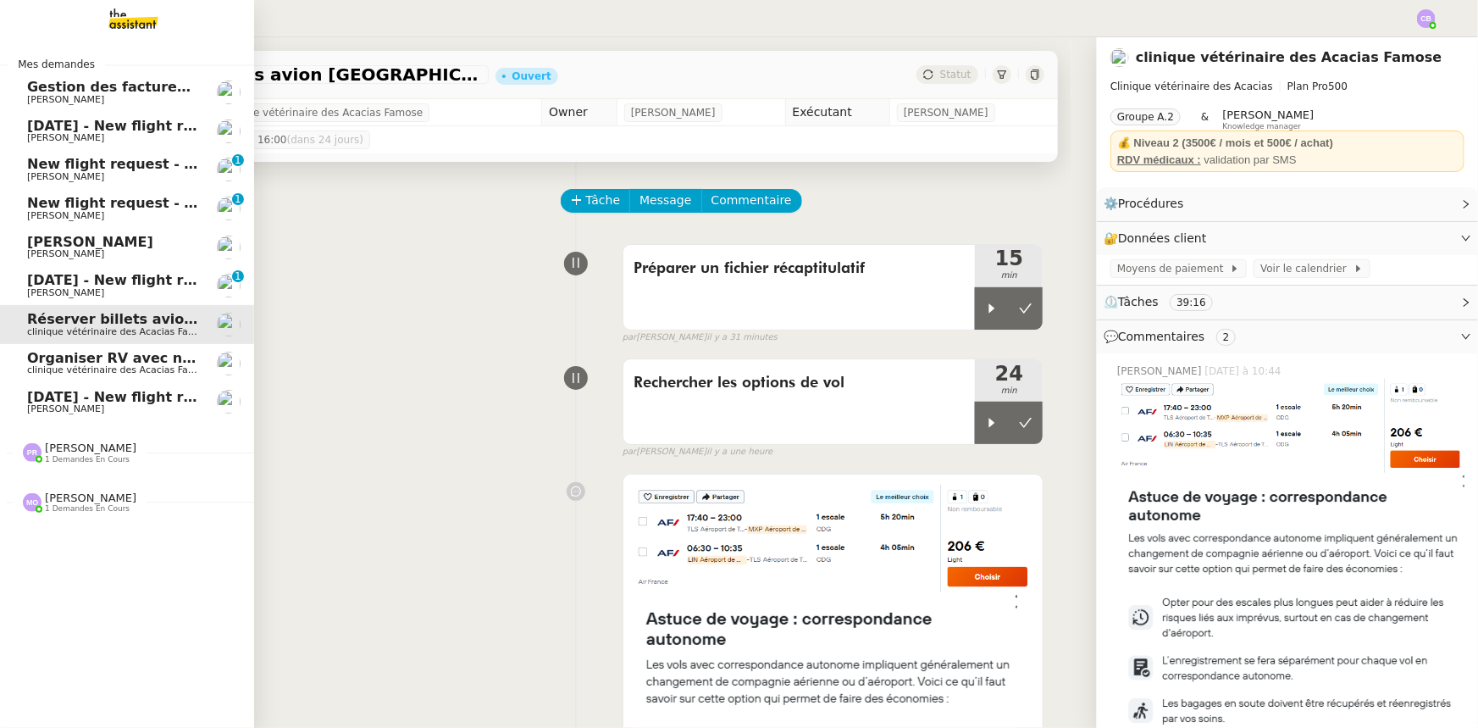
click at [90, 456] on span "1 demandes en cours" at bounding box center [87, 459] width 85 height 9
click at [75, 492] on span "[PERSON_NAME]" at bounding box center [90, 497] width 91 height 13
click at [91, 127] on span "[DATE] - New flight request - [PERSON_NAME]" at bounding box center [202, 126] width 350 height 16
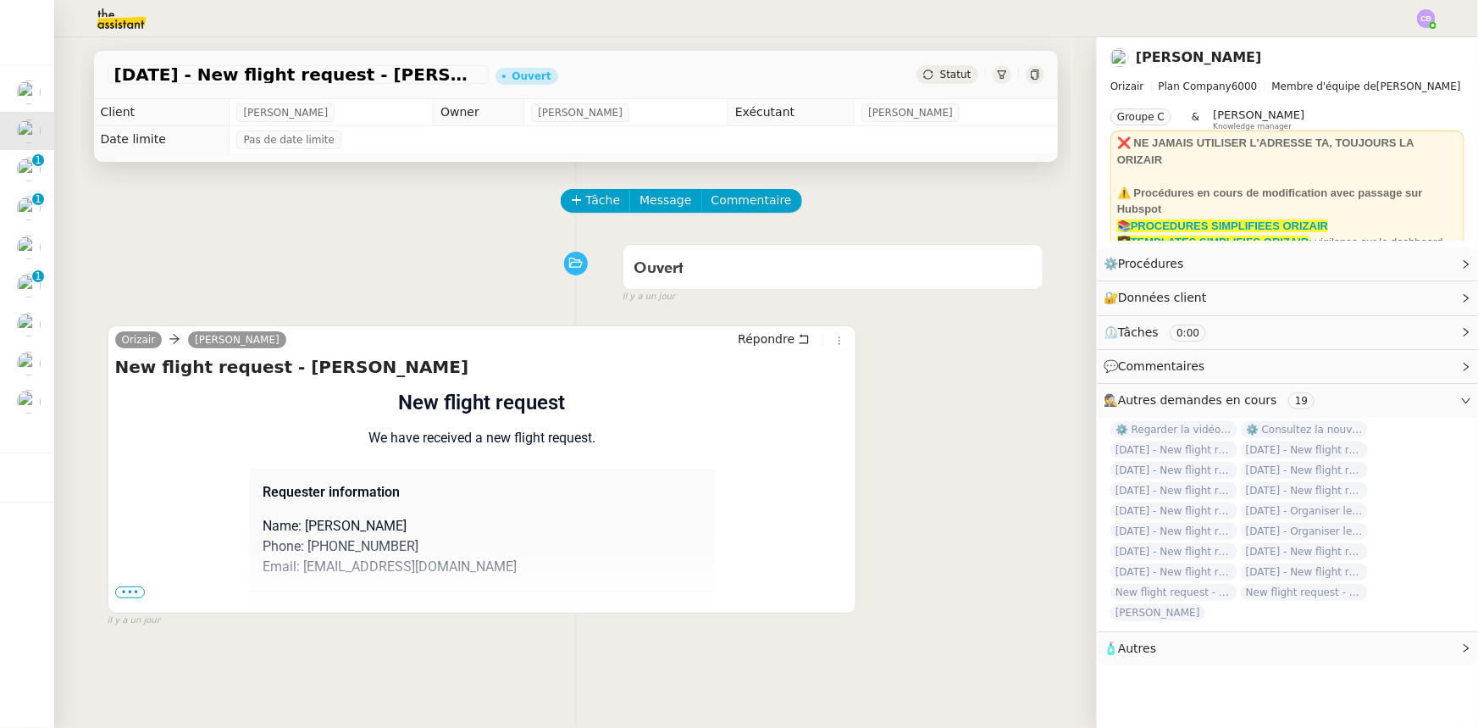
click at [131, 596] on span "•••" at bounding box center [130, 592] width 30 height 12
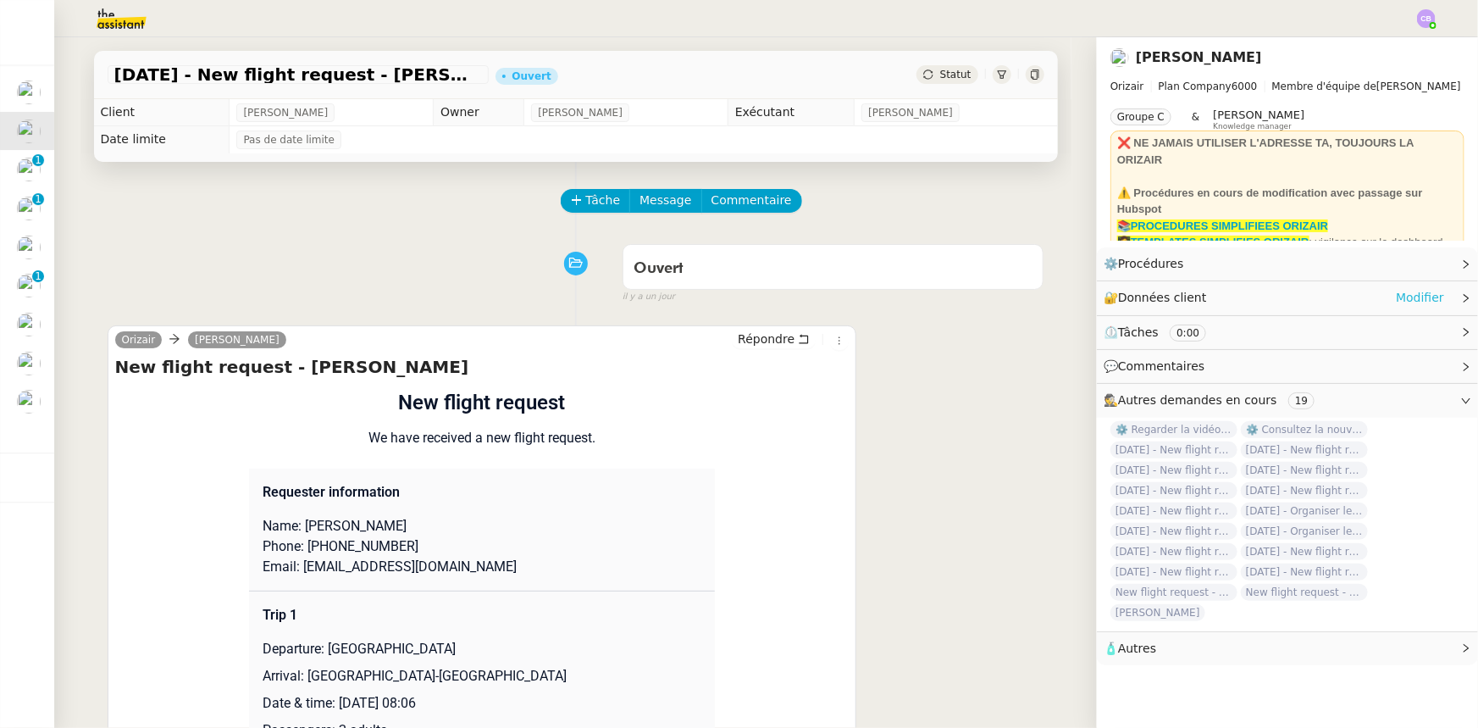
click at [1399, 300] on link "Modifier" at bounding box center [1420, 297] width 48 height 19
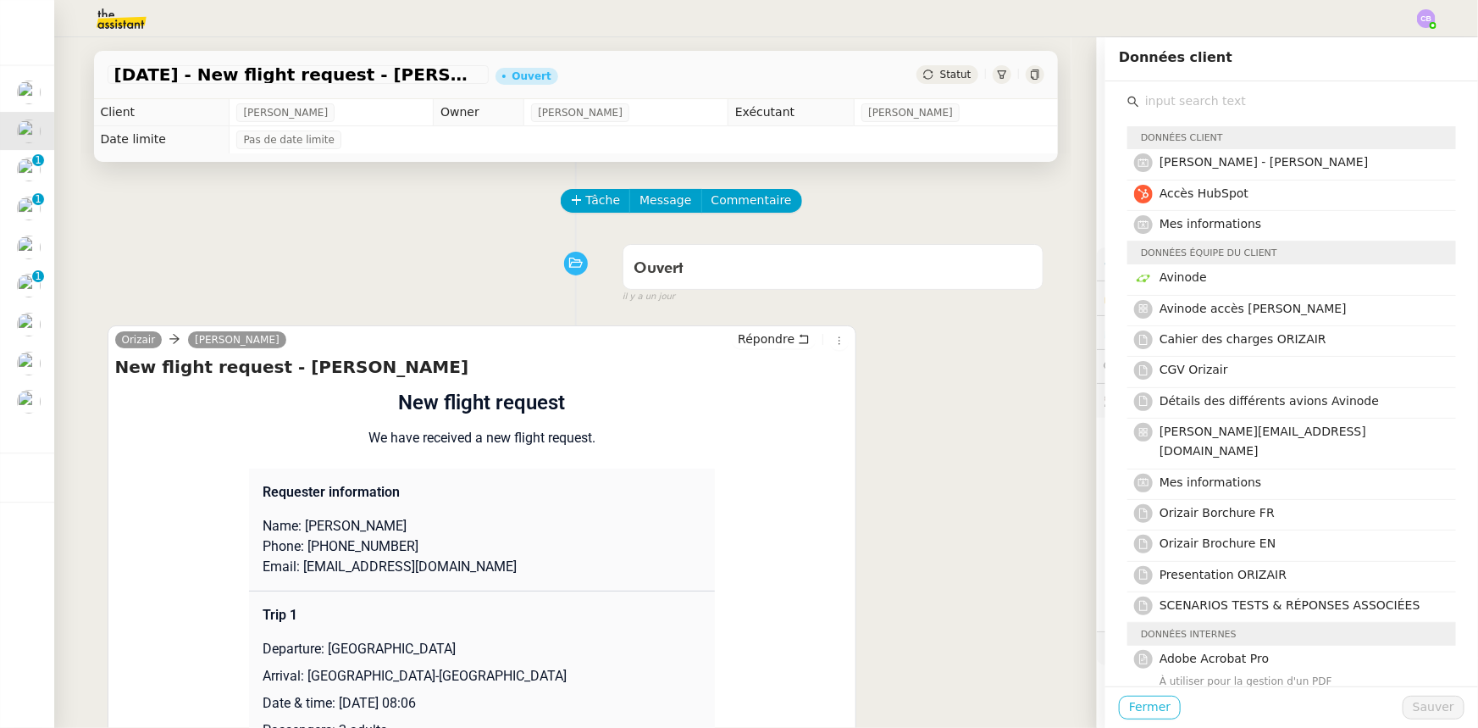
click at [1149, 707] on span "Fermer" at bounding box center [1150, 706] width 42 height 19
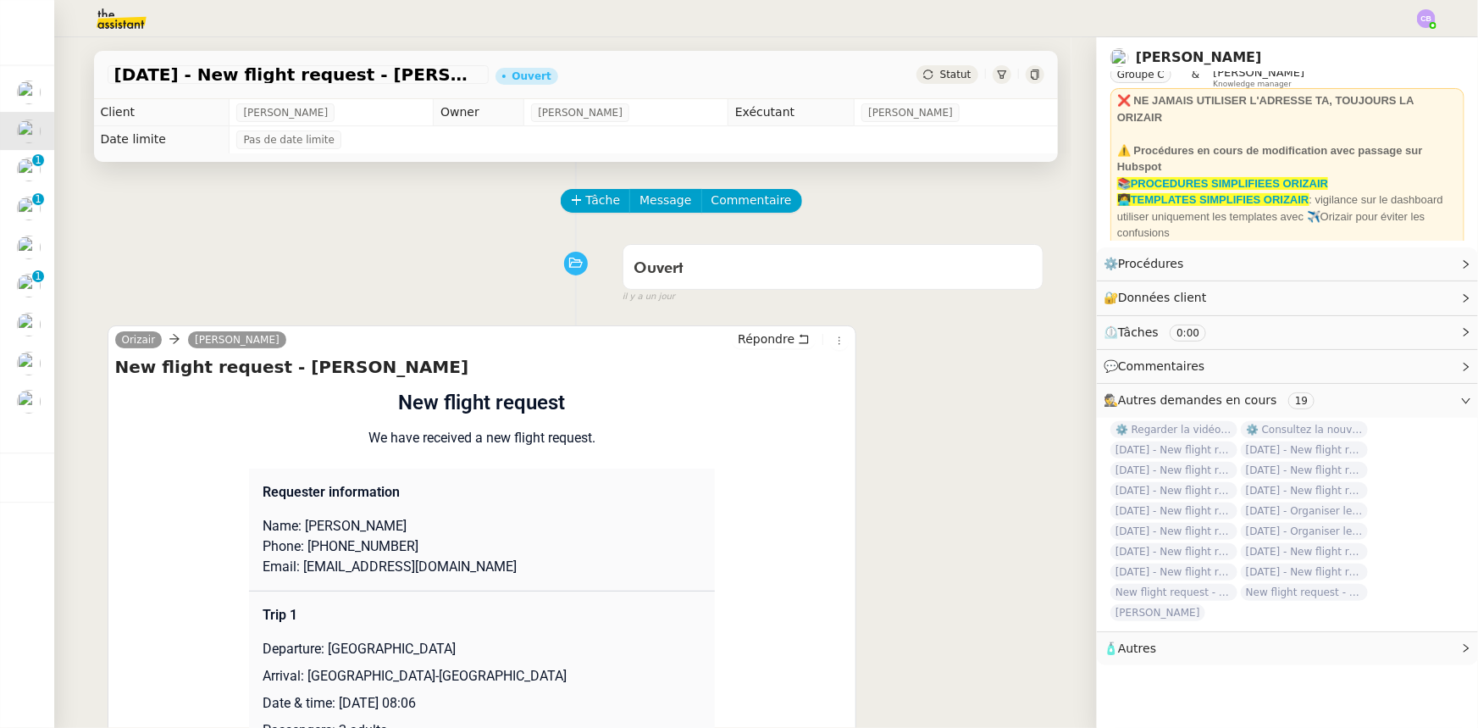
scroll to position [76, 0]
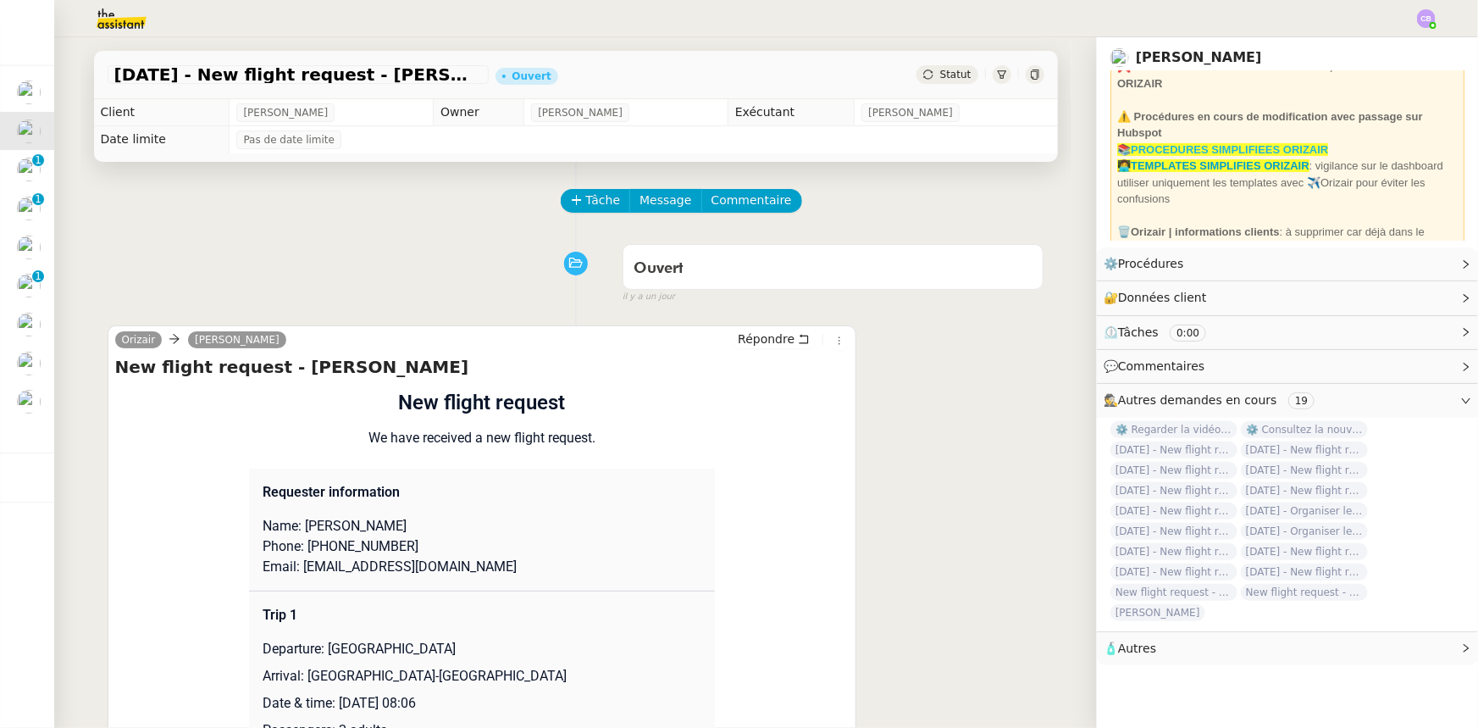
click at [1219, 147] on strong "📚PROCEDURES SIMPLIFIEES ORIZAIR" at bounding box center [1222, 149] width 211 height 13
click at [571, 202] on icon at bounding box center [577, 200] width 12 height 12
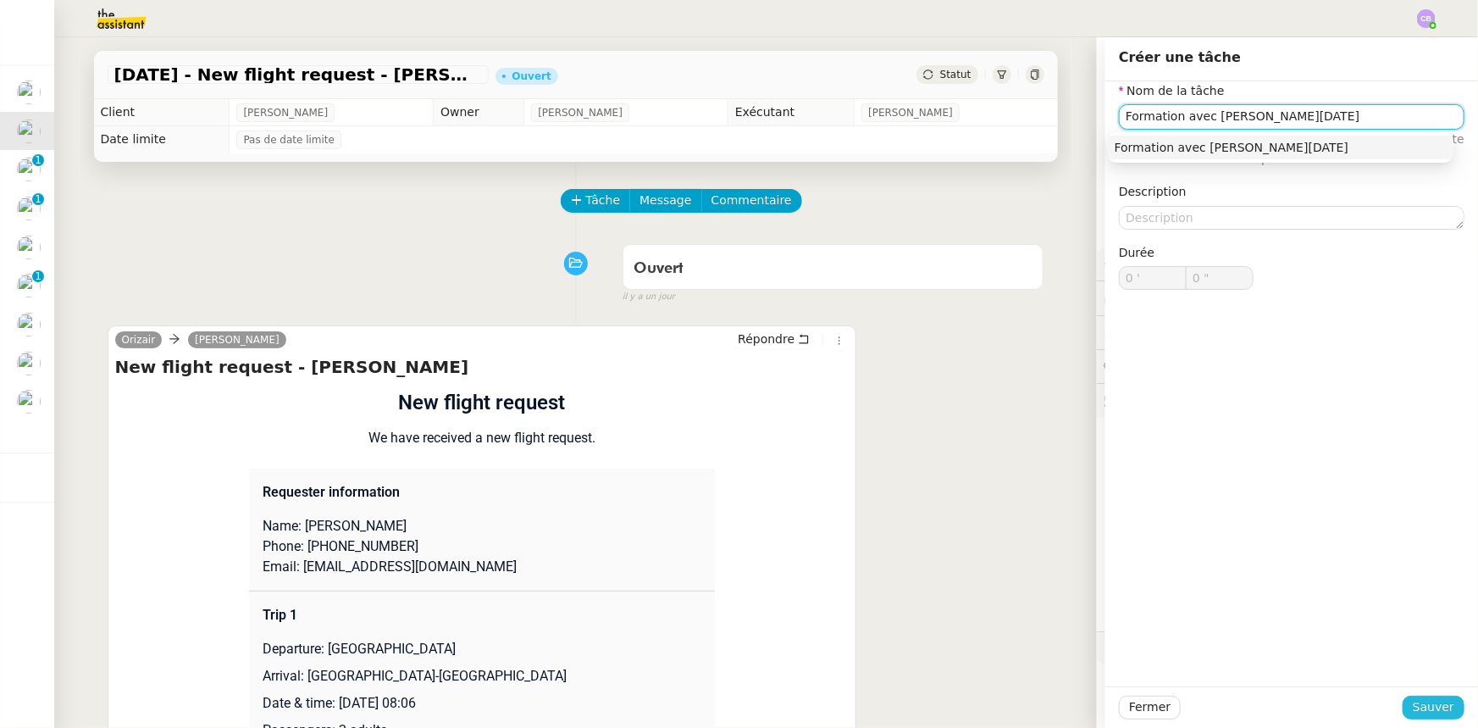
type input "Formation avec Jean Noel"
click at [1430, 711] on span "Sauver" at bounding box center [1434, 706] width 42 height 19
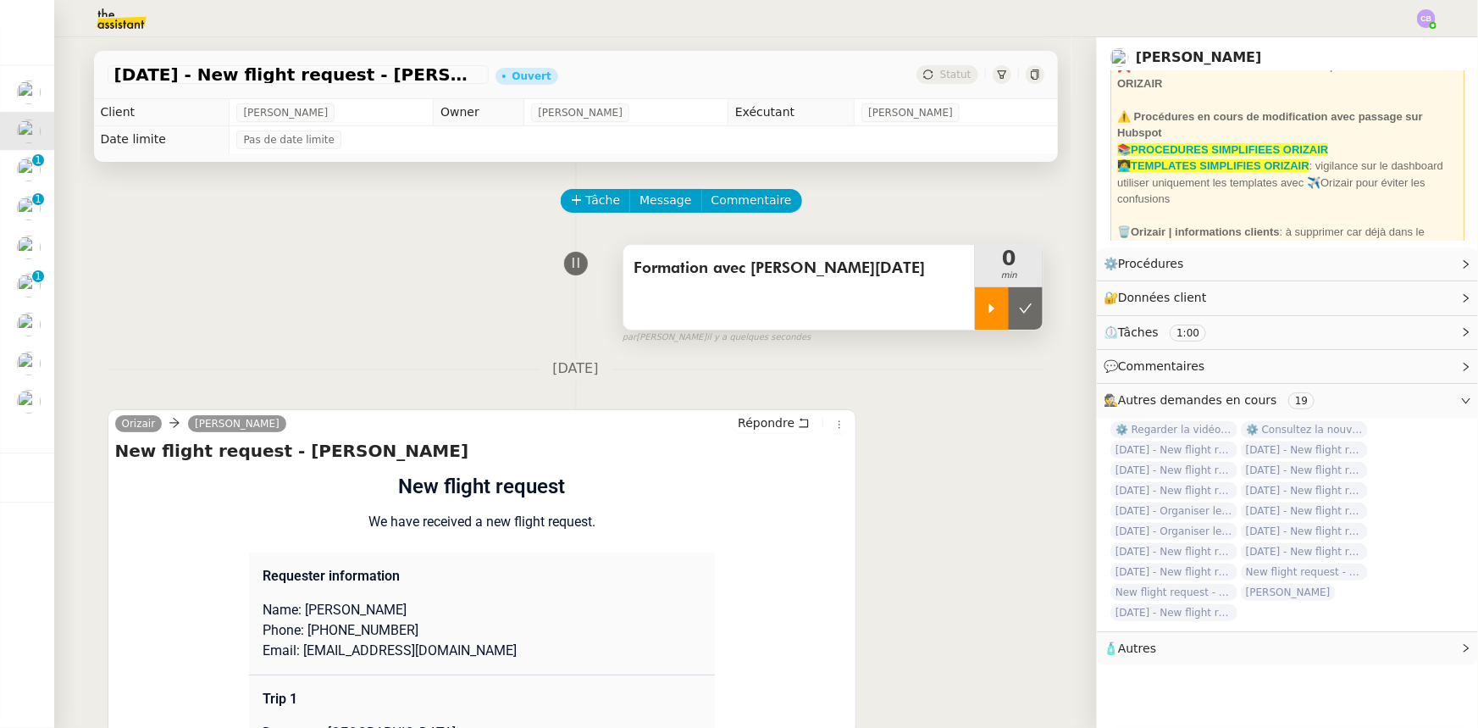
click at [975, 324] on div at bounding box center [992, 308] width 34 height 42
click at [754, 205] on span "Commentaire" at bounding box center [752, 200] width 80 height 19
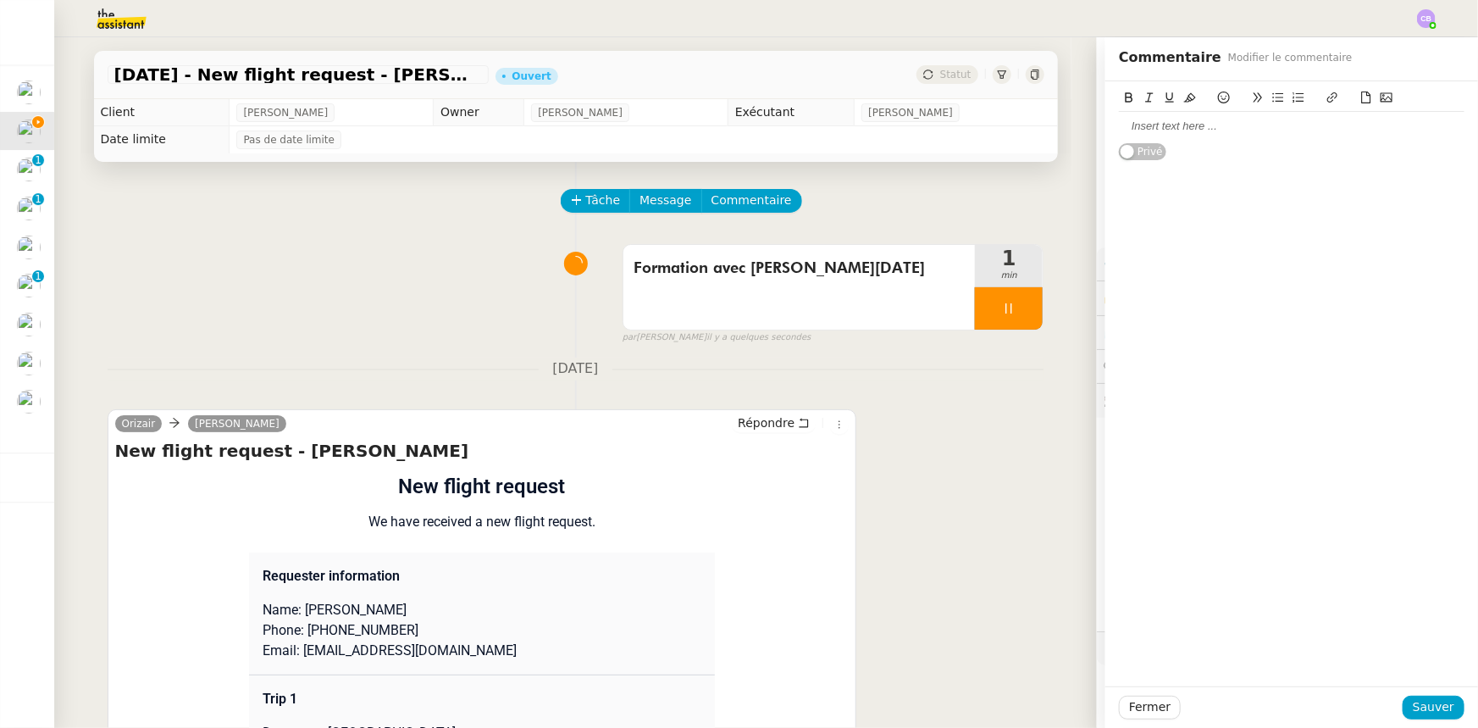
click at [1176, 131] on div at bounding box center [1292, 126] width 346 height 15
click at [1403, 706] on button "Sauver" at bounding box center [1434, 707] width 62 height 24
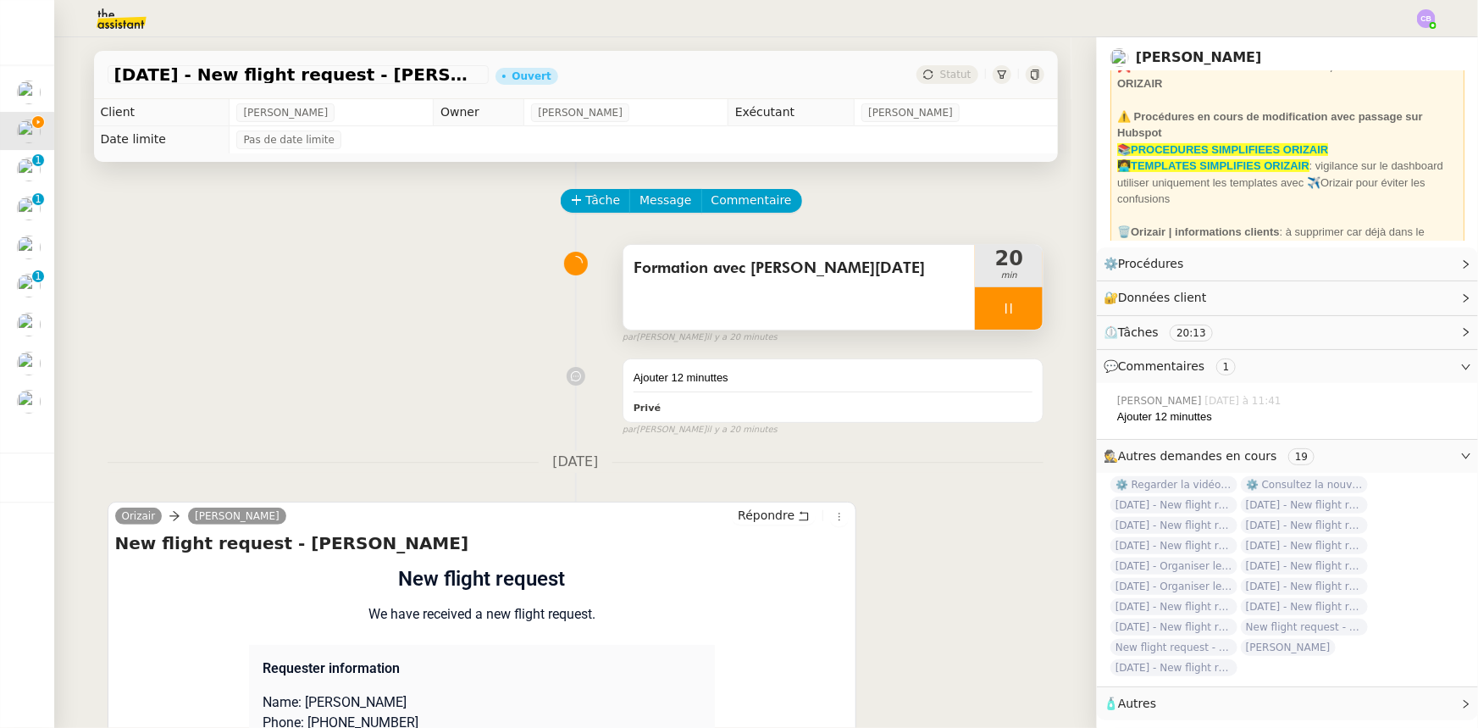
click at [975, 322] on div at bounding box center [1009, 308] width 68 height 42
click at [1019, 306] on icon at bounding box center [1026, 309] width 14 height 14
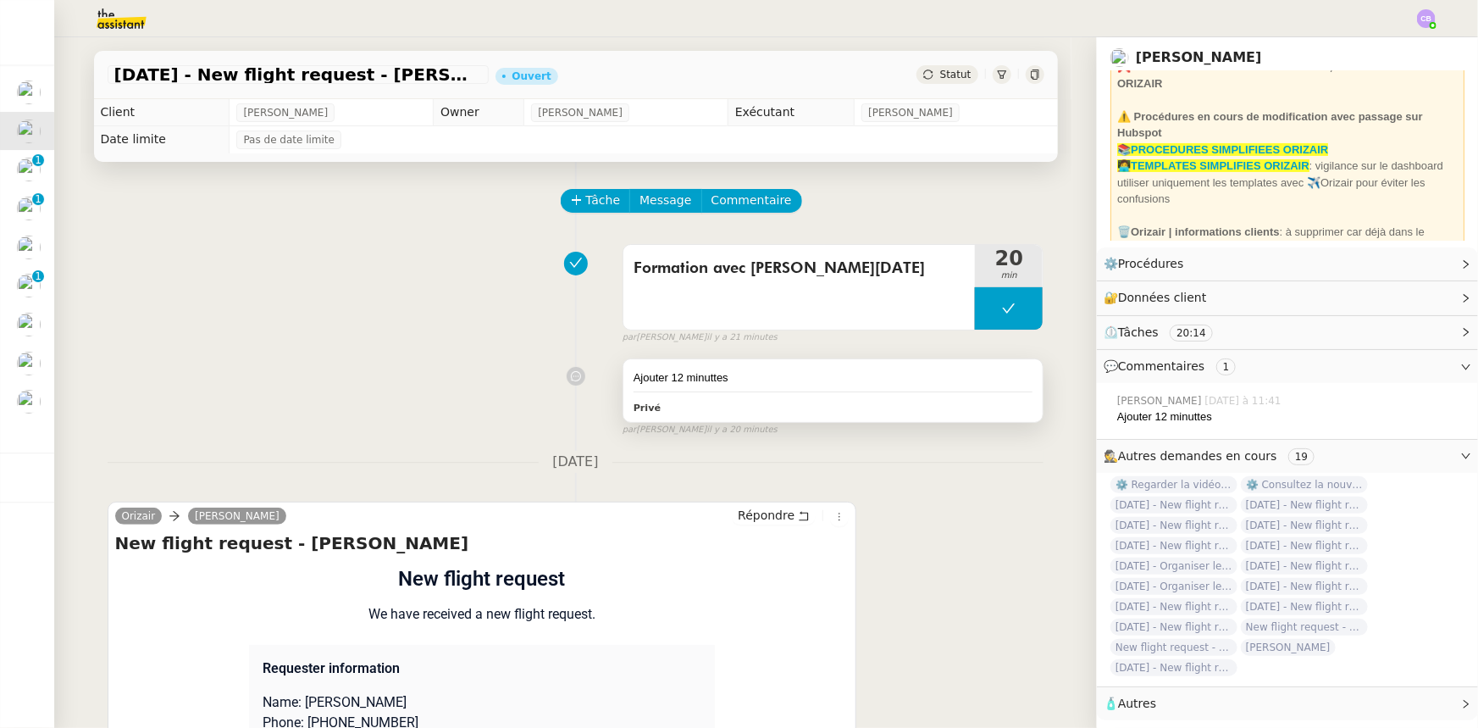
click at [812, 374] on div "Ajouter 12 minuttes" at bounding box center [834, 377] width 400 height 17
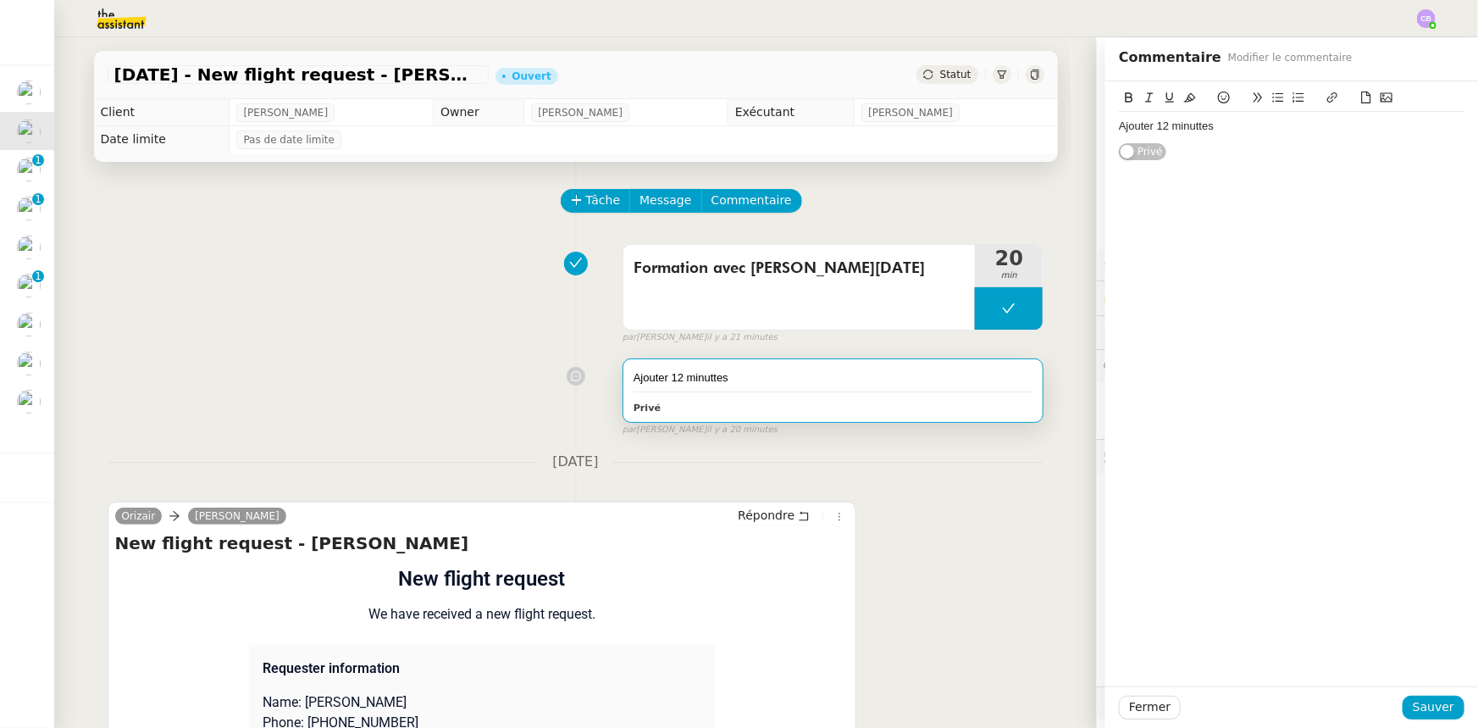
click at [1189, 129] on div "Ajouter 12 minuttes" at bounding box center [1292, 126] width 346 height 15
click at [1205, 131] on div "Ajouter 12 minutes" at bounding box center [1292, 126] width 346 height 15
click at [1119, 127] on div "Ajouter 12 minutes au chrono formation (32 minutes au total)" at bounding box center [1292, 126] width 346 height 15
click at [1407, 125] on div "Ajouter 12 minutes au chrono formation (32 minutes au total)" at bounding box center [1292, 126] width 346 height 15
click at [1119, 126] on div "Ajouter 12 minutes au chrono formation (32 minutes au total)" at bounding box center [1292, 126] width 346 height 15
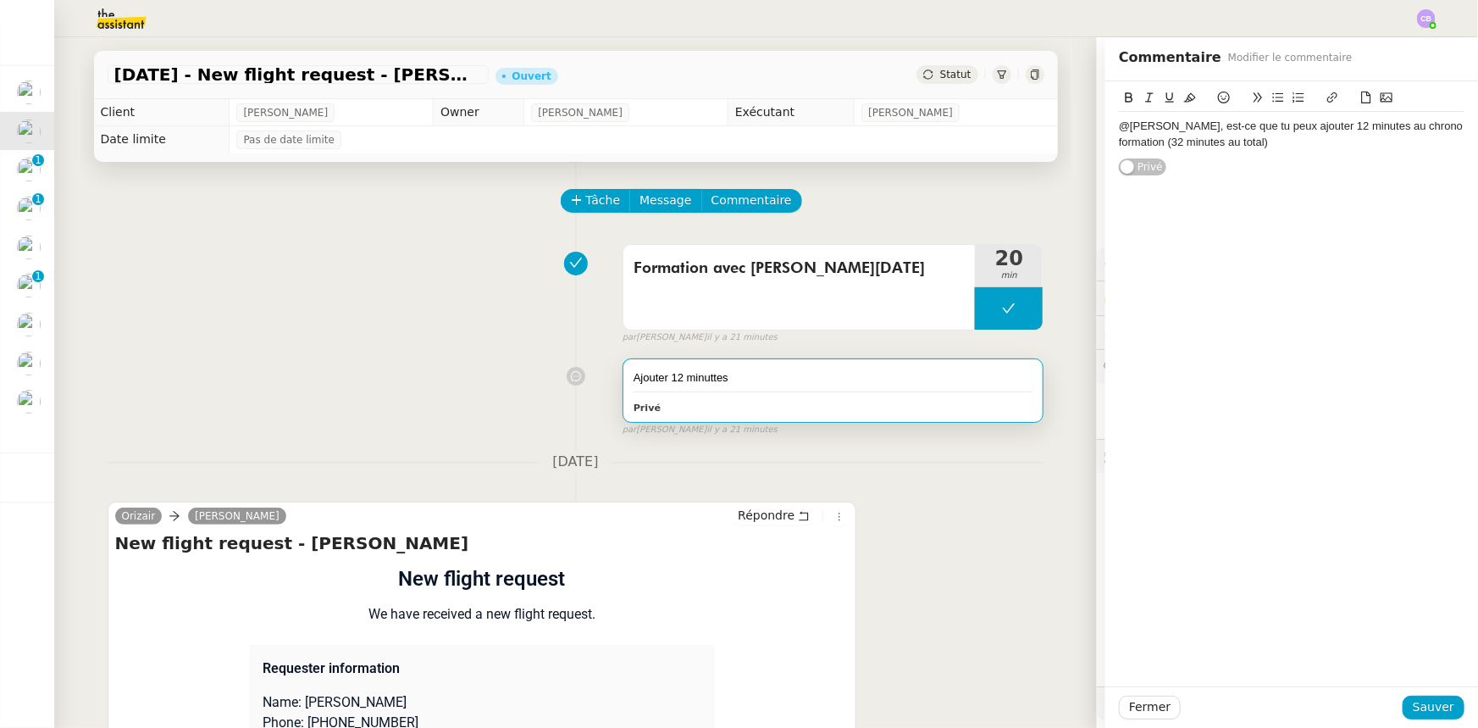
click at [1264, 142] on div "@Frédérique, est-ce que tu peux ajouter 12 minutes au chrono formation (32 minu…" at bounding box center [1292, 134] width 346 height 31
drag, startPoint x: 1253, startPoint y: 142, endPoint x: 1158, endPoint y: 144, distance: 94.9
click at [1158, 144] on div "@Frédérique, est-ce que tu peux ajouter 12 minutes au chrono formation (32 minu…" at bounding box center [1292, 134] width 346 height 31
click at [1144, 97] on icon at bounding box center [1150, 97] width 12 height 12
click at [1190, 179] on div "@Frédérique, est-ce que tu peux ajouter 12 minutes au chrono formation (32 minu…" at bounding box center [1291, 383] width 373 height 605
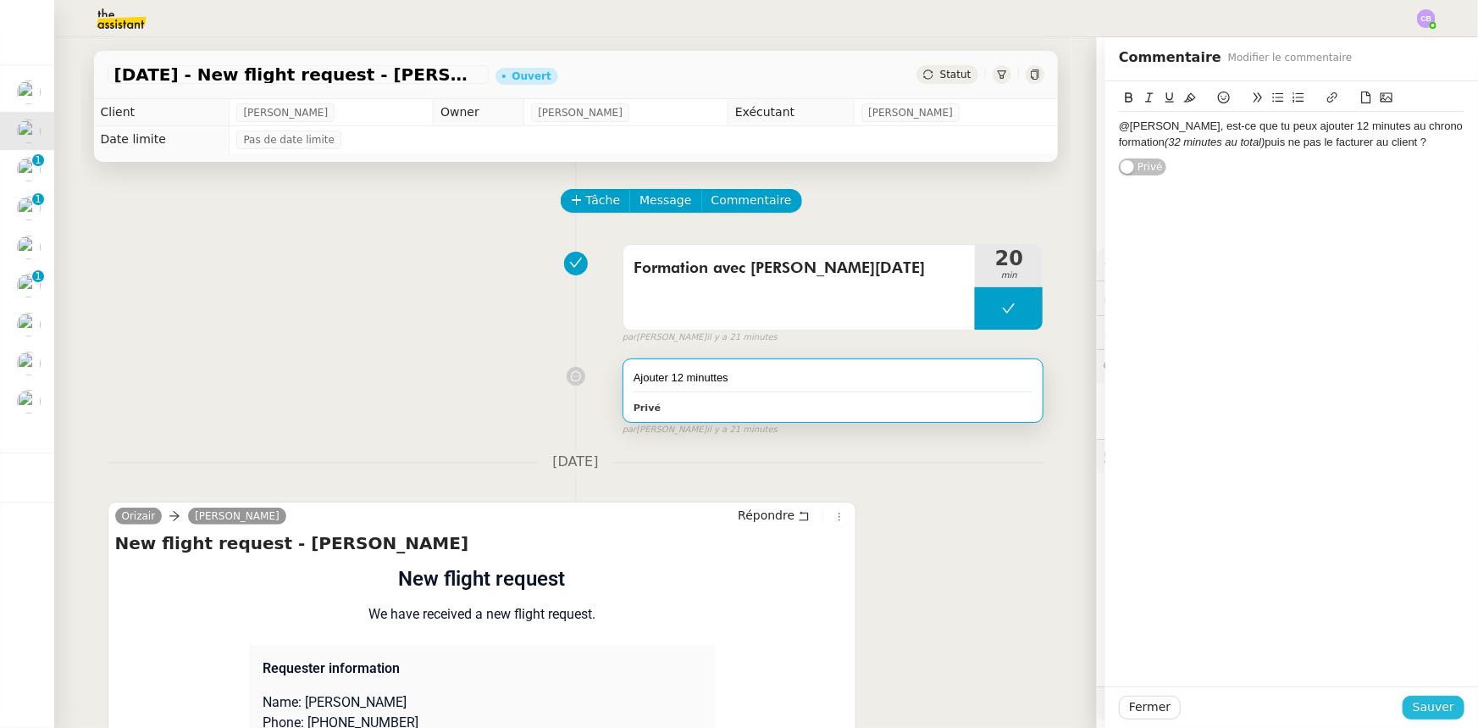
click at [1413, 708] on span "Sauver" at bounding box center [1434, 706] width 42 height 19
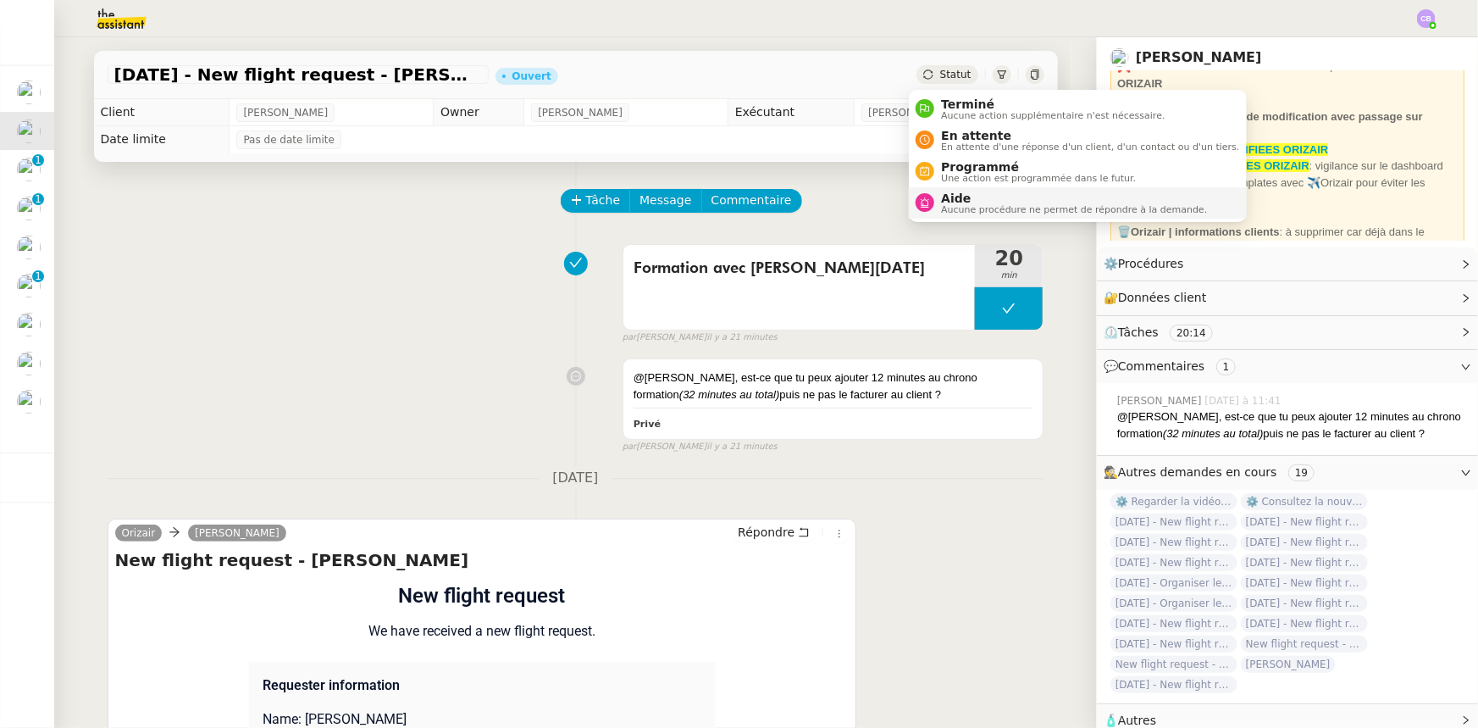
click at [962, 196] on span "Aide" at bounding box center [1074, 198] width 266 height 14
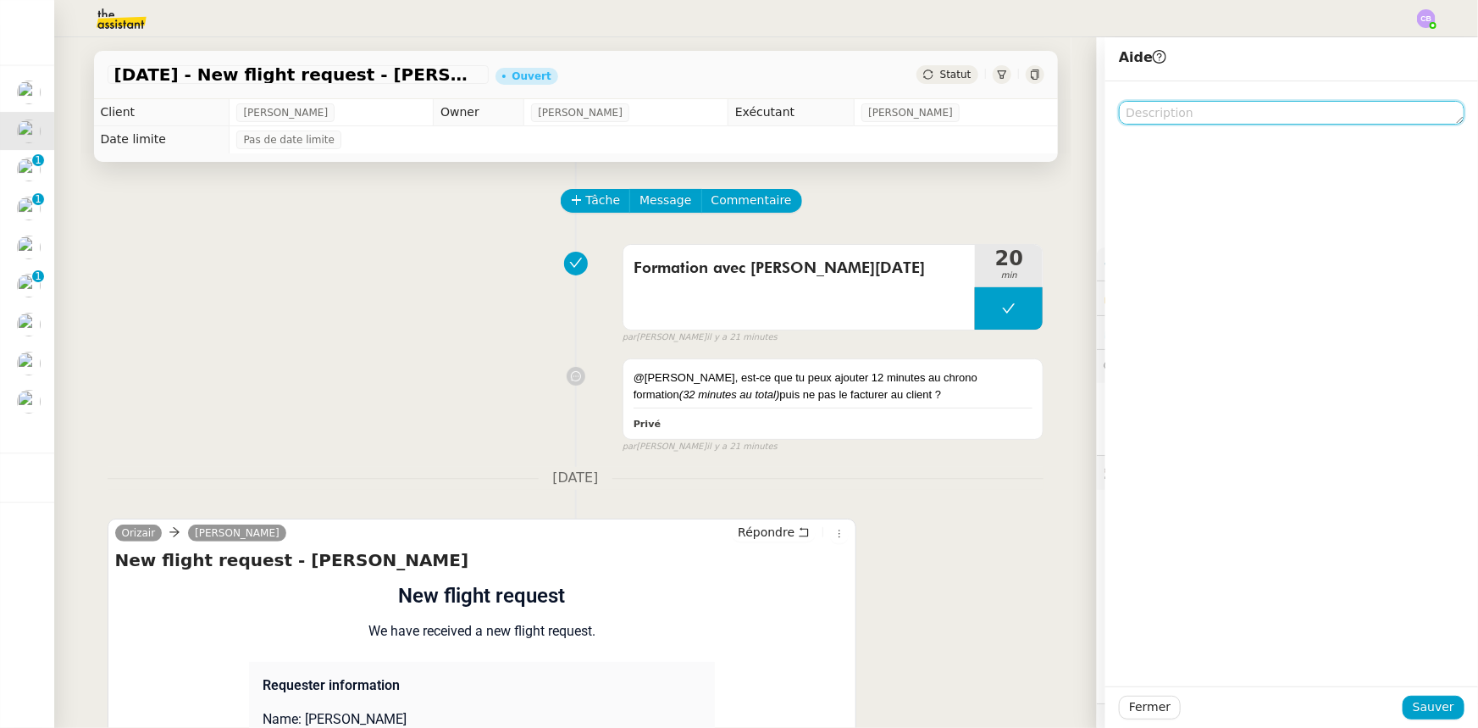
click at [1161, 116] on textarea at bounding box center [1292, 113] width 346 height 24
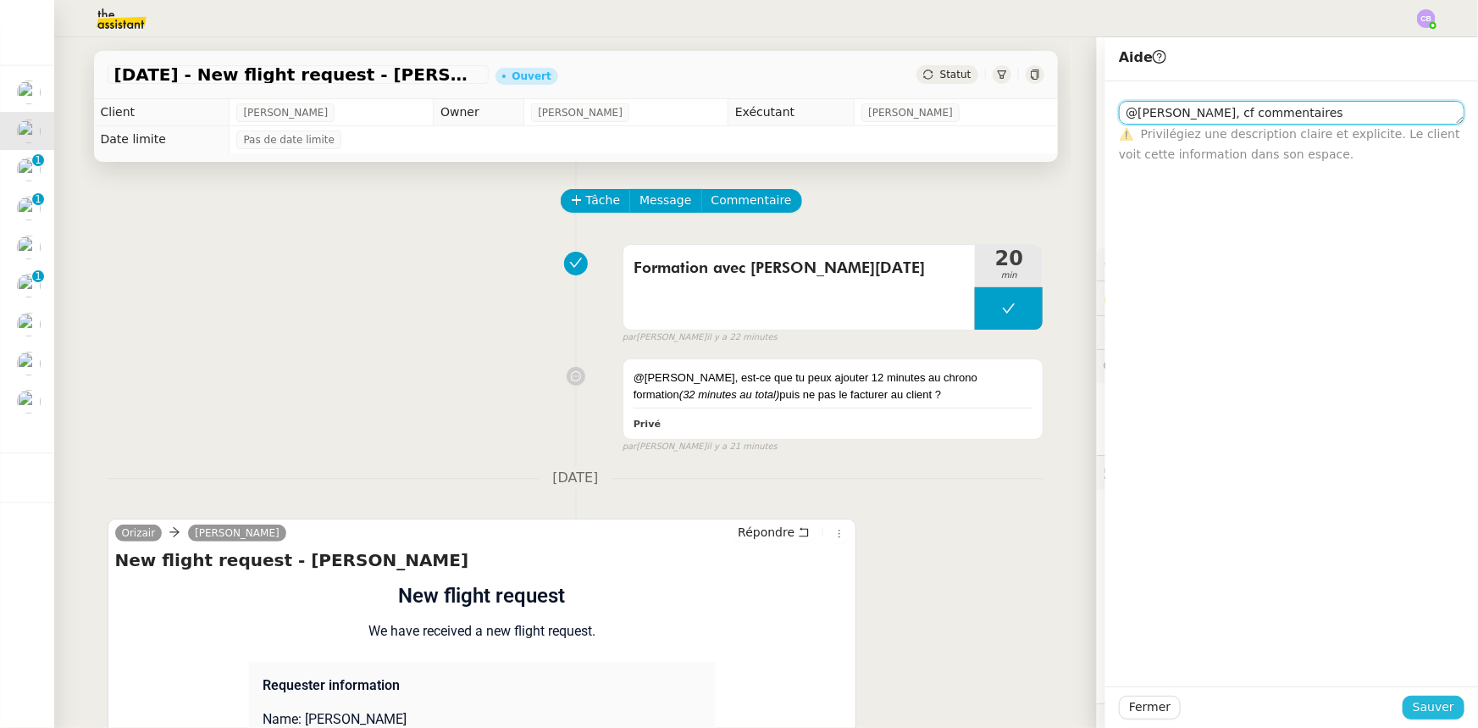
type textarea "@Frédérique, cf commentaires"
click at [1434, 712] on span "Sauver" at bounding box center [1434, 706] width 42 height 19
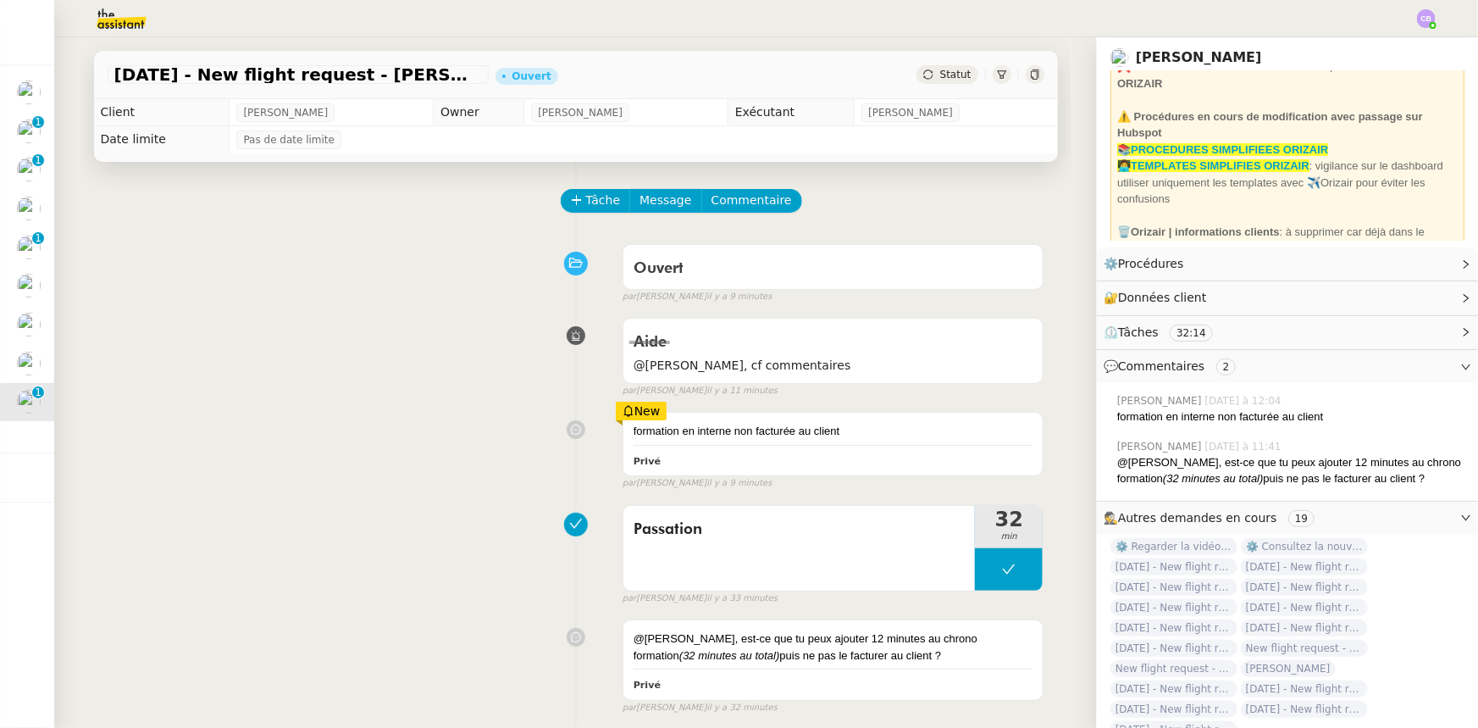
click at [458, 424] on div "formation en interne non facturée au client Privé New par Frédérique A. il y a …" at bounding box center [576, 447] width 937 height 86
click at [361, 440] on div "formation en interne non facturée au client Privé New par Frédérique A. il y a …" at bounding box center [576, 447] width 937 height 86
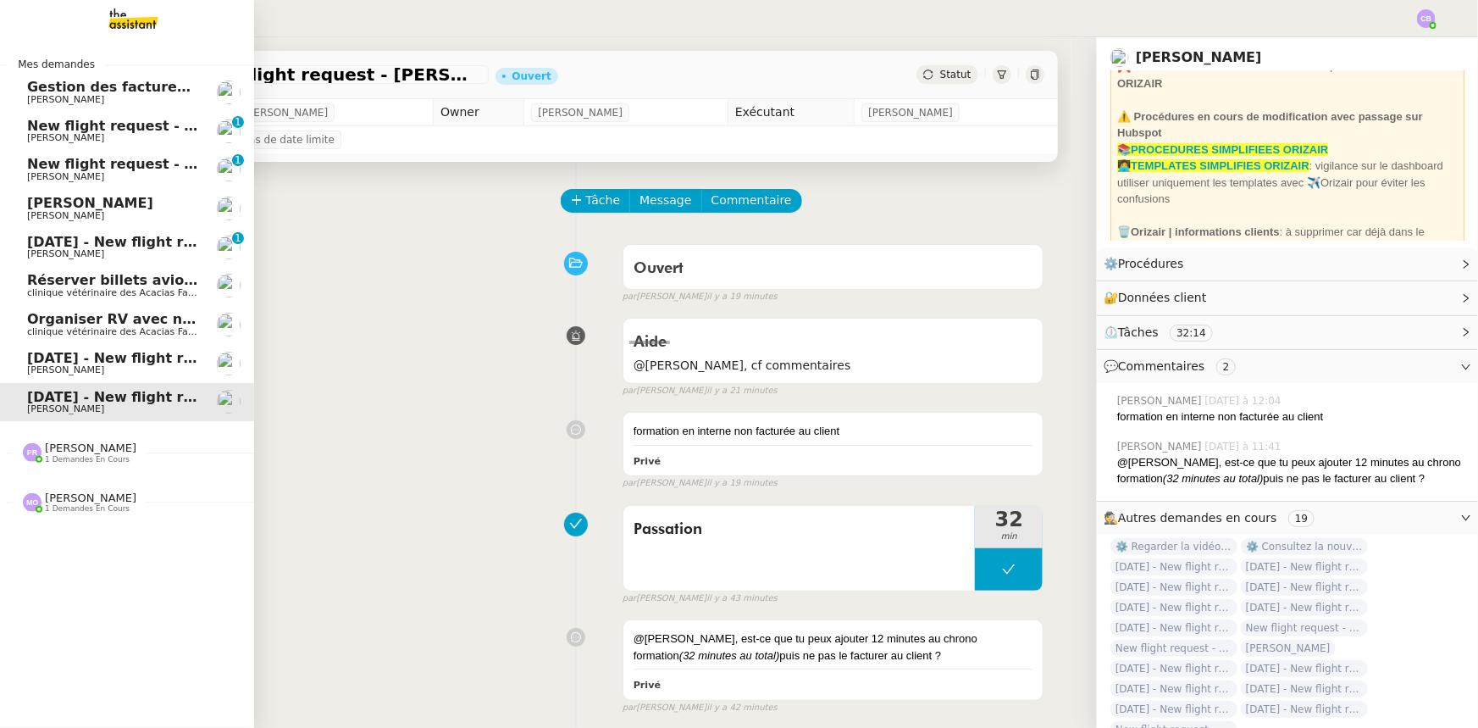
click at [91, 449] on span "Pauline Ribas" at bounding box center [90, 447] width 91 height 13
click at [75, 501] on span "[PERSON_NAME]" at bounding box center [90, 497] width 91 height 13
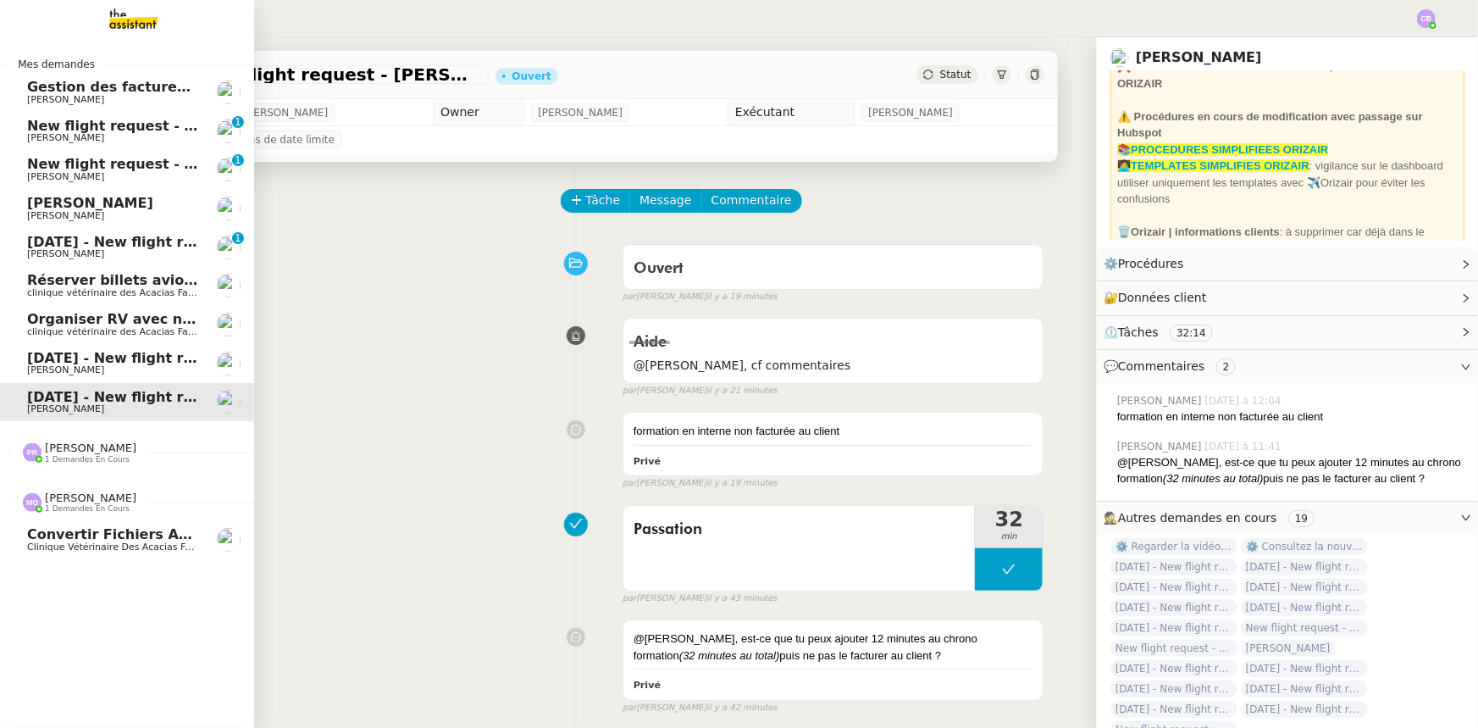
click at [84, 540] on span "Convertir fichiers audio en tâches sur Evernote - 13 octobre 2025" at bounding box center [283, 534] width 512 height 16
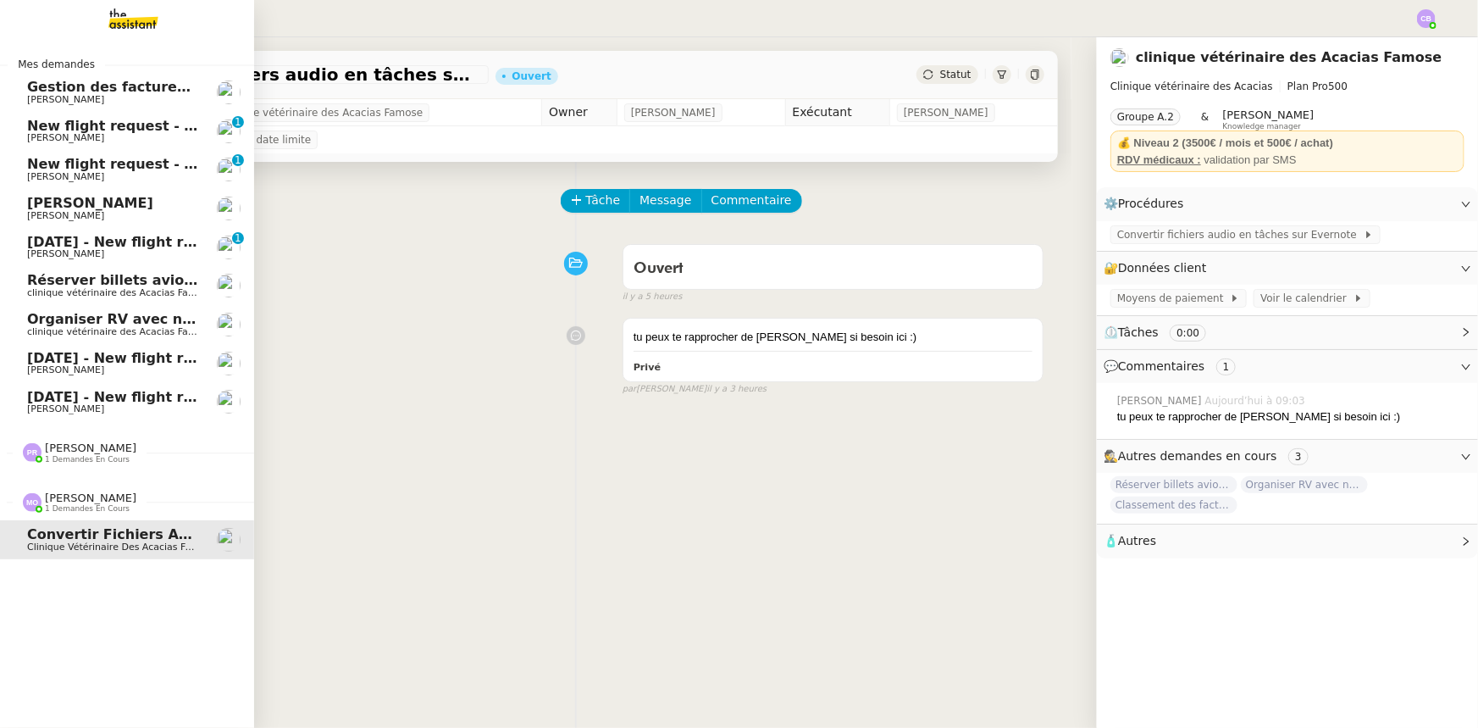
click at [101, 126] on span "New flight request - Rajhmithurn Vijayarajah" at bounding box center [198, 126] width 342 height 16
